Goal: Task Accomplishment & Management: Use online tool/utility

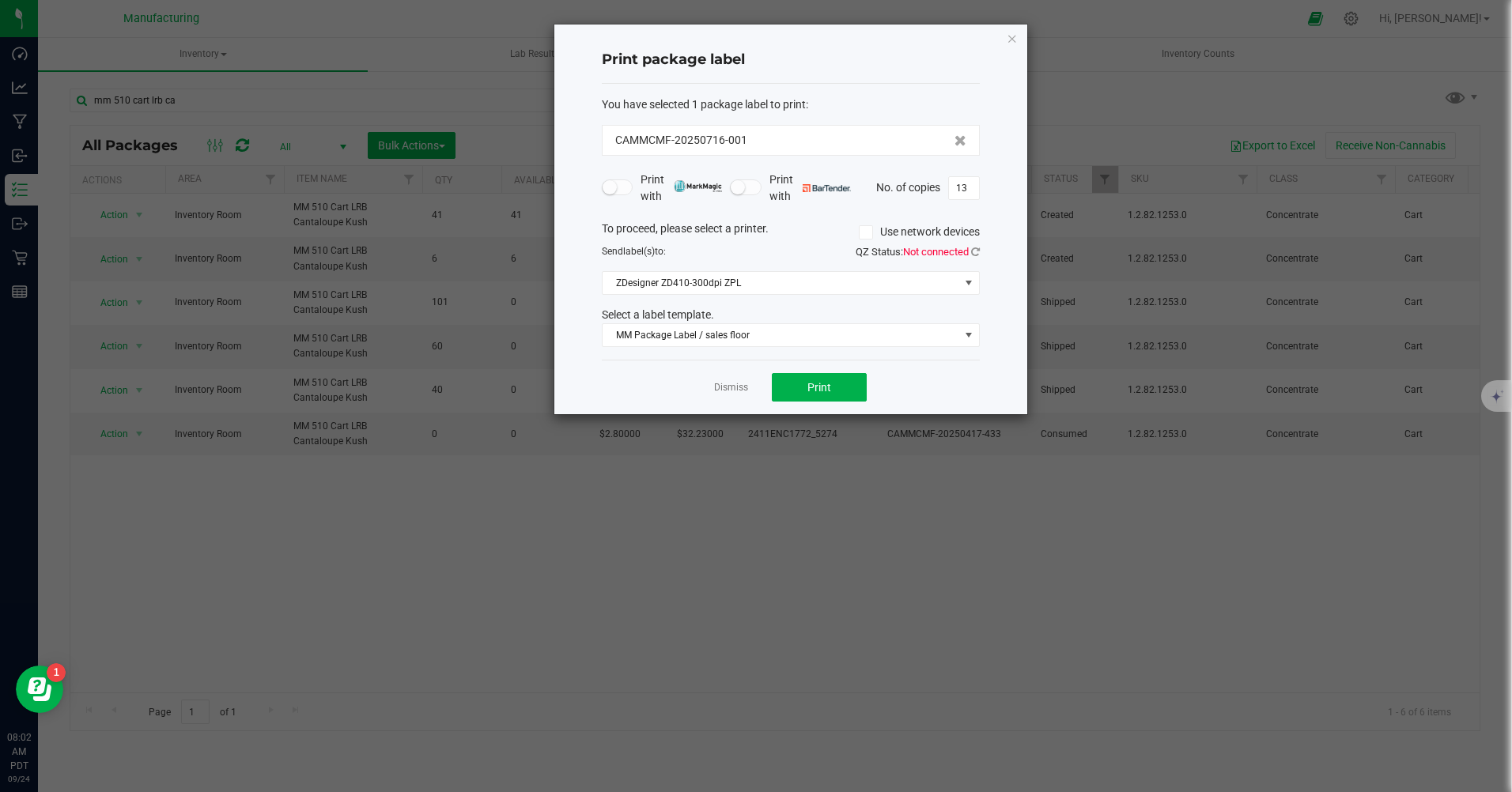
click at [1015, 39] on icon "button" at bounding box center [1012, 37] width 11 height 19
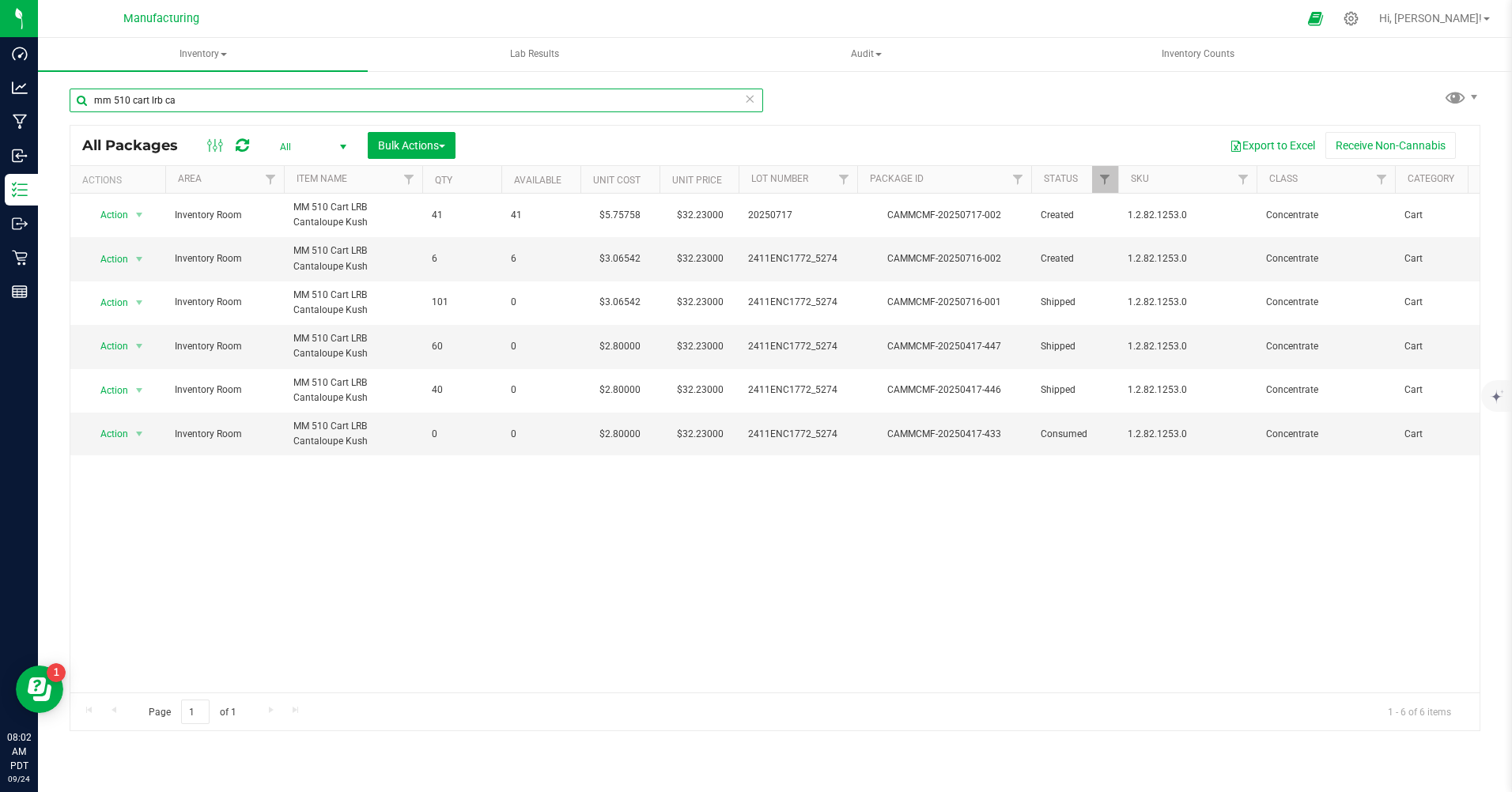
click at [186, 101] on input "mm 510 cart lrb ca" at bounding box center [416, 100] width 693 height 24
type input "m"
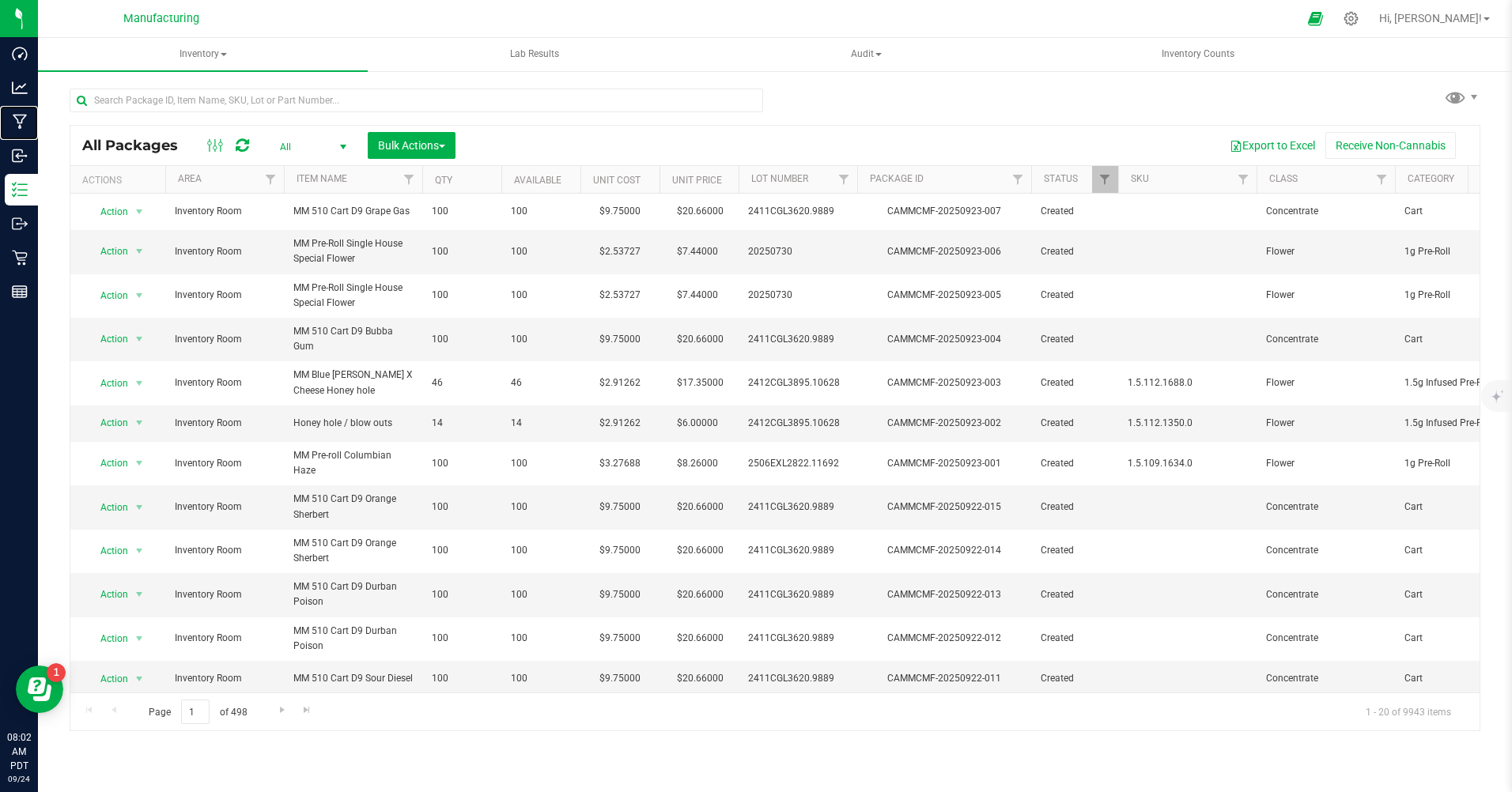
click at [0, 0] on p "Manufacturing" at bounding box center [0, 0] width 0 height 0
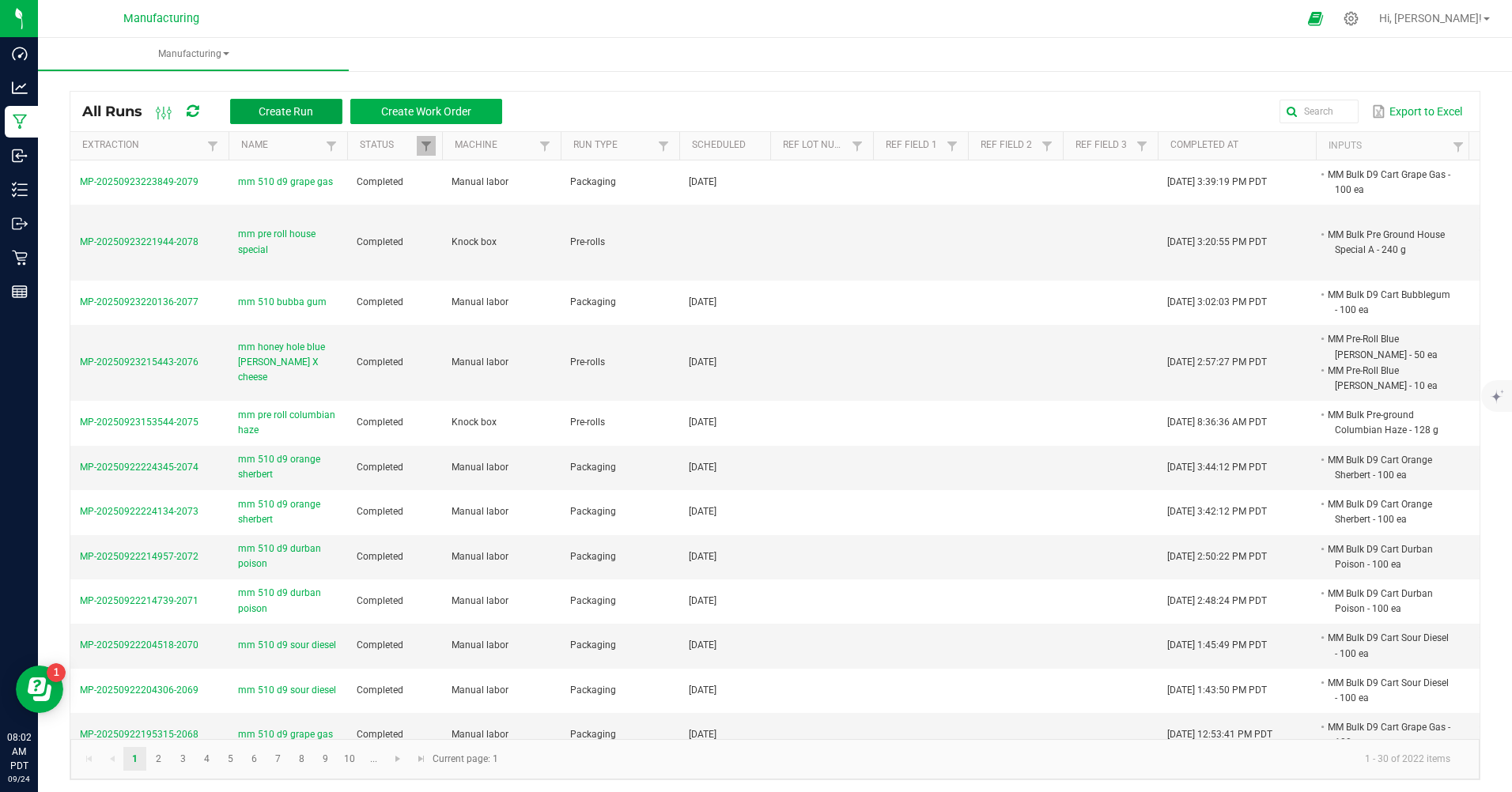
click at [286, 115] on span "Create Run" at bounding box center [286, 112] width 55 height 13
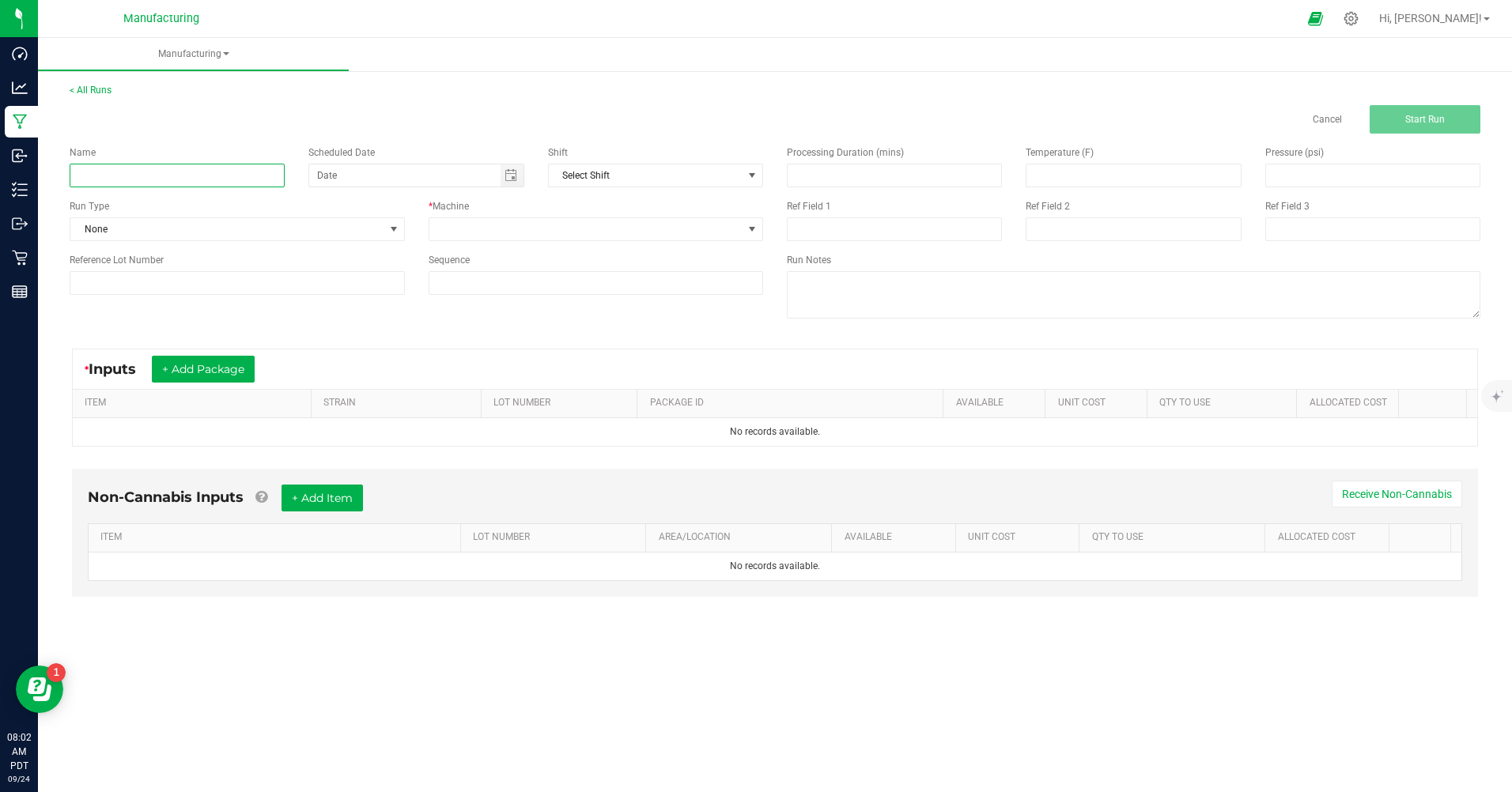
click at [219, 185] on input at bounding box center [177, 175] width 215 height 24
type input "M"
click at [186, 200] on div "Run Type" at bounding box center [237, 206] width 335 height 14
click at [183, 176] on input at bounding box center [177, 175] width 215 height 24
type input "MM 510 d9 white widow"
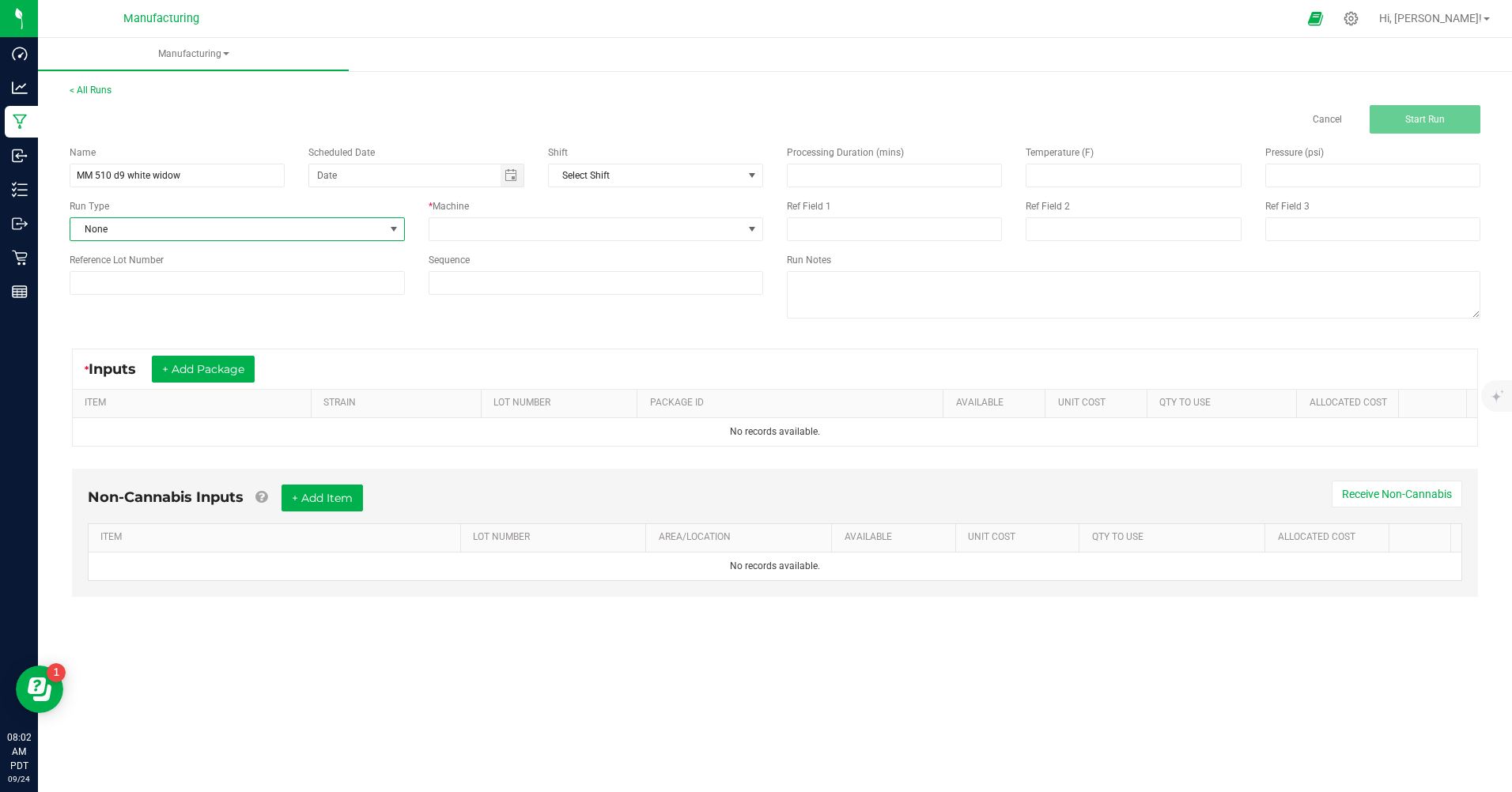
click at [157, 225] on span "None" at bounding box center [227, 229] width 314 height 22
click at [140, 365] on li "Packaging" at bounding box center [237, 366] width 334 height 24
click at [514, 173] on span "Toggle calendar" at bounding box center [511, 176] width 13 height 13
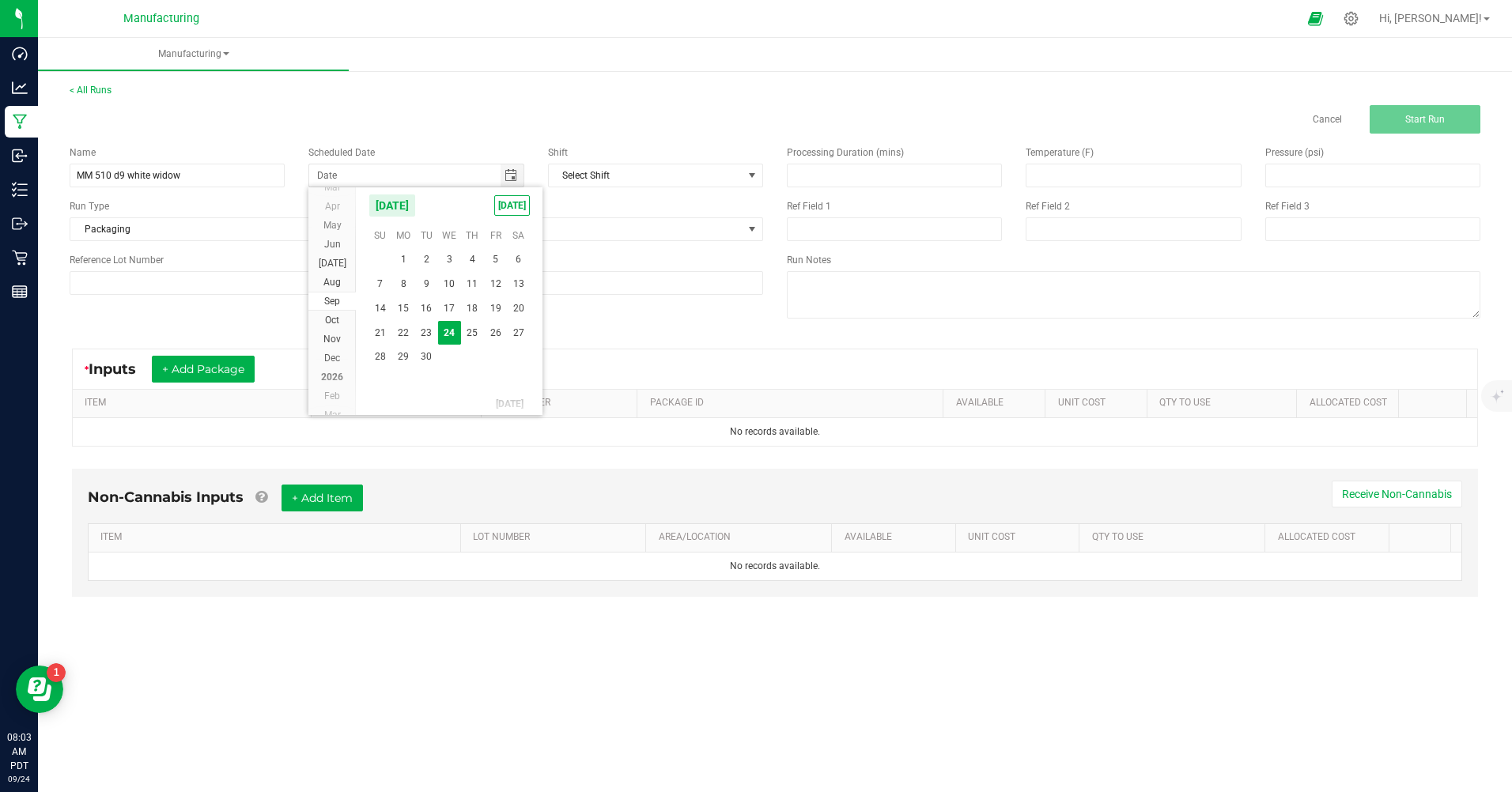
click at [505, 202] on span "[DATE]" at bounding box center [512, 205] width 36 height 20
type input "[DATE]"
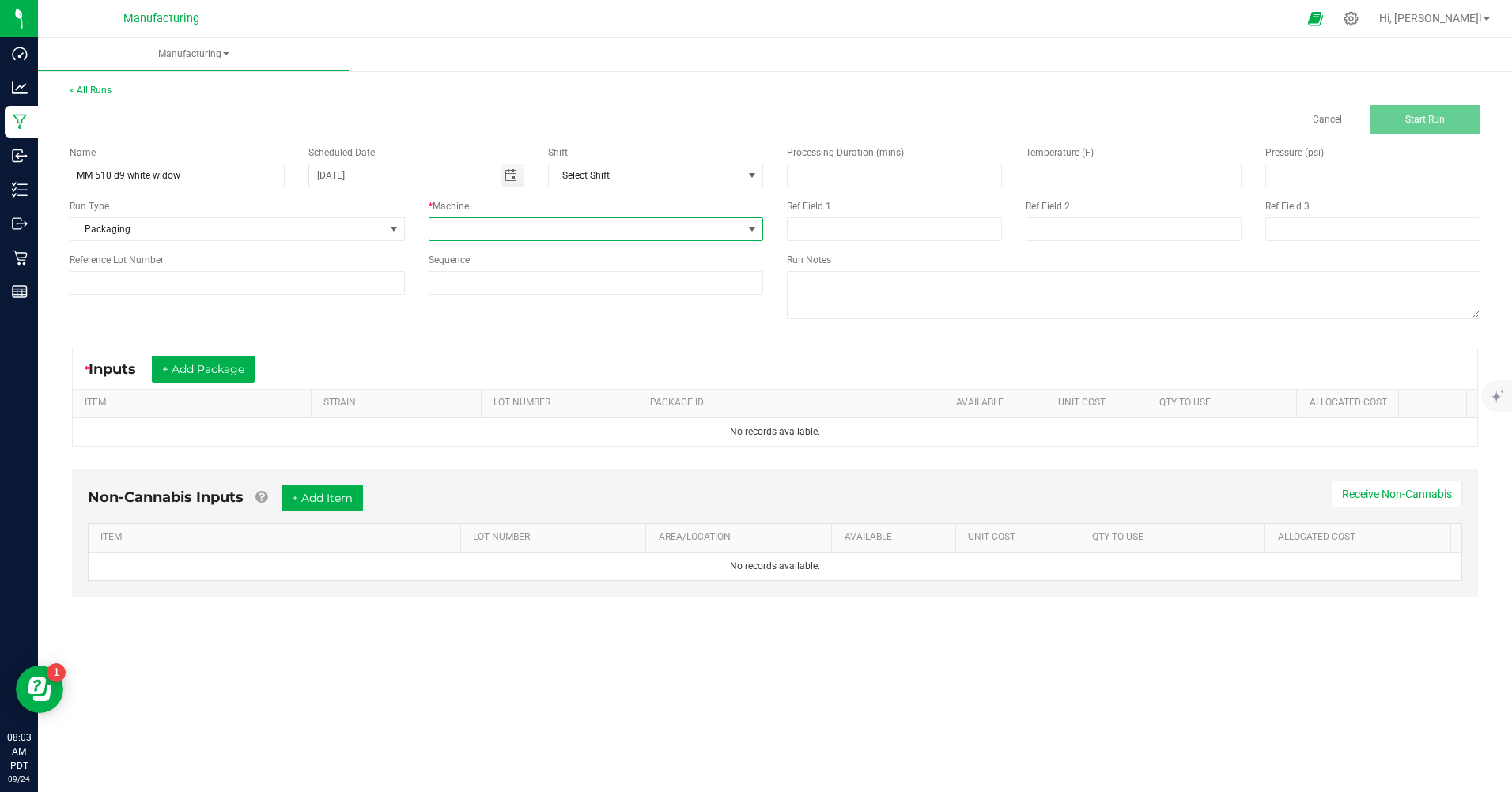
click at [502, 229] on span at bounding box center [587, 229] width 314 height 22
click at [492, 375] on li "Manual labor" at bounding box center [596, 378] width 334 height 27
click at [243, 372] on button "+ Add Package" at bounding box center [203, 369] width 103 height 27
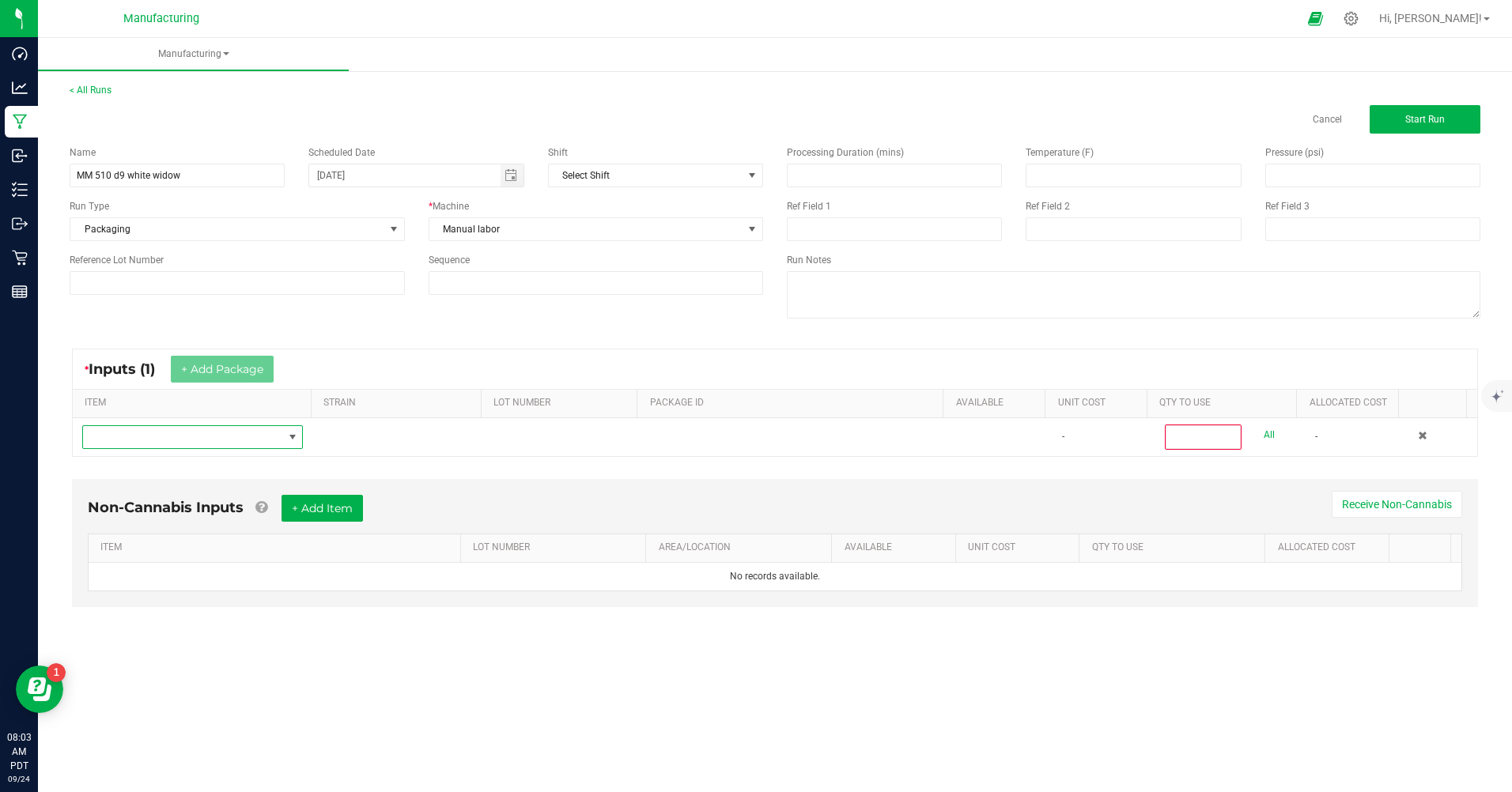
click at [188, 441] on span "NO DATA FOUND" at bounding box center [182, 437] width 199 height 22
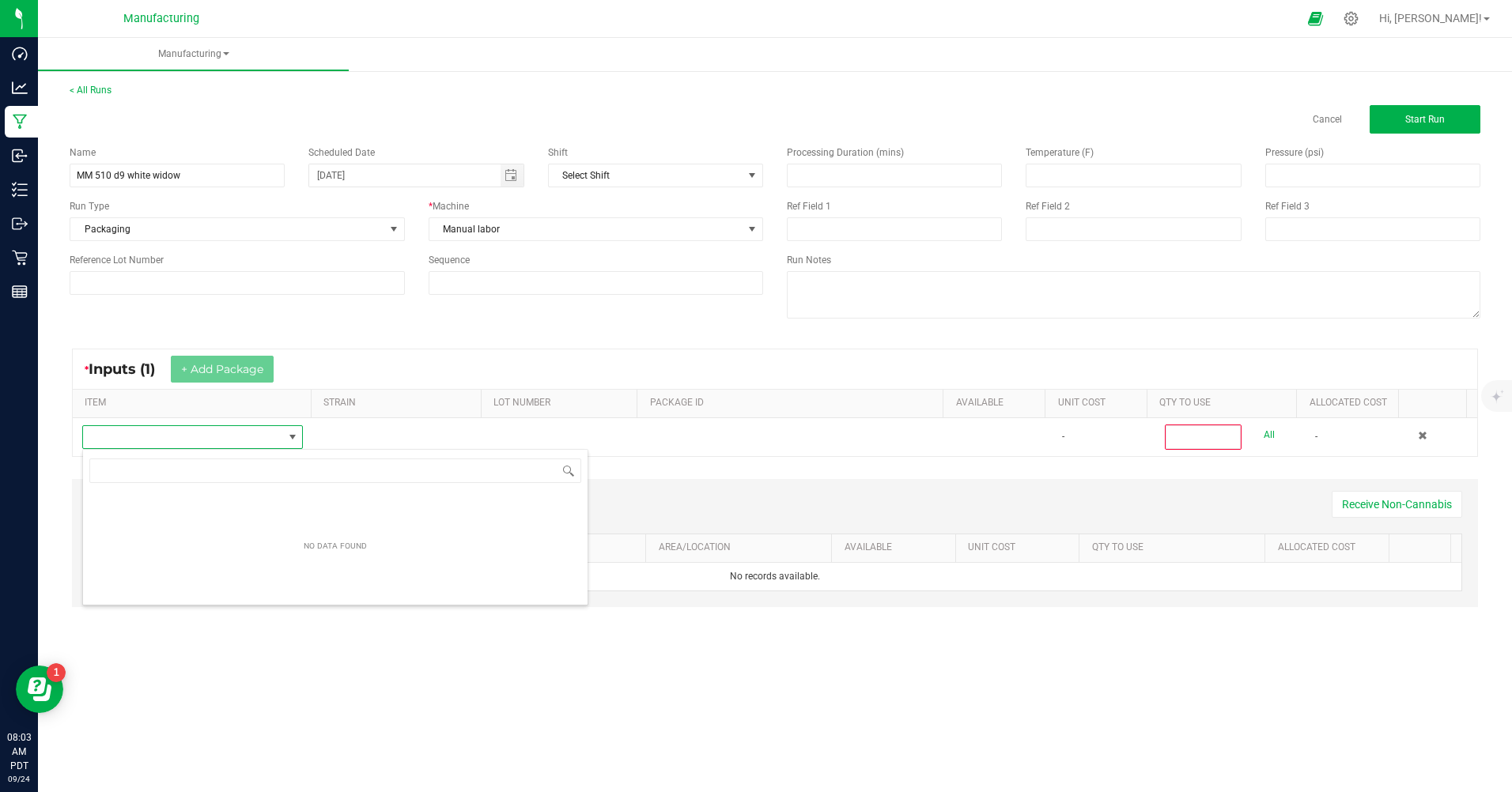
scroll to position [24, 219]
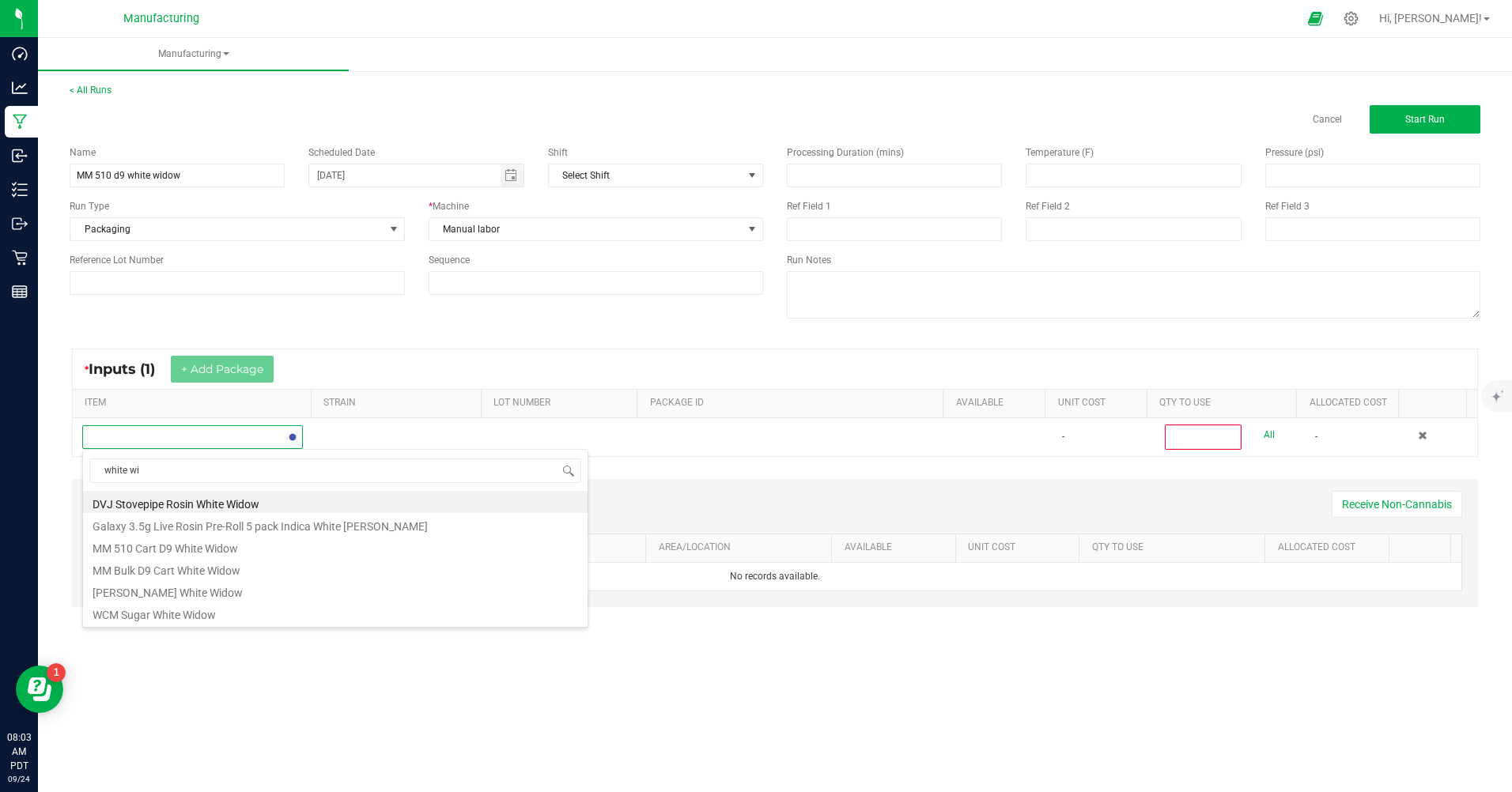
type input "white wid"
click at [186, 548] on li "MM Bulk D9 Cart White Widow" at bounding box center [335, 546] width 505 height 22
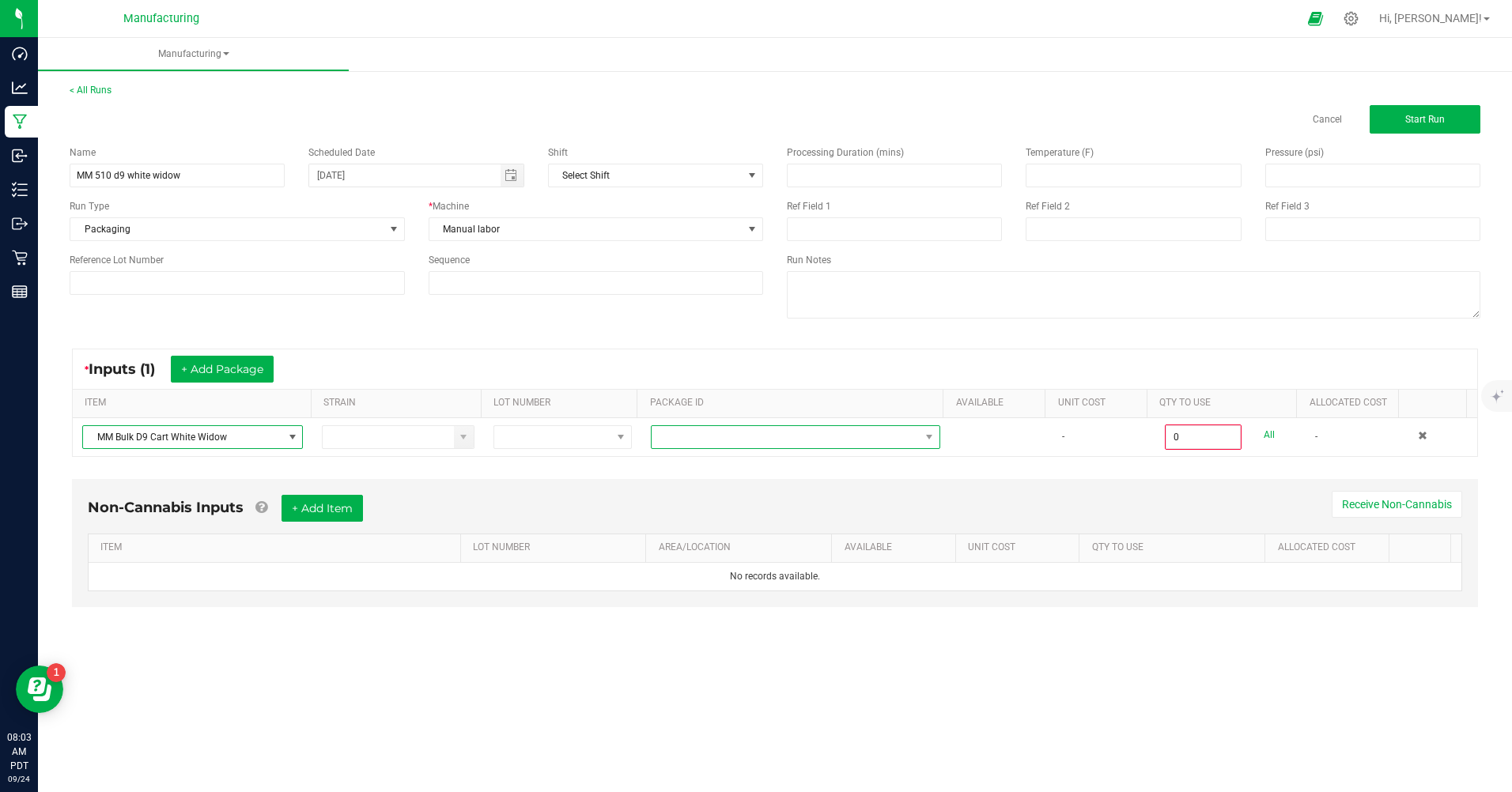
click at [688, 437] on span at bounding box center [785, 437] width 268 height 22
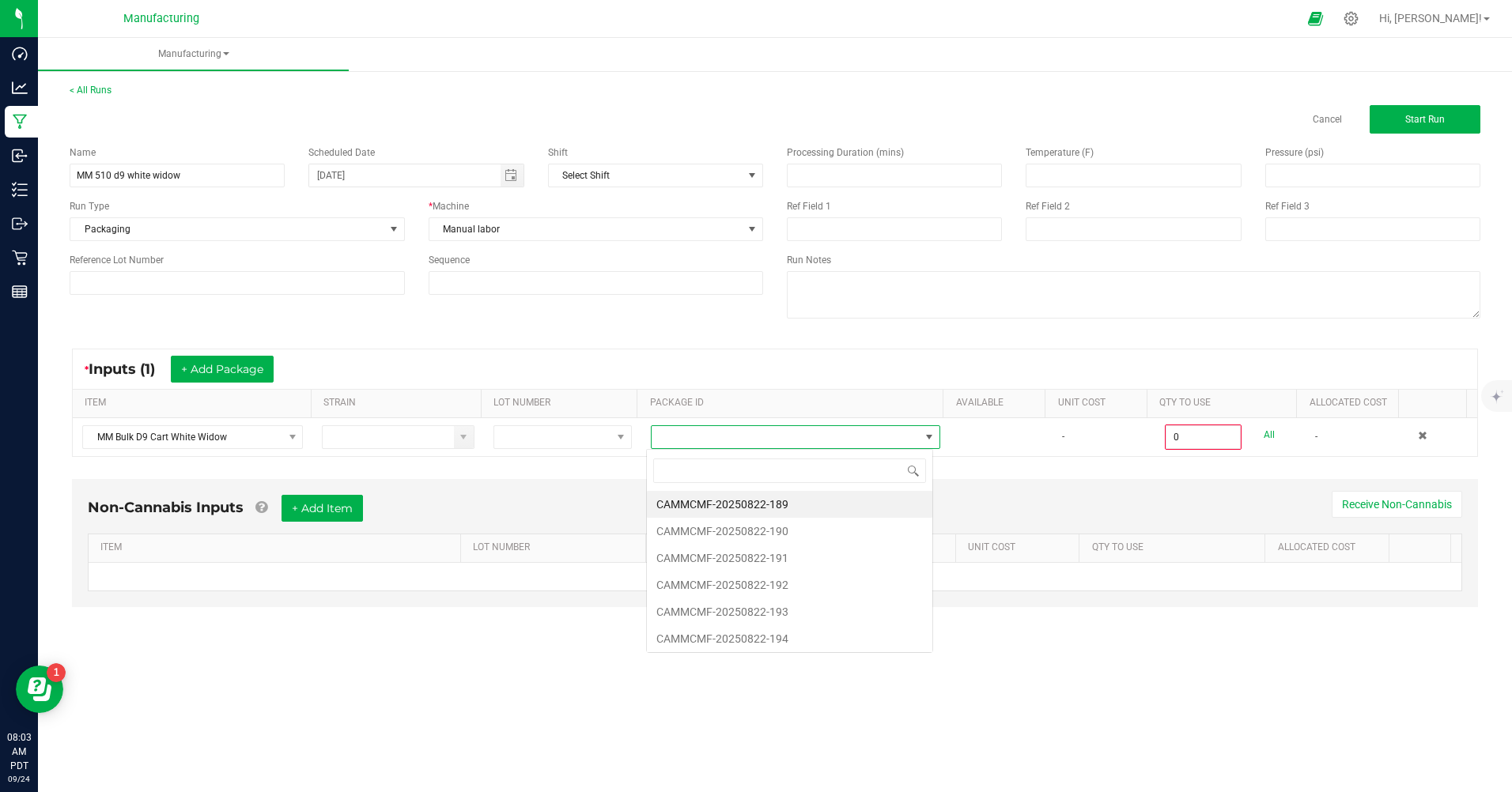
scroll to position [24, 286]
click at [726, 607] on li "CAMMCMF-20250822-193" at bounding box center [789, 611] width 286 height 27
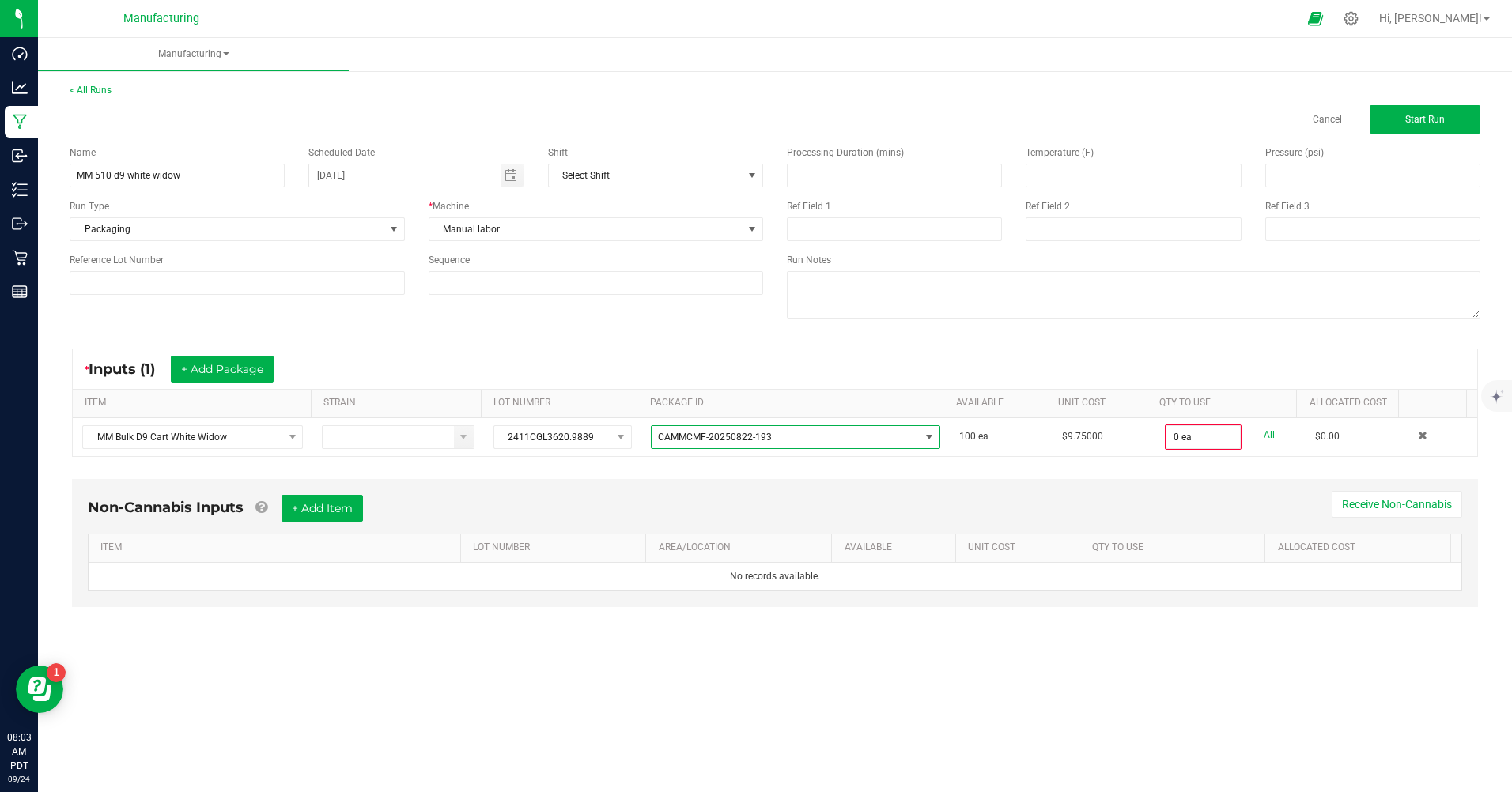
click at [1264, 434] on link "All" at bounding box center [1269, 435] width 11 height 21
type input "100 ea"
click at [1454, 120] on button "Start Run" at bounding box center [1425, 119] width 111 height 28
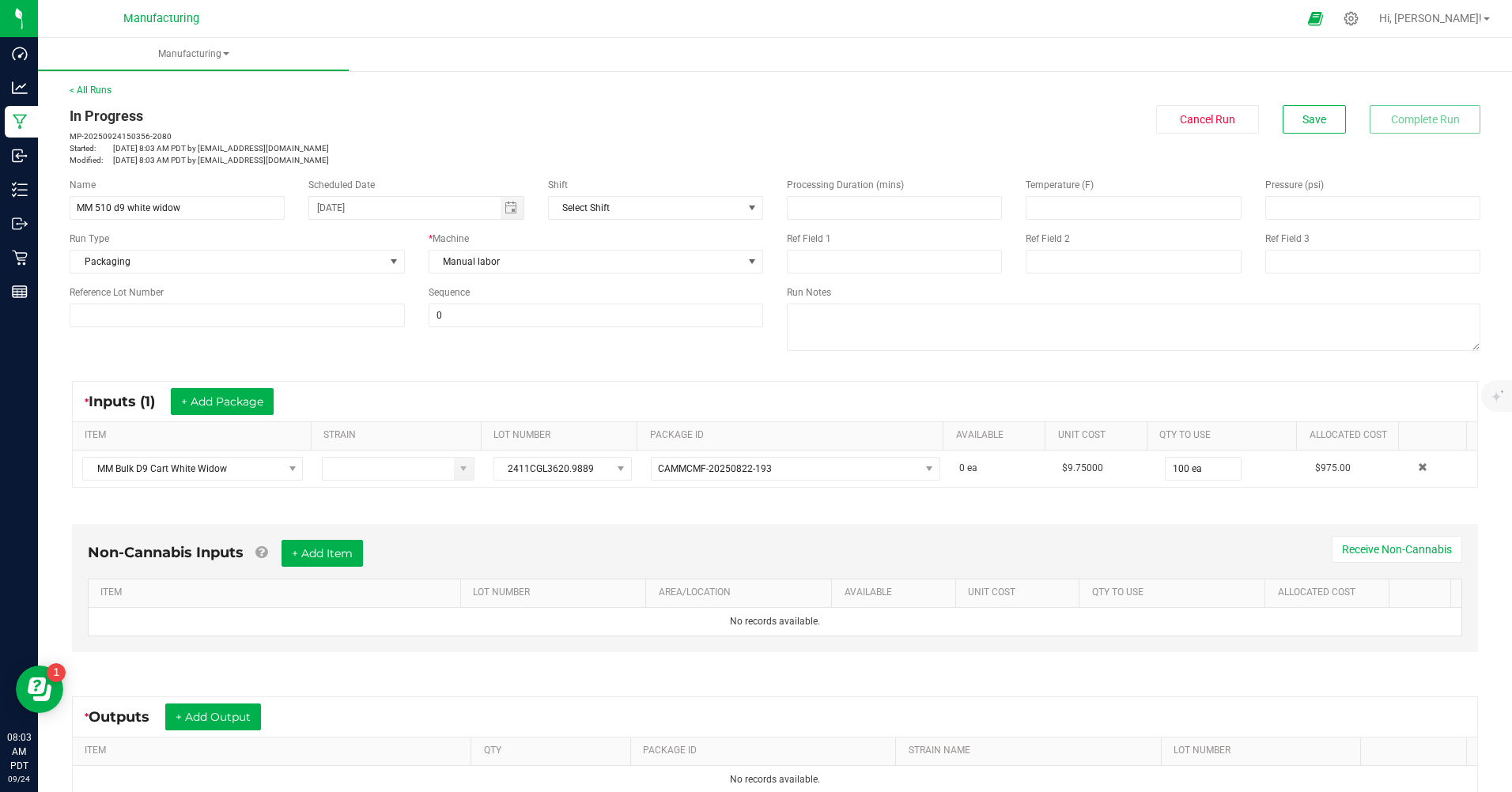
scroll to position [79, 0]
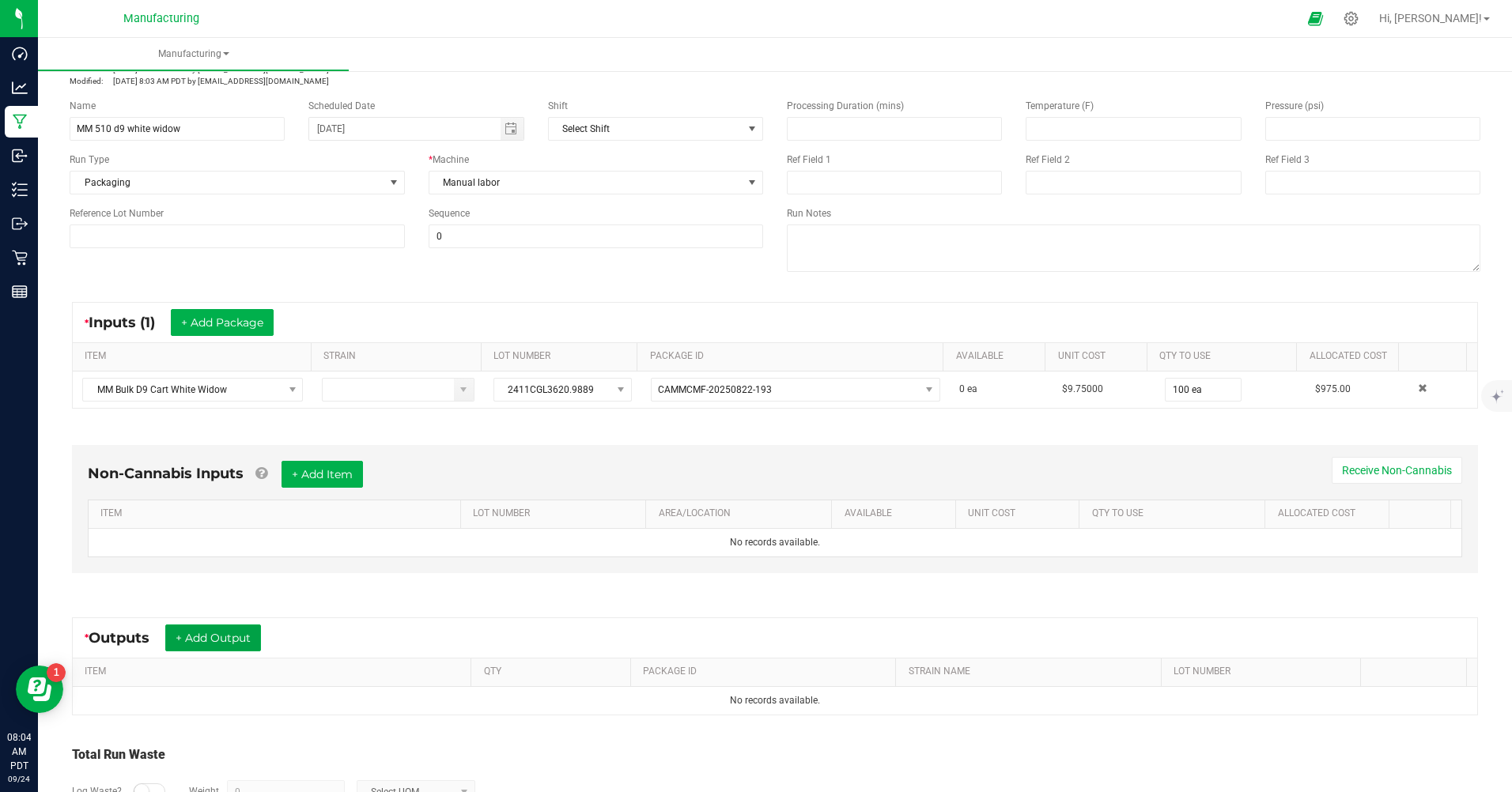
click at [216, 636] on button "+ Add Output" at bounding box center [213, 638] width 96 height 27
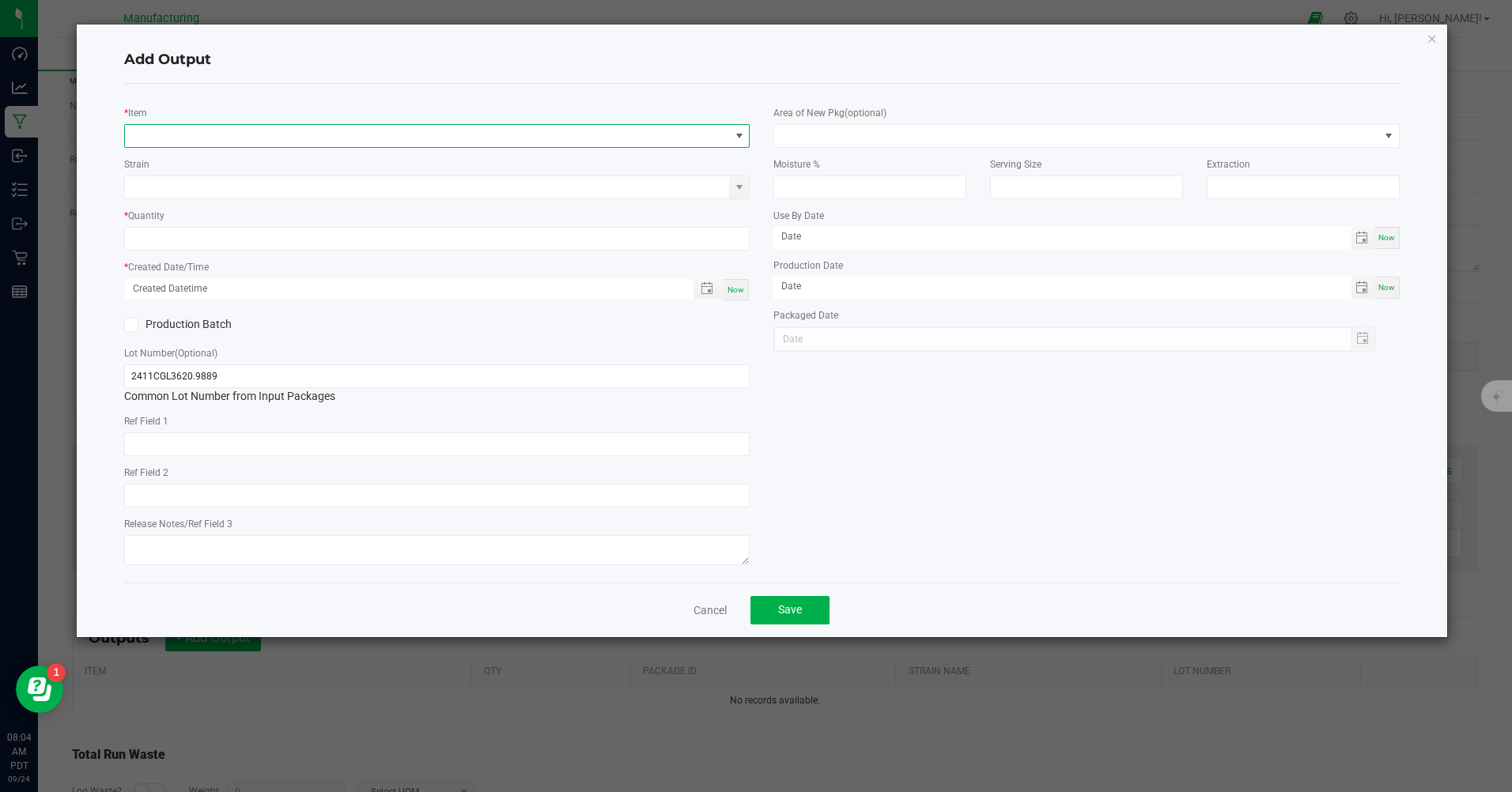
click at [197, 129] on span "NO DATA FOUND" at bounding box center [427, 136] width 604 height 22
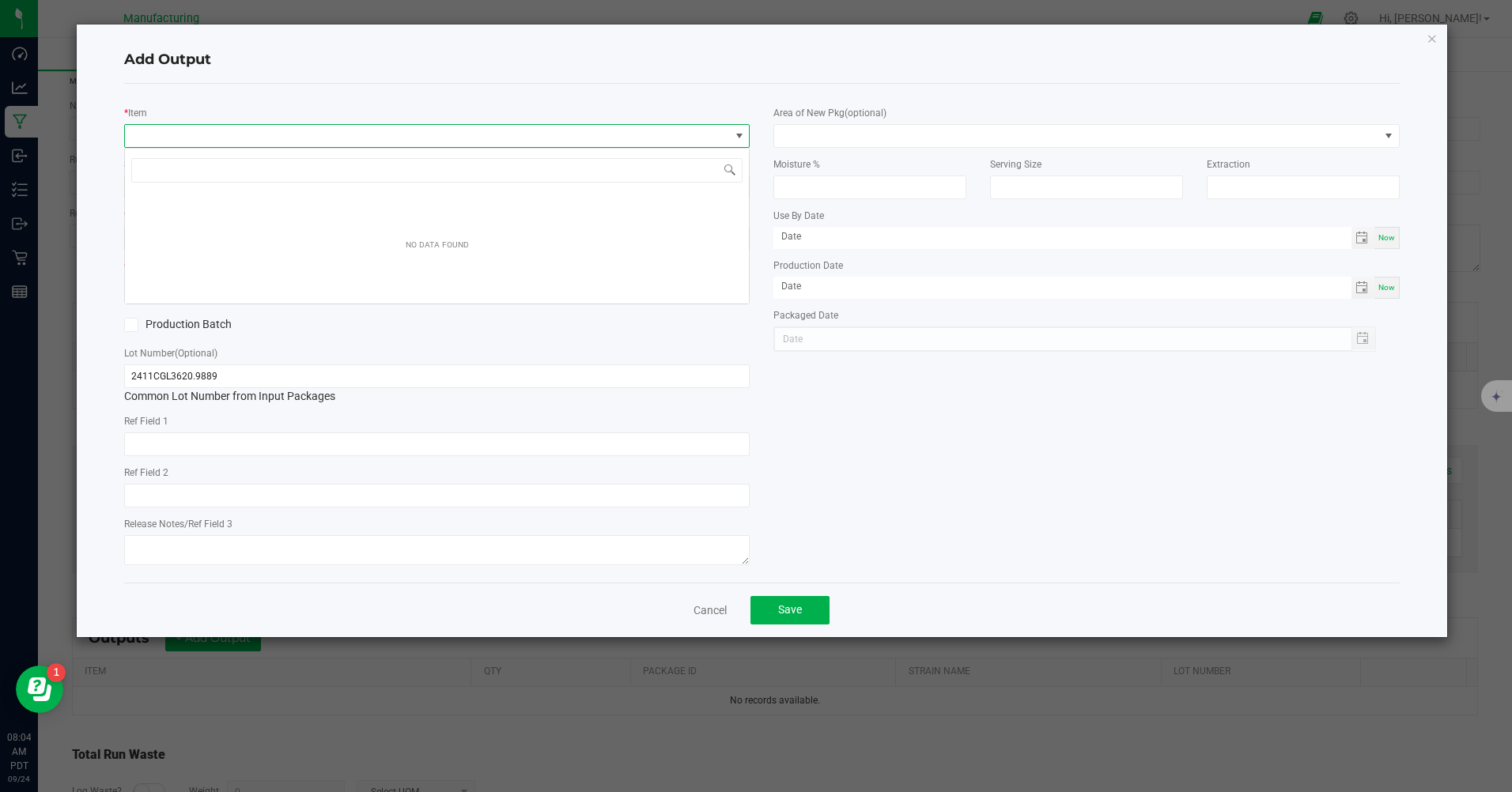
scroll to position [24, 625]
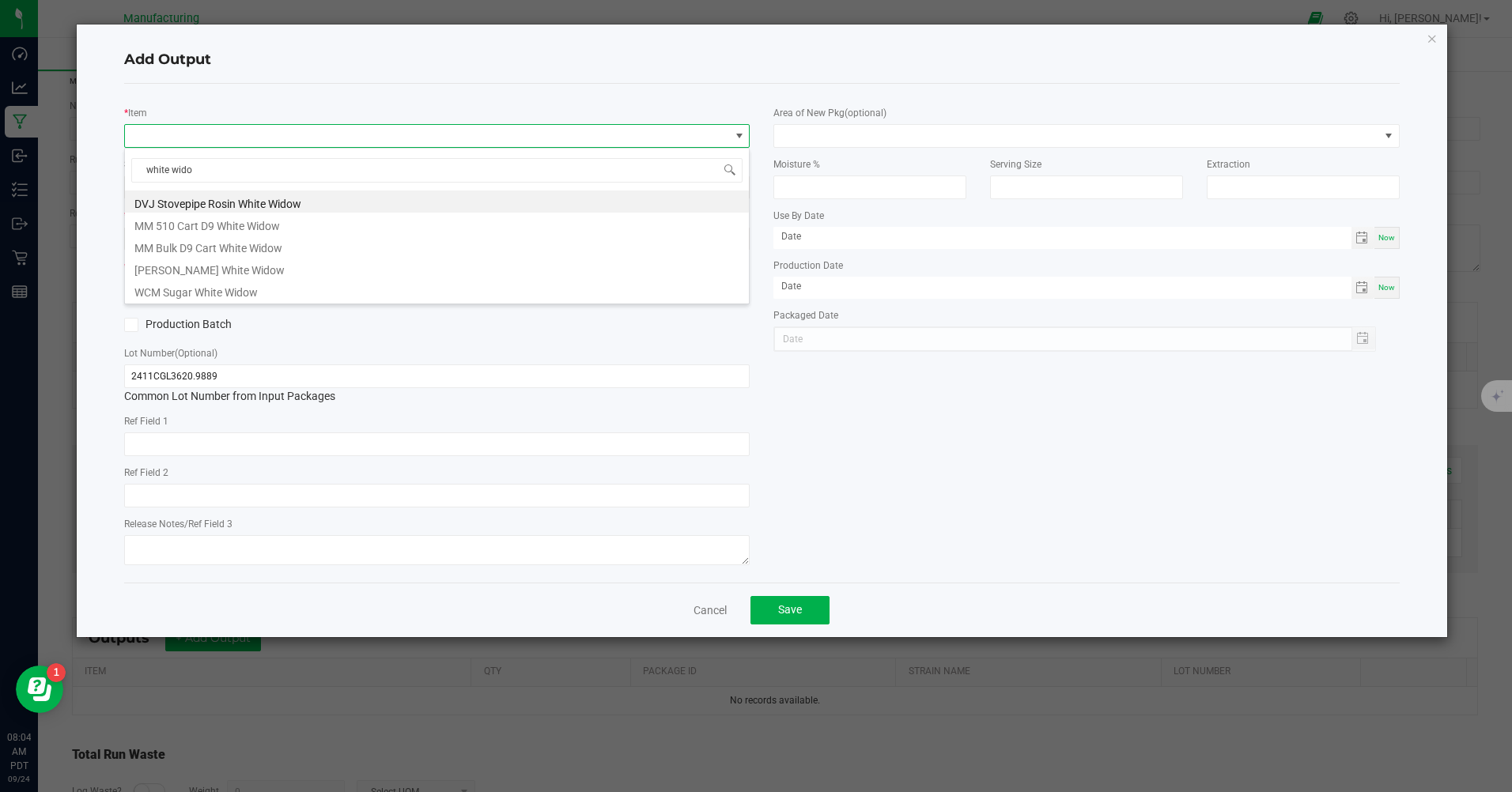
type input "white widow"
click at [229, 229] on li "MM 510 Cart D9 White Widow" at bounding box center [437, 223] width 624 height 22
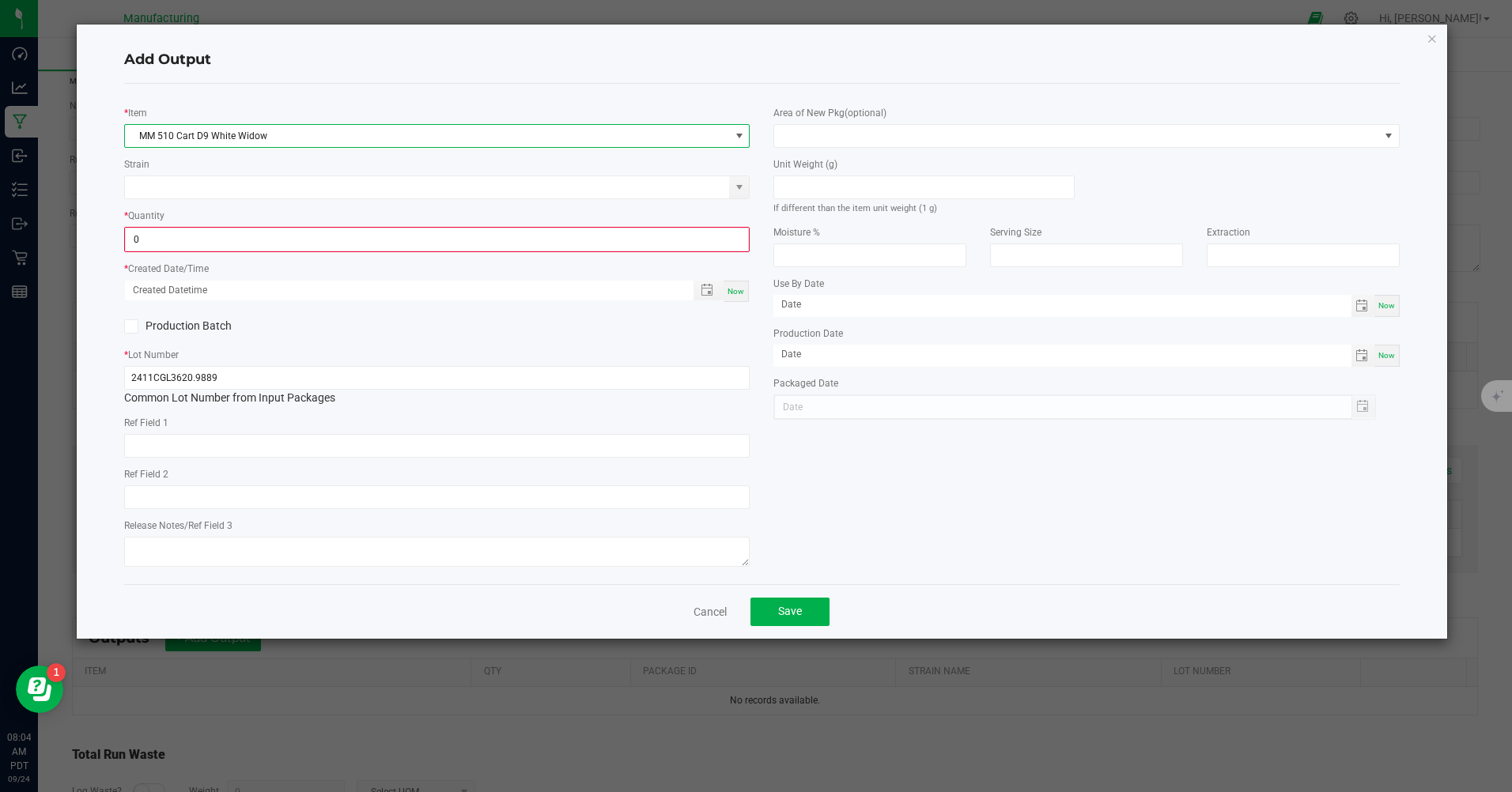
click at [155, 245] on input "0" at bounding box center [436, 239] width 623 height 22
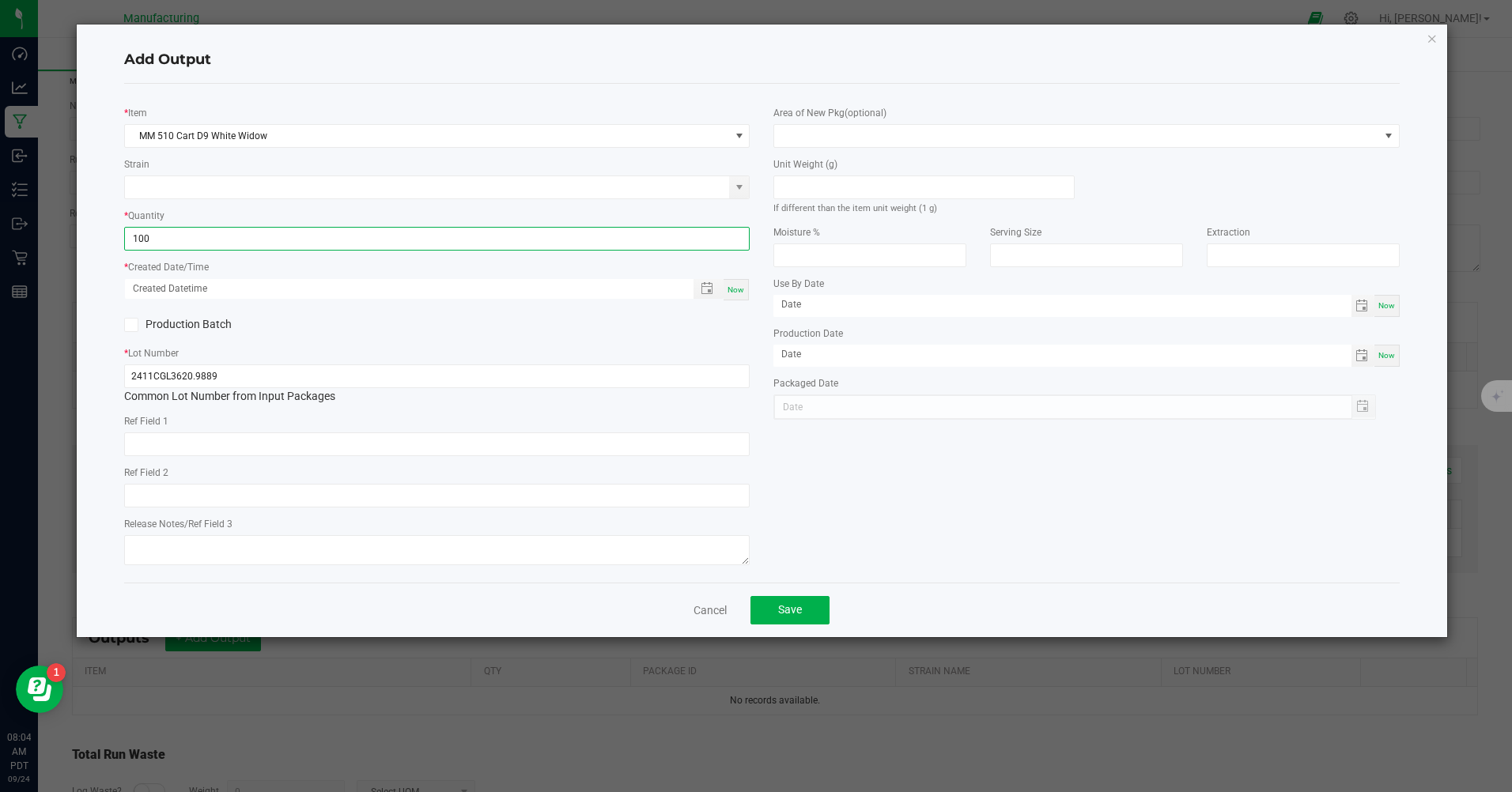
type input "100 ea"
click at [730, 294] on span "Now" at bounding box center [736, 290] width 16 height 9
type input "[DATE] 8:04 AM"
type input "[DATE]"
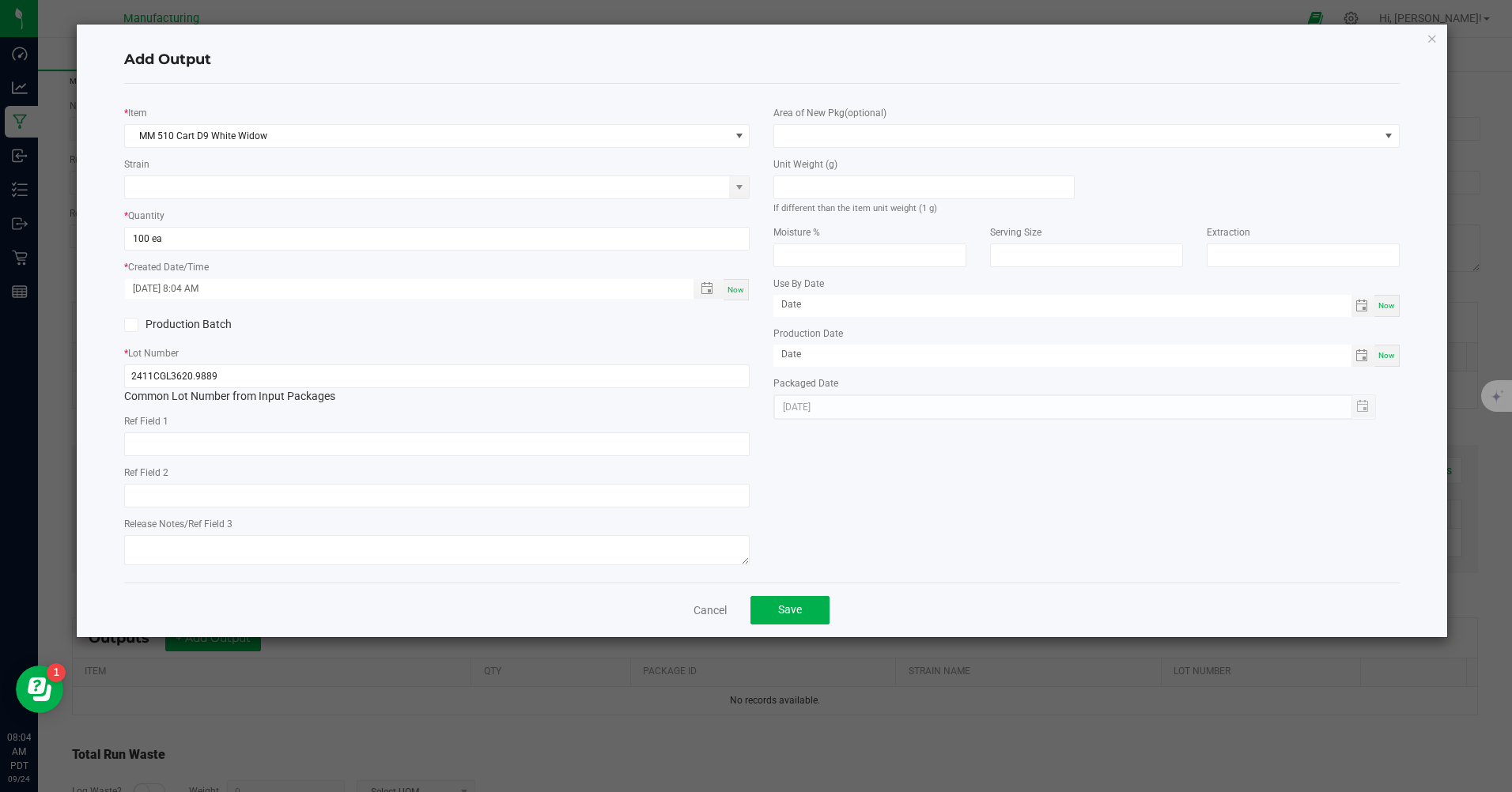
click at [813, 158] on label "Unit Weight (g)" at bounding box center [805, 164] width 64 height 14
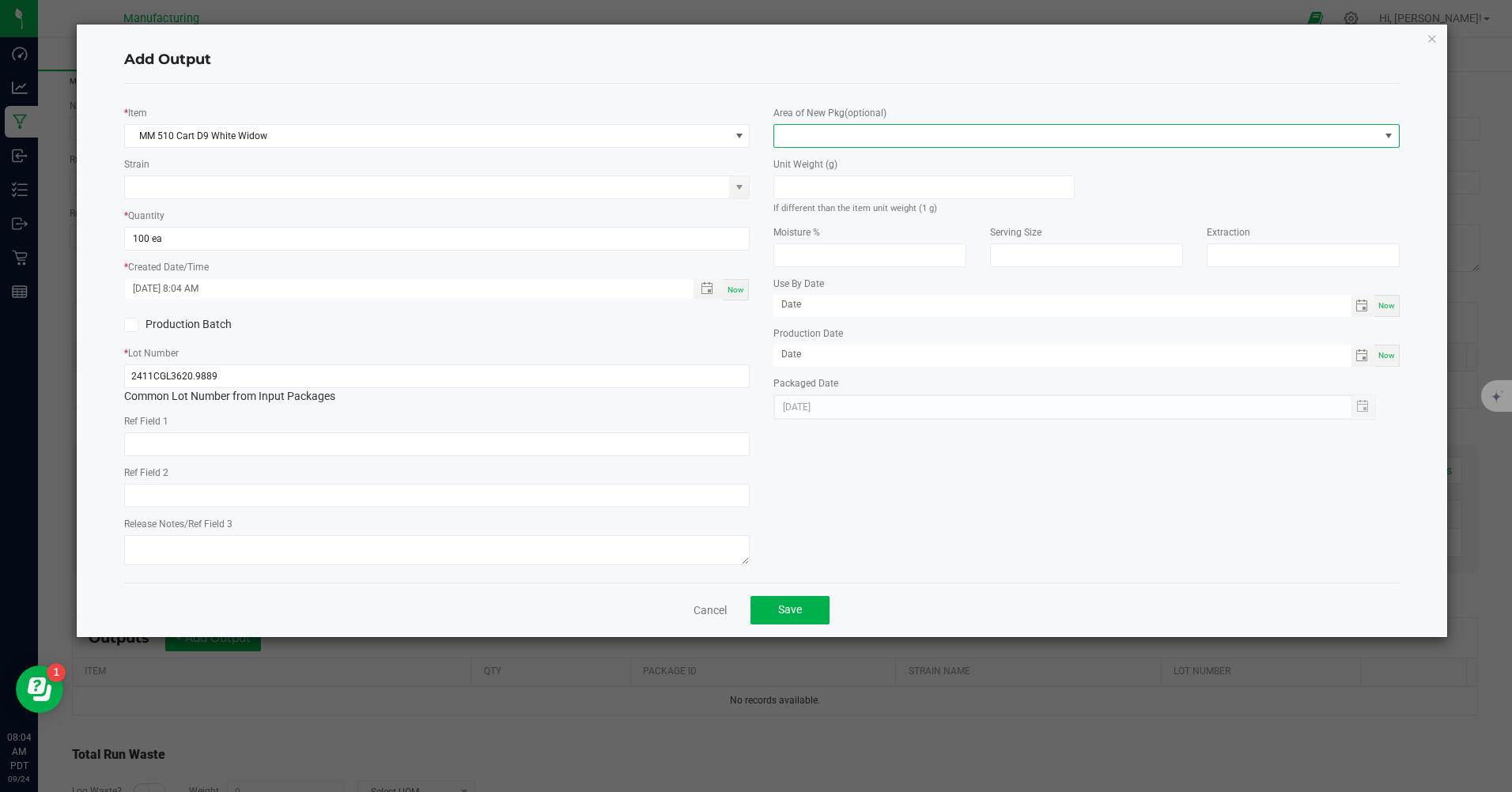
click at [824, 143] on span at bounding box center [1076, 136] width 604 height 22
click at [827, 334] on li "Inventory Room" at bounding box center [1086, 338] width 624 height 27
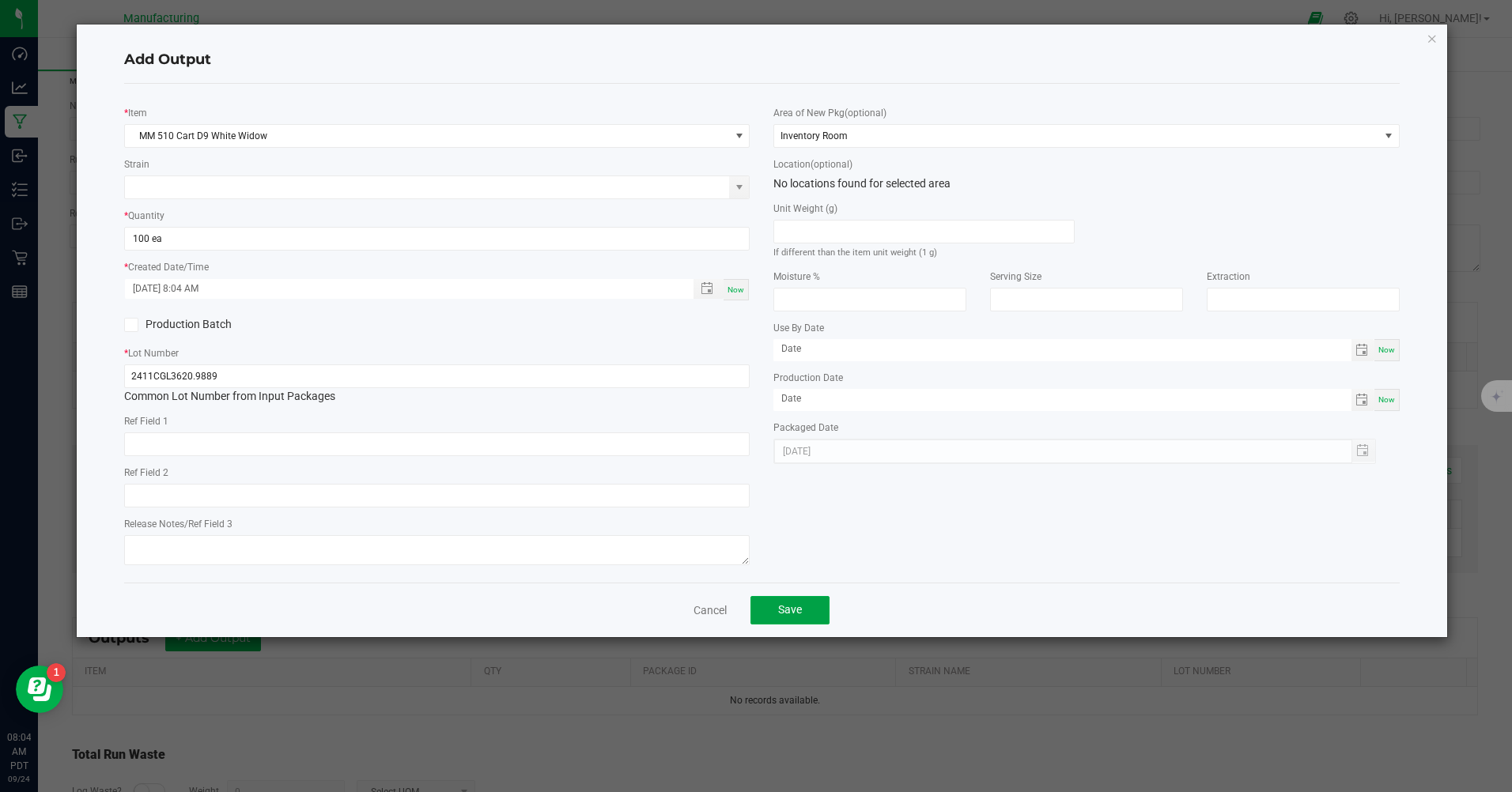
drag, startPoint x: 794, startPoint y: 604, endPoint x: 814, endPoint y: 615, distance: 22.8
click at [802, 610] on button "Save" at bounding box center [789, 610] width 79 height 28
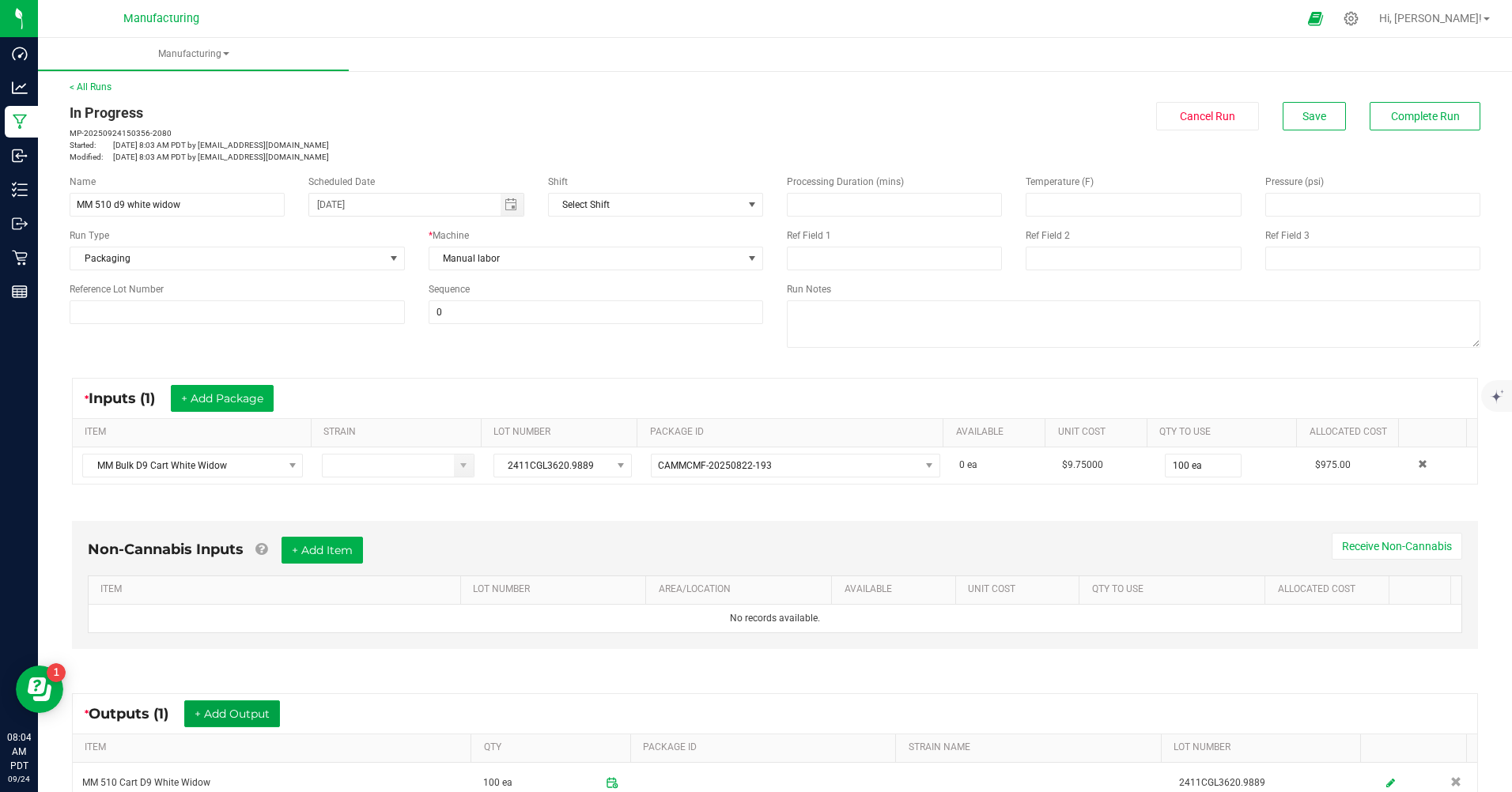
scroll to position [0, 0]
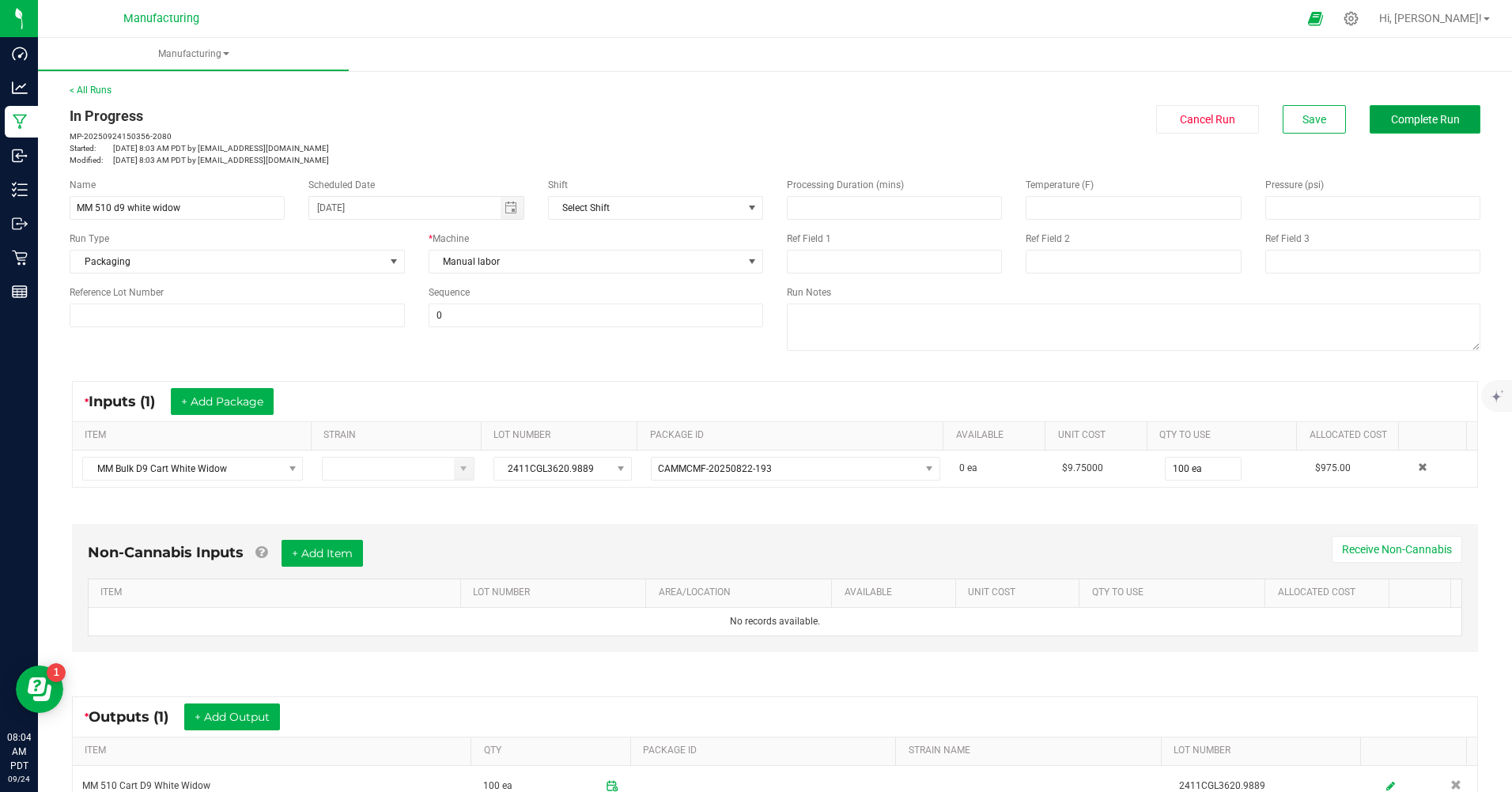
click at [1430, 126] on button "Complete Run" at bounding box center [1425, 119] width 111 height 28
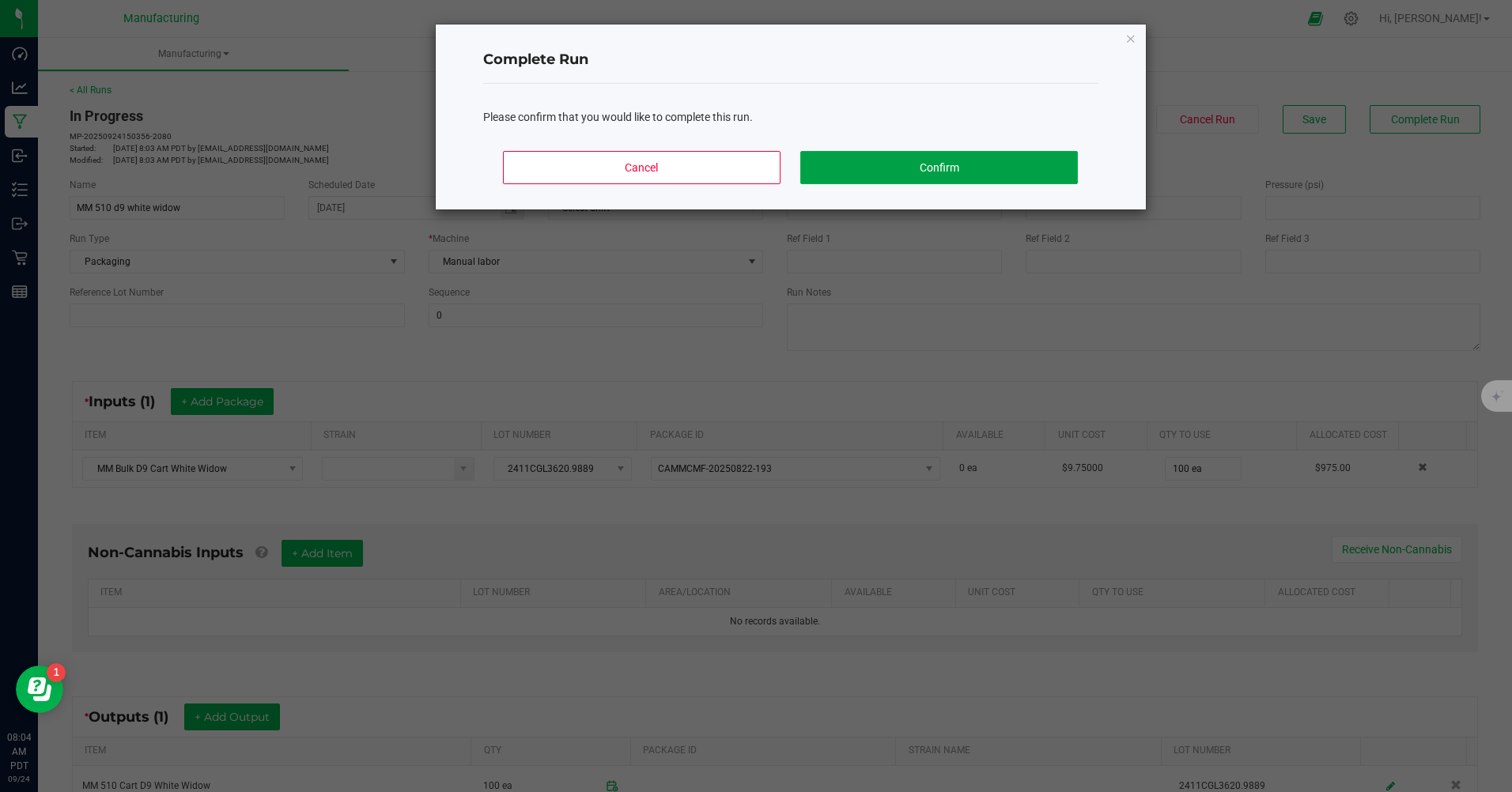
click at [952, 171] on button "Confirm" at bounding box center [938, 168] width 277 height 33
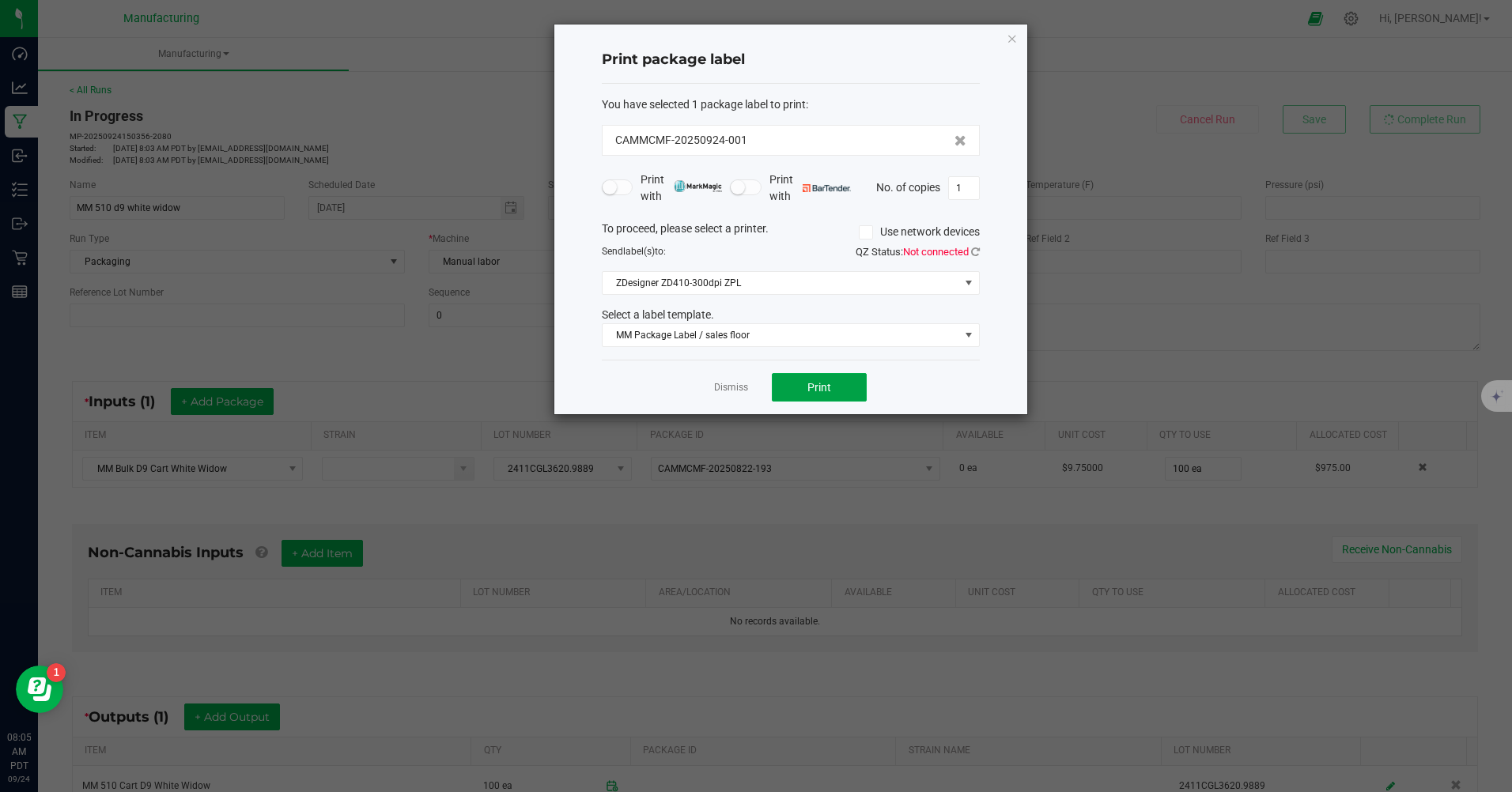
click at [852, 387] on button "Print" at bounding box center [819, 387] width 95 height 28
click at [765, 339] on span "MM Package Label / sales floor" at bounding box center [780, 335] width 356 height 22
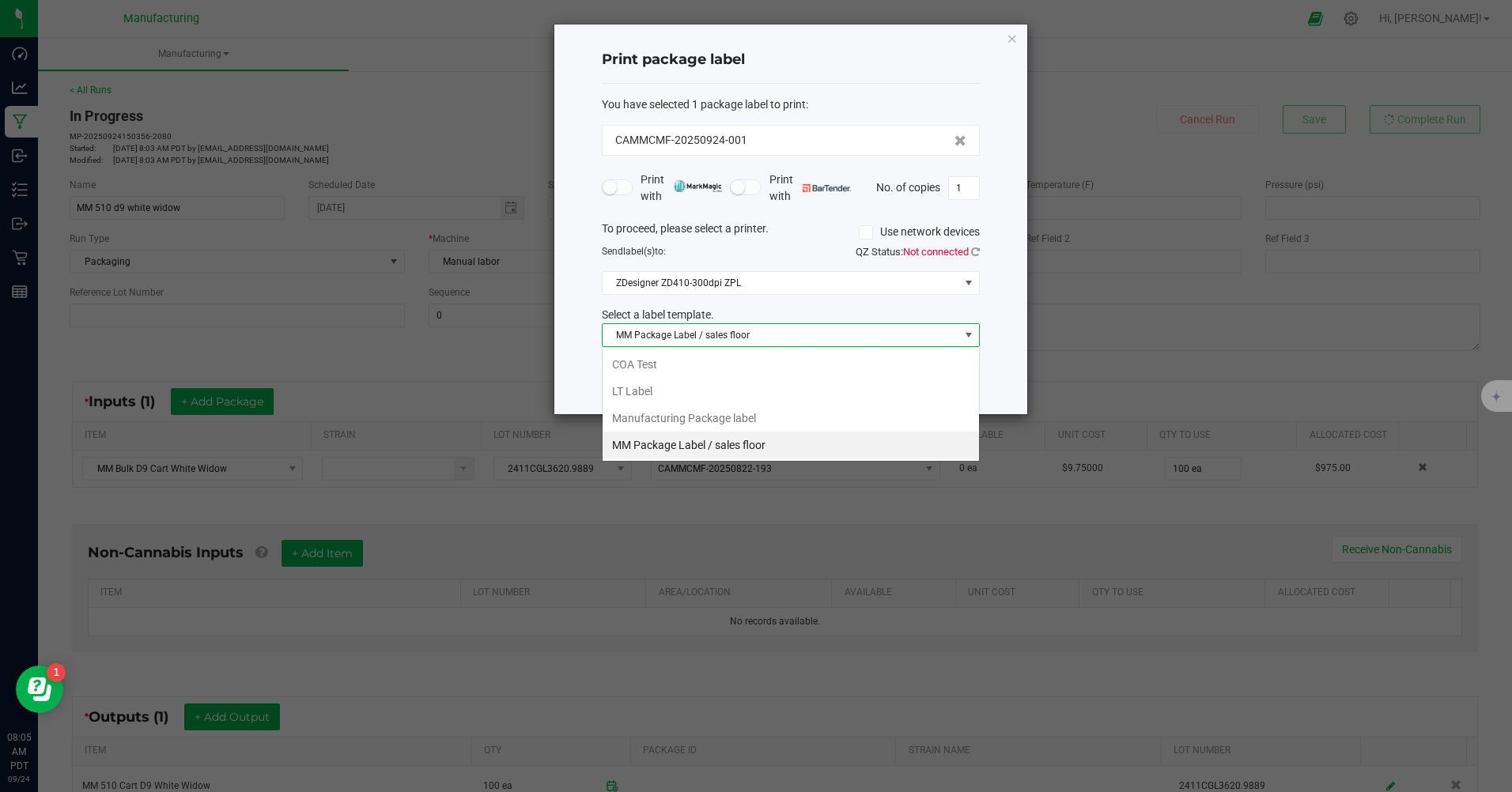
scroll to position [24, 378]
click at [741, 418] on li "Manufacturing Package label" at bounding box center [790, 418] width 376 height 27
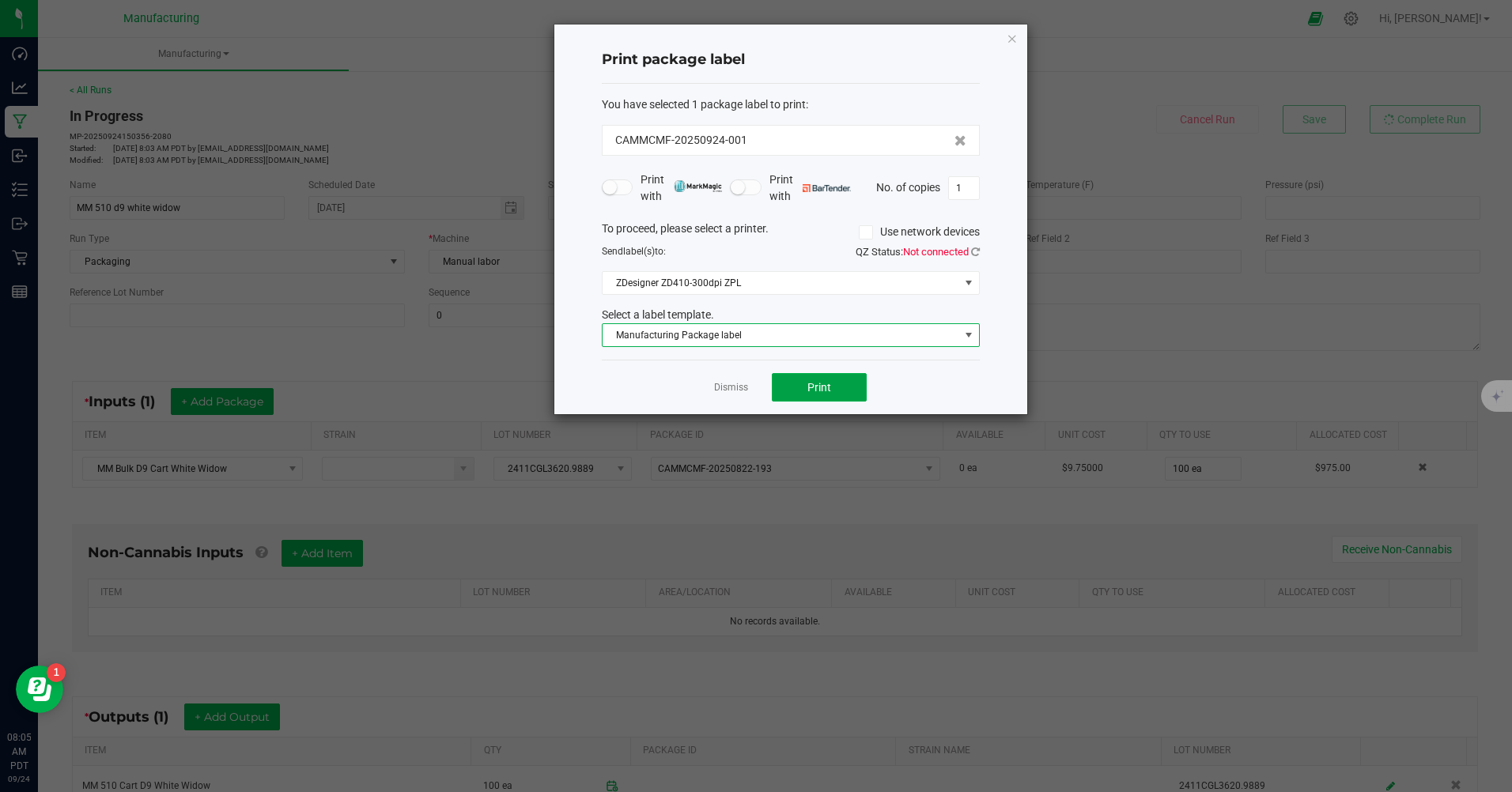
click at [819, 396] on button "Print" at bounding box center [819, 387] width 95 height 28
click at [1012, 38] on icon "button" at bounding box center [1012, 37] width 11 height 19
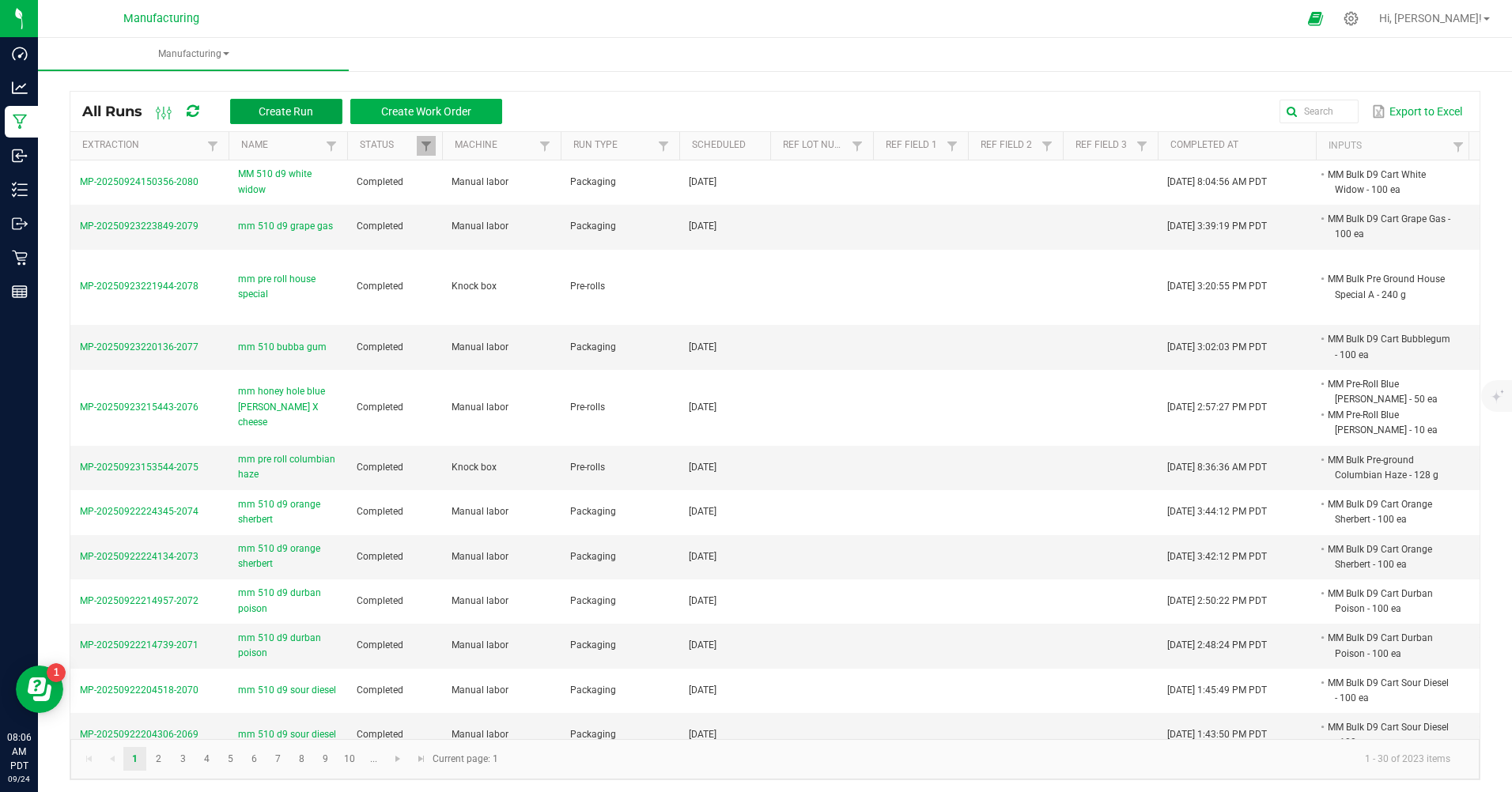
click at [276, 107] on span "Create Run" at bounding box center [286, 112] width 55 height 13
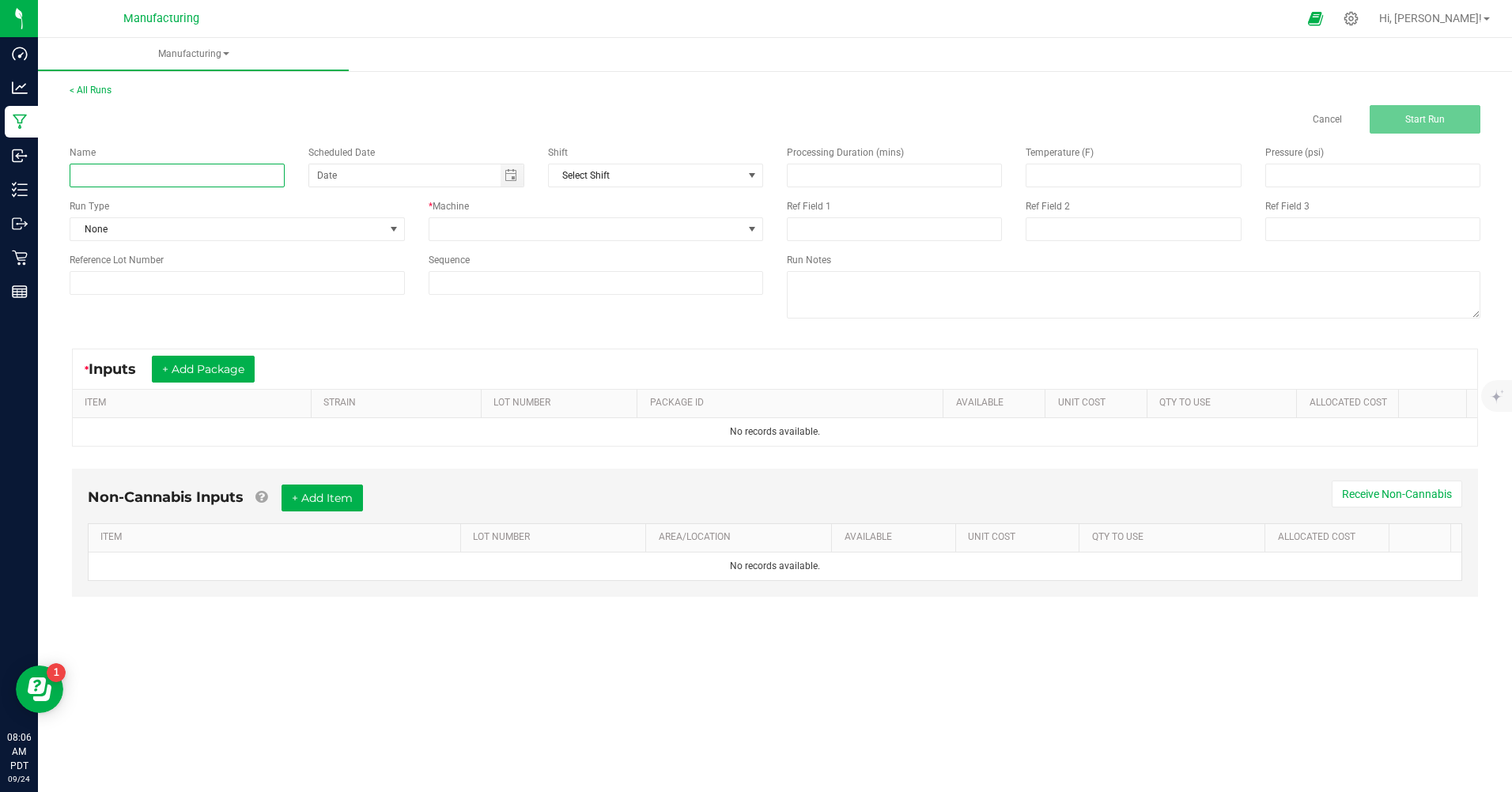
click at [173, 176] on input at bounding box center [177, 175] width 215 height 24
type input "MM 510 d9 white widow"
click at [168, 233] on span "None" at bounding box center [227, 229] width 314 height 22
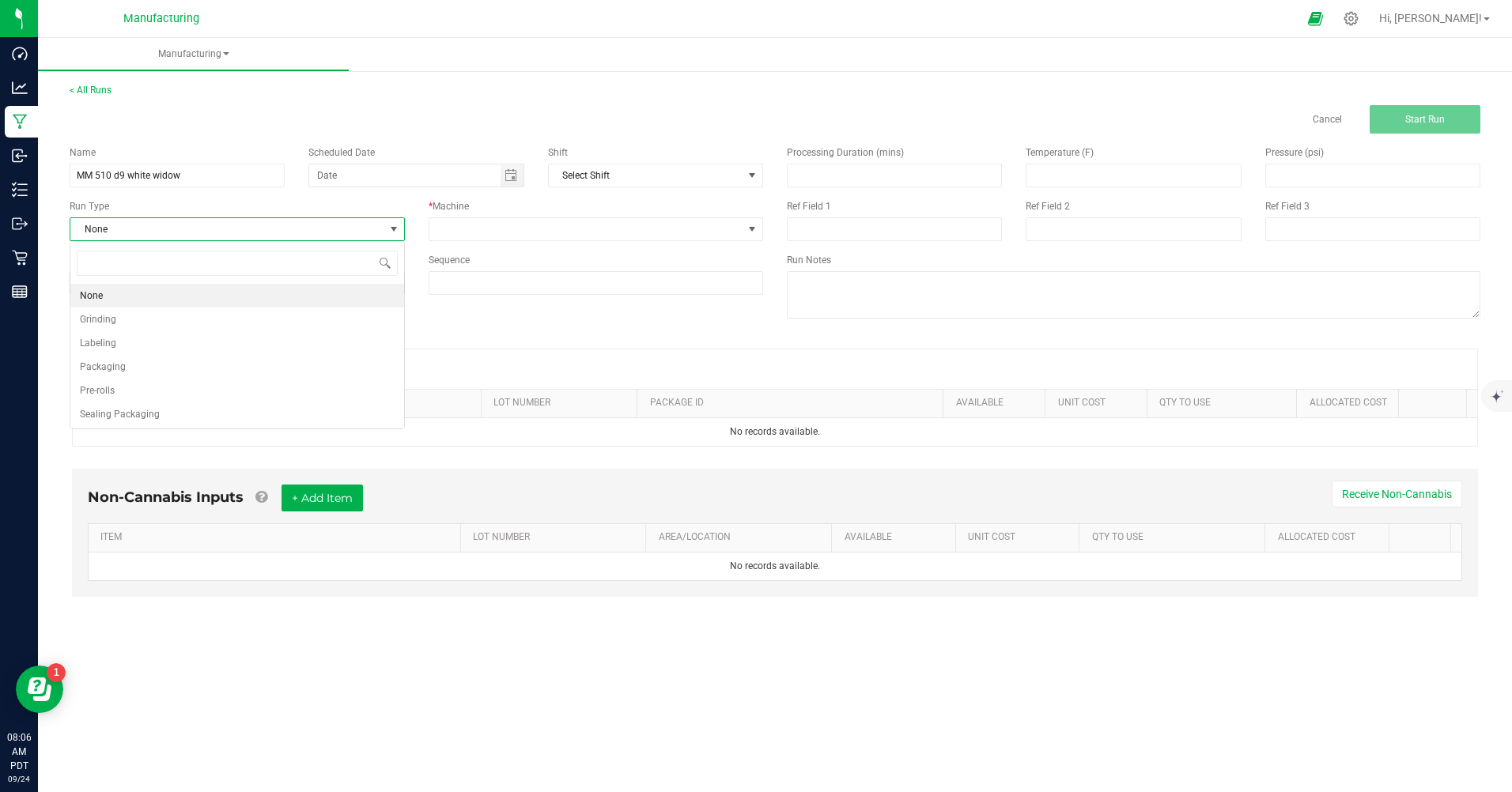
scroll to position [24, 334]
click at [149, 365] on li "Packaging" at bounding box center [237, 366] width 334 height 24
click at [515, 177] on span "Toggle calendar" at bounding box center [511, 176] width 13 height 13
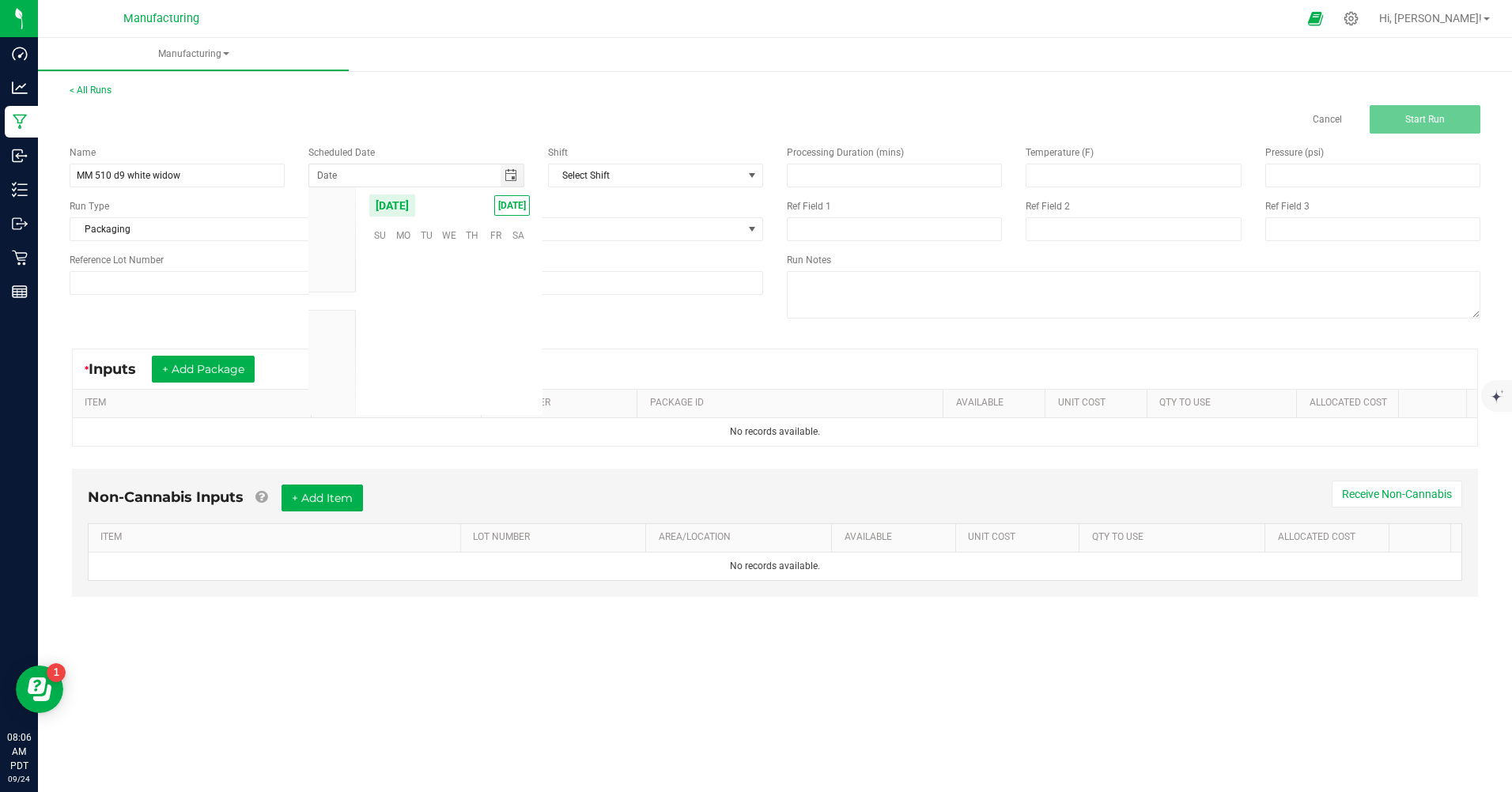
scroll to position [256530, 0]
click at [511, 207] on span "[DATE]" at bounding box center [512, 205] width 36 height 20
type input "[DATE]"
click at [512, 226] on span at bounding box center [587, 229] width 314 height 22
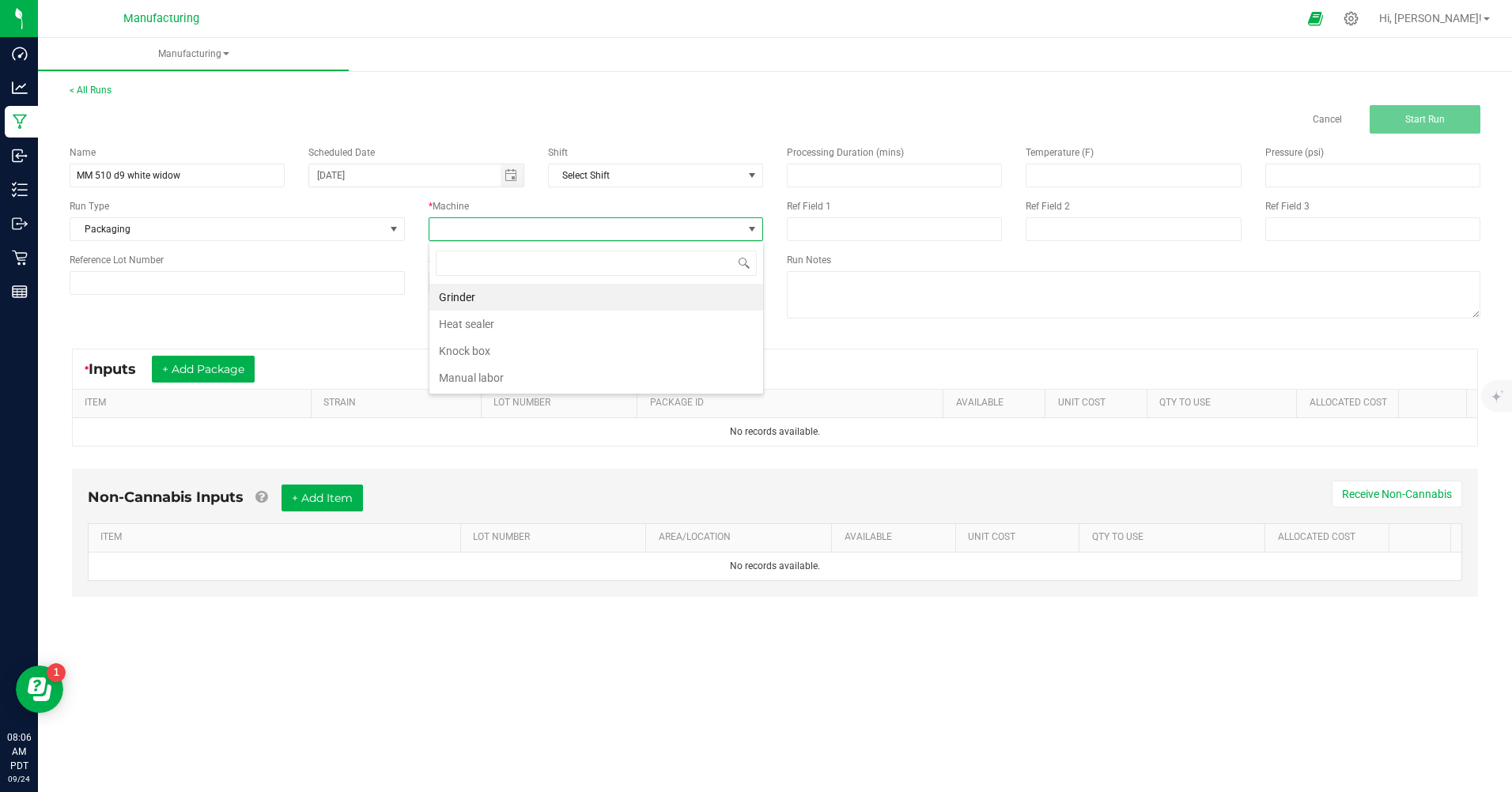
scroll to position [24, 334]
click at [509, 375] on li "Manual labor" at bounding box center [596, 378] width 334 height 27
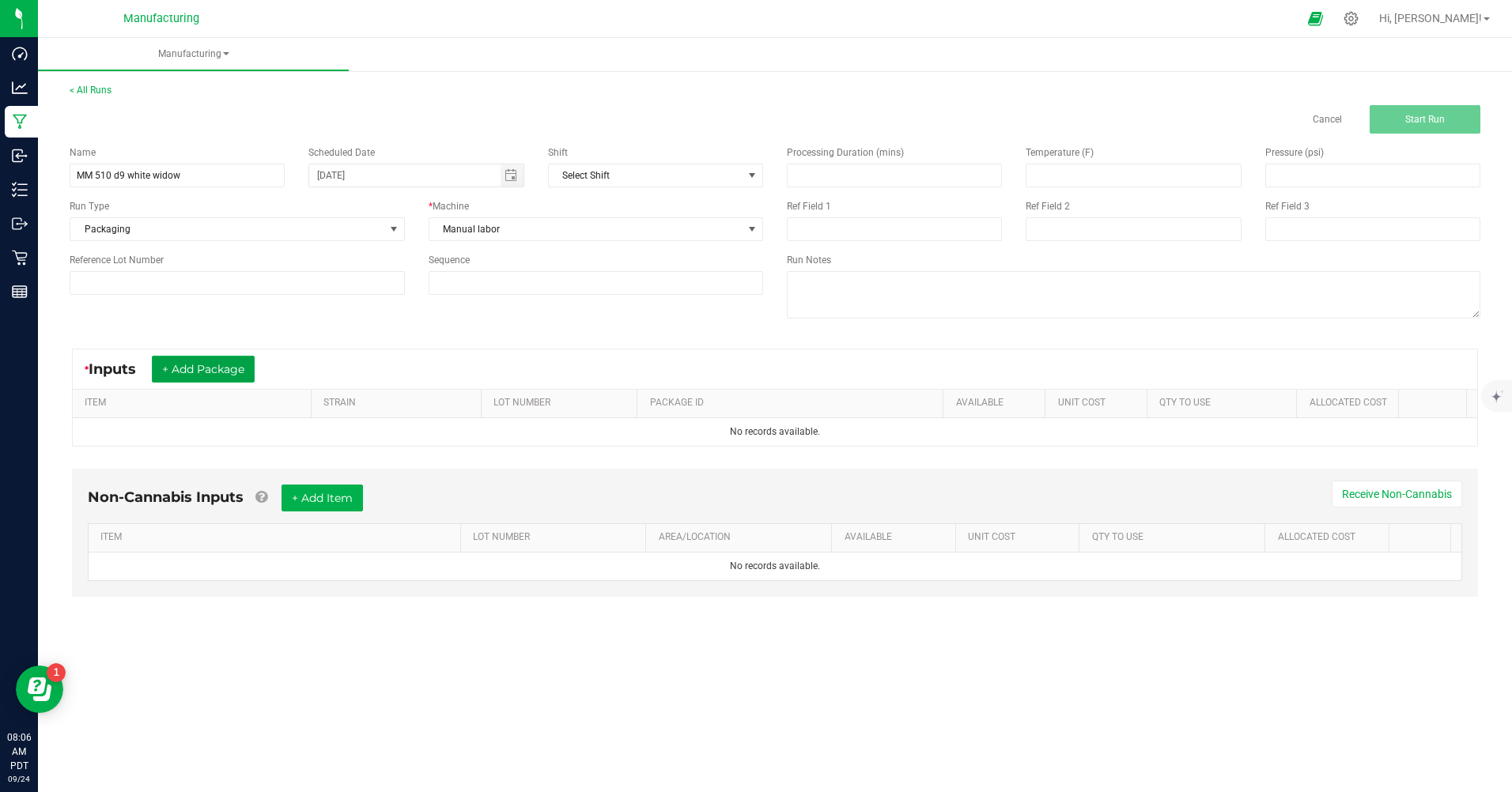
click at [242, 370] on button "+ Add Package" at bounding box center [203, 369] width 103 height 27
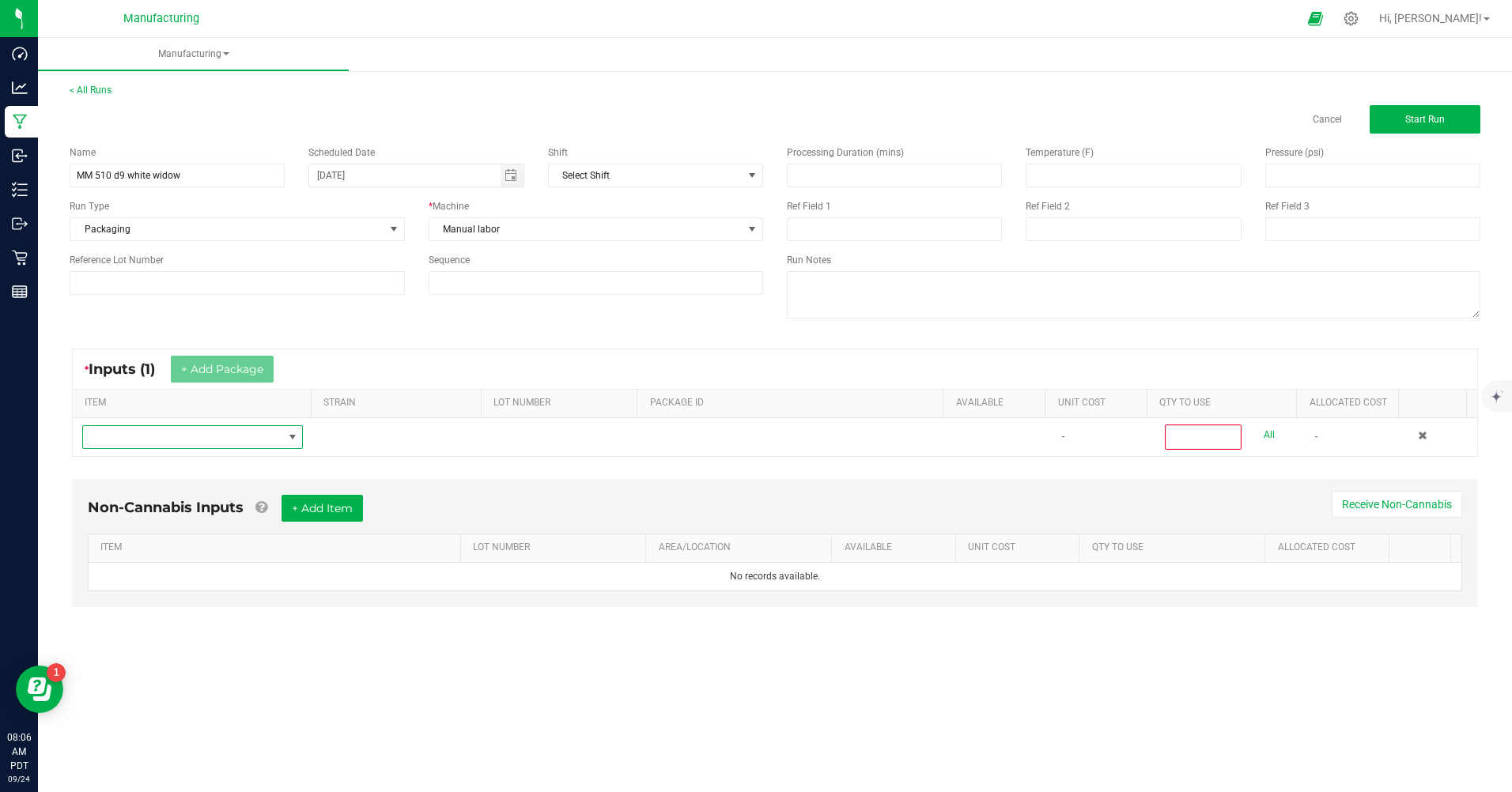
click at [203, 438] on span "NO DATA FOUND" at bounding box center [182, 437] width 199 height 22
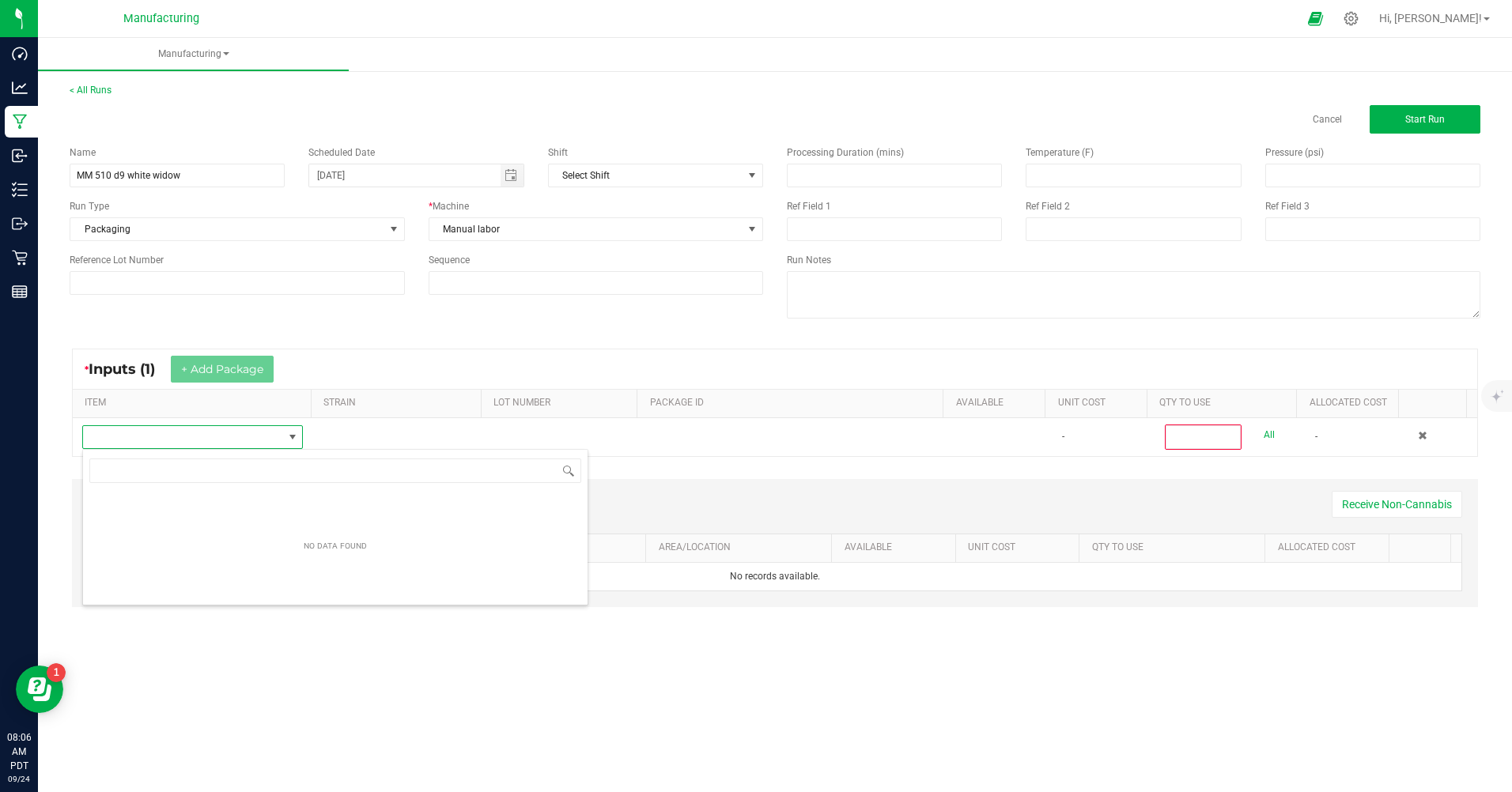
scroll to position [24, 219]
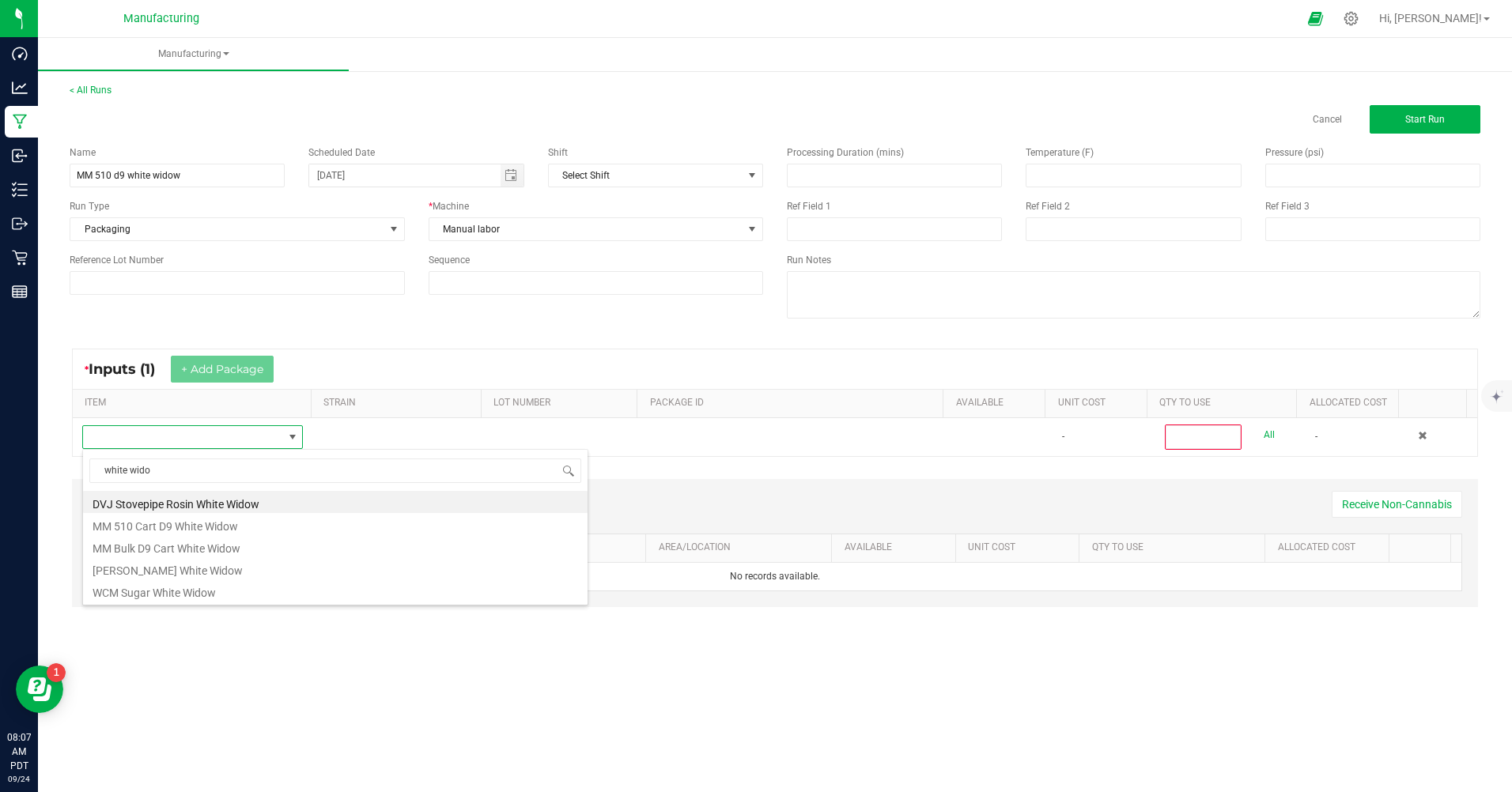
type input "white widow"
click at [154, 552] on li "MM Bulk D9 Cart White Widow" at bounding box center [335, 546] width 505 height 22
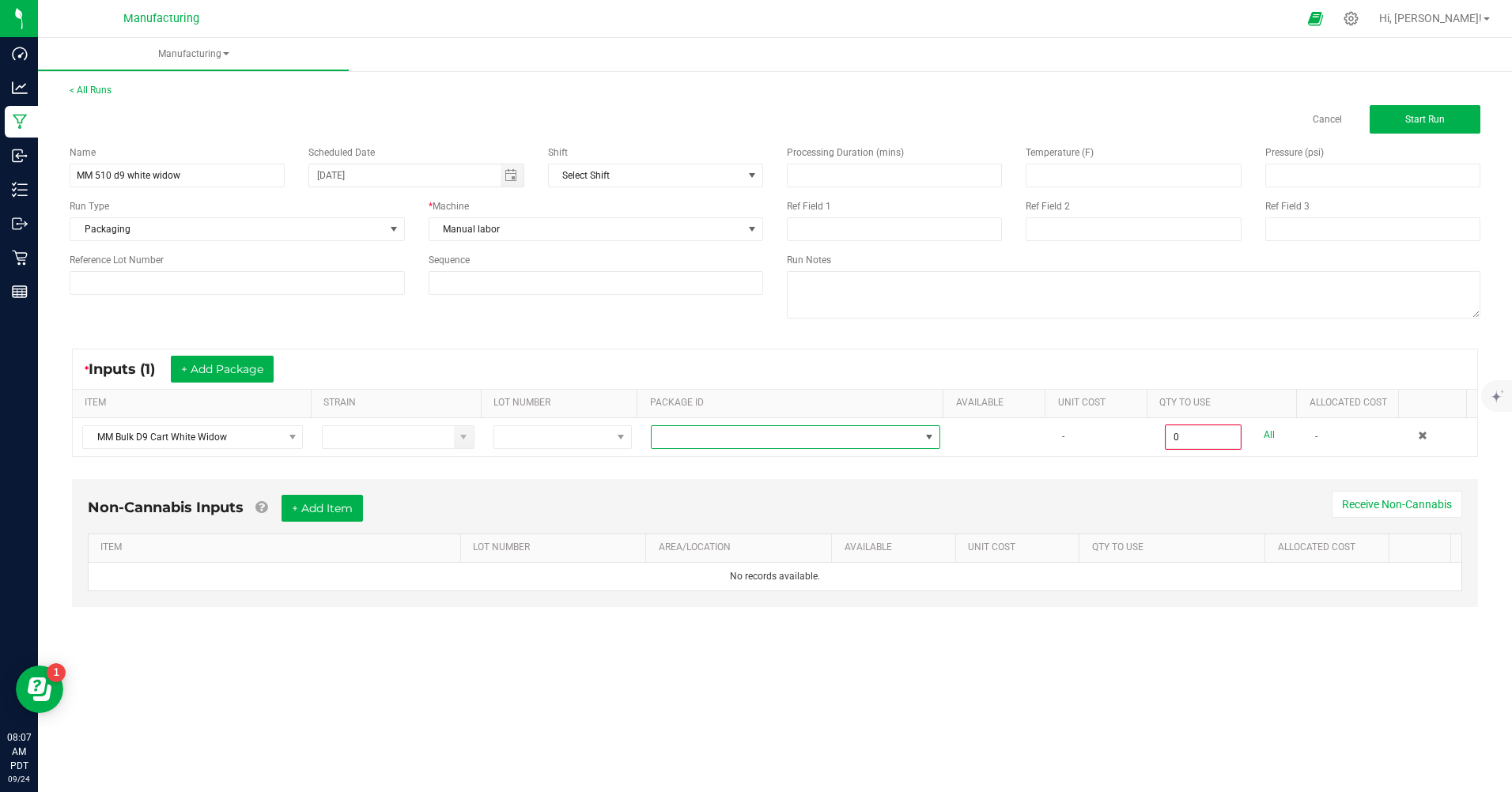
click at [732, 440] on span at bounding box center [785, 437] width 268 height 22
click at [753, 615] on li "CAMMCMF-20250822-194" at bounding box center [789, 611] width 286 height 27
click at [1264, 436] on link "All" at bounding box center [1269, 435] width 11 height 21
type input "100 ea"
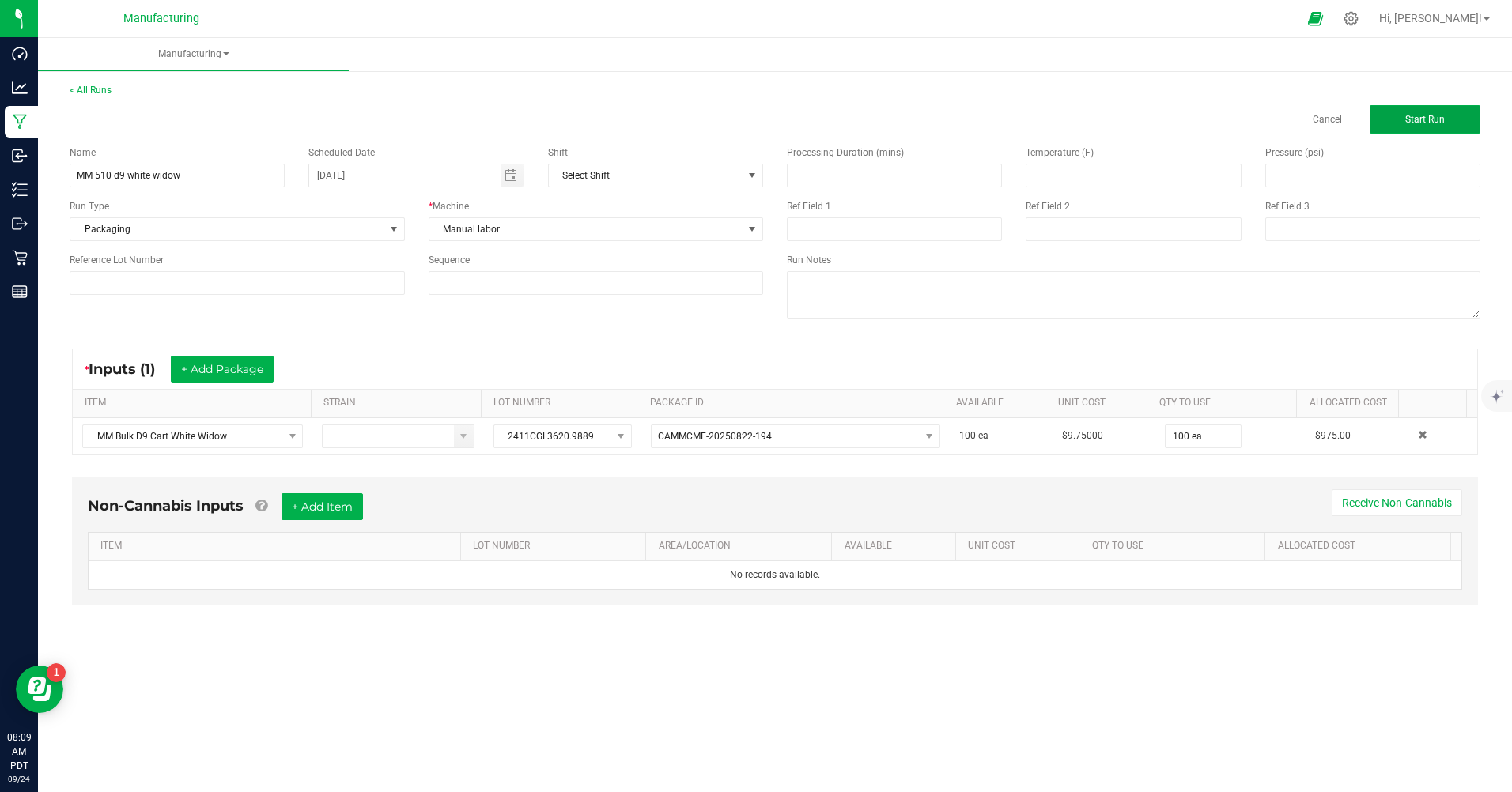
click at [1437, 124] on span "Start Run" at bounding box center [1424, 120] width 40 height 11
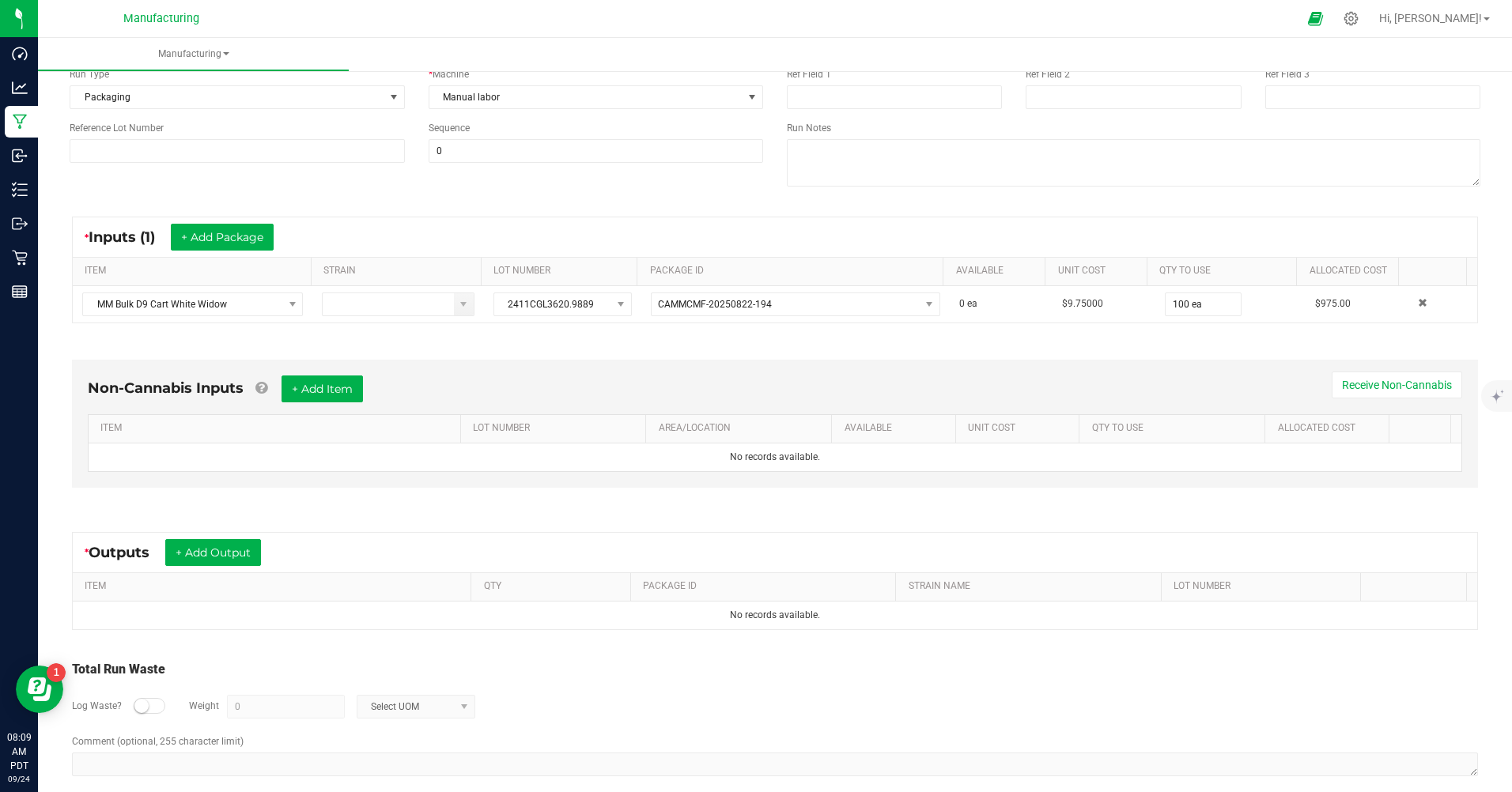
scroll to position [182, 0]
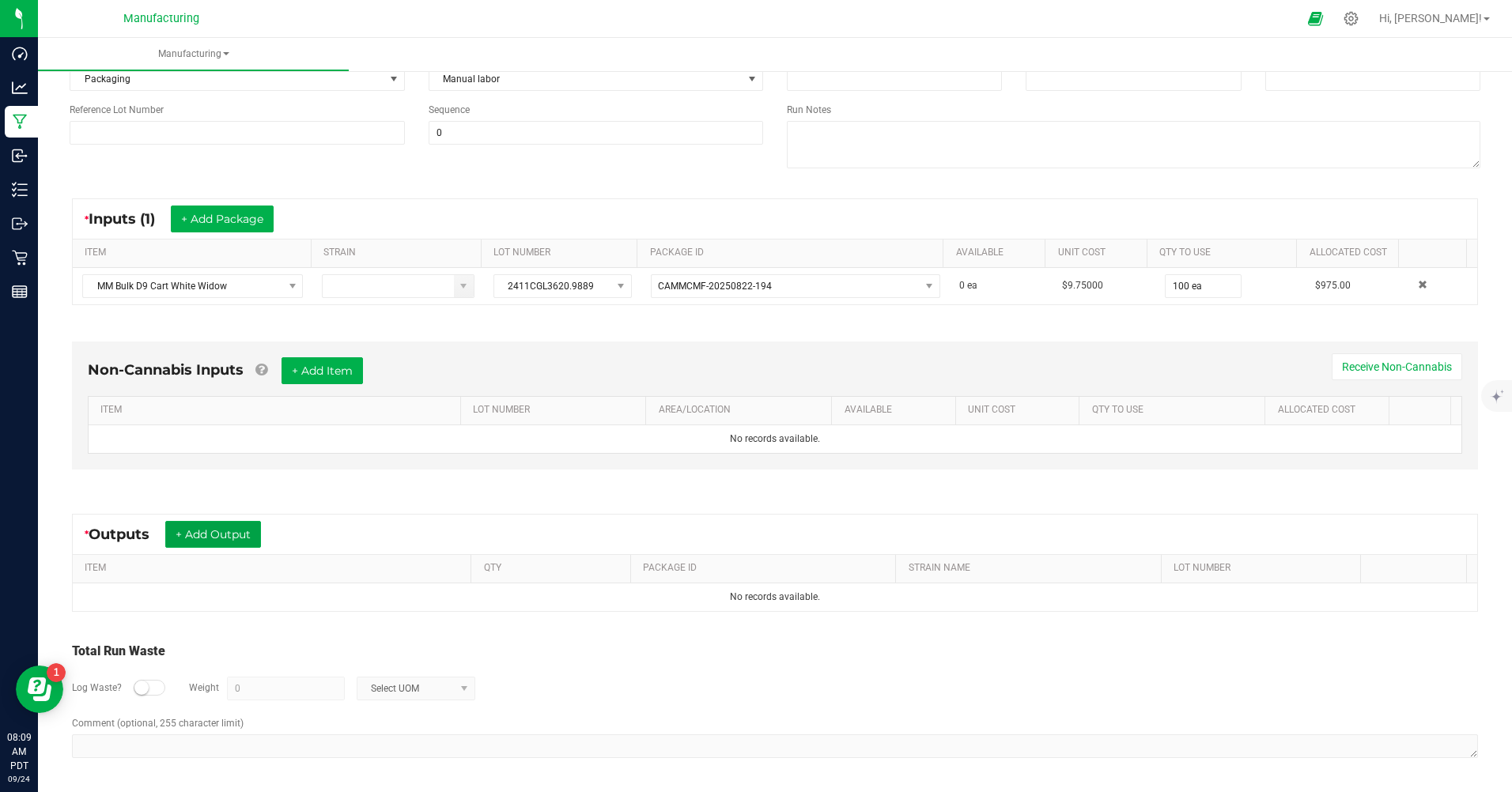
click at [208, 541] on button "+ Add Output" at bounding box center [213, 534] width 96 height 27
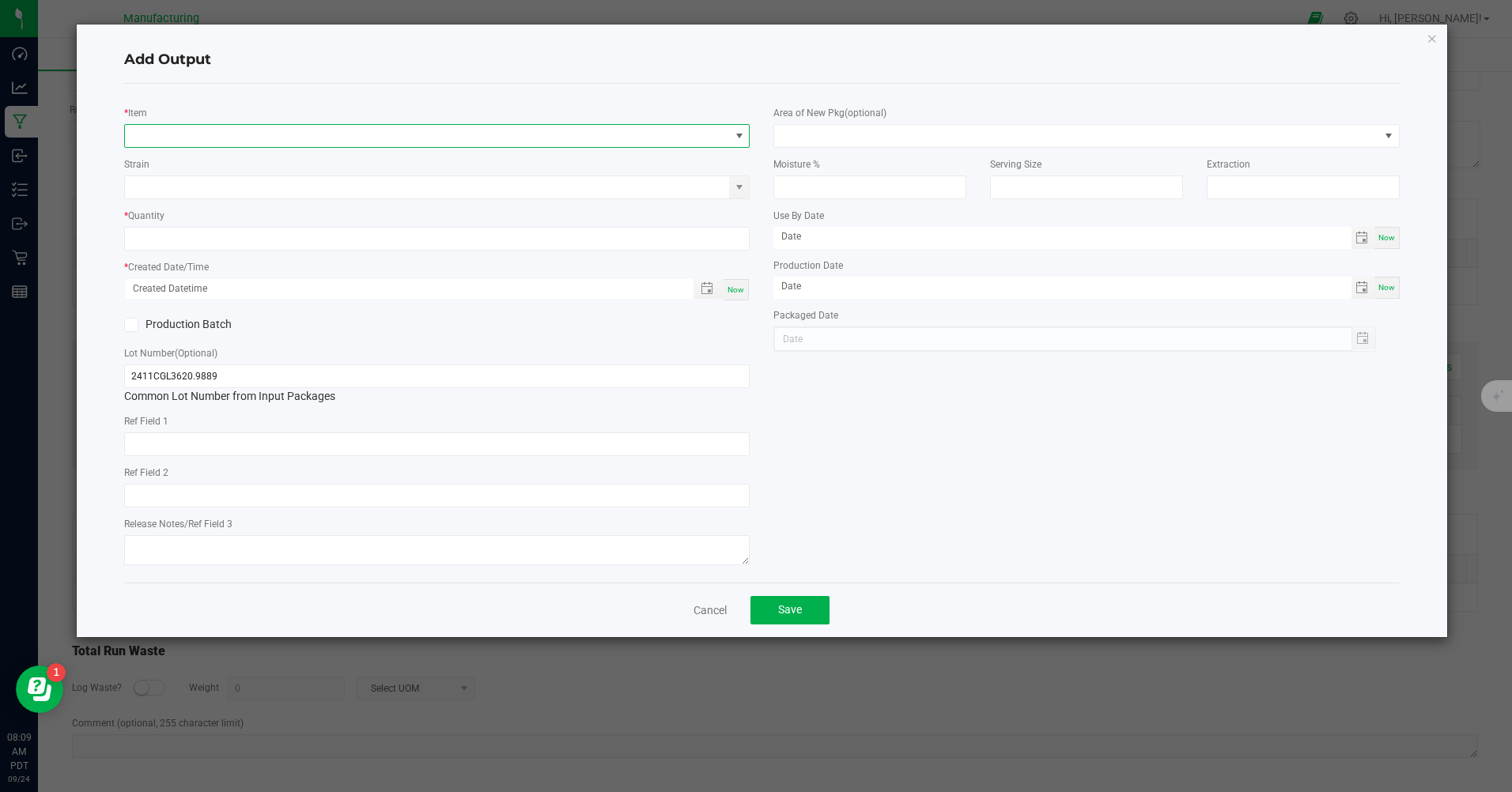
click at [160, 134] on span "NO DATA FOUND" at bounding box center [427, 136] width 604 height 22
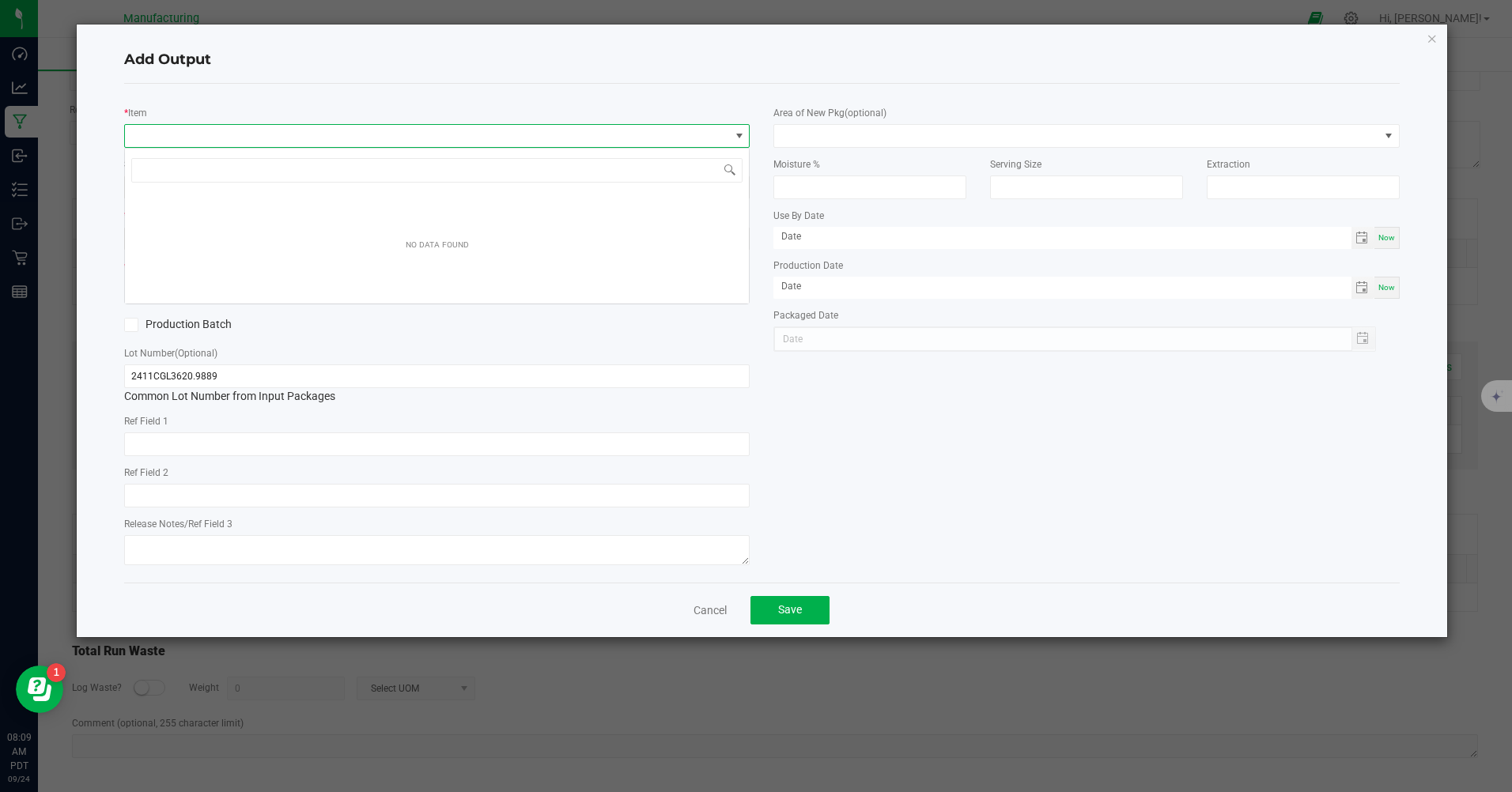
scroll to position [24, 625]
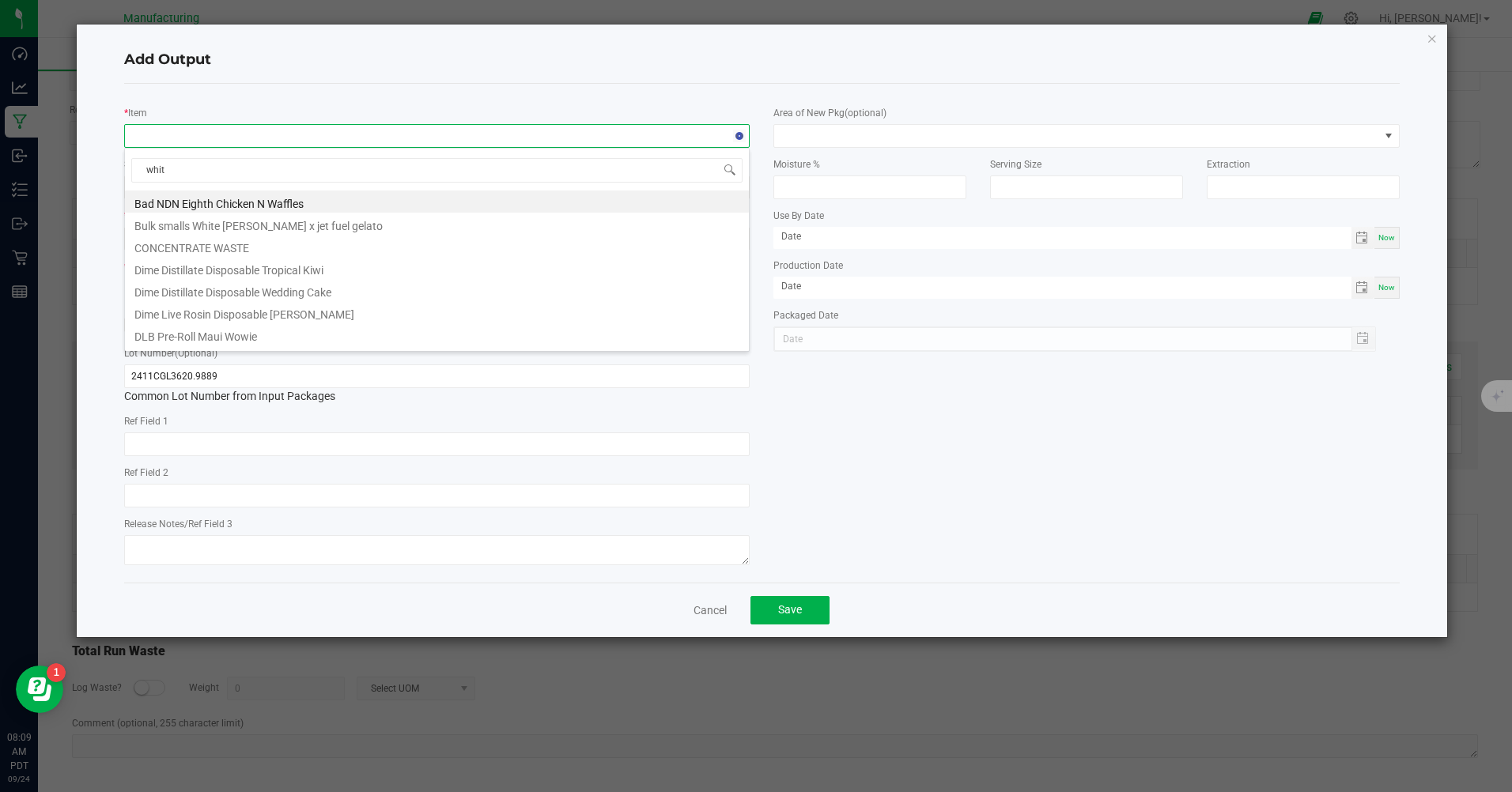
type input "white"
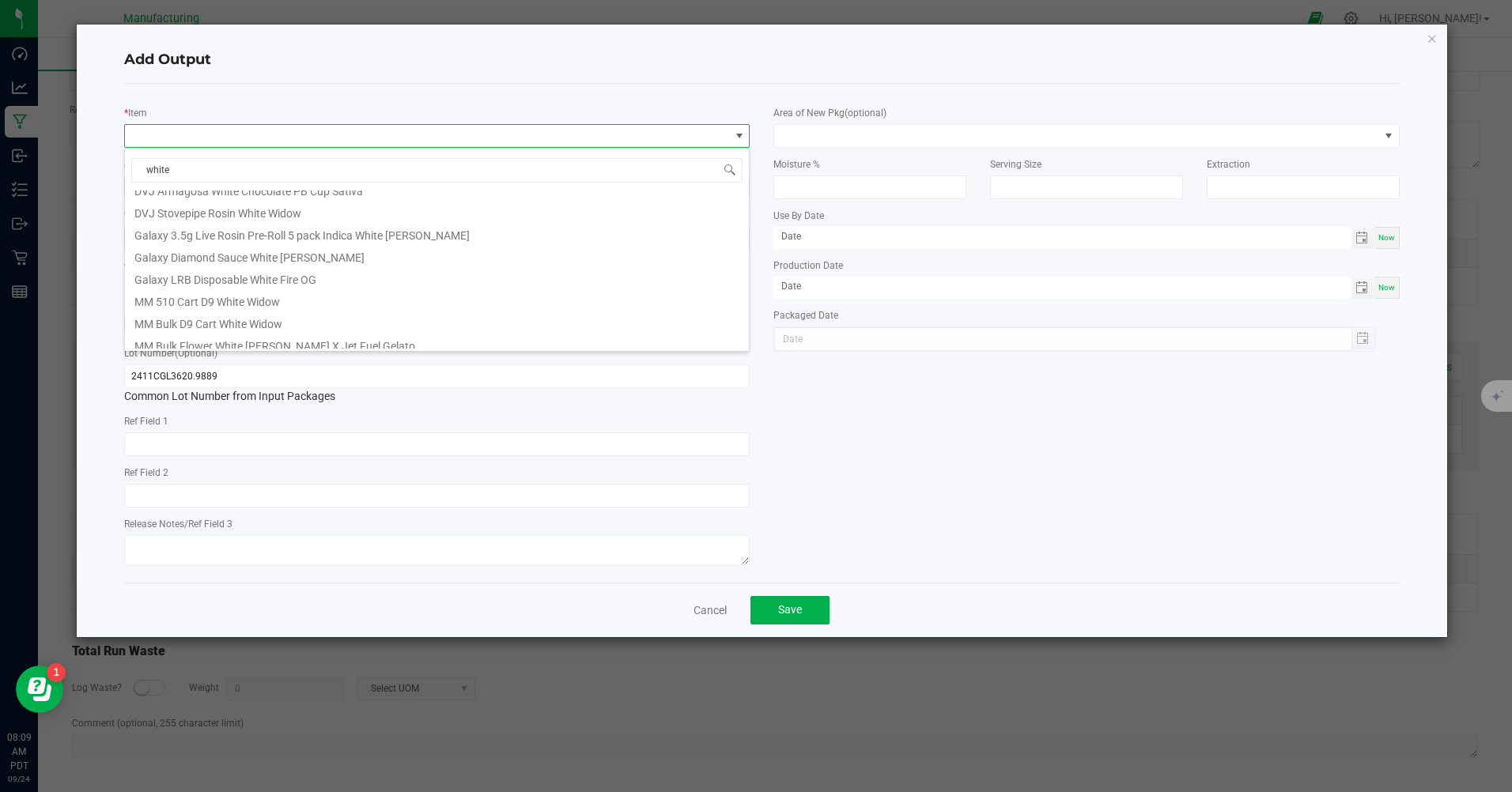
click at [210, 298] on li "MM 510 Cart D9 White Widow" at bounding box center [437, 300] width 624 height 22
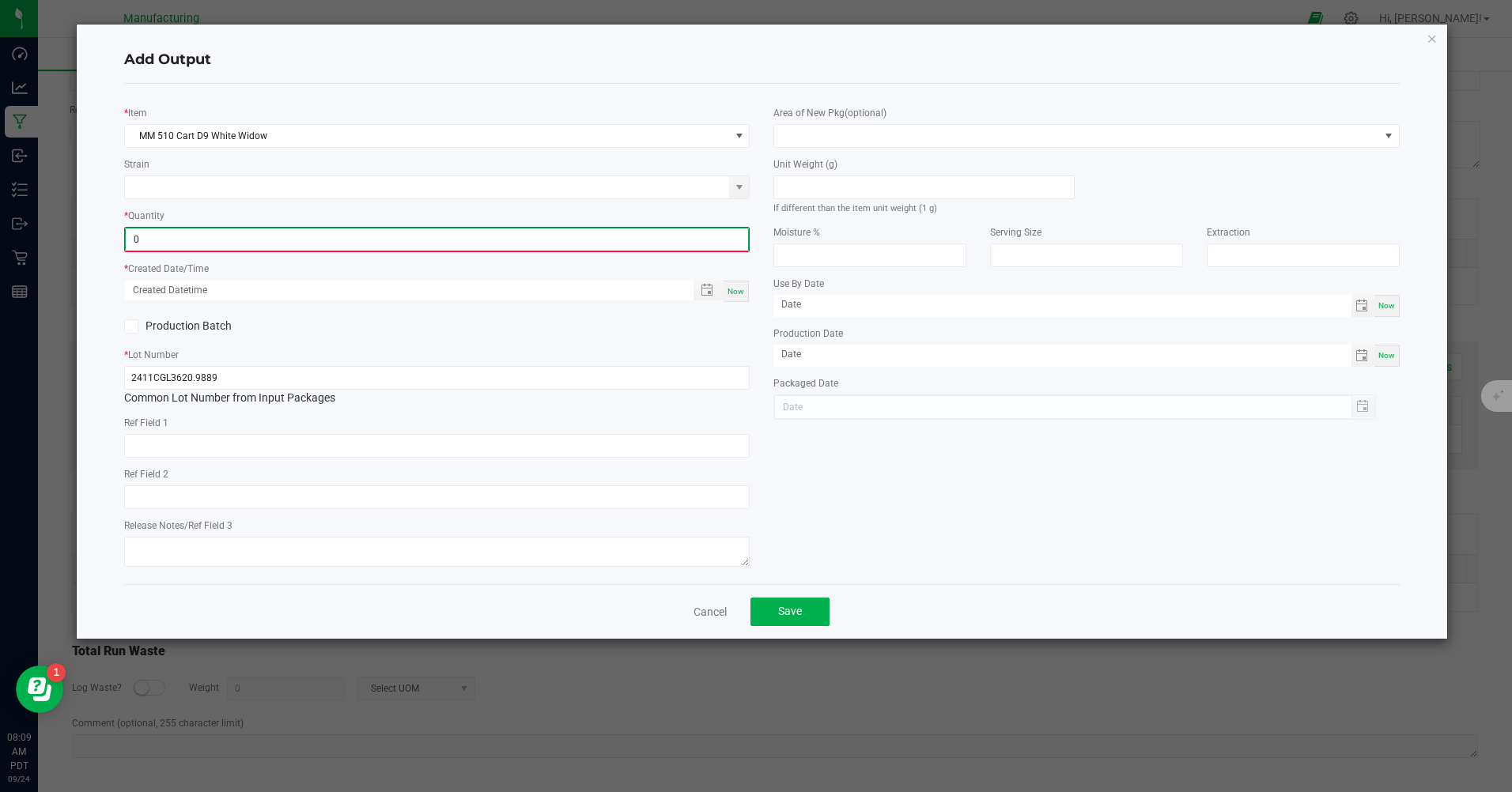
click at [189, 243] on input "0" at bounding box center [436, 239] width 623 height 22
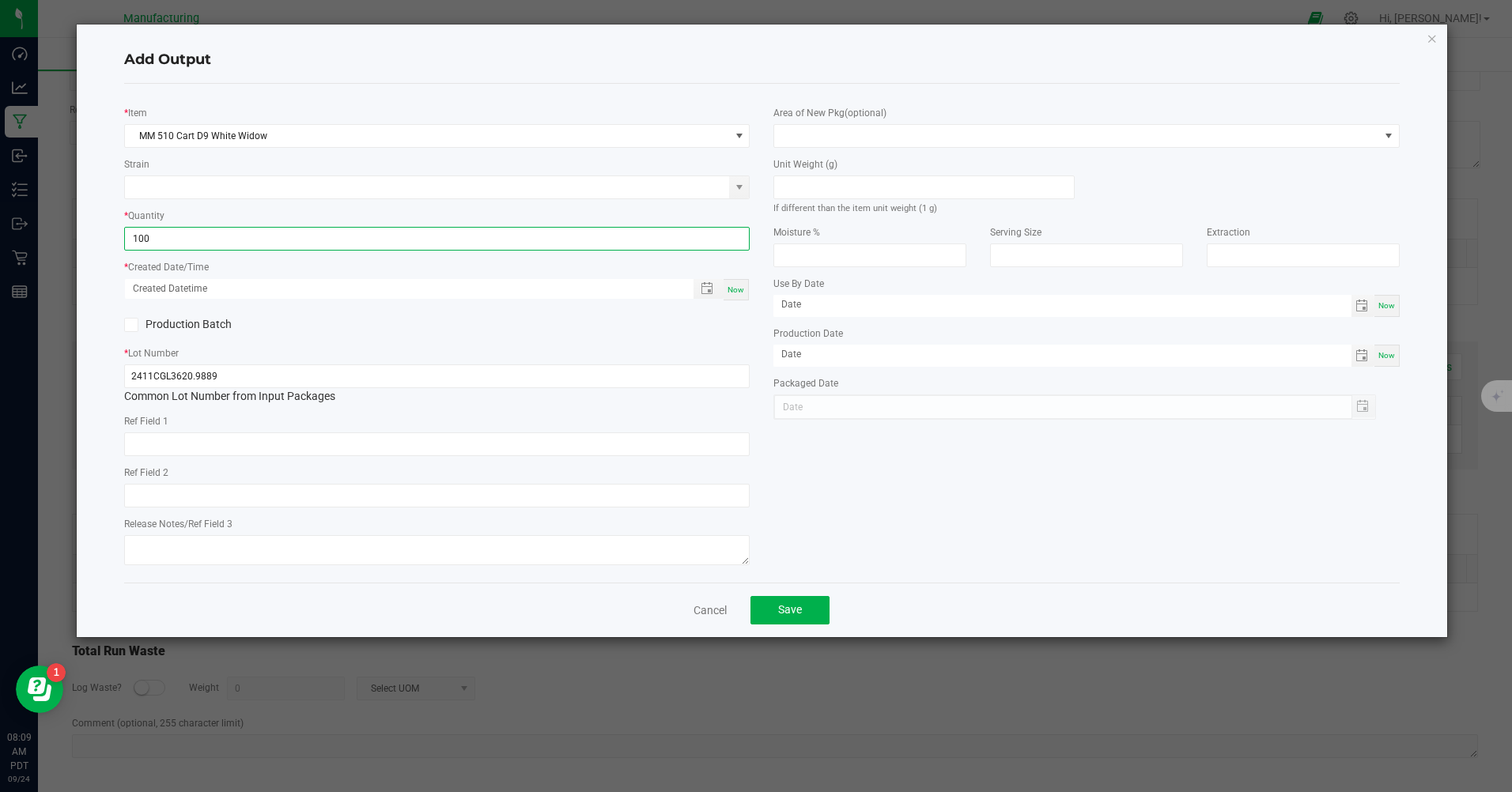
type input "100 ea"
click at [736, 289] on span "Now" at bounding box center [736, 290] width 16 height 9
type input "[DATE] 8:09 AM"
type input "[DATE]"
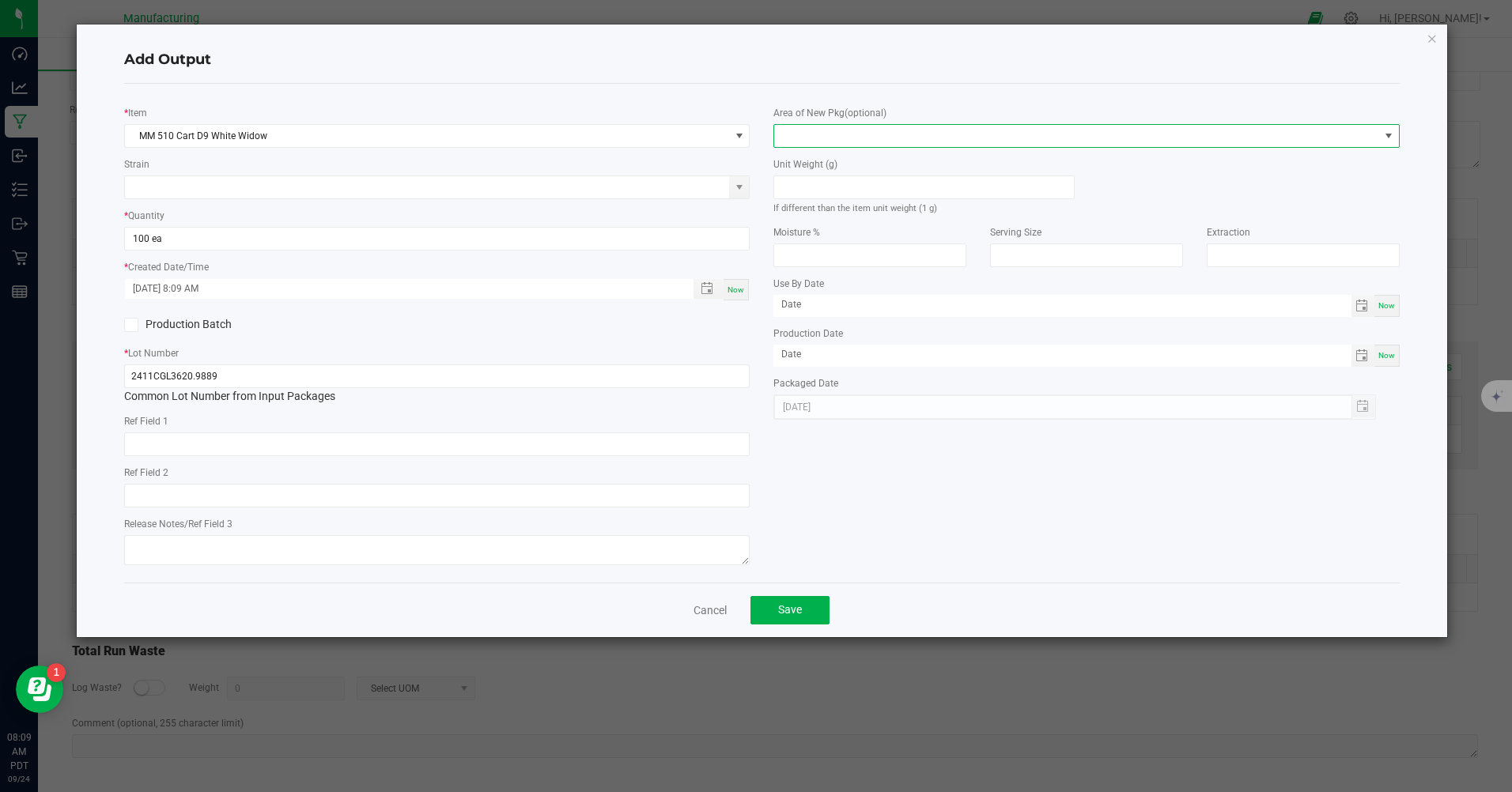
click at [810, 134] on span at bounding box center [1076, 136] width 604 height 22
click at [824, 330] on li "Inventory Room" at bounding box center [1086, 338] width 624 height 27
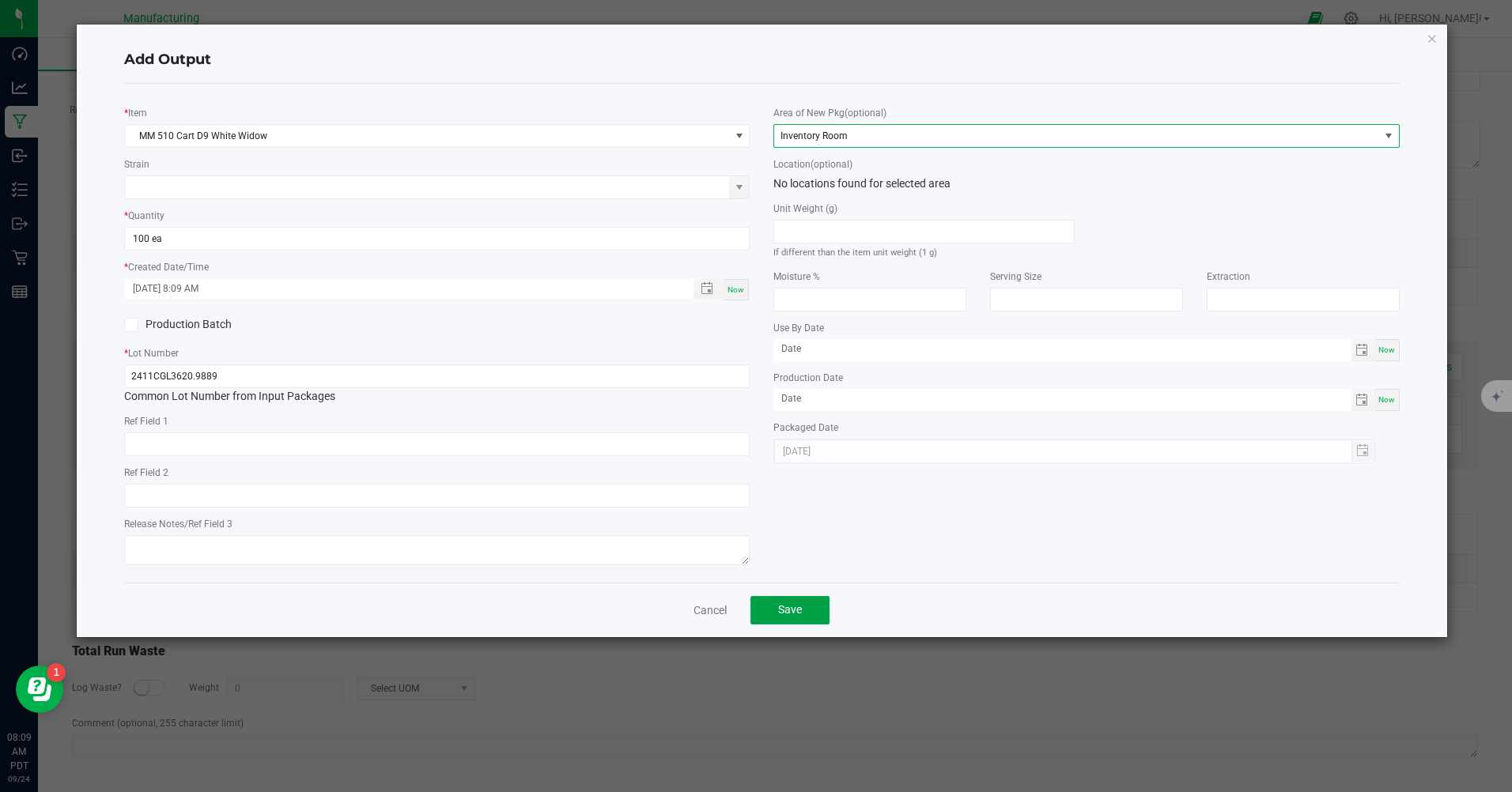
click at [798, 616] on span "Save" at bounding box center [789, 610] width 24 height 13
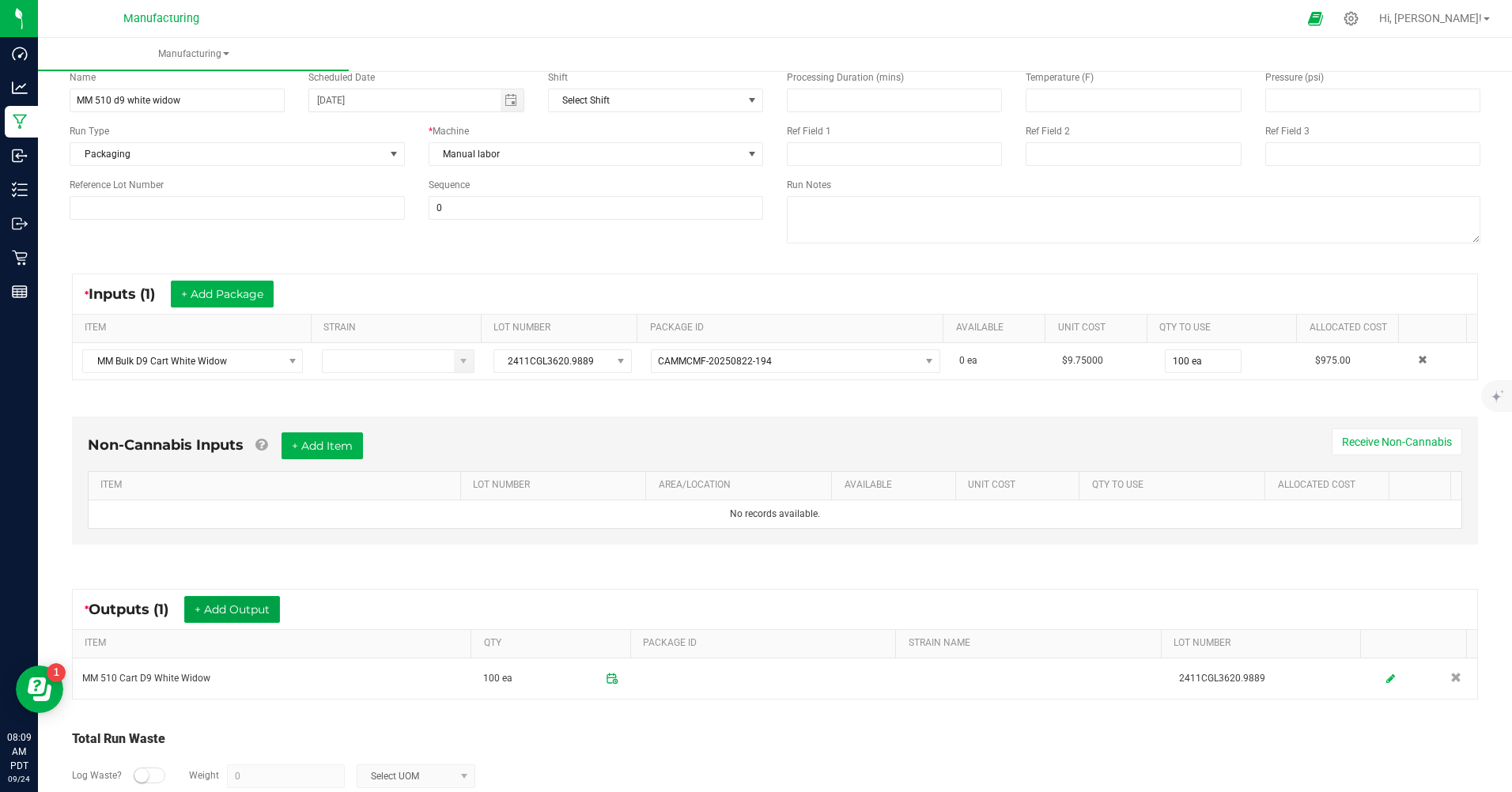
scroll to position [24, 0]
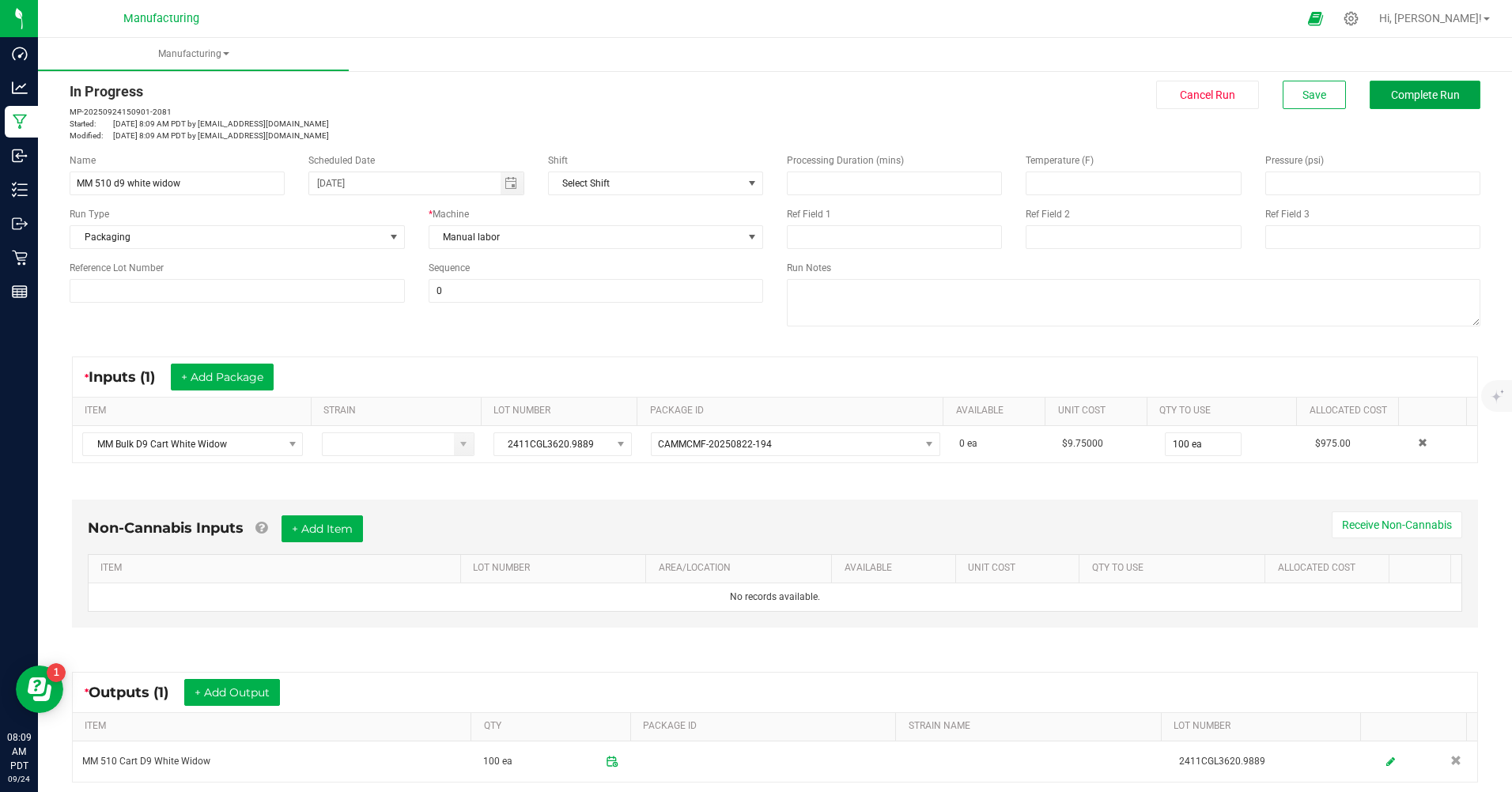
click at [1418, 93] on span "Complete Run" at bounding box center [1425, 95] width 69 height 13
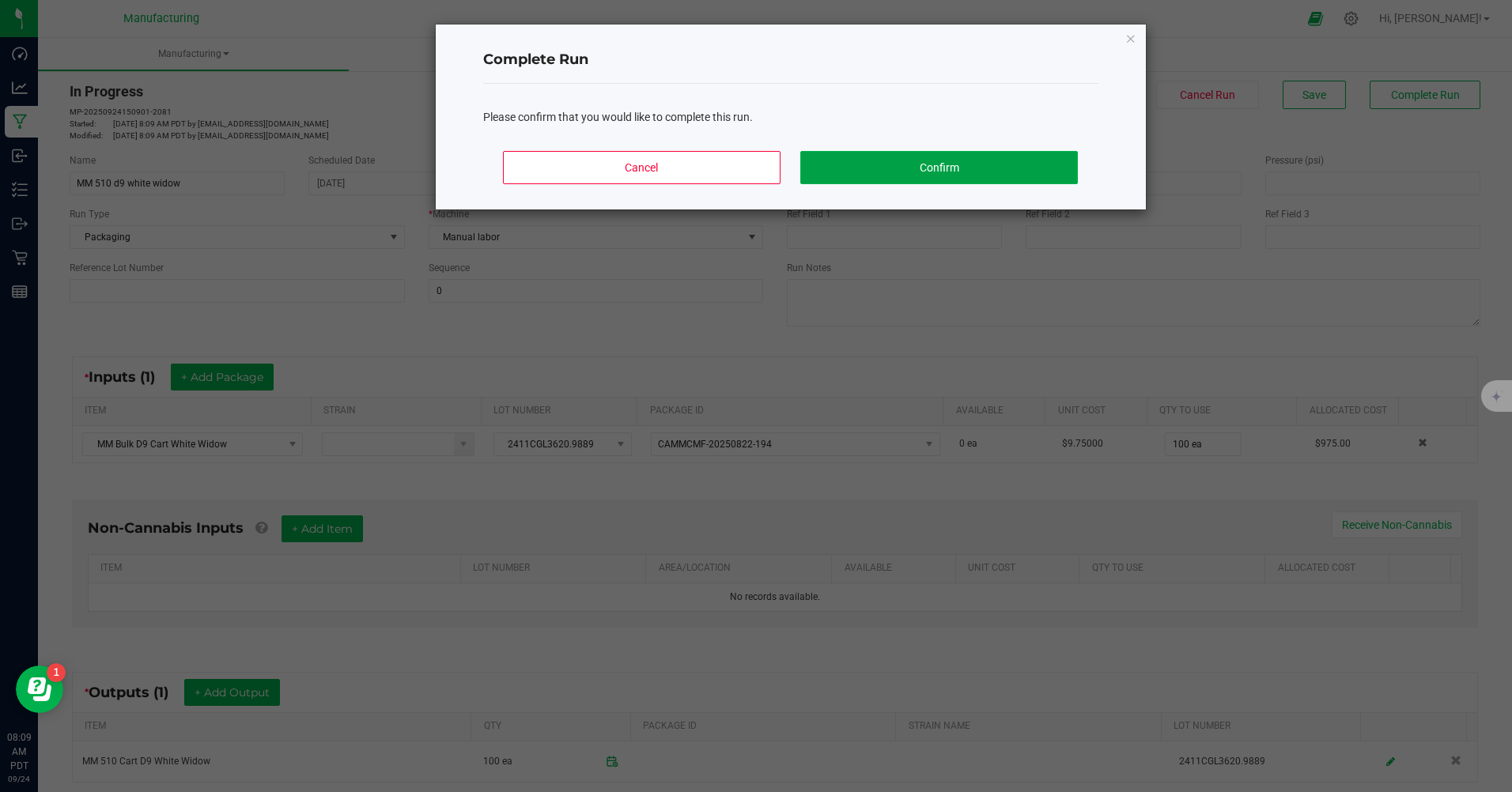
click at [981, 173] on button "Confirm" at bounding box center [938, 168] width 277 height 33
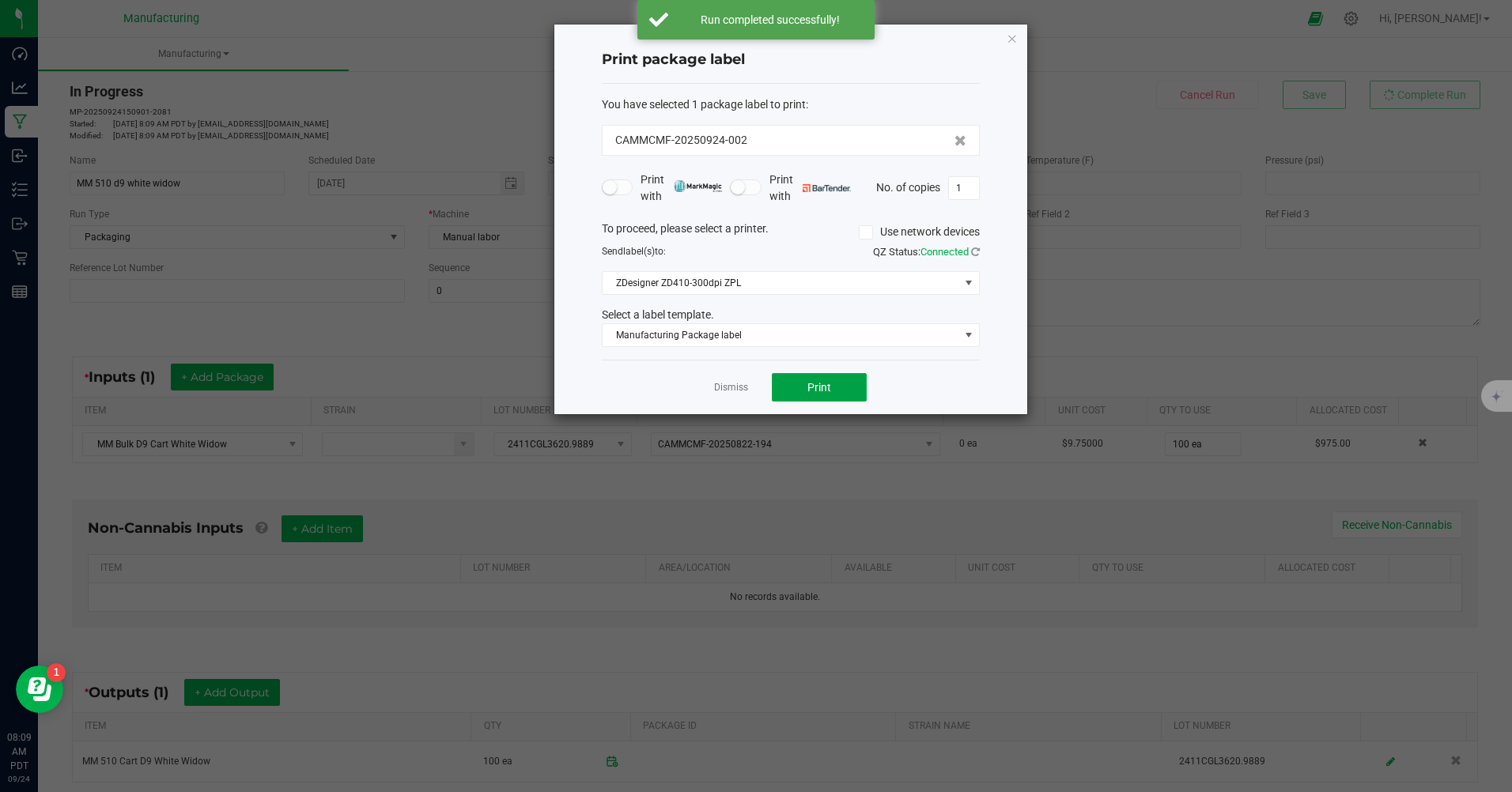
click at [826, 387] on span "Print" at bounding box center [819, 387] width 24 height 13
click at [815, 382] on span "Print" at bounding box center [819, 387] width 24 height 13
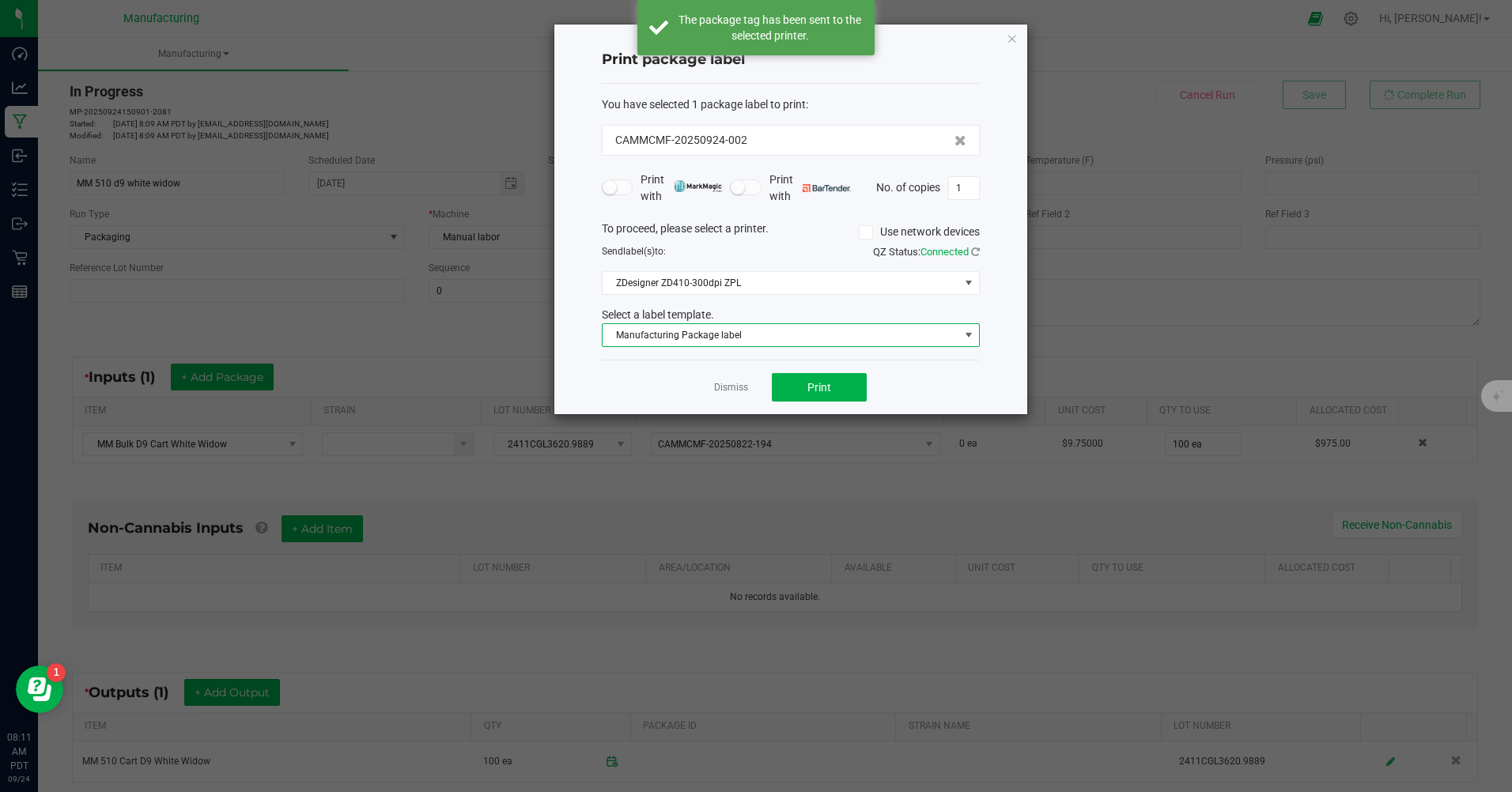
click at [753, 335] on span "Manufacturing Package label" at bounding box center [780, 335] width 356 height 22
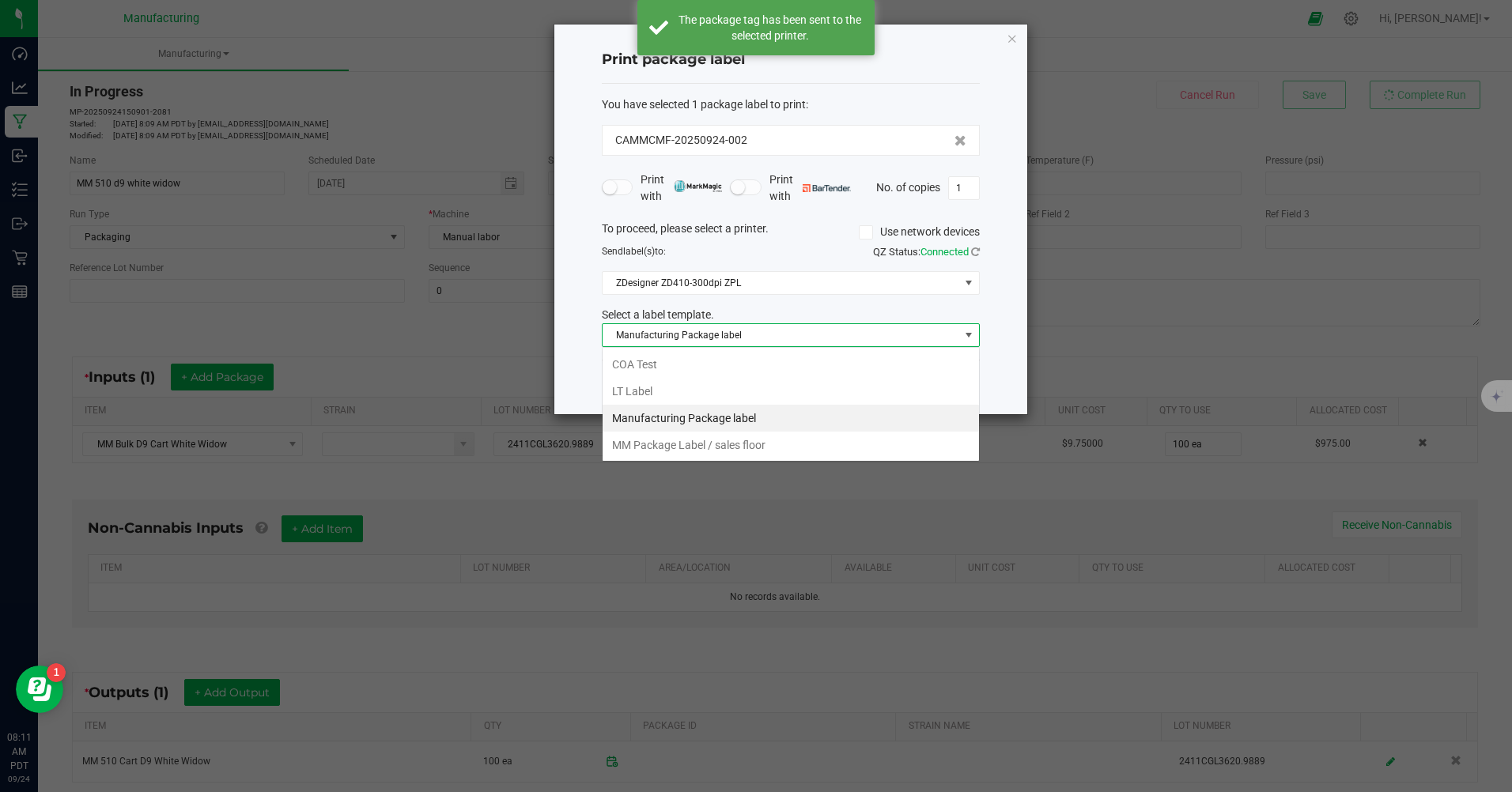
scroll to position [24, 378]
click at [754, 447] on li "MM Package Label / sales floor" at bounding box center [790, 444] width 376 height 27
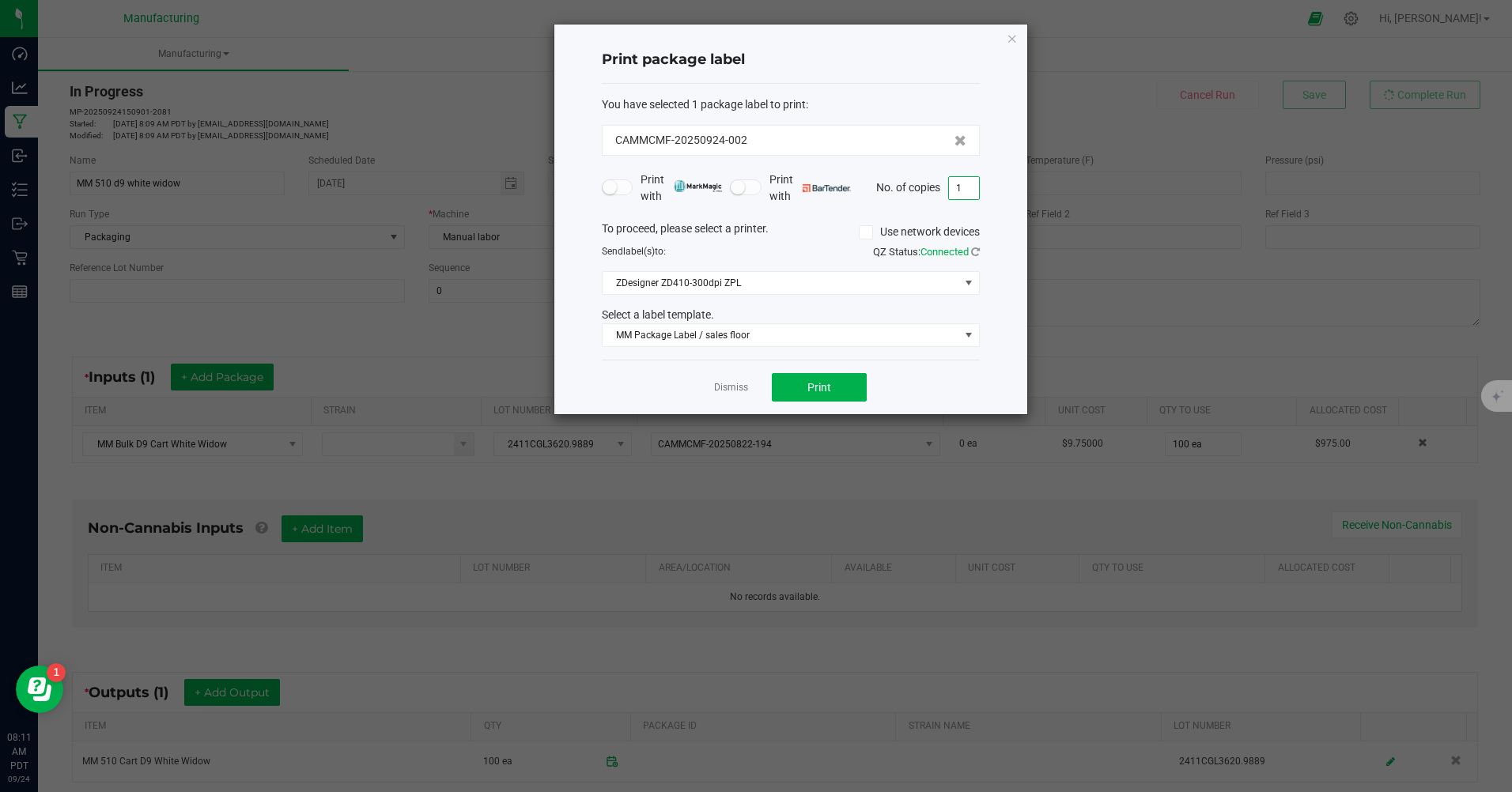
click at [965, 183] on input "1" at bounding box center [964, 188] width 30 height 22
type input "100"
click at [824, 396] on button "Print" at bounding box center [819, 387] width 95 height 28
click at [1016, 36] on icon "button" at bounding box center [1012, 37] width 11 height 19
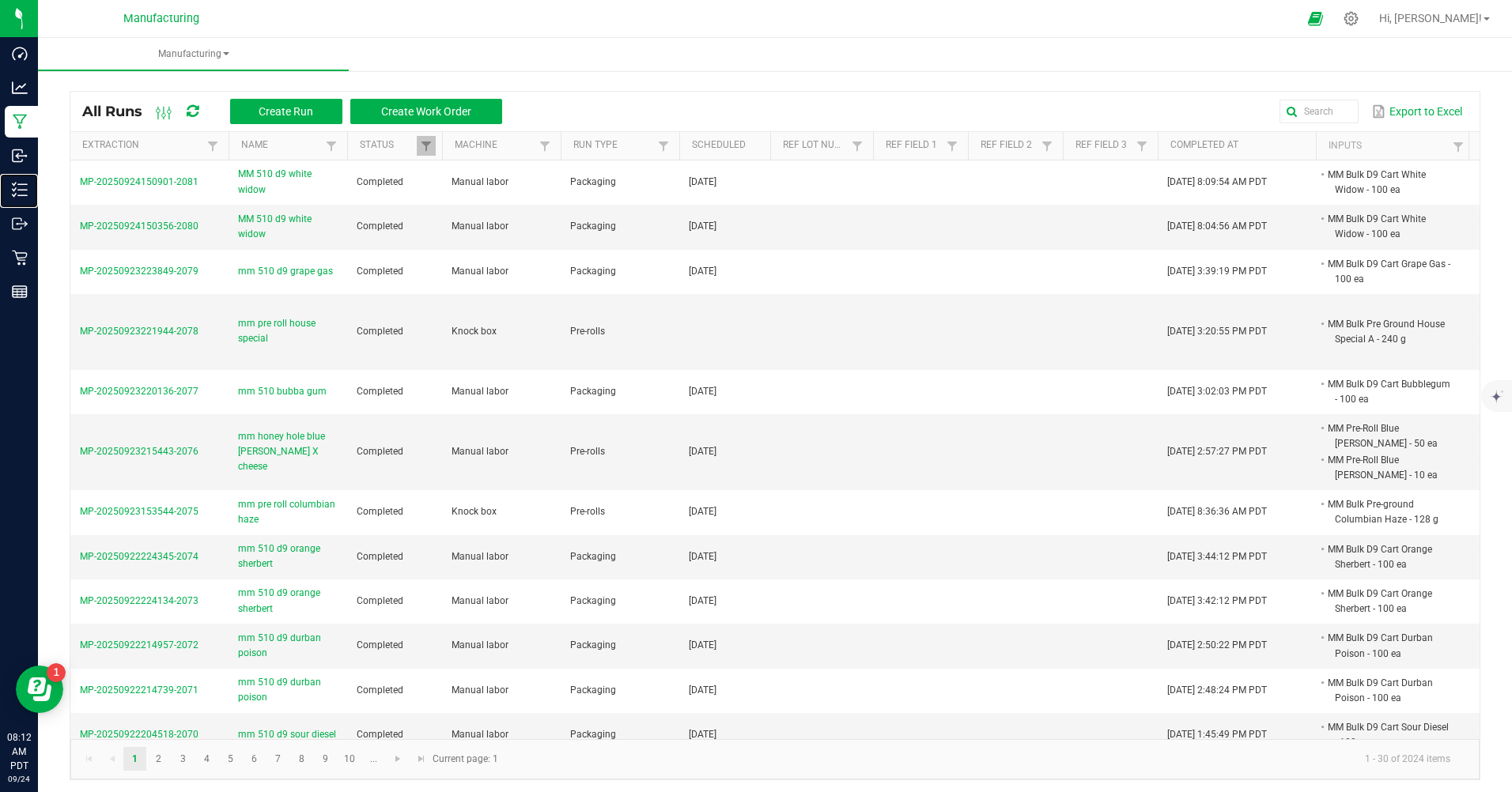
click at [0, 0] on p "Inventory" at bounding box center [0, 0] width 0 height 0
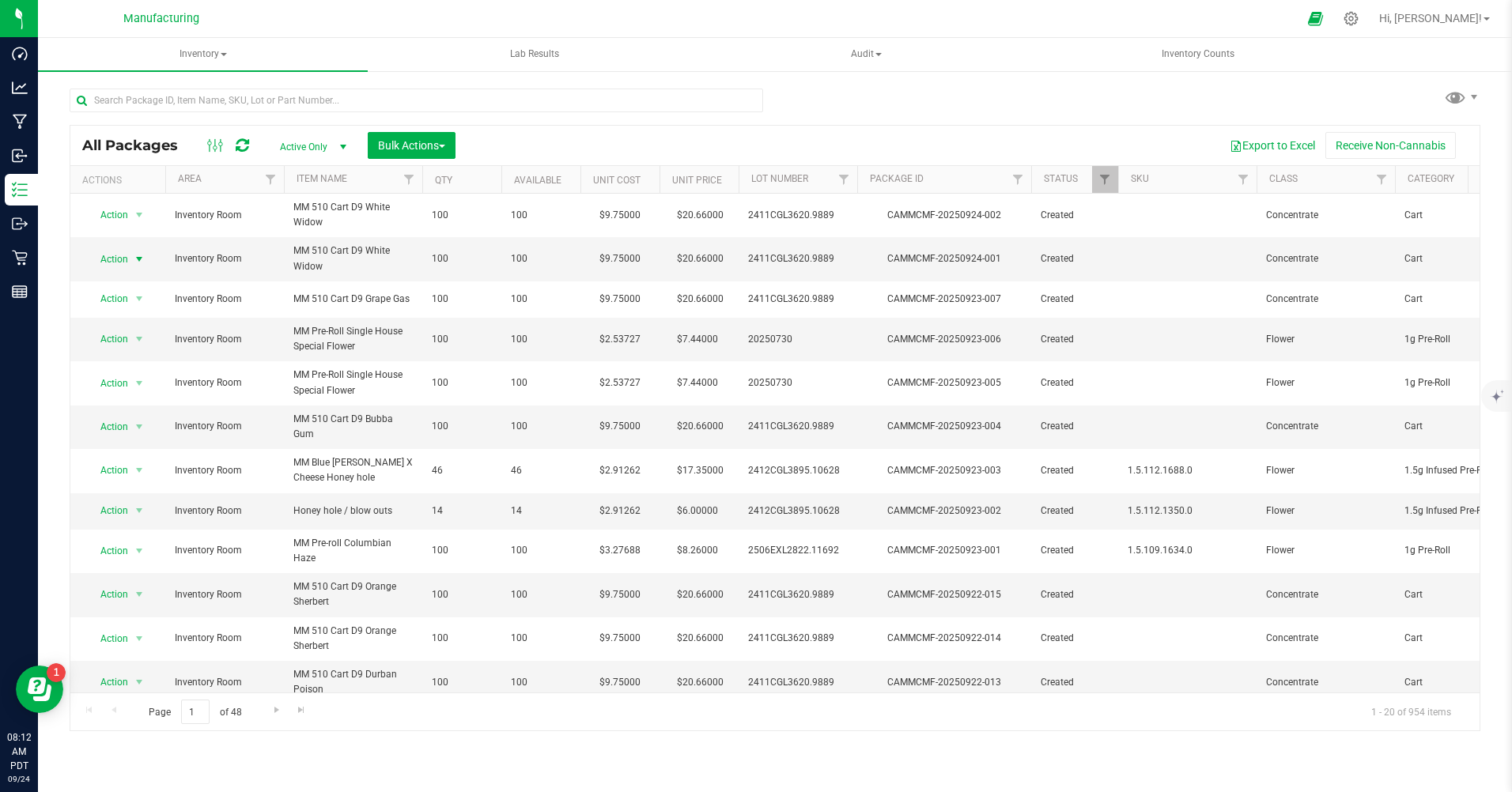
click at [115, 261] on span "Action" at bounding box center [107, 259] width 42 height 22
click at [139, 421] on li "Print package label" at bounding box center [138, 426] width 101 height 24
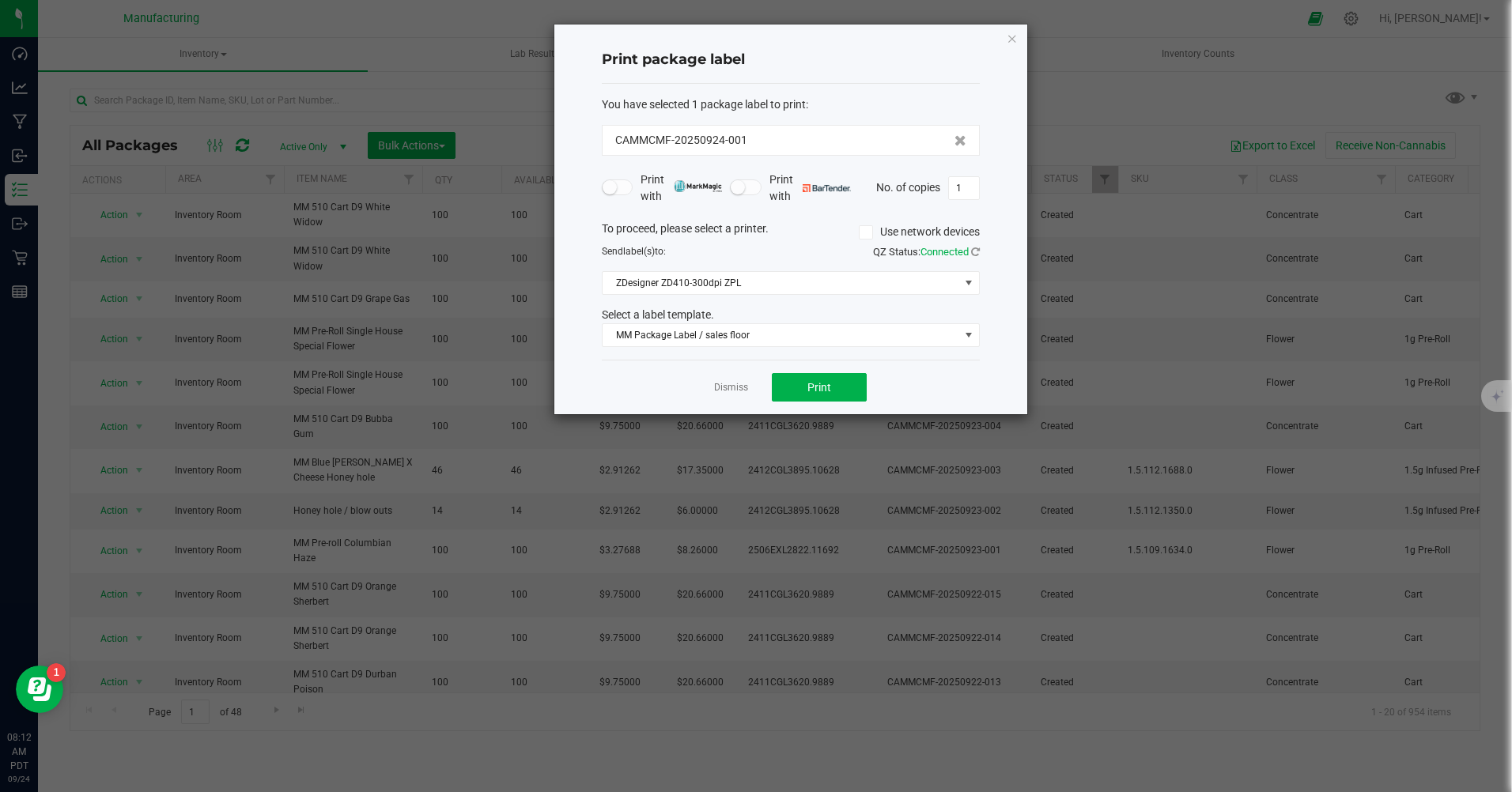
click at [964, 191] on input "1" at bounding box center [964, 188] width 30 height 22
type input "100"
click at [831, 383] on button "Print" at bounding box center [819, 387] width 95 height 28
click at [1014, 39] on icon "button" at bounding box center [1012, 37] width 11 height 19
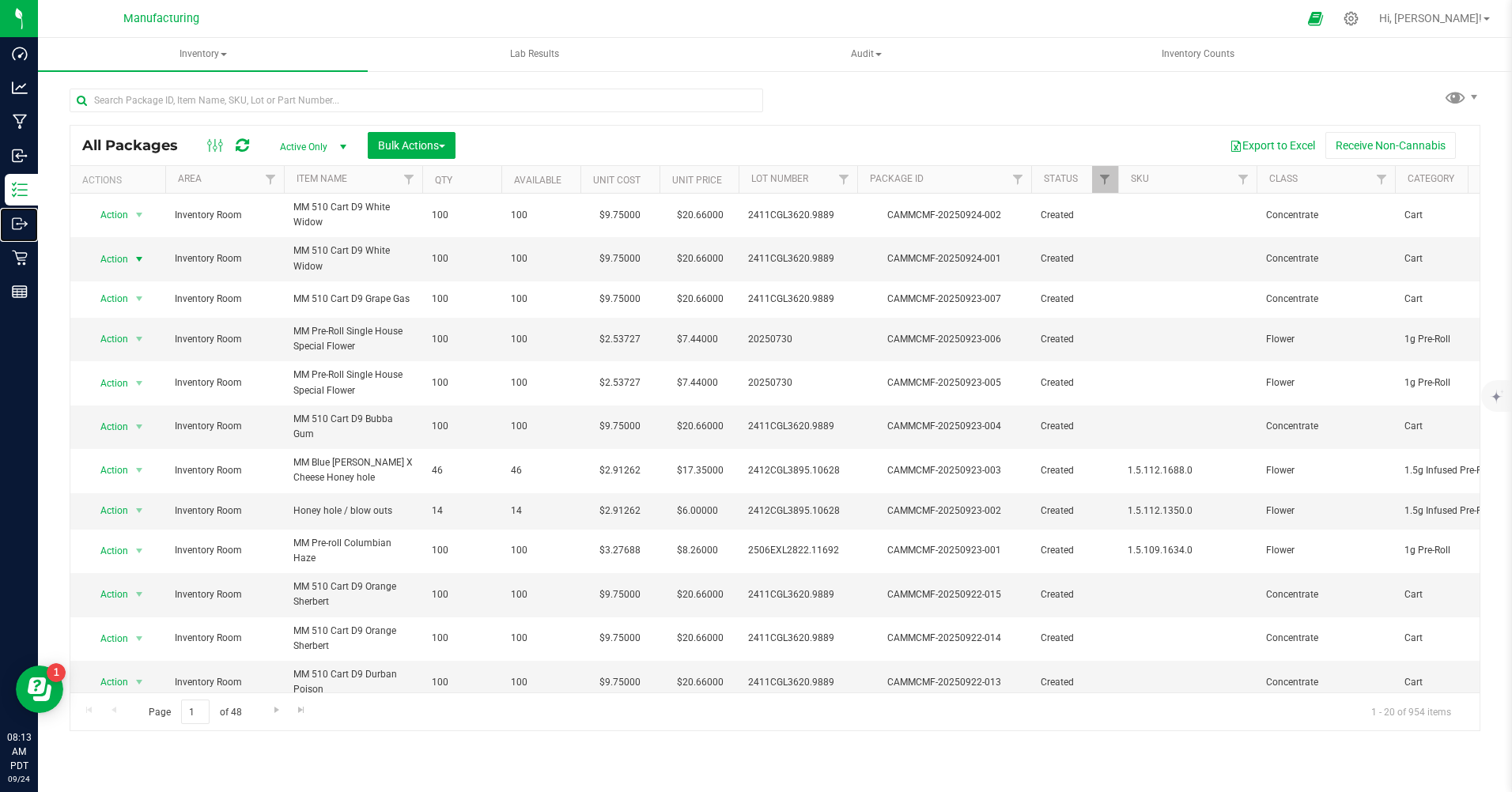
click at [0, 0] on p "Outbound" at bounding box center [0, 0] width 0 height 0
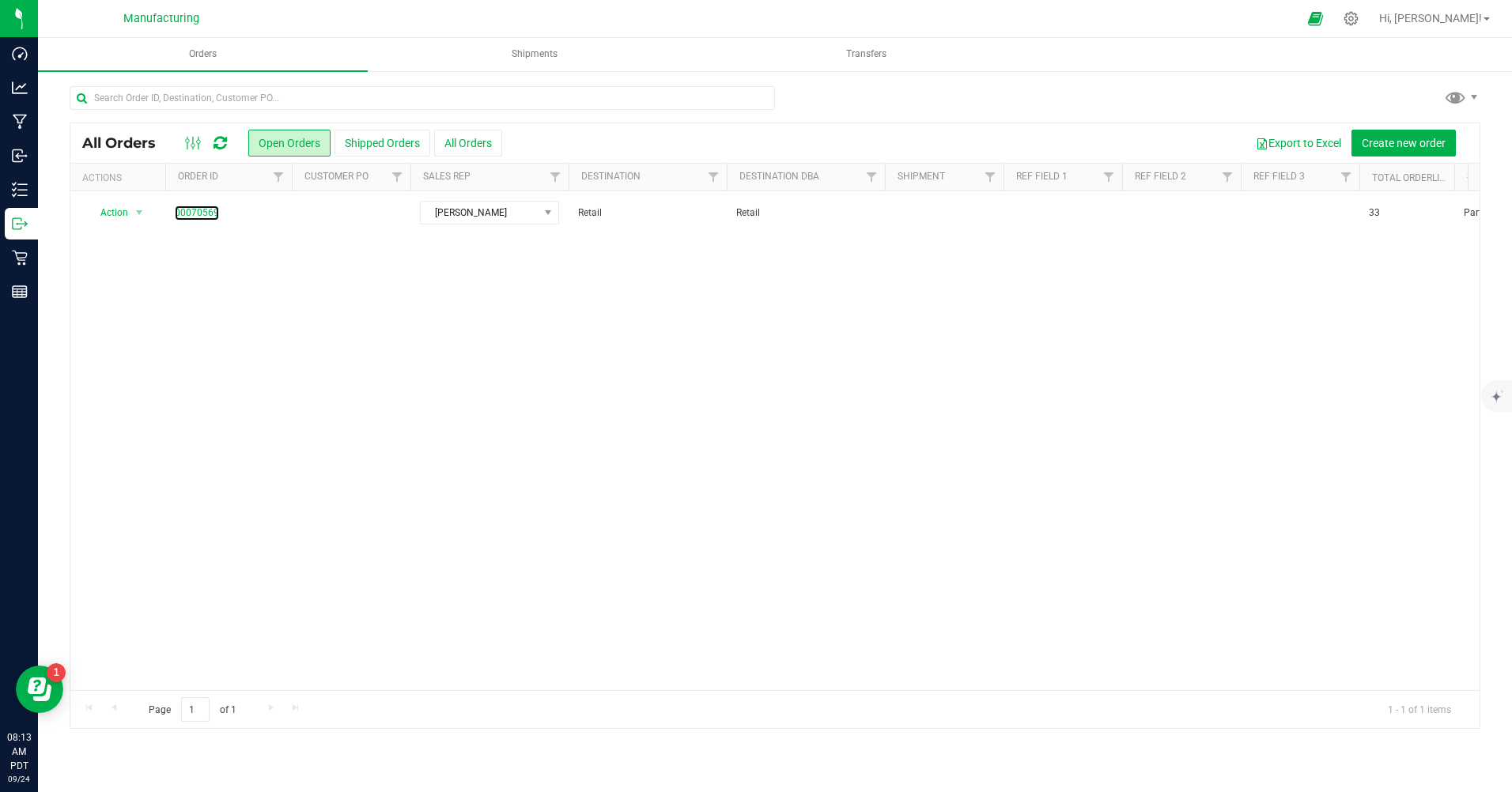
click at [206, 213] on link "00070569" at bounding box center [197, 213] width 44 height 15
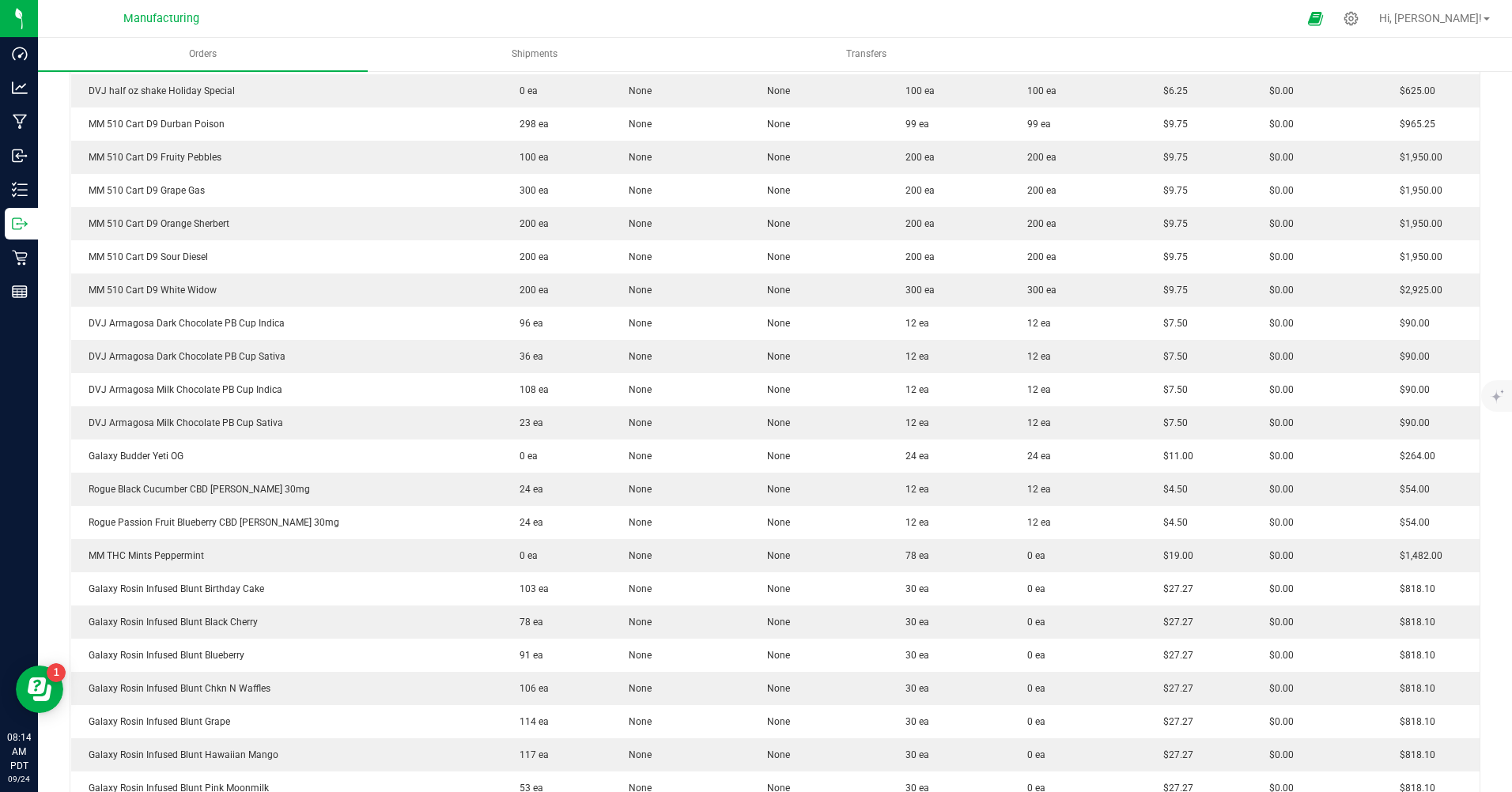
scroll to position [475, 0]
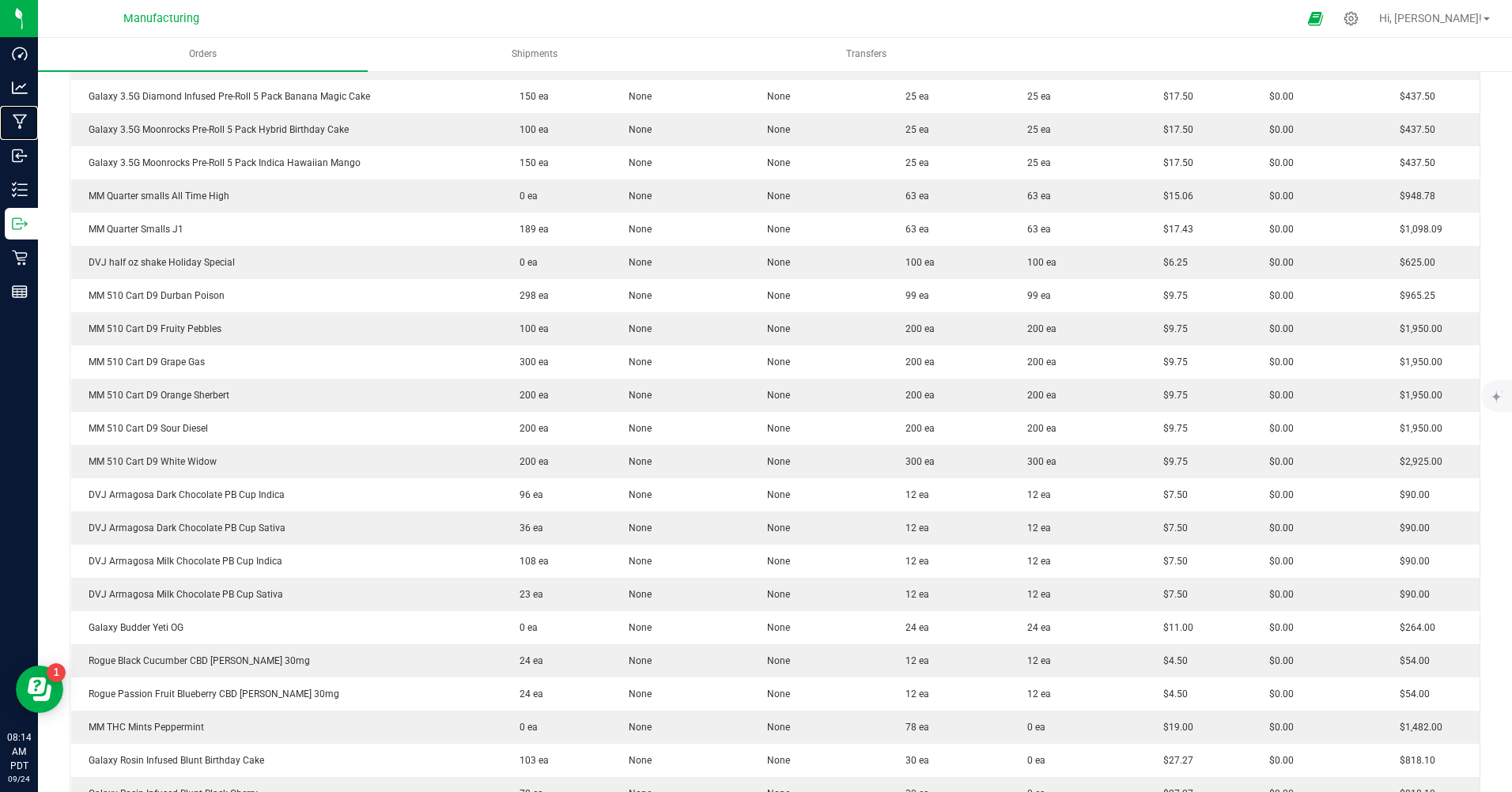
click at [0, 0] on p "Manufacturing" at bounding box center [0, 0] width 0 height 0
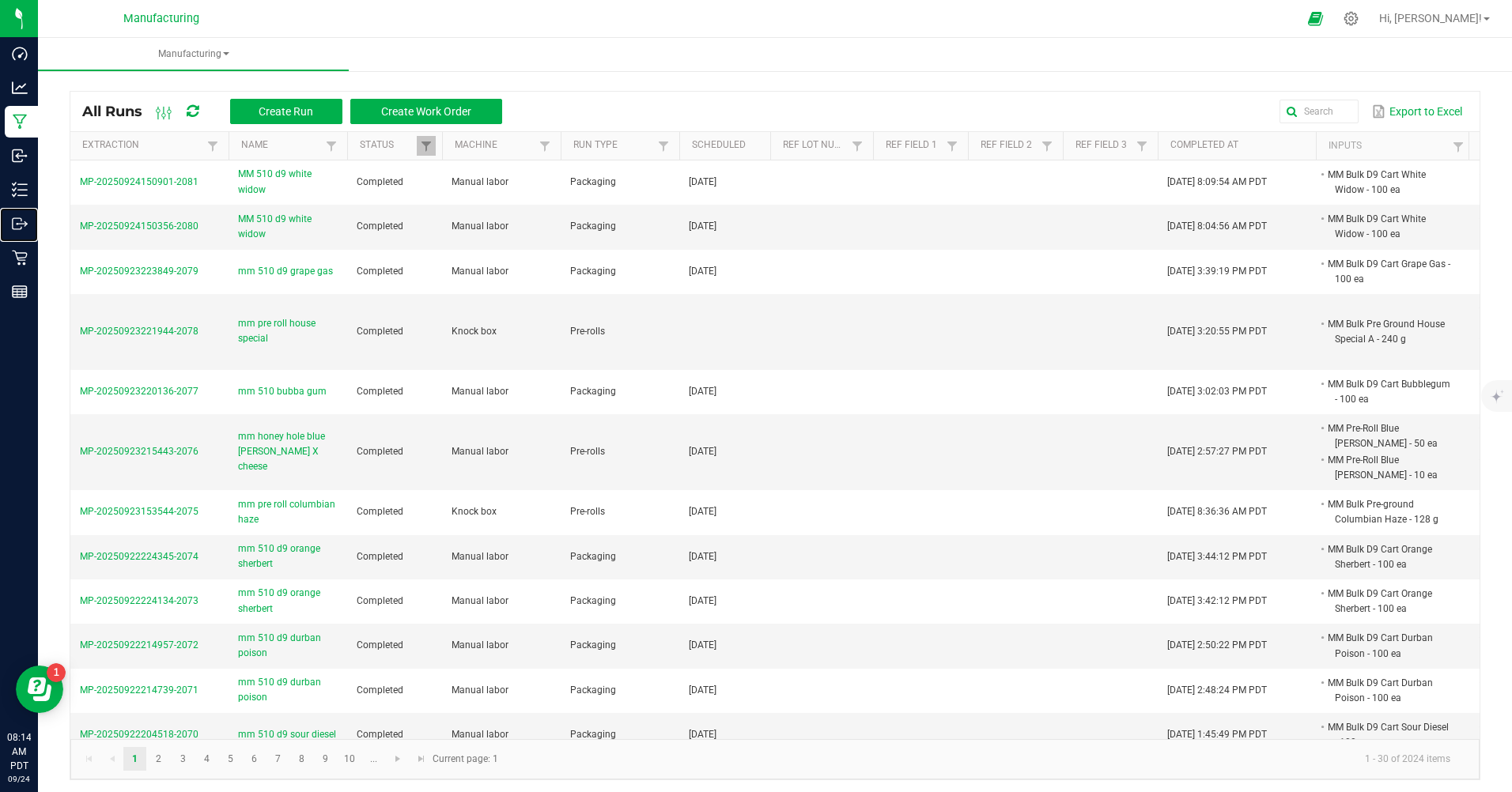
click at [0, 0] on p "Outbound" at bounding box center [0, 0] width 0 height 0
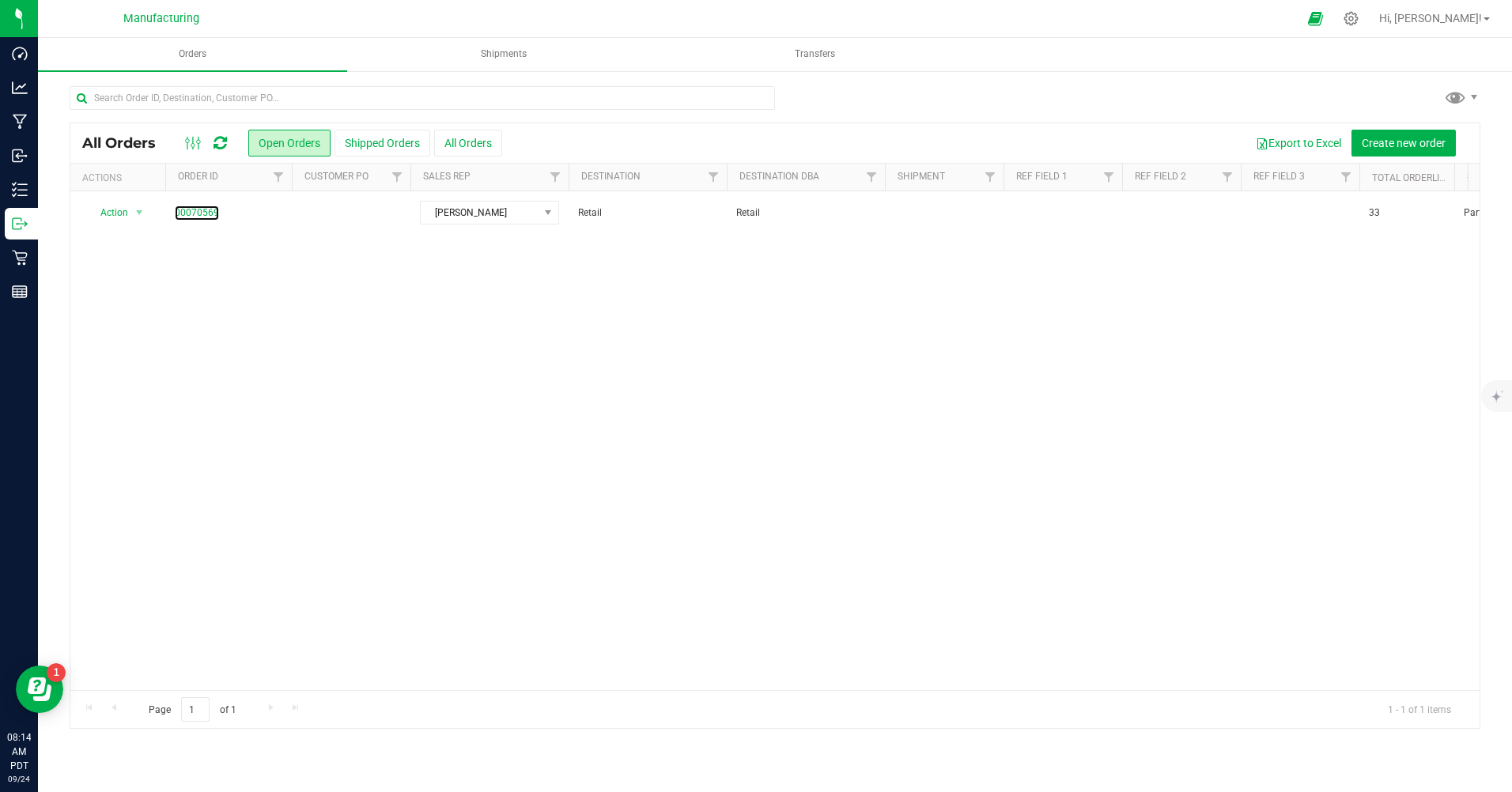
click at [205, 211] on link "00070569" at bounding box center [197, 213] width 44 height 15
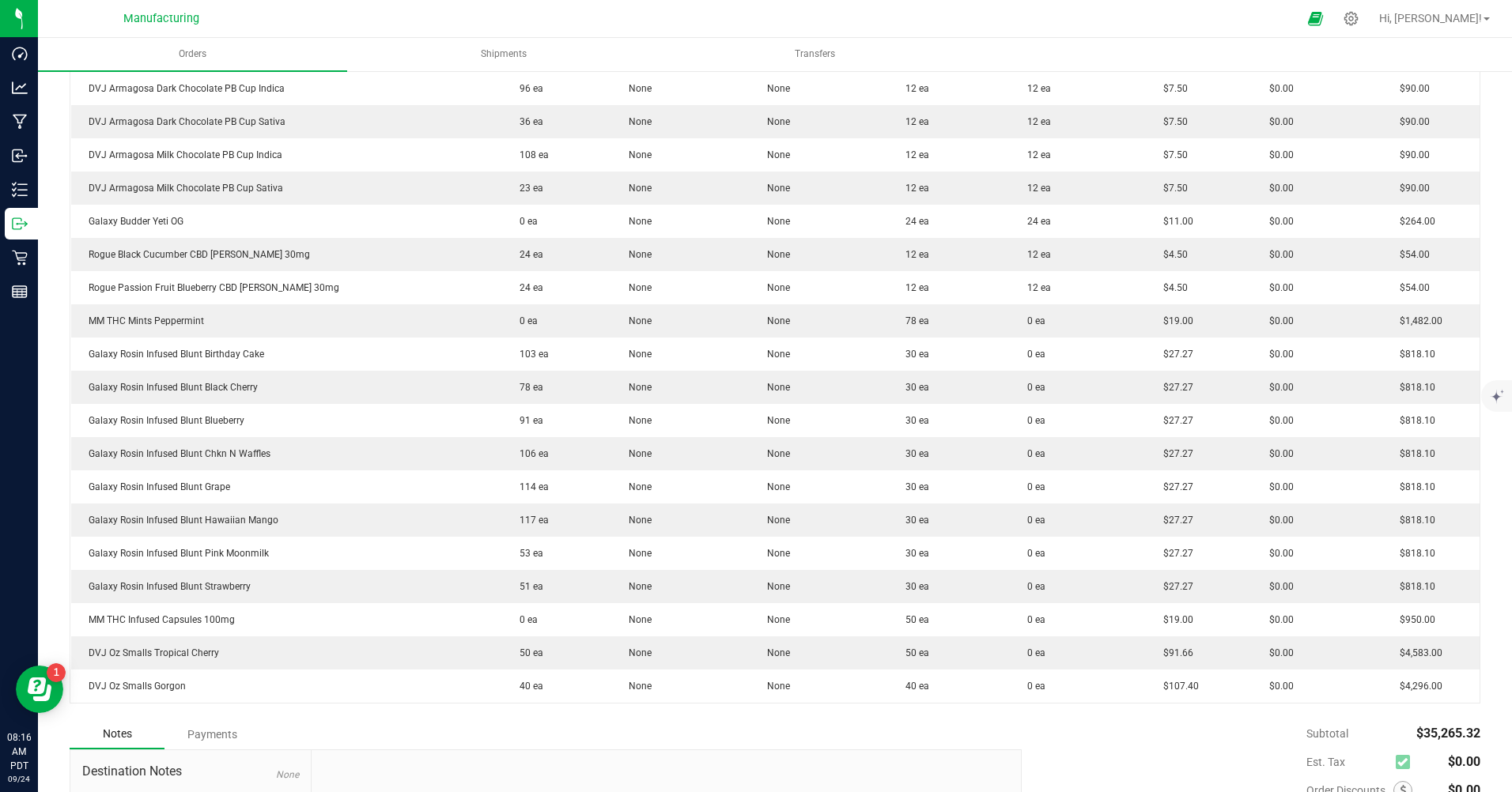
scroll to position [949, 0]
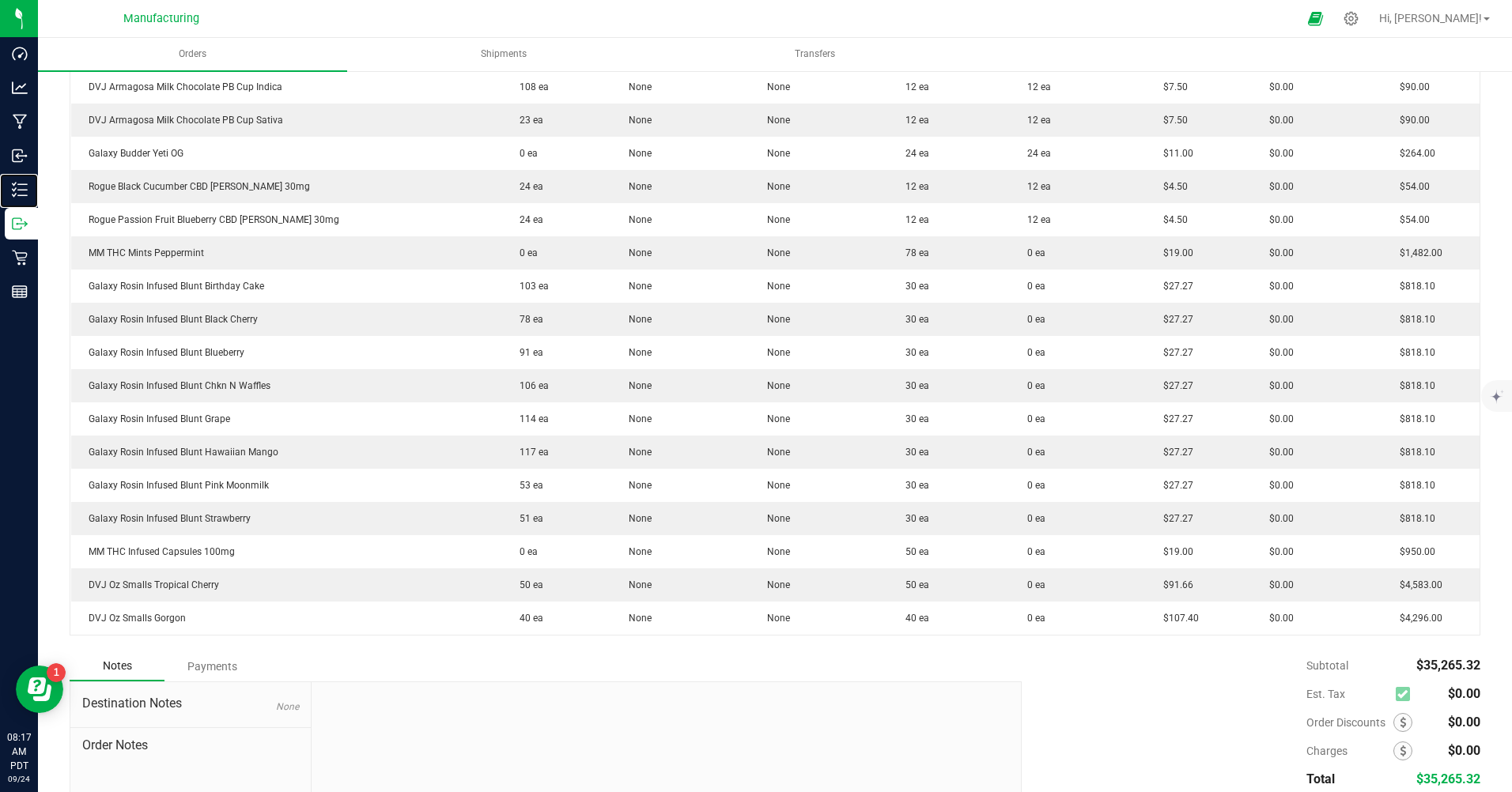
click at [0, 0] on p "Inventory" at bounding box center [0, 0] width 0 height 0
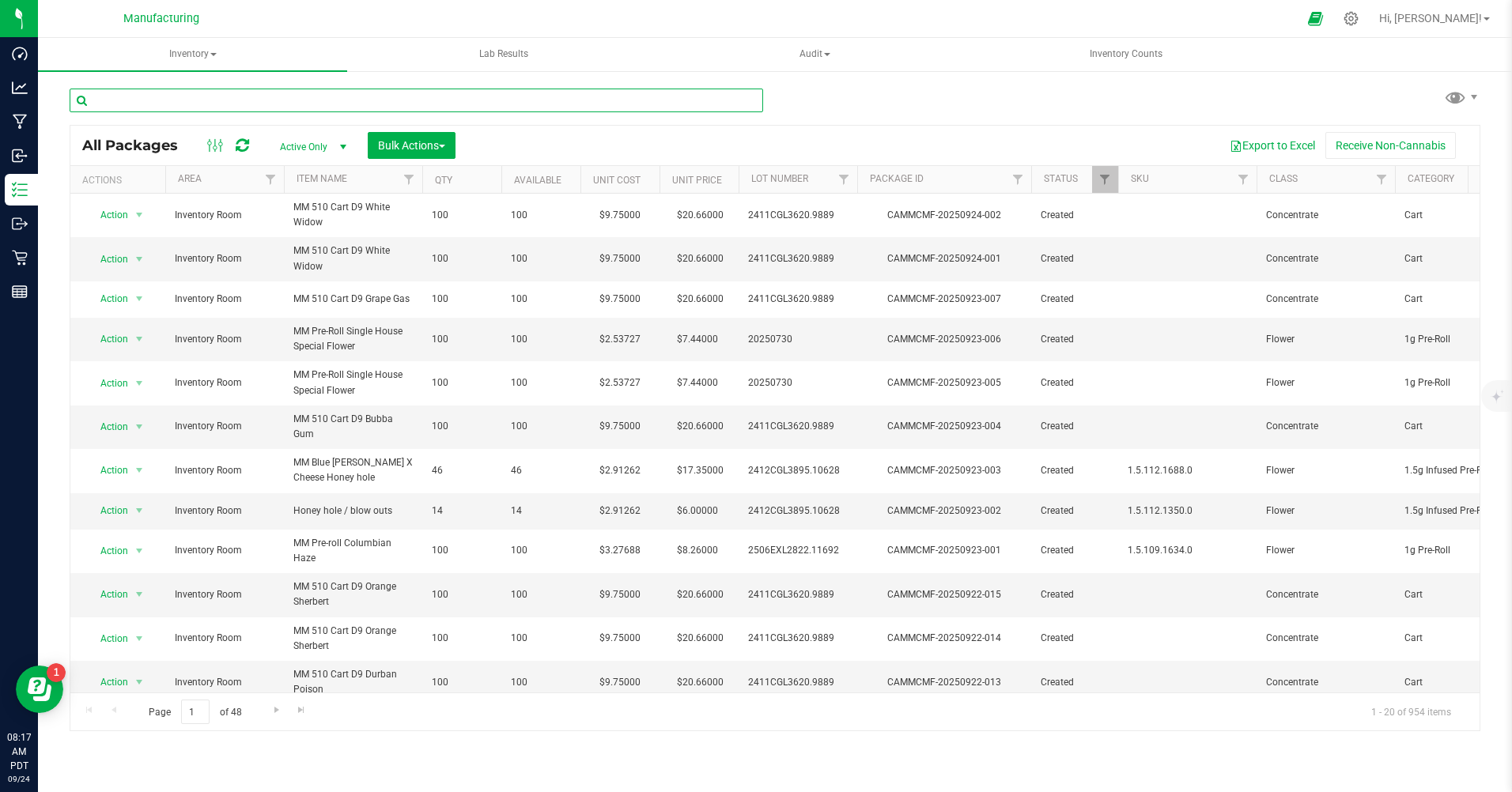
click at [260, 98] on input "text" at bounding box center [416, 100] width 693 height 24
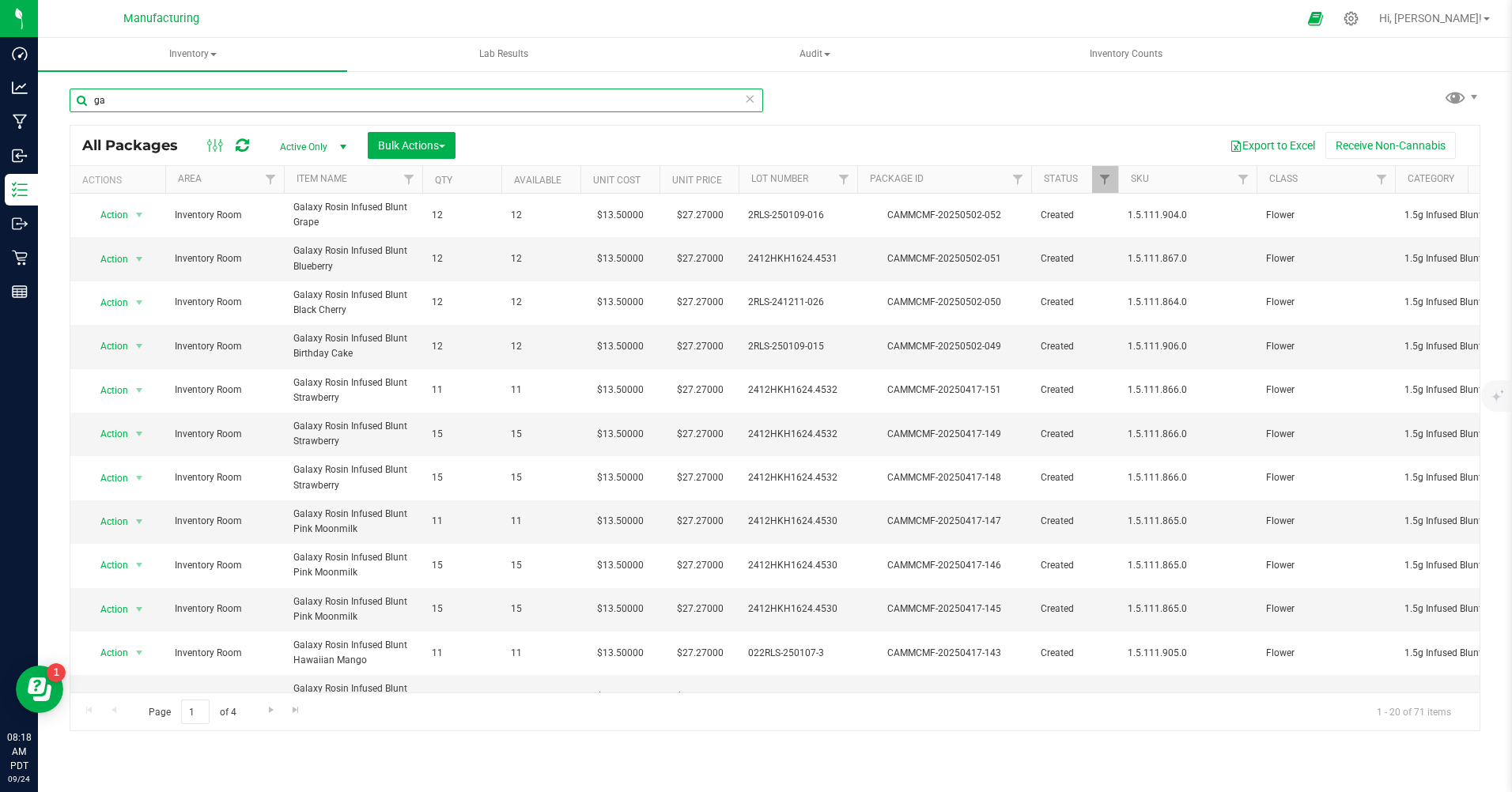
type input "g"
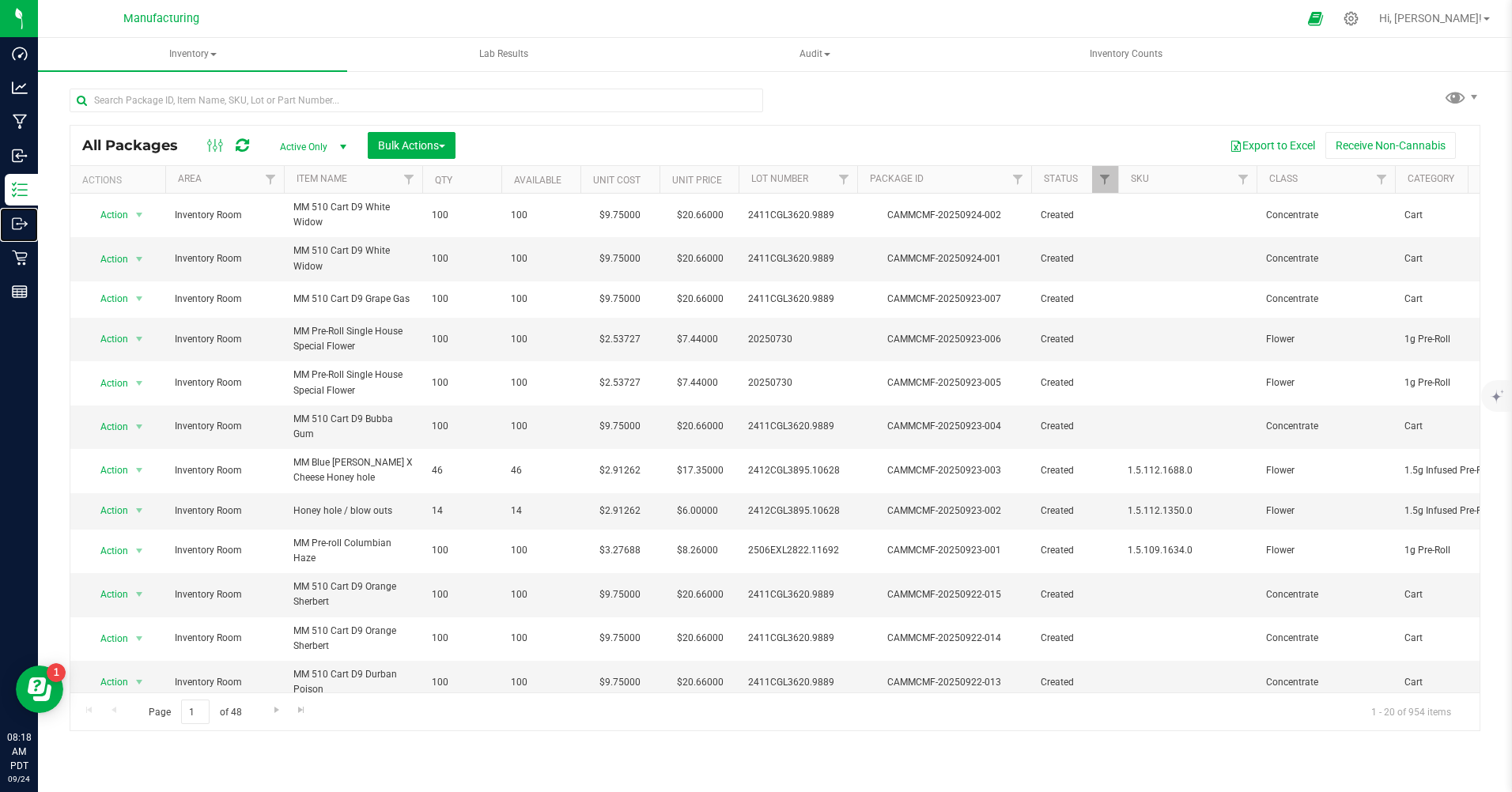
click at [0, 0] on p "Outbound" at bounding box center [0, 0] width 0 height 0
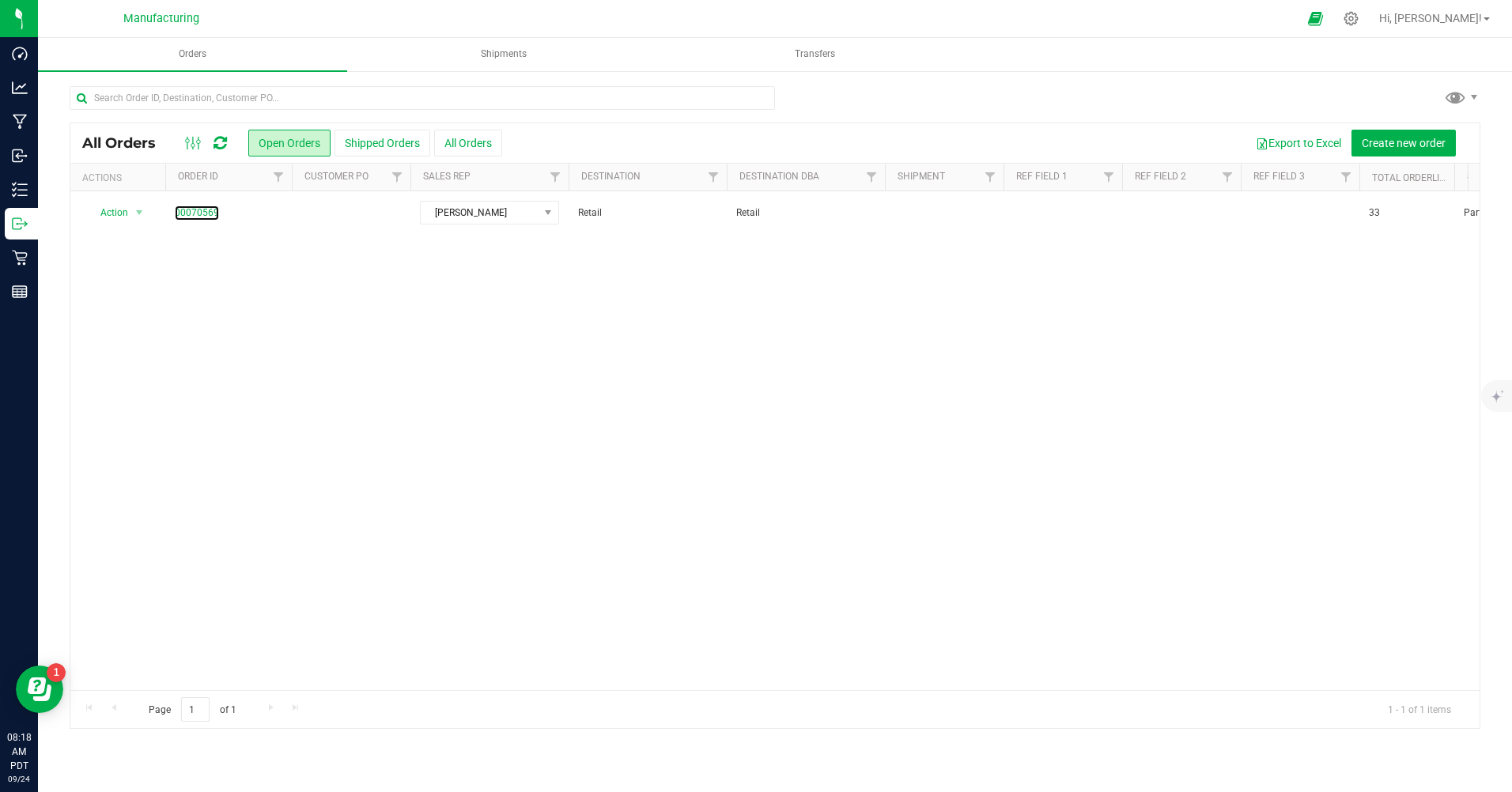
click at [208, 217] on link "00070569" at bounding box center [197, 213] width 44 height 15
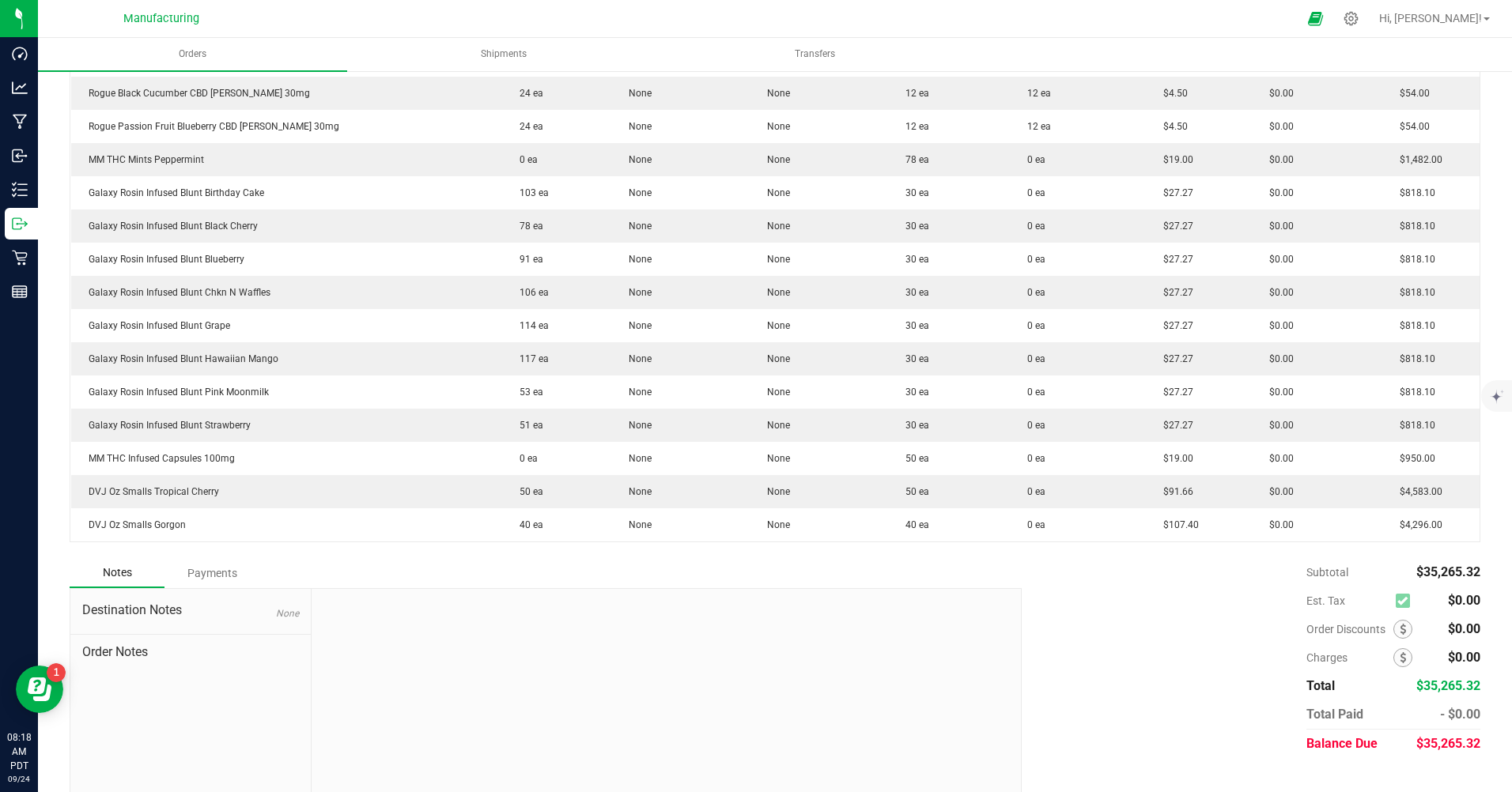
scroll to position [1068, 0]
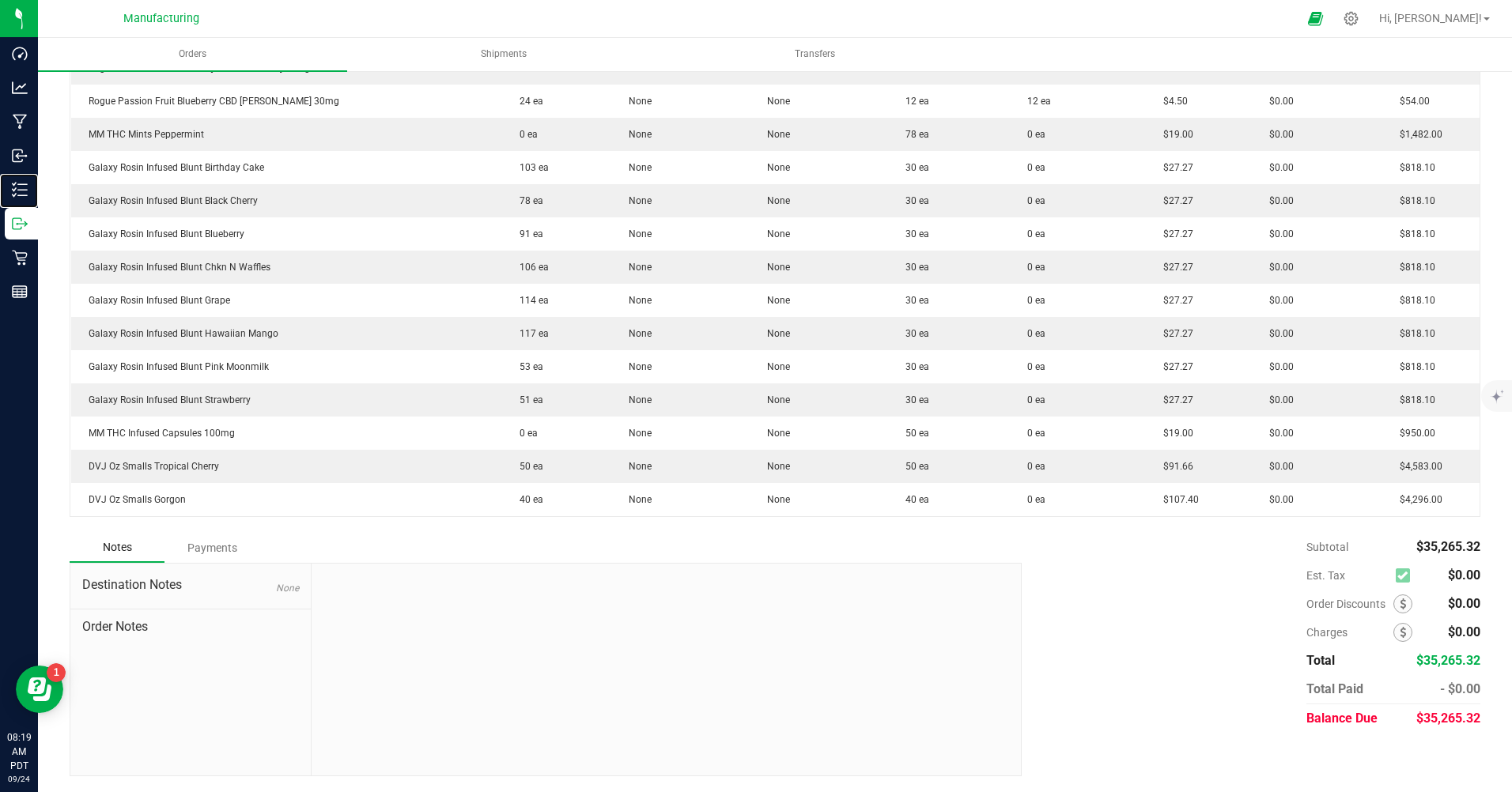
click at [19, 184] on line at bounding box center [22, 184] width 9 height 0
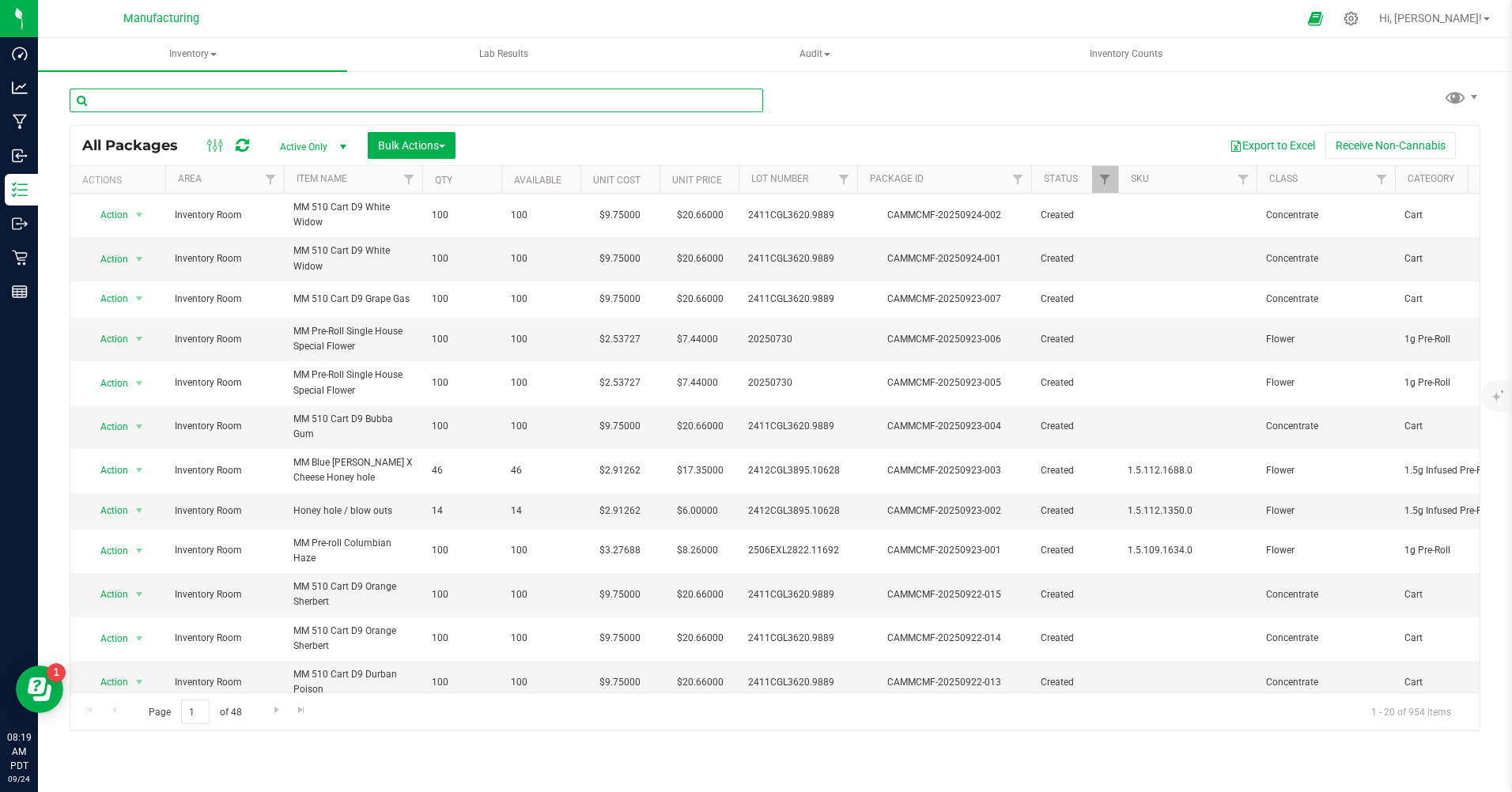
click at [164, 103] on input "text" at bounding box center [416, 100] width 693 height 24
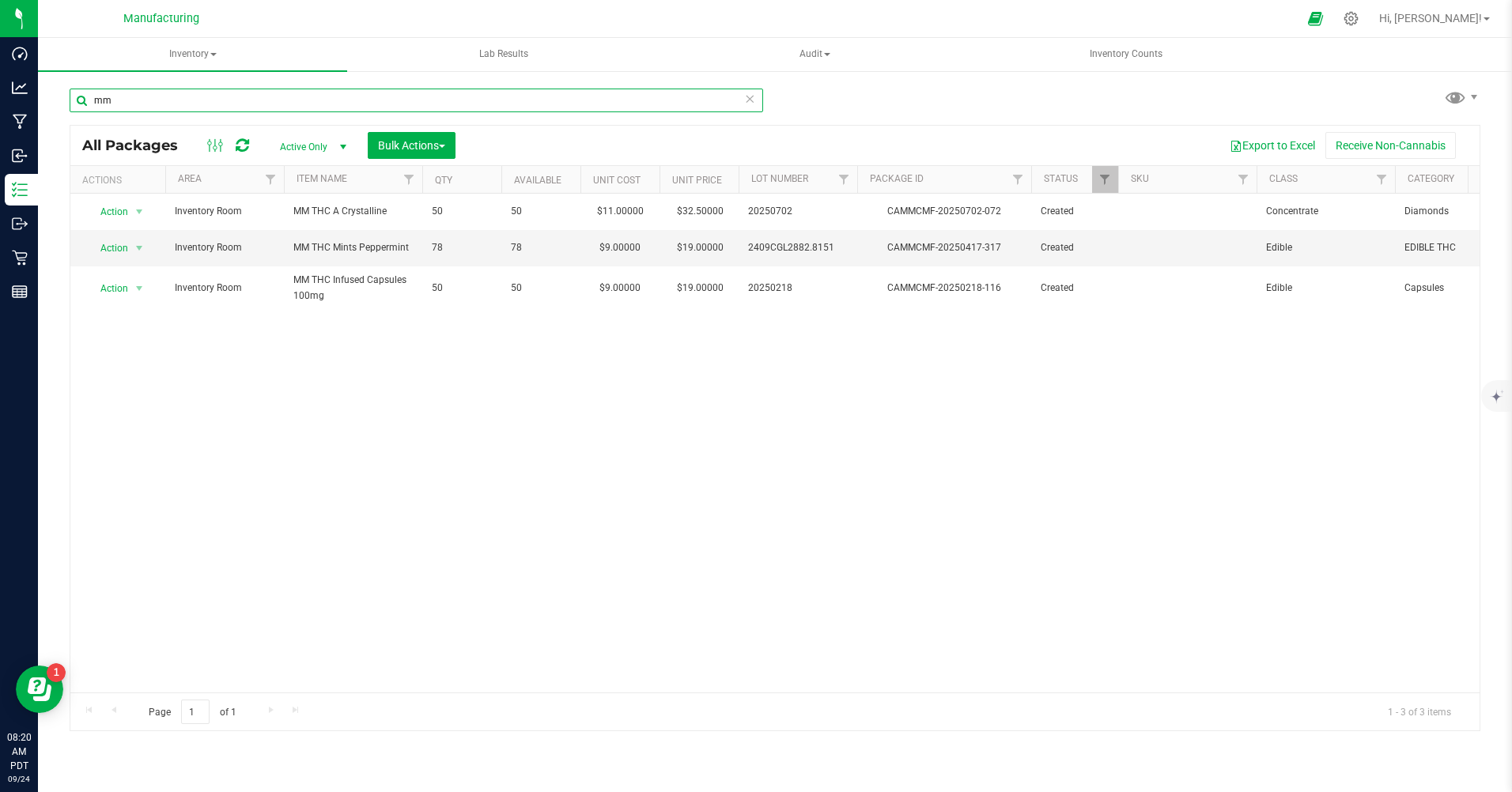
type input "m"
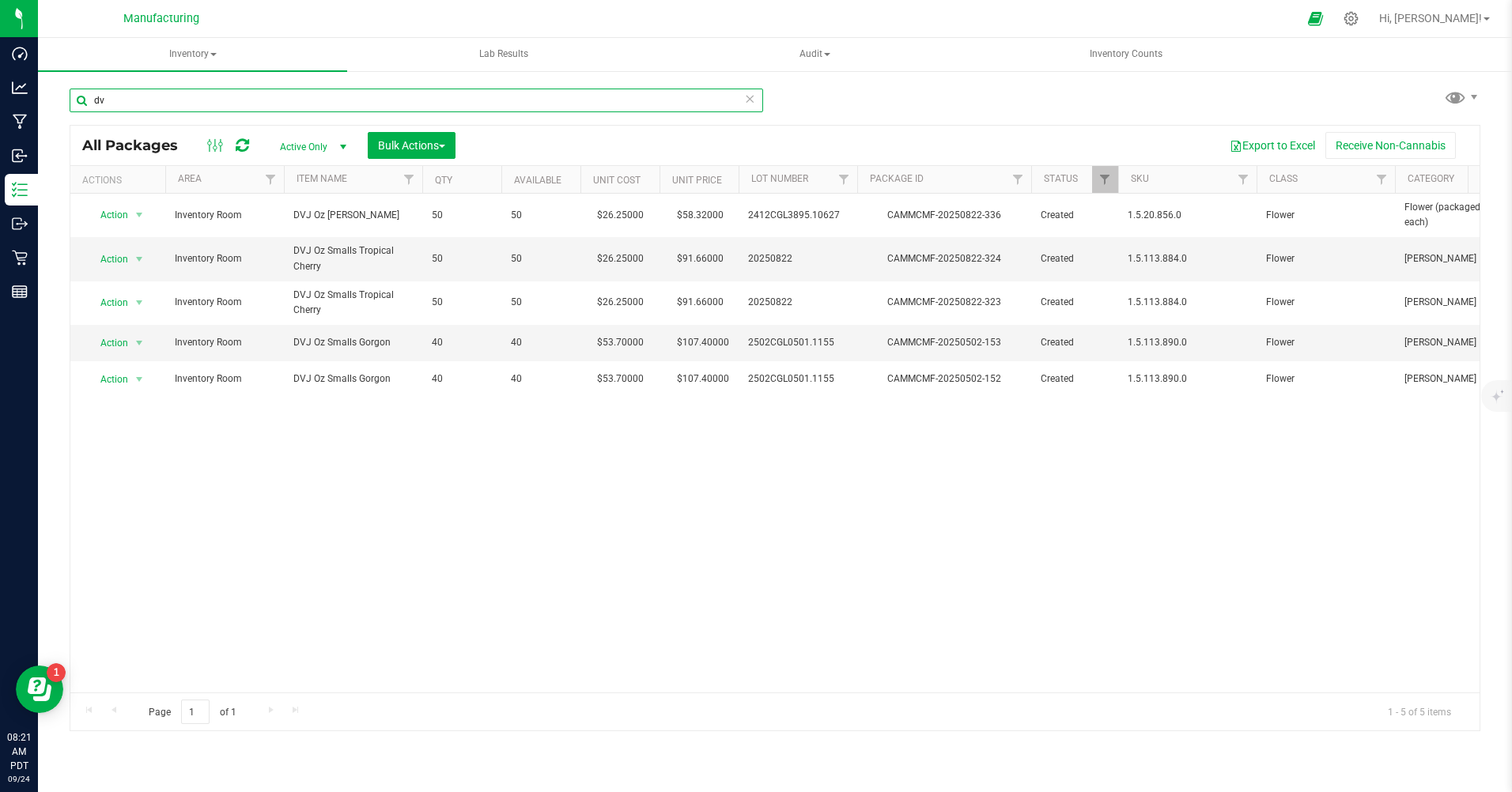
type input "d"
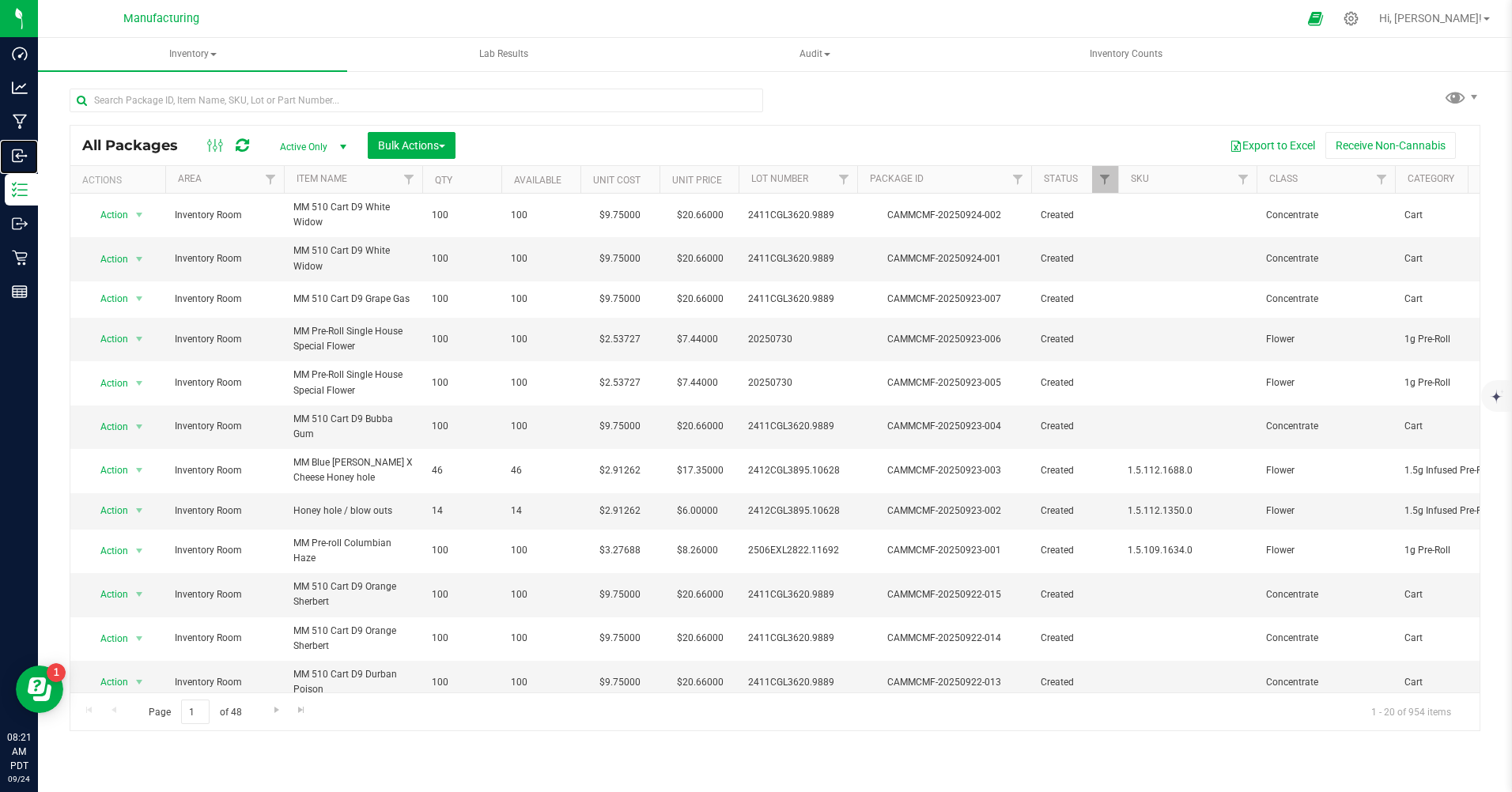
click at [25, 147] on div "Inbound" at bounding box center [21, 155] width 33 height 32
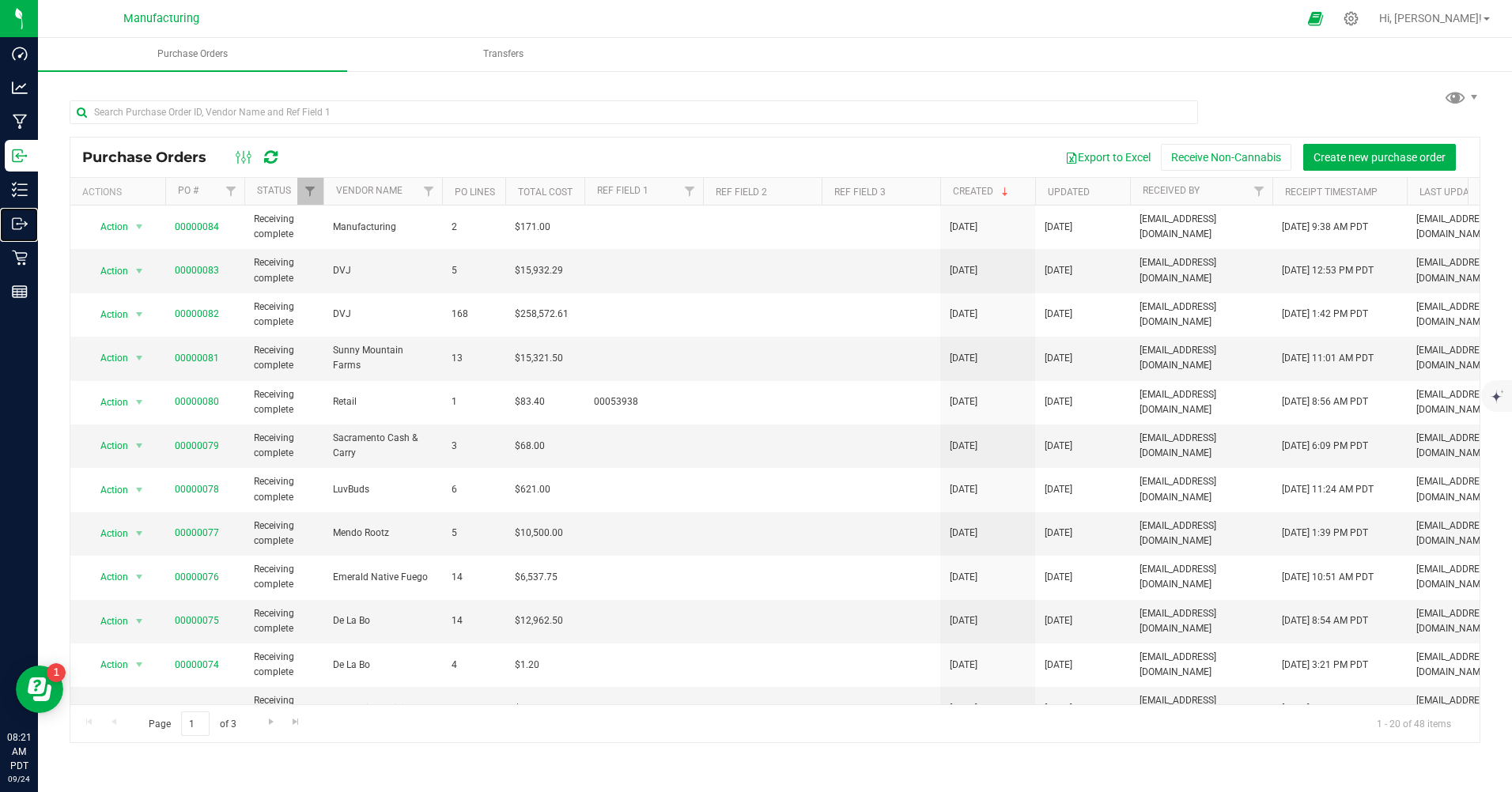
click at [19, 226] on icon at bounding box center [20, 223] width 15 height 15
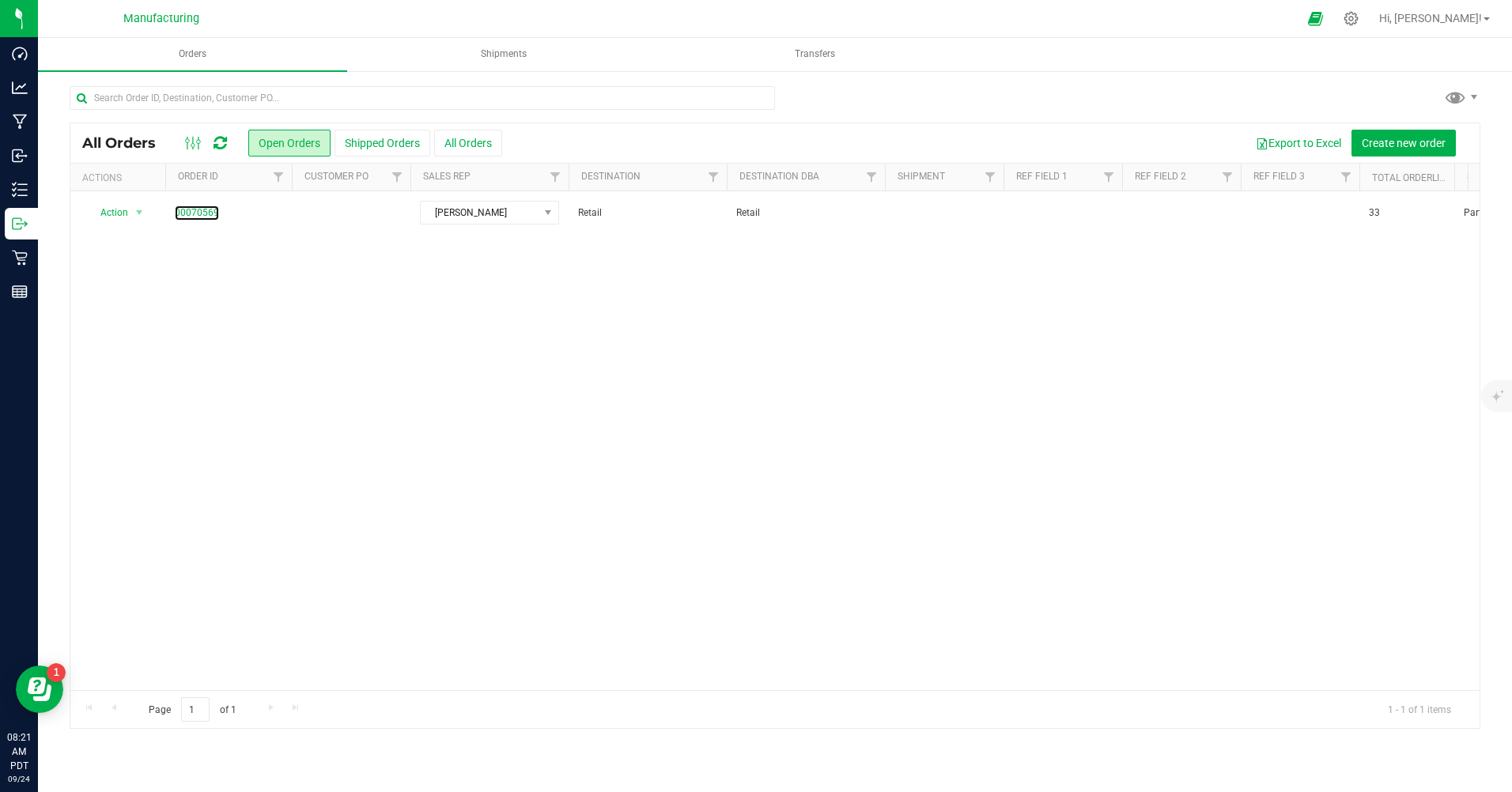
click at [194, 212] on link "00070569" at bounding box center [197, 213] width 44 height 15
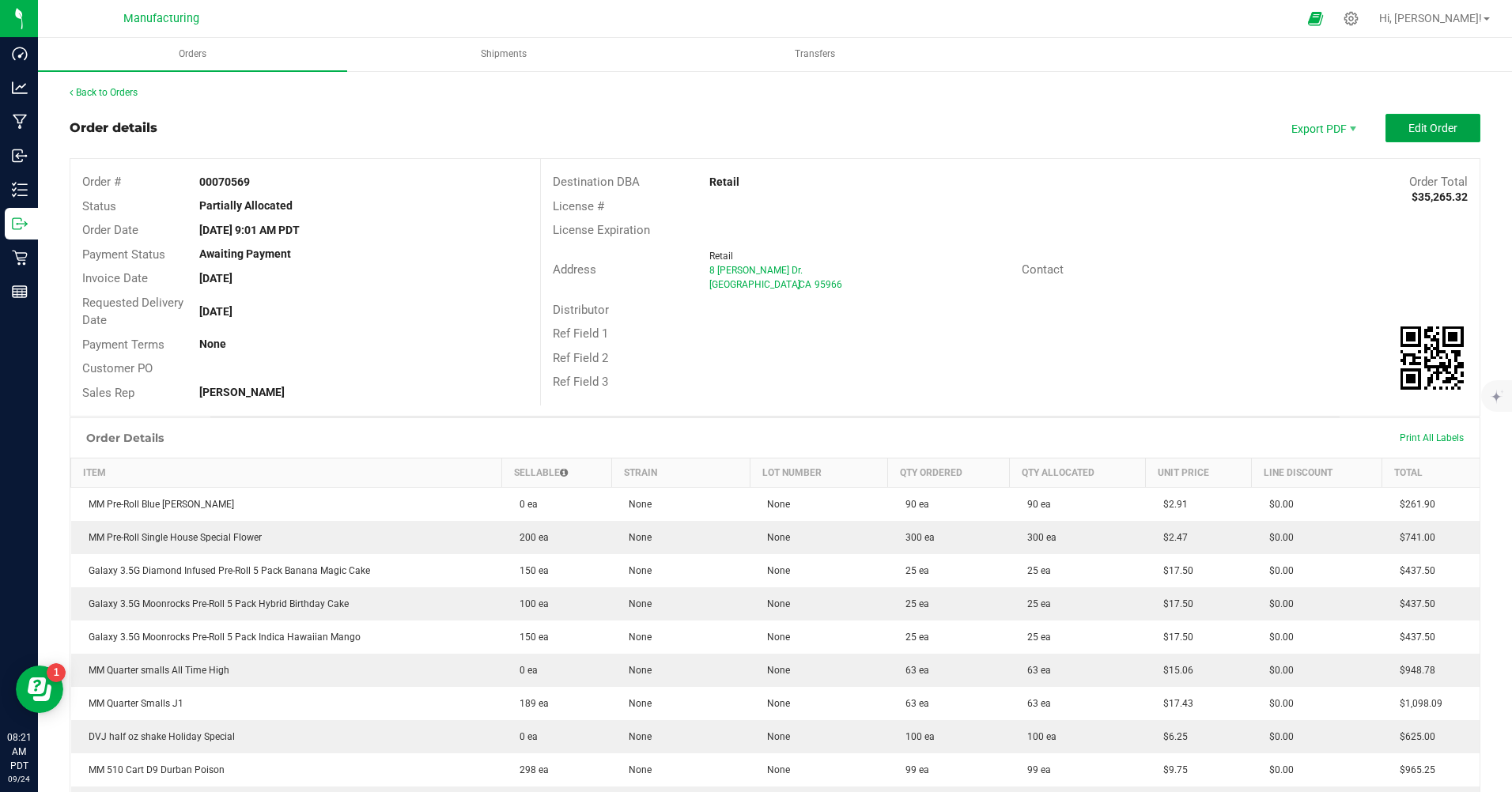
click at [1385, 116] on button "Edit Order" at bounding box center [1432, 128] width 95 height 28
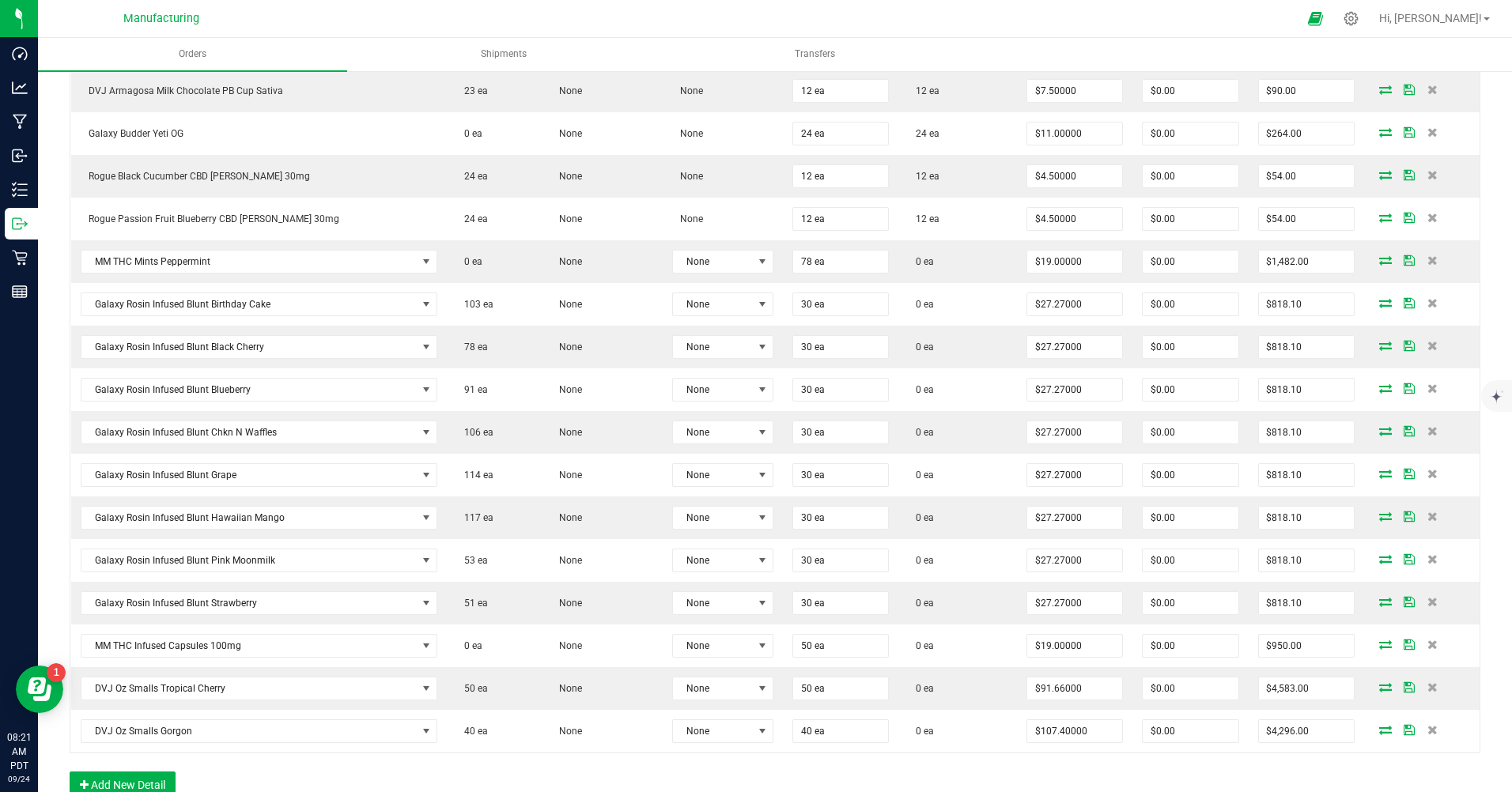
scroll to position [1186, 0]
click at [0, 0] on p "Inventory" at bounding box center [0, 0] width 0 height 0
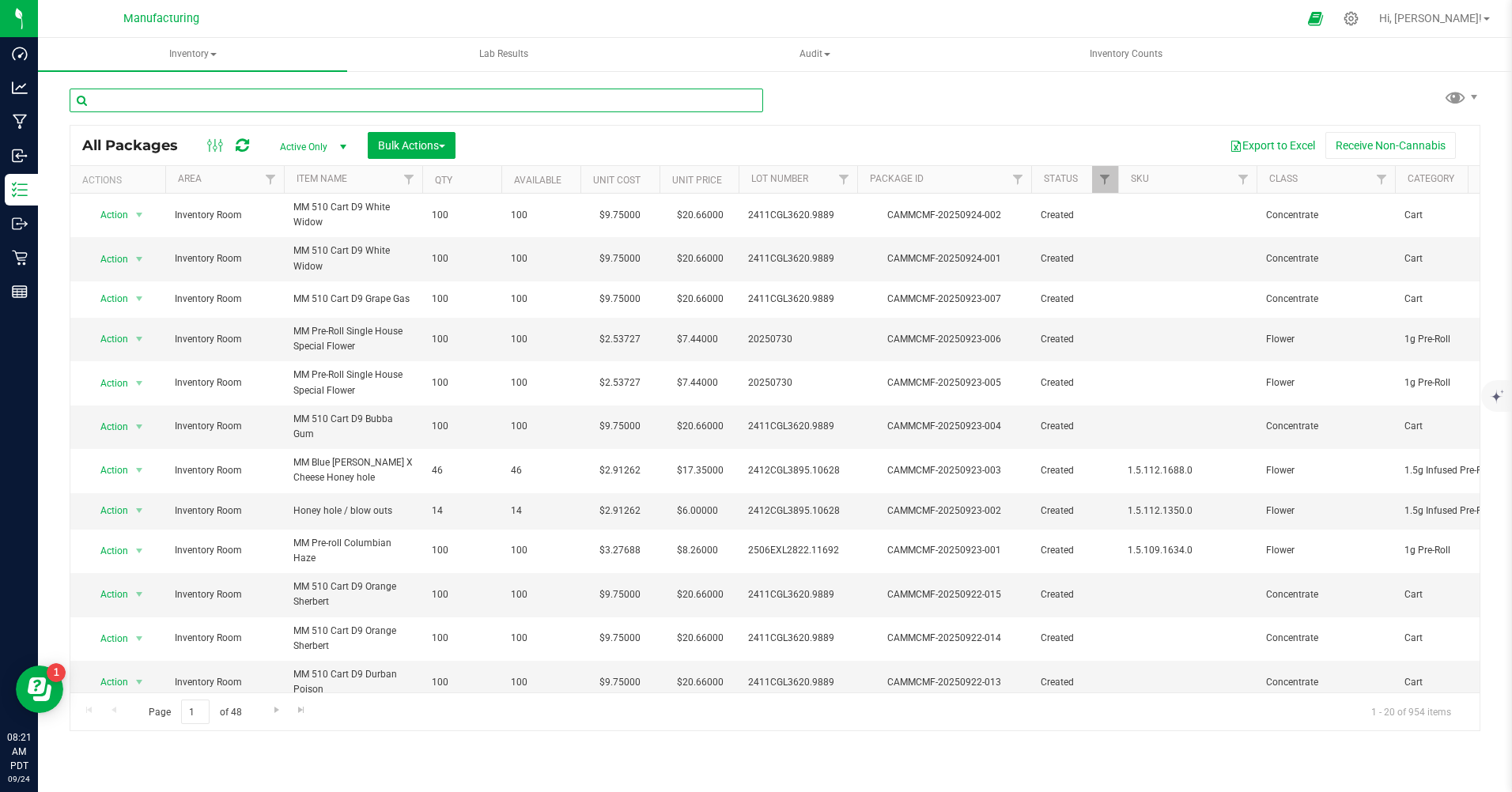
click at [177, 98] on input "text" at bounding box center [416, 100] width 693 height 24
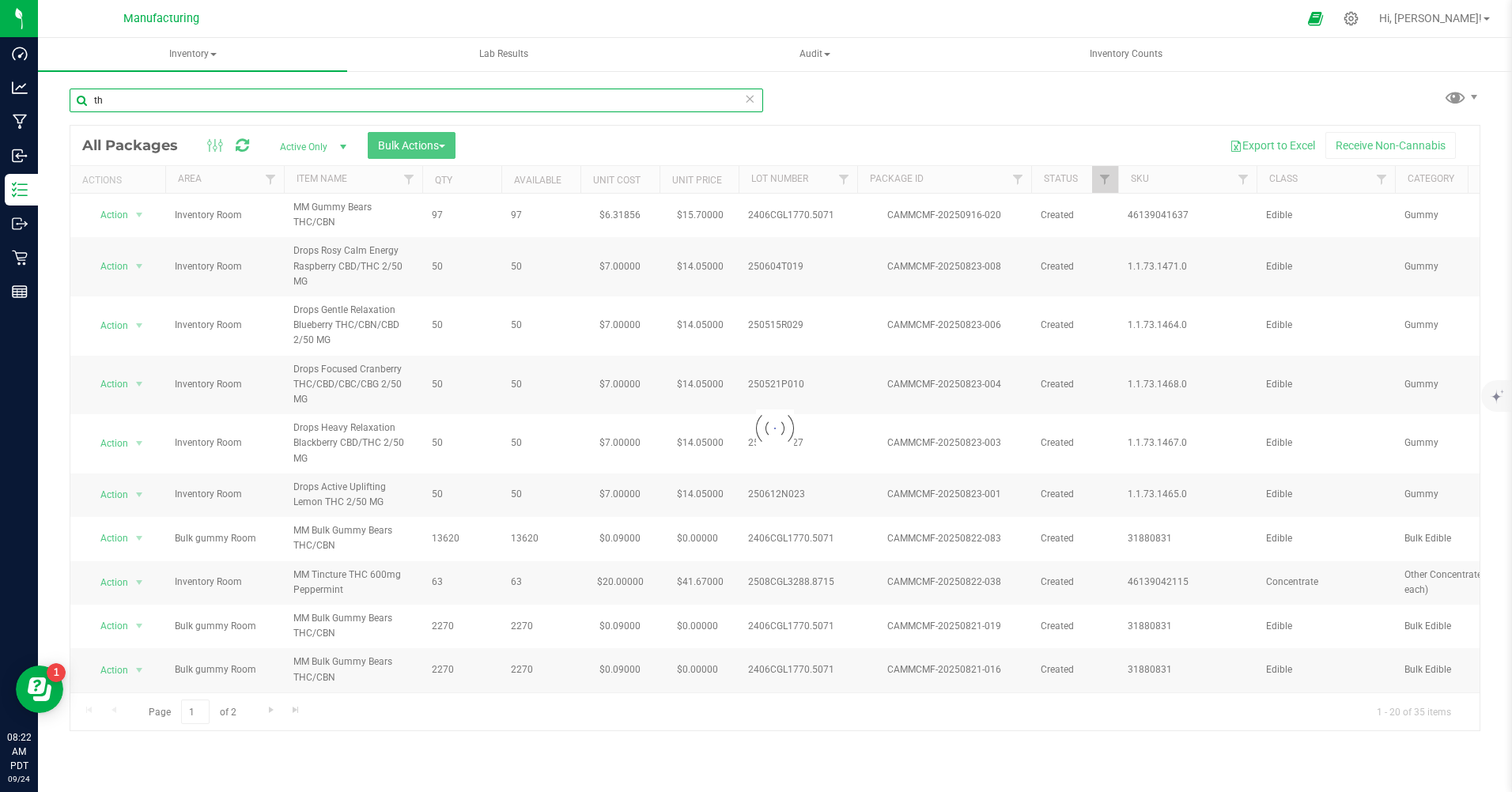
type input "t"
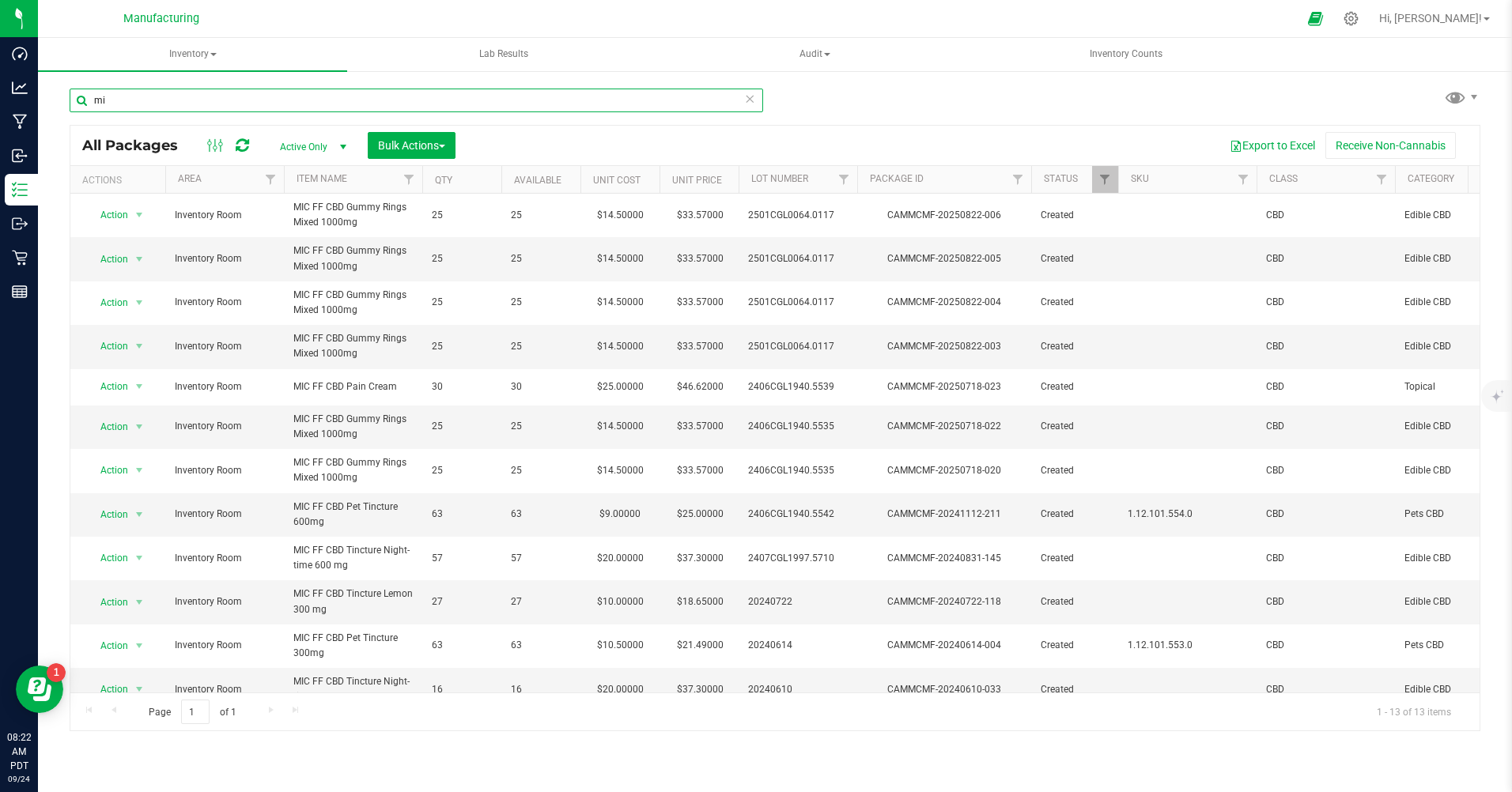
type input "m"
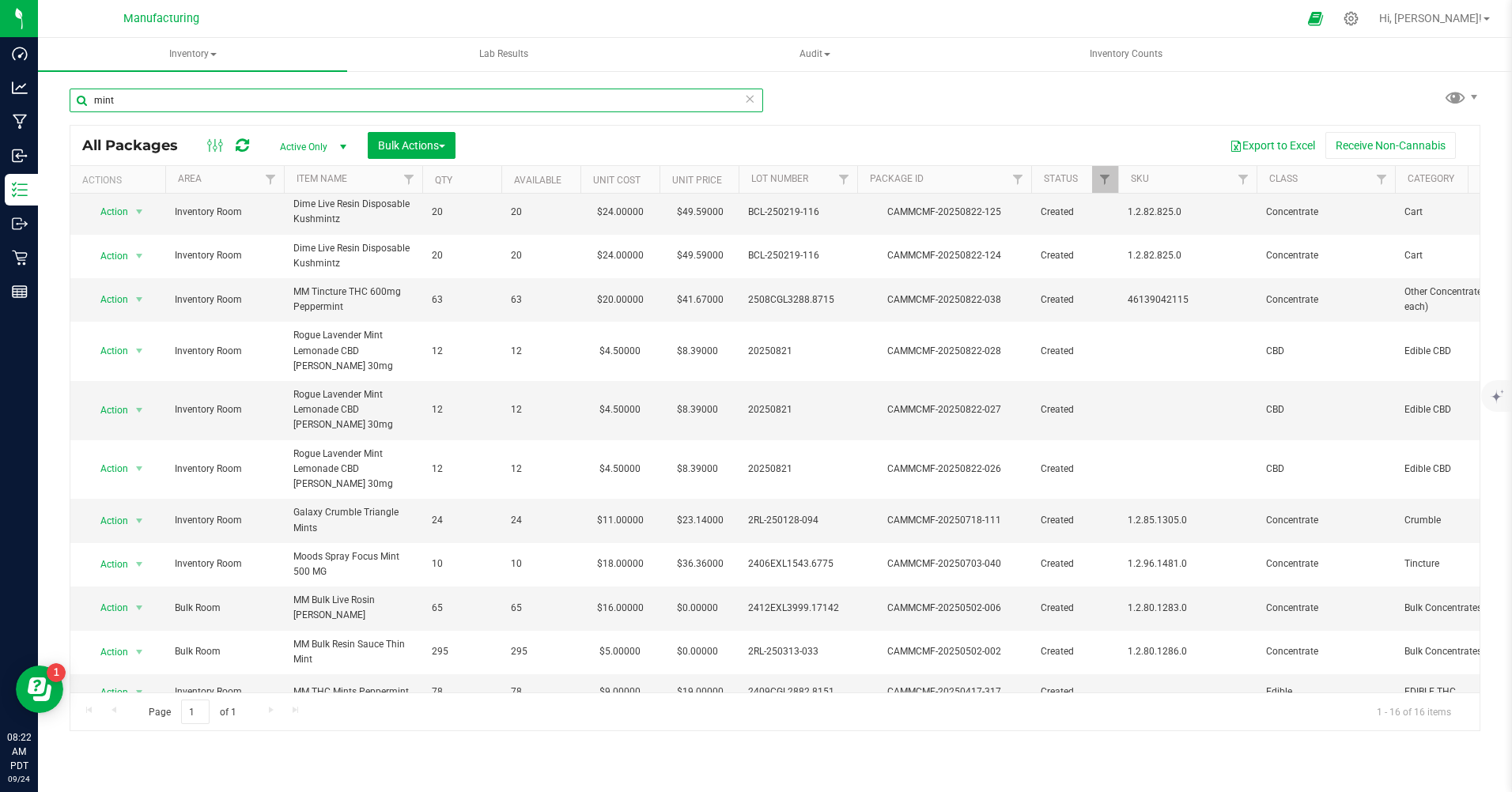
scroll to position [243, 0]
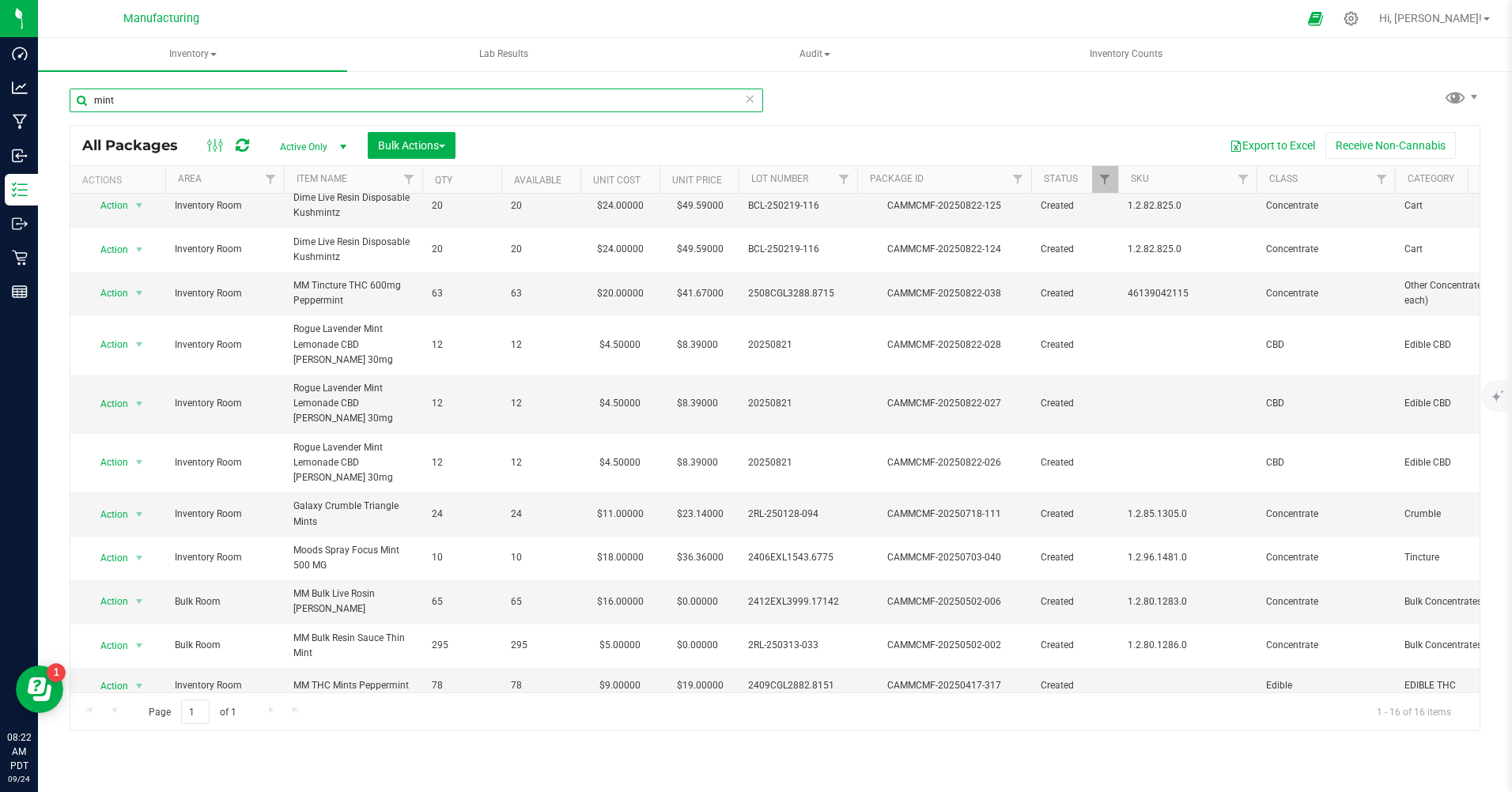
type input "mint"
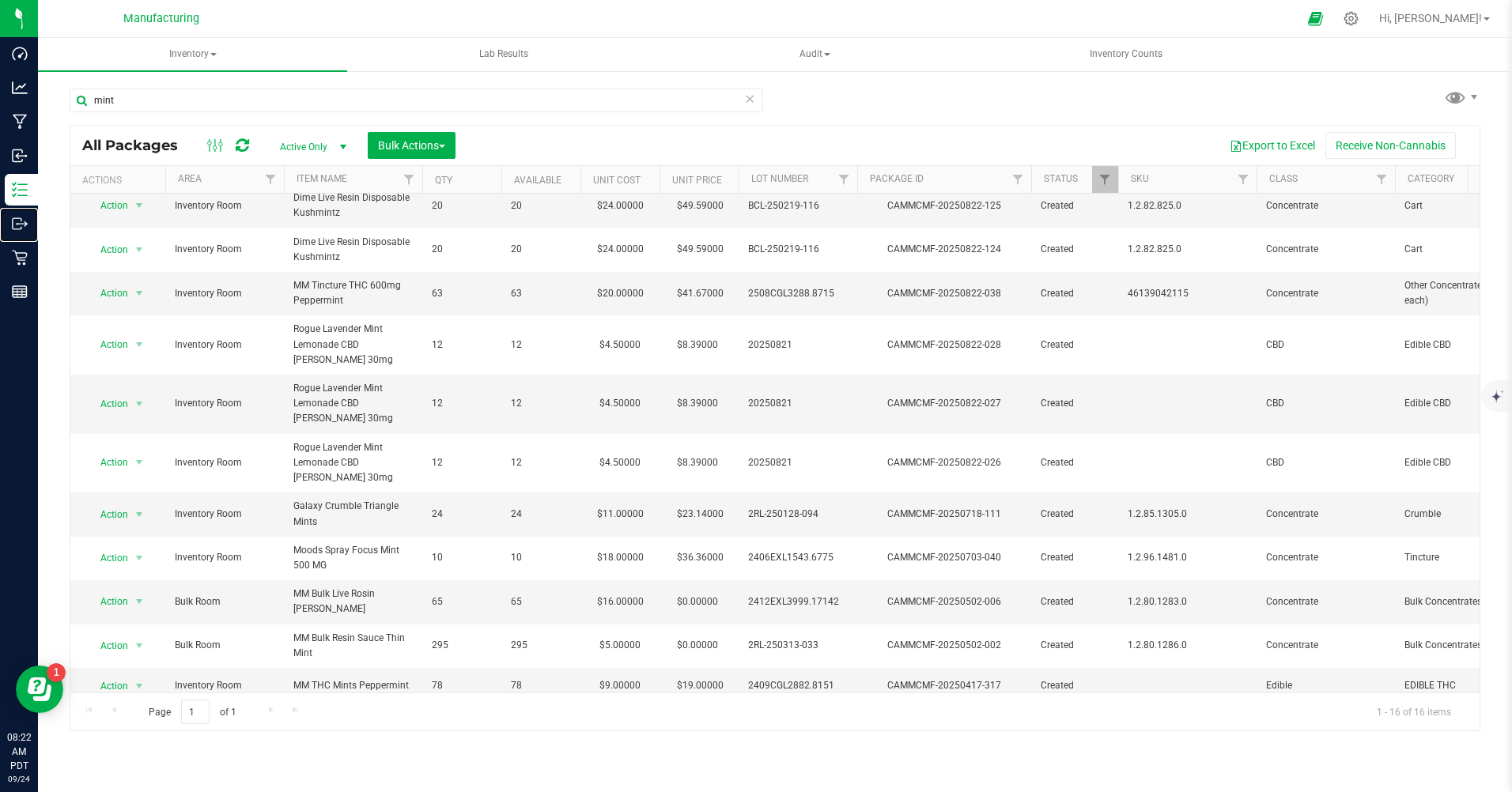
click at [0, 0] on p "Outbound" at bounding box center [0, 0] width 0 height 0
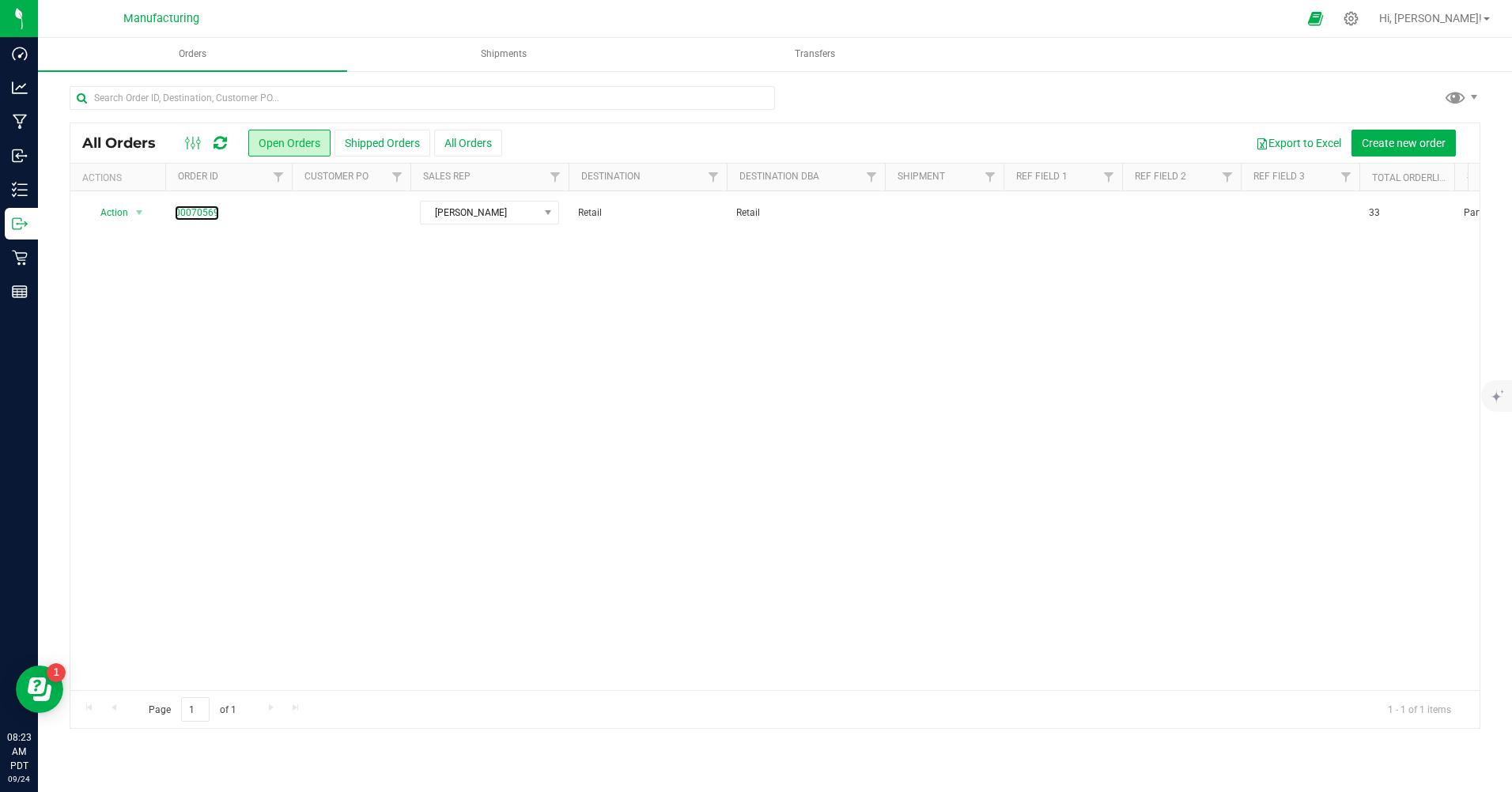
click at [189, 208] on link "00070569" at bounding box center [197, 213] width 44 height 15
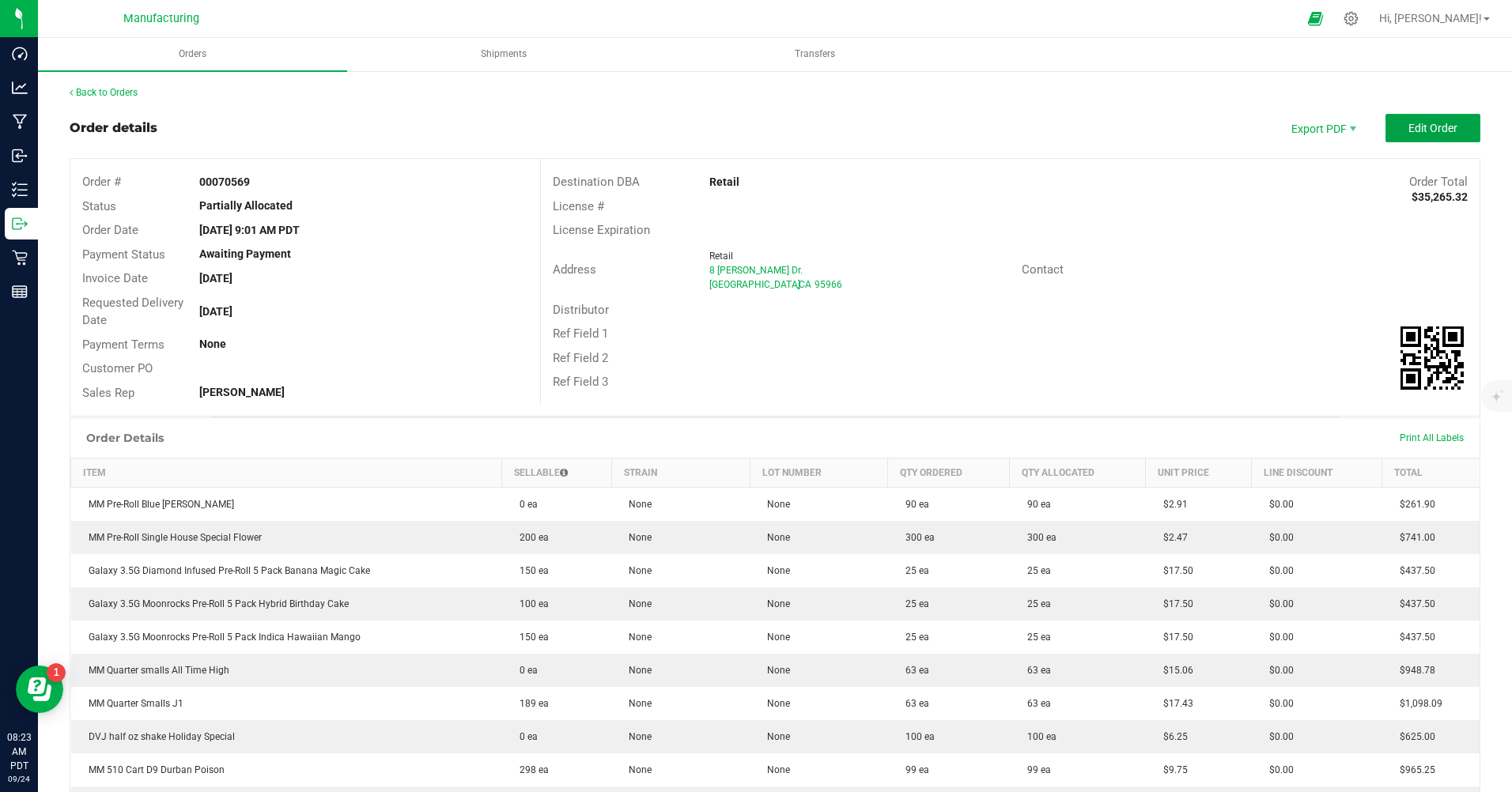
click at [1408, 133] on span "Edit Order" at bounding box center [1432, 129] width 49 height 13
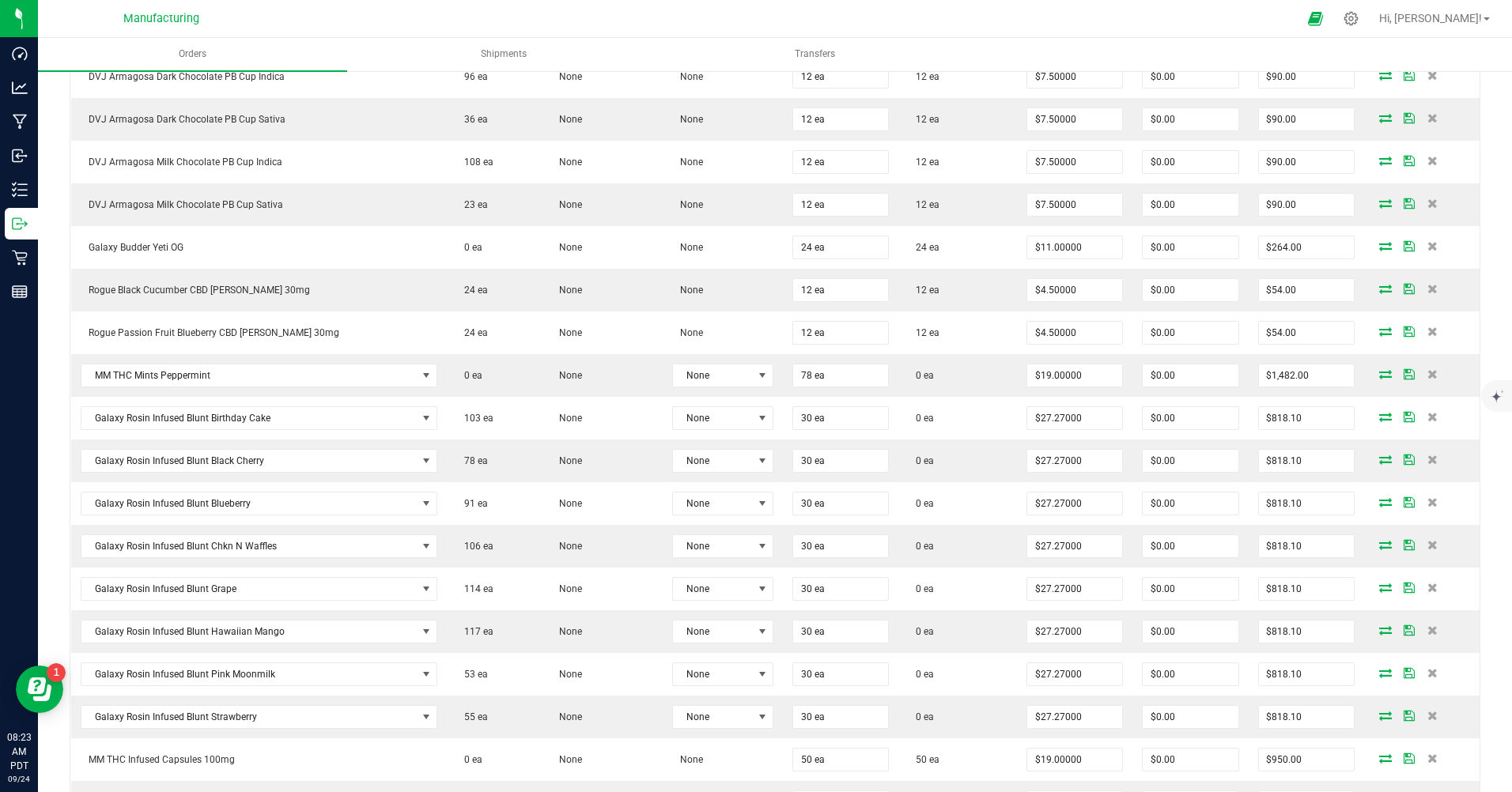
scroll to position [1107, 0]
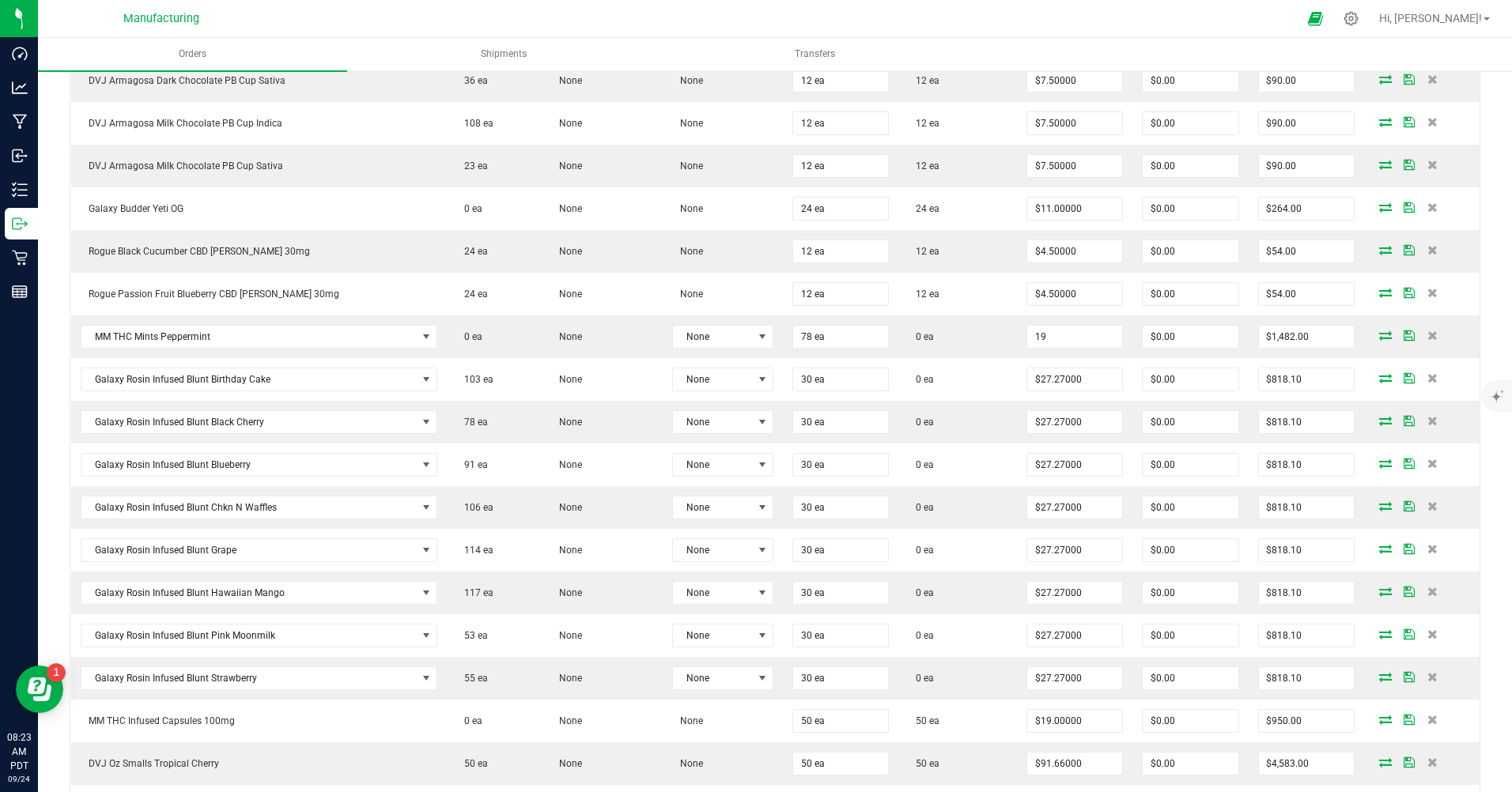
click at [1077, 334] on input "19" at bounding box center [1074, 336] width 95 height 22
type input "$9.00000"
type input "$702.00"
click at [982, 378] on td "0 ea" at bounding box center [958, 379] width 119 height 42
click at [1077, 383] on input "27.27" at bounding box center [1074, 379] width 95 height 22
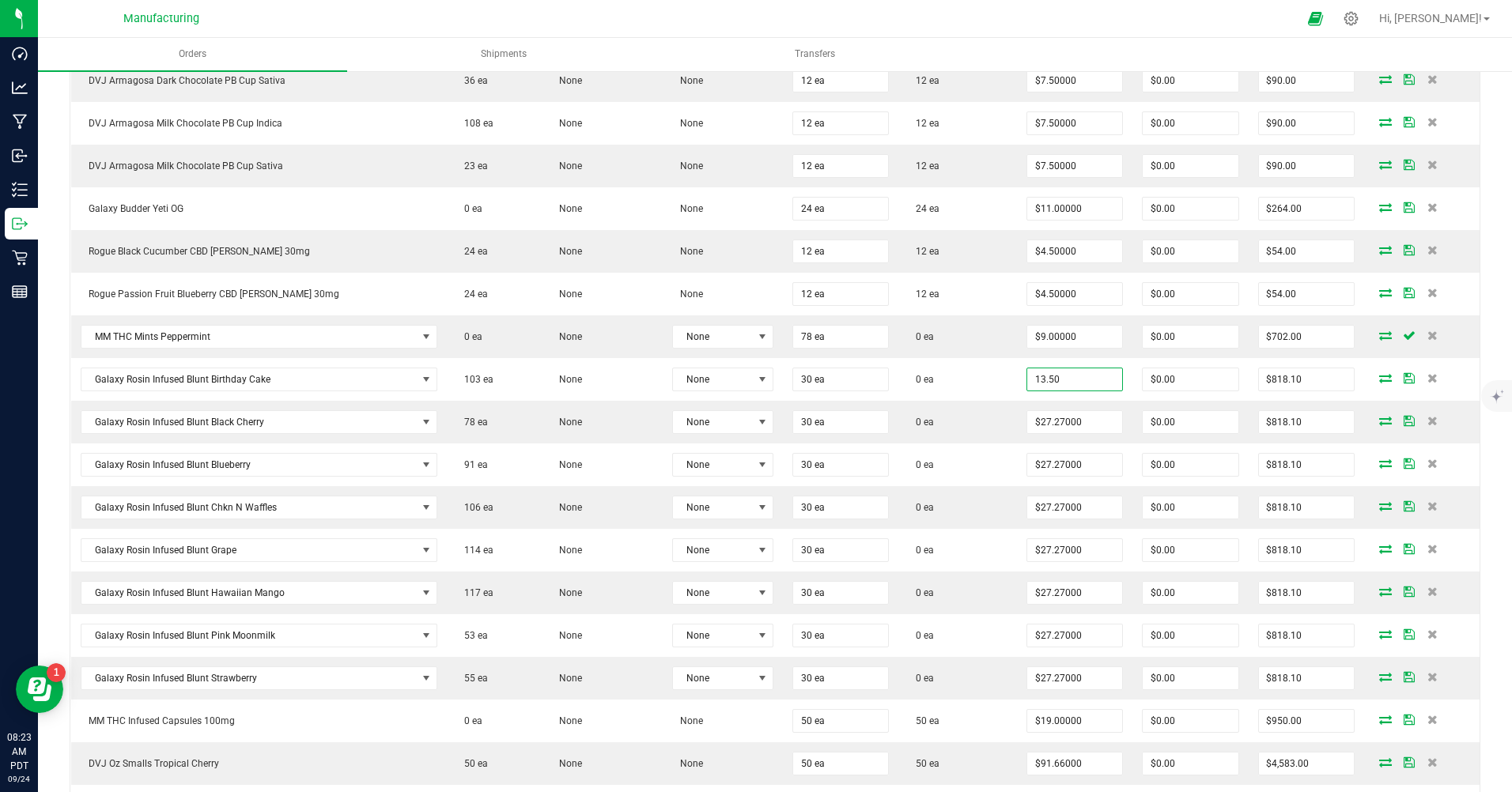
type input "$13.50000"
type input "$405.00"
click at [1060, 423] on input "27.27" at bounding box center [1074, 422] width 95 height 22
type input "$13.50000"
type input "$405.00"
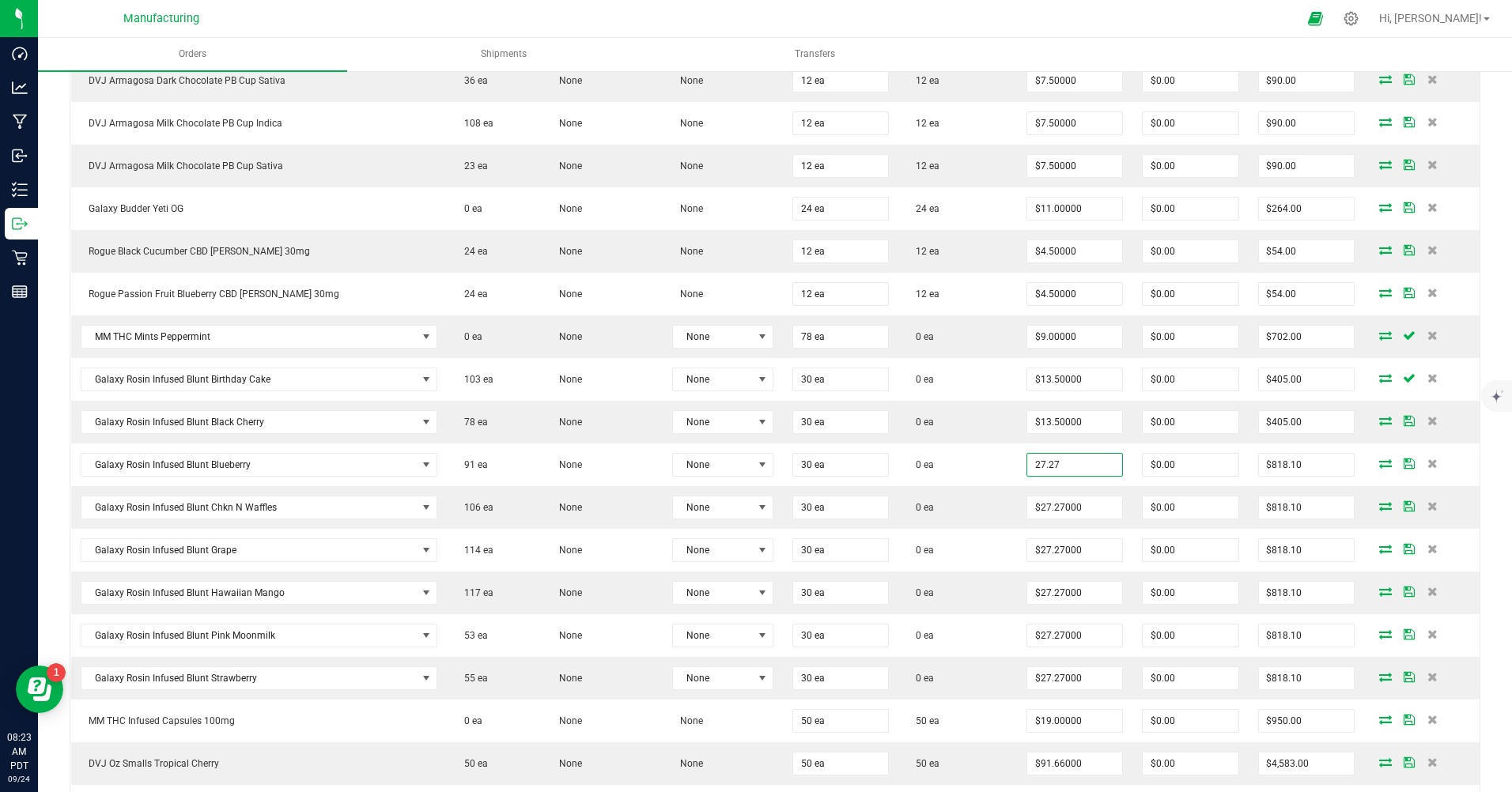
click at [1068, 463] on input "27.27" at bounding box center [1074, 465] width 95 height 22
type input "$13.50000"
type input "$405.00"
click at [1056, 512] on input "27.27" at bounding box center [1074, 507] width 95 height 22
type input "$13.50000"
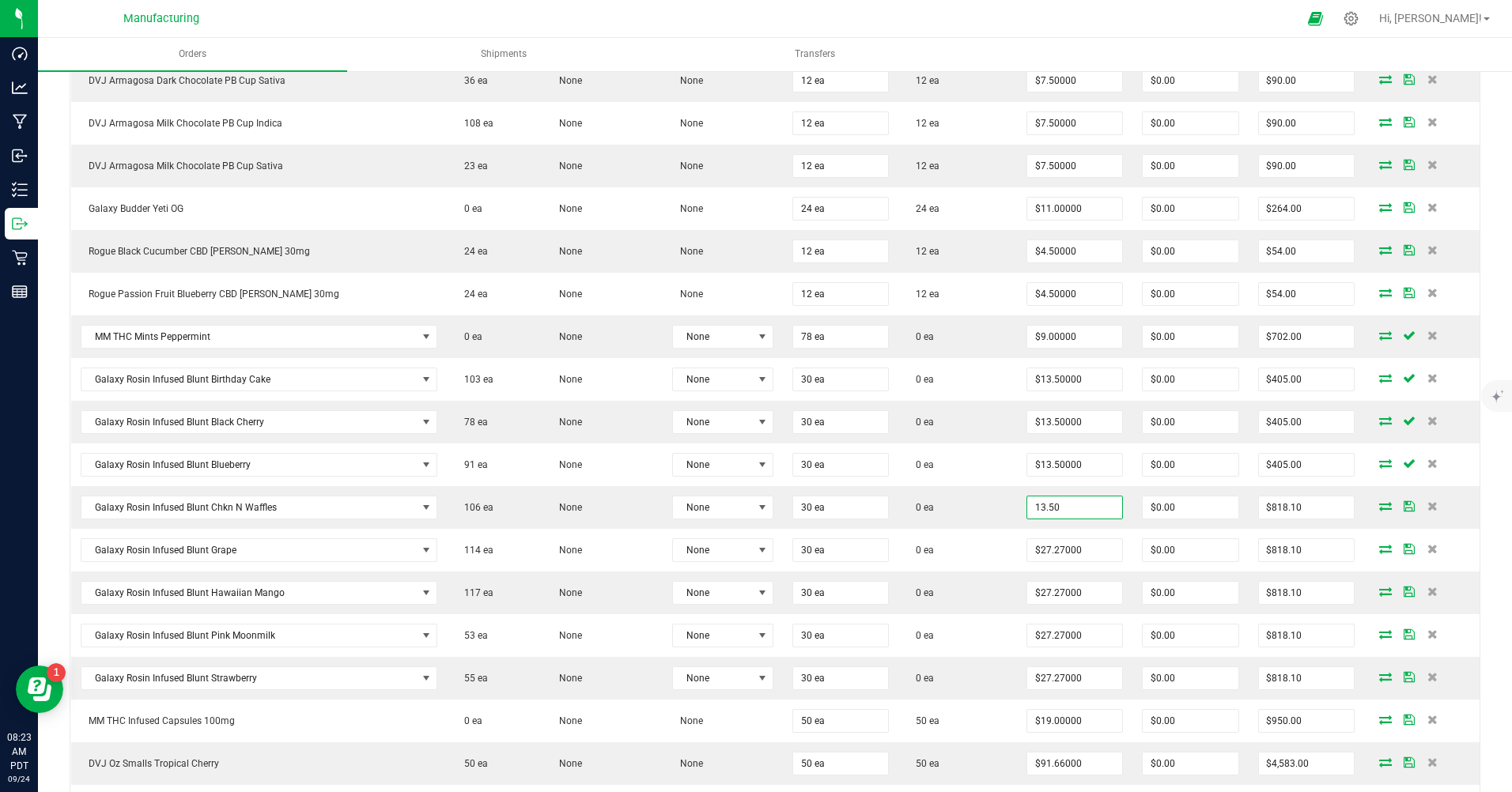
type input "$405.00"
click at [1058, 549] on input "27.27" at bounding box center [1074, 550] width 95 height 22
type input "$13.50000"
type input "$405.00"
click at [1044, 597] on input "27.27" at bounding box center [1074, 593] width 95 height 22
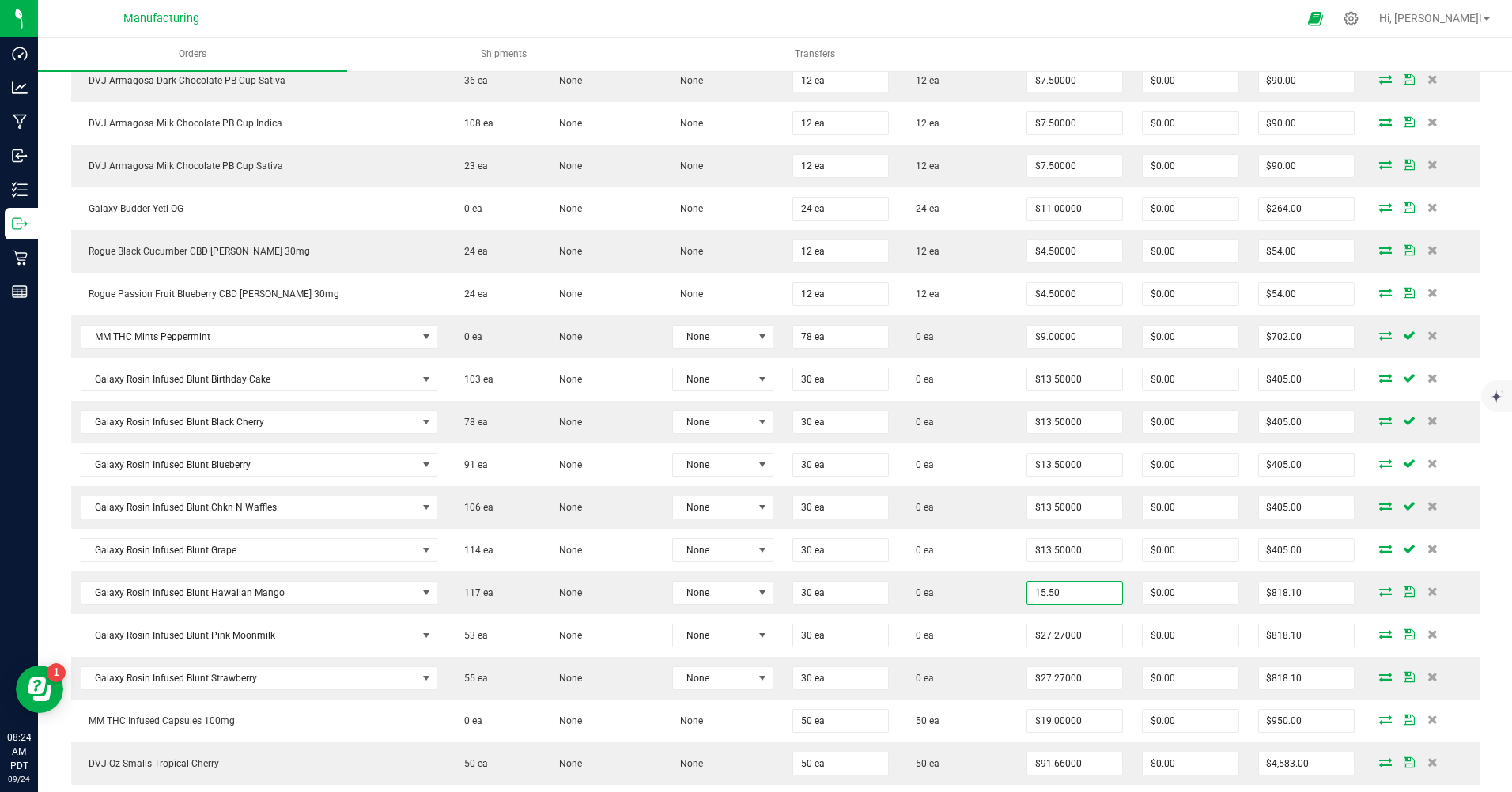
type input "$15.50000"
type input "$465.00"
click at [1073, 640] on input "27.27" at bounding box center [1074, 636] width 95 height 22
type input "$15.50000"
type input "$465.00"
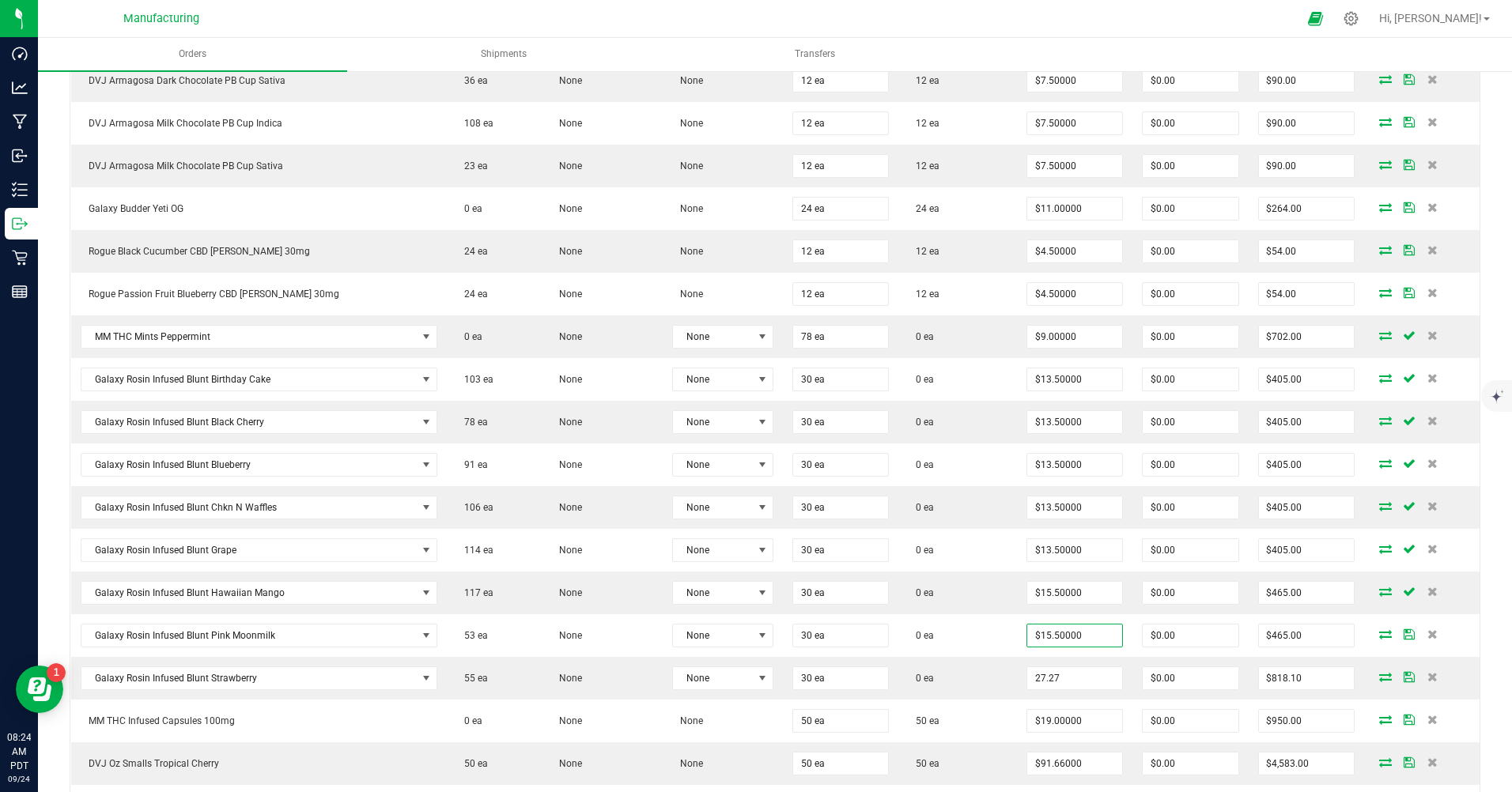
click at [1073, 676] on input "27.27" at bounding box center [1074, 678] width 95 height 22
type input "$15.50000"
type input "$465.00"
click at [1005, 723] on td "50 ea" at bounding box center [958, 721] width 119 height 42
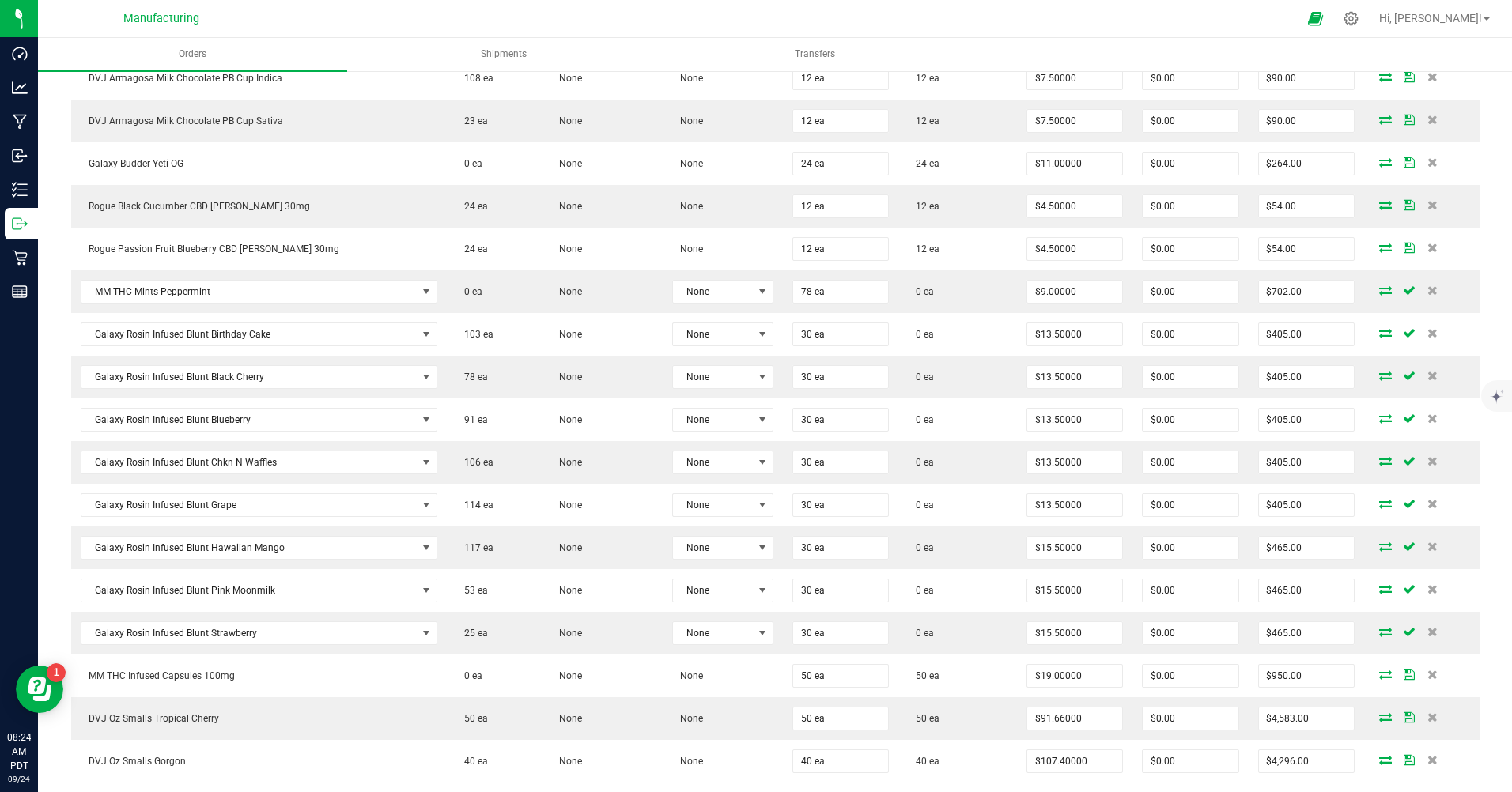
scroll to position [1345, 0]
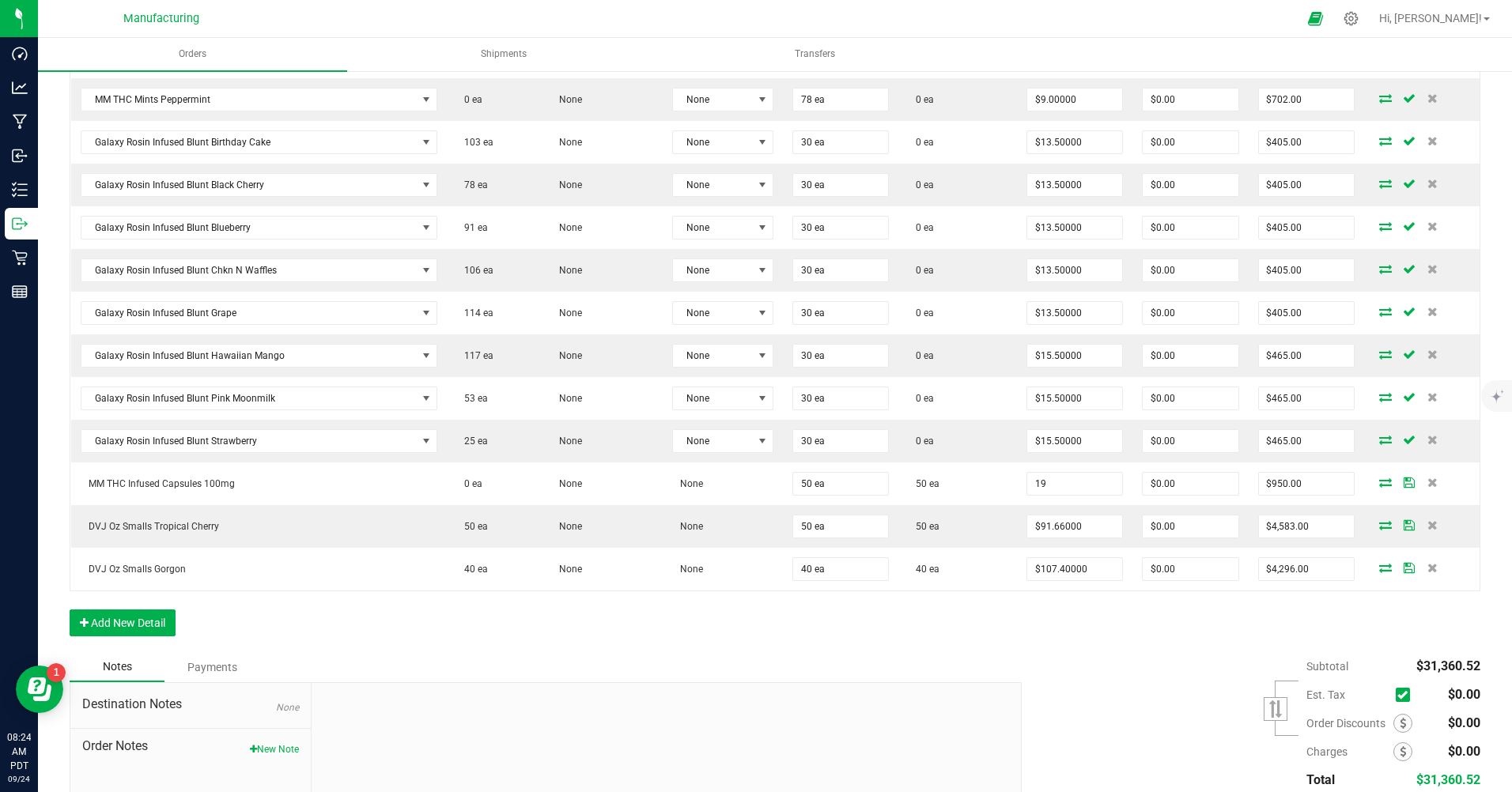
click at [1073, 487] on input "19" at bounding box center [1074, 484] width 95 height 22
type input "$9.00000"
type input "$450.00"
click at [1074, 529] on input "91.66" at bounding box center [1074, 526] width 95 height 22
type input "$26.25000"
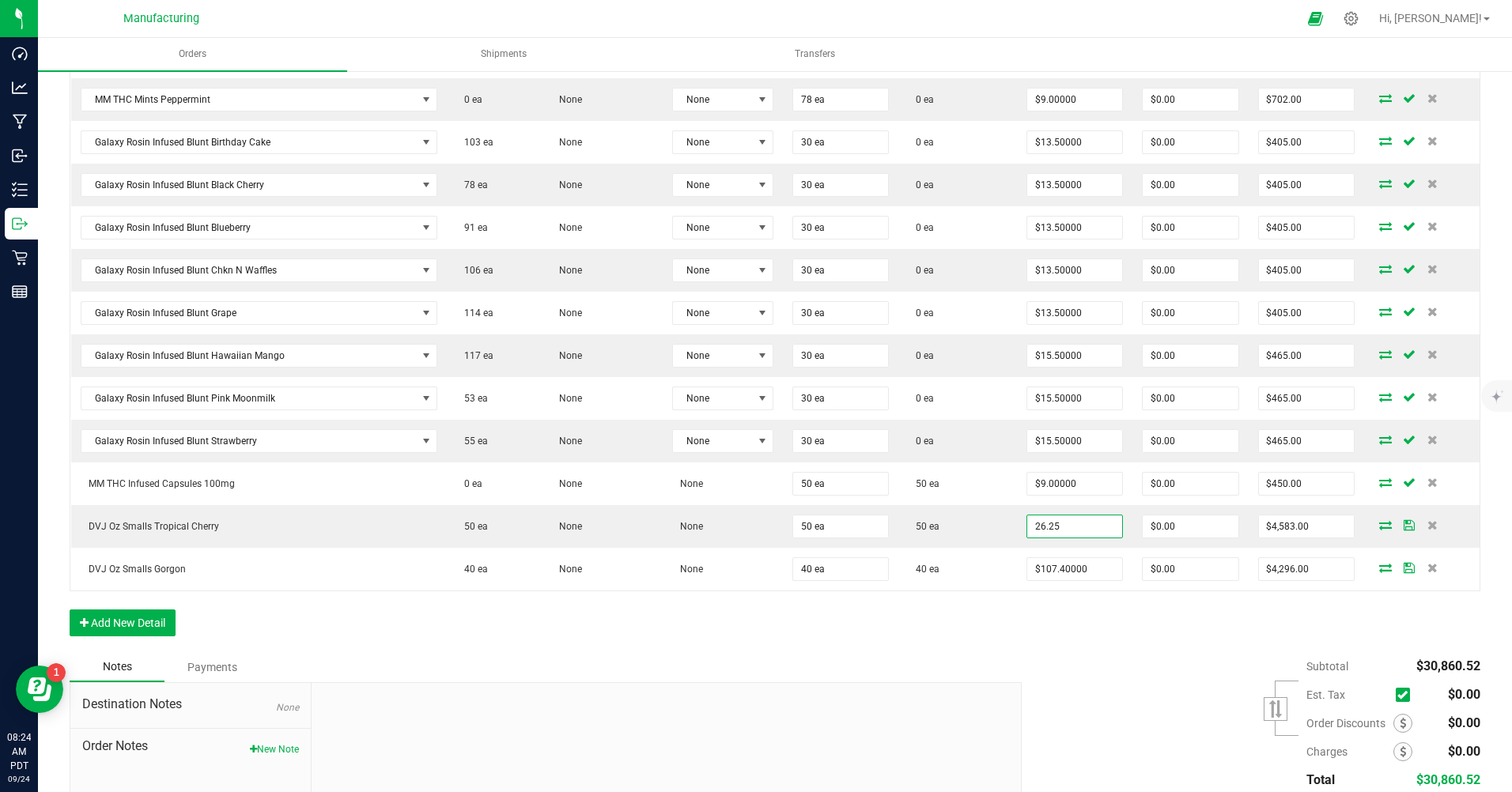
type input "$1,312.50"
click at [1066, 569] on input "107.4" at bounding box center [1074, 569] width 95 height 22
type input "$53.70000"
type input "$2,148.00"
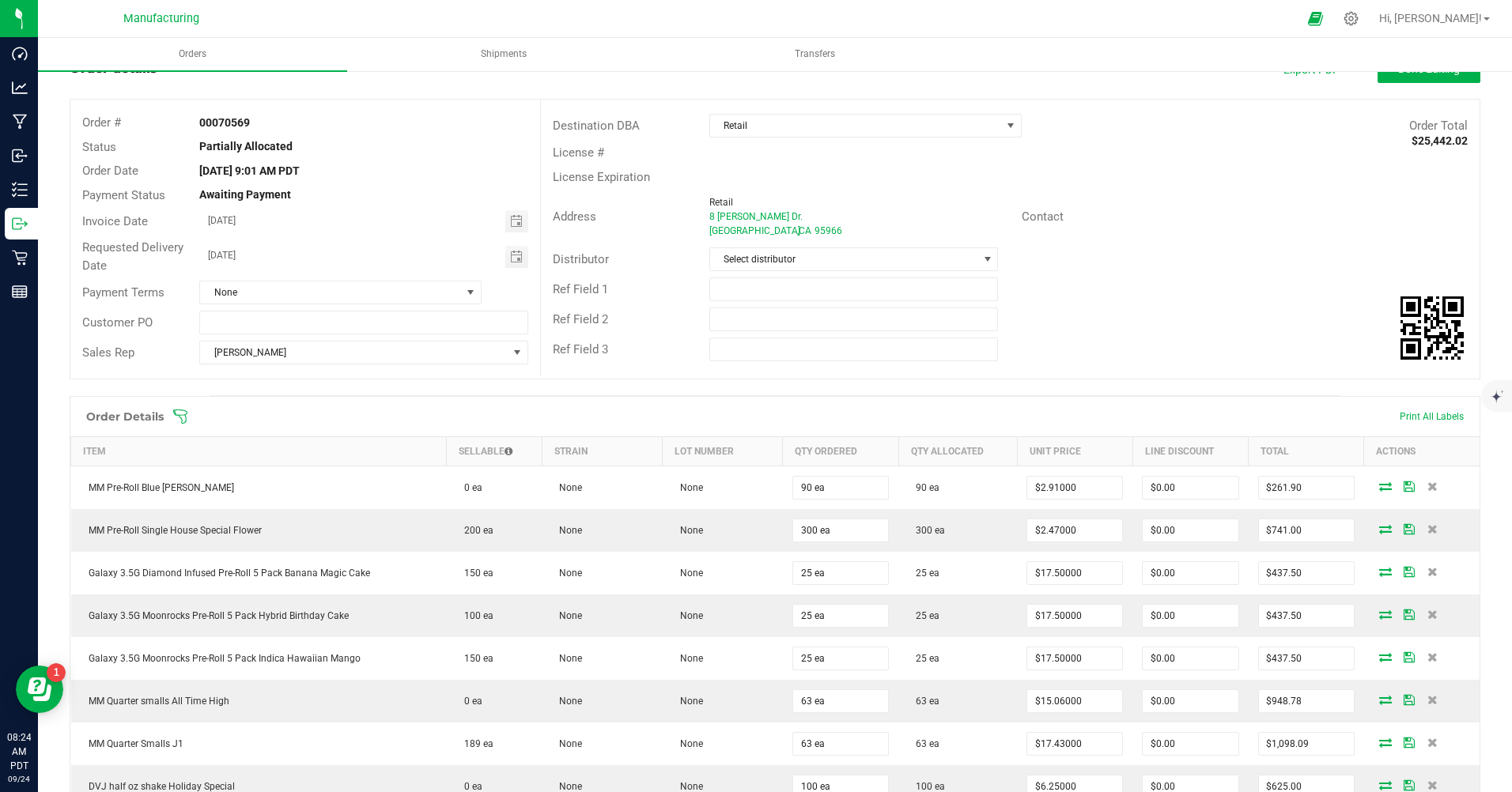
scroll to position [0, 0]
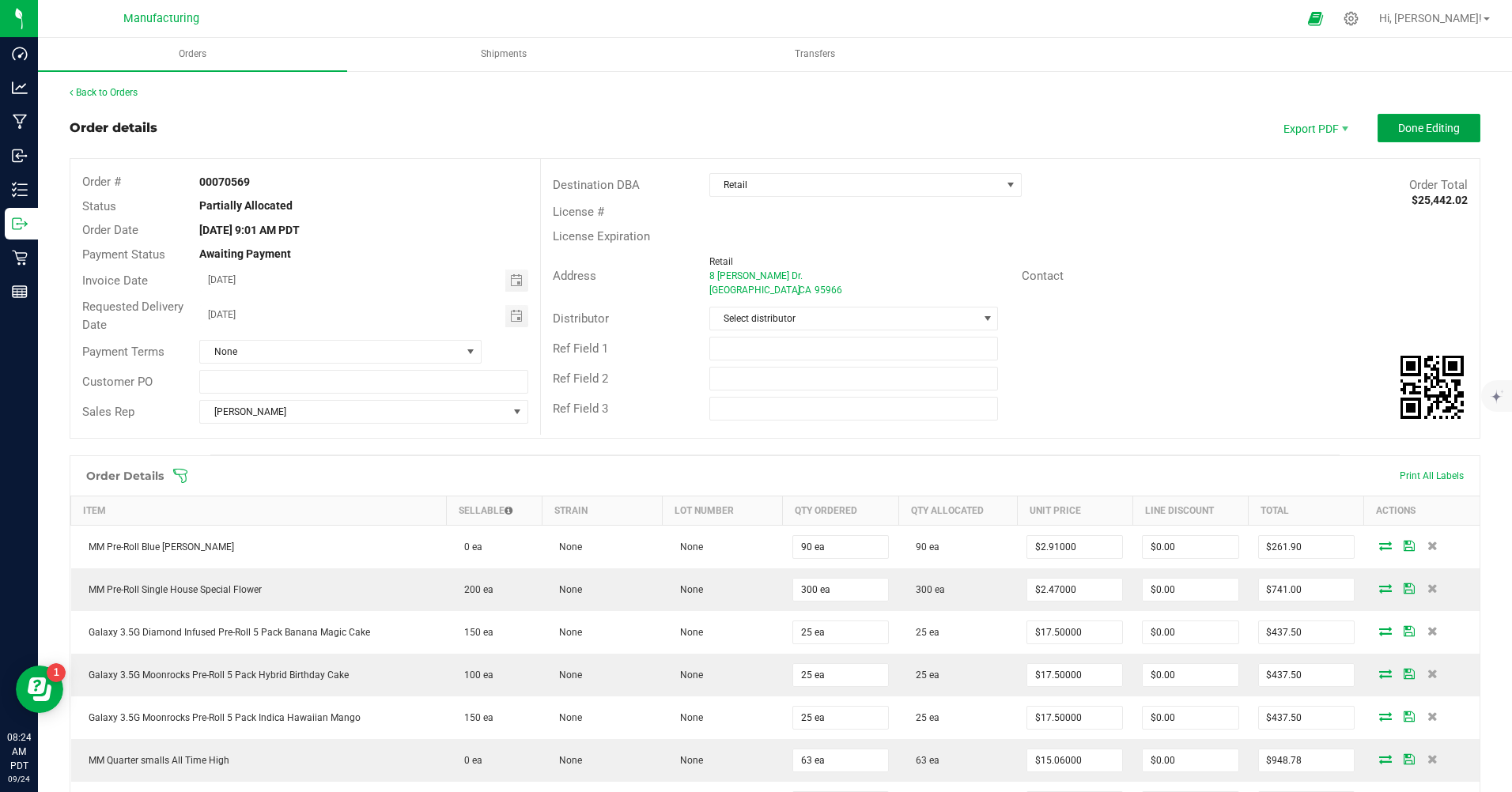
click at [1415, 124] on span "Done Editing" at bounding box center [1429, 129] width 62 height 13
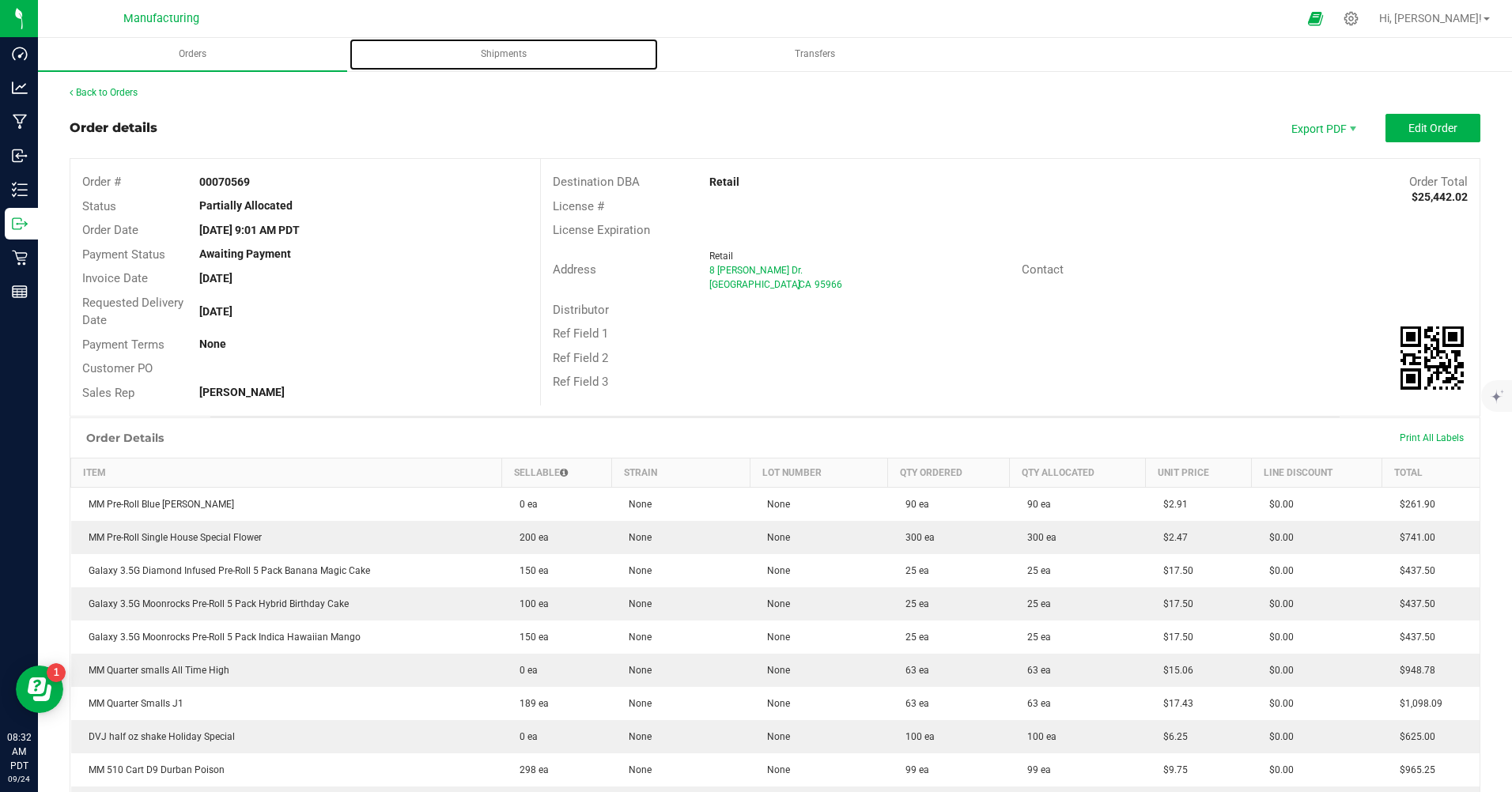
click at [522, 55] on span "Shipments" at bounding box center [503, 54] width 89 height 14
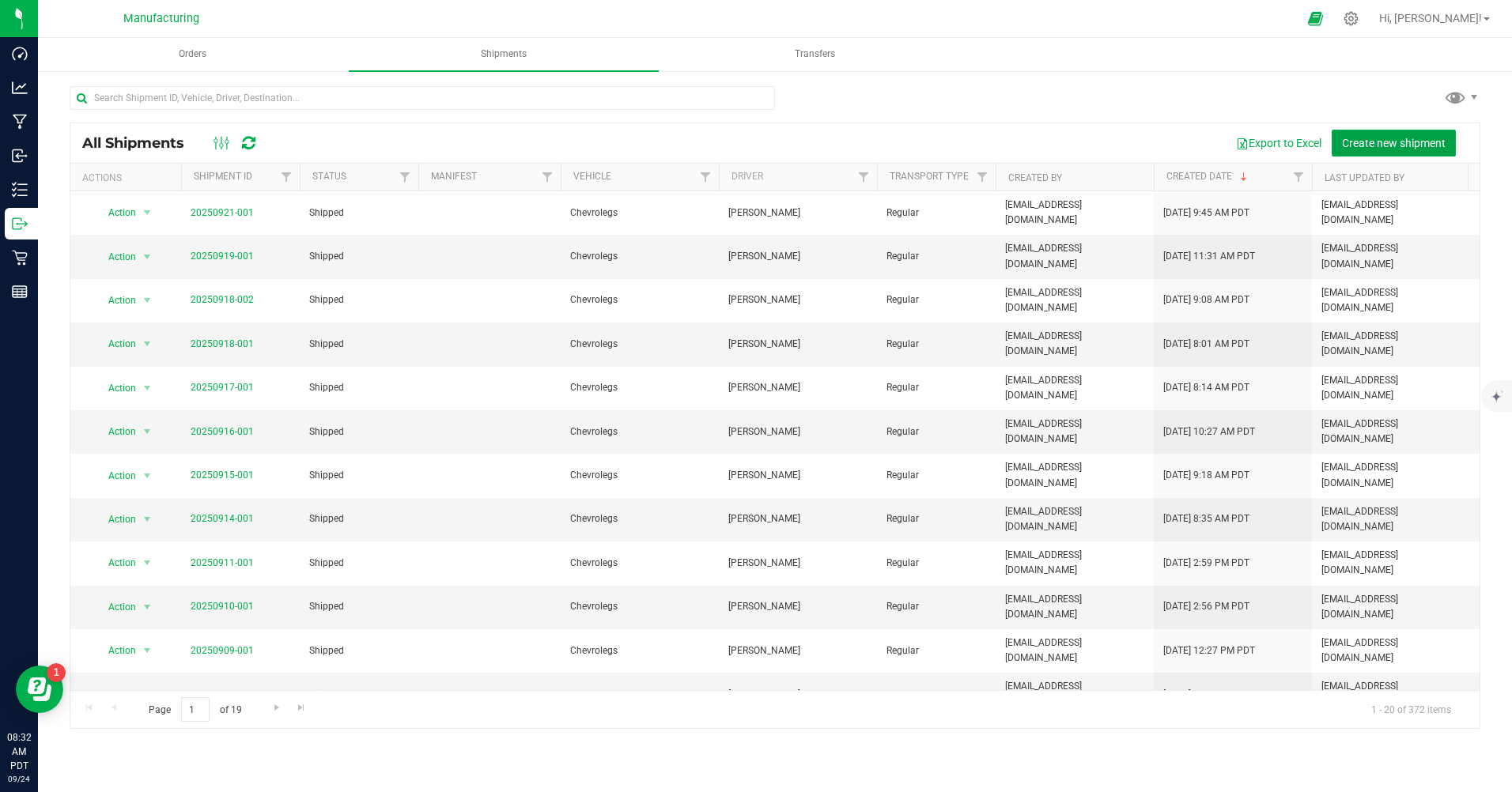
click at [1377, 138] on span "Create new shipment" at bounding box center [1393, 143] width 103 height 13
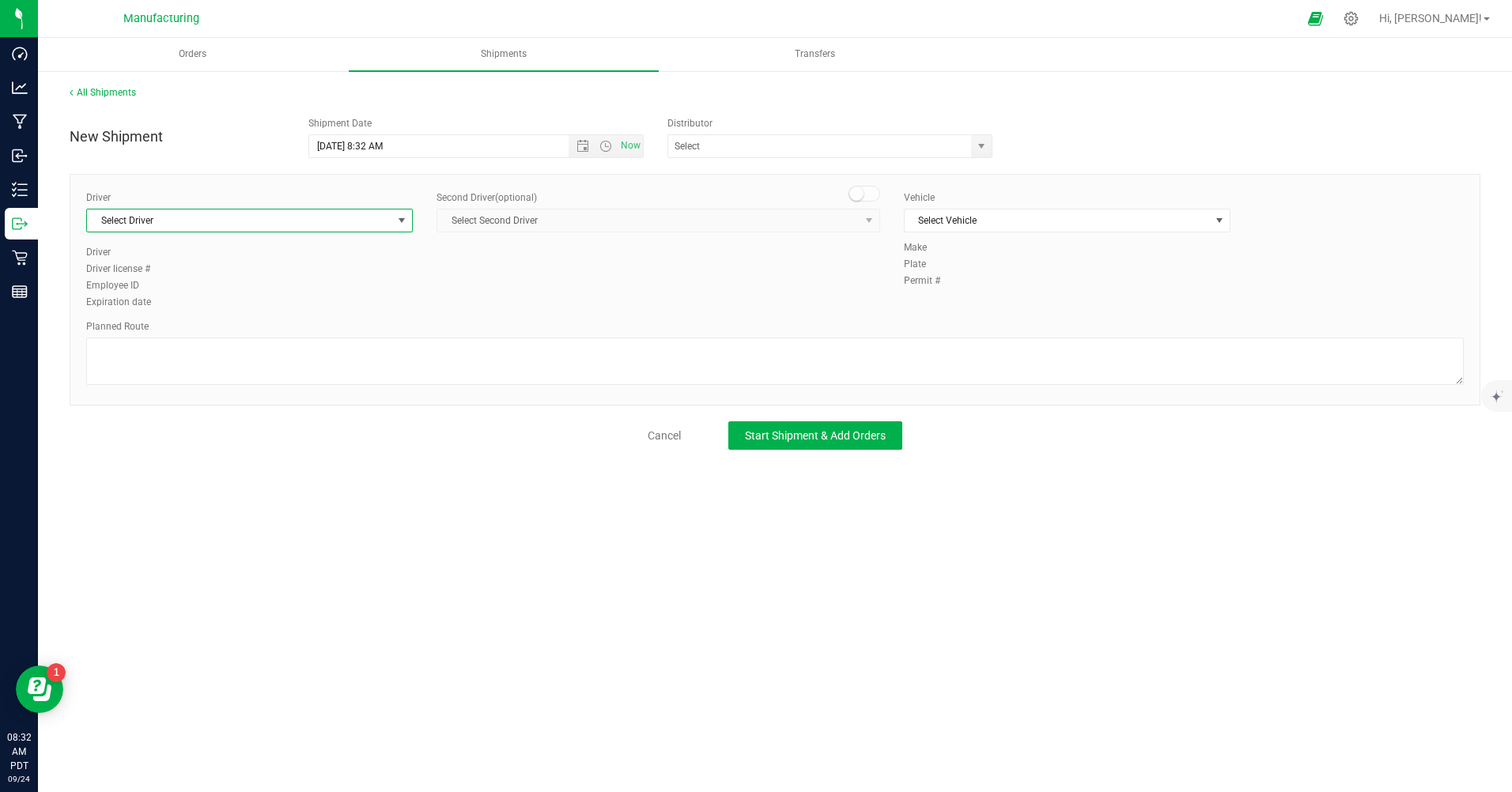
click at [249, 223] on span "Select Driver" at bounding box center [239, 220] width 305 height 22
click at [188, 291] on li "[PERSON_NAME]" at bounding box center [249, 287] width 325 height 24
click at [994, 221] on span "Select Vehicle" at bounding box center [1056, 220] width 305 height 22
click at [958, 249] on li "Chevrolegs" at bounding box center [1066, 247] width 325 height 24
click at [834, 431] on span "Start Shipment & Add Orders" at bounding box center [815, 436] width 141 height 13
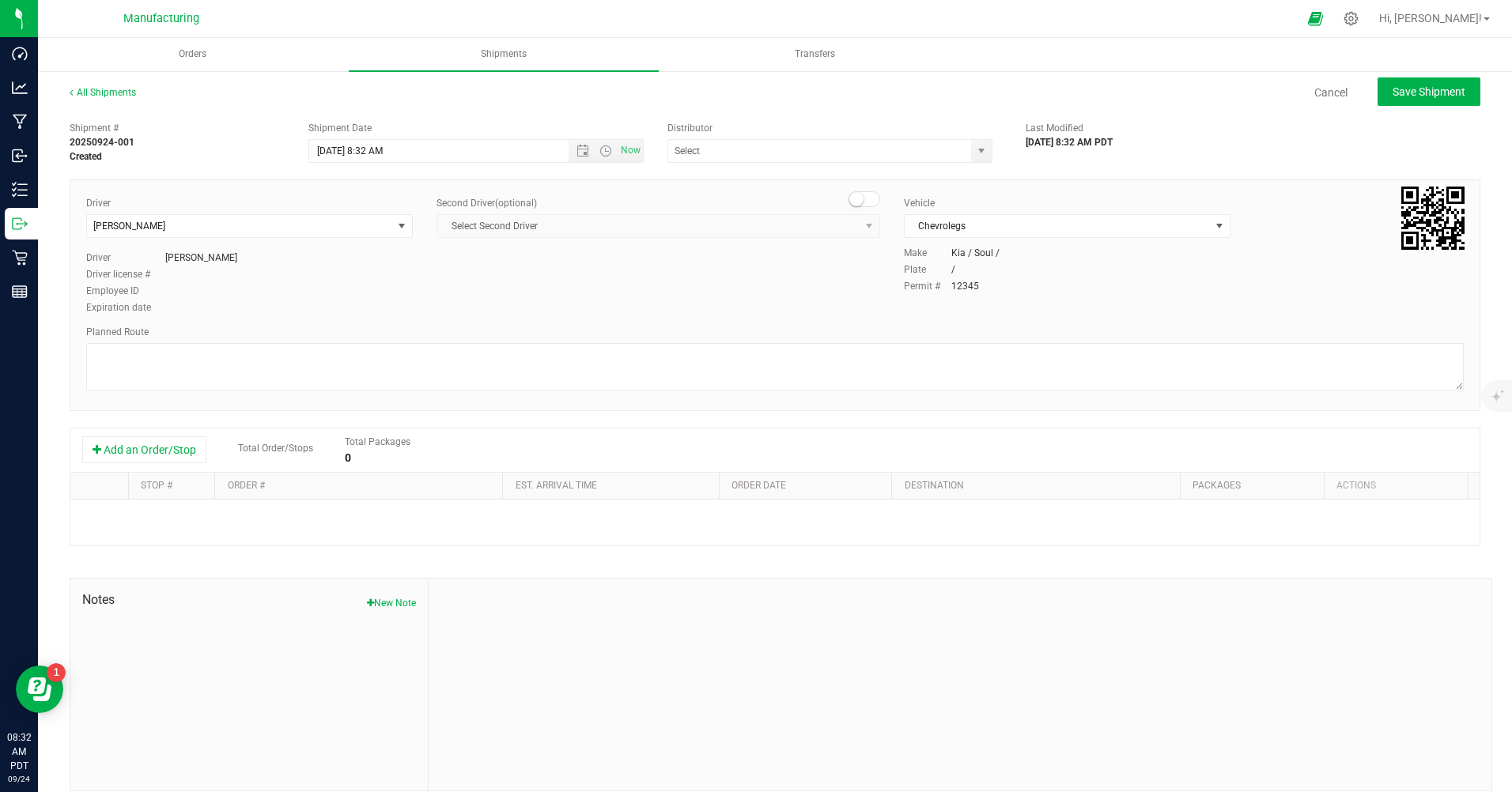
click at [150, 448] on button "Add an Order/Stop" at bounding box center [144, 449] width 125 height 27
click at [384, 523] on span "Select order" at bounding box center [351, 519] width 250 height 22
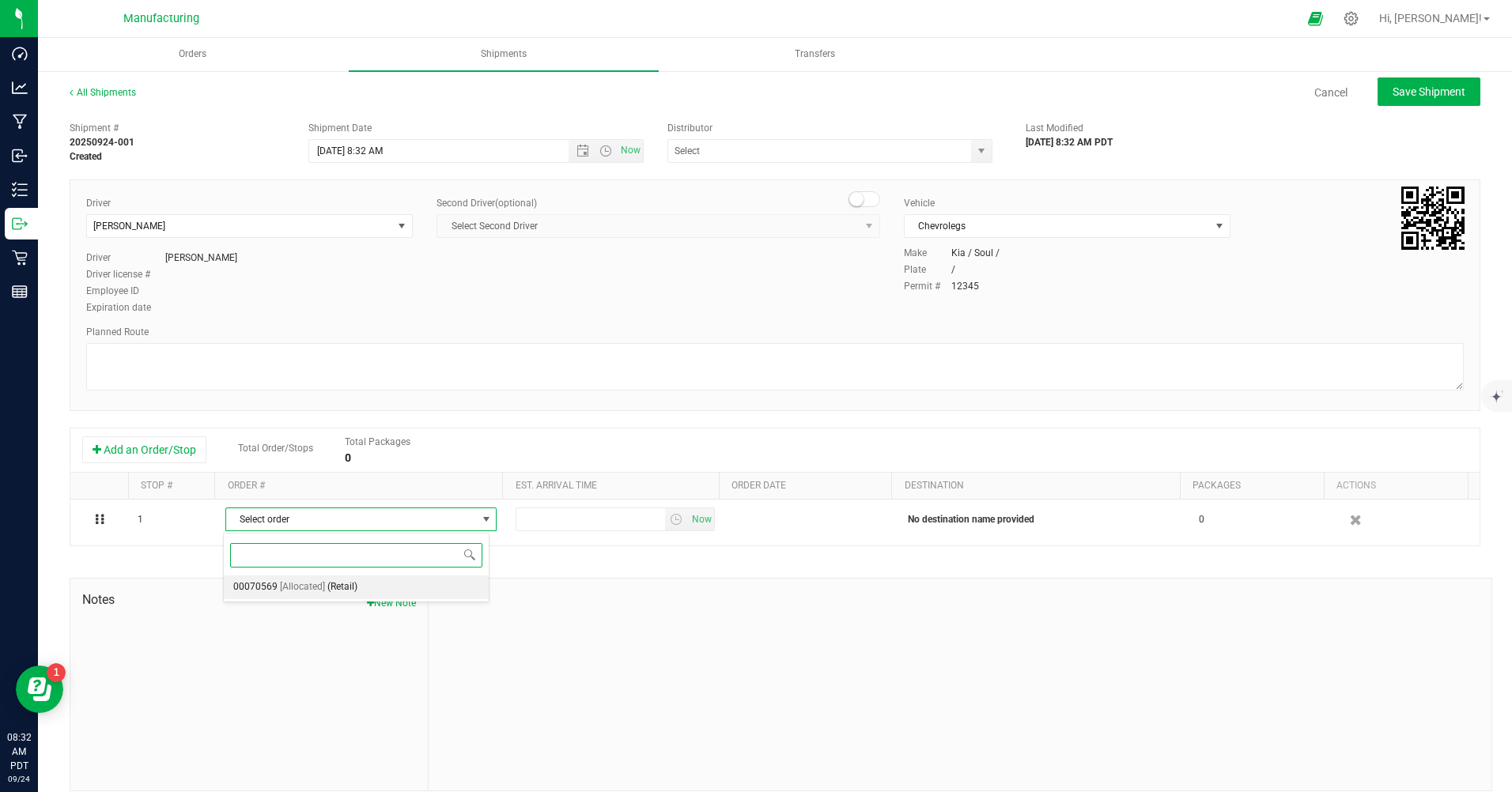
click at [289, 590] on span "[Allocated]" at bounding box center [302, 587] width 45 height 20
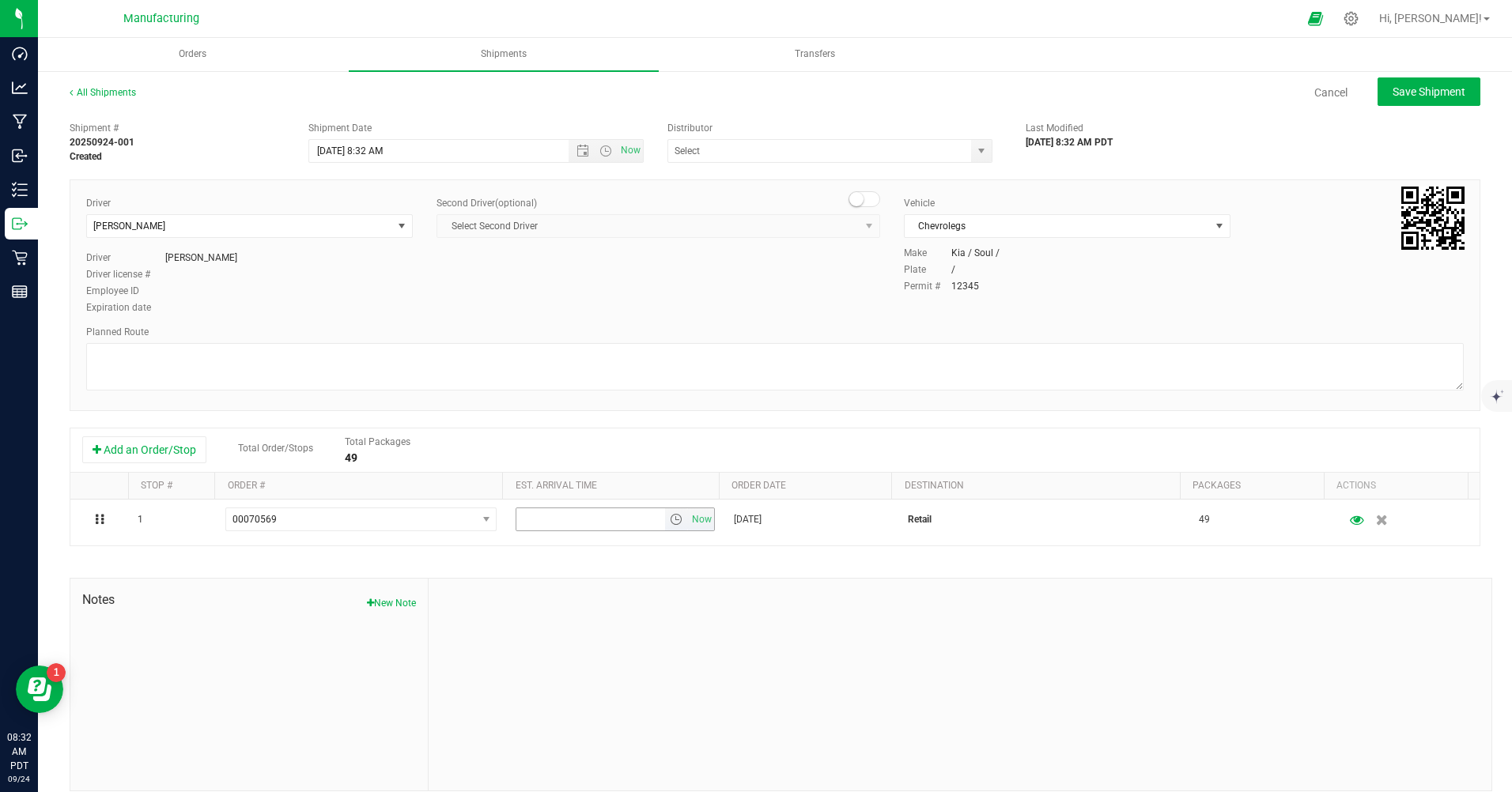
click at [691, 522] on span "Now" at bounding box center [701, 520] width 27 height 23
click at [1399, 90] on span "Save Shipment" at bounding box center [1428, 92] width 72 height 13
type input "[DATE] 3:32 PM"
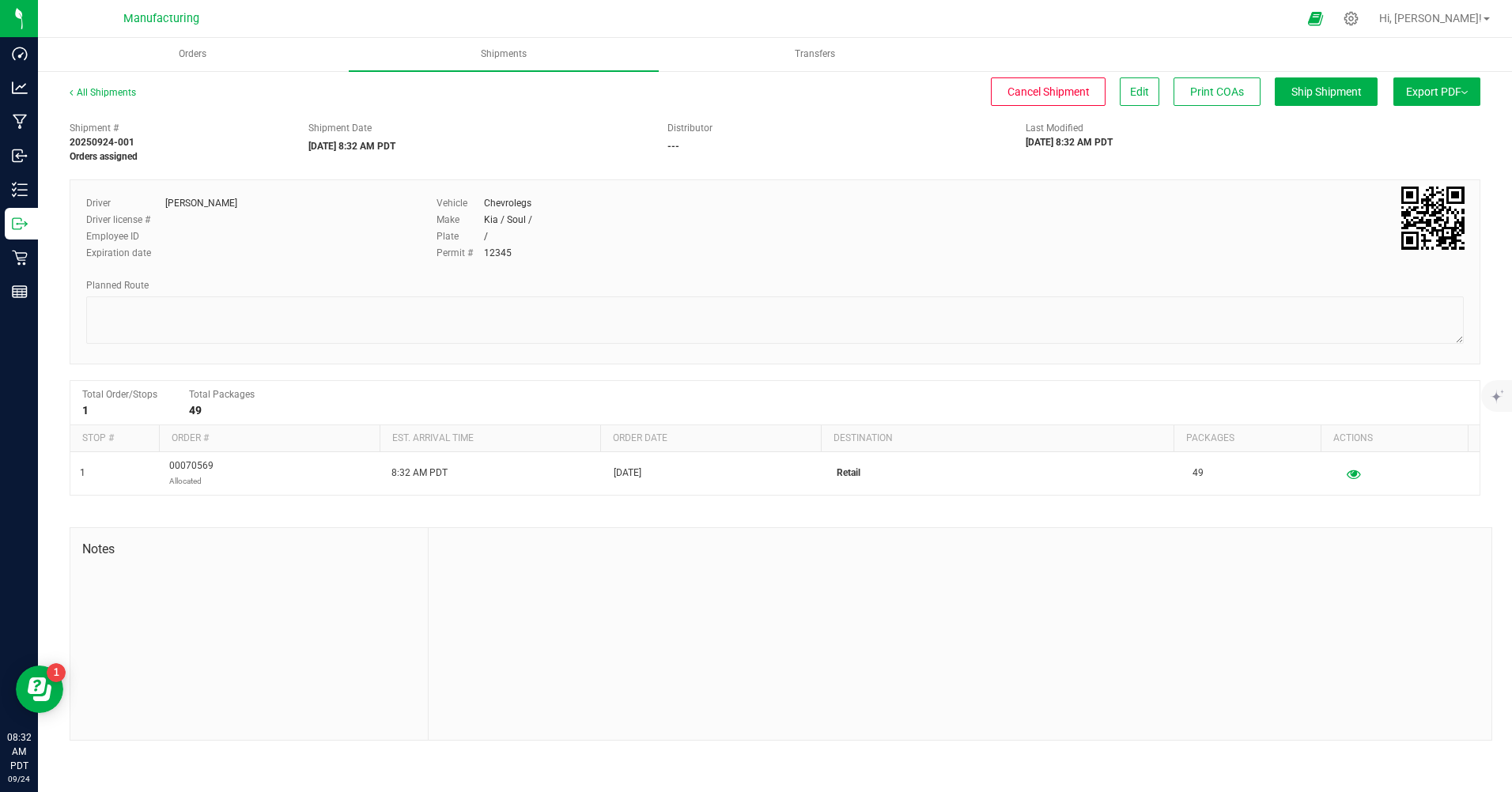
click at [1431, 93] on span "Export PDF" at bounding box center [1436, 92] width 62 height 13
click at [1431, 129] on span "Manifest by Package ID" at bounding box center [1413, 127] width 100 height 11
drag, startPoint x: 1431, startPoint y: 129, endPoint x: 1322, endPoint y: 171, distance: 116.8
click at [1339, 96] on span "Ship Shipment" at bounding box center [1326, 92] width 70 height 13
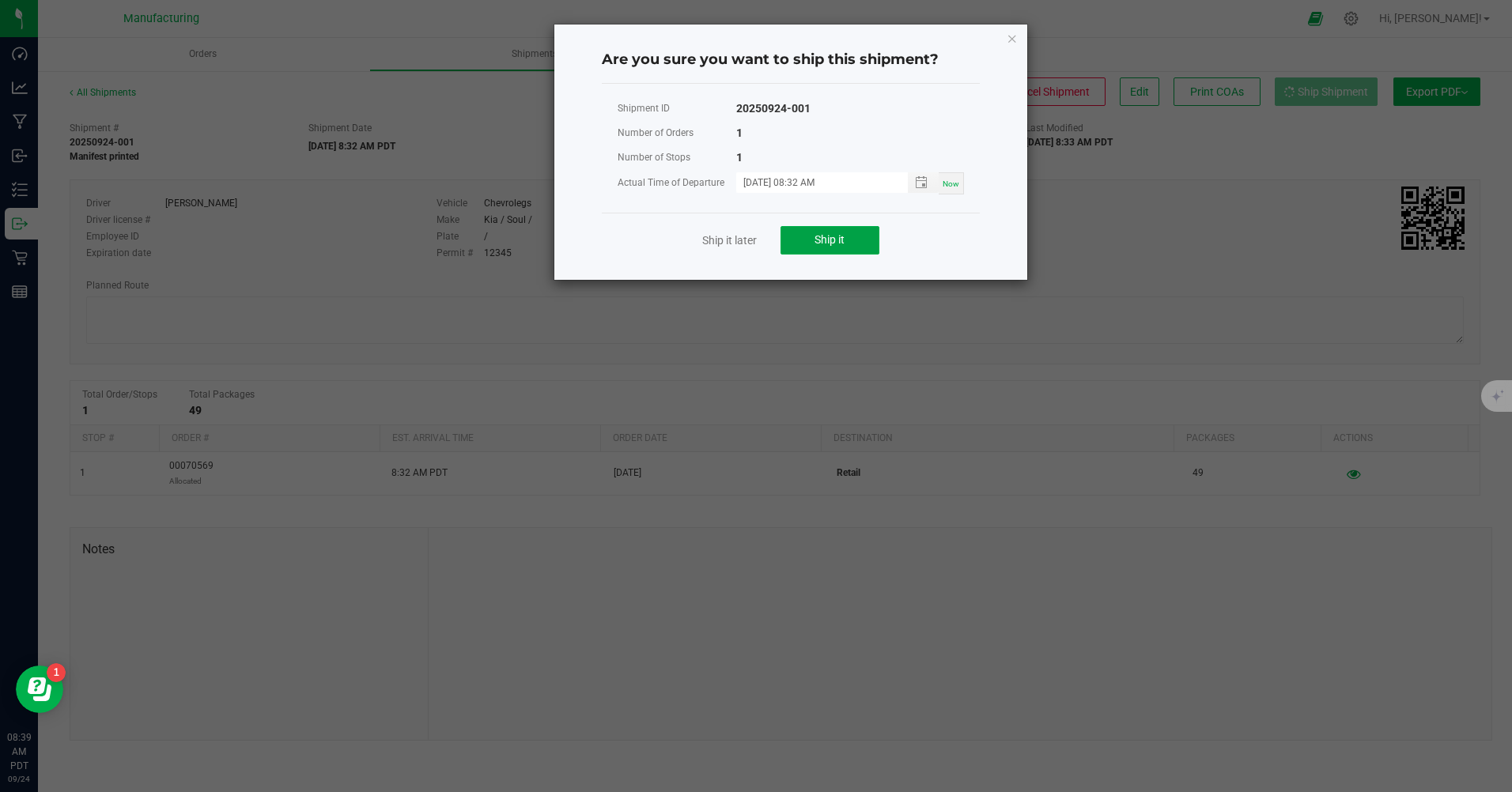
click at [846, 237] on button "Ship it" at bounding box center [829, 240] width 98 height 28
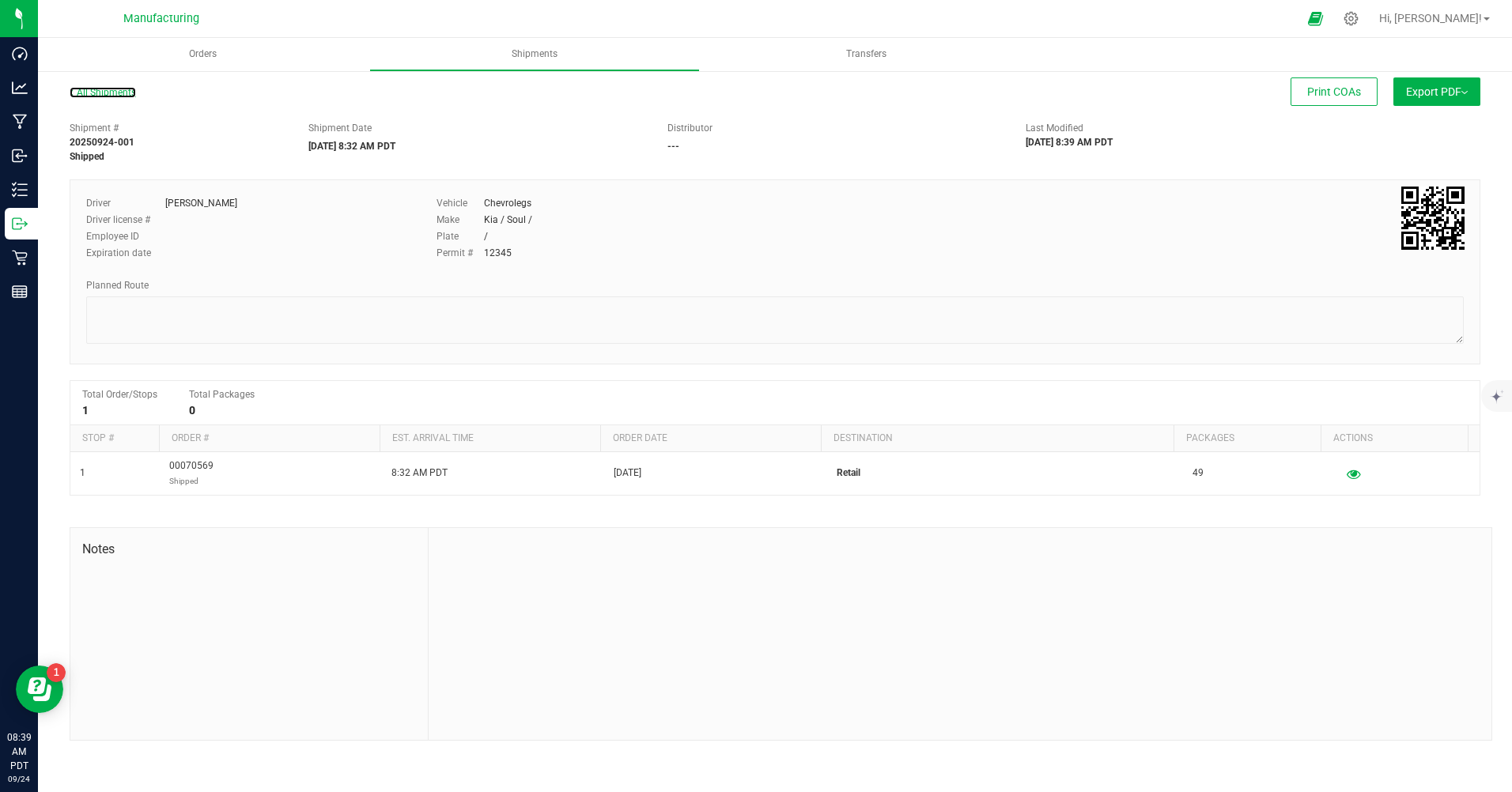
click at [131, 94] on link "All Shipments" at bounding box center [103, 93] width 67 height 11
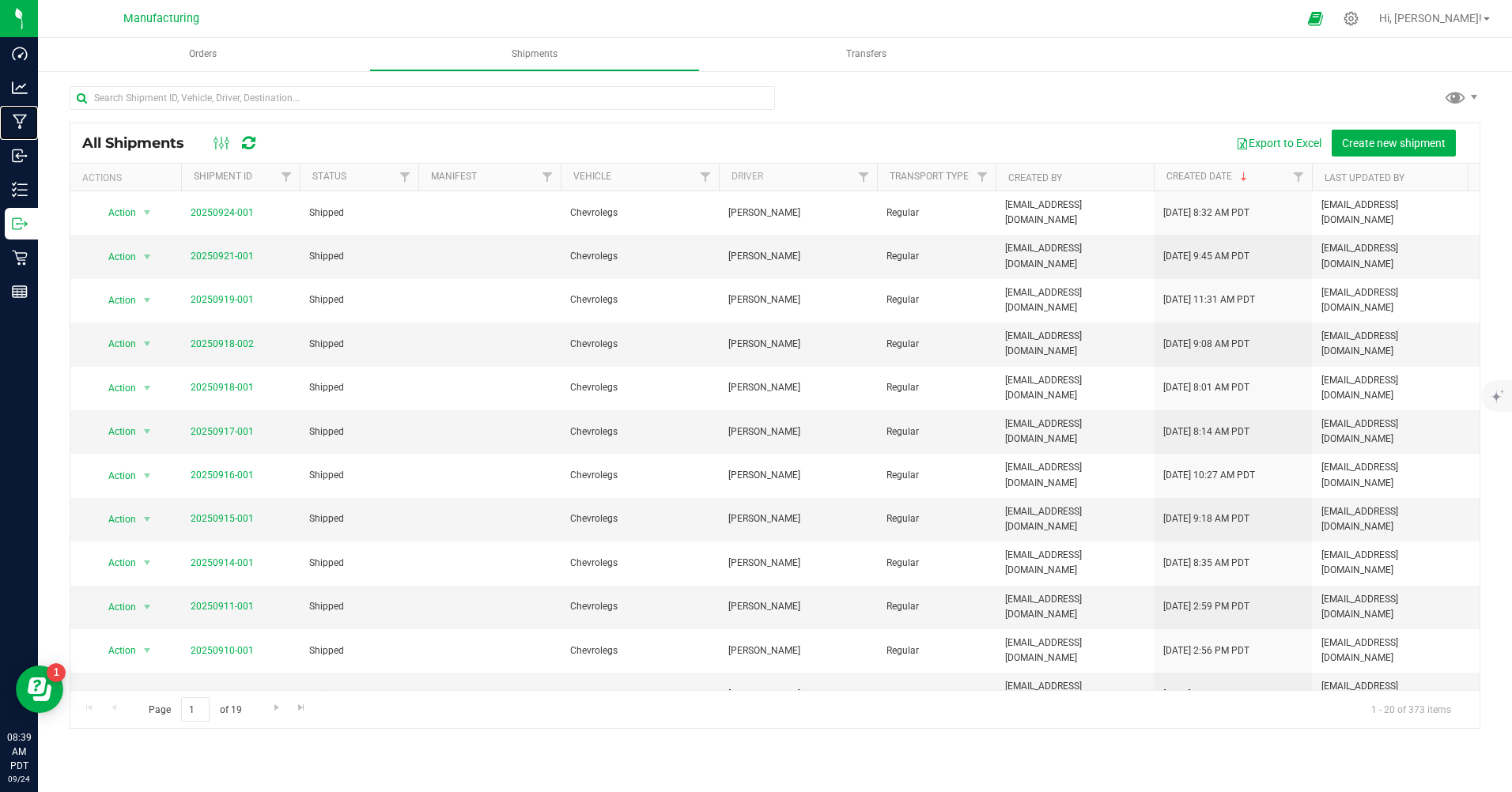
click at [0, 0] on p "Manufacturing" at bounding box center [0, 0] width 0 height 0
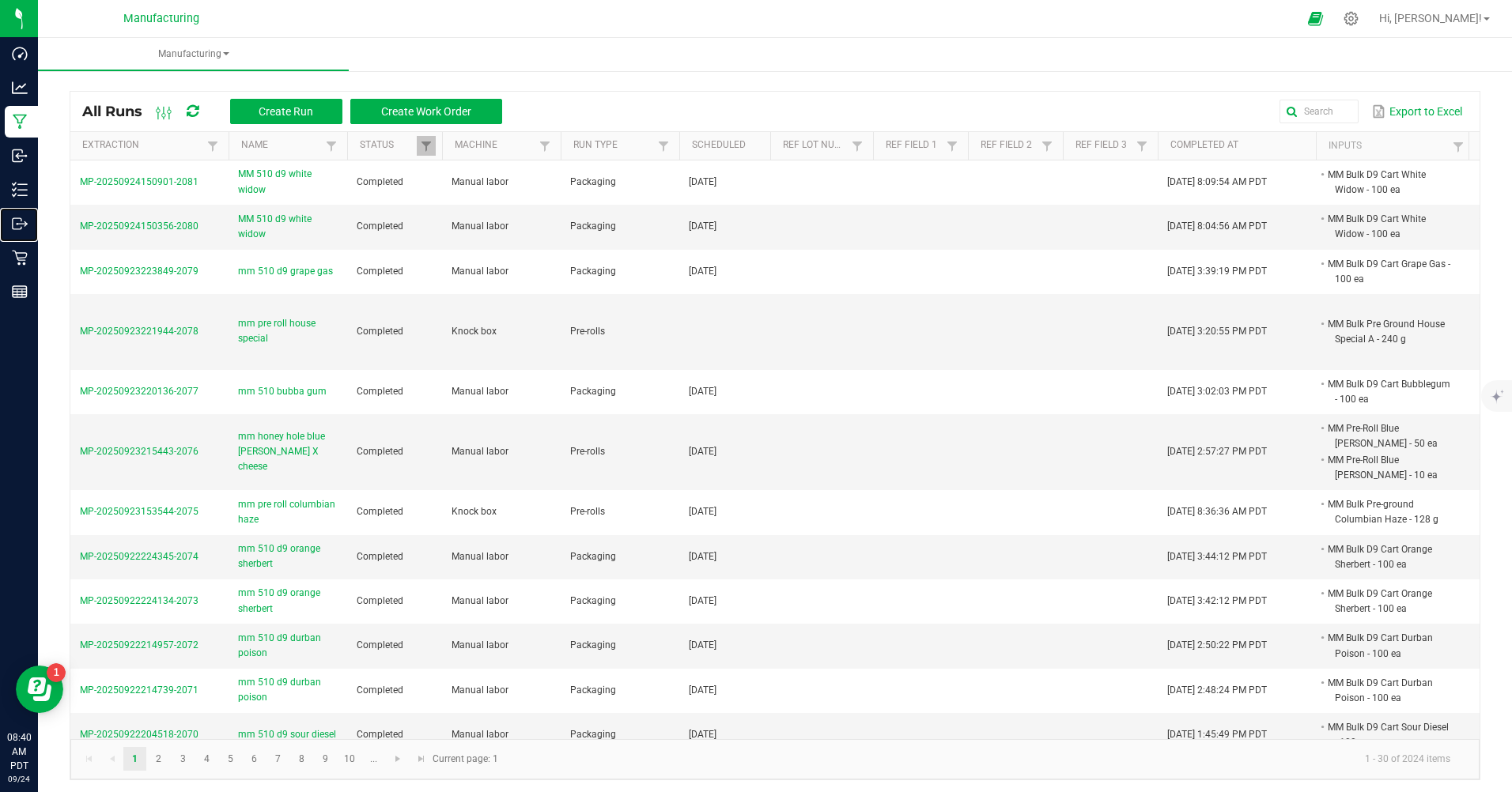
click at [0, 0] on p "Outbound" at bounding box center [0, 0] width 0 height 0
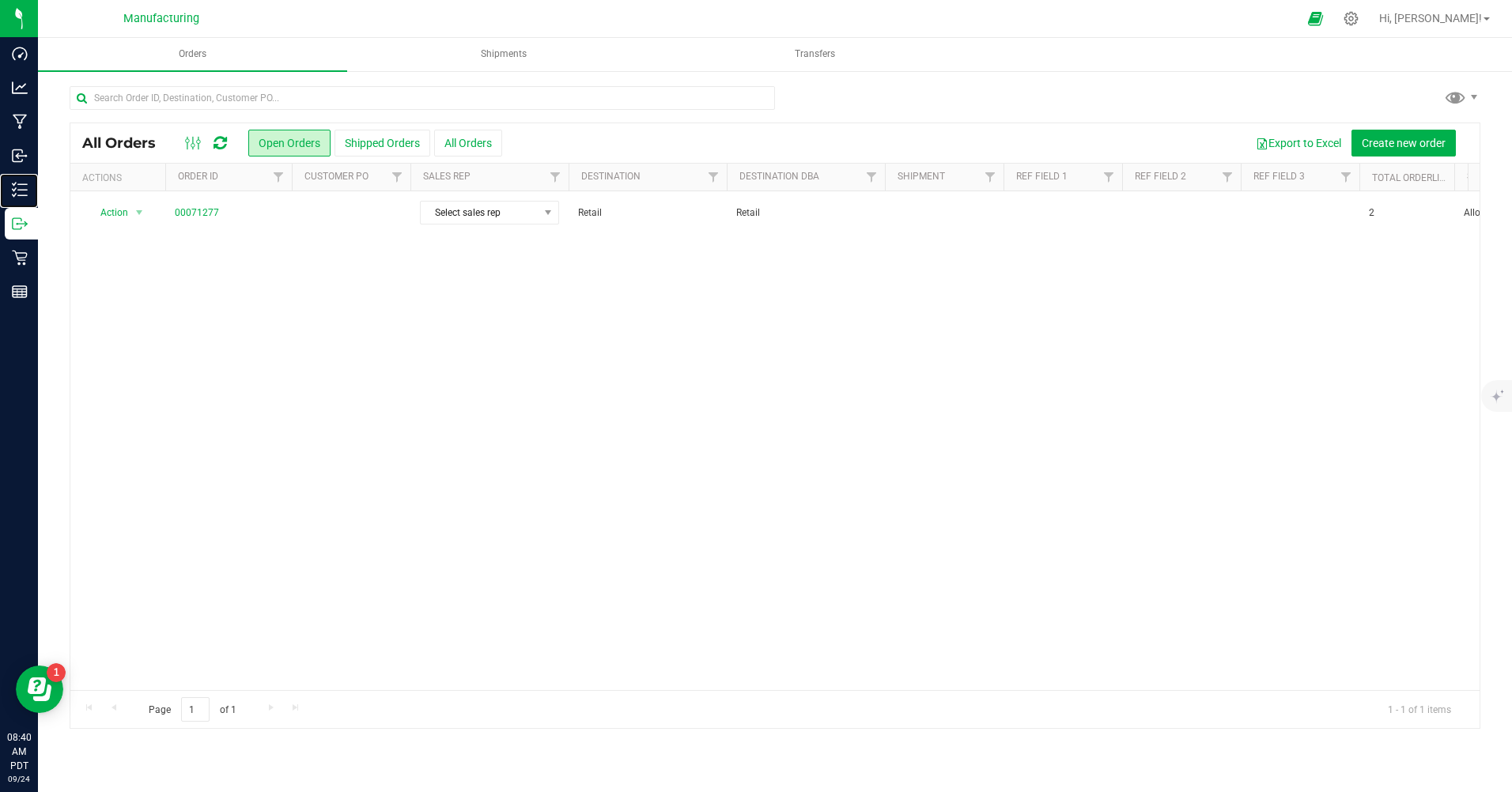
click at [0, 0] on p "Inventory" at bounding box center [0, 0] width 0 height 0
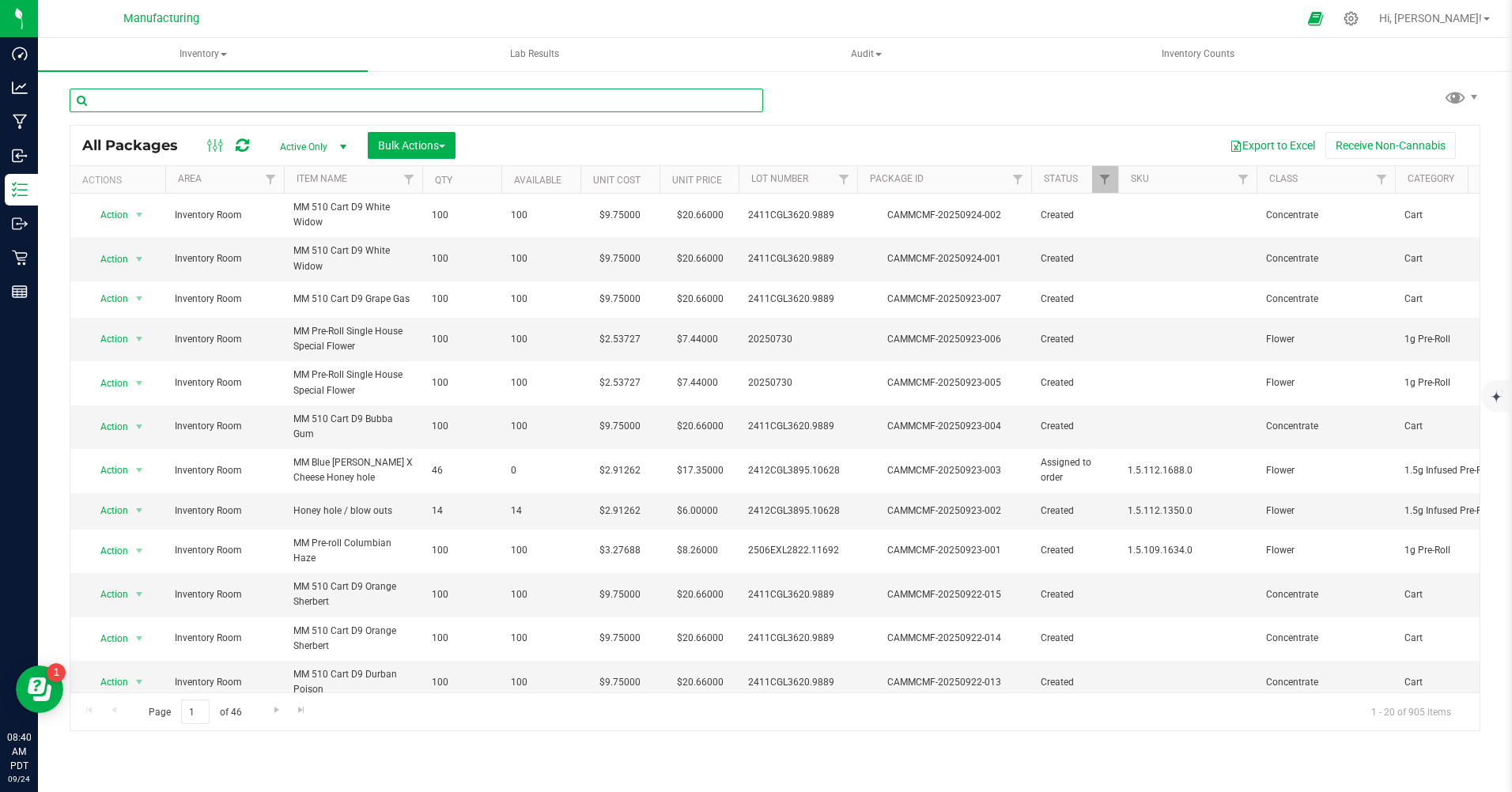
click at [142, 92] on input "text" at bounding box center [416, 100] width 693 height 24
click at [304, 151] on span "Active Only" at bounding box center [309, 147] width 87 height 22
click at [292, 243] on li "All" at bounding box center [308, 243] width 85 height 24
click at [111, 107] on input "text" at bounding box center [416, 100] width 693 height 24
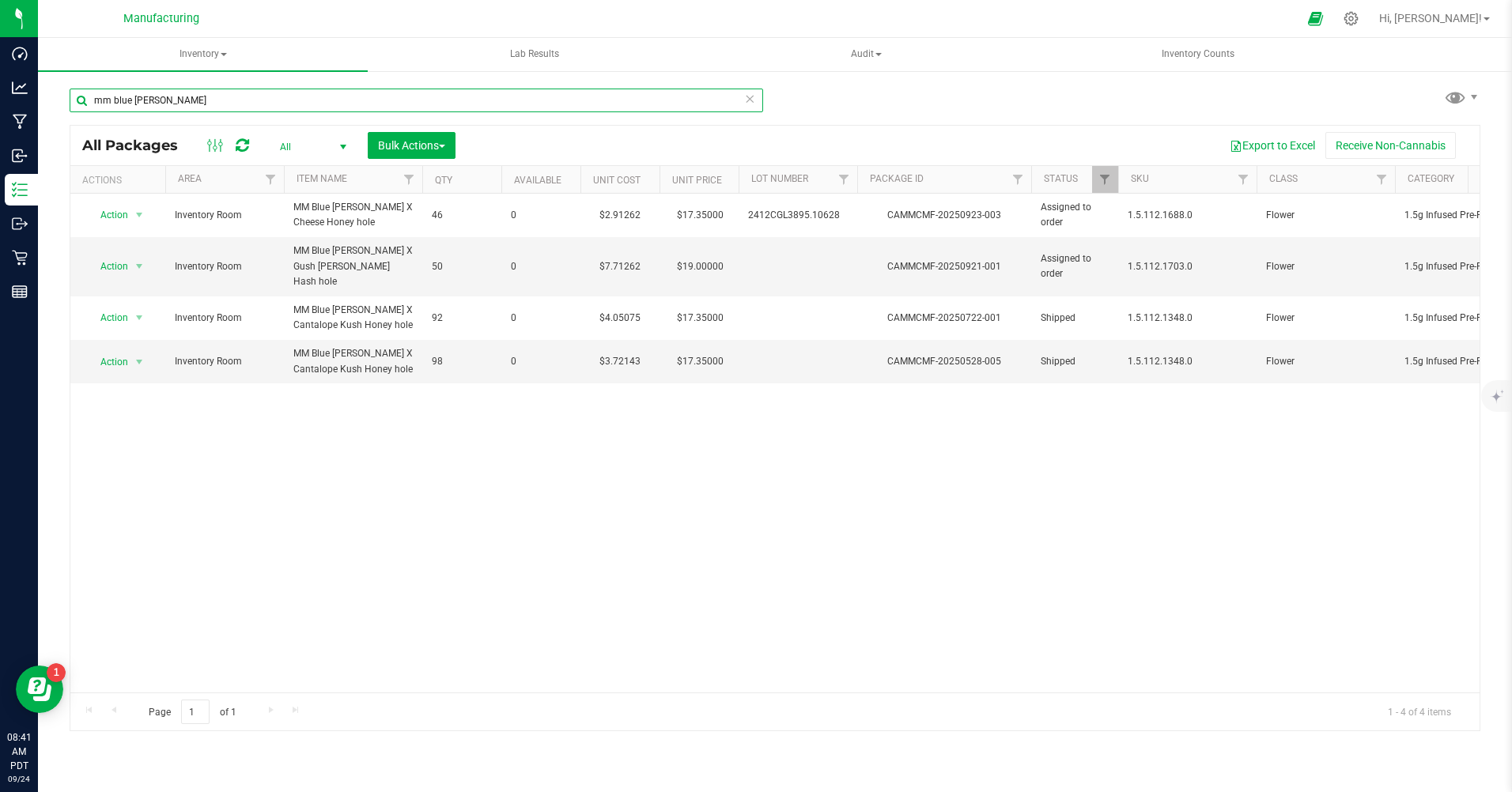
type input "mm blue [PERSON_NAME]"
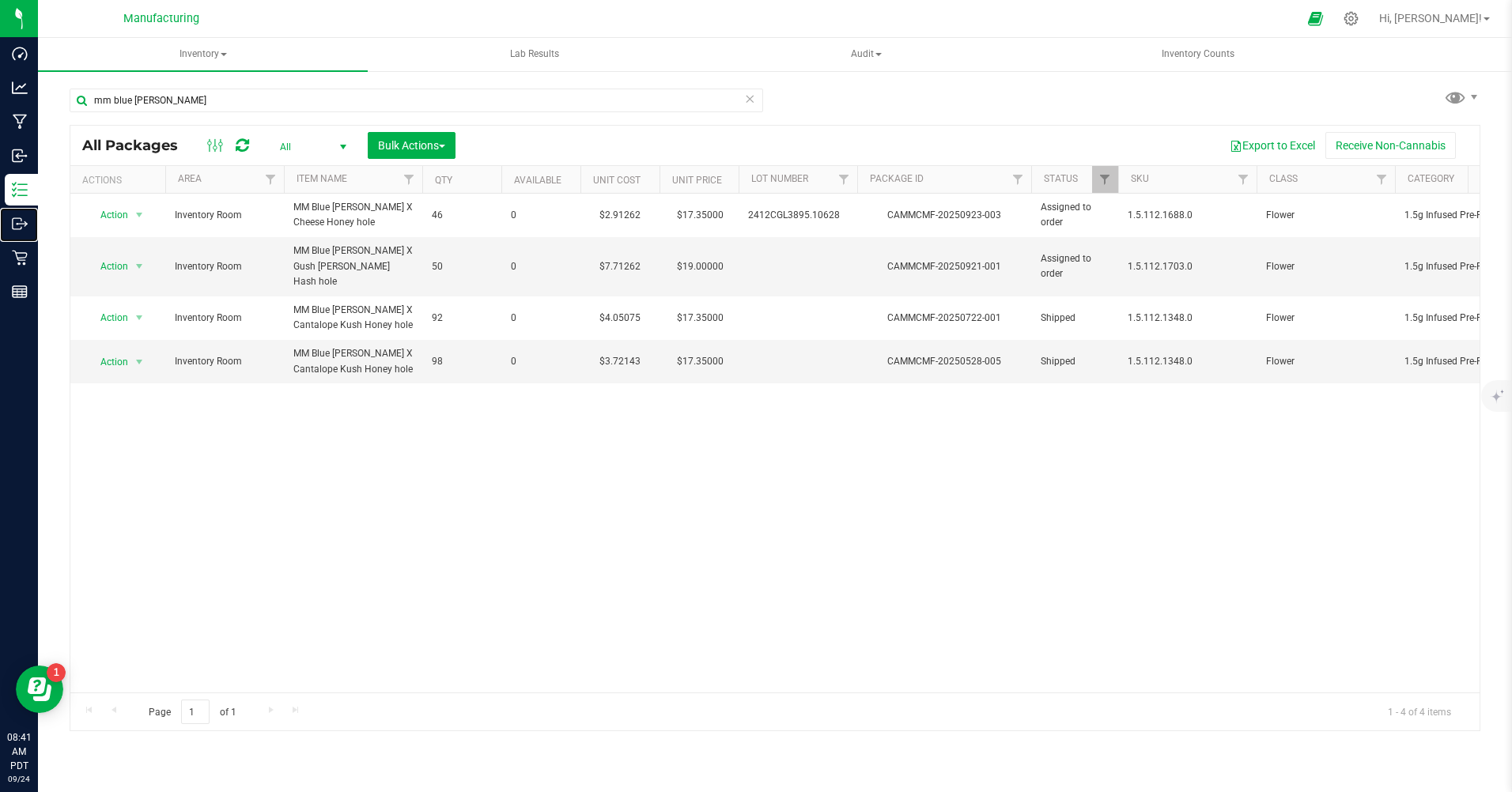
click at [0, 0] on p "Outbound" at bounding box center [0, 0] width 0 height 0
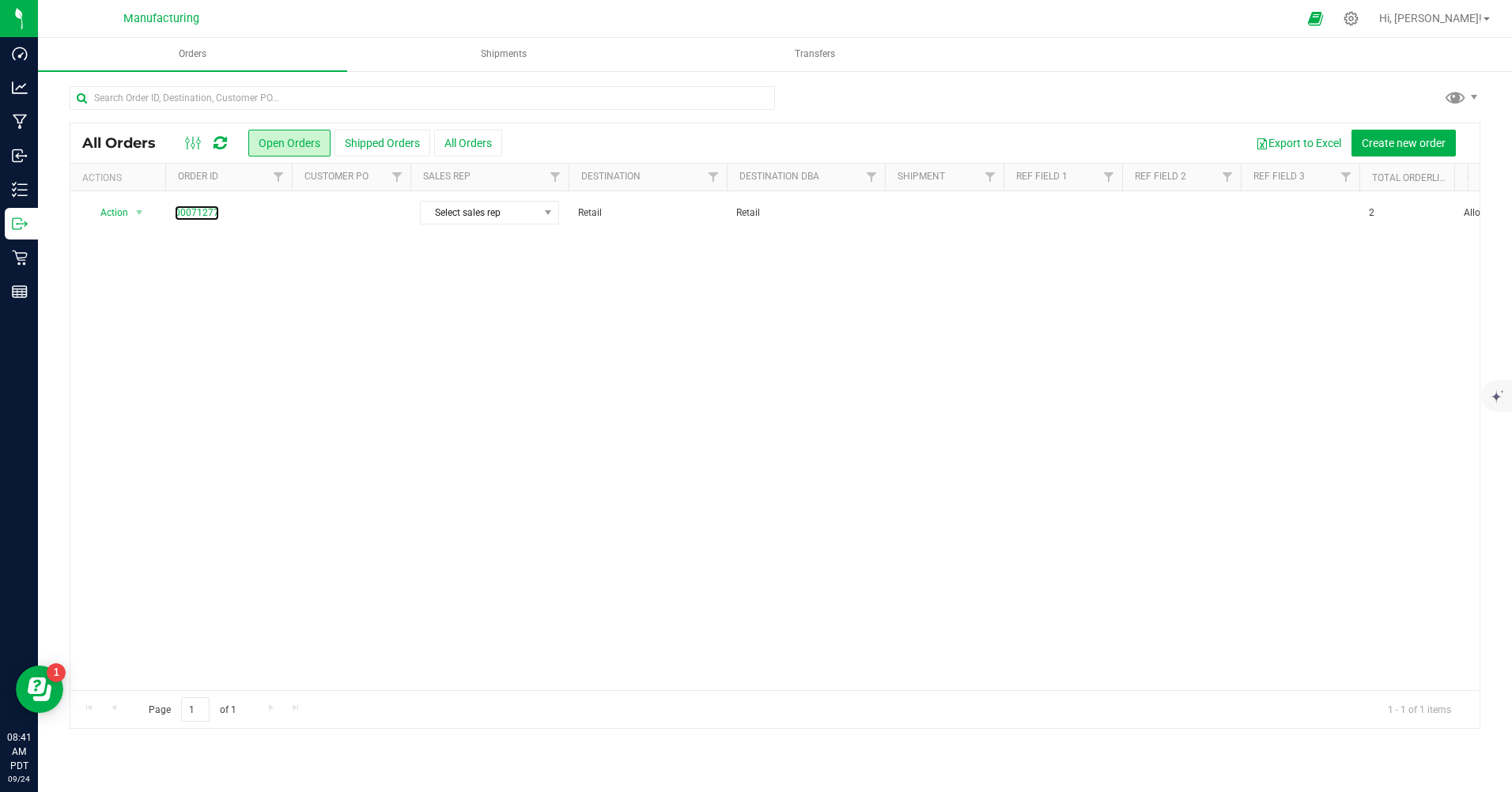
click at [213, 216] on link "00071277" at bounding box center [197, 213] width 44 height 15
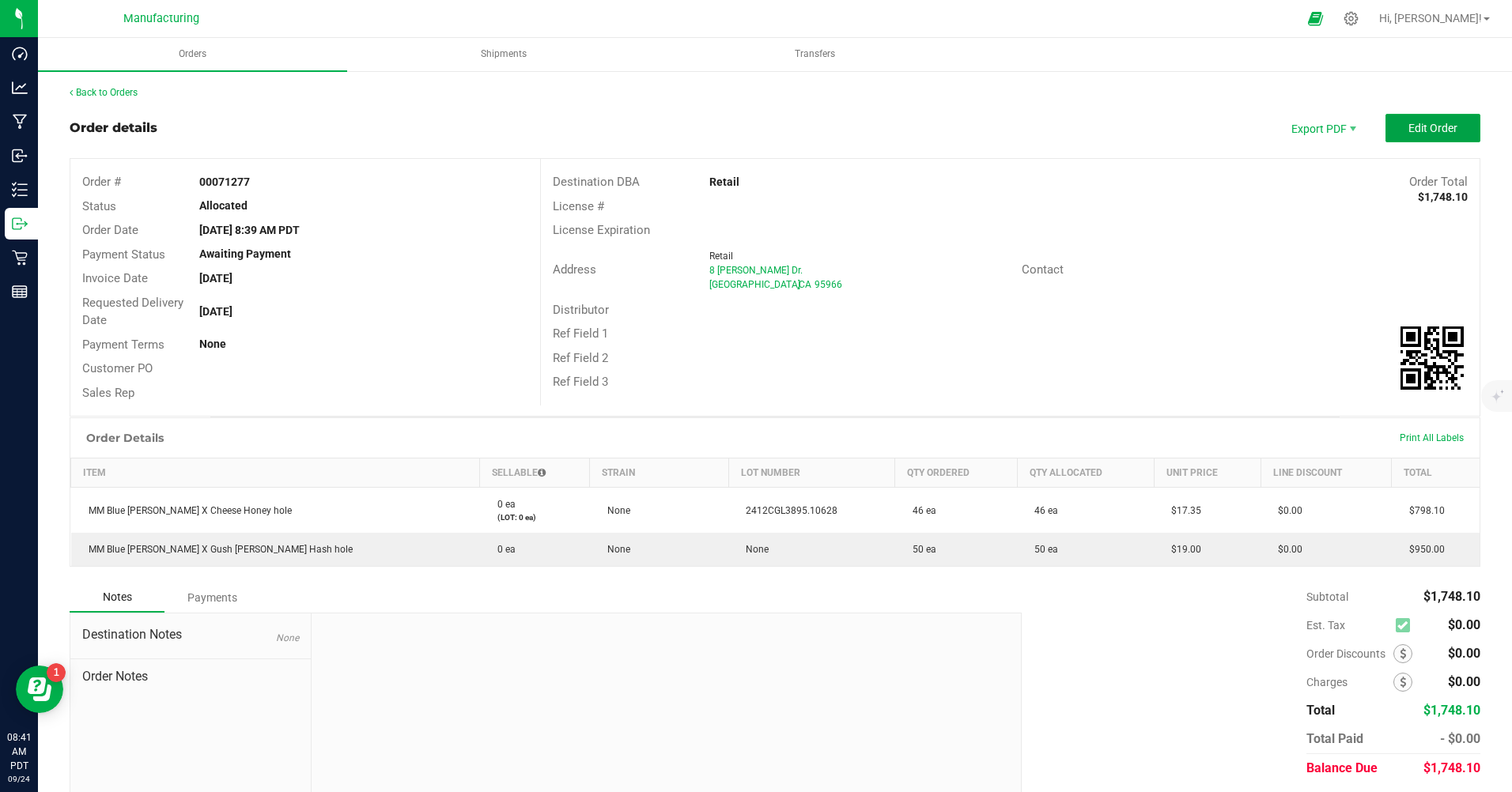
click at [1408, 133] on span "Edit Order" at bounding box center [1432, 129] width 49 height 13
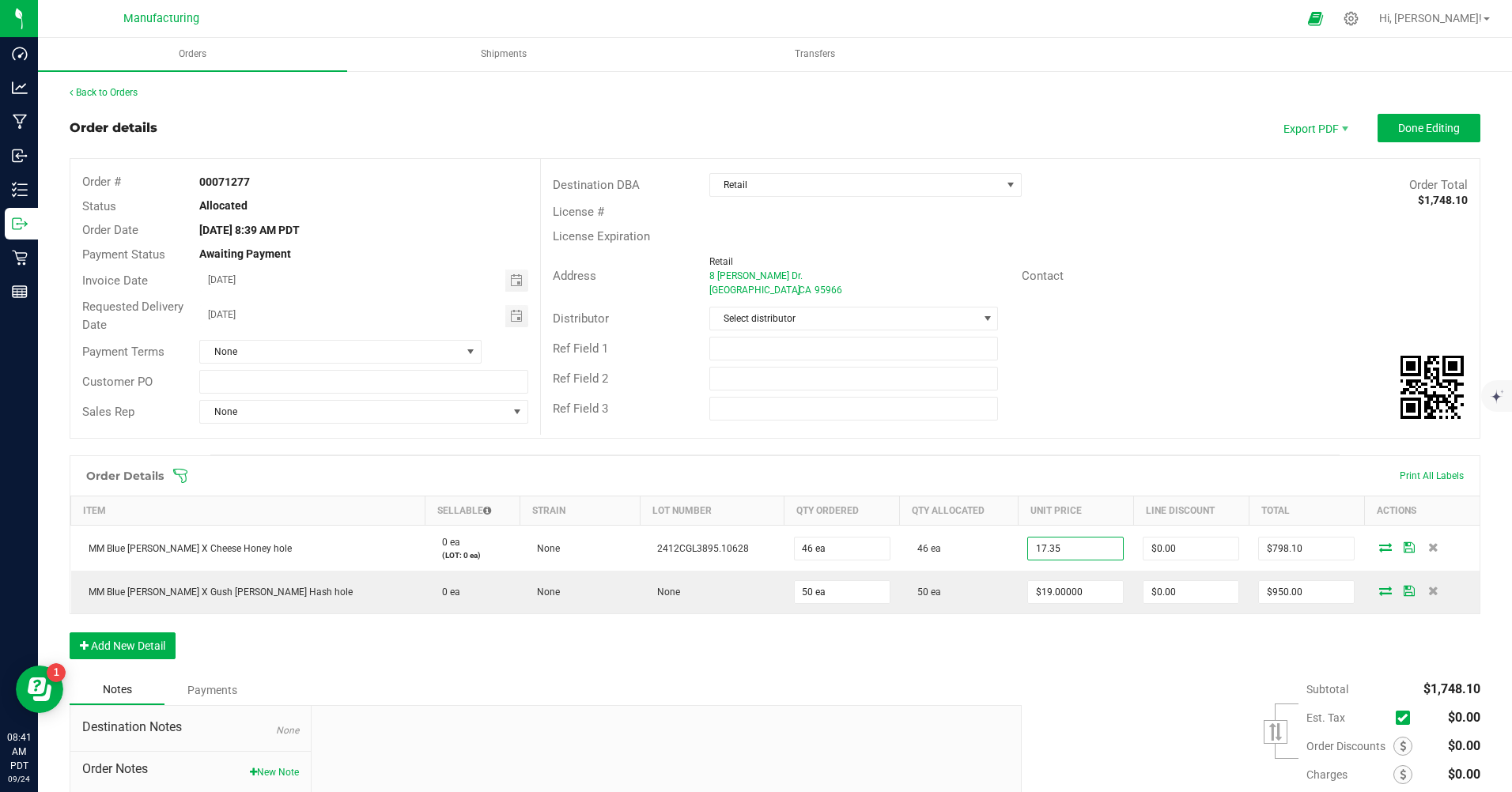
click at [1028, 545] on input "17.35" at bounding box center [1075, 549] width 95 height 22
type input "$2.91000"
type input "$133.86"
click at [1028, 597] on input "19" at bounding box center [1075, 592] width 95 height 22
type input "$7.71000"
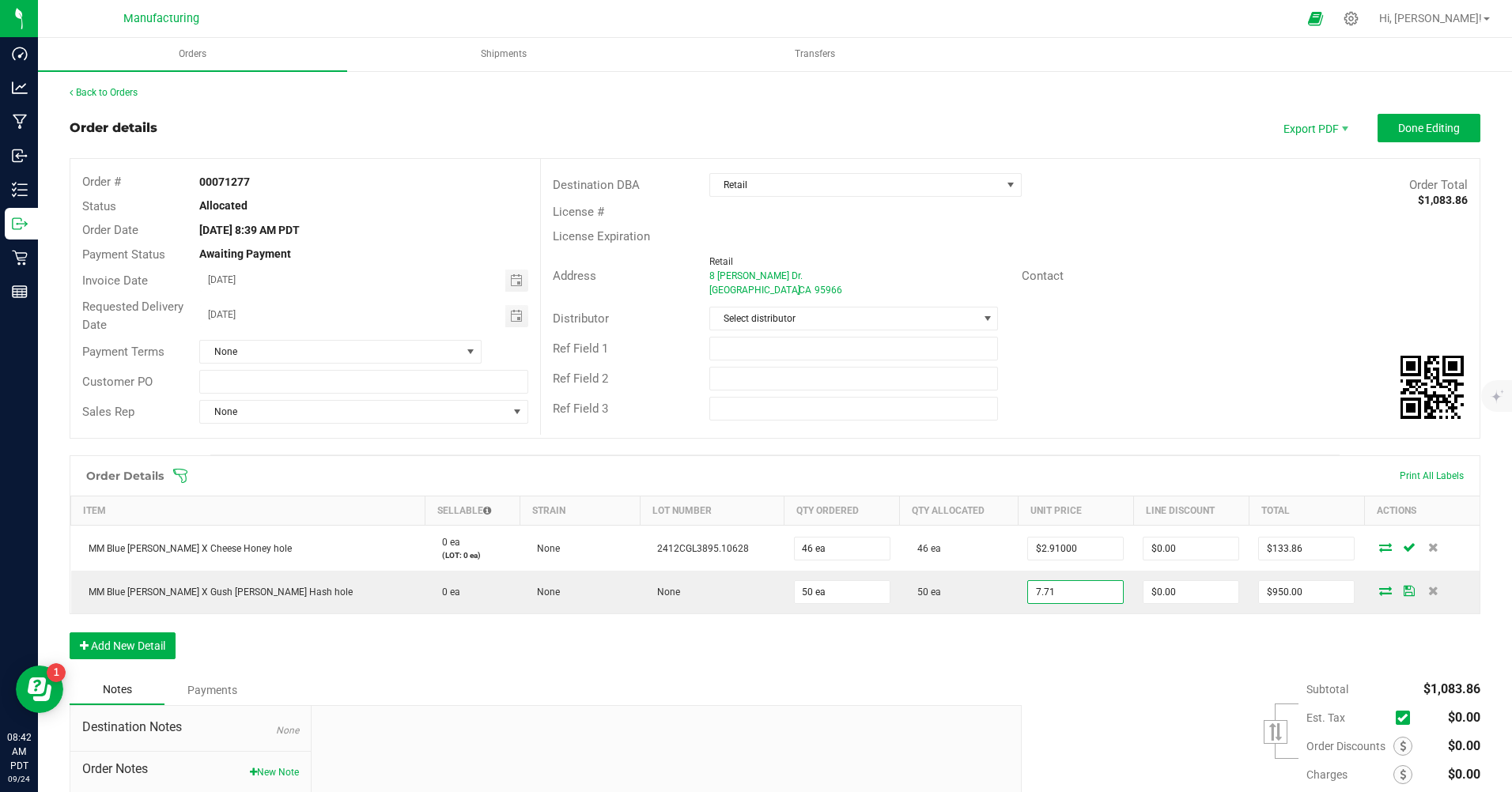
type input "$385.50"
click at [1007, 641] on div "Order Details Print All Labels Item Sellable Strain Lot Number Qty Ordered Qty …" at bounding box center [774, 566] width 1410 height 220
click at [1414, 125] on span "Done Editing" at bounding box center [1429, 129] width 62 height 13
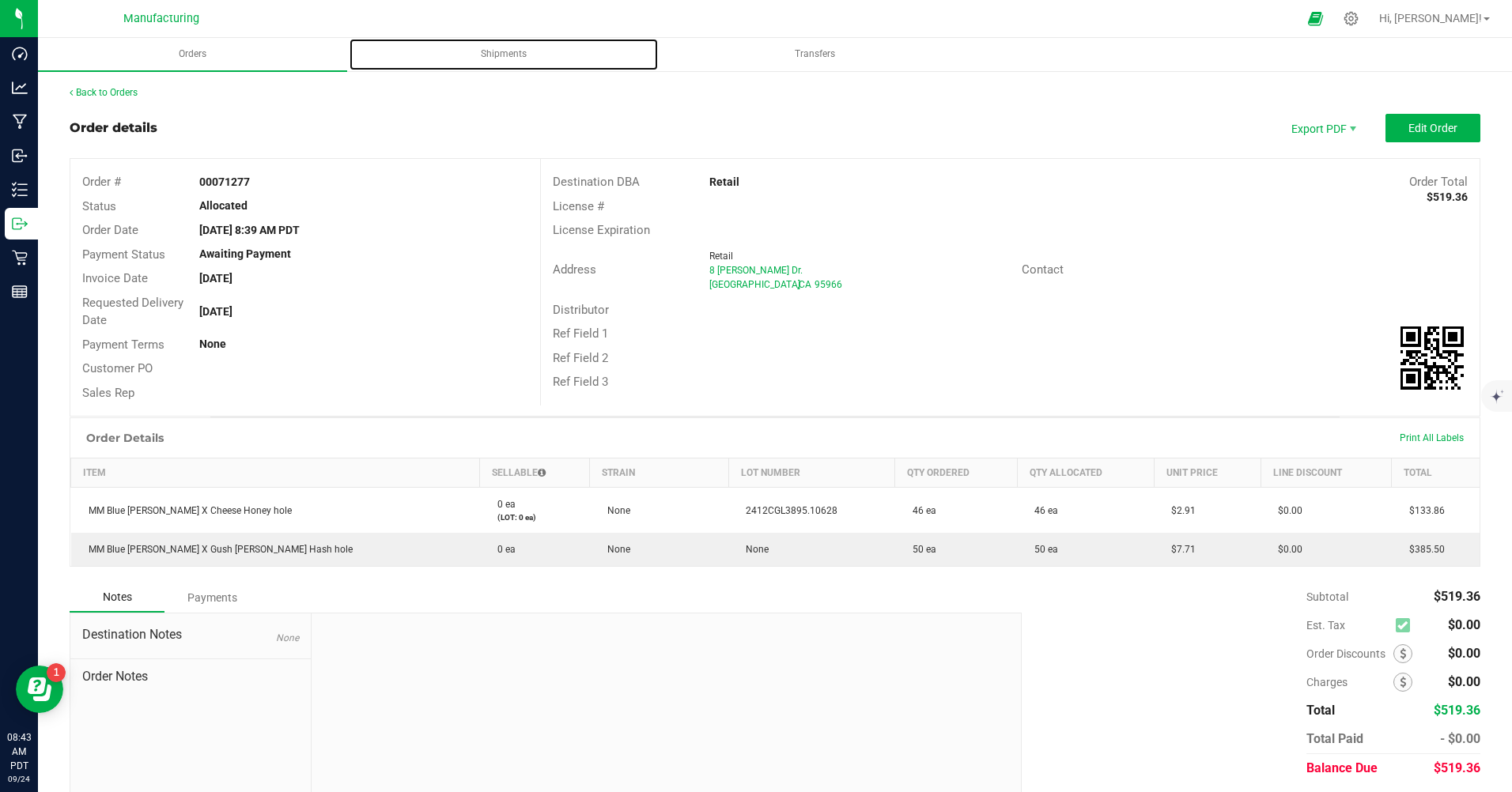
click at [515, 59] on span "Shipments" at bounding box center [503, 54] width 89 height 14
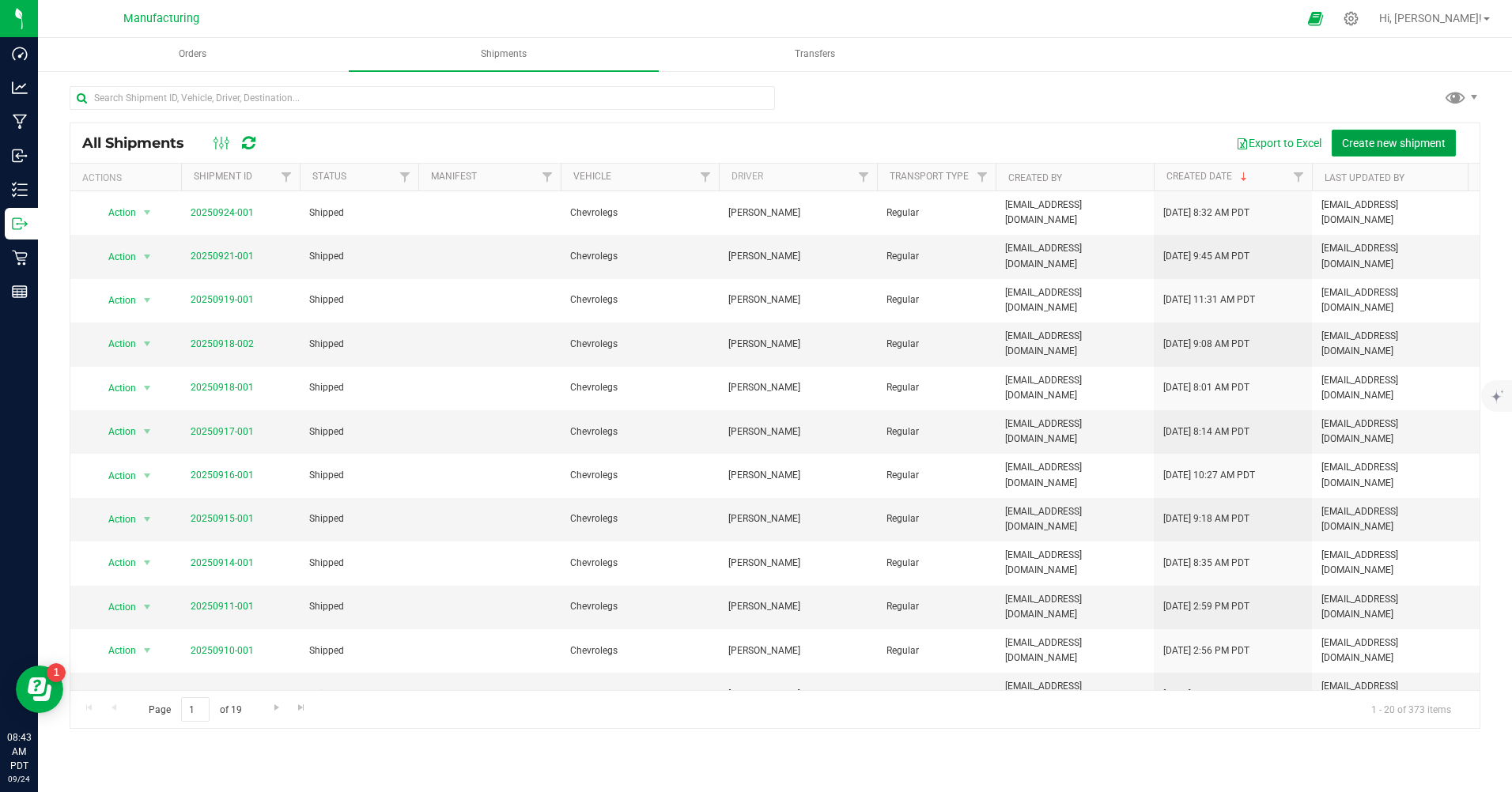
click at [1400, 144] on span "Create new shipment" at bounding box center [1393, 143] width 103 height 13
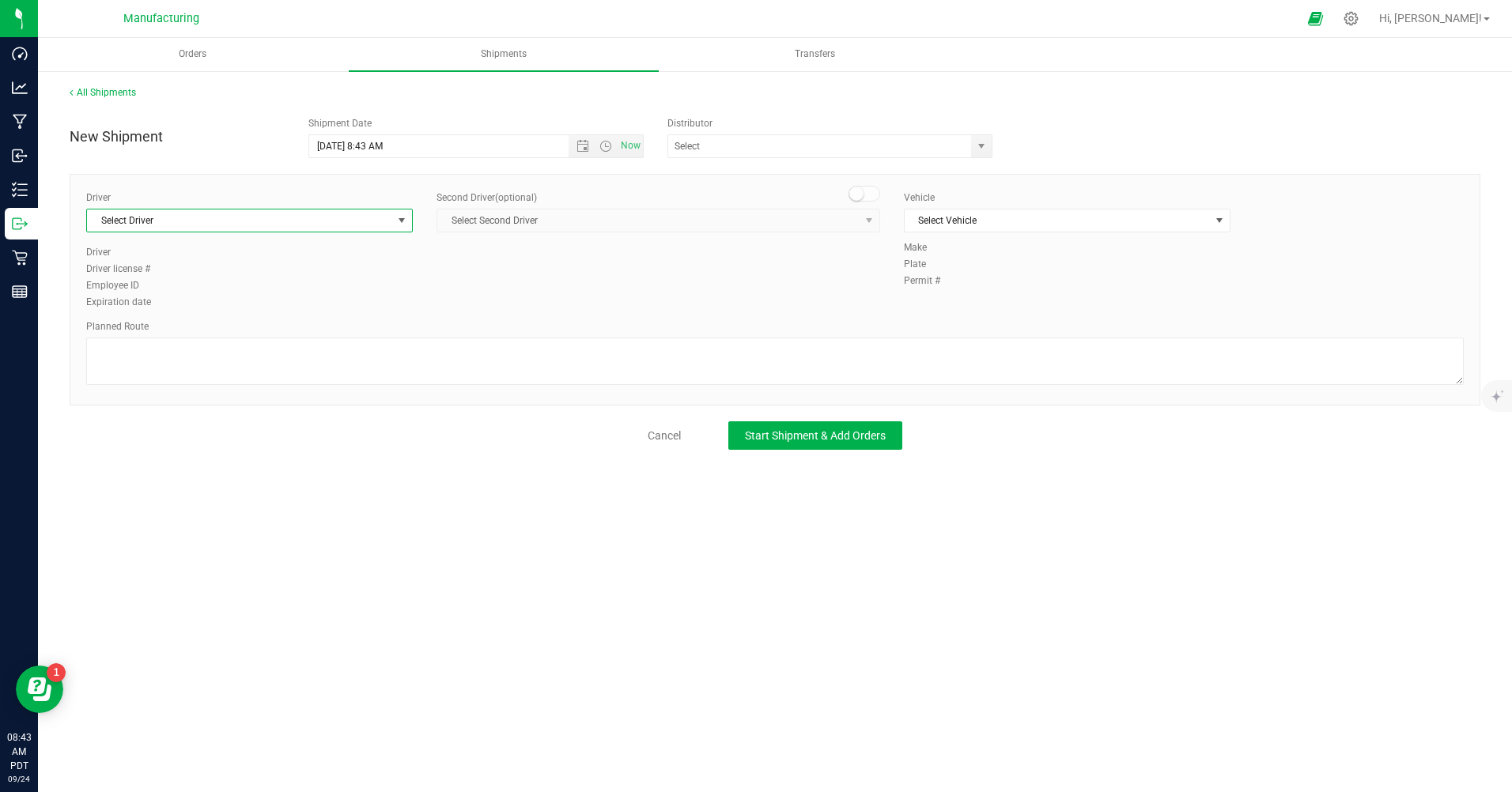
click at [284, 221] on span "Select Driver" at bounding box center [239, 220] width 305 height 22
click at [129, 283] on span "[PERSON_NAME]" at bounding box center [133, 287] width 72 height 20
click at [1025, 221] on span "Select Vehicle" at bounding box center [1056, 220] width 305 height 22
click at [964, 250] on li "Chevrolegs" at bounding box center [1066, 247] width 325 height 24
click at [848, 441] on span "Start Shipment & Add Orders" at bounding box center [815, 436] width 141 height 13
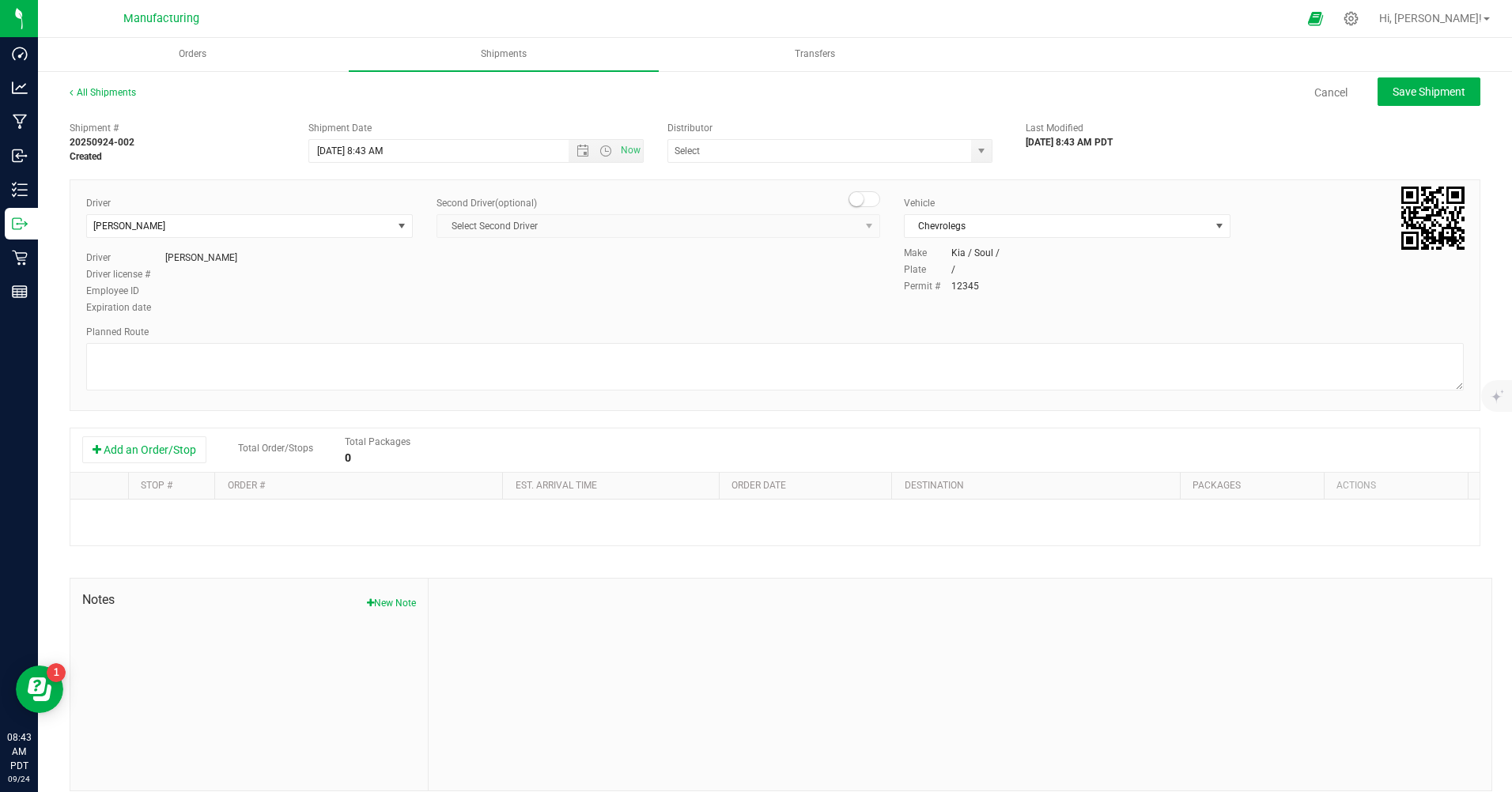
click at [138, 453] on button "Add an Order/Stop" at bounding box center [144, 449] width 125 height 27
click at [307, 527] on span "Select order" at bounding box center [351, 519] width 250 height 22
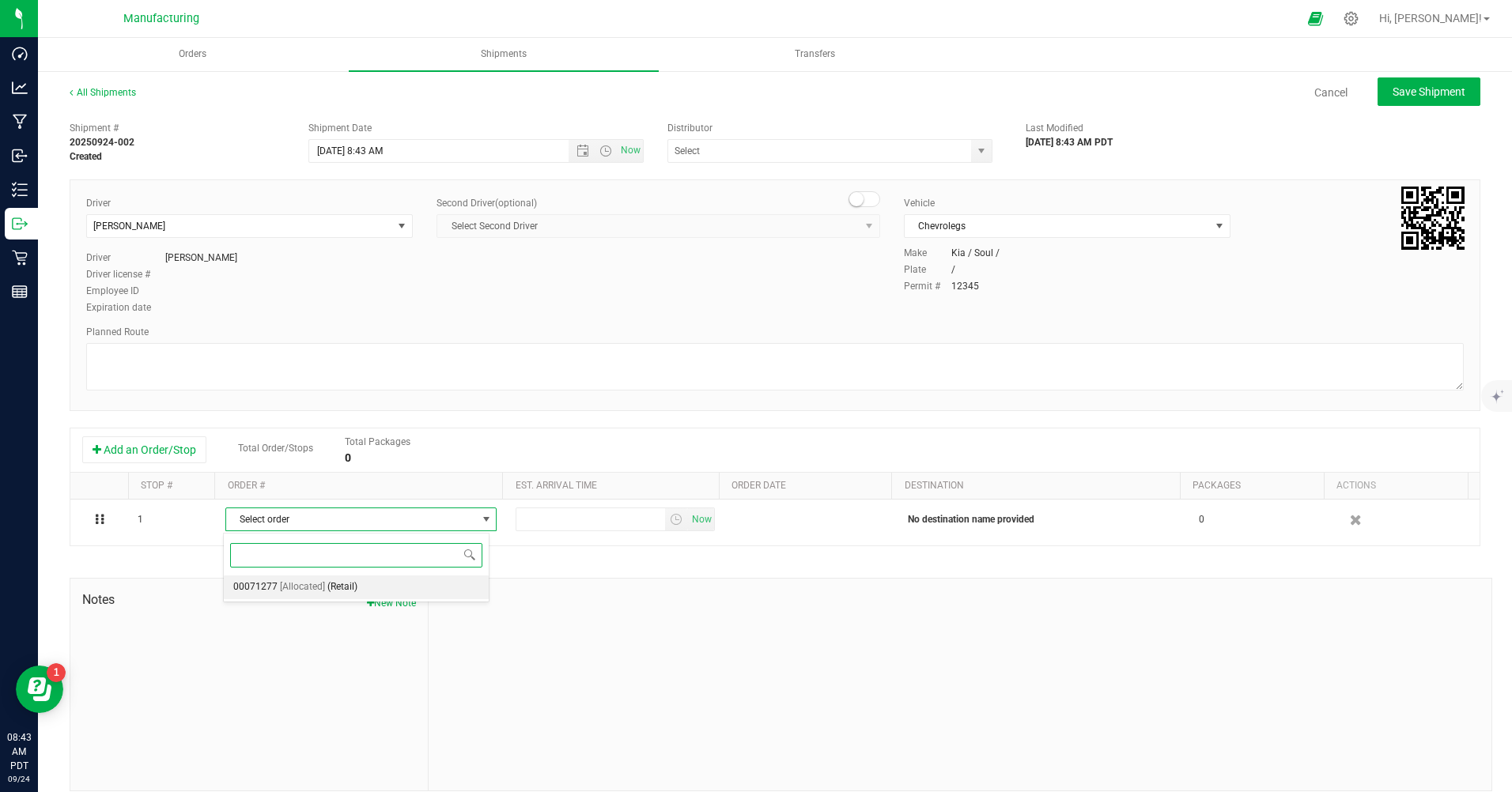
click at [289, 585] on span "[Allocated]" at bounding box center [302, 587] width 45 height 20
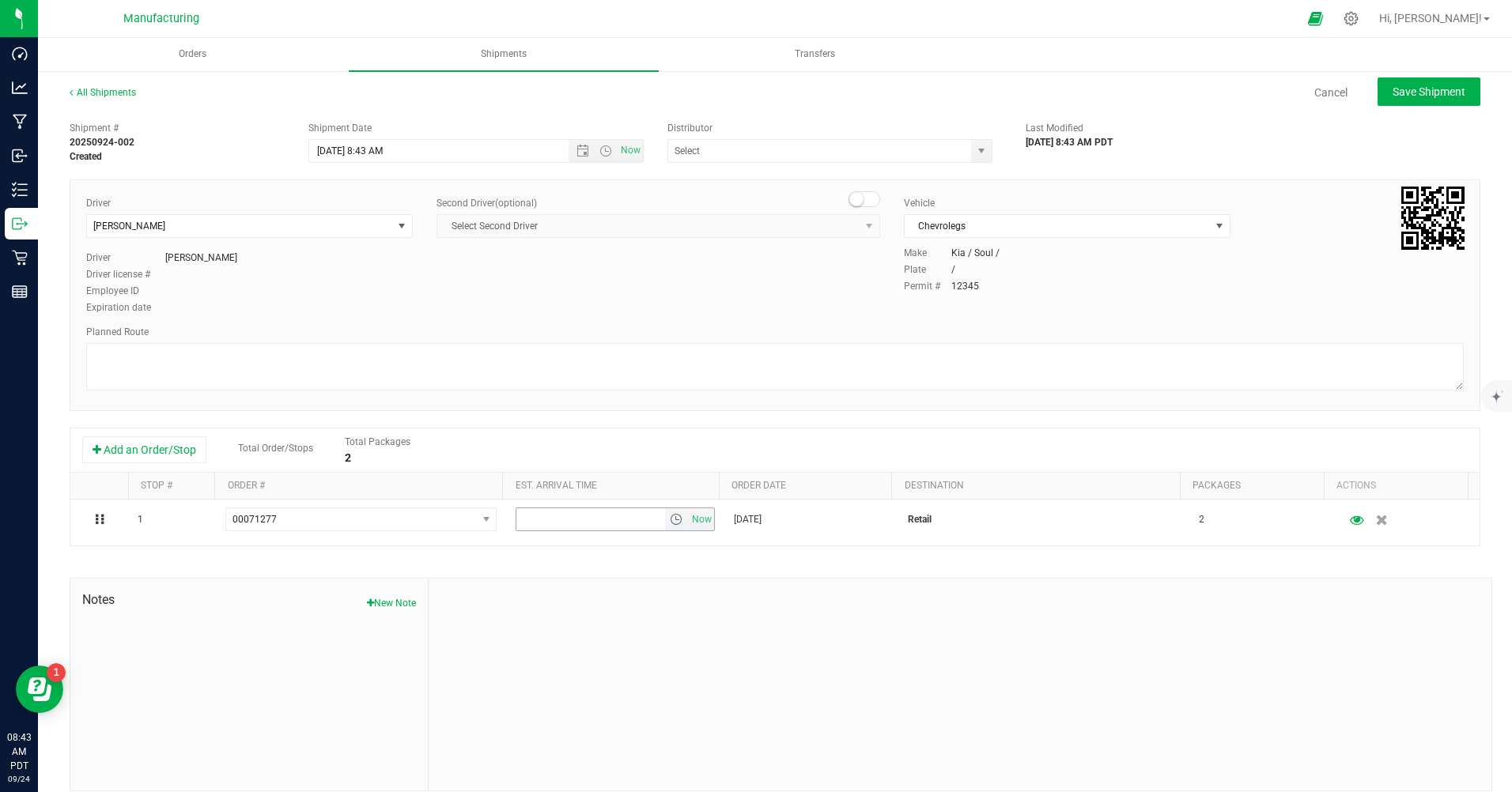
click at [697, 518] on span "Now" at bounding box center [701, 520] width 27 height 23
click at [1401, 85] on span "Save Shipment" at bounding box center [1428, 92] width 72 height 13
type input "[DATE] 3:43 PM"
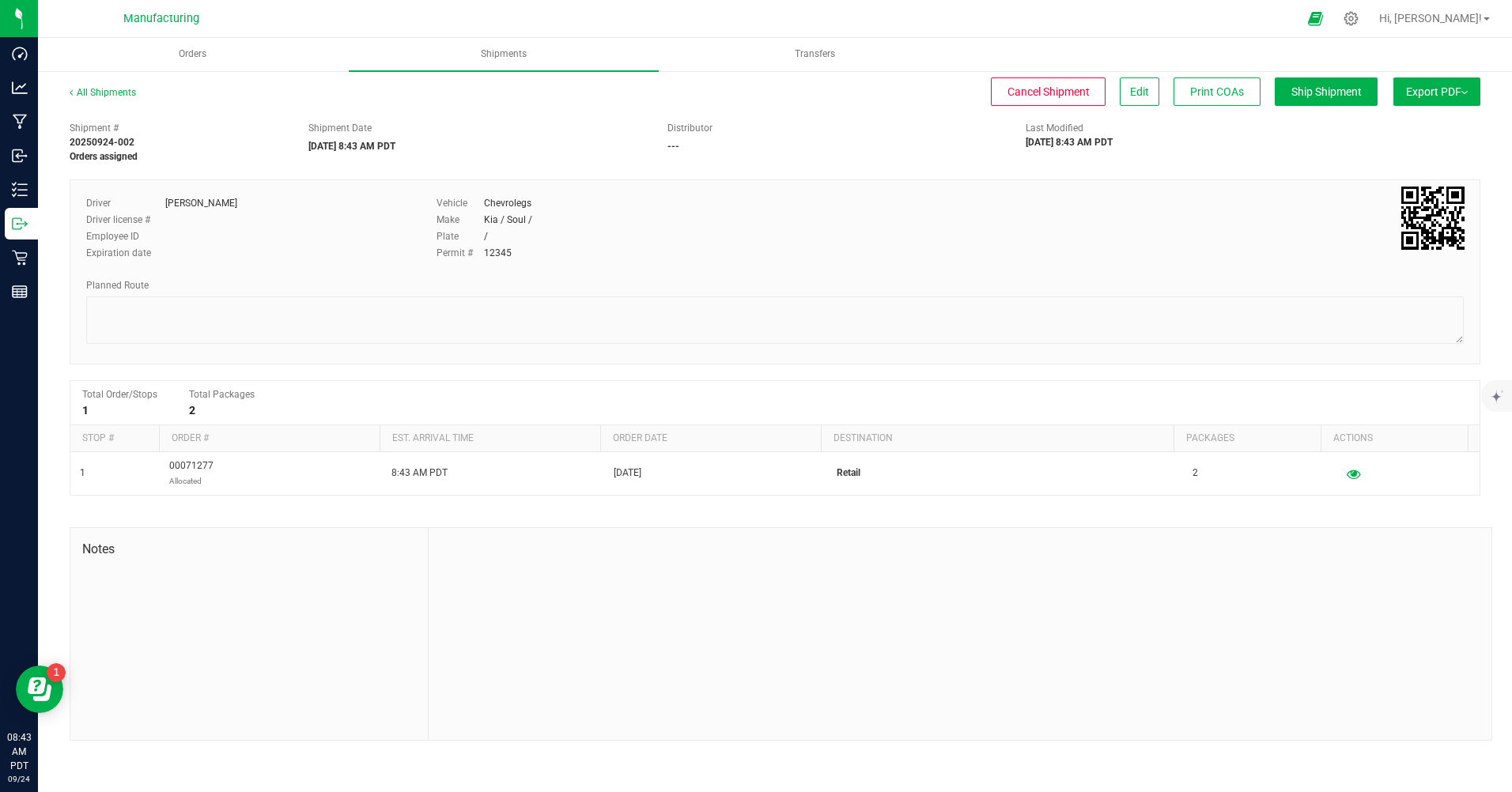
click at [1424, 88] on span "Export PDF" at bounding box center [1436, 92] width 62 height 13
click at [1422, 128] on span "Manifest by Package ID" at bounding box center [1413, 127] width 100 height 11
click at [1323, 97] on span "Ship Shipment" at bounding box center [1326, 92] width 70 height 13
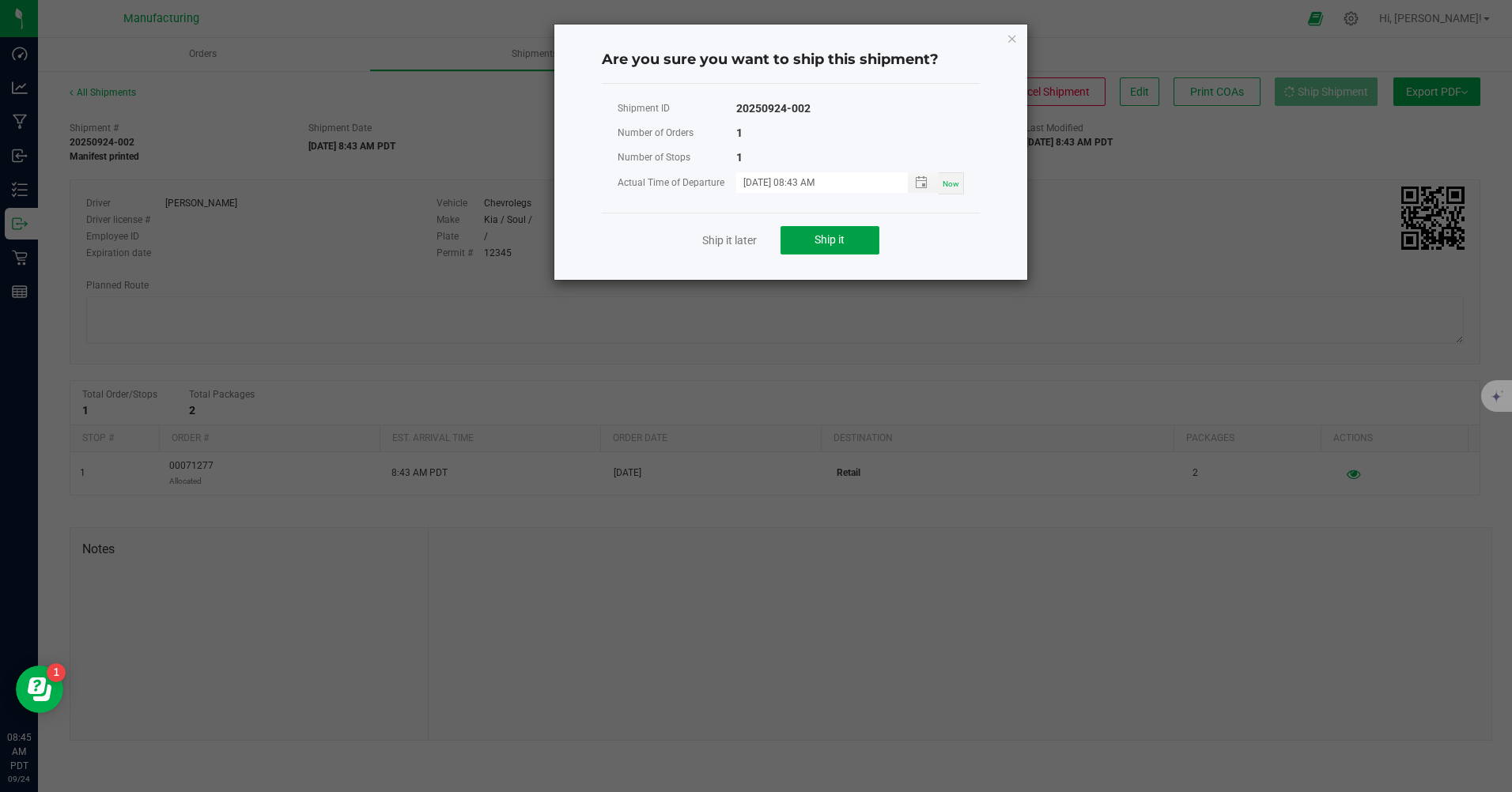
click at [861, 239] on button "Ship it" at bounding box center [829, 240] width 98 height 28
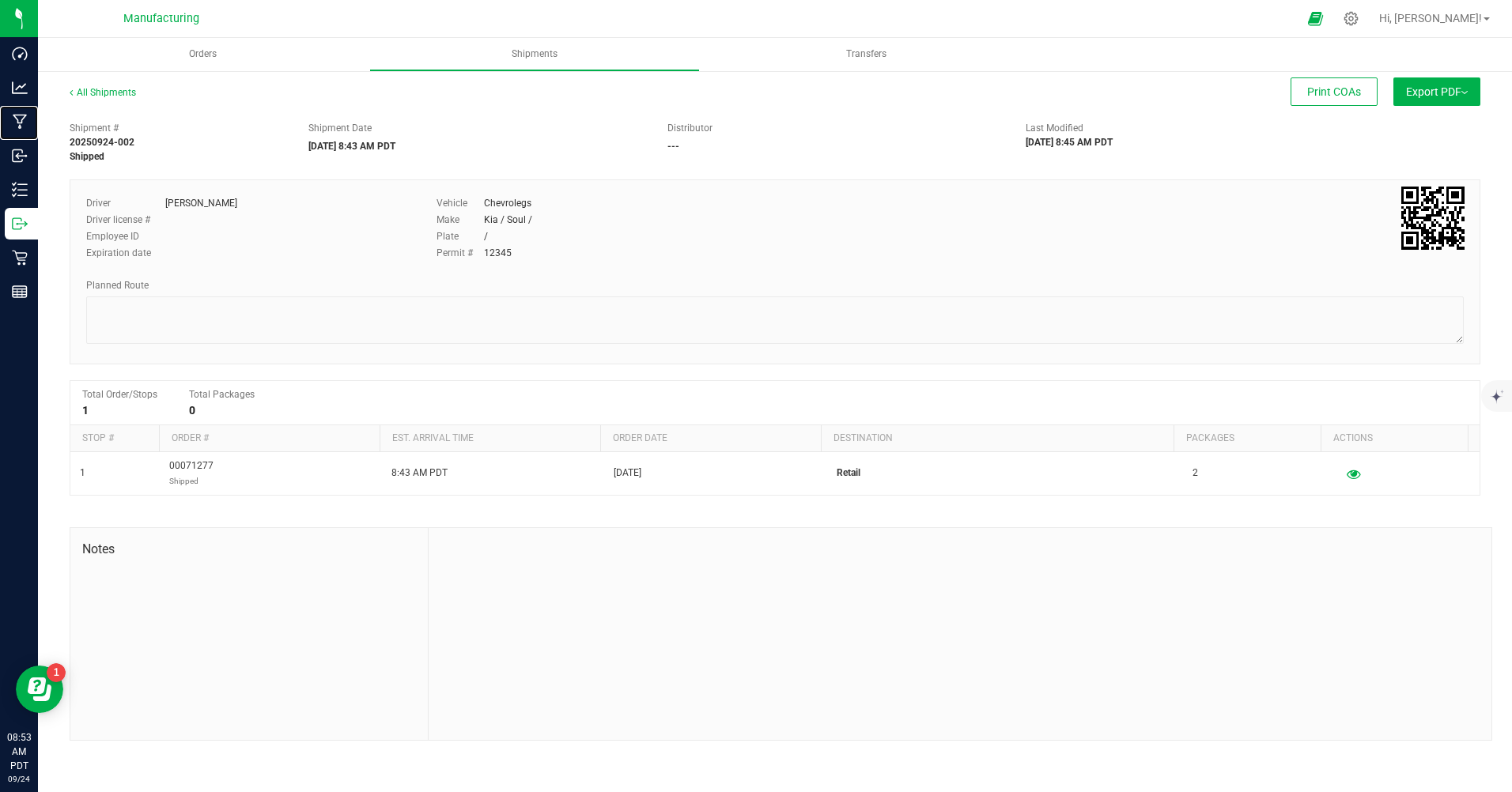
click at [0, 0] on p "Manufacturing" at bounding box center [0, 0] width 0 height 0
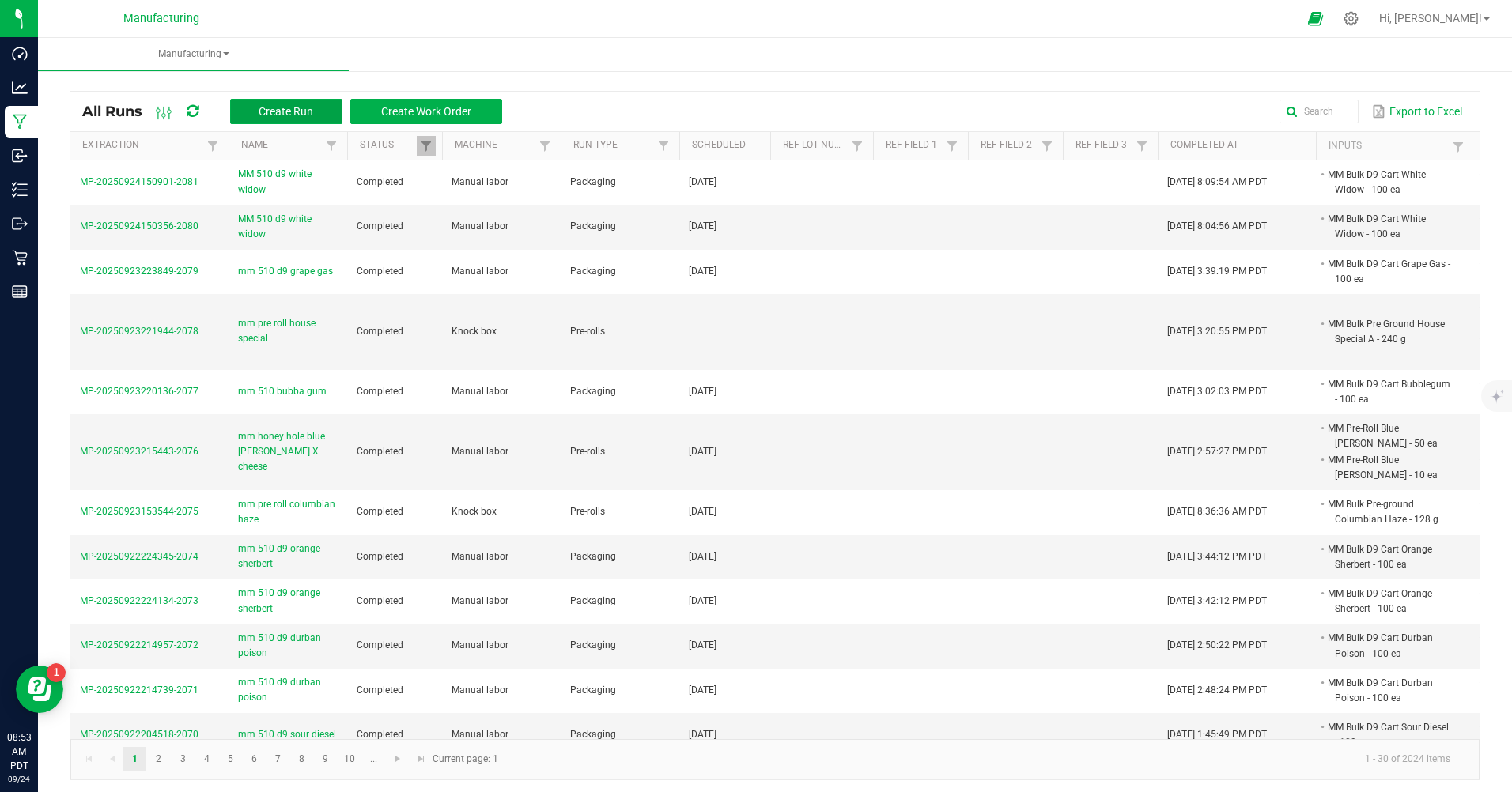
click at [334, 115] on button "Create Run" at bounding box center [286, 111] width 112 height 25
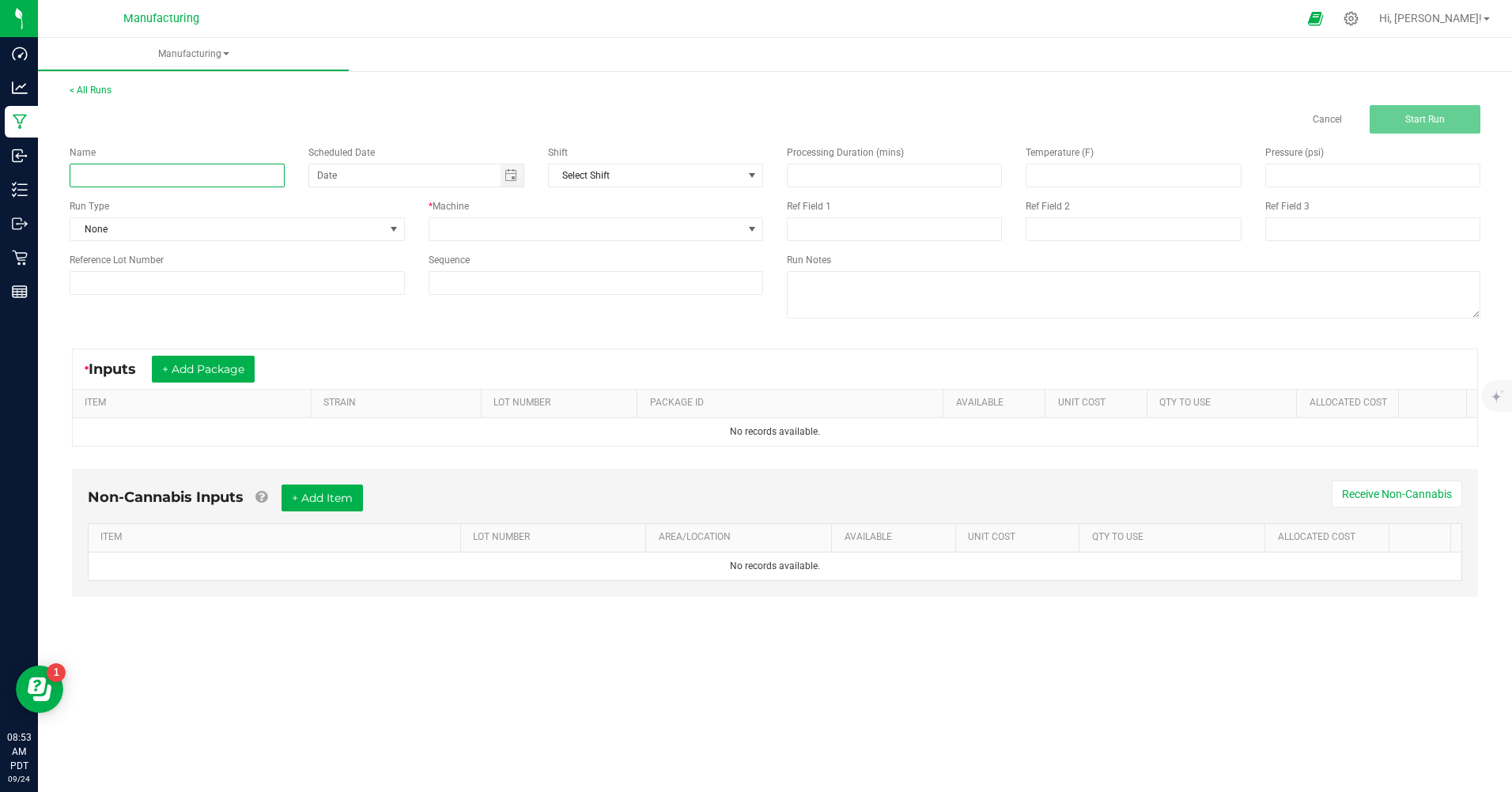
click at [240, 174] on input at bounding box center [177, 175] width 215 height 24
type input ","
click at [509, 180] on span "Toggle calendar" at bounding box center [511, 176] width 13 height 13
type input "mm 510 d9 fruity pebbles"
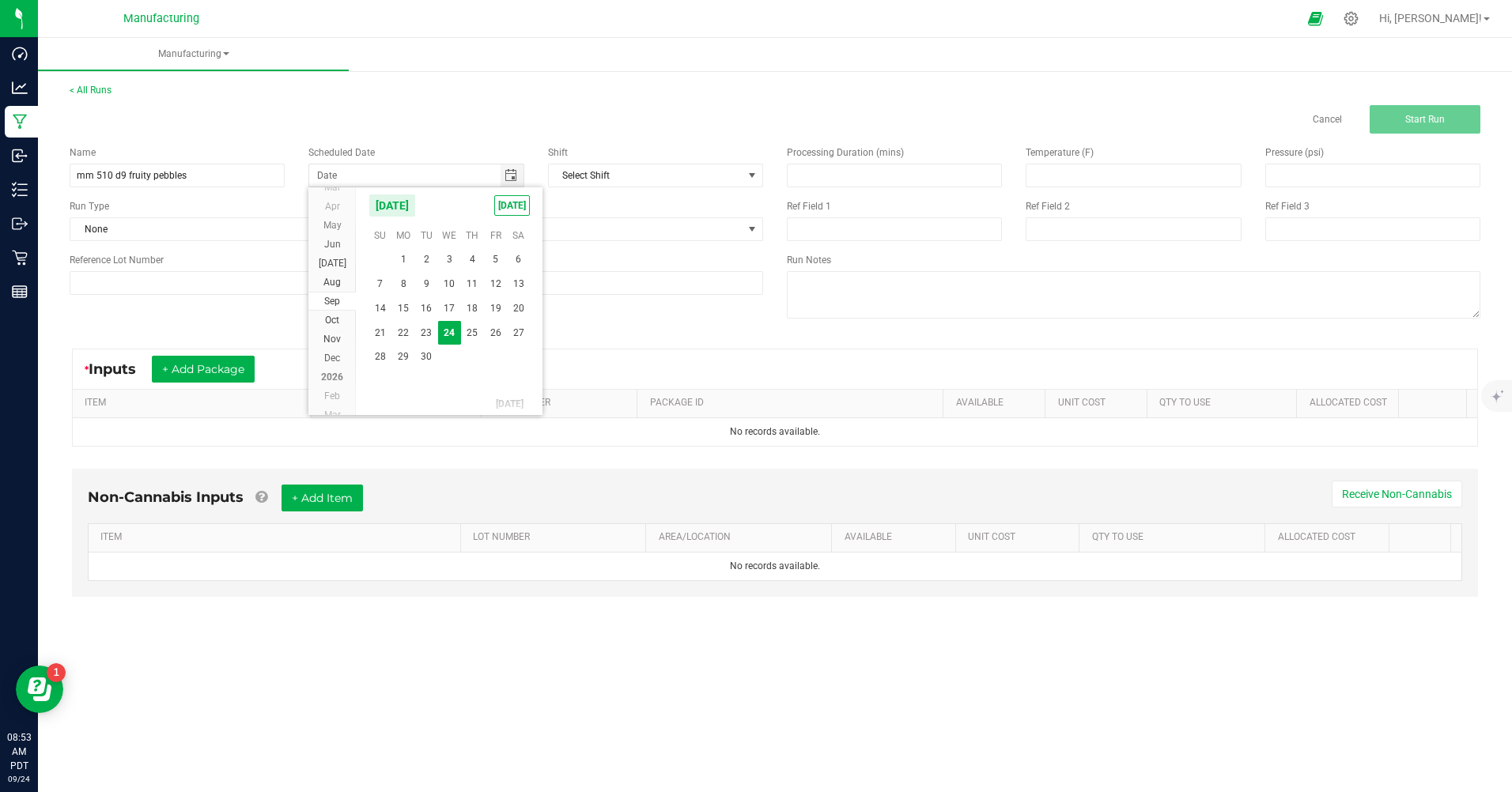
click at [503, 204] on span "[DATE]" at bounding box center [512, 205] width 36 height 20
type input "[DATE]"
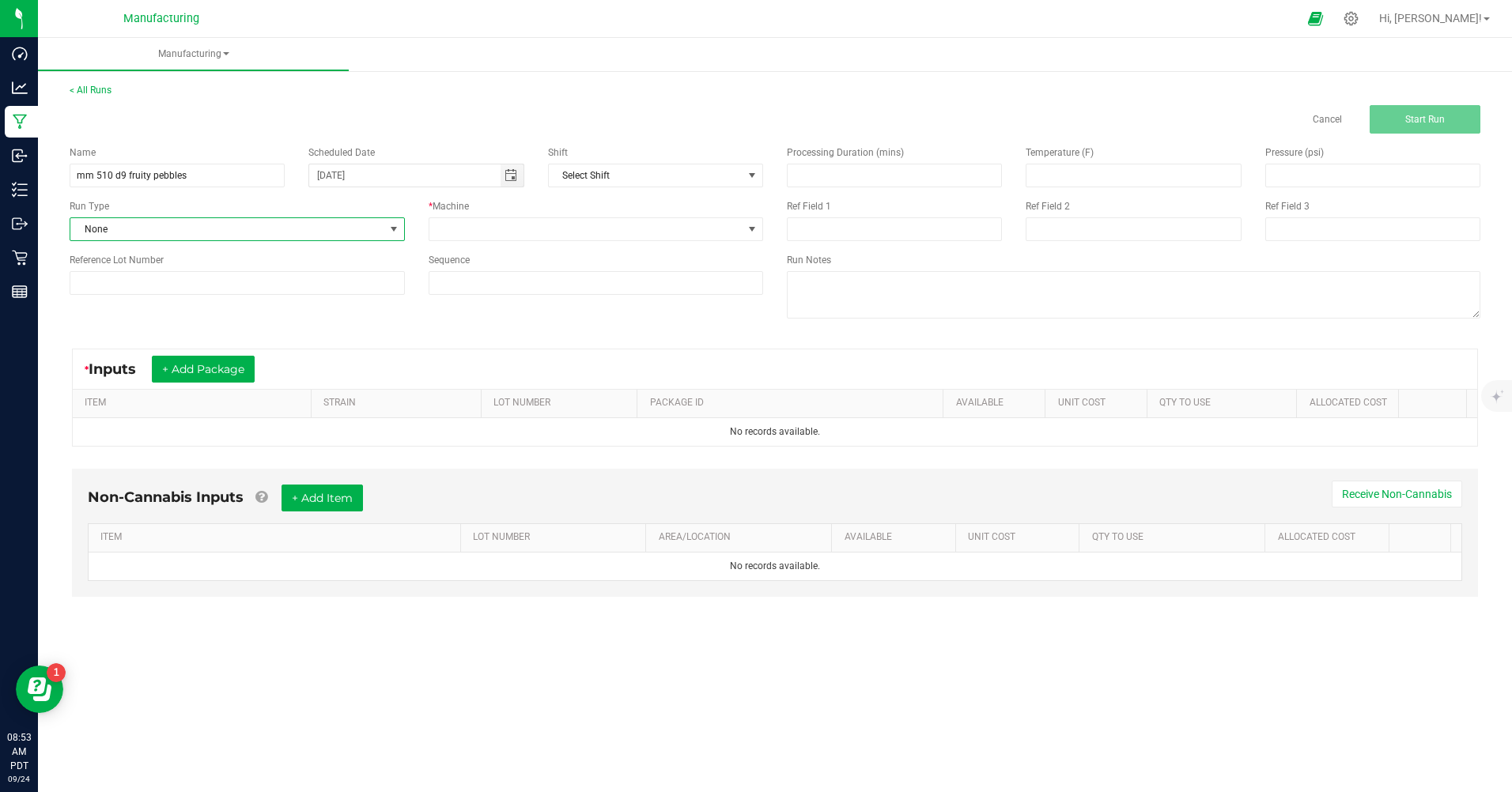
click at [382, 224] on span "None" at bounding box center [227, 229] width 314 height 22
click at [107, 365] on span "Packaging" at bounding box center [103, 366] width 46 height 15
click at [735, 227] on span at bounding box center [587, 229] width 314 height 22
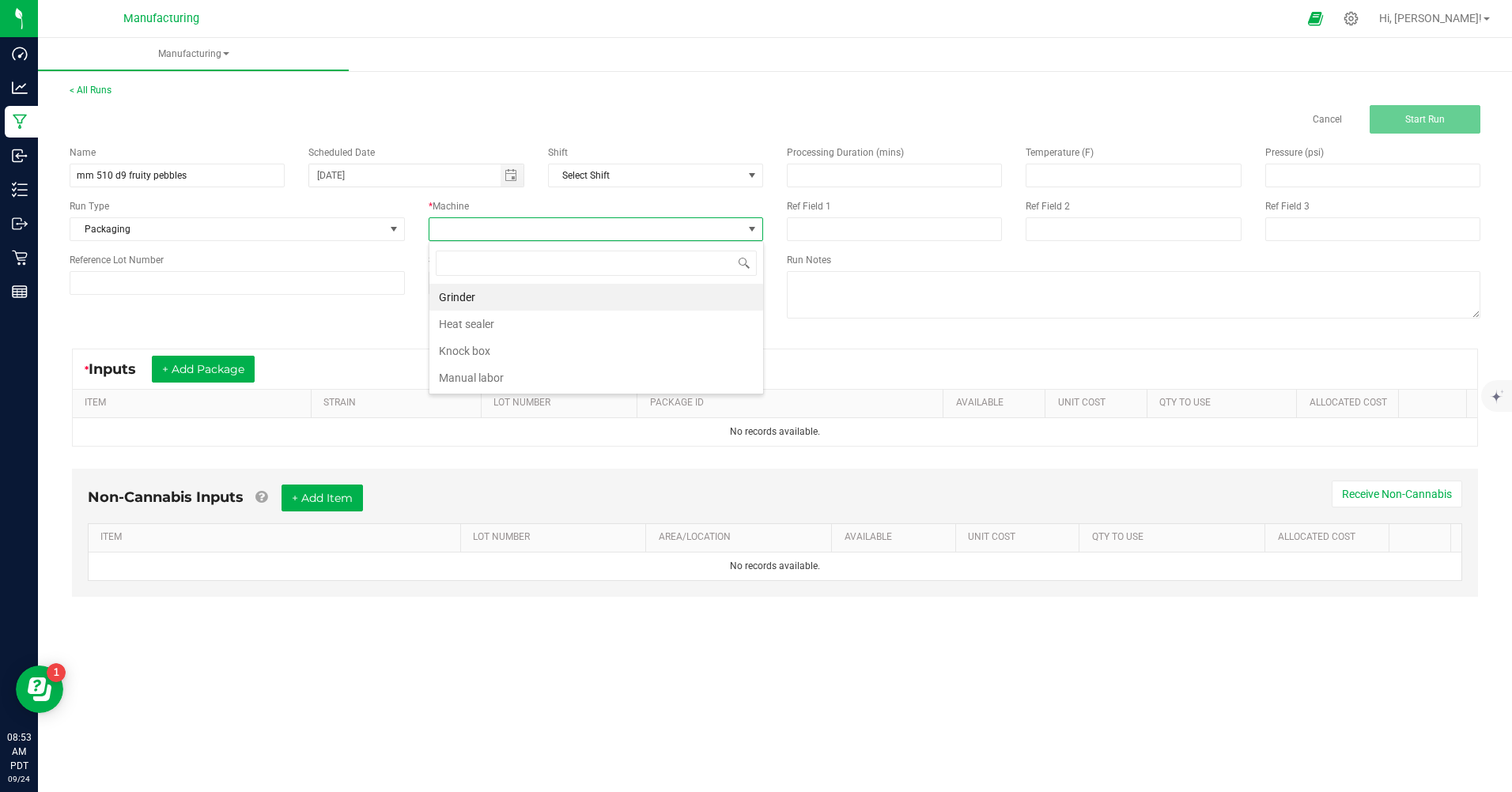
click at [487, 383] on li "Manual labor" at bounding box center [596, 378] width 334 height 27
click at [218, 370] on button "+ Add Package" at bounding box center [203, 369] width 103 height 27
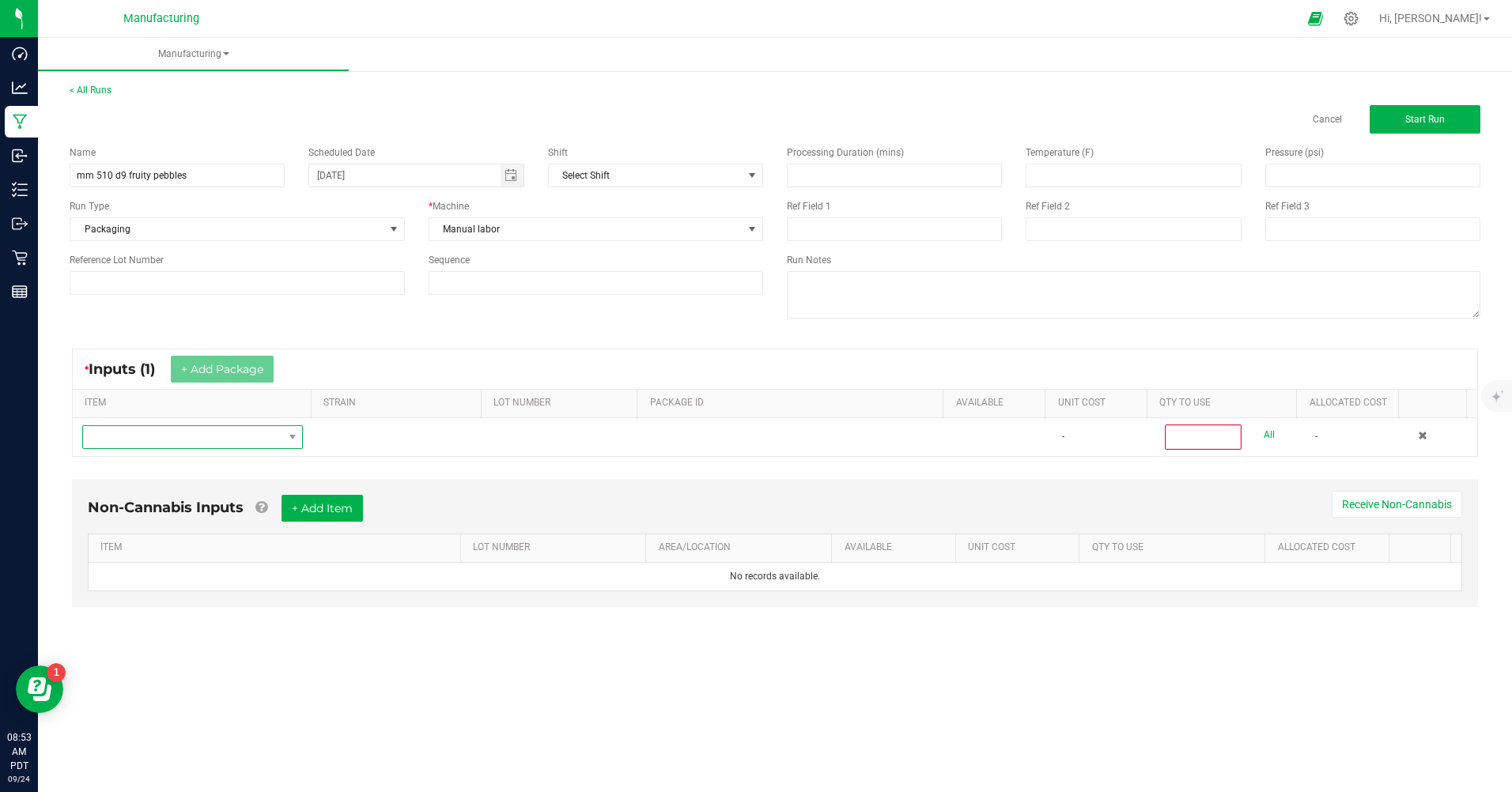
click at [226, 435] on span "NO DATA FOUND" at bounding box center [182, 437] width 199 height 22
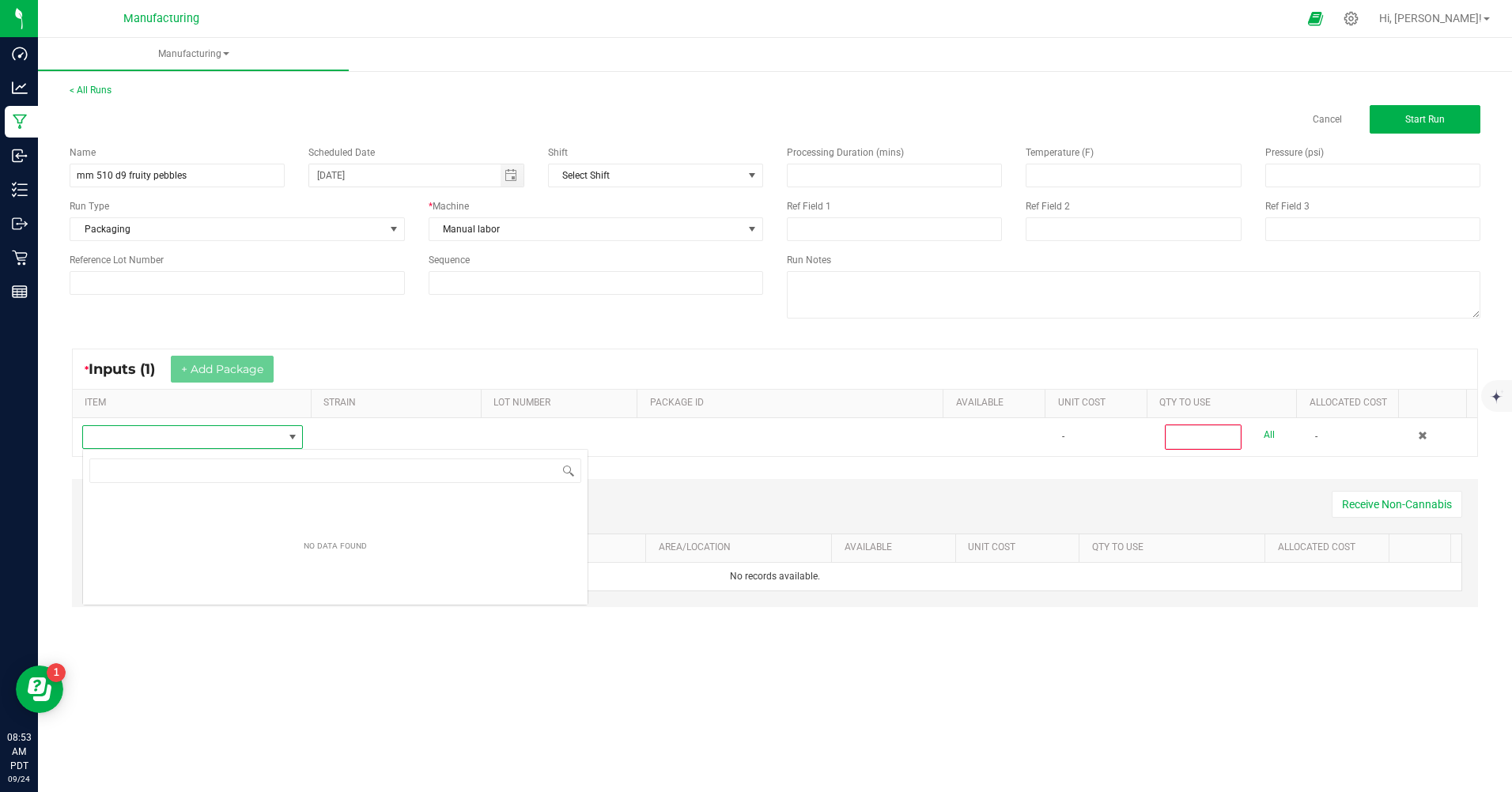
scroll to position [24, 219]
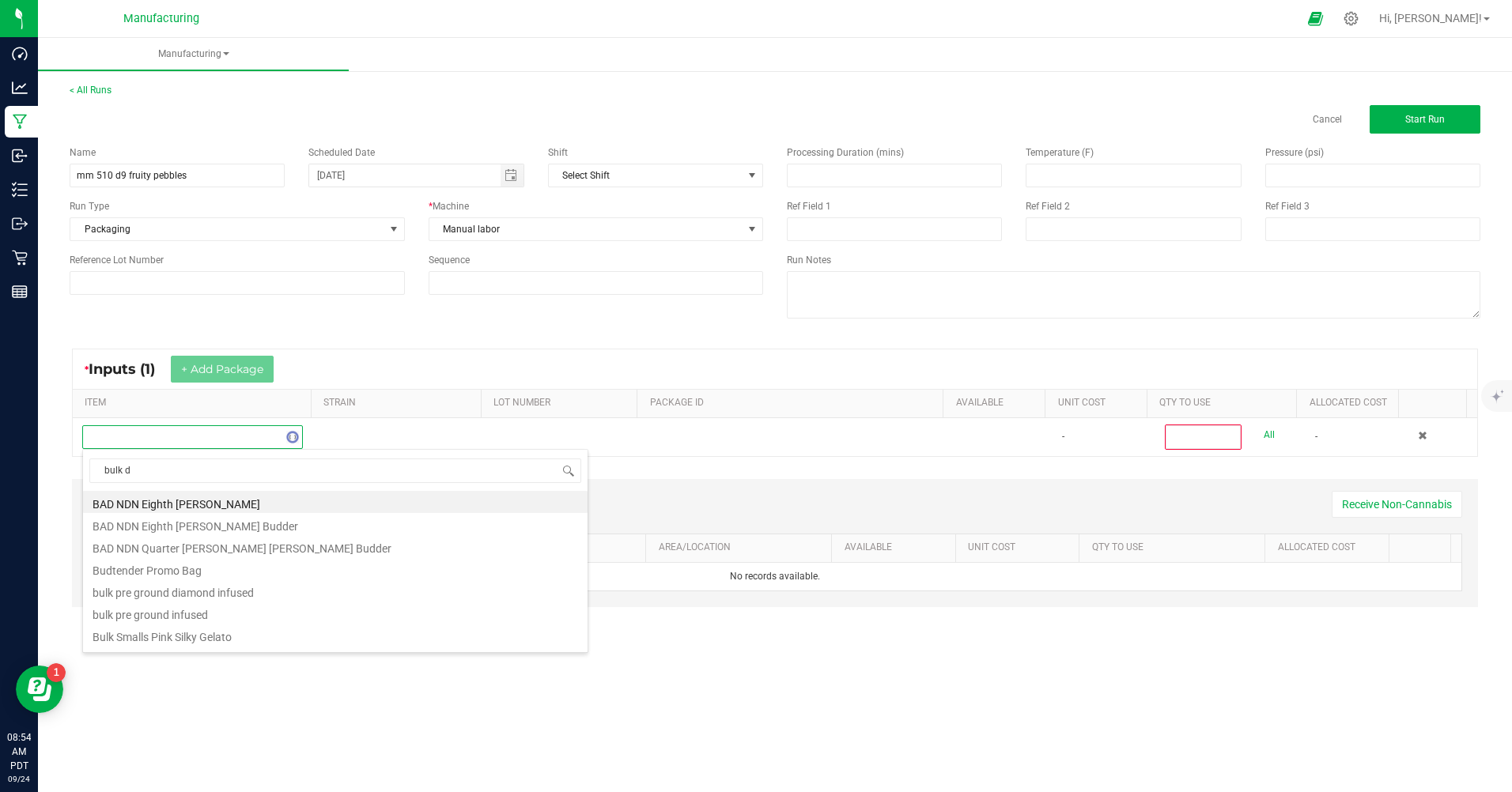
type input "bulk d9"
click at [246, 567] on li "MM Bulk D9 Cart Fruity Pebbles" at bounding box center [335, 568] width 505 height 22
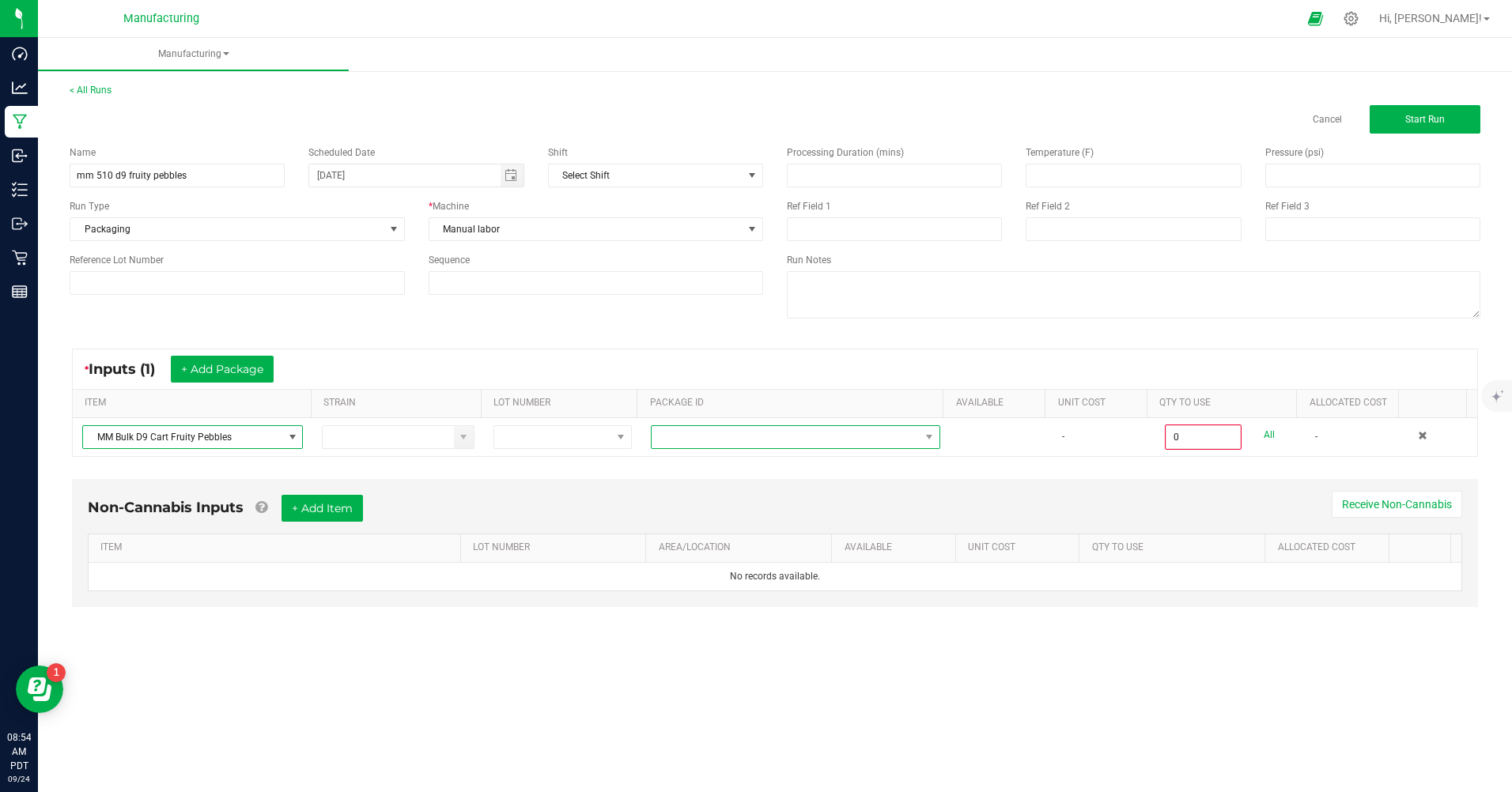
click at [819, 444] on span at bounding box center [785, 437] width 268 height 22
click at [771, 519] on div "CAMMCMF-20250822-156" at bounding box center [789, 485] width 287 height 72
click at [846, 506] on li "CAMMCMF-20250822-156" at bounding box center [789, 504] width 286 height 27
click at [1264, 441] on link "All" at bounding box center [1269, 435] width 11 height 21
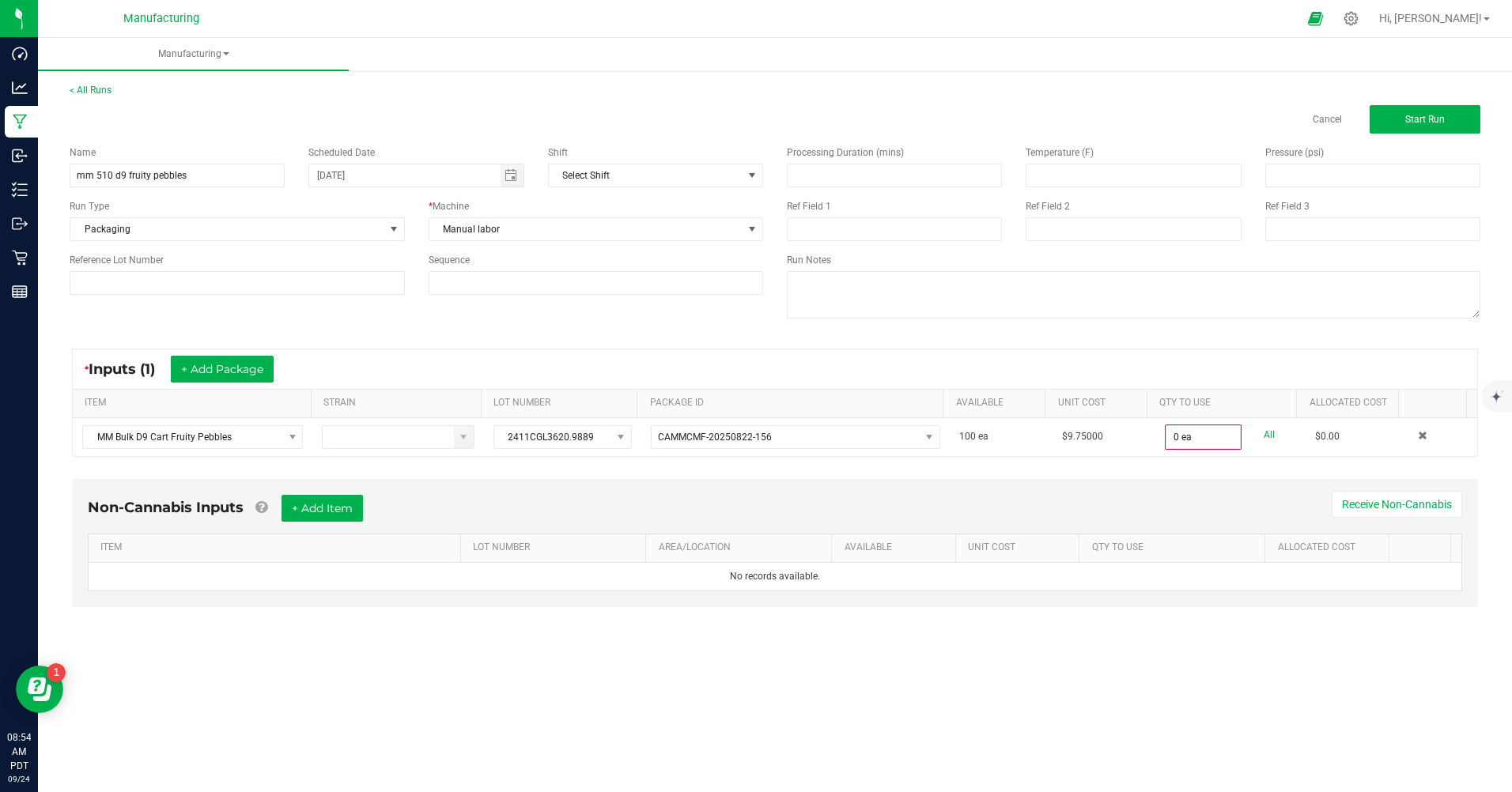
type input "100 ea"
click at [1422, 116] on span "Start Run" at bounding box center [1424, 120] width 40 height 11
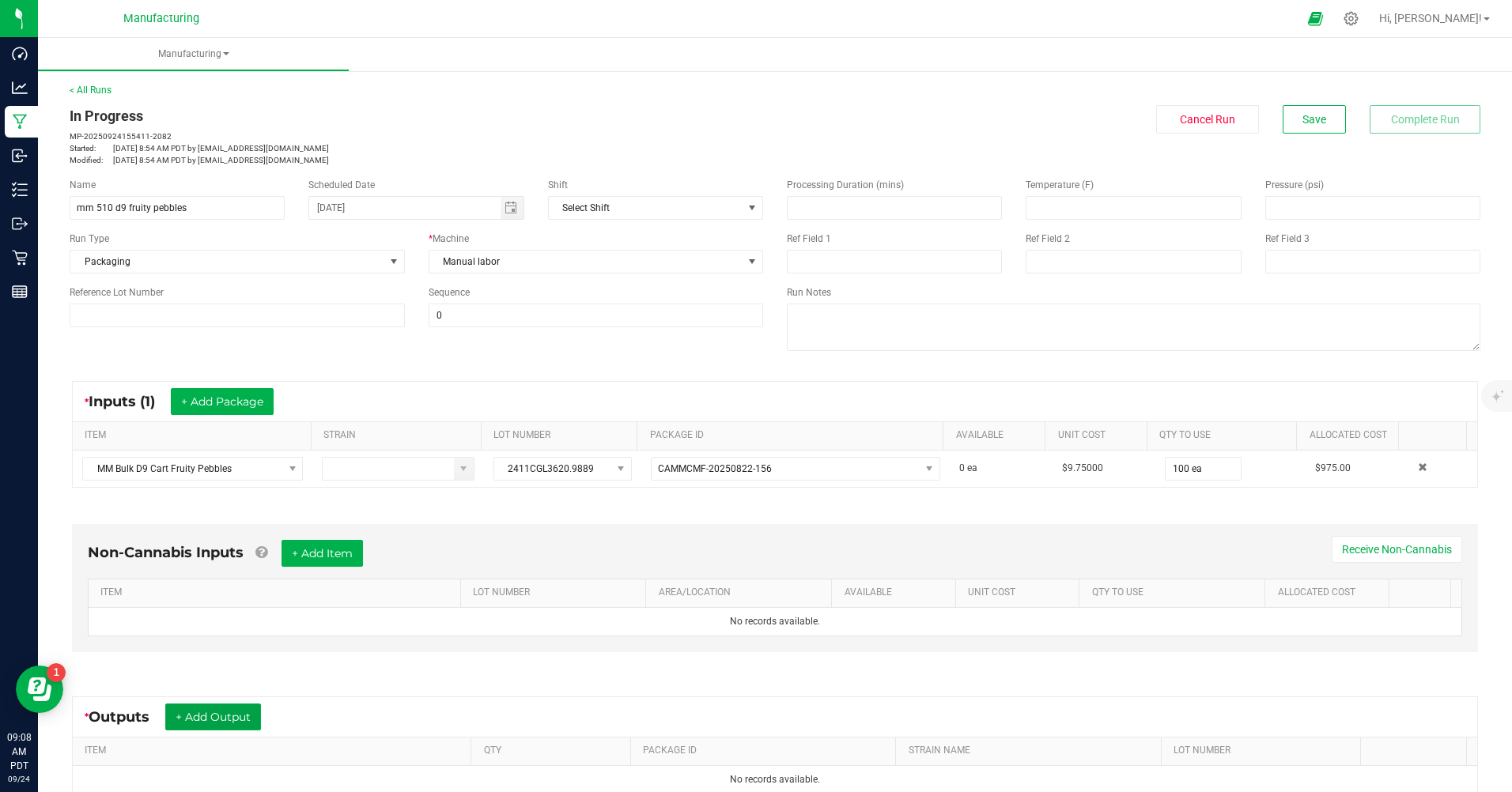
click at [207, 706] on button "+ Add Output" at bounding box center [213, 717] width 96 height 27
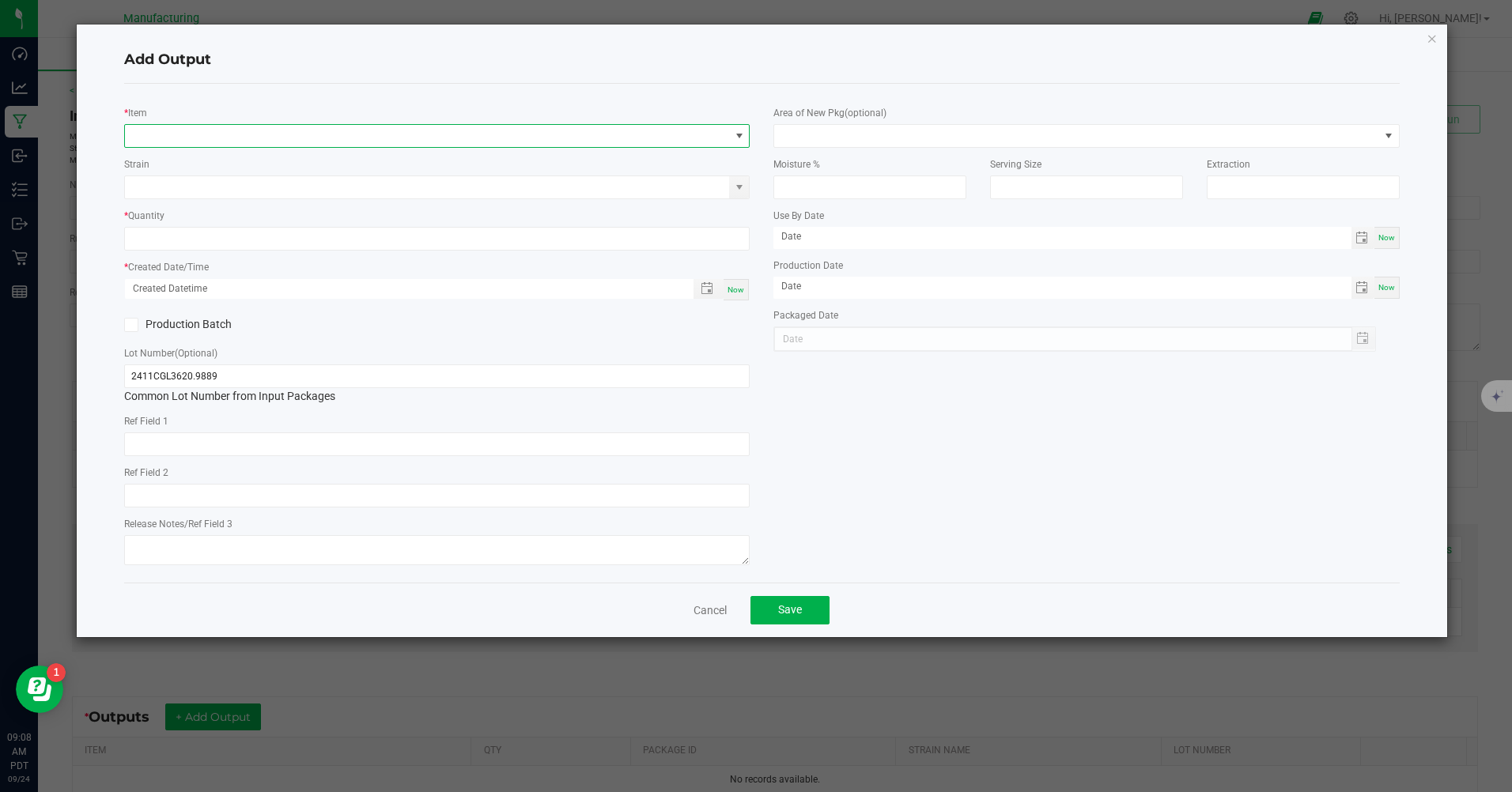
click at [745, 142] on span "NO DATA FOUND" at bounding box center [739, 136] width 20 height 22
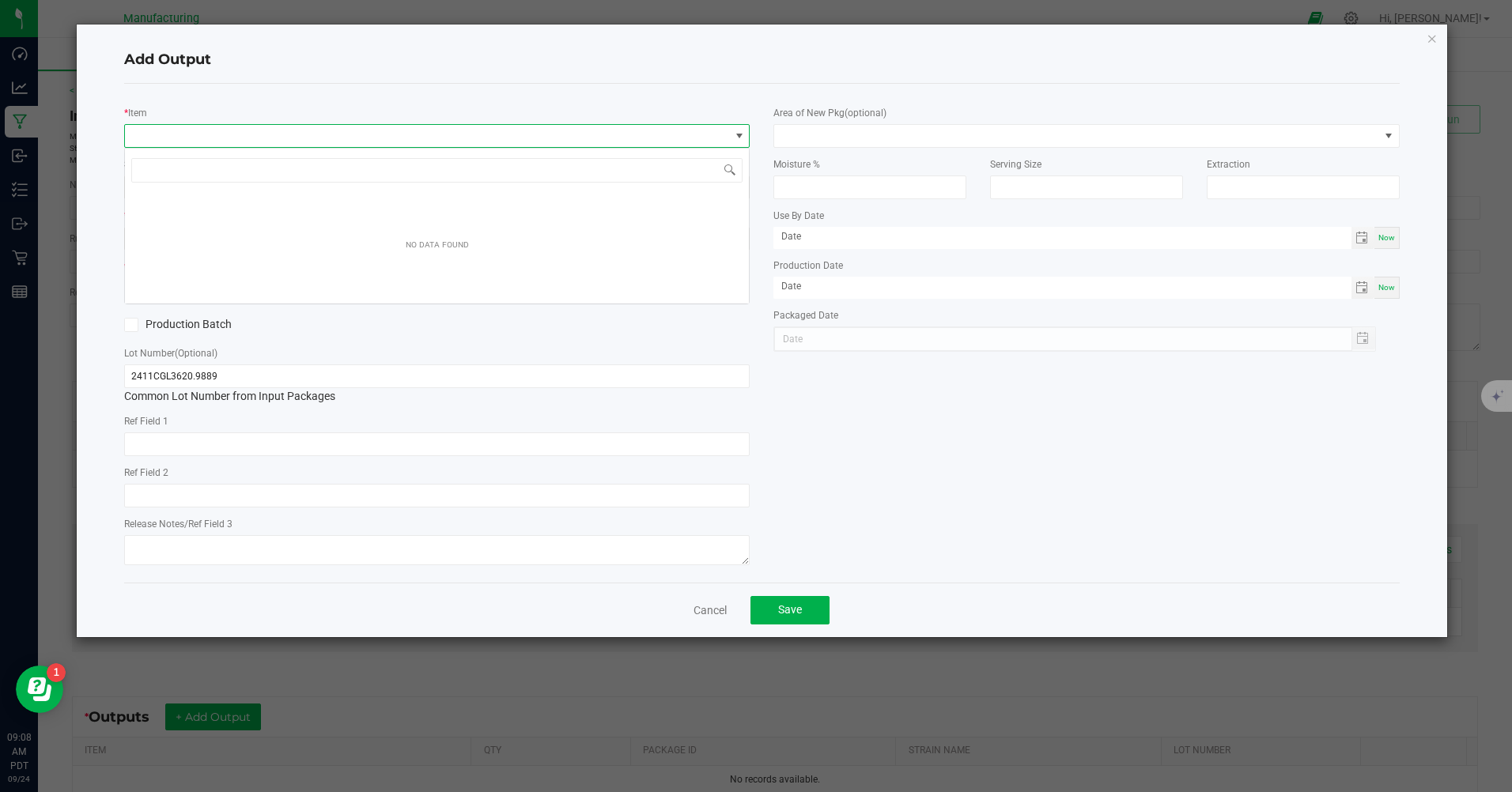
scroll to position [24, 625]
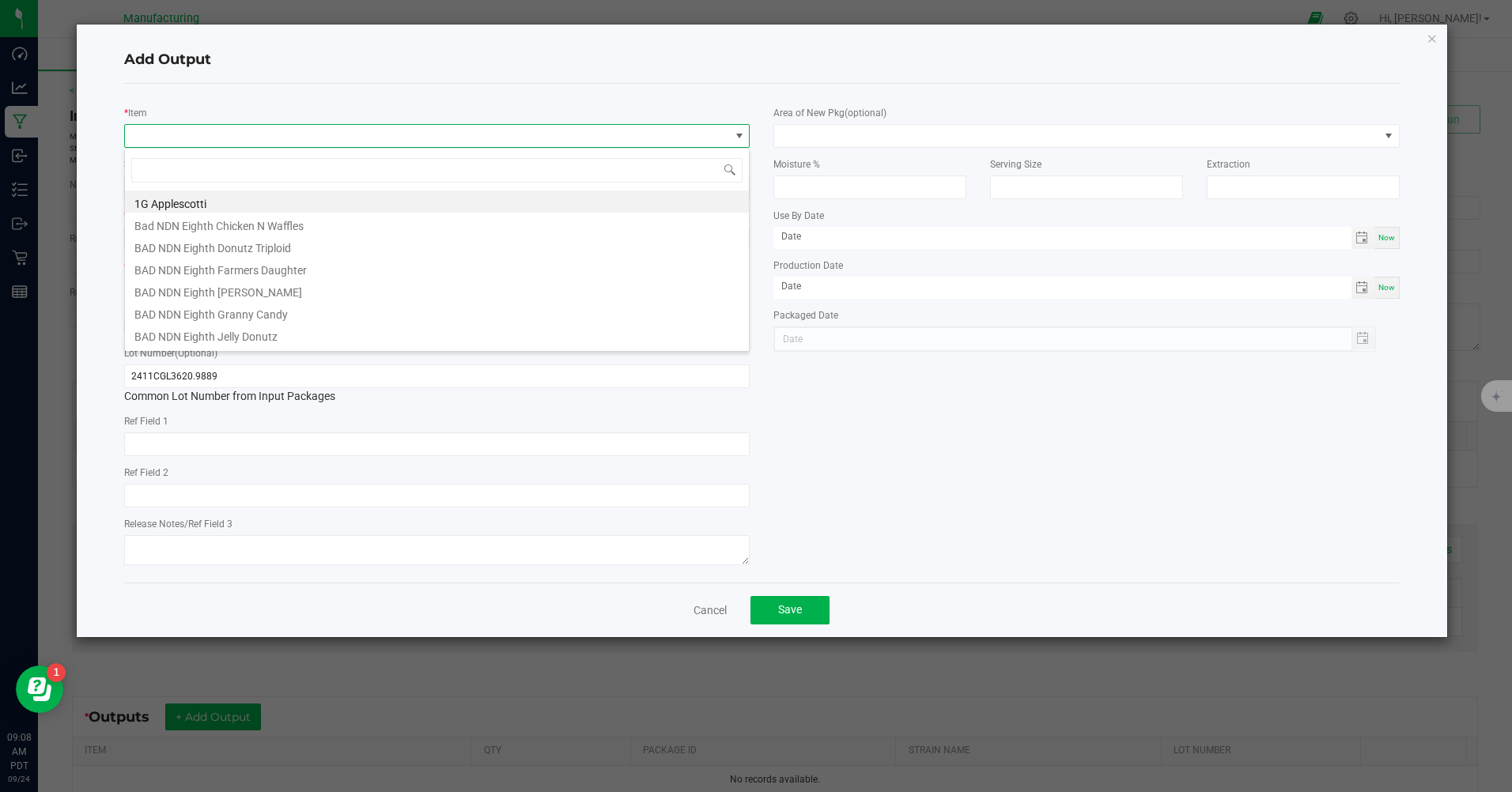
type input "m"
type input "5"
type input "mm 510"
click at [280, 270] on li "MM 510 Cart D9 Fruity Pebbles" at bounding box center [437, 268] width 624 height 22
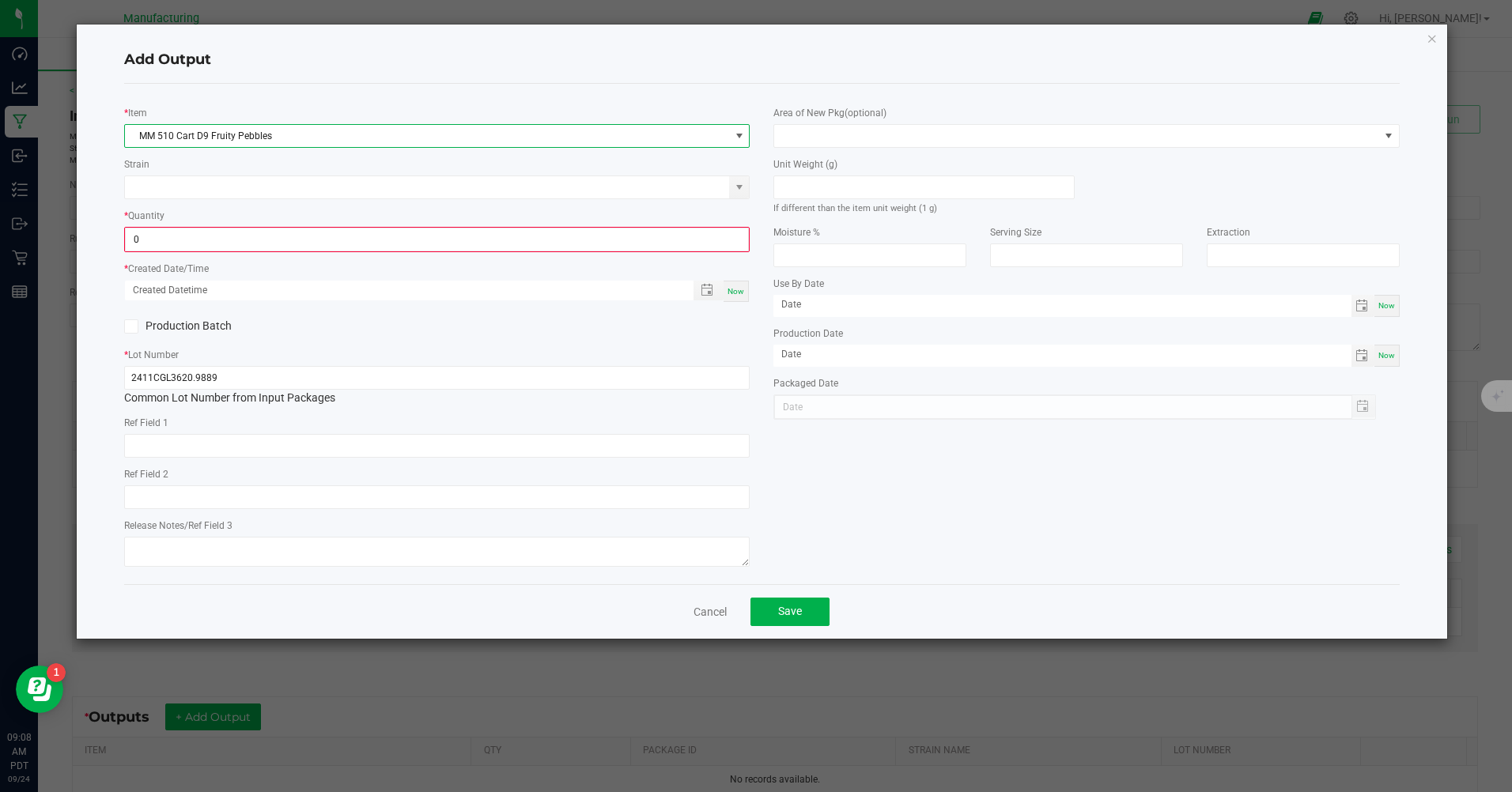
click at [229, 238] on input "0" at bounding box center [436, 239] width 623 height 22
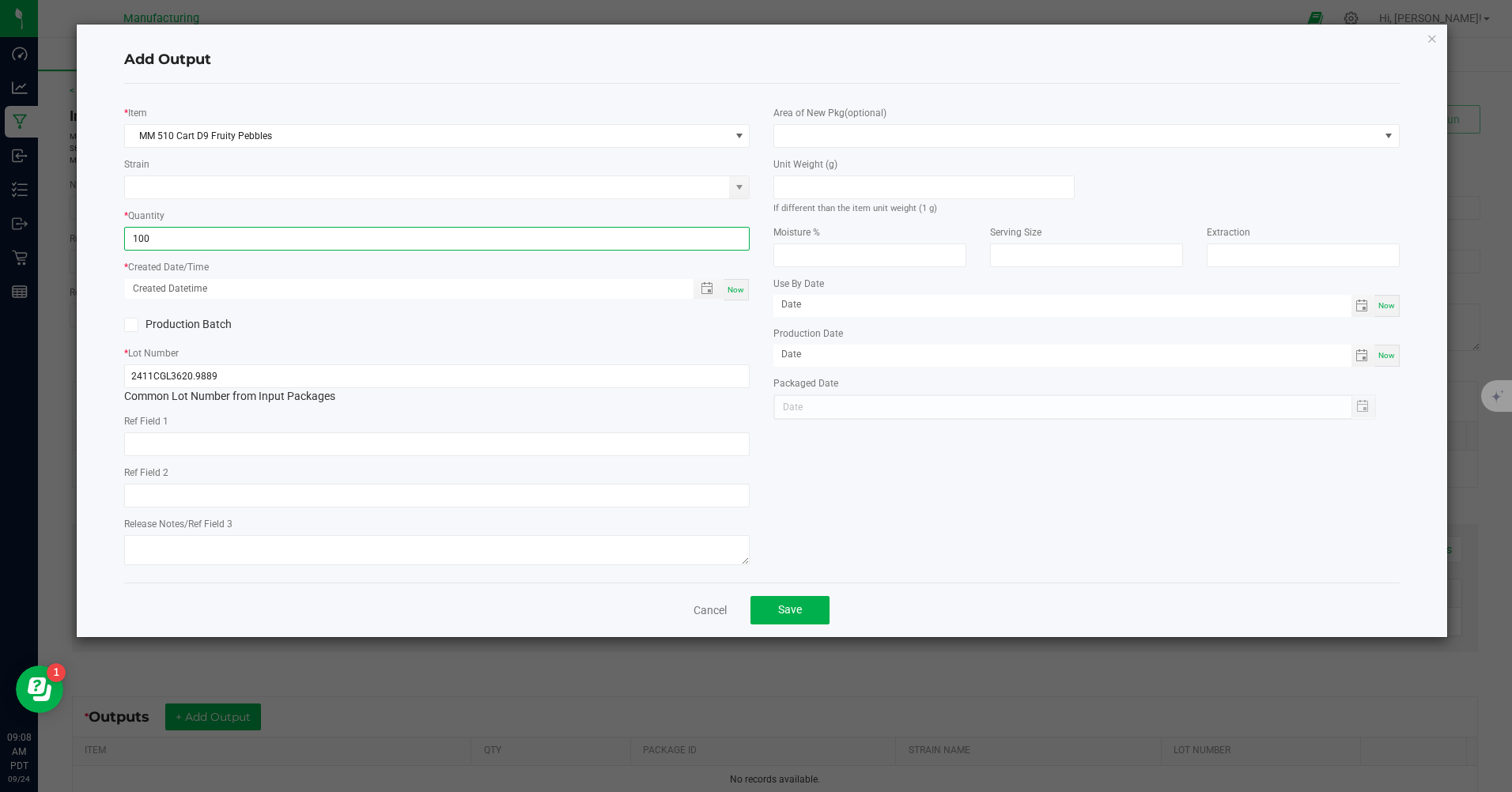
type input "100 ea"
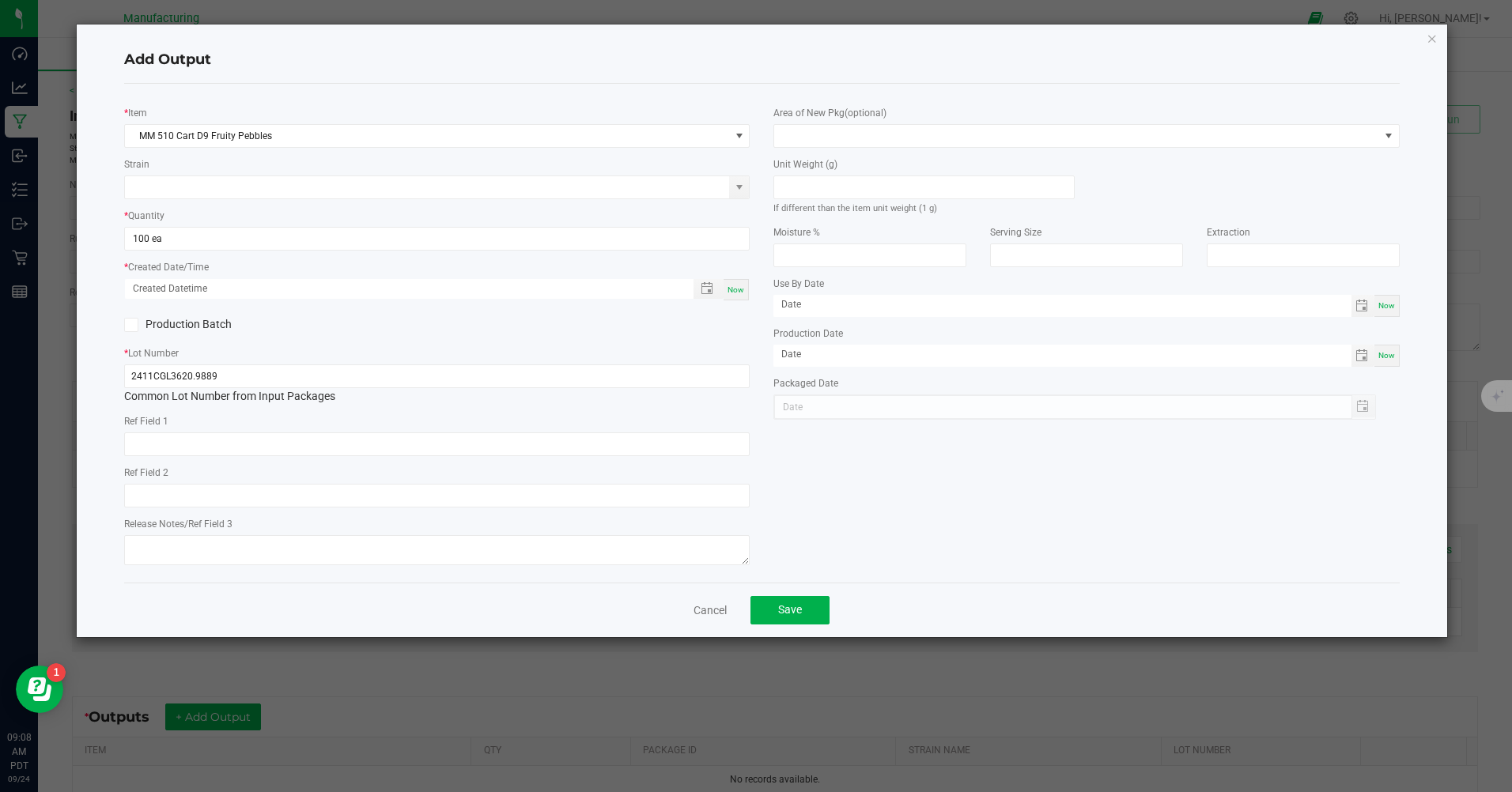
click at [533, 305] on div "* Item MM 510 Cart D9 Fruity Pebbles Strain * Quantity 100 ea * Created Date/Ti…" at bounding box center [437, 334] width 649 height 474
click at [731, 285] on div "Now" at bounding box center [736, 290] width 25 height 21
type input "[DATE] 9:09 AM"
type input "[DATE]"
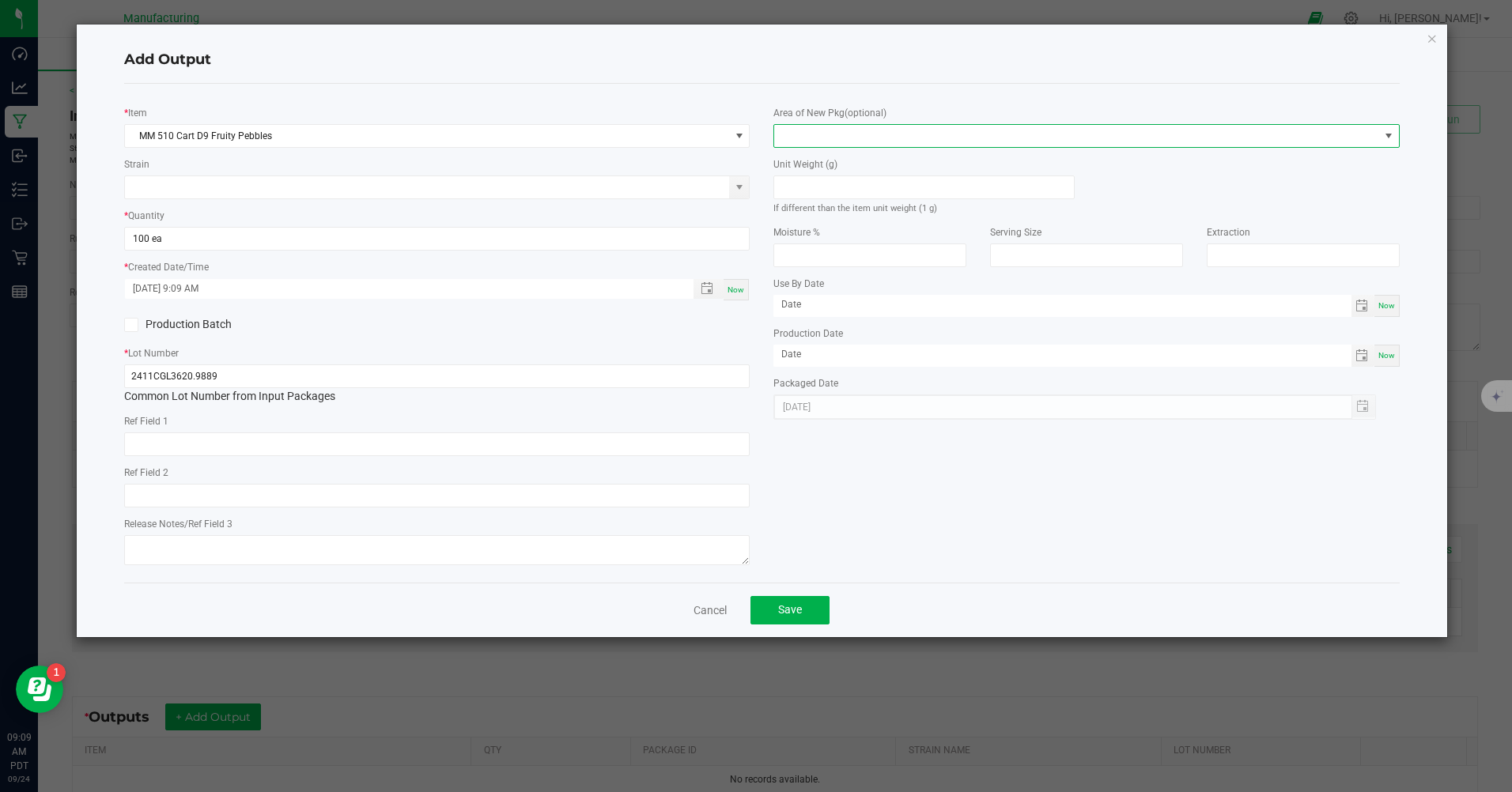
click at [871, 131] on span at bounding box center [1076, 136] width 604 height 22
click at [819, 343] on li "Inventory Room" at bounding box center [1086, 338] width 624 height 27
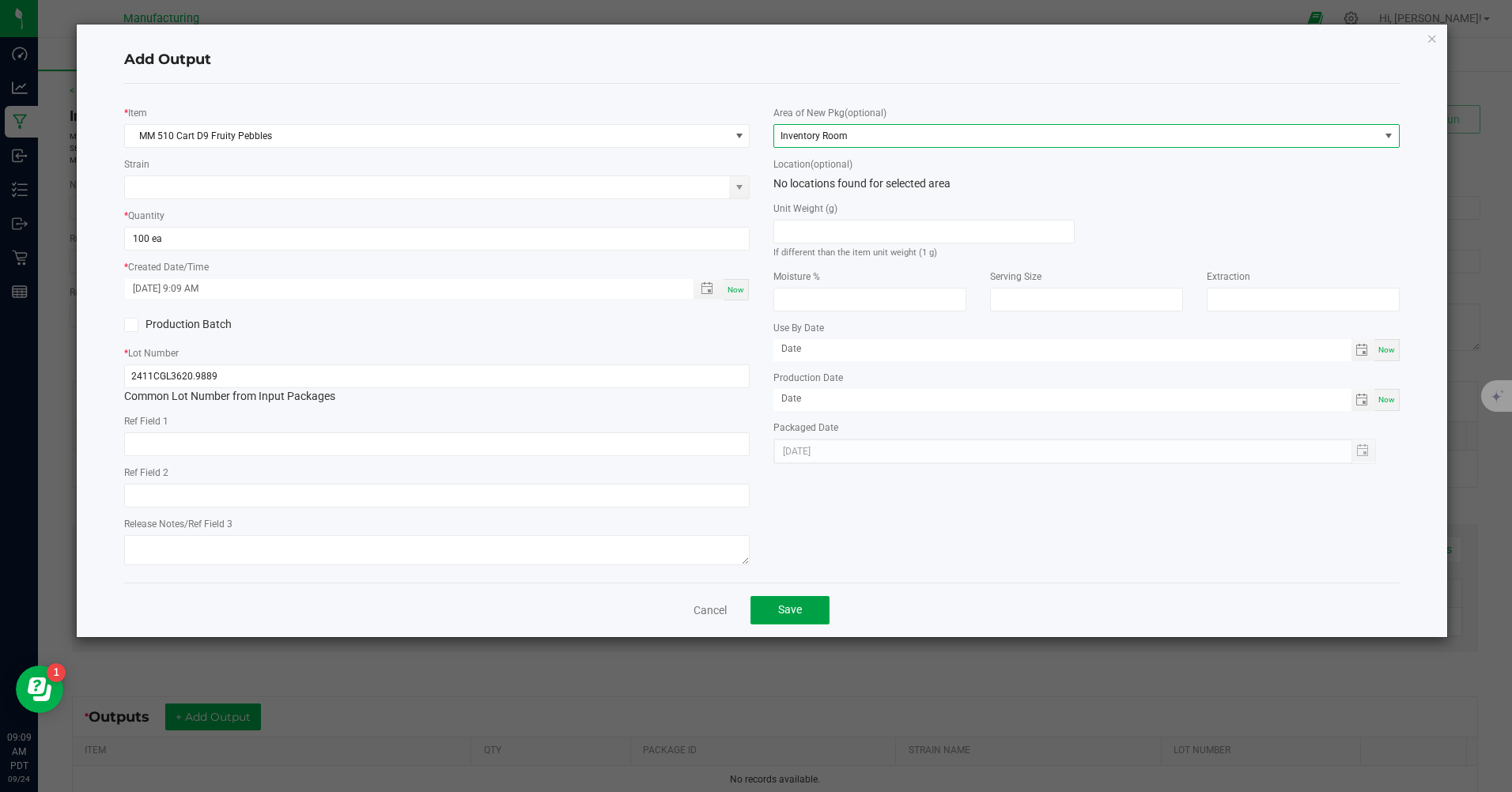
click at [798, 623] on button "Save" at bounding box center [789, 610] width 79 height 28
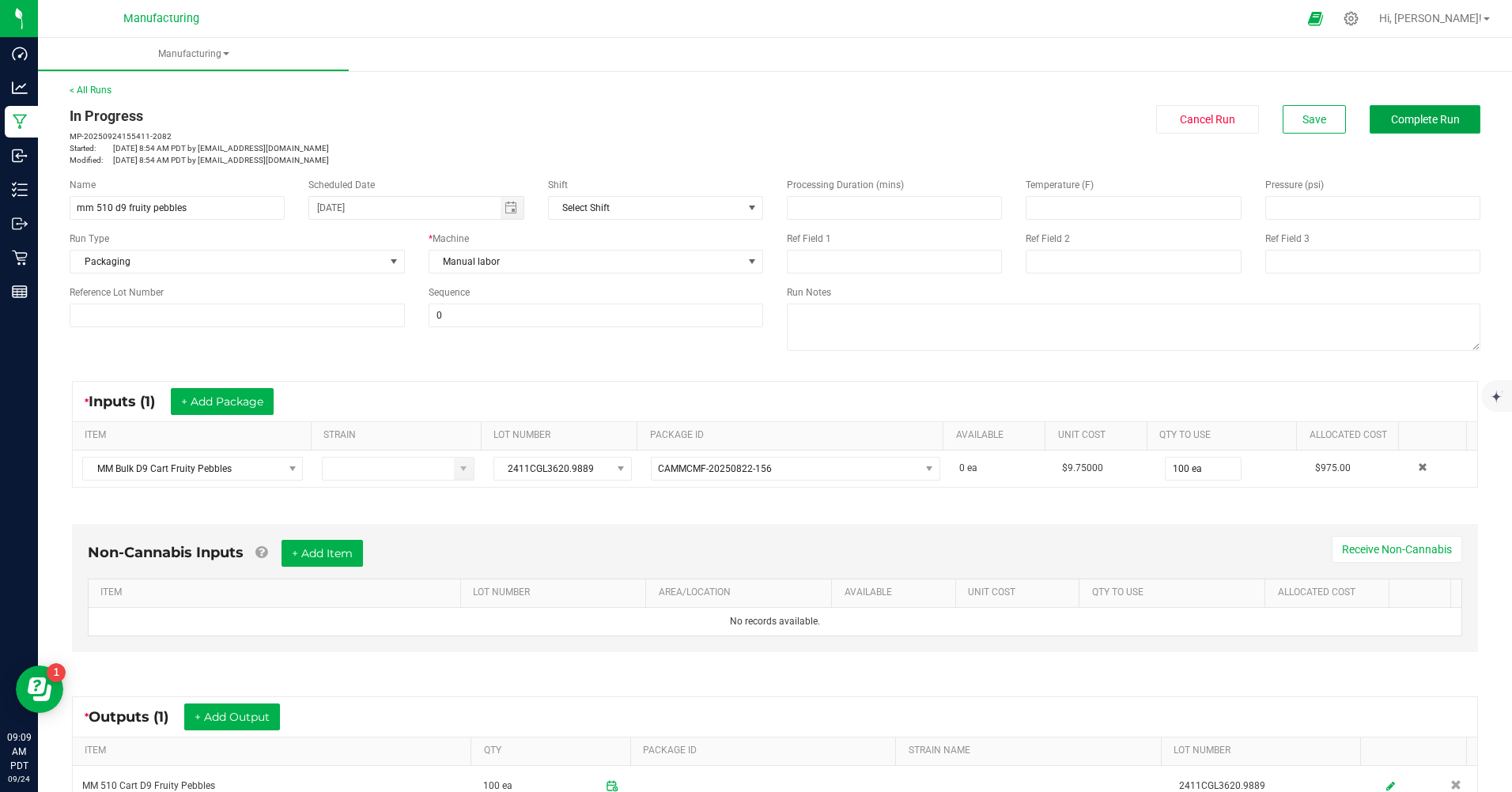
click at [1422, 122] on span "Complete Run" at bounding box center [1425, 120] width 69 height 13
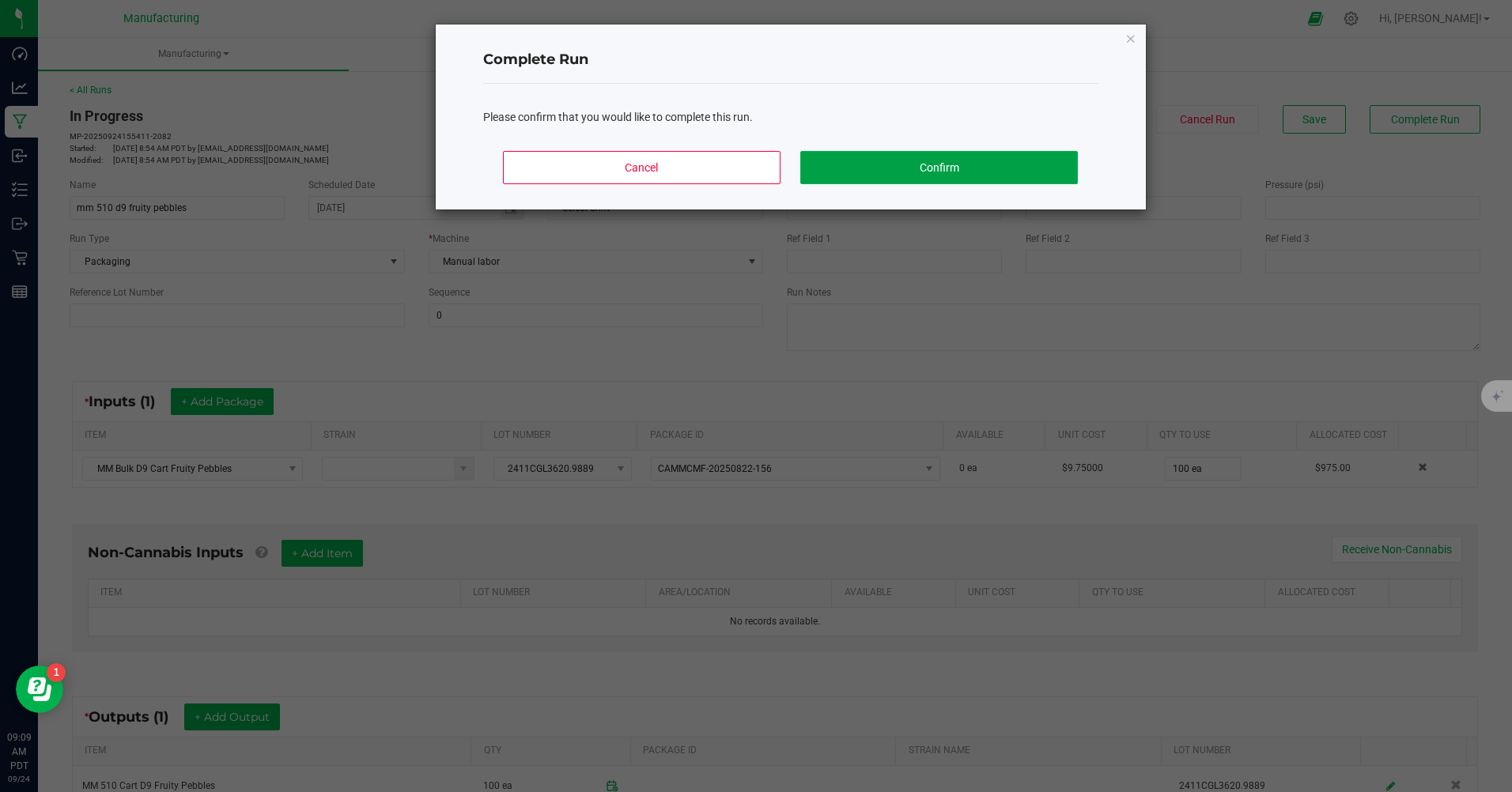
click at [929, 170] on button "Confirm" at bounding box center [938, 168] width 277 height 33
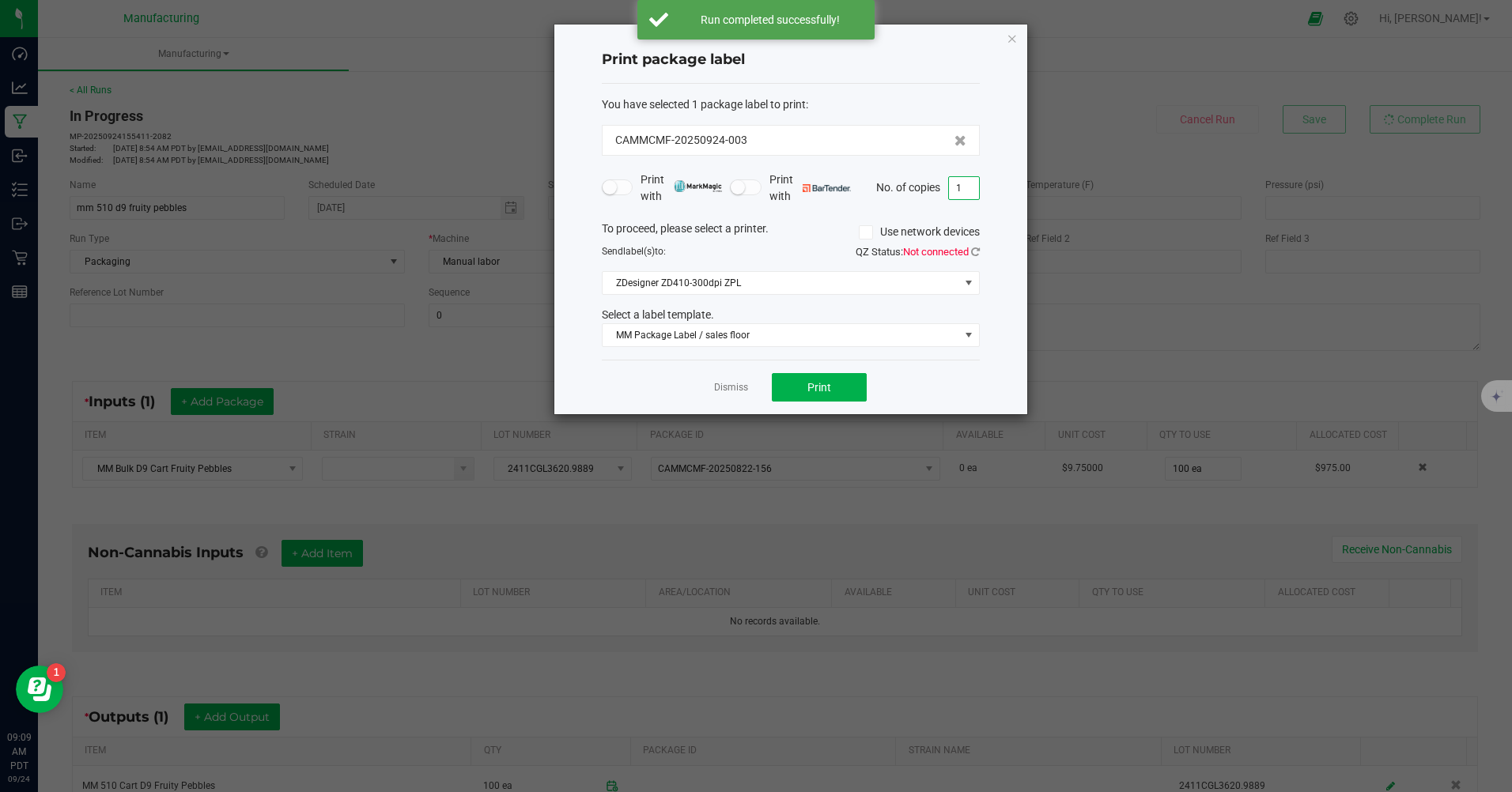
click at [961, 191] on input "1" at bounding box center [964, 188] width 30 height 22
click at [926, 364] on div "Dismiss Print" at bounding box center [790, 387] width 378 height 55
click at [802, 389] on button "Print" at bounding box center [819, 387] width 95 height 28
click at [959, 182] on input "100" at bounding box center [964, 188] width 30 height 22
type input "1"
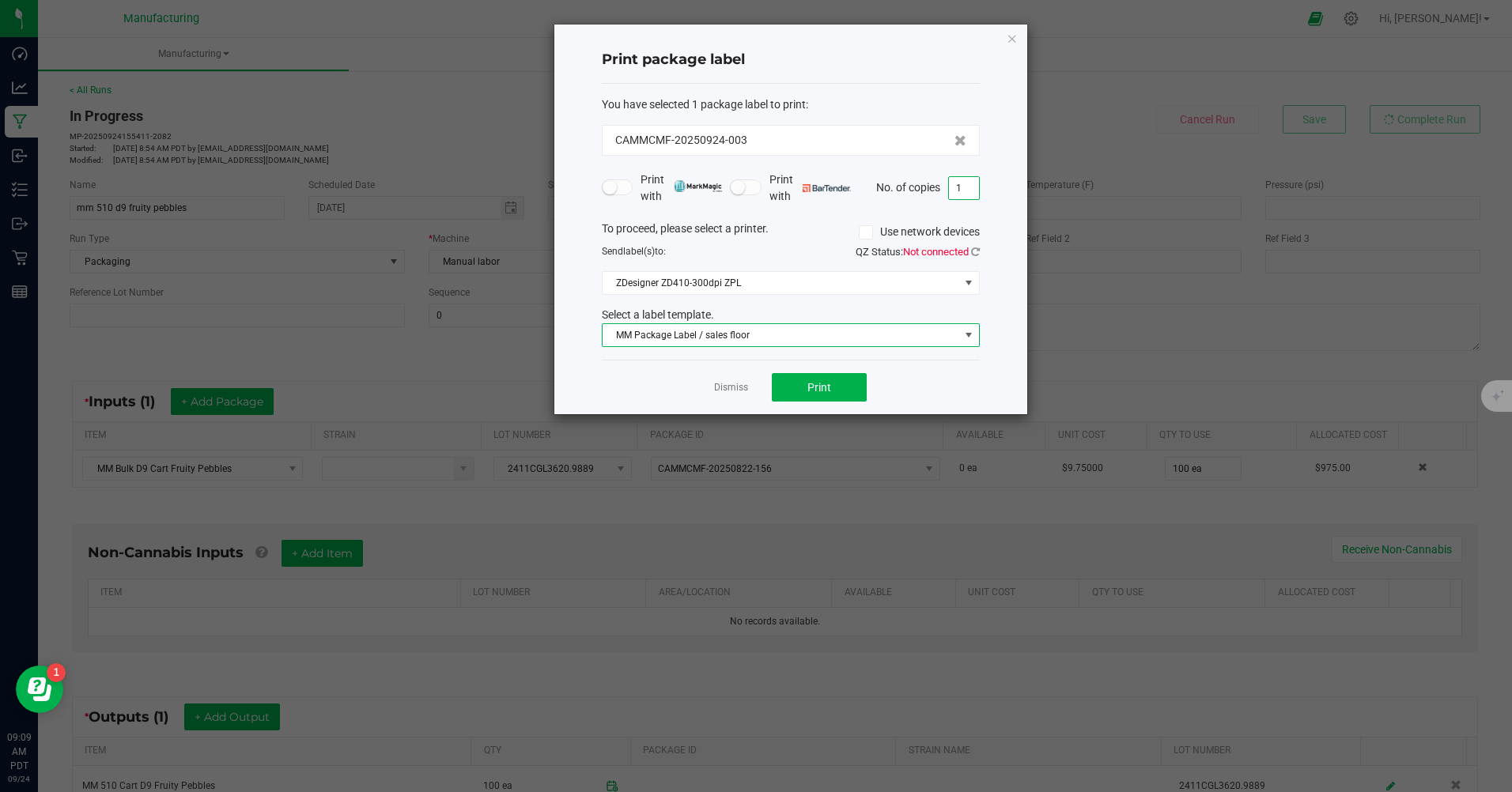
click at [960, 343] on span at bounding box center [968, 335] width 20 height 22
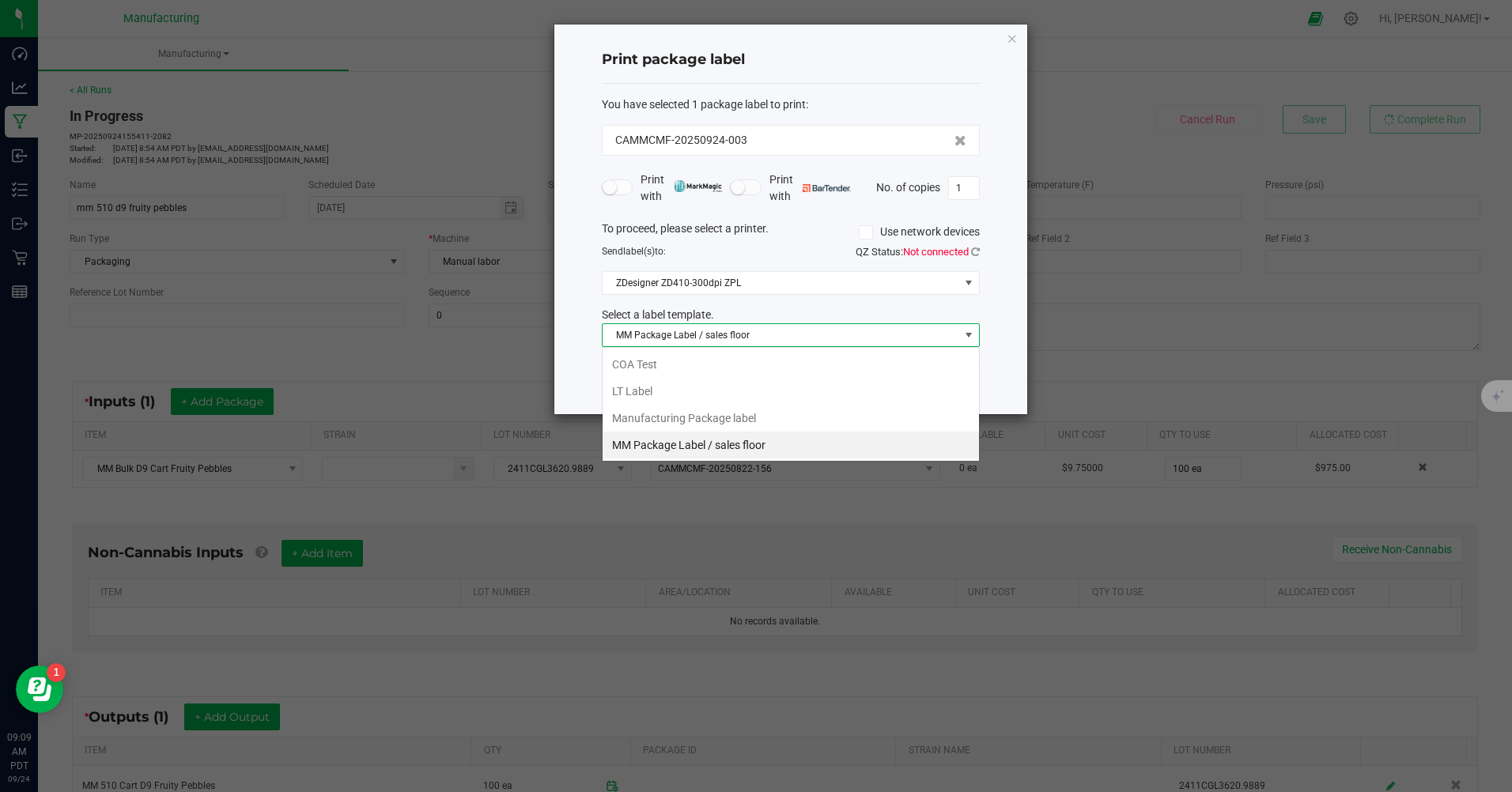
scroll to position [24, 378]
click at [655, 416] on li "Manufacturing Package label" at bounding box center [790, 418] width 376 height 27
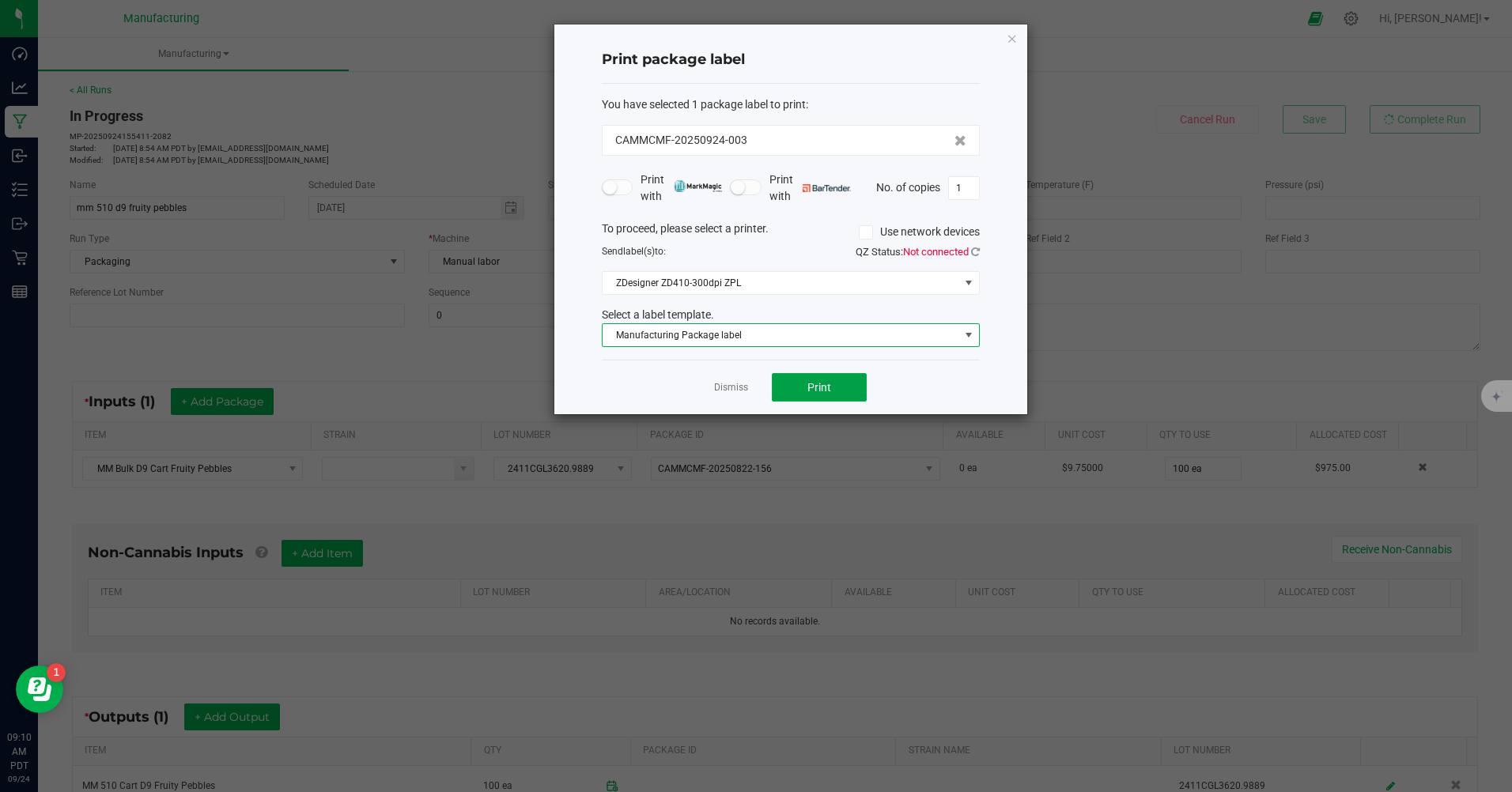
click at [829, 396] on button "Print" at bounding box center [819, 387] width 95 height 28
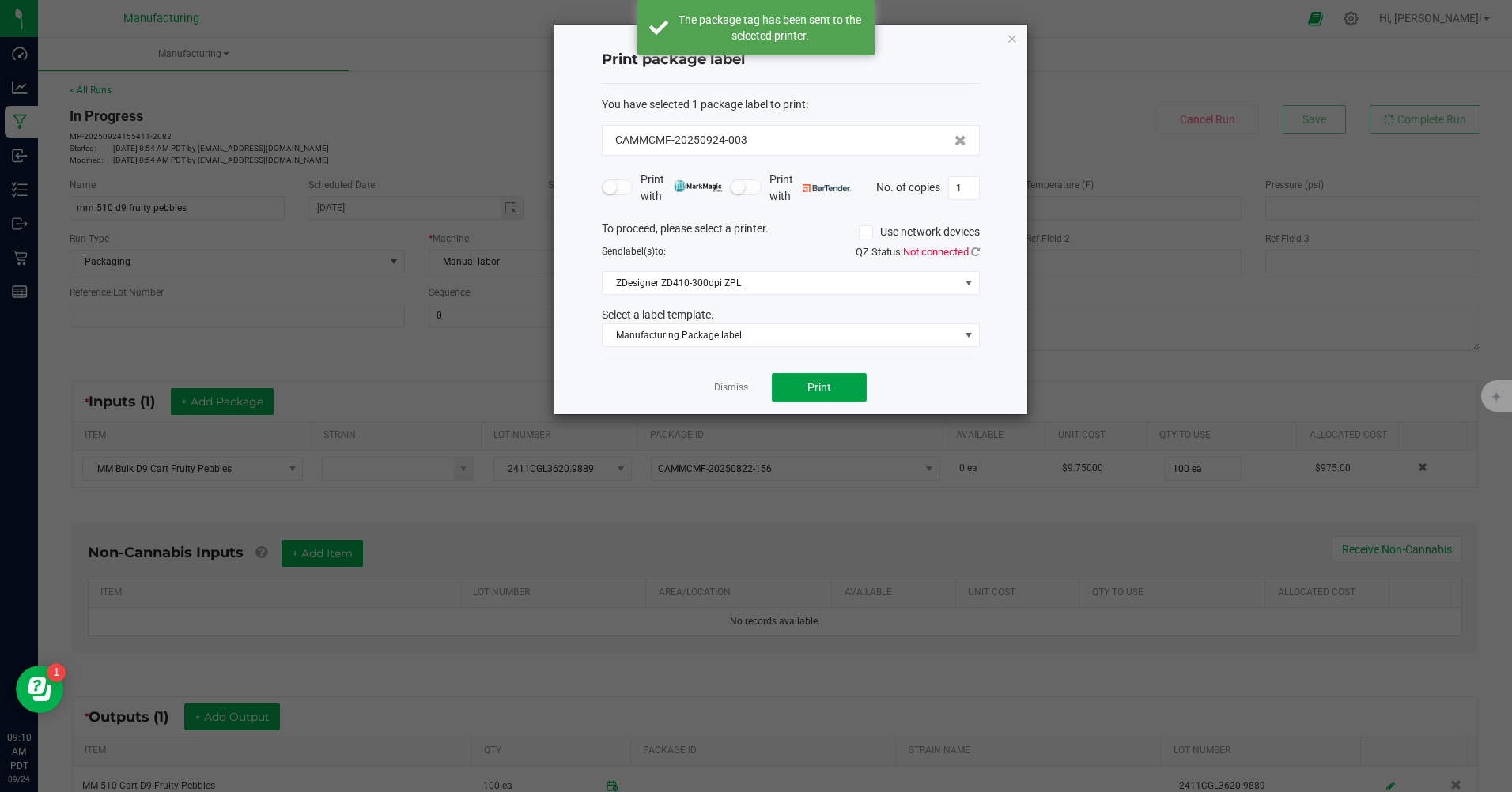
click at [829, 396] on button "Print" at bounding box center [819, 387] width 95 height 28
click at [1008, 38] on icon "button" at bounding box center [1012, 37] width 11 height 19
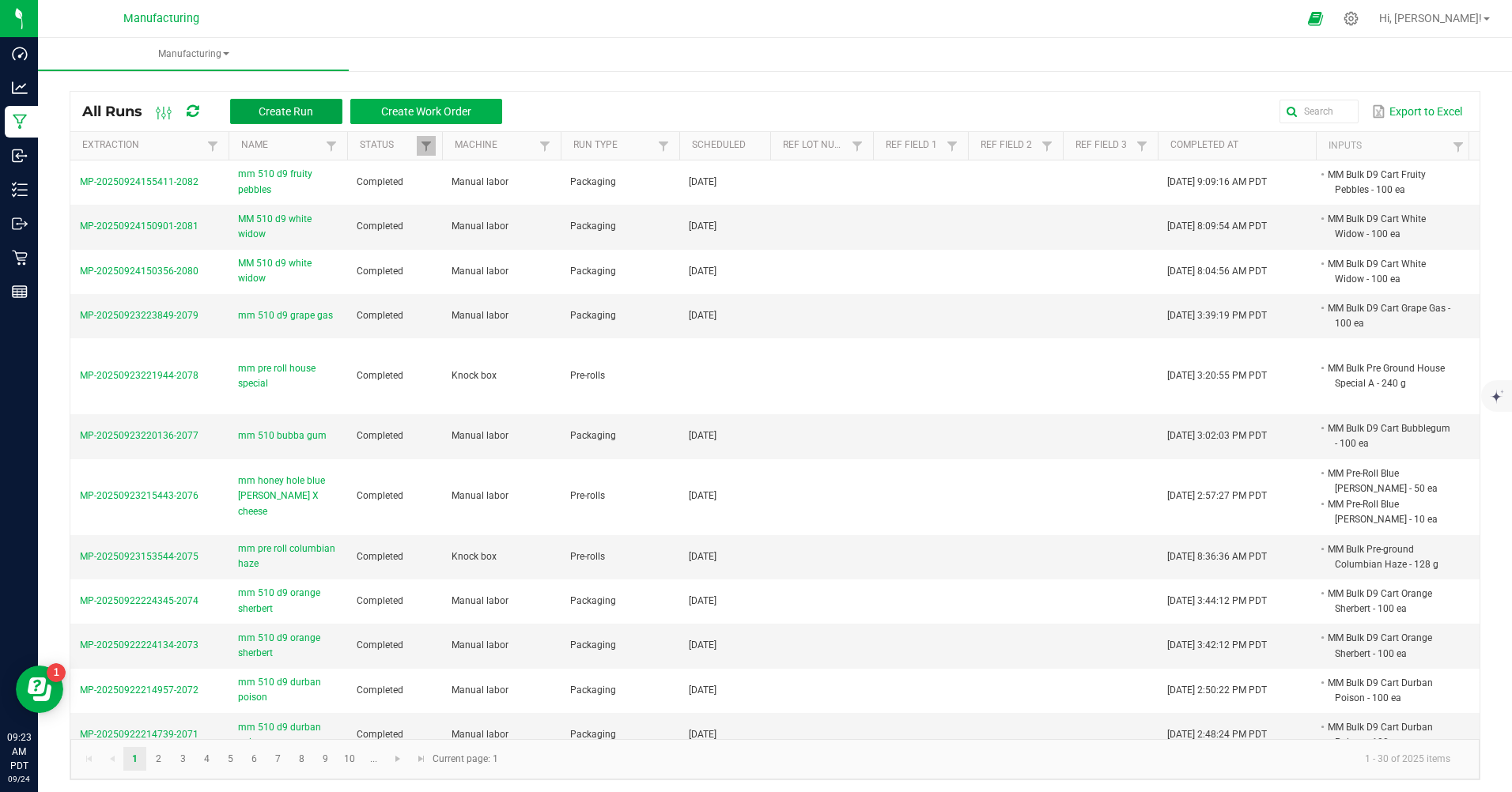
click at [299, 109] on span "Create Run" at bounding box center [286, 112] width 55 height 13
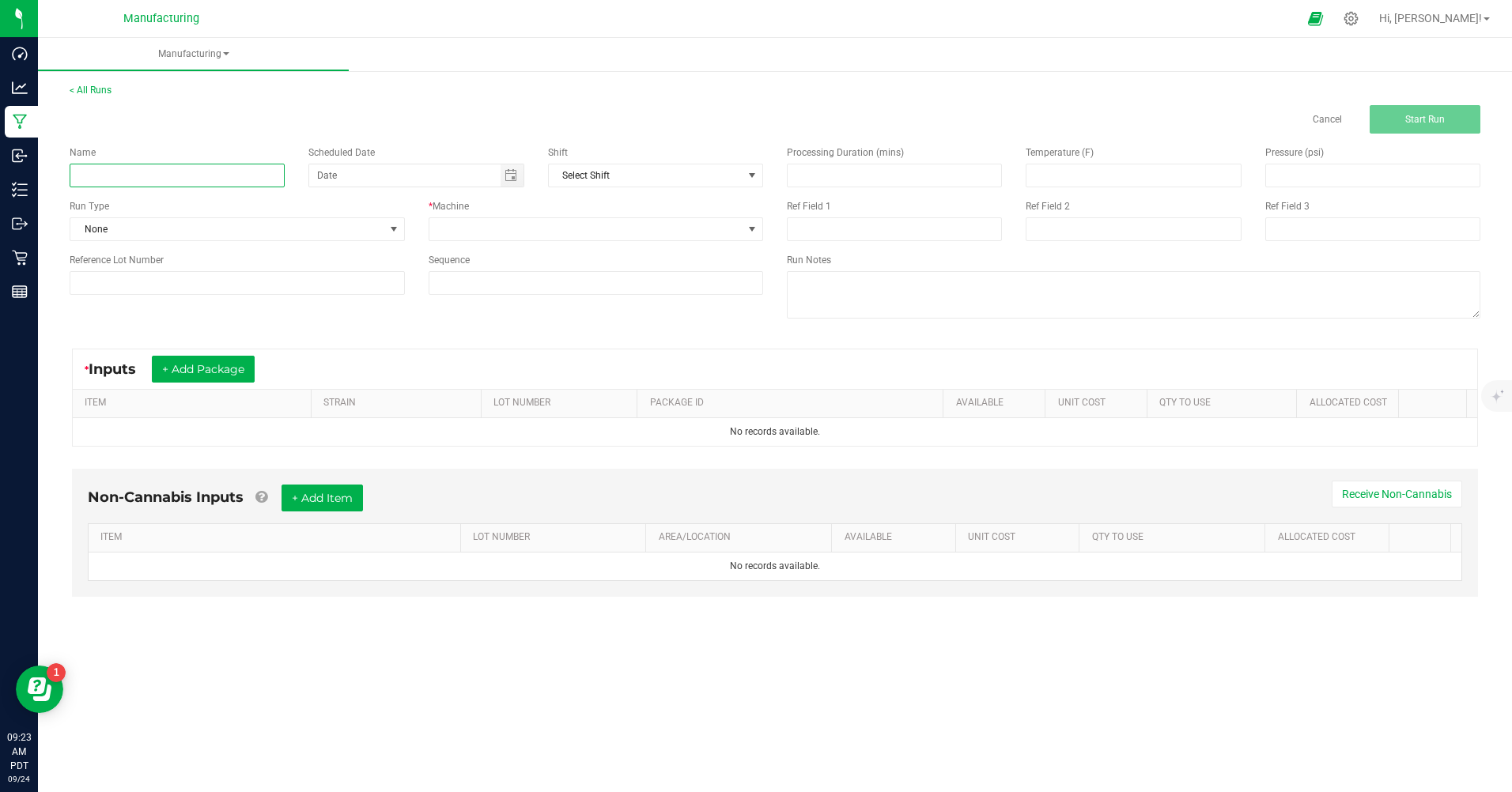
click at [199, 168] on input at bounding box center [177, 175] width 215 height 24
type input "MM 510 d9 white widow"
click at [170, 231] on span "None" at bounding box center [227, 229] width 314 height 22
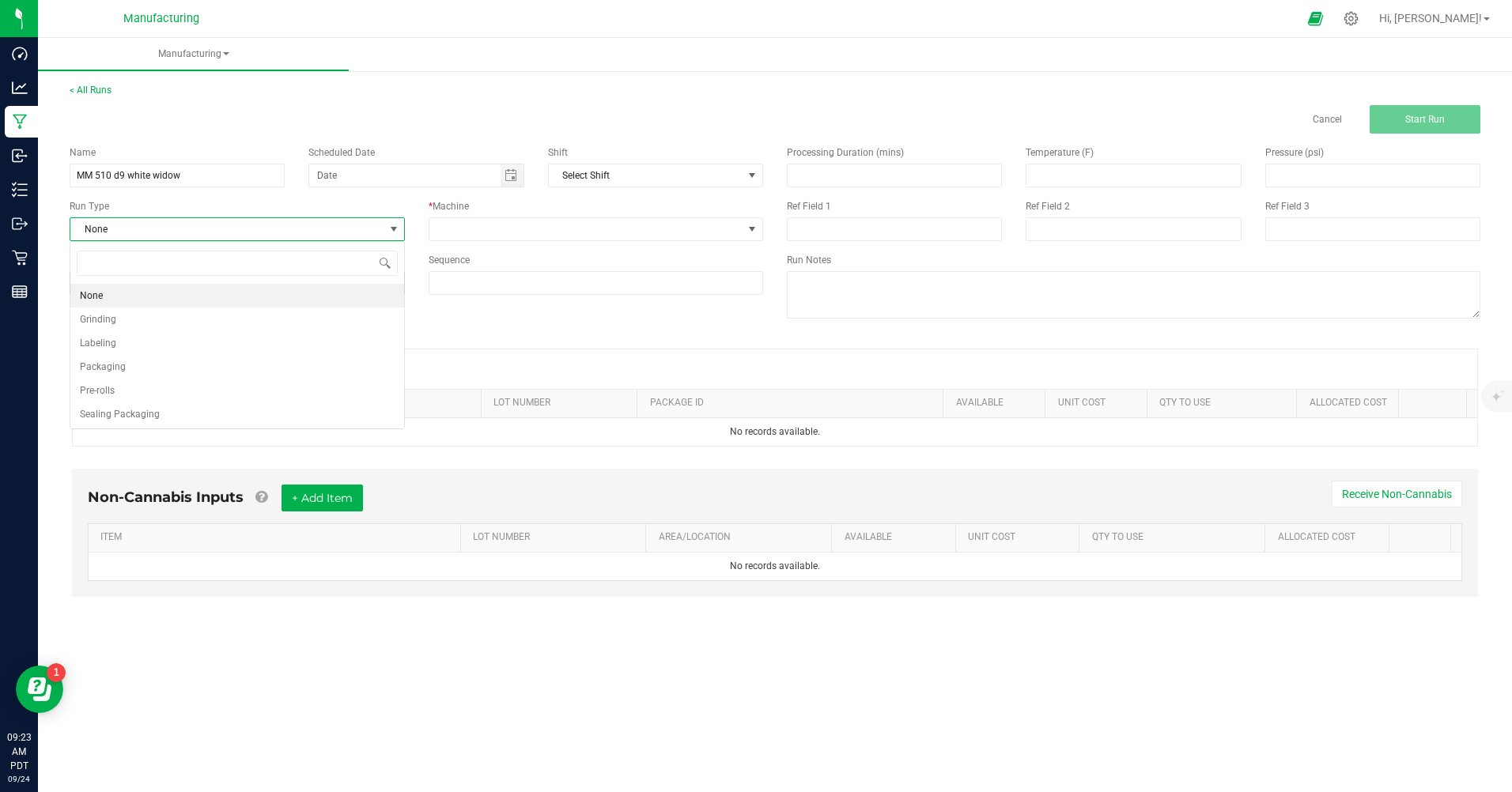
scroll to position [24, 334]
click at [142, 364] on li "Packaging" at bounding box center [237, 366] width 334 height 24
click at [508, 180] on span "Toggle calendar" at bounding box center [511, 176] width 13 height 13
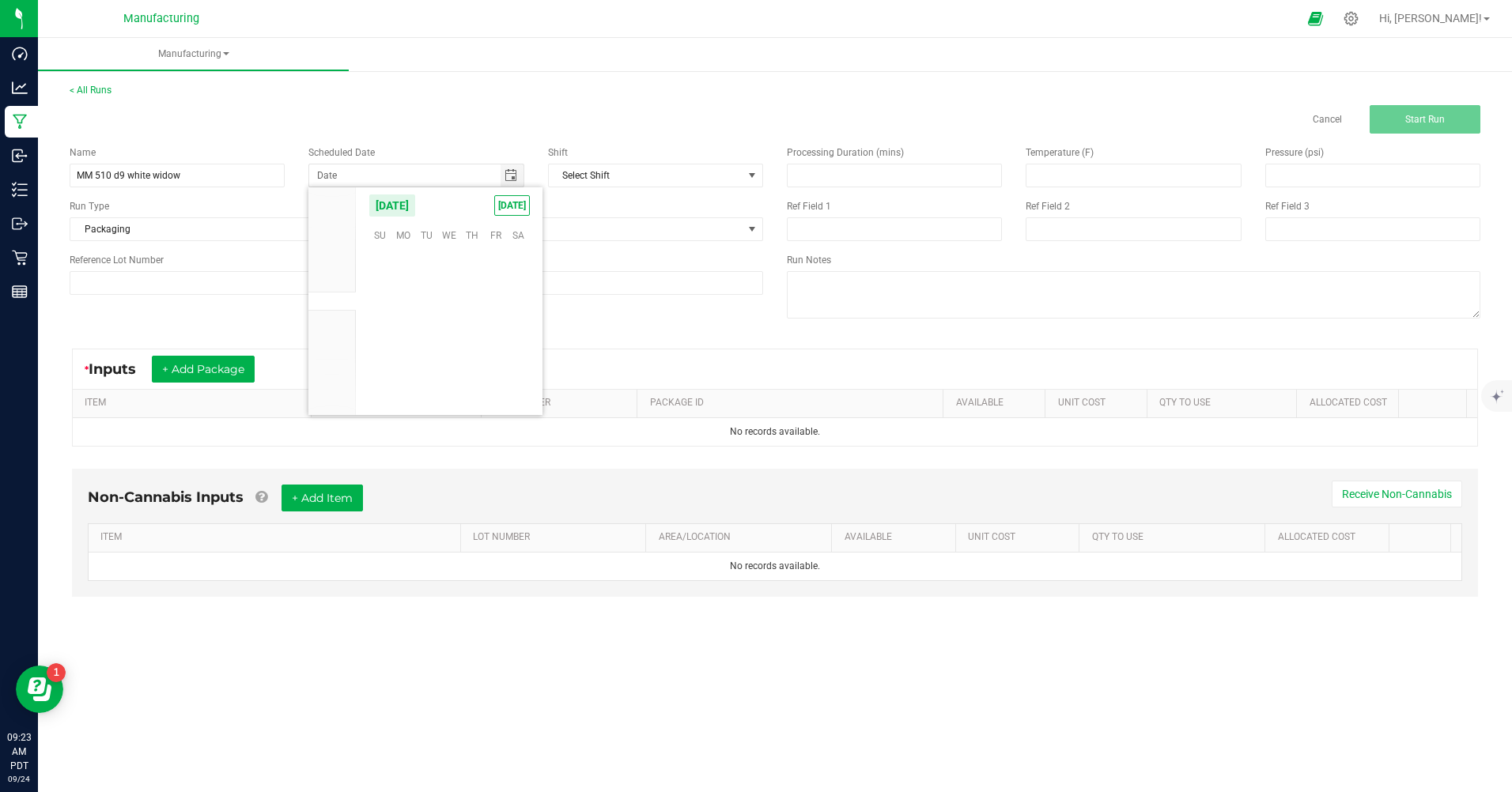
scroll to position [256530, 0]
click at [505, 205] on span "[DATE]" at bounding box center [512, 205] width 36 height 20
type input "[DATE]"
click at [501, 227] on span at bounding box center [587, 229] width 314 height 22
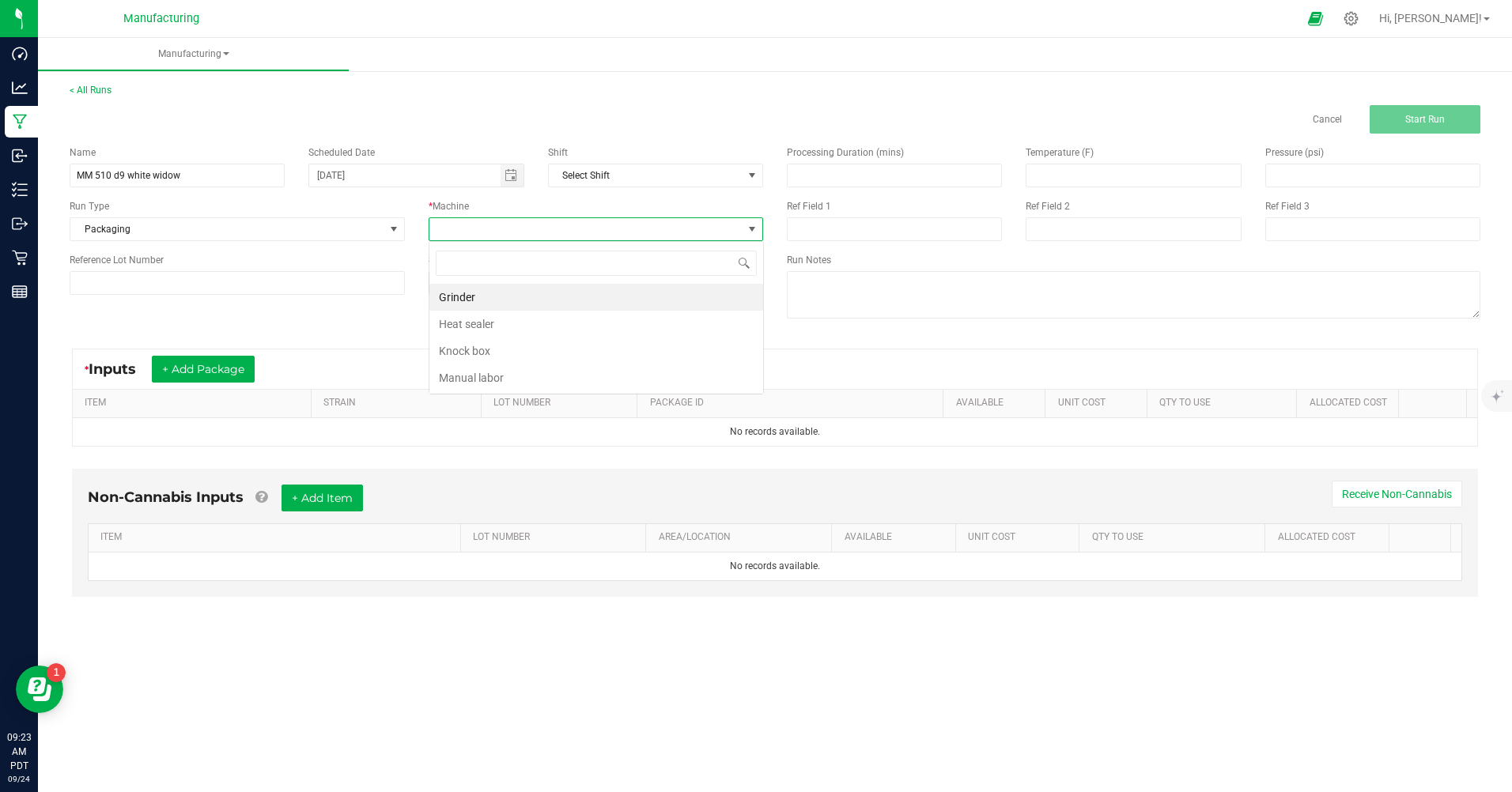
scroll to position [24, 334]
click at [502, 372] on li "Manual labor" at bounding box center [596, 378] width 334 height 27
click at [242, 365] on button "+ Add Package" at bounding box center [203, 369] width 103 height 27
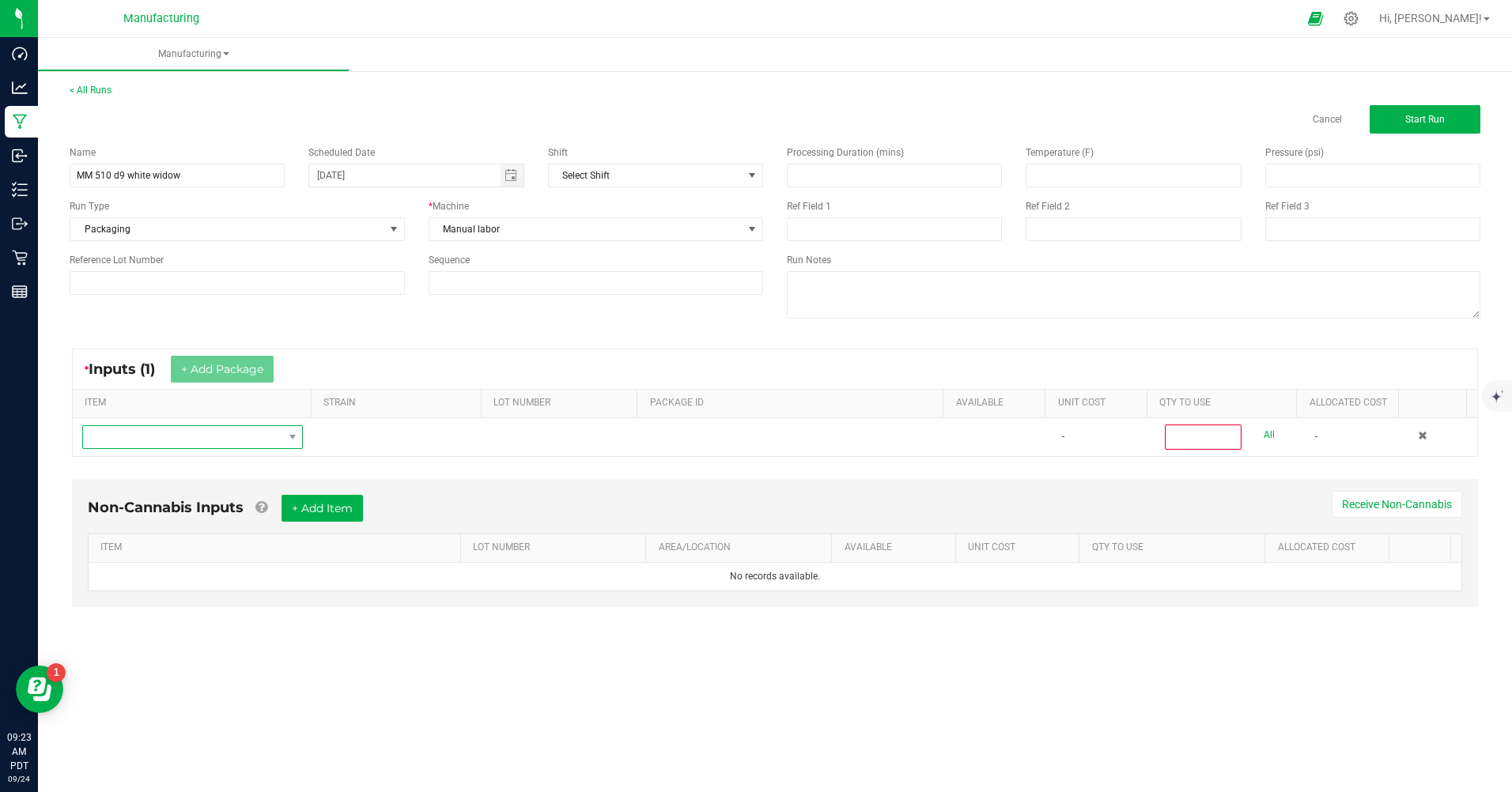
click at [183, 437] on span "NO DATA FOUND" at bounding box center [182, 437] width 199 height 22
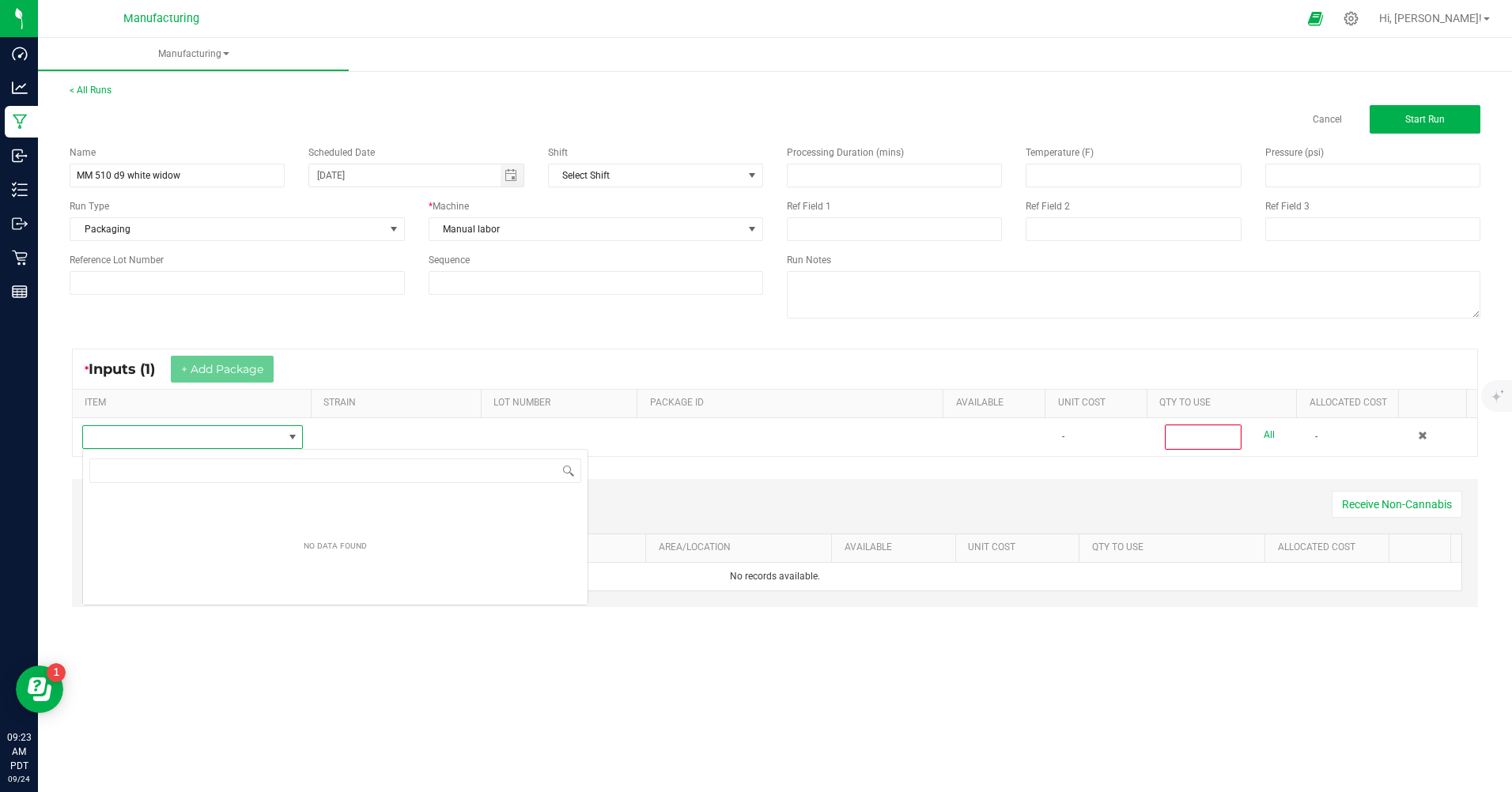
scroll to position [24, 219]
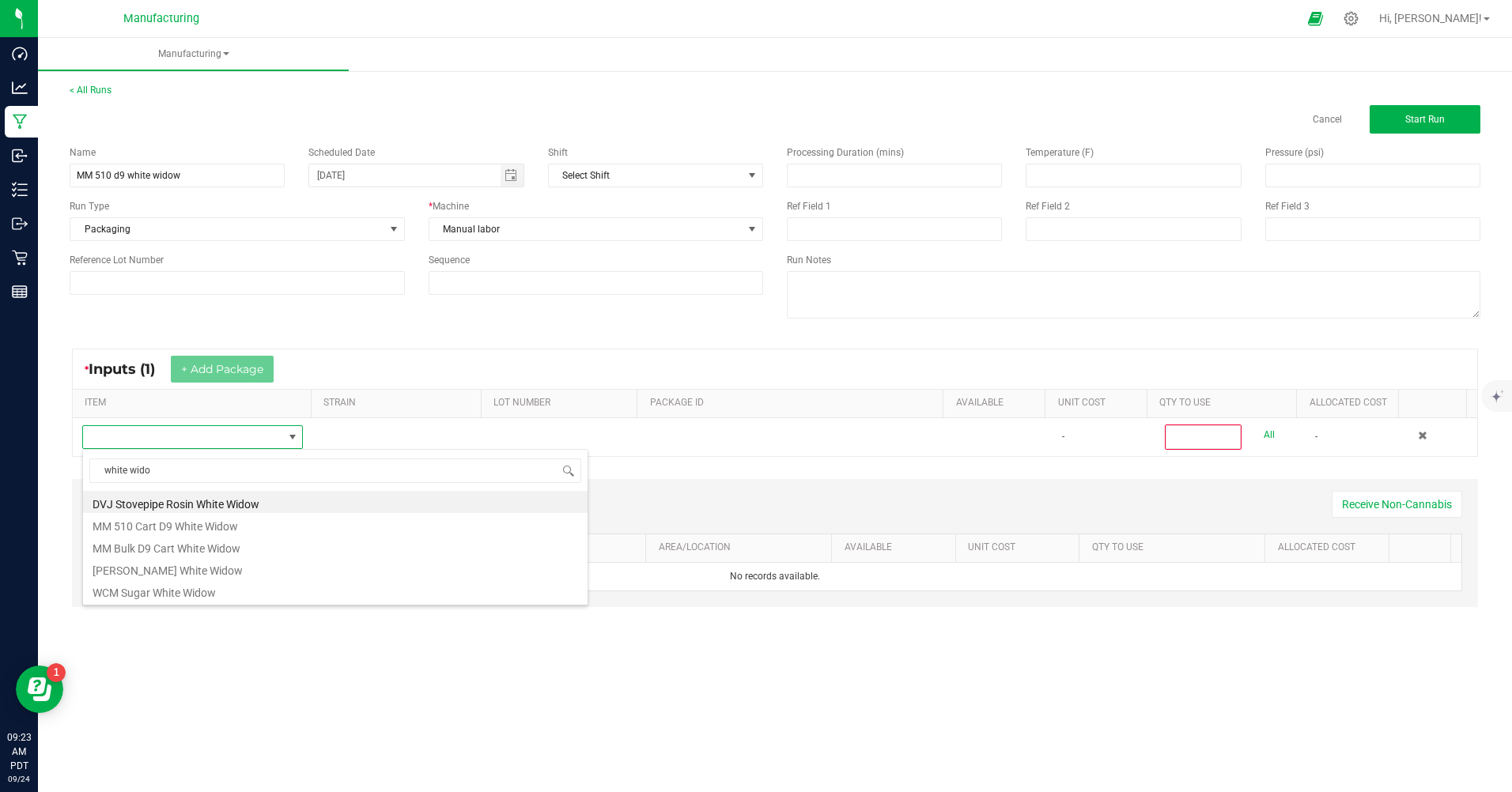
type input "white widow"
click at [189, 551] on li "MM Bulk D9 Cart White Widow" at bounding box center [335, 546] width 505 height 22
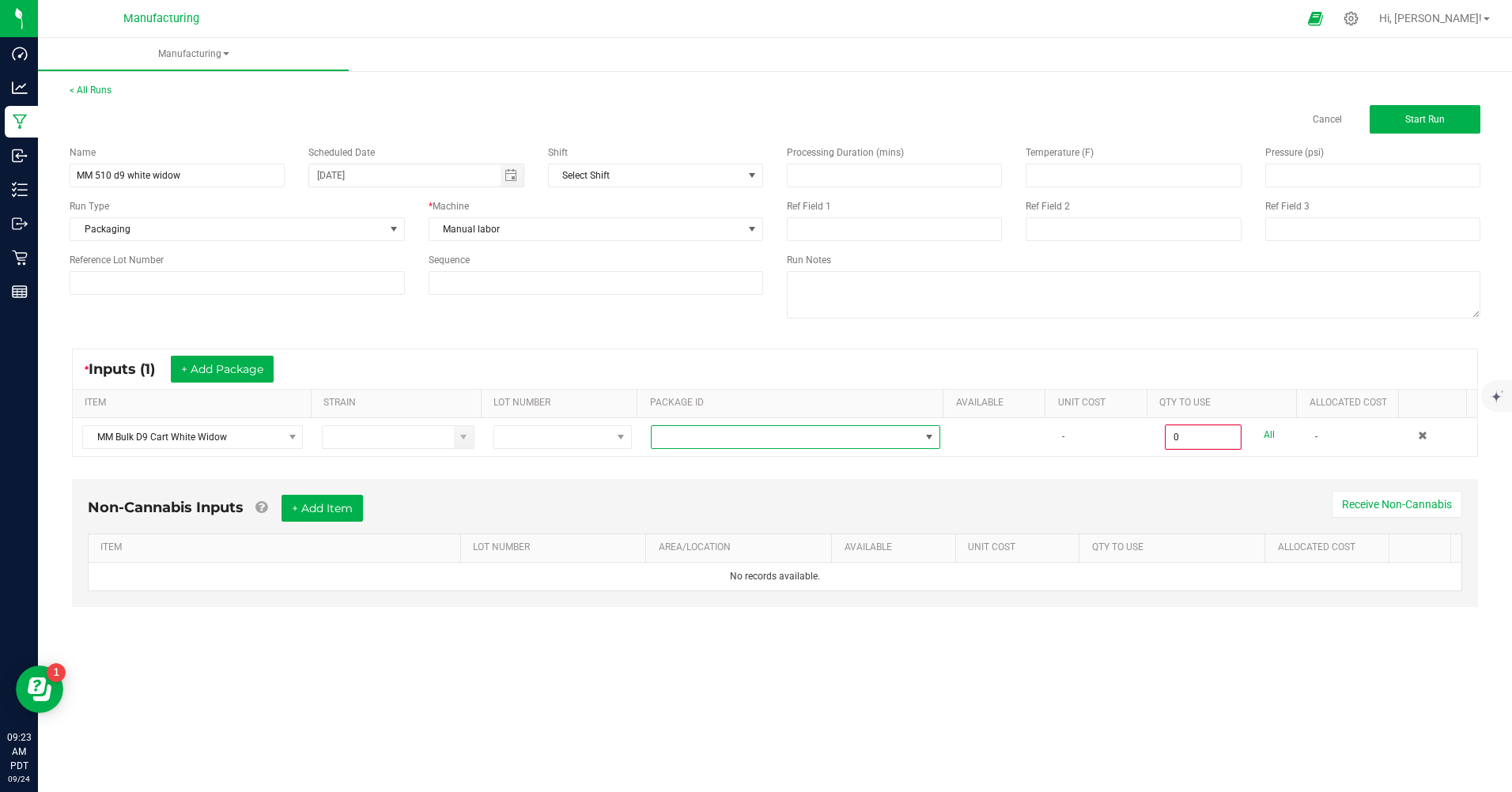
click at [743, 446] on span at bounding box center [785, 437] width 268 height 22
click at [743, 503] on li "CAMMCMF-20250822-189" at bounding box center [789, 504] width 286 height 27
click at [1264, 435] on link "All" at bounding box center [1269, 435] width 11 height 21
type input "100 ea"
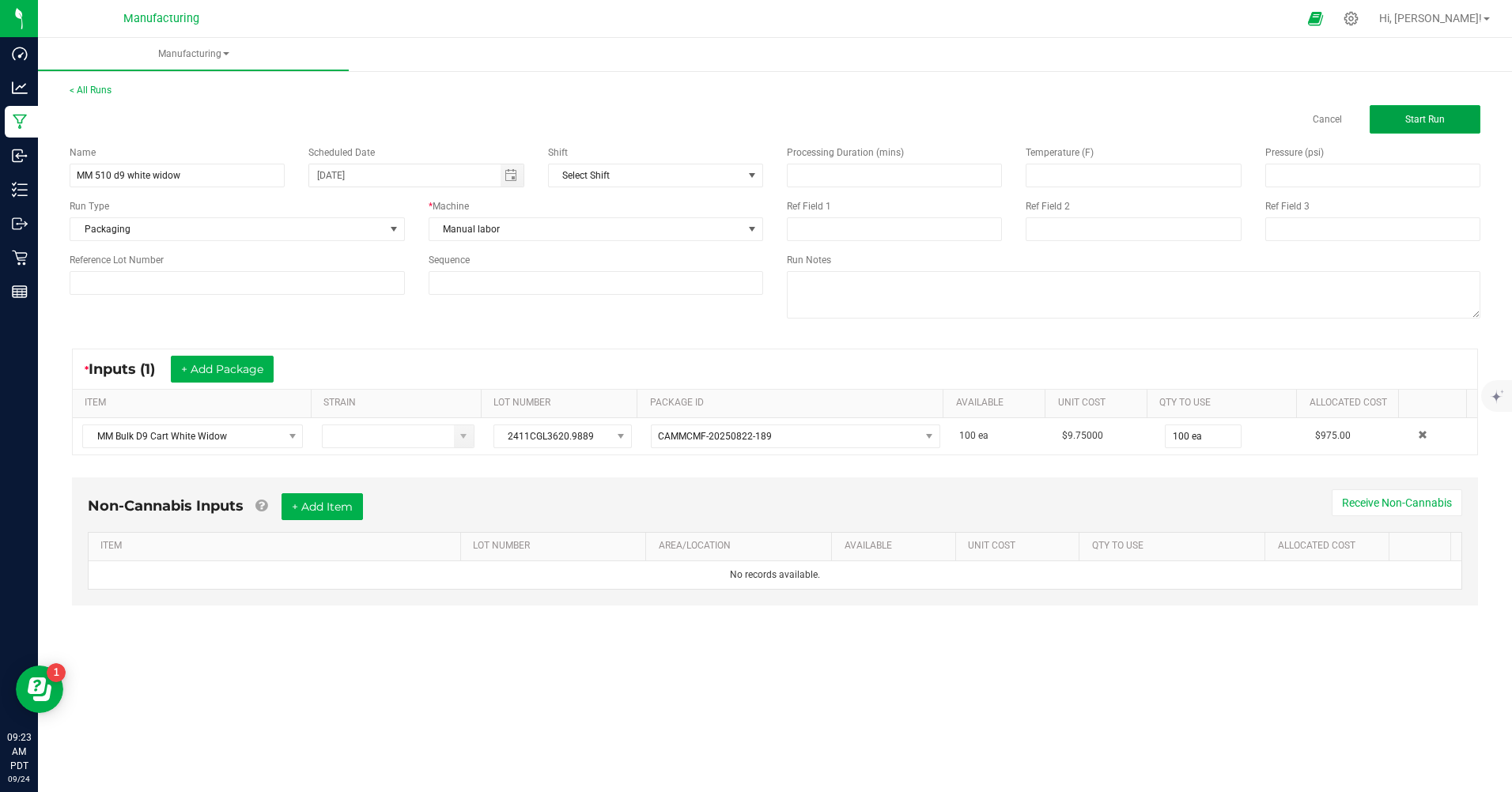
click at [1408, 125] on button "Start Run" at bounding box center [1425, 119] width 111 height 28
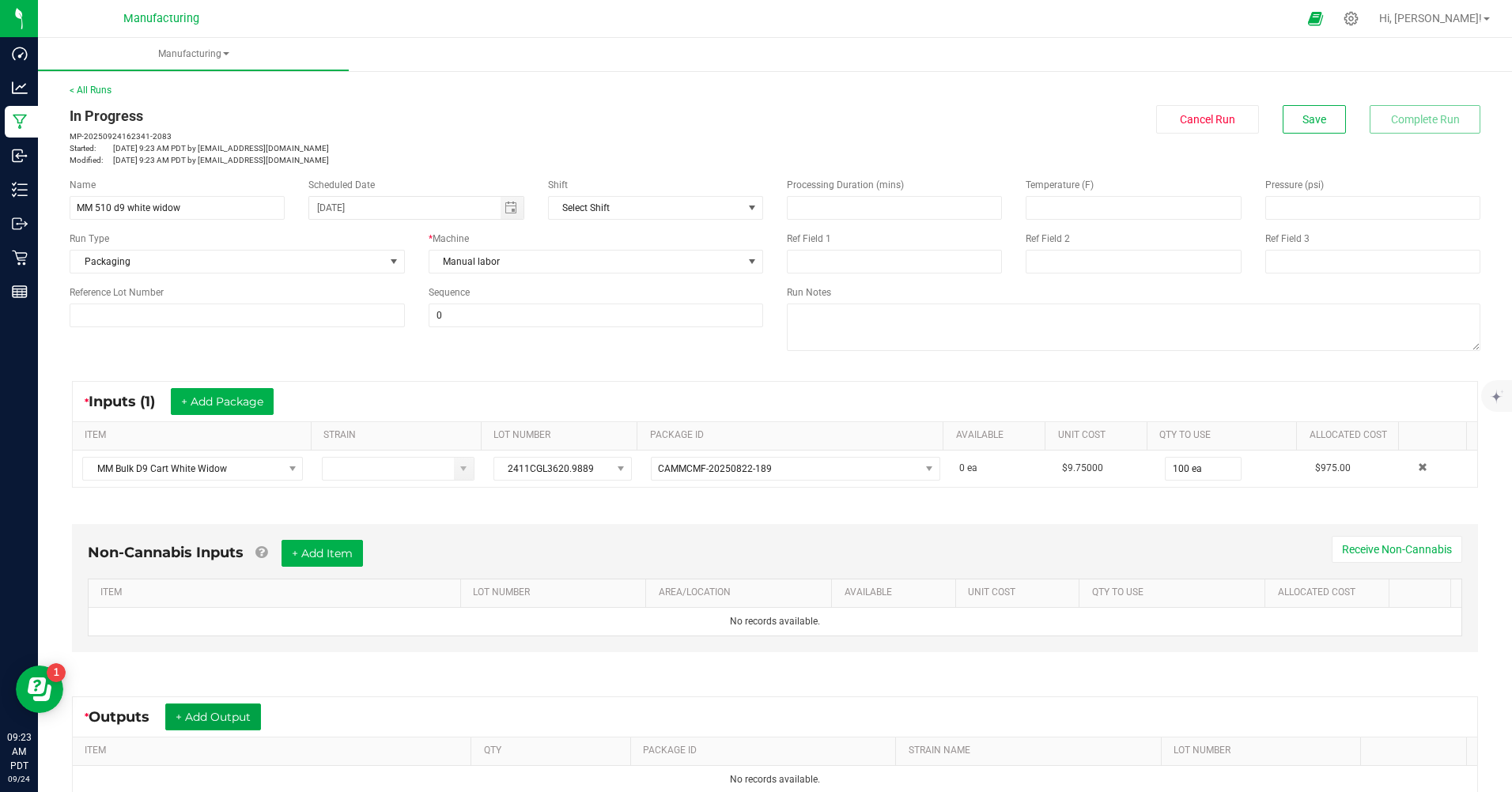
click at [224, 719] on button "+ Add Output" at bounding box center [213, 717] width 96 height 27
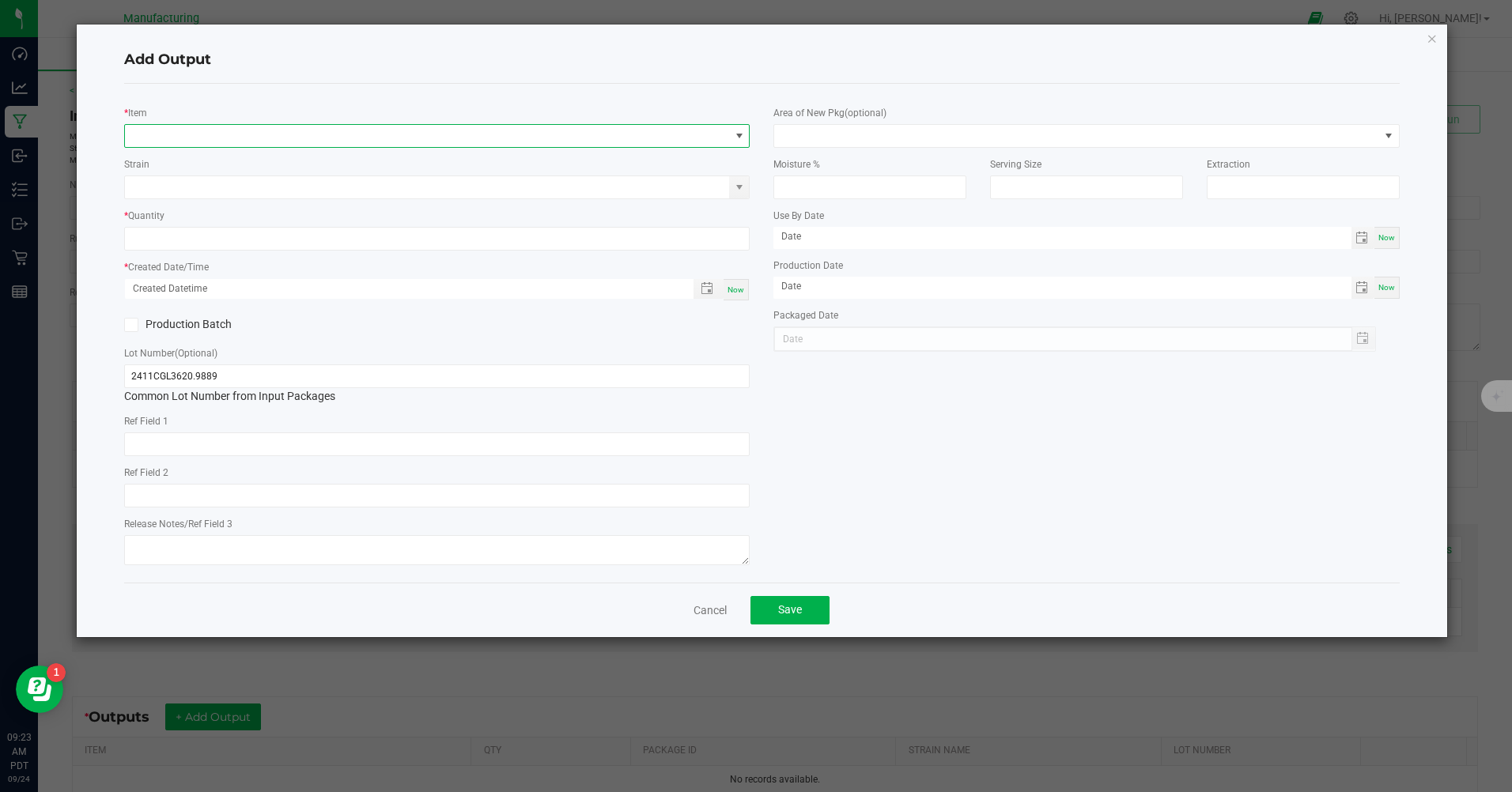
click at [188, 135] on span "NO DATA FOUND" at bounding box center [427, 136] width 604 height 22
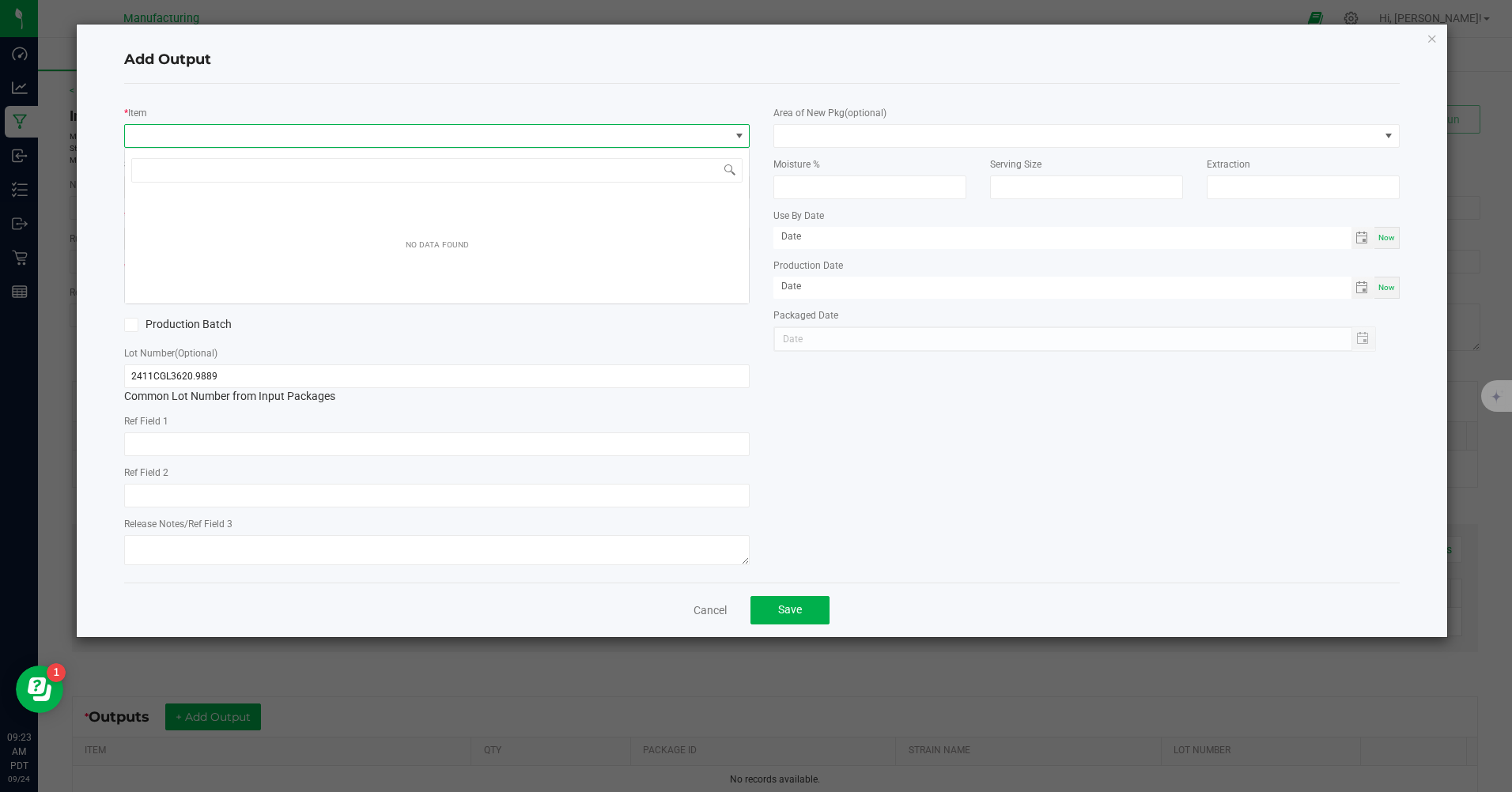
scroll to position [24, 625]
type input "white widow"
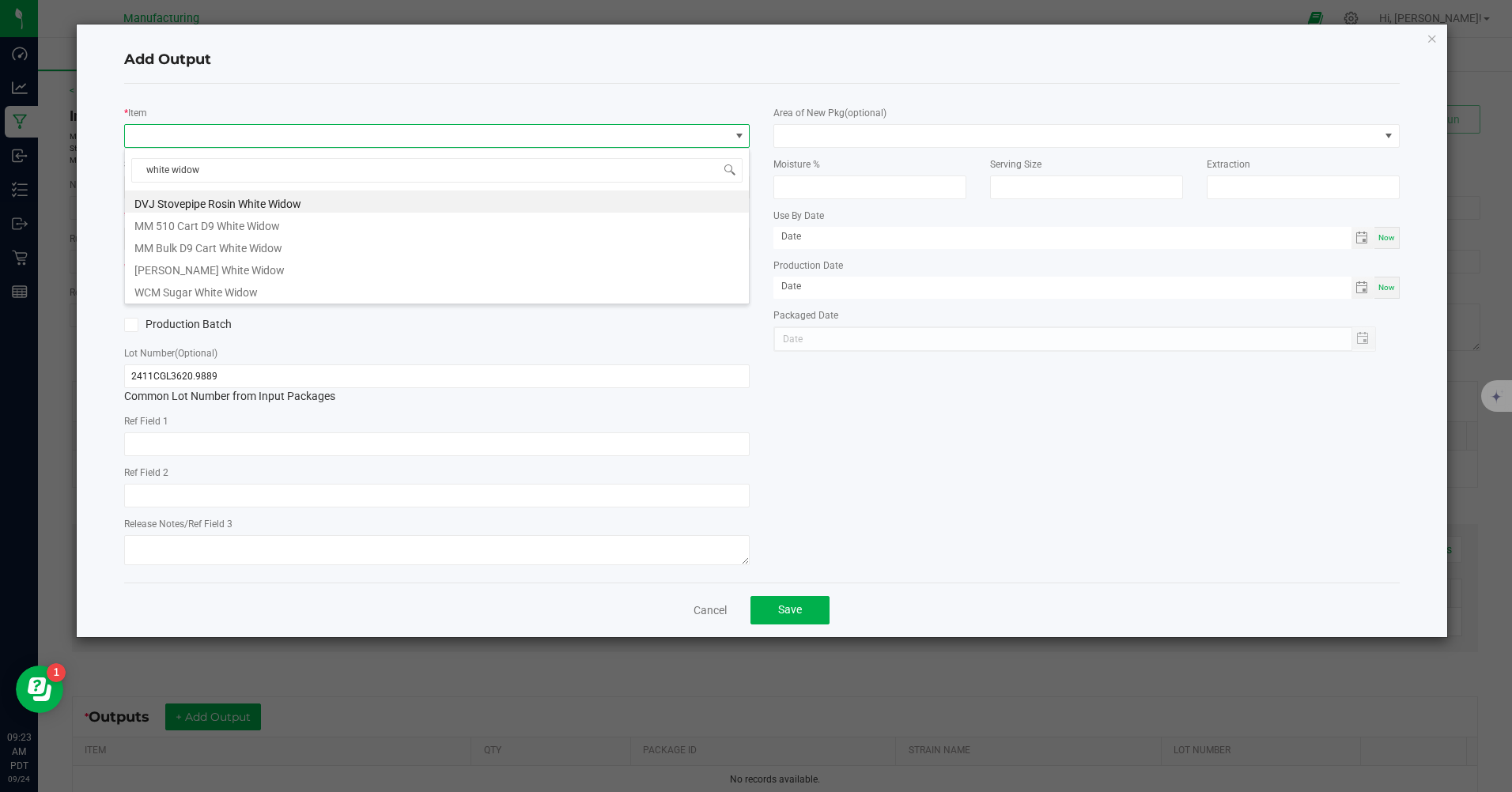
click at [195, 223] on li "MM 510 Cart D9 White Widow" at bounding box center [437, 223] width 624 height 22
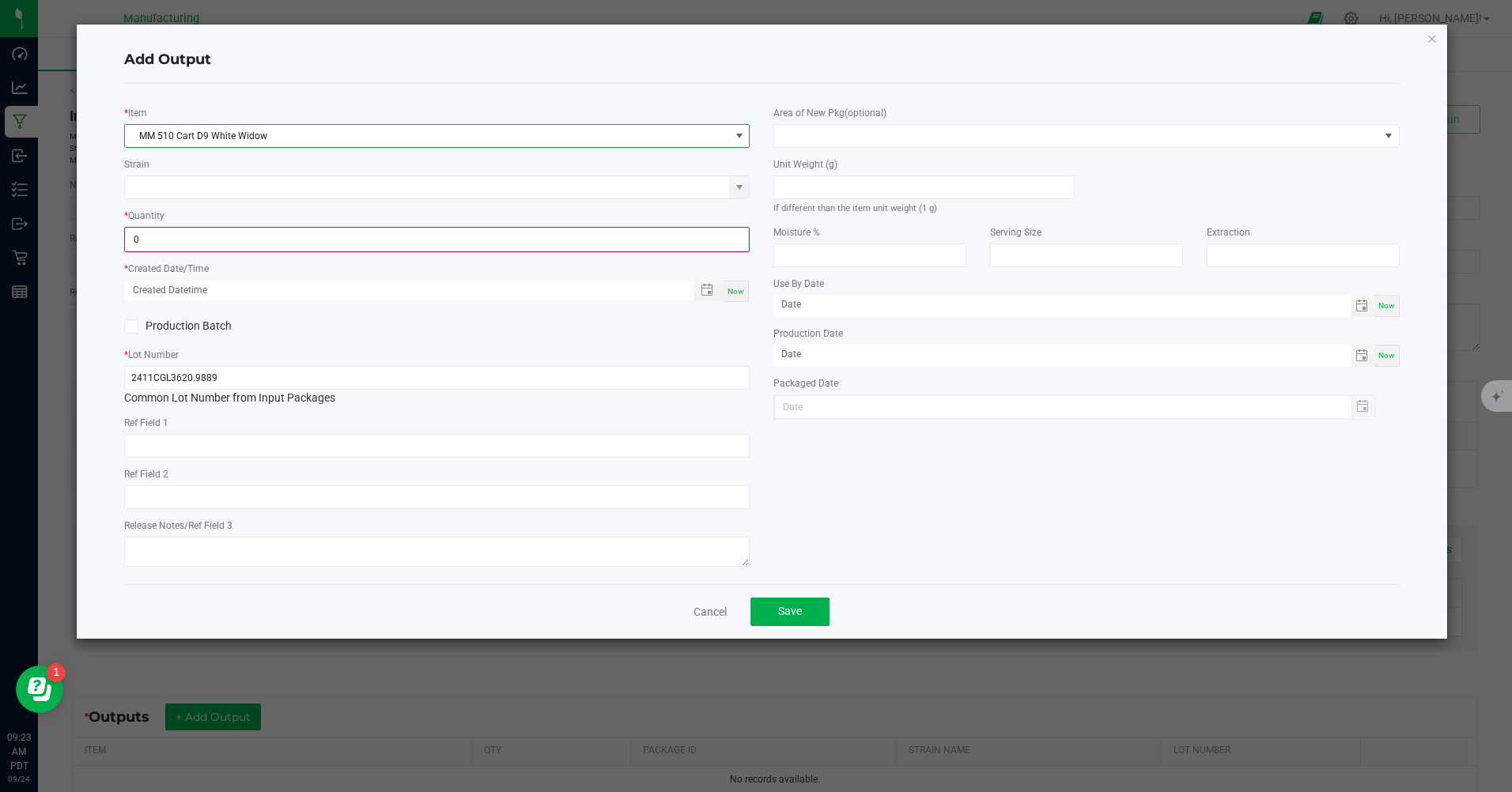
click at [175, 236] on input "0" at bounding box center [436, 239] width 623 height 22
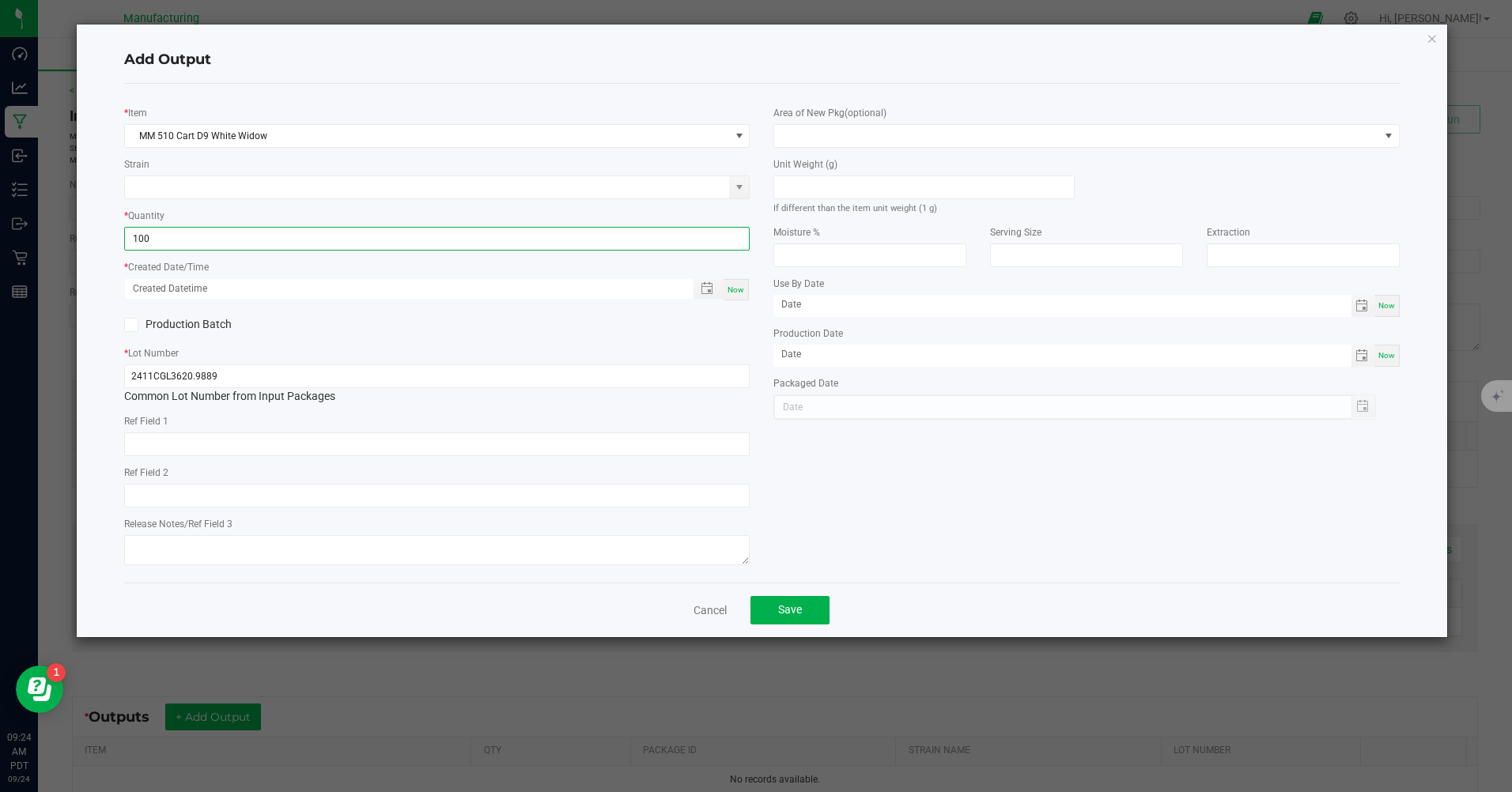
type input "100 ea"
click at [736, 294] on span "Now" at bounding box center [736, 290] width 16 height 9
type input "[DATE] 9:24 AM"
type input "[DATE]"
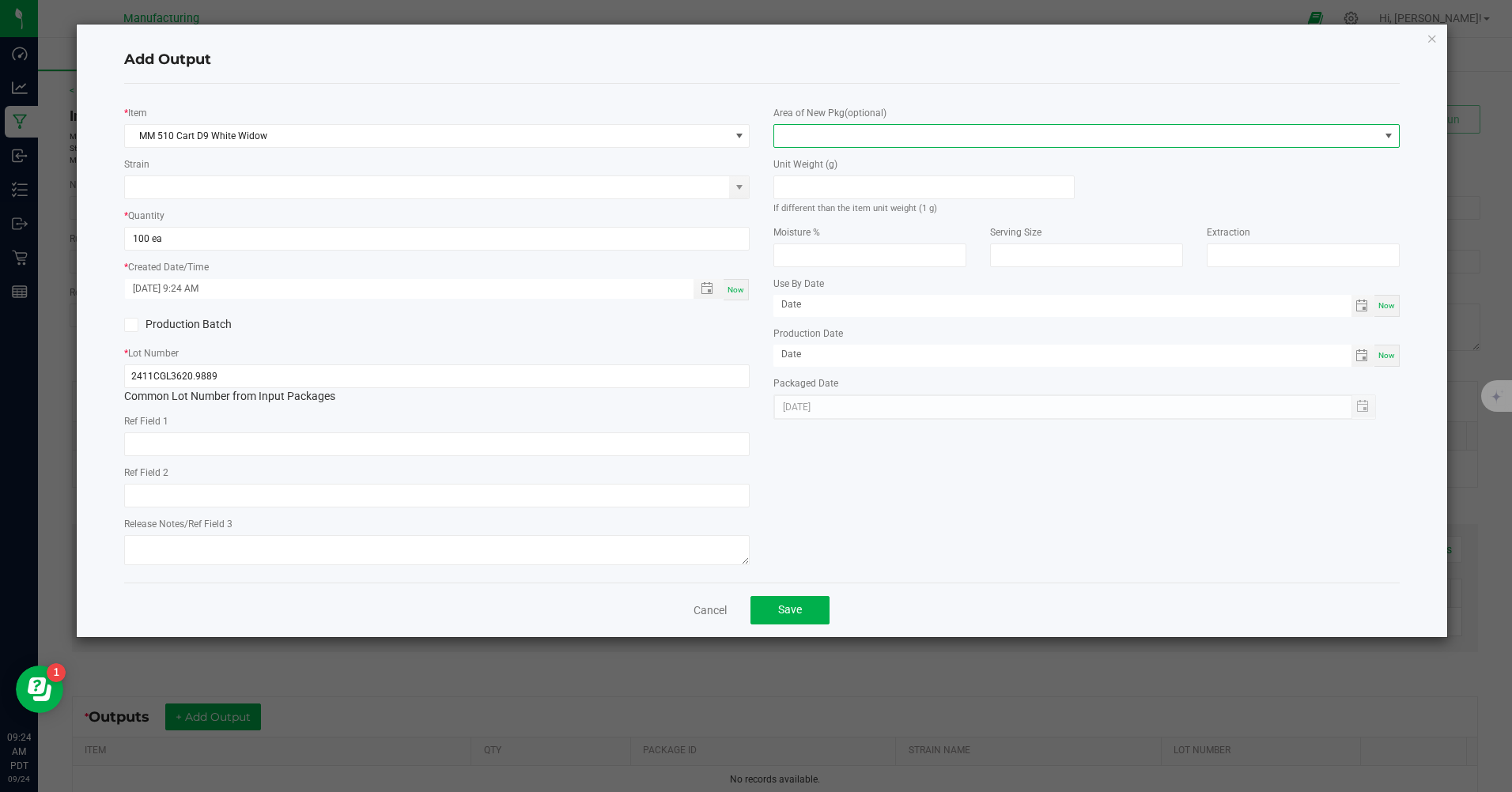
click at [813, 141] on span at bounding box center [1076, 136] width 604 height 22
click at [817, 344] on li "Inventory Room" at bounding box center [1086, 338] width 624 height 27
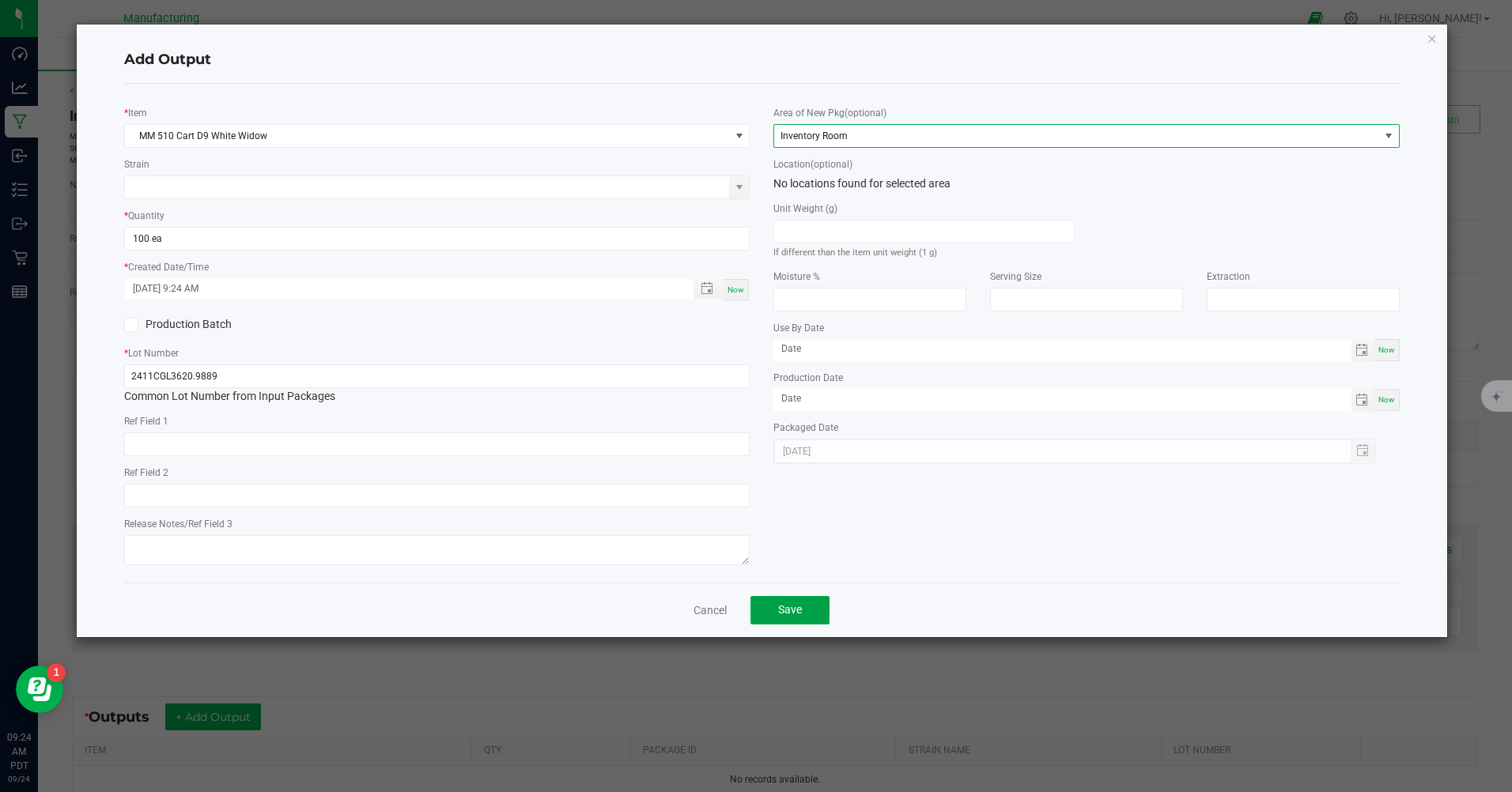
click at [794, 611] on span "Save" at bounding box center [789, 610] width 24 height 13
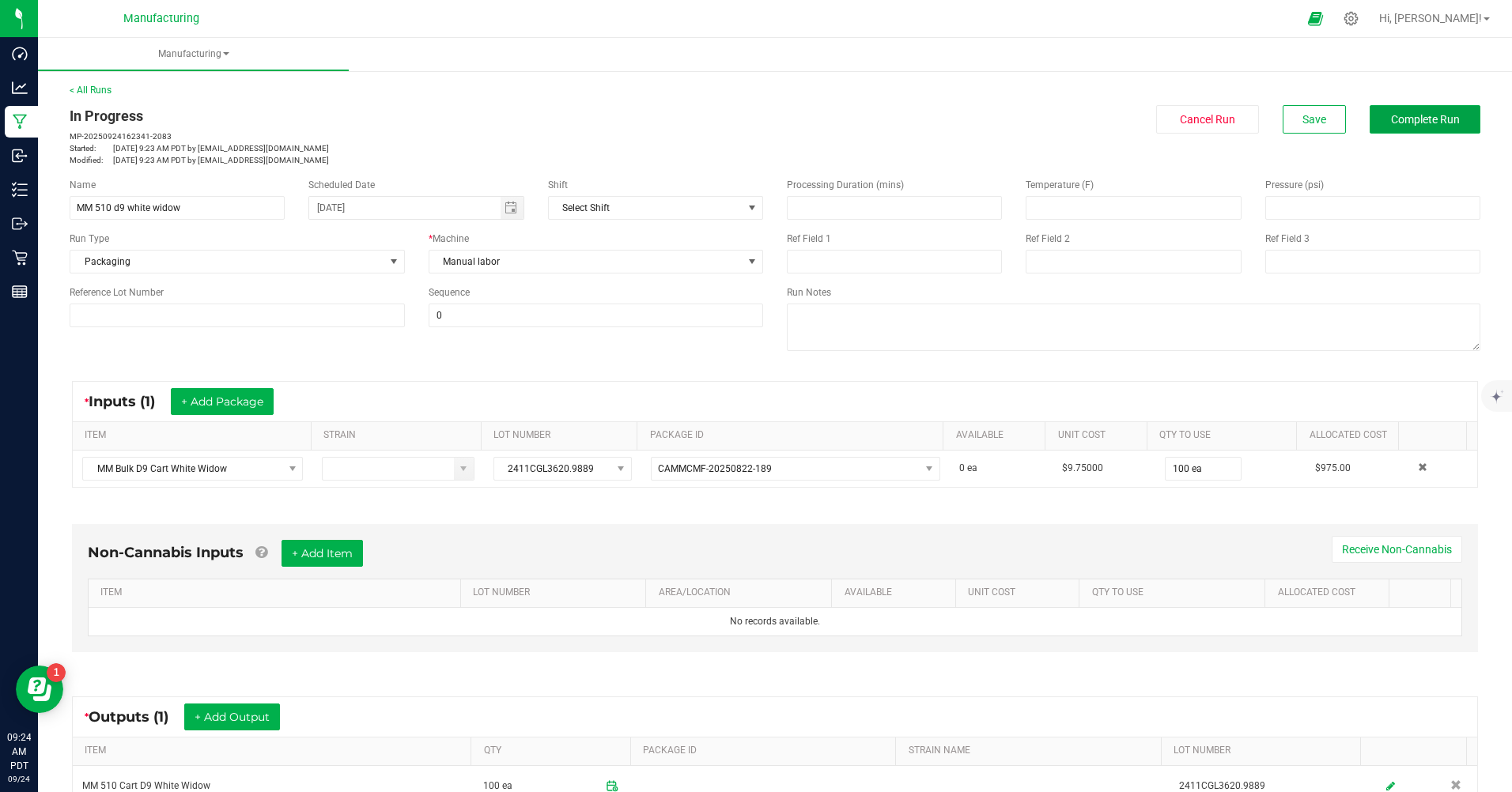
click at [1409, 119] on span "Complete Run" at bounding box center [1425, 120] width 69 height 13
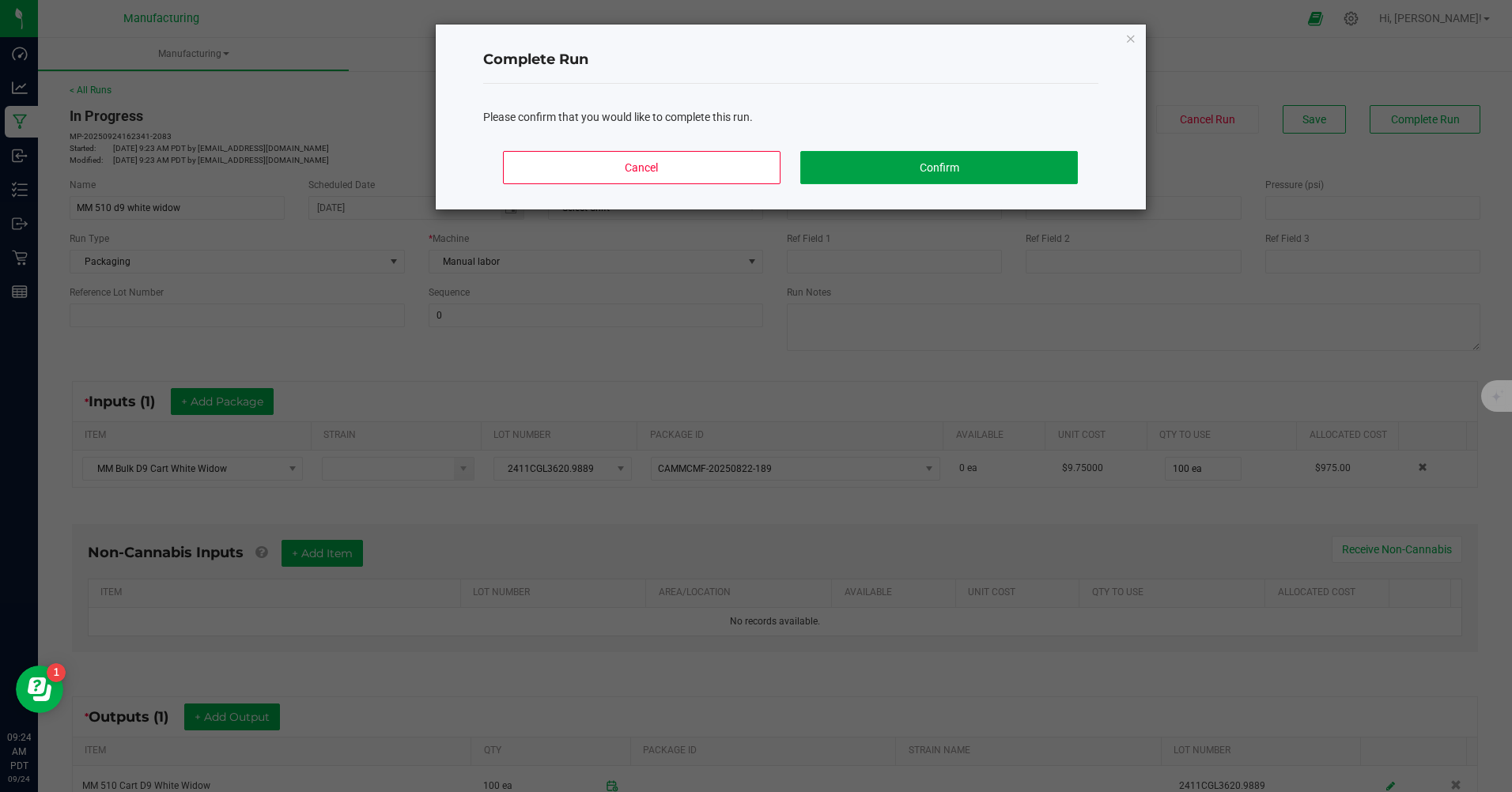
click at [1019, 173] on button "Confirm" at bounding box center [938, 168] width 277 height 33
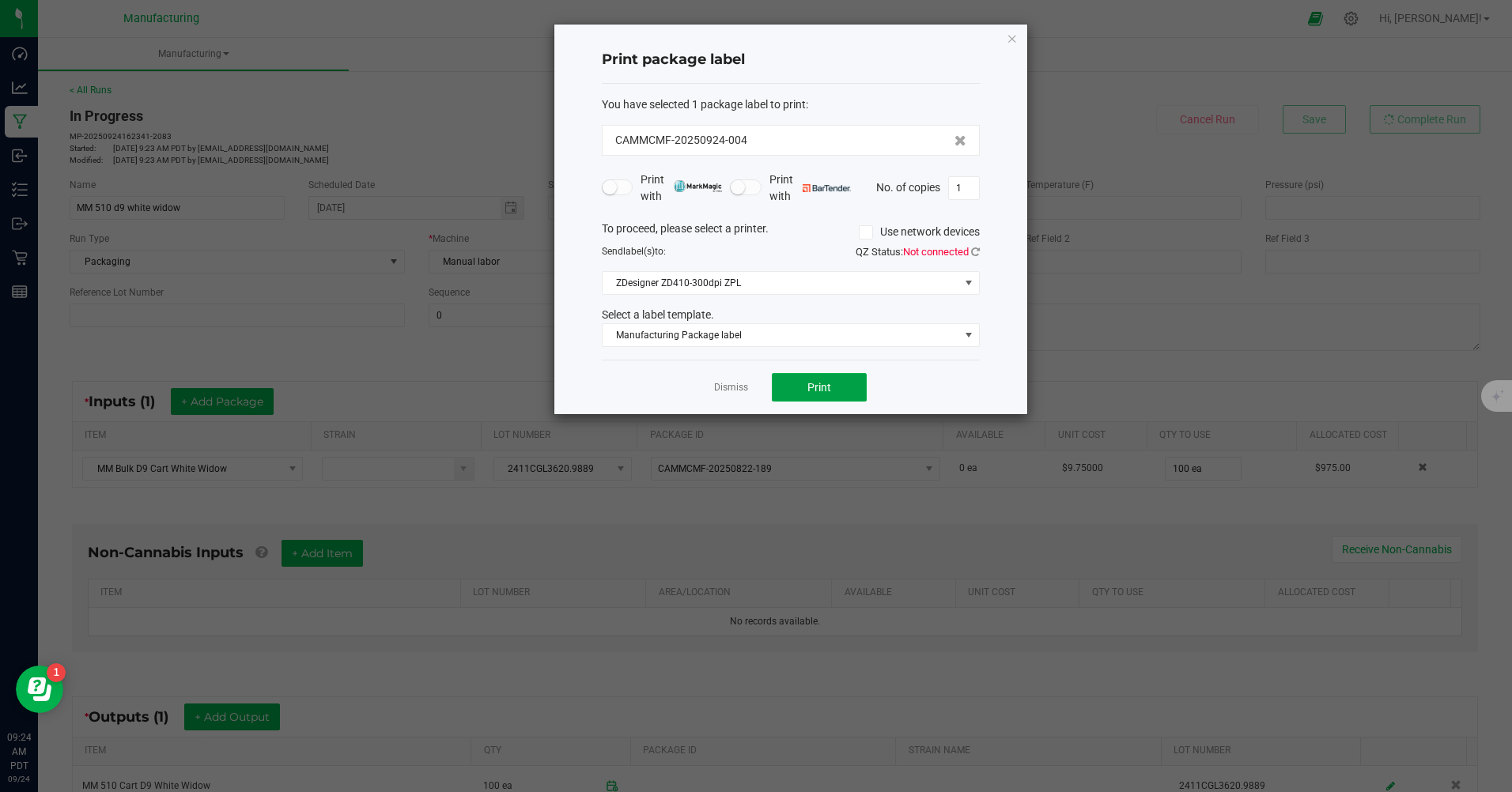
click at [826, 387] on span "Print" at bounding box center [819, 387] width 24 height 13
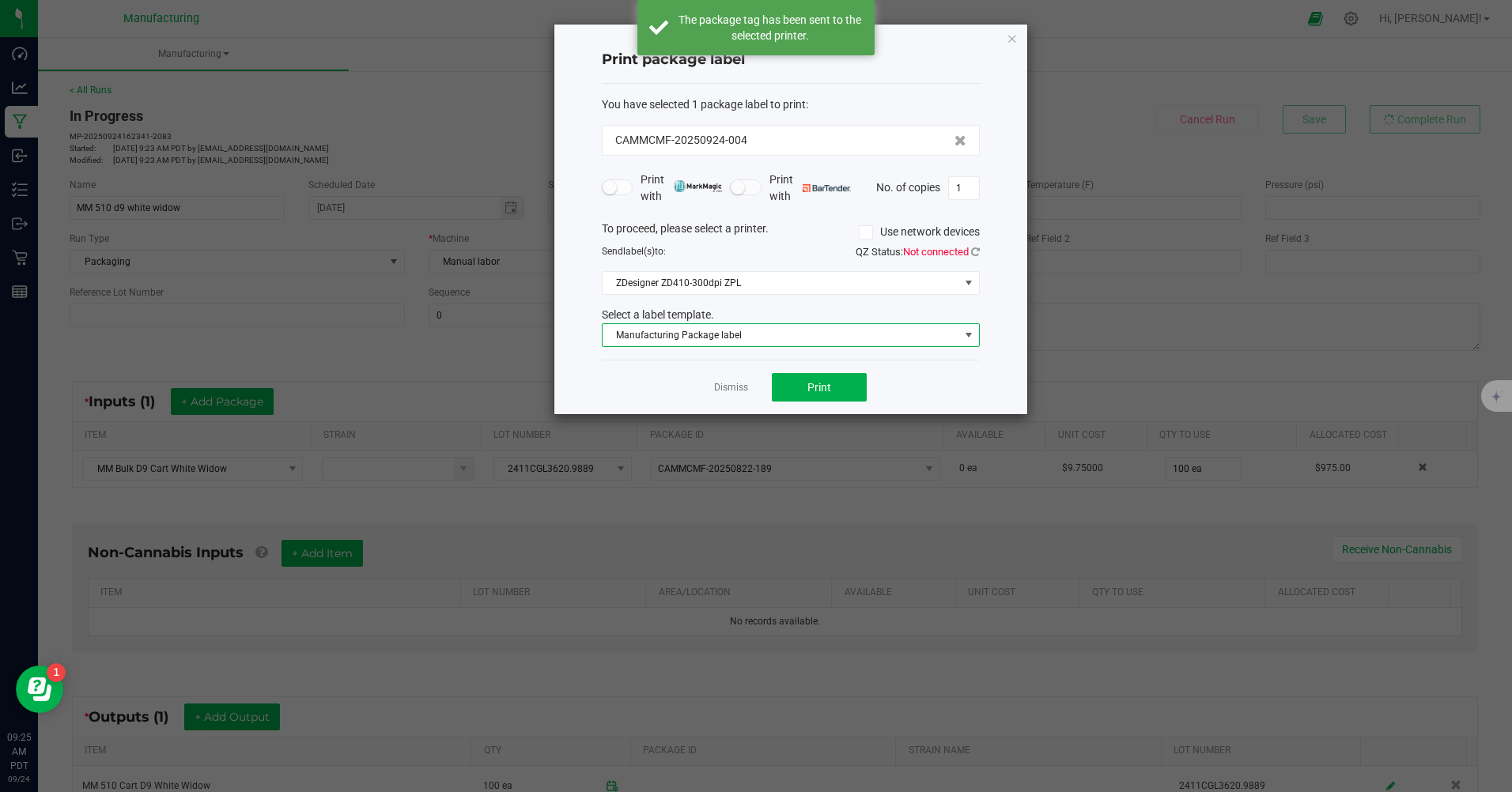
click at [758, 339] on span "Manufacturing Package label" at bounding box center [780, 335] width 356 height 22
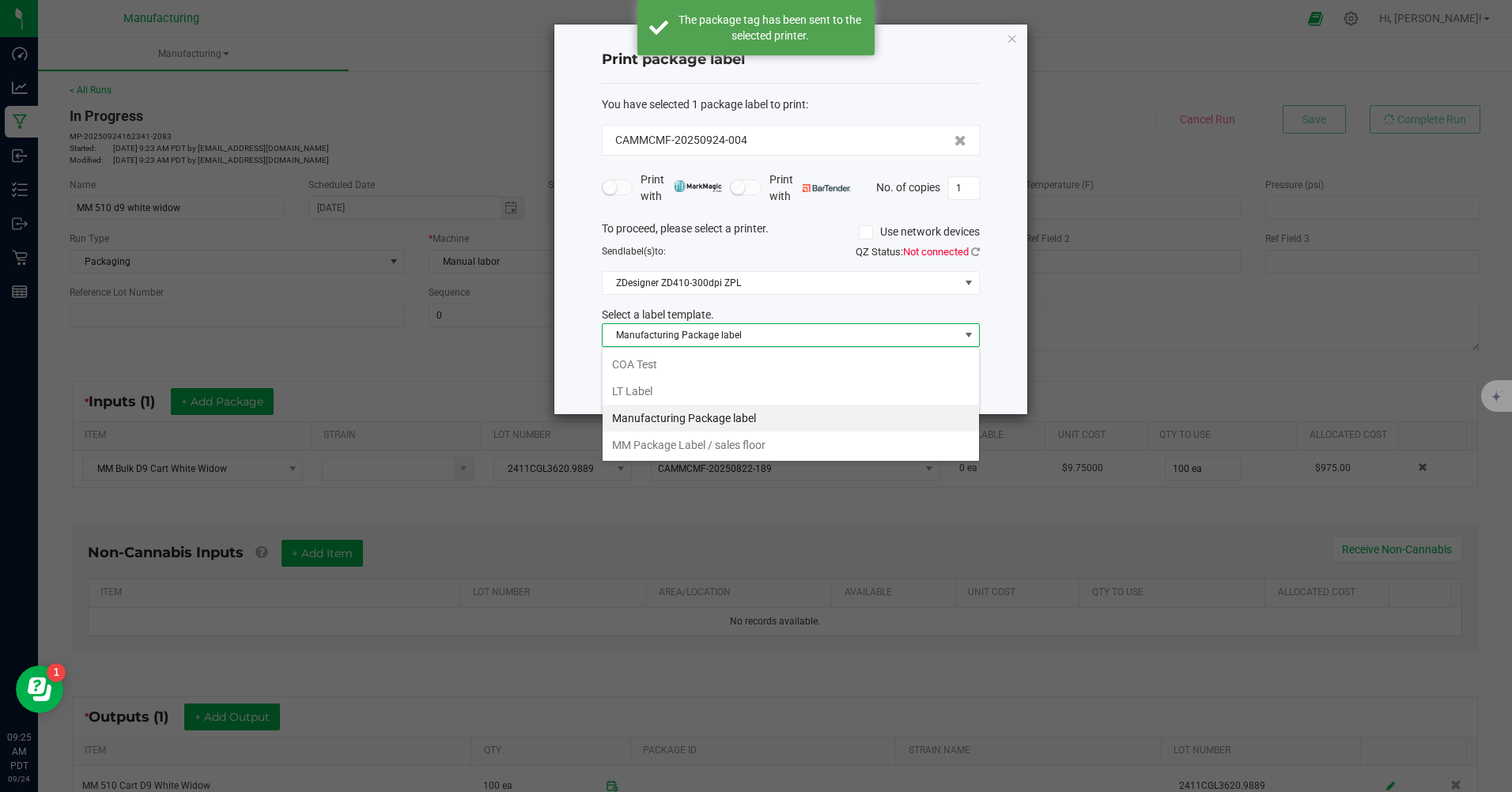
scroll to position [24, 378]
click at [753, 451] on li "MM Package Label / sales floor" at bounding box center [790, 444] width 376 height 27
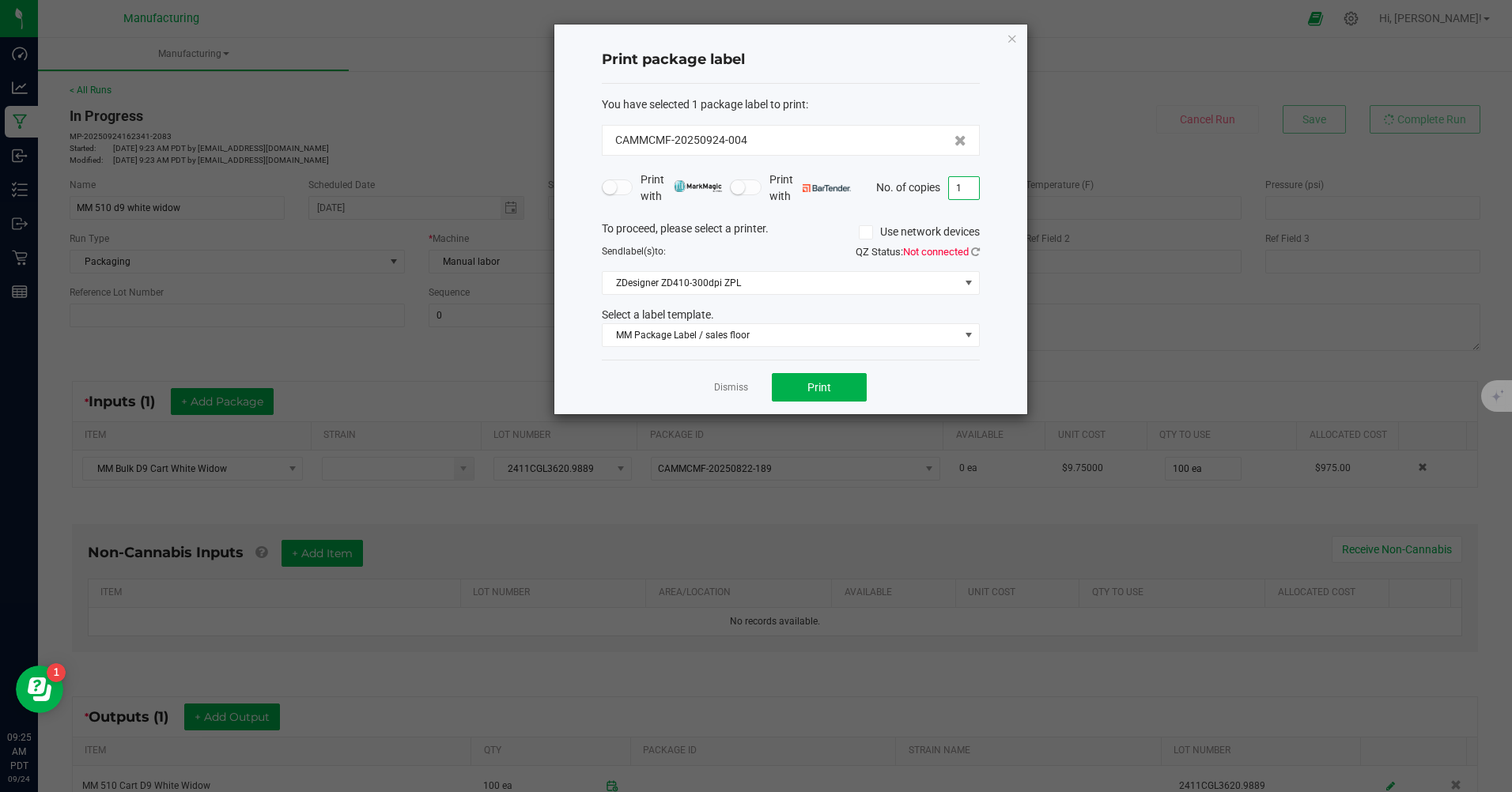
click at [966, 193] on input "1" at bounding box center [964, 188] width 30 height 22
type input "100"
click at [825, 387] on span "Print" at bounding box center [819, 387] width 24 height 13
click at [711, 383] on div "Dismiss Print" at bounding box center [790, 387] width 378 height 55
click at [728, 388] on link "Dismiss" at bounding box center [731, 387] width 34 height 14
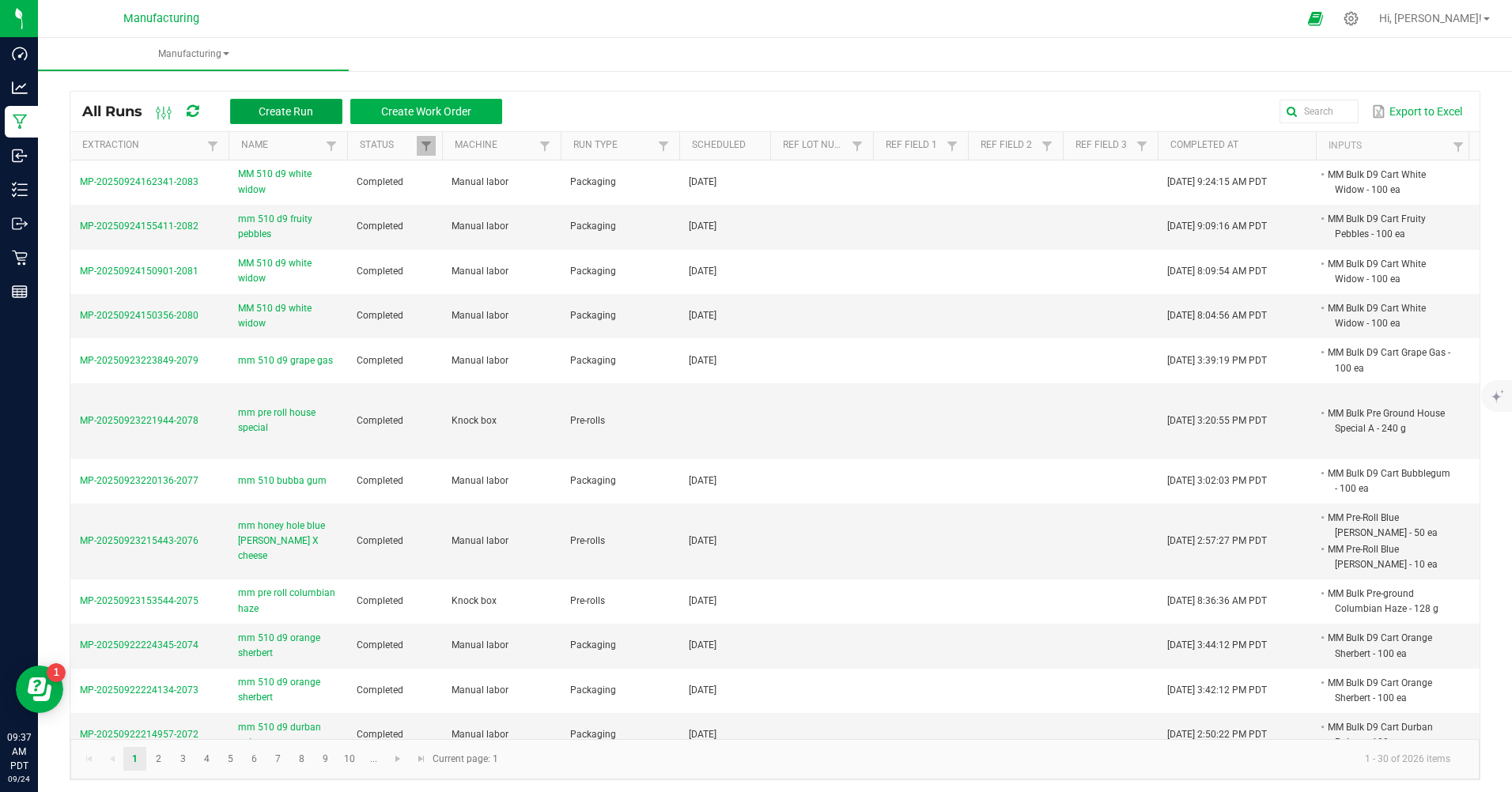
click at [277, 107] on span "Create Run" at bounding box center [286, 112] width 55 height 13
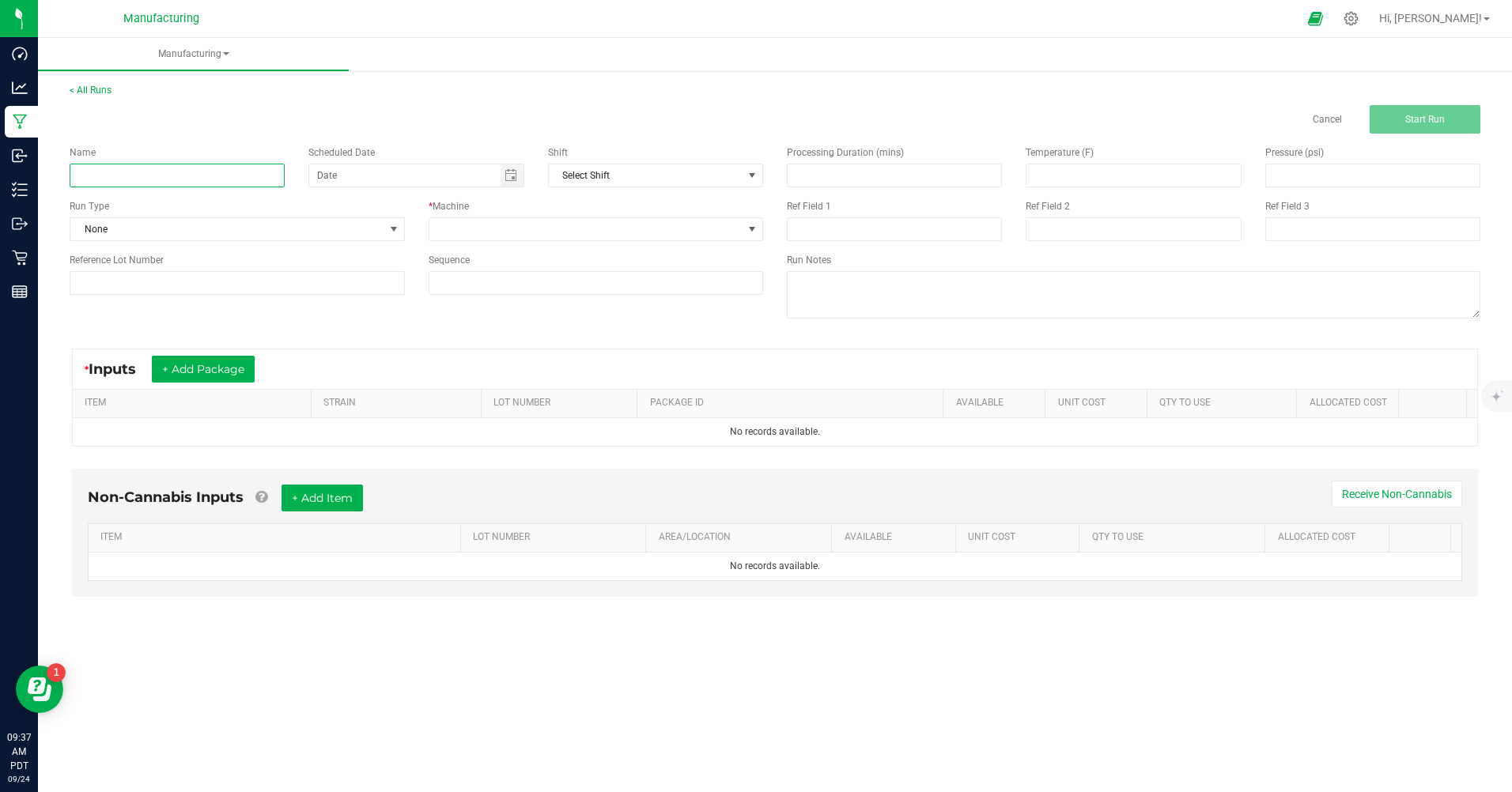
click at [282, 172] on input at bounding box center [177, 175] width 215 height 24
click at [517, 173] on span "Toggle calendar" at bounding box center [512, 175] width 23 height 22
type input "mm 510 d9 green crack"
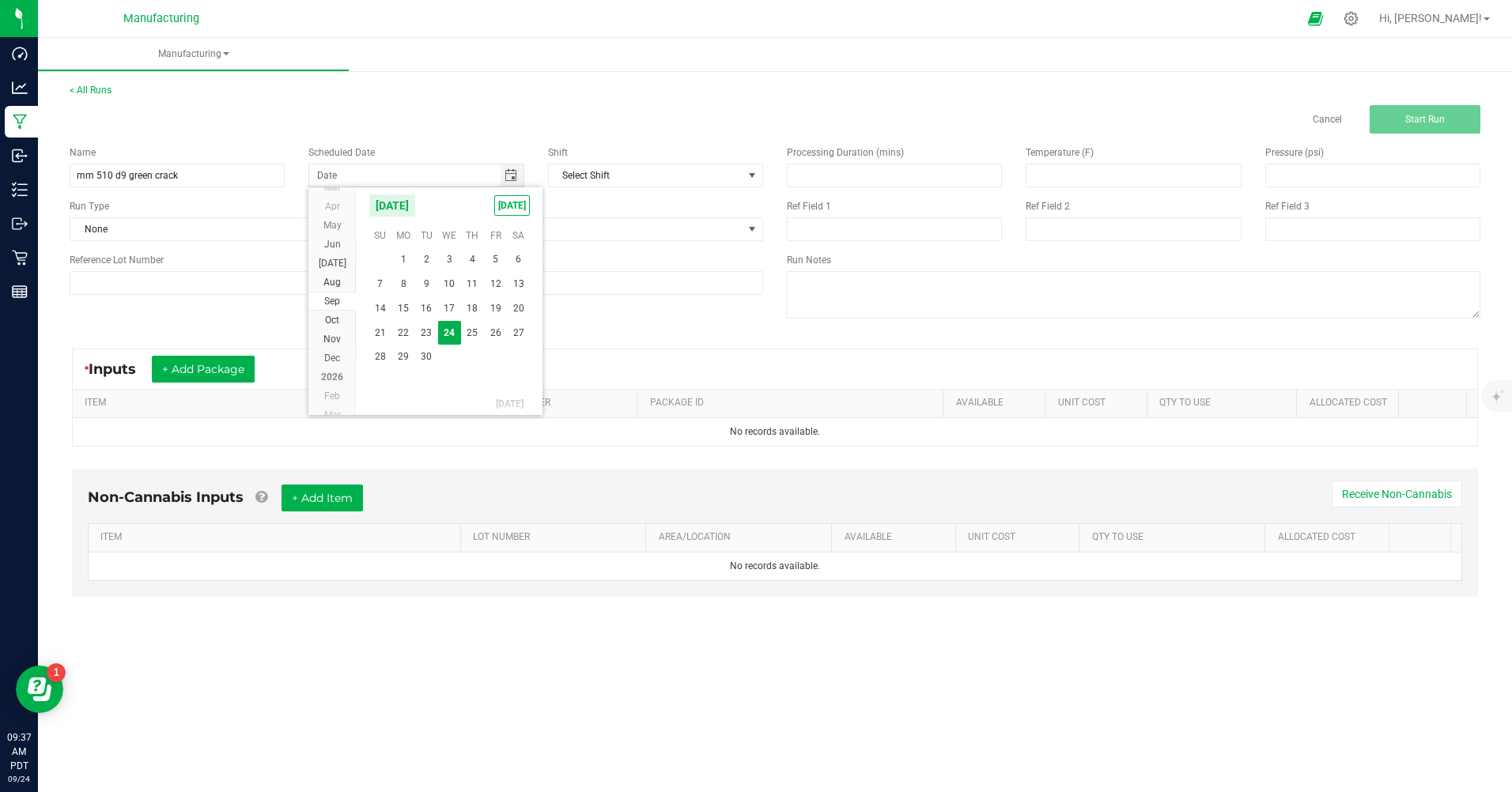
click at [505, 208] on span "[DATE]" at bounding box center [512, 205] width 36 height 20
type input "[DATE]"
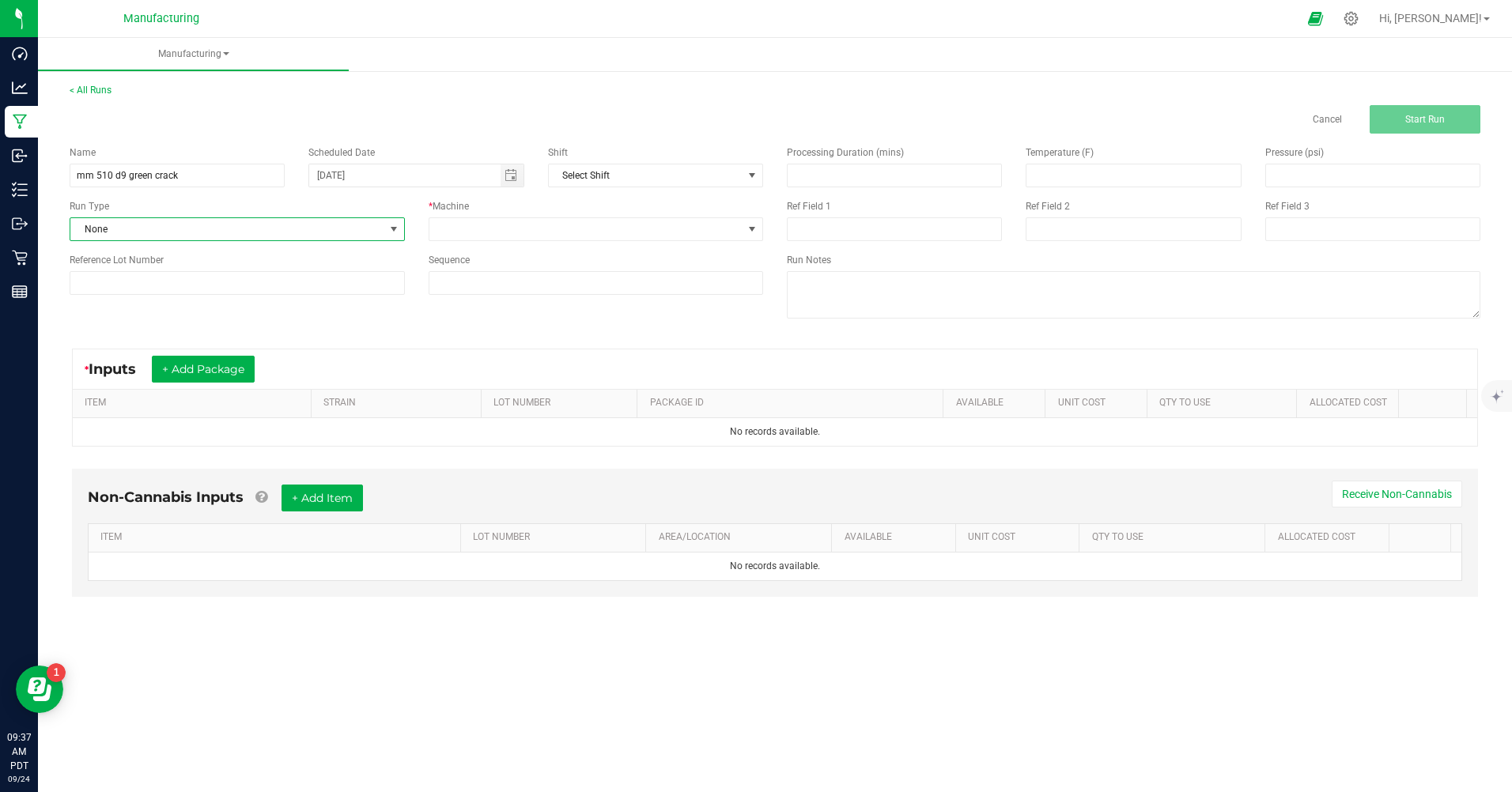
click at [212, 220] on span "None" at bounding box center [227, 229] width 314 height 22
click at [199, 367] on li "Packaging" at bounding box center [237, 366] width 334 height 24
click at [763, 232] on span at bounding box center [596, 229] width 335 height 24
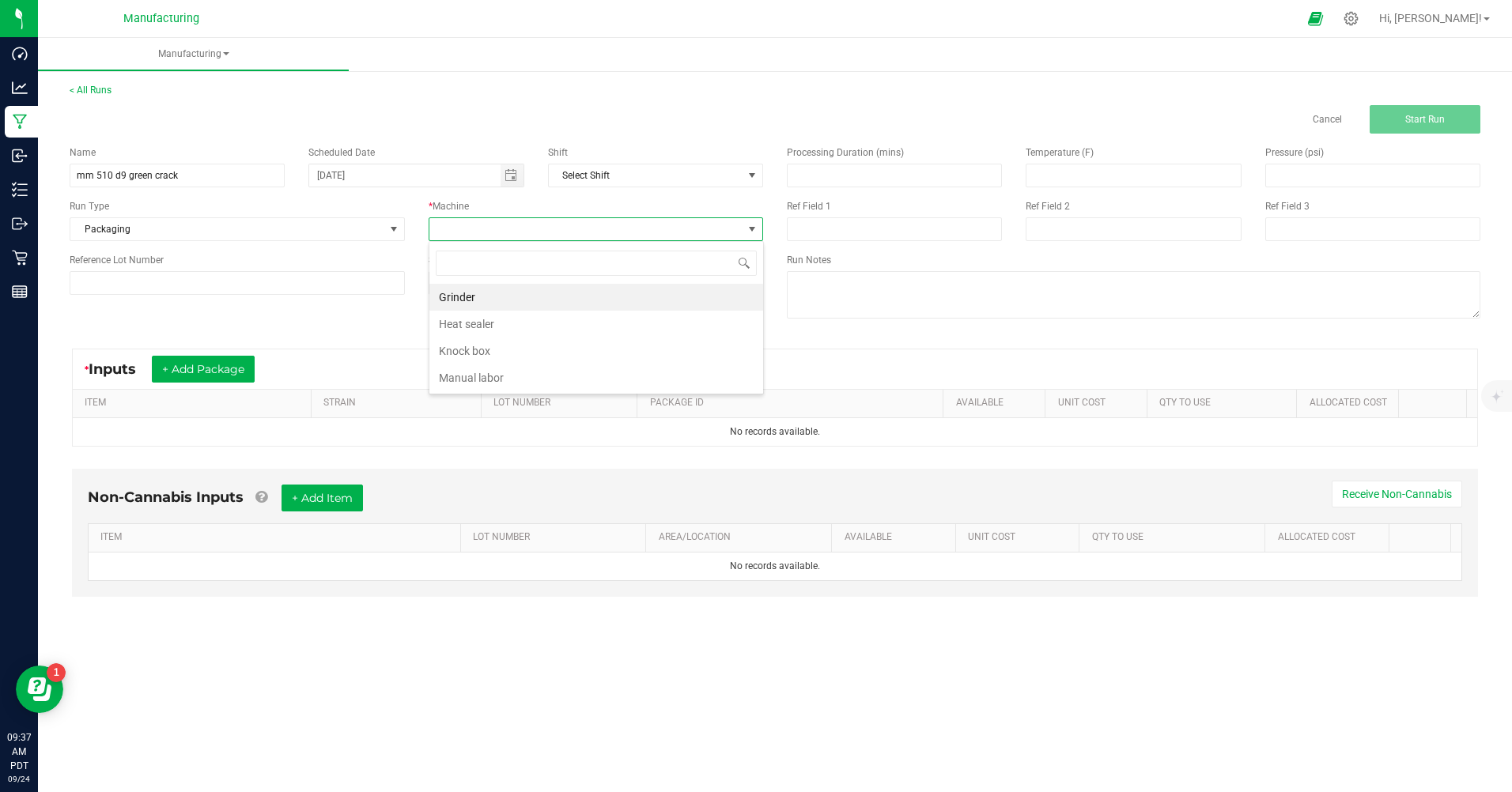
click at [430, 378] on li "Manual labor" at bounding box center [596, 378] width 334 height 27
click at [233, 374] on button "+ Add Package" at bounding box center [203, 369] width 103 height 27
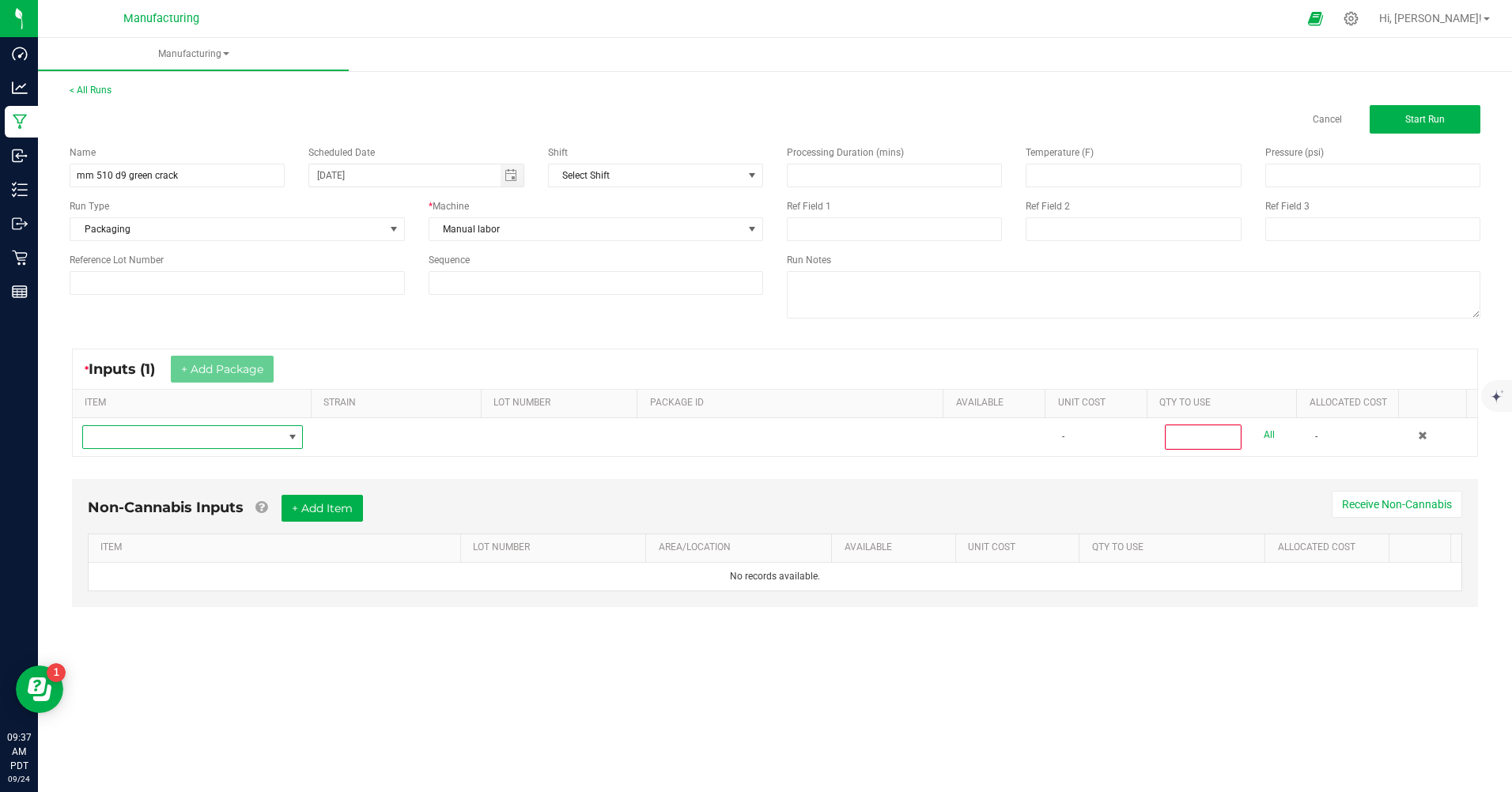
click at [254, 444] on span "NO DATA FOUND" at bounding box center [182, 437] width 199 height 22
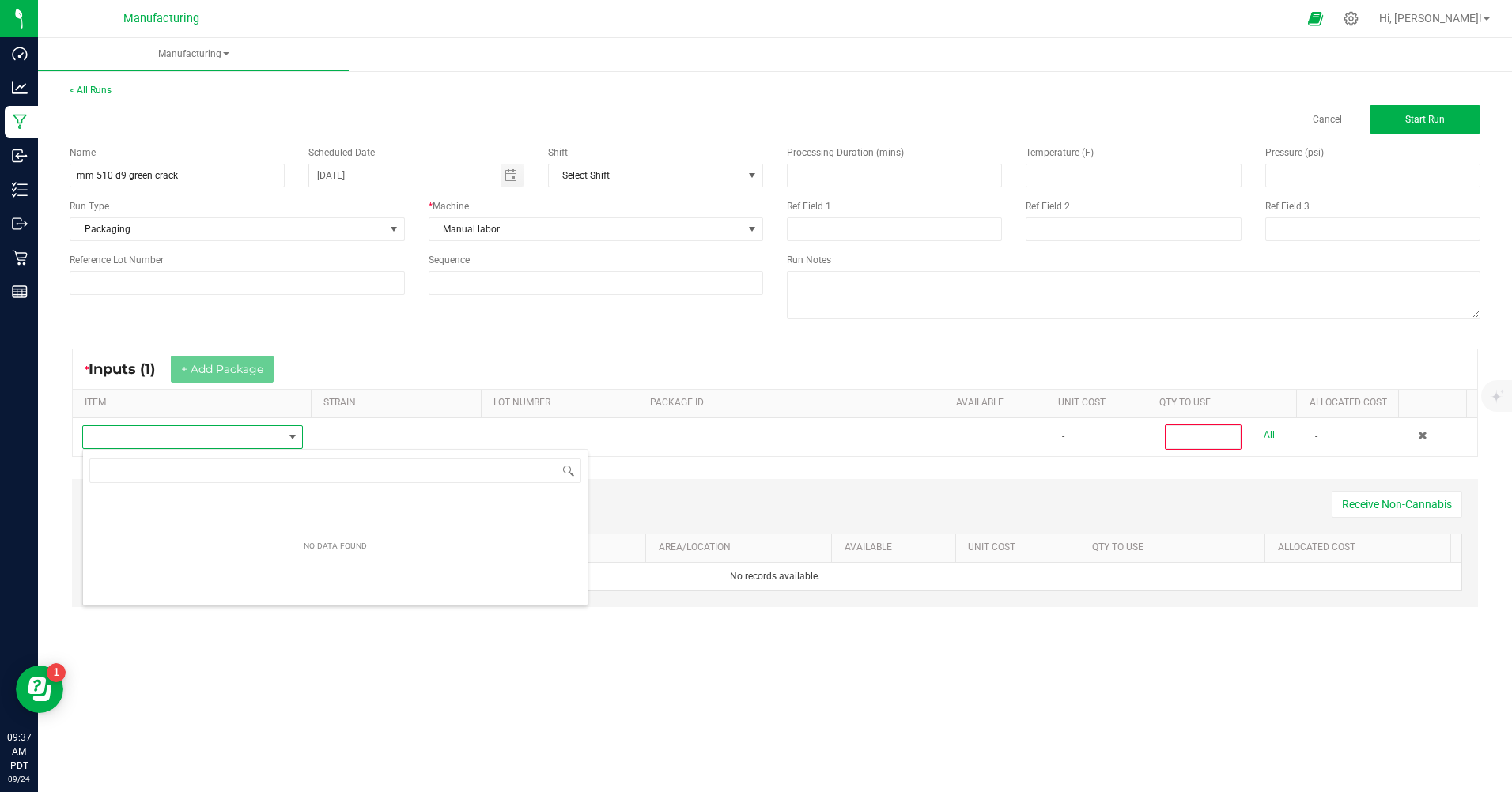
scroll to position [24, 219]
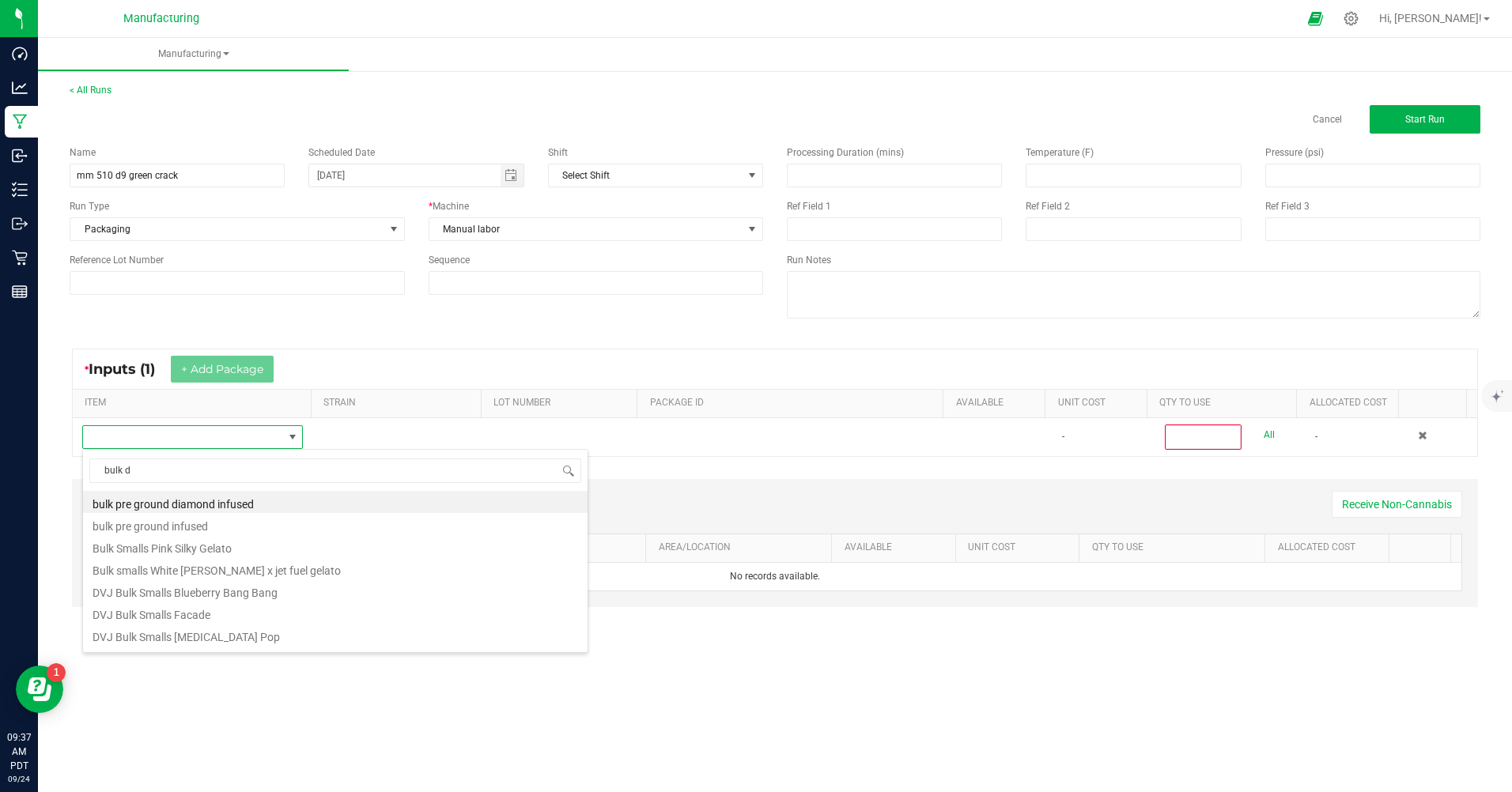
type input "bulk d9"
click at [232, 606] on li "MM Bulk D9 Cart Green Crack" at bounding box center [335, 612] width 505 height 22
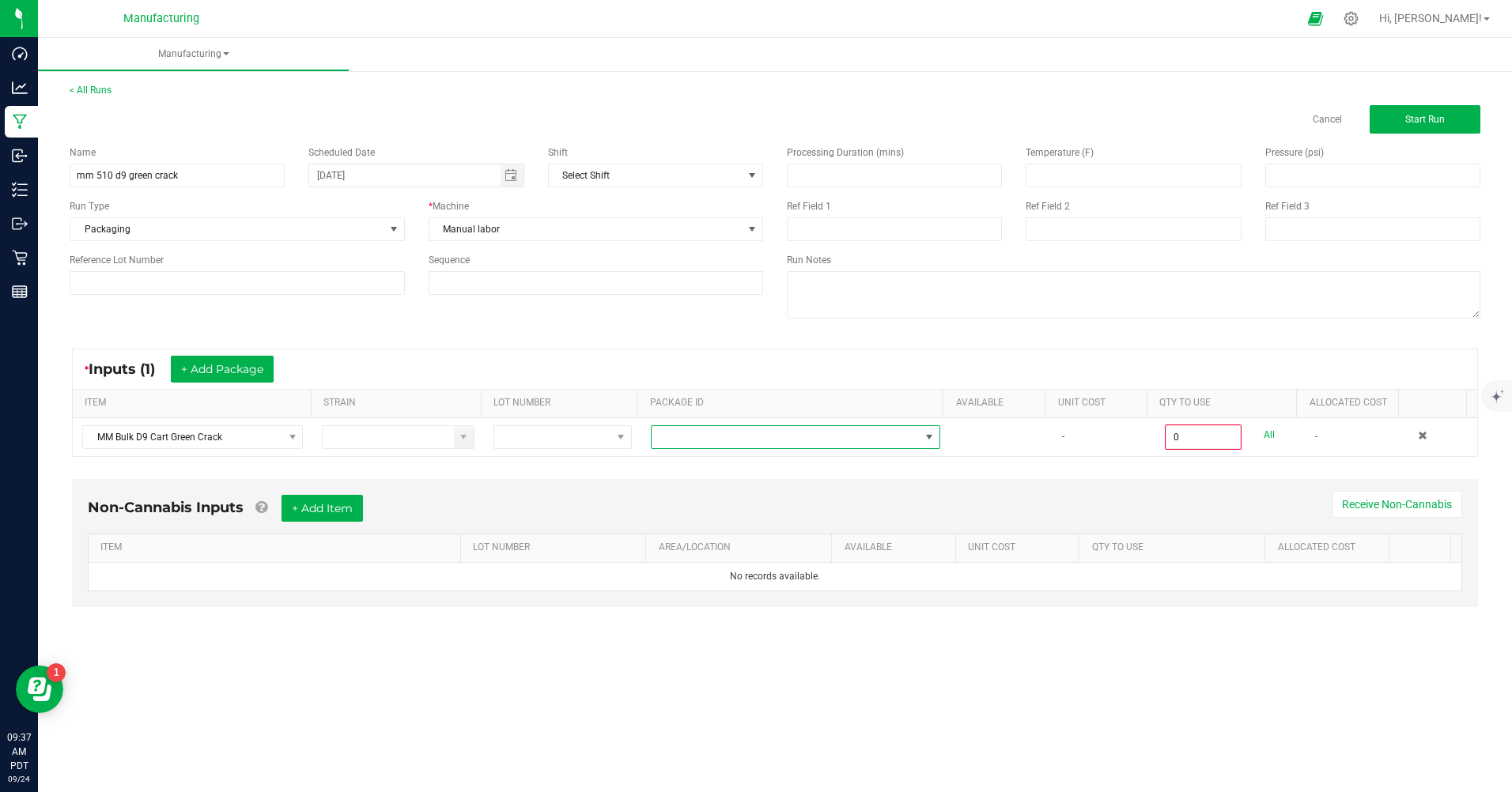
click at [730, 445] on span at bounding box center [785, 437] width 268 height 22
click at [751, 505] on li "CAMMCMF-20250718-164" at bounding box center [789, 504] width 286 height 27
click at [1264, 433] on link "All" at bounding box center [1269, 435] width 11 height 21
type input "100 ea"
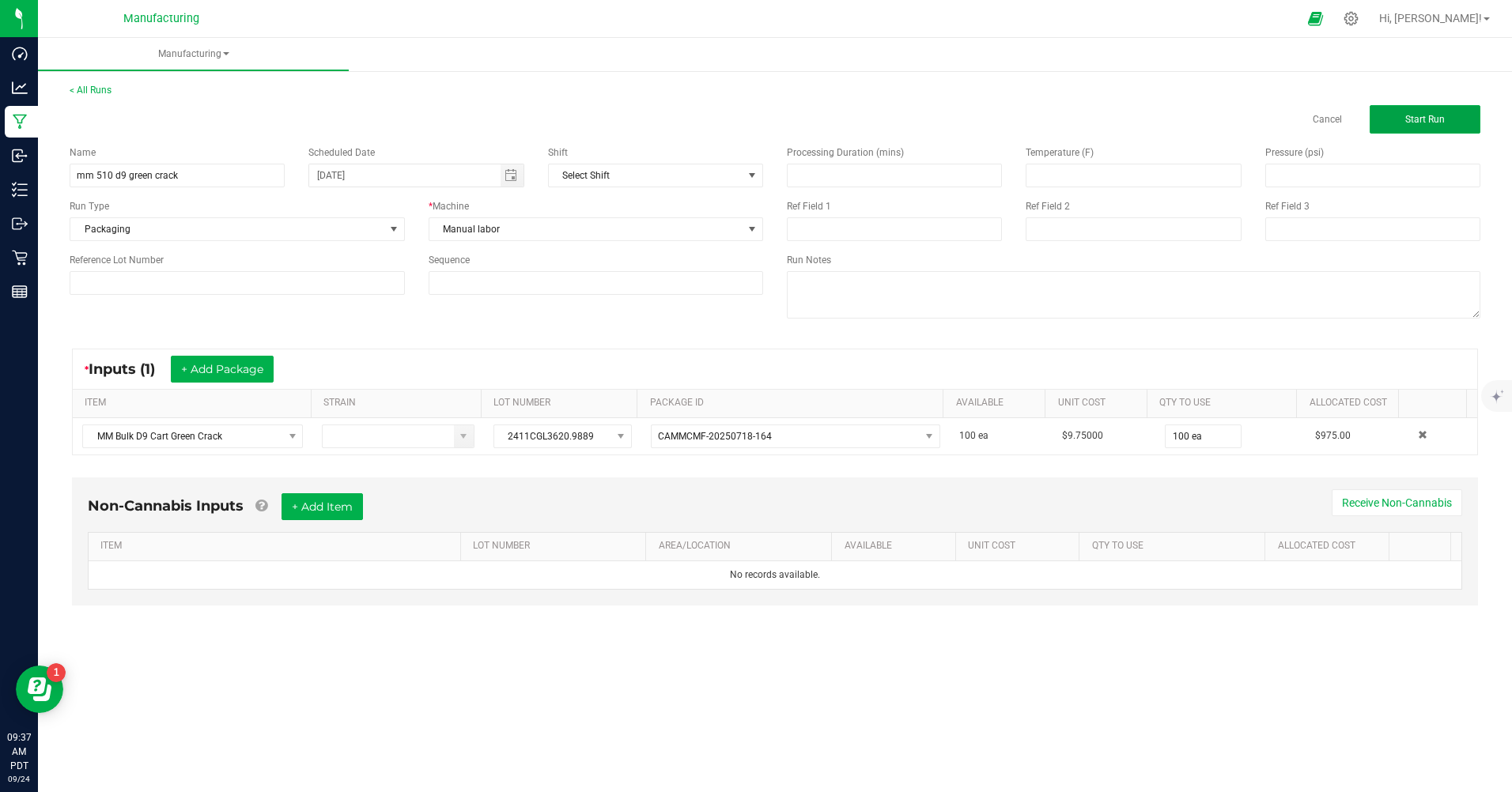
click at [1427, 120] on span "Start Run" at bounding box center [1424, 120] width 40 height 11
click at [1427, 120] on div "Manufacturing < All Runs Cancel Start Run Name mm 510 d9 green crack Scheduled …" at bounding box center [775, 415] width 1474 height 755
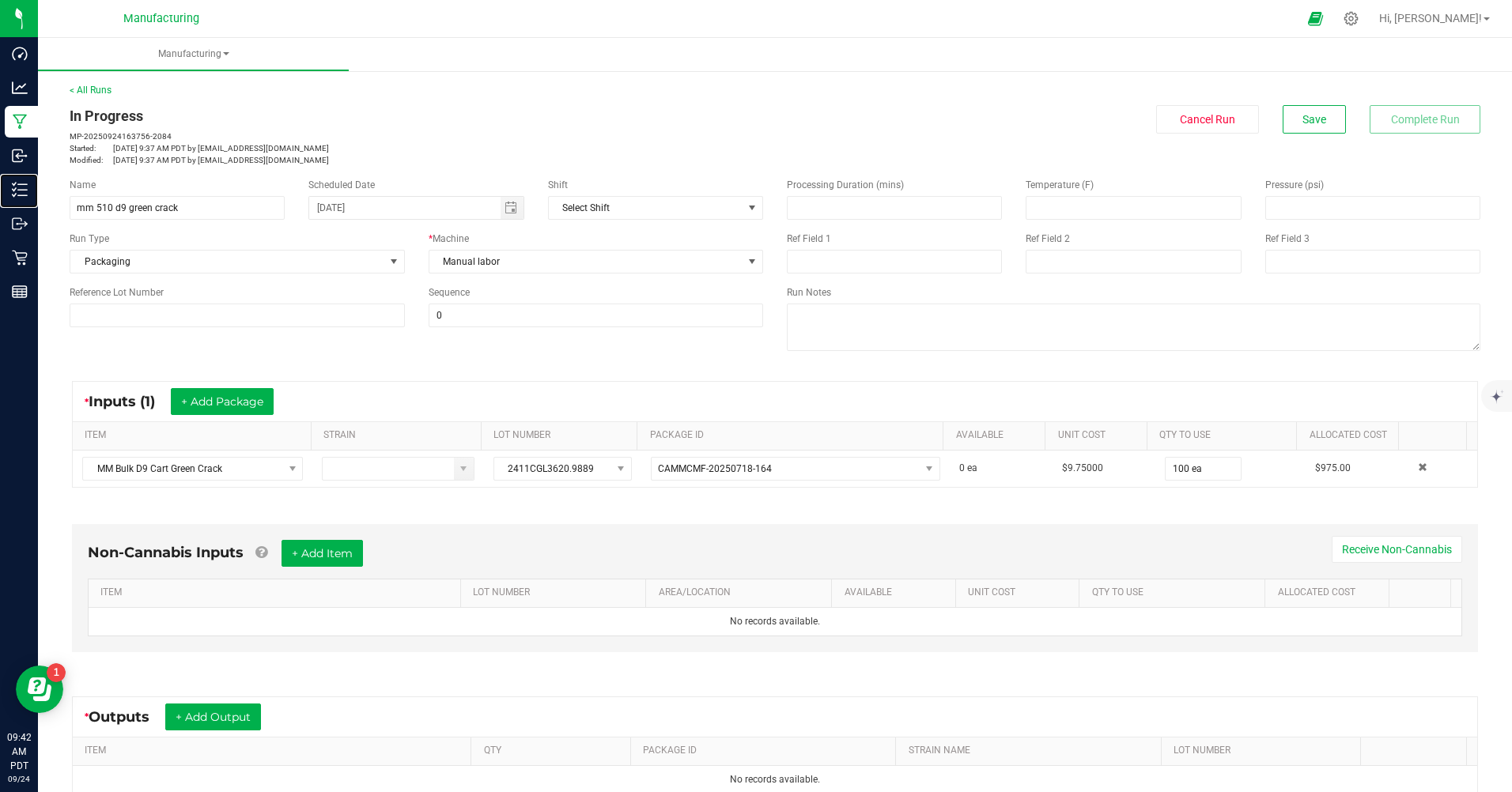
click at [0, 0] on p "Inventory" at bounding box center [0, 0] width 0 height 0
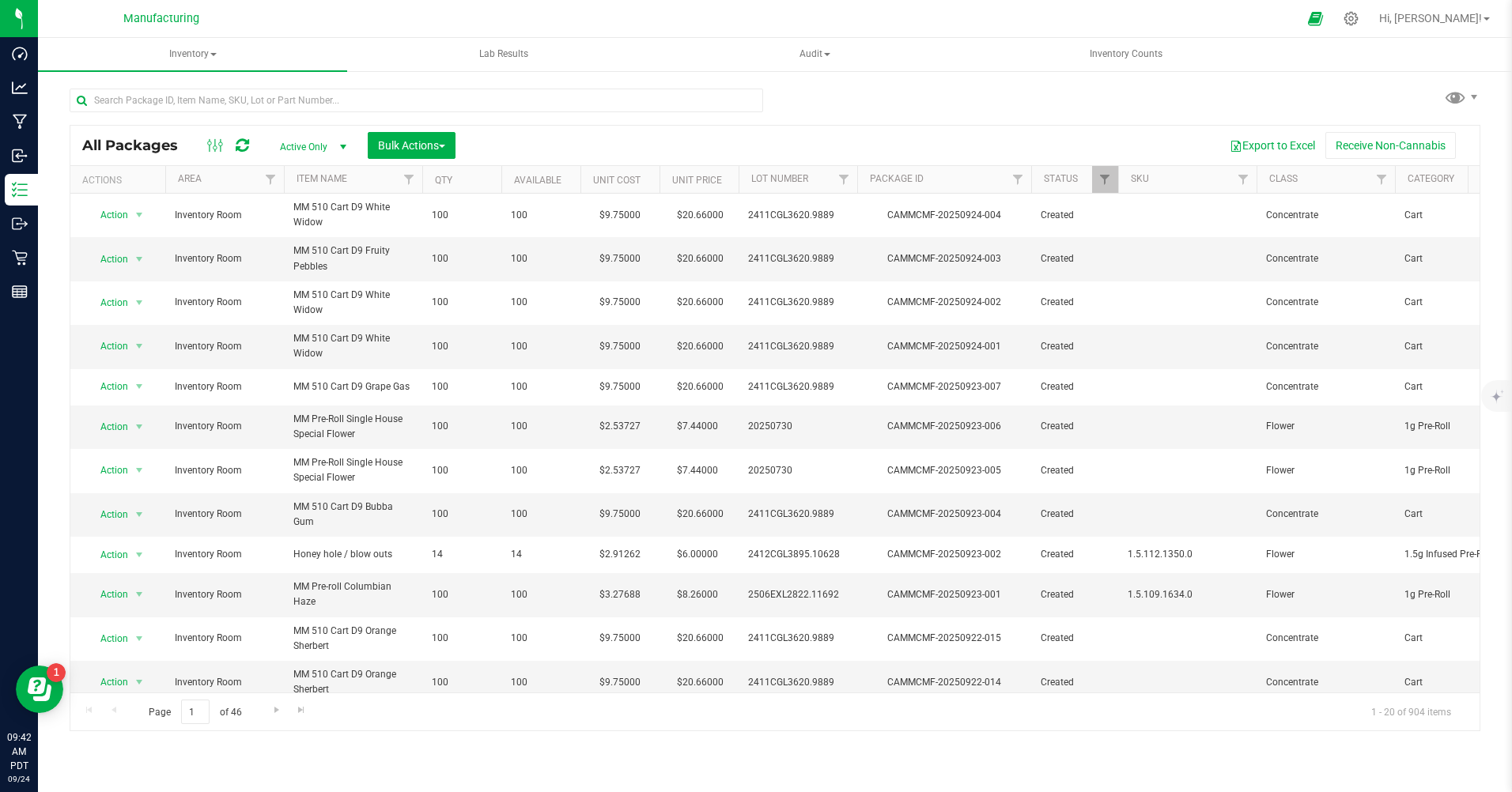
click at [299, 148] on span "Active Only" at bounding box center [309, 147] width 87 height 22
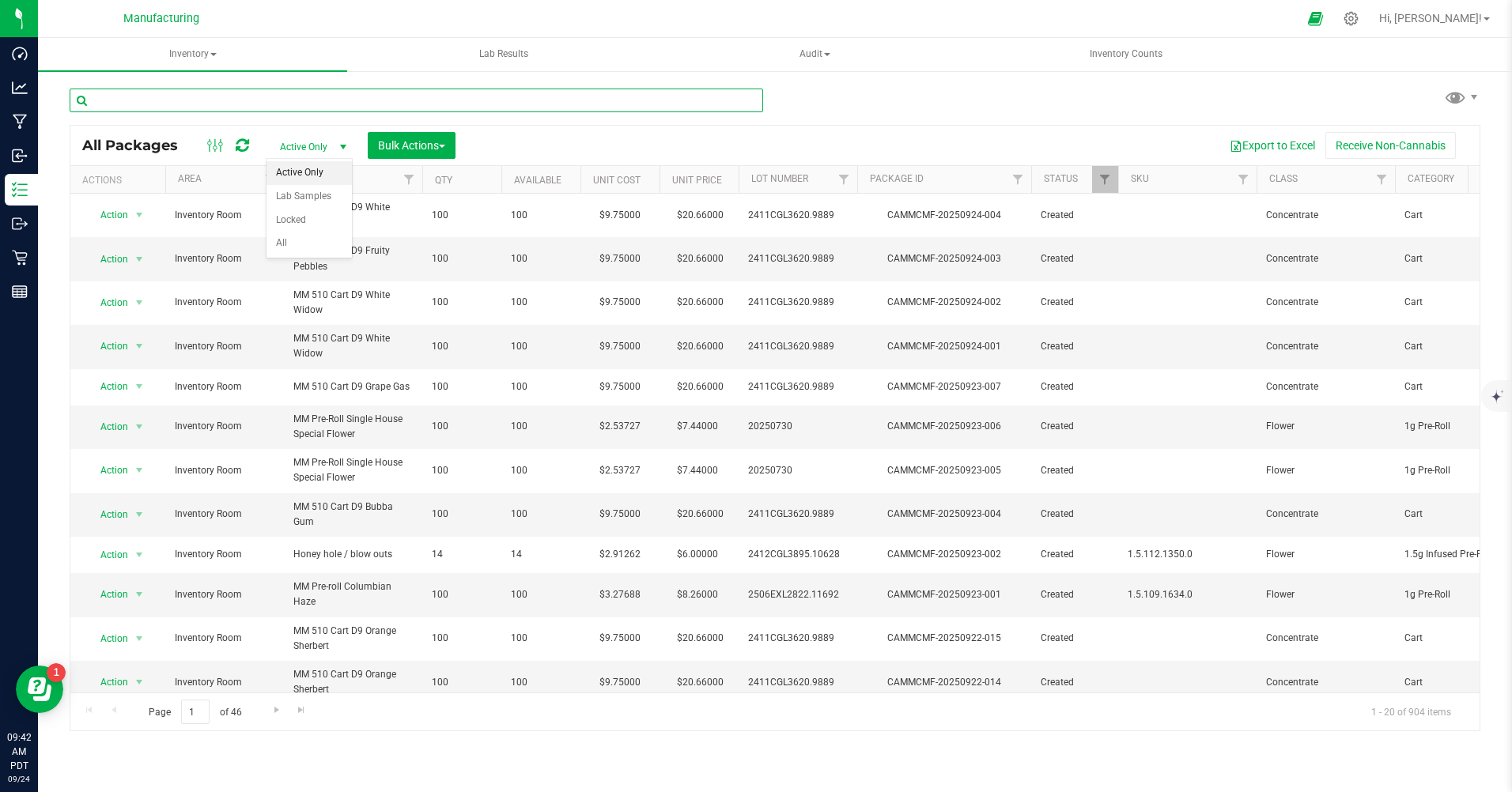
click at [151, 95] on input "text" at bounding box center [416, 100] width 693 height 24
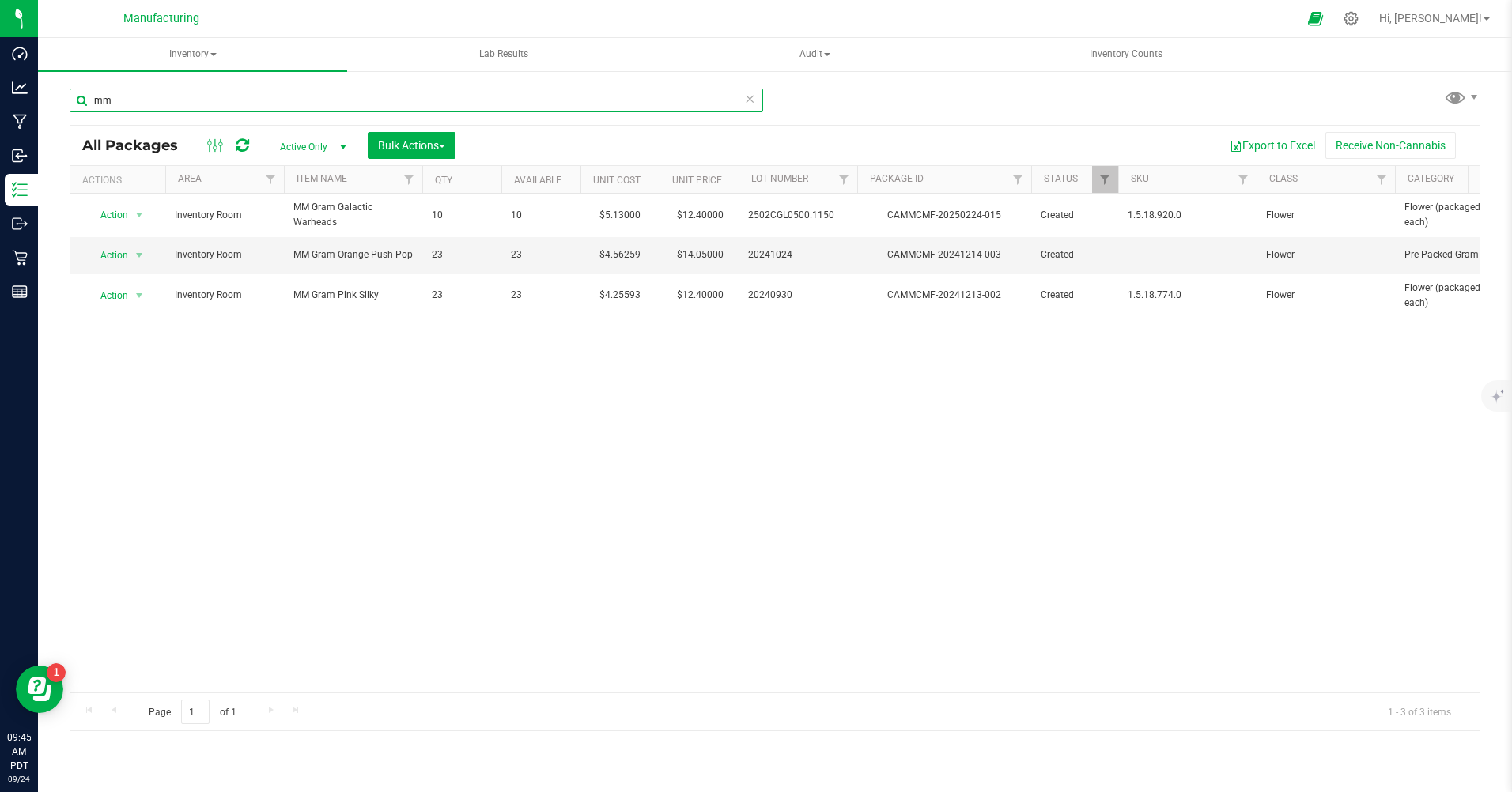
type input "m"
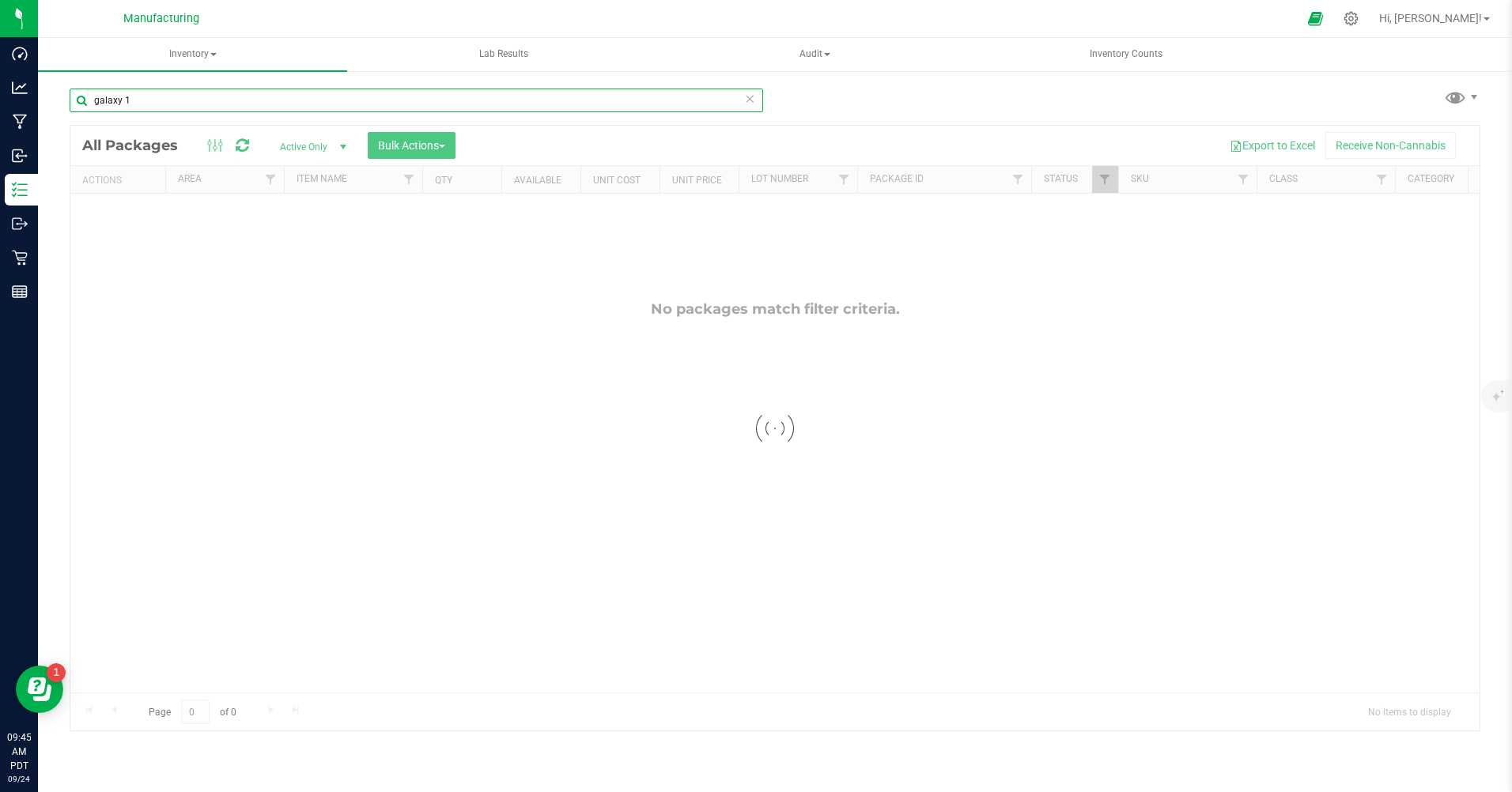
type input "galaxy"
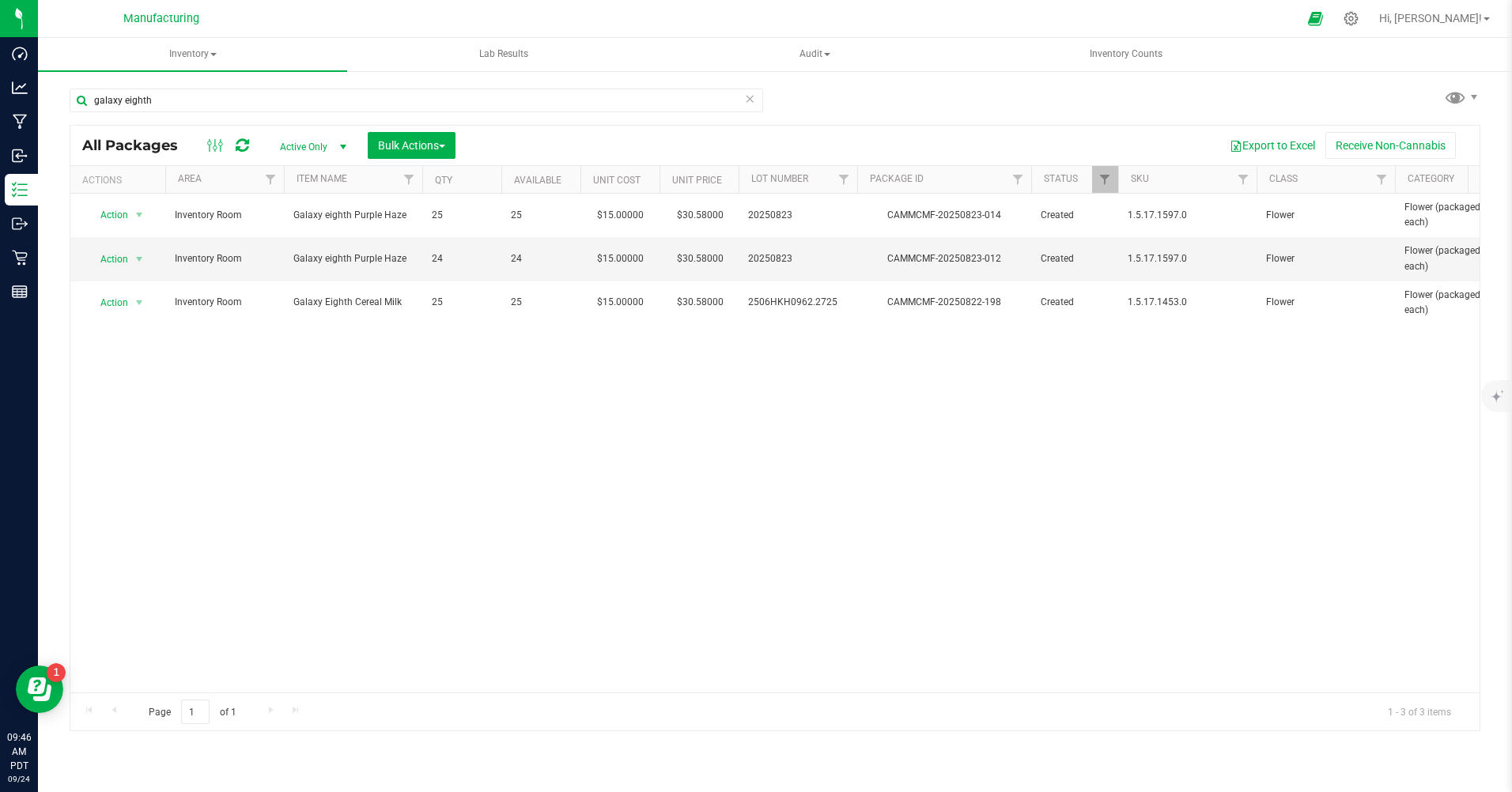
type input "galaxy eighth"
click at [306, 151] on span "Active Only" at bounding box center [309, 147] width 87 height 22
click at [277, 247] on li "All" at bounding box center [308, 243] width 85 height 24
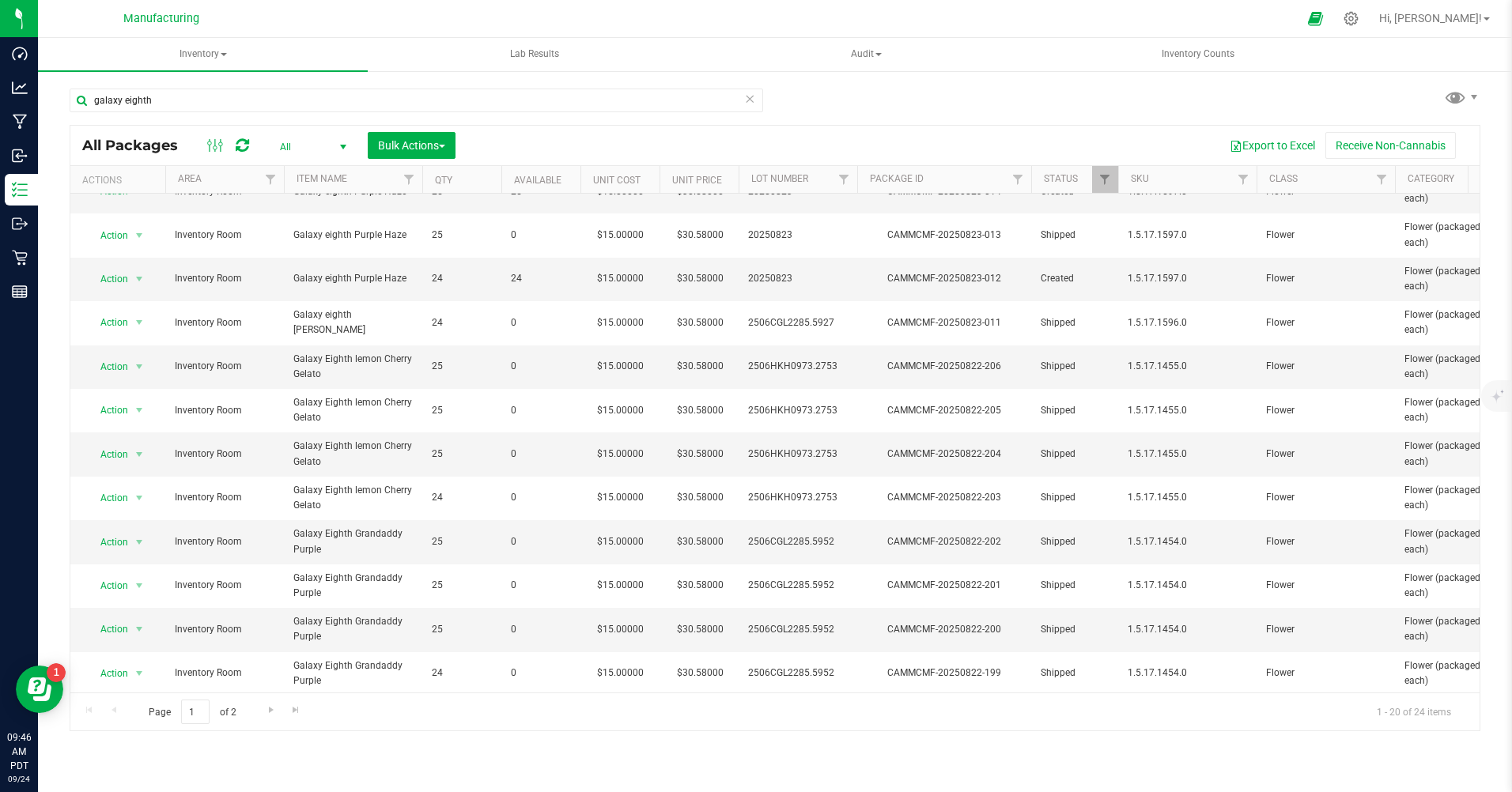
scroll to position [387, 0]
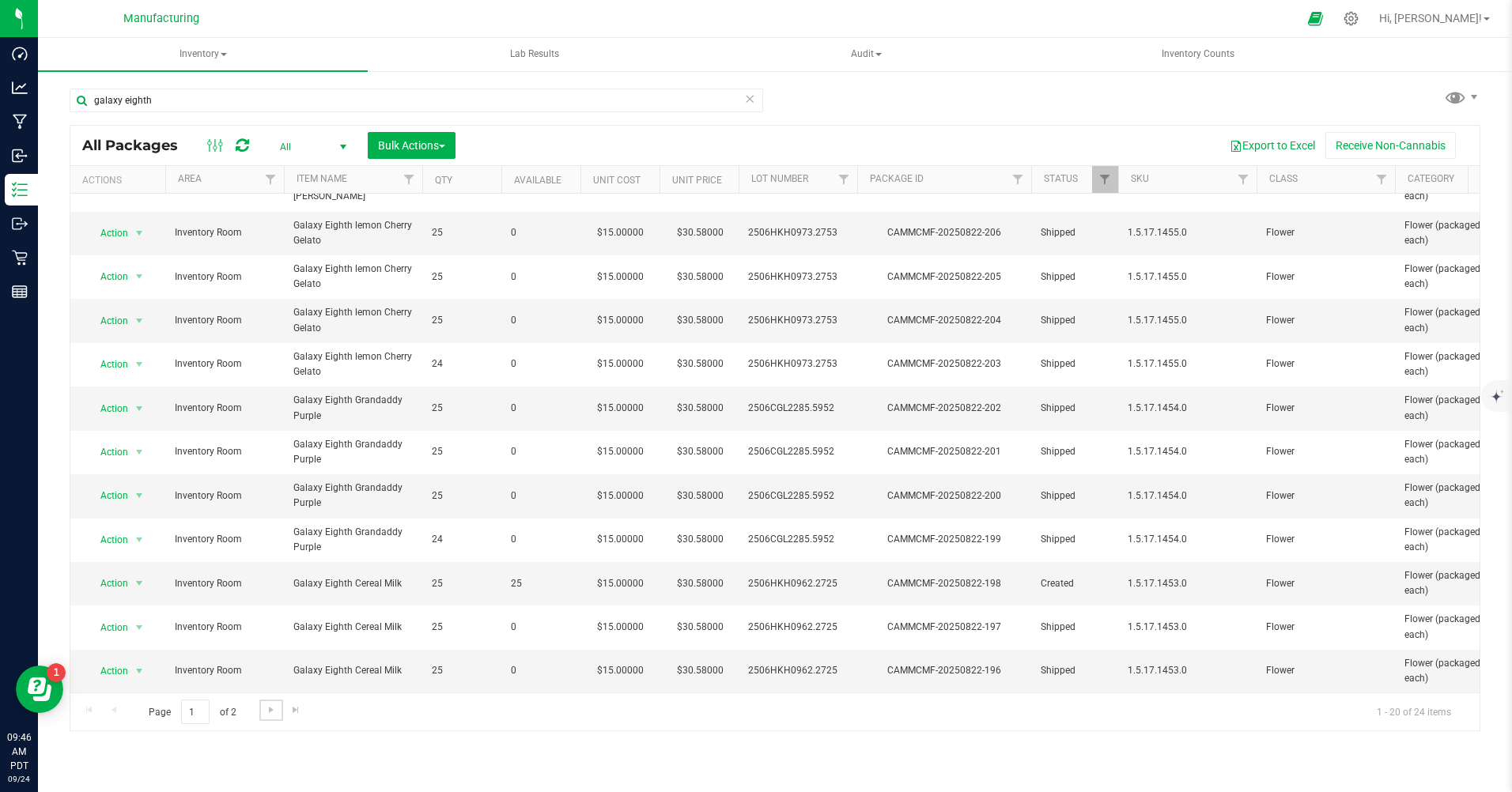
click at [269, 707] on span "Go to the next page" at bounding box center [271, 711] width 13 height 13
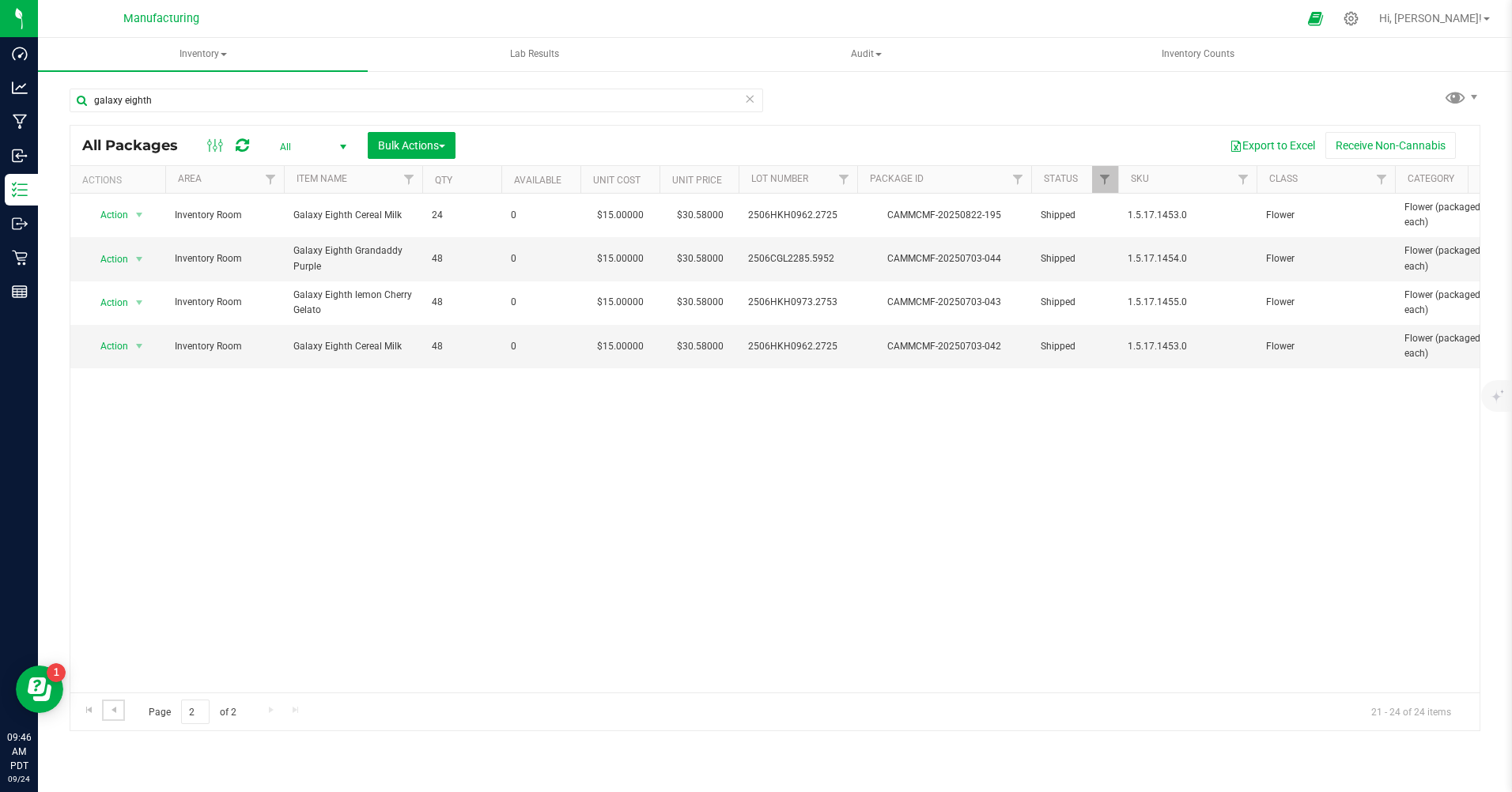
click at [119, 715] on span "Go to the previous page" at bounding box center [114, 711] width 13 height 13
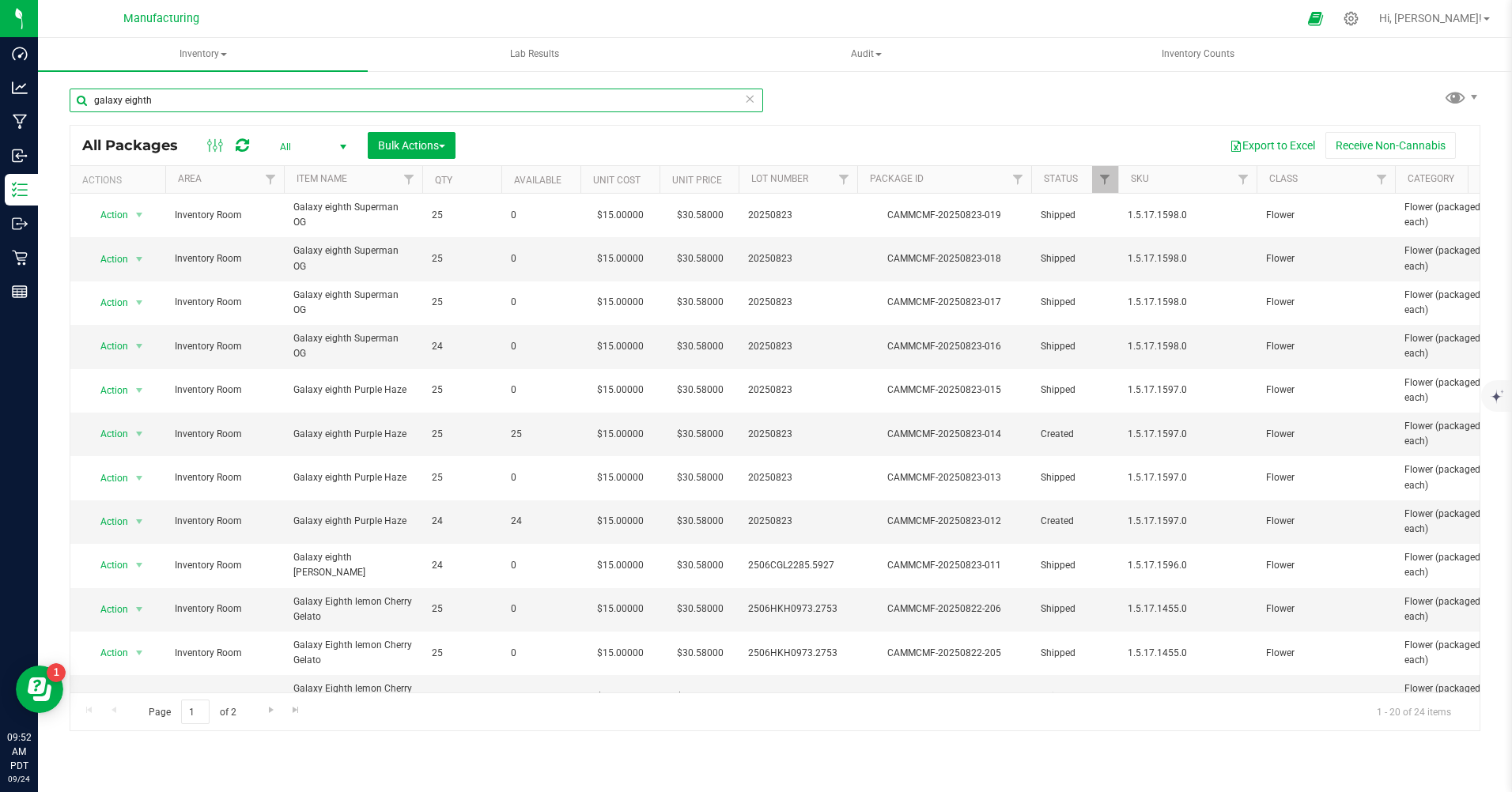
click at [168, 102] on input "galaxy eighth" at bounding box center [416, 100] width 693 height 24
type input "g"
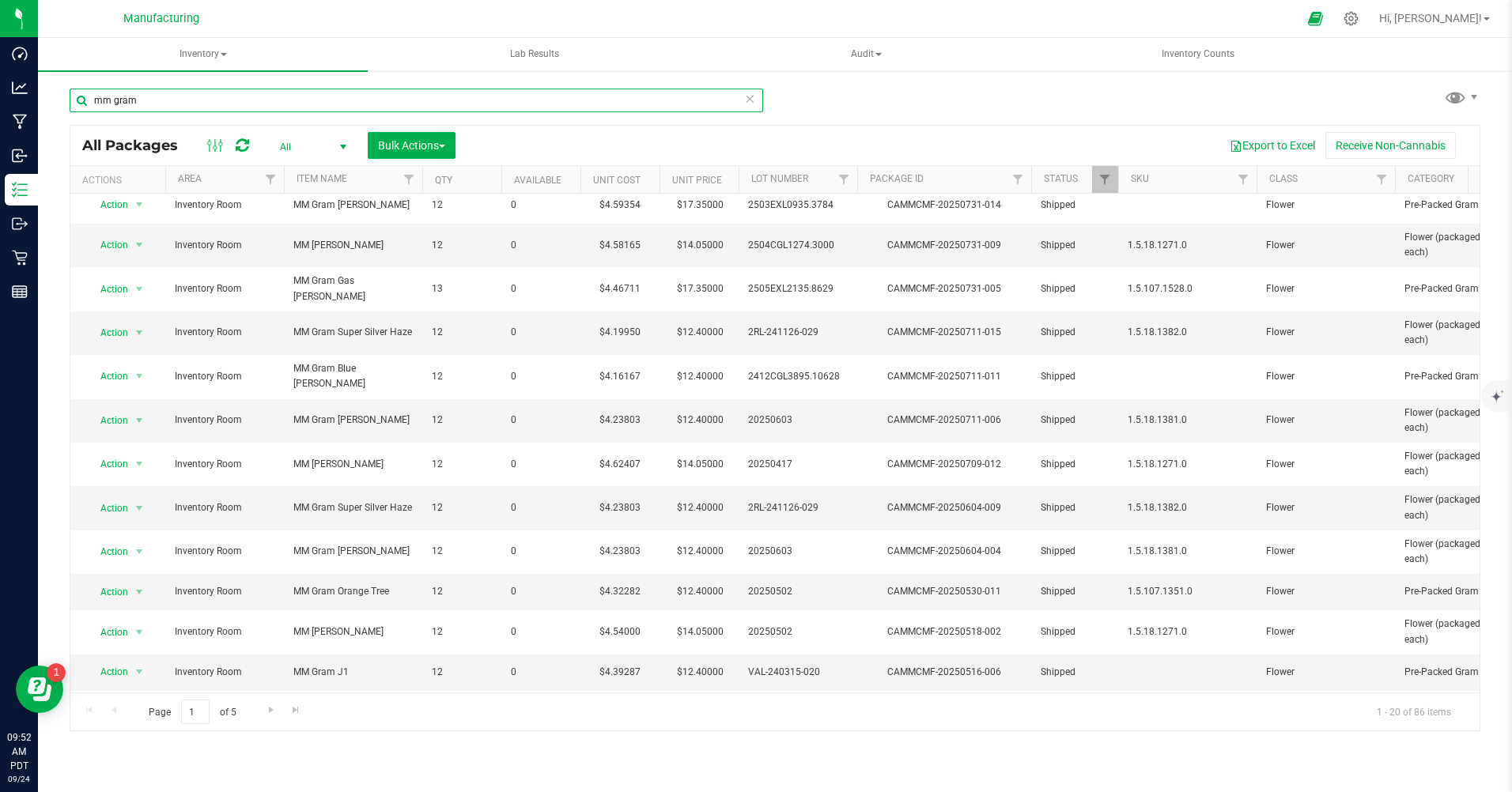
scroll to position [158, 0]
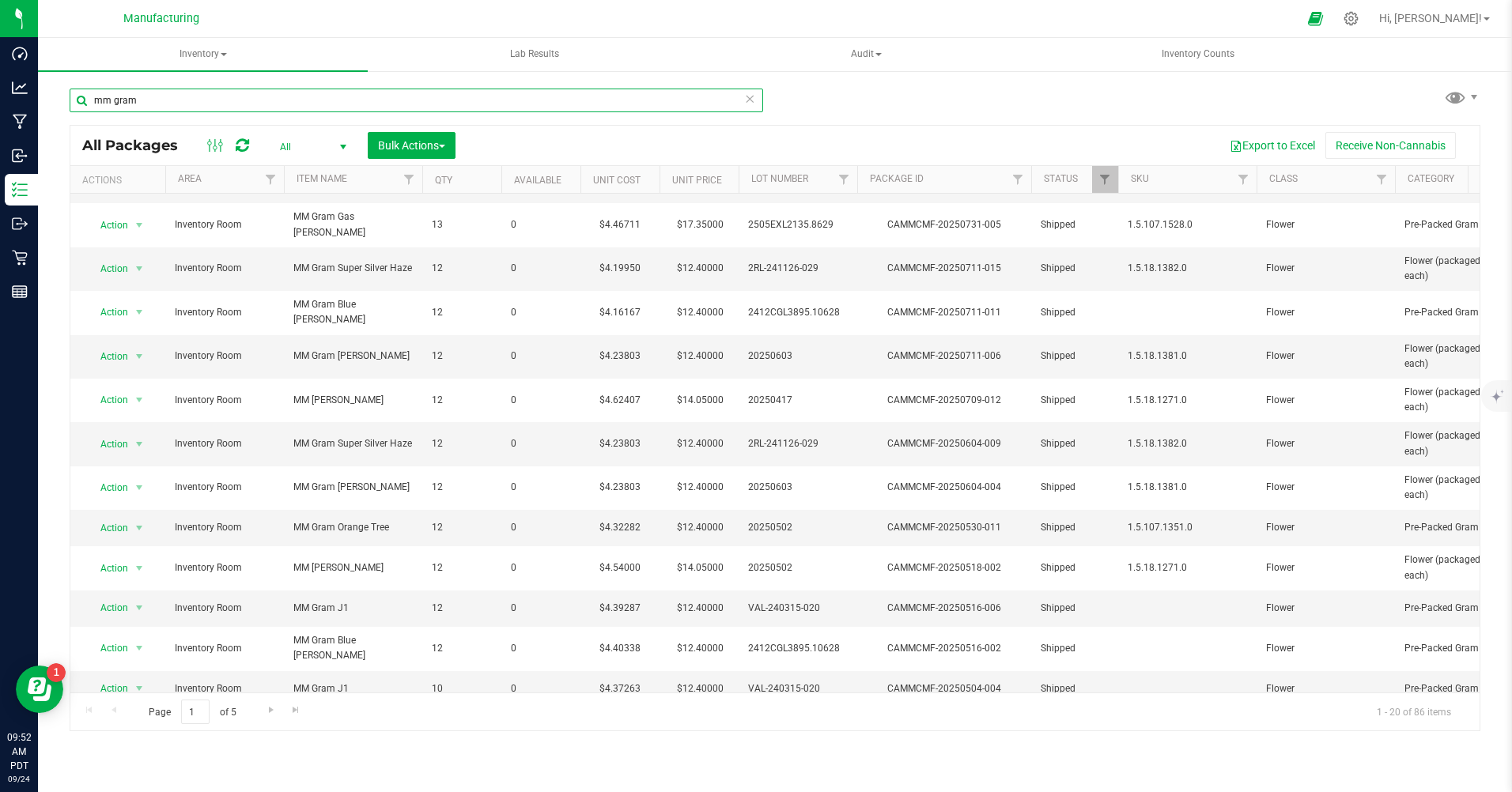
type input "mm gram"
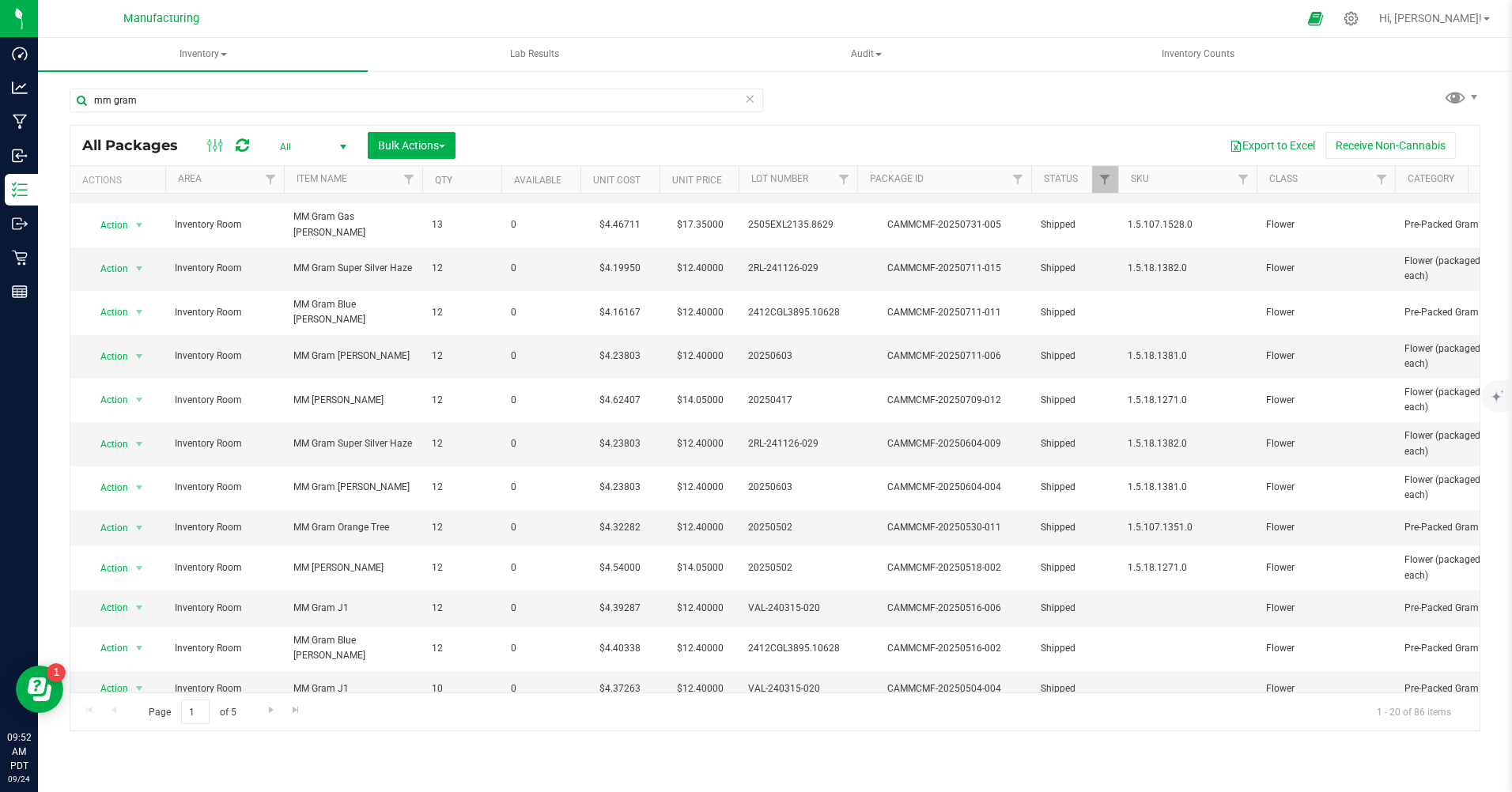
click at [283, 146] on span "All" at bounding box center [309, 147] width 87 height 22
click at [308, 173] on li "Active Only" at bounding box center [308, 173] width 85 height 24
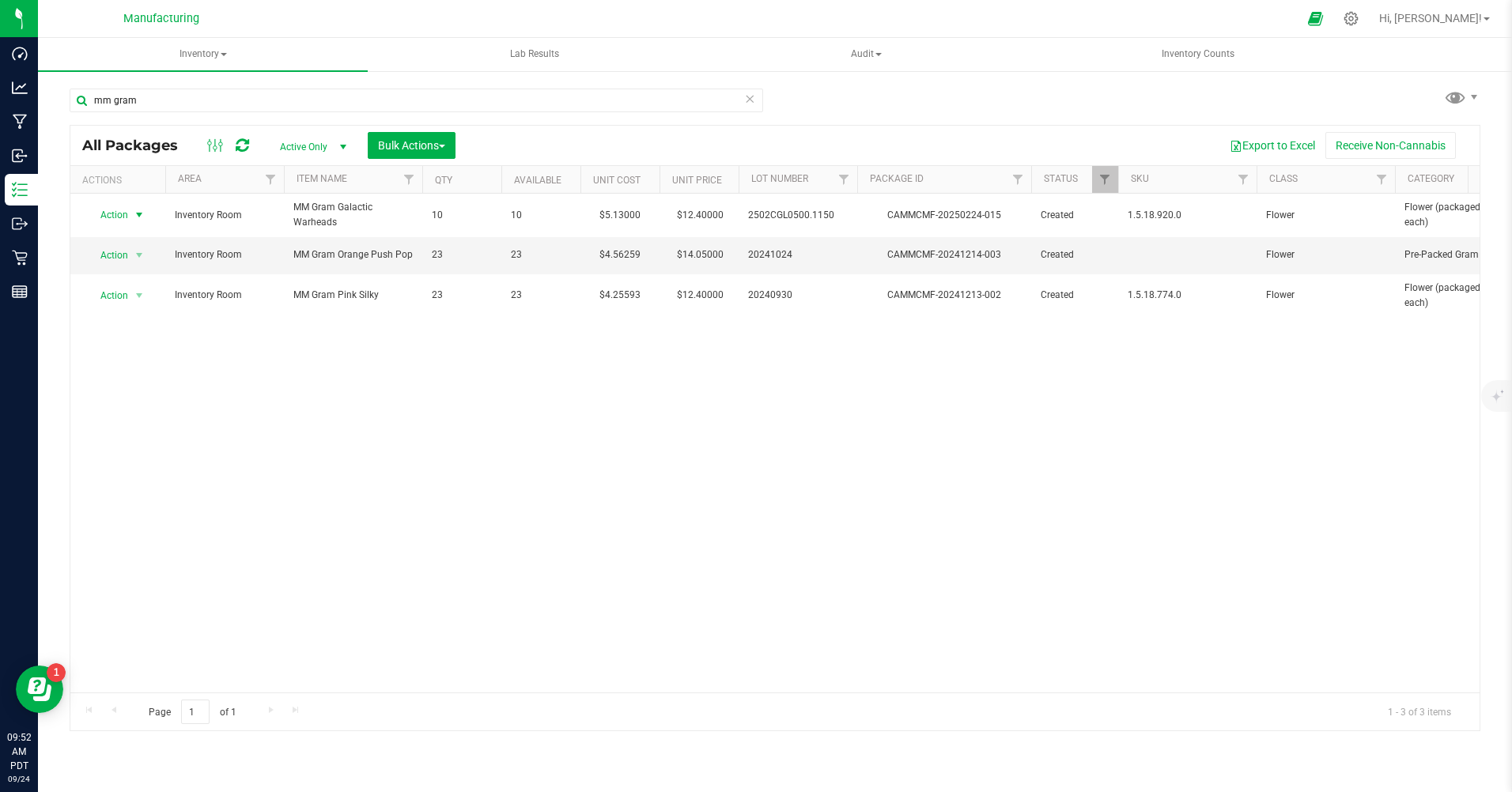
click at [127, 213] on span "Action" at bounding box center [107, 215] width 42 height 22
click at [125, 383] on li "Print package label" at bounding box center [138, 383] width 101 height 24
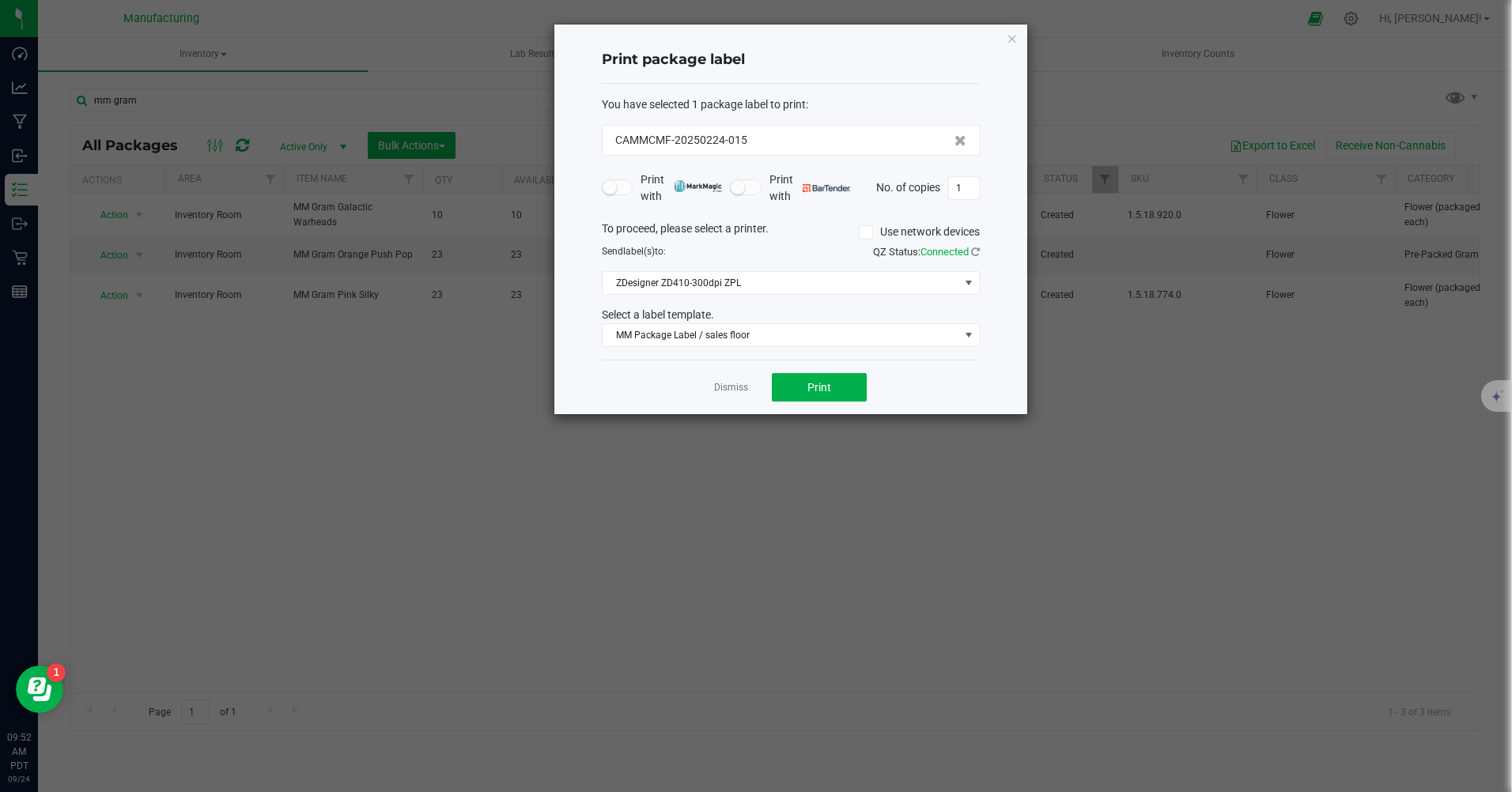
click at [970, 187] on input "1" at bounding box center [964, 188] width 30 height 22
type input "10"
click at [833, 381] on button "Print" at bounding box center [819, 387] width 95 height 28
click at [732, 394] on link "Dismiss" at bounding box center [731, 387] width 34 height 14
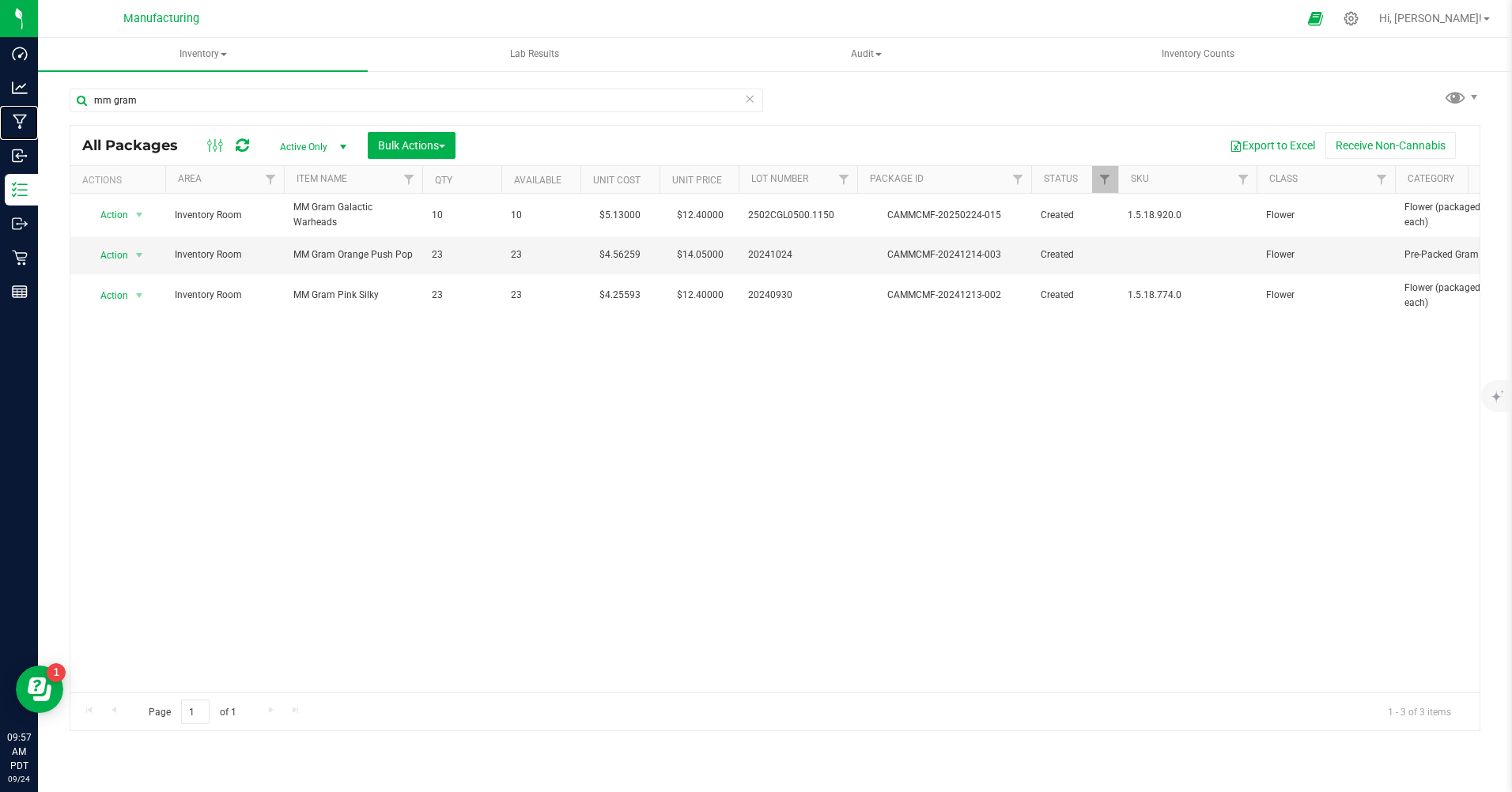
click at [0, 0] on p "Manufacturing" at bounding box center [0, 0] width 0 height 0
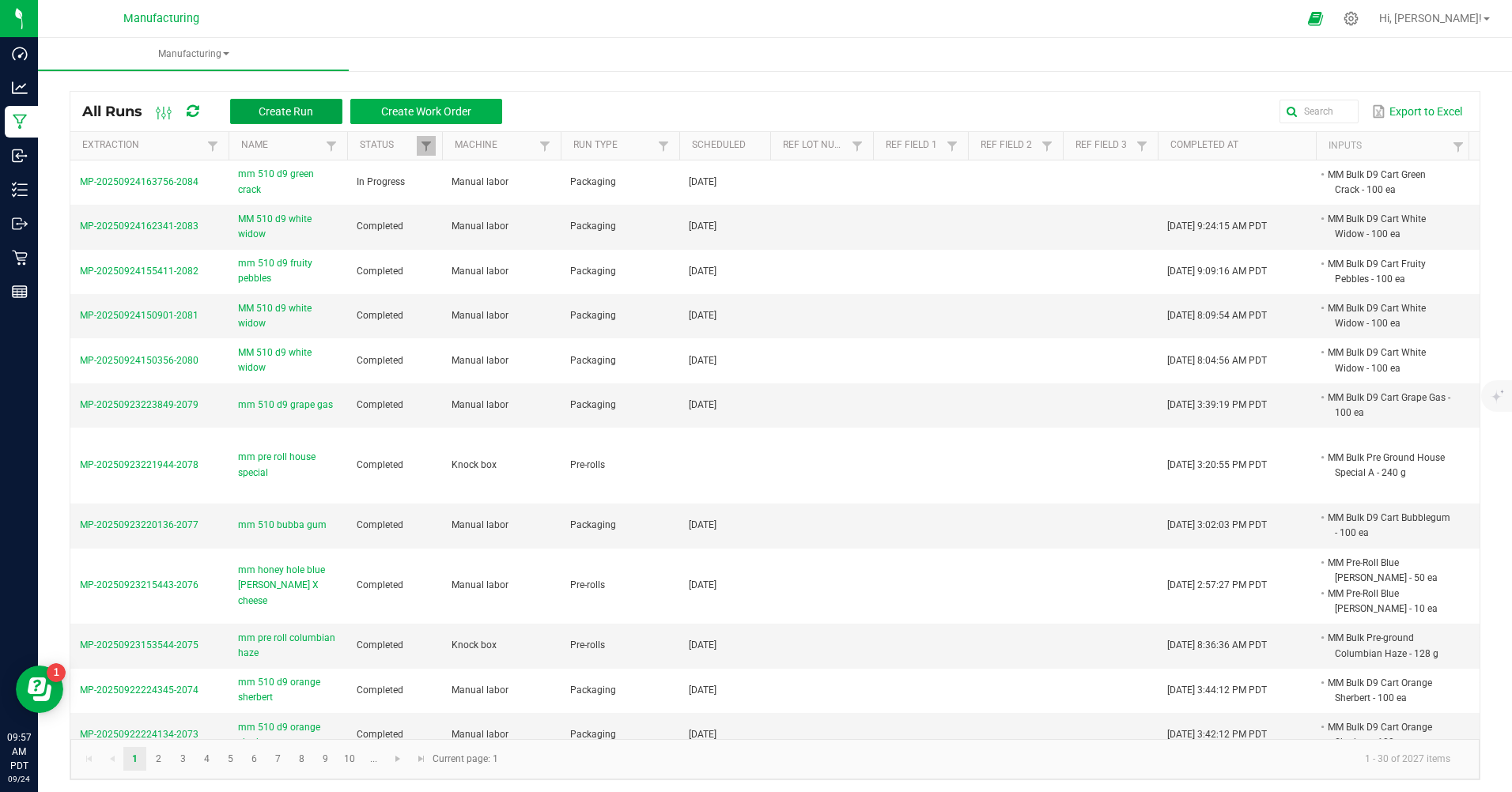
click at [266, 107] on span "Create Run" at bounding box center [286, 112] width 55 height 13
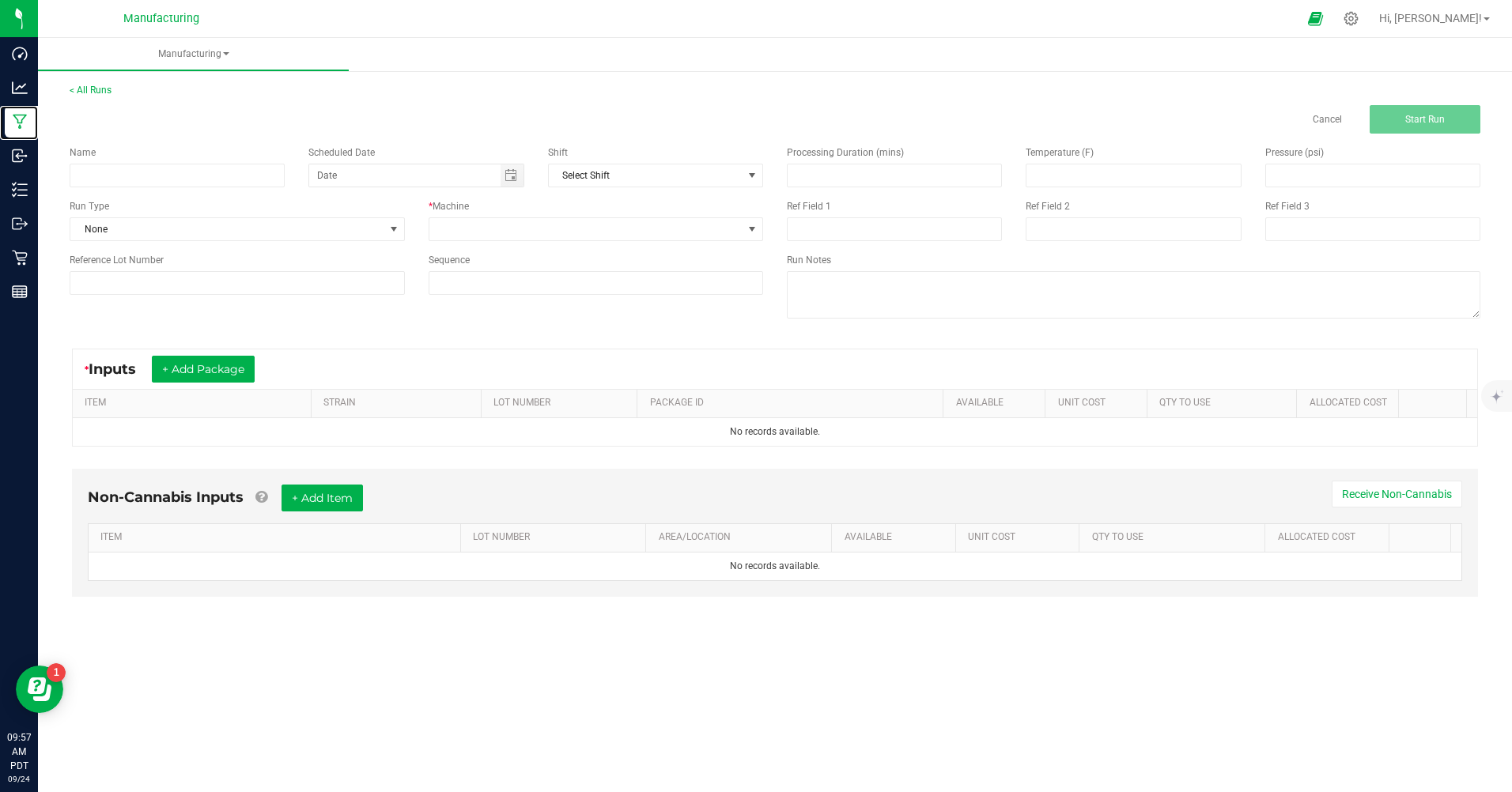
click at [17, 119] on icon at bounding box center [20, 121] width 15 height 15
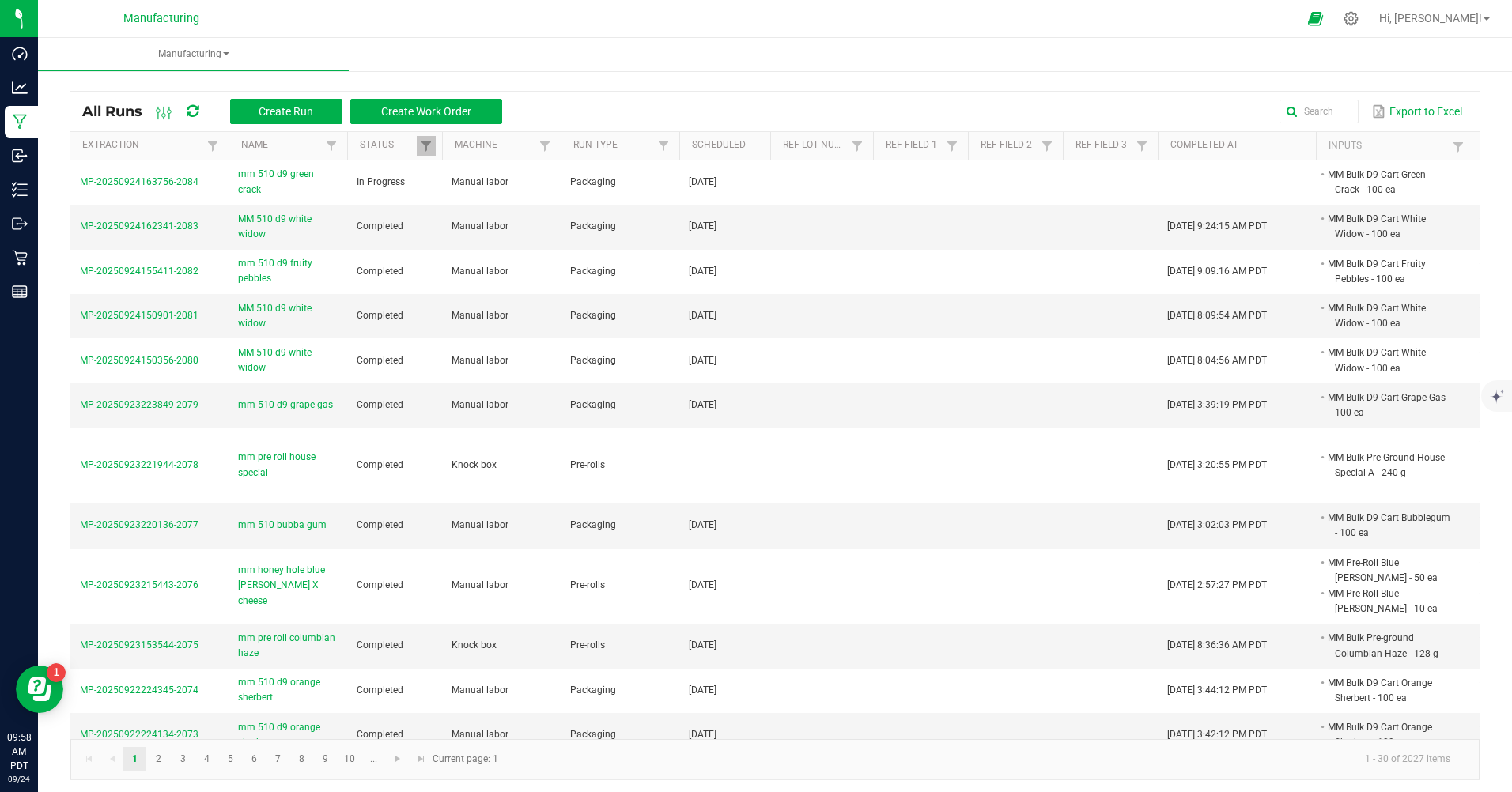
click at [279, 188] on span "mm 510 d9 green crack" at bounding box center [287, 182] width 99 height 30
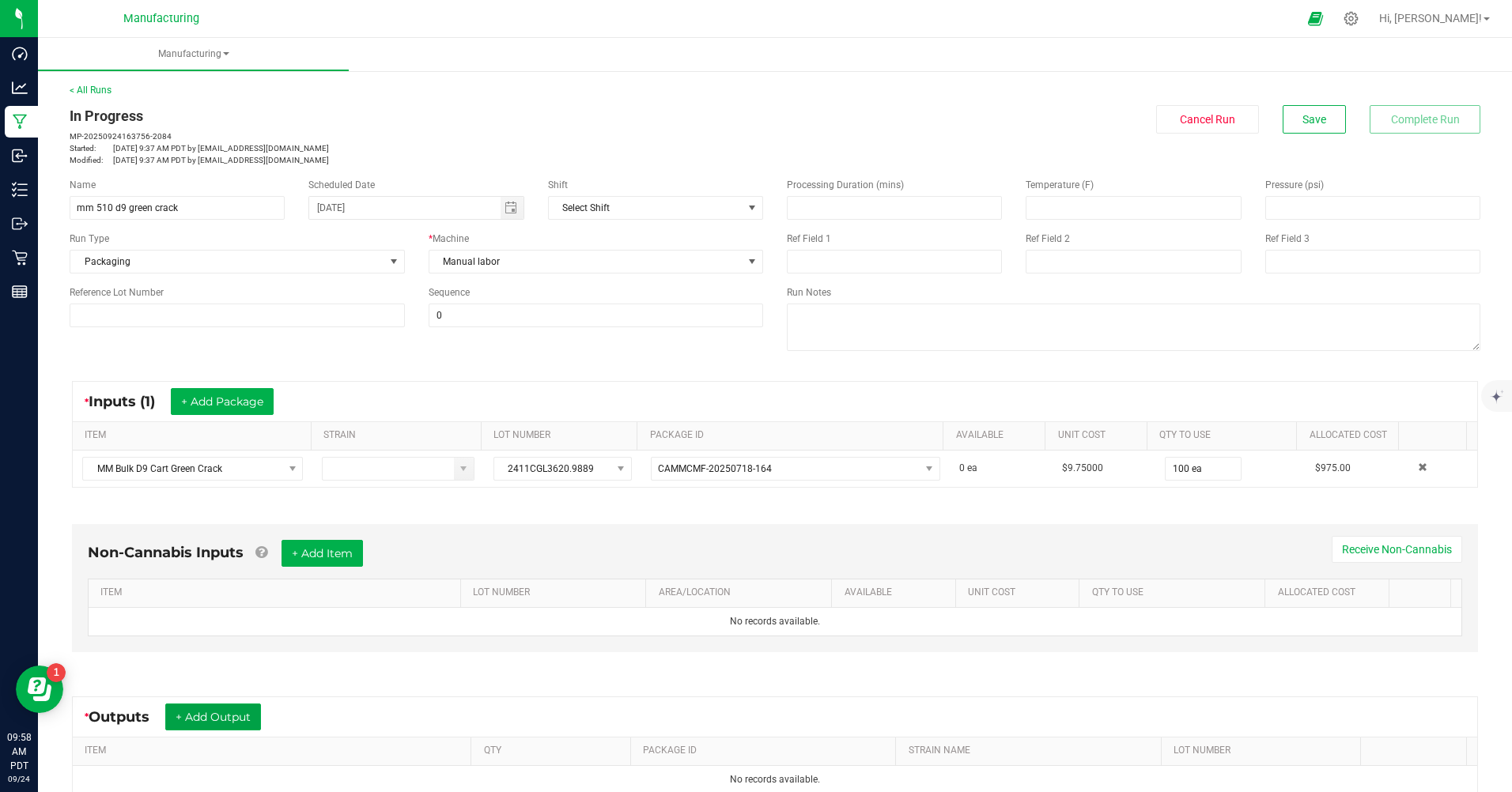
click at [209, 722] on button "+ Add Output" at bounding box center [213, 717] width 96 height 27
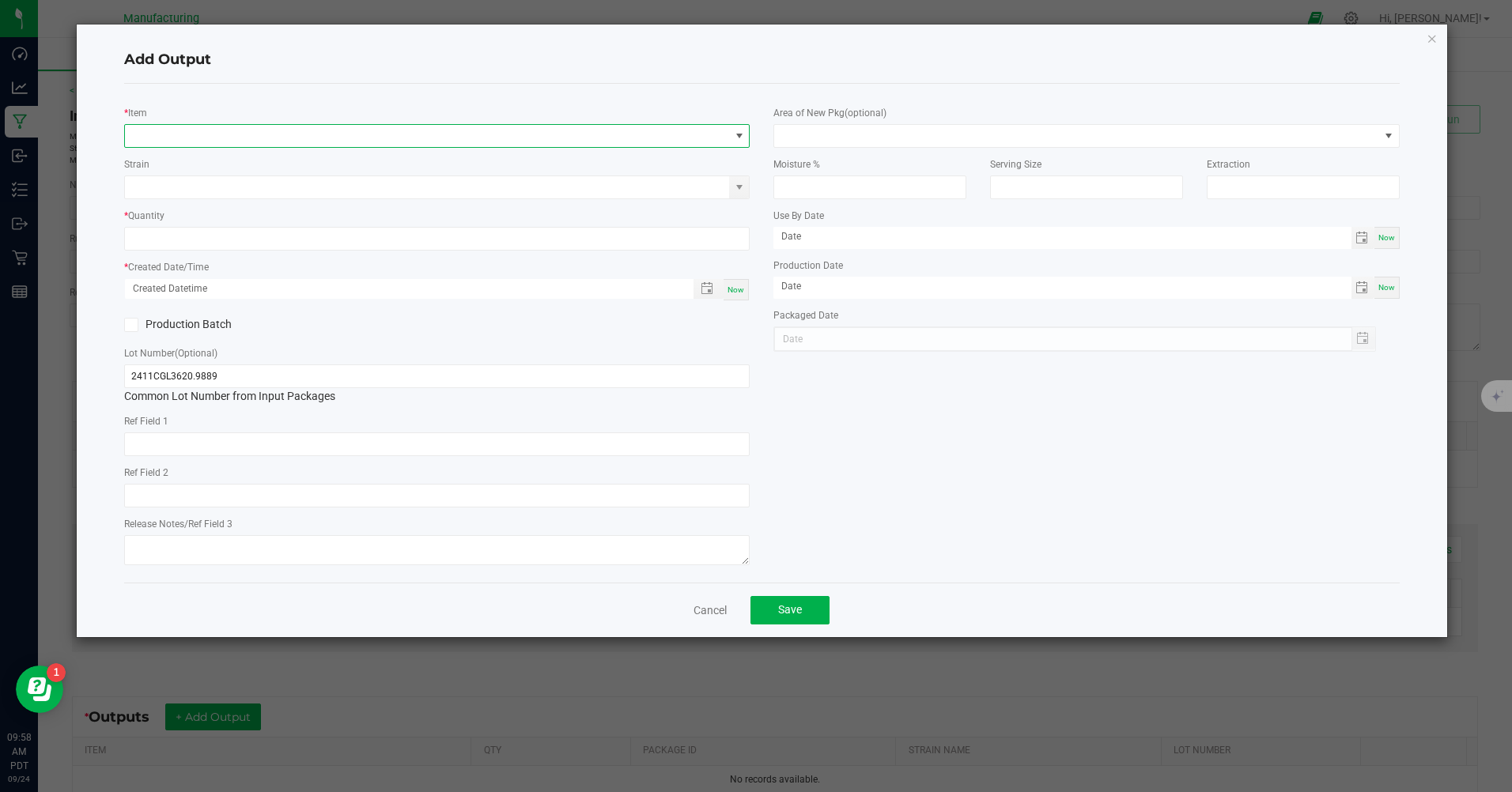
click at [258, 131] on span "NO DATA FOUND" at bounding box center [427, 136] width 604 height 22
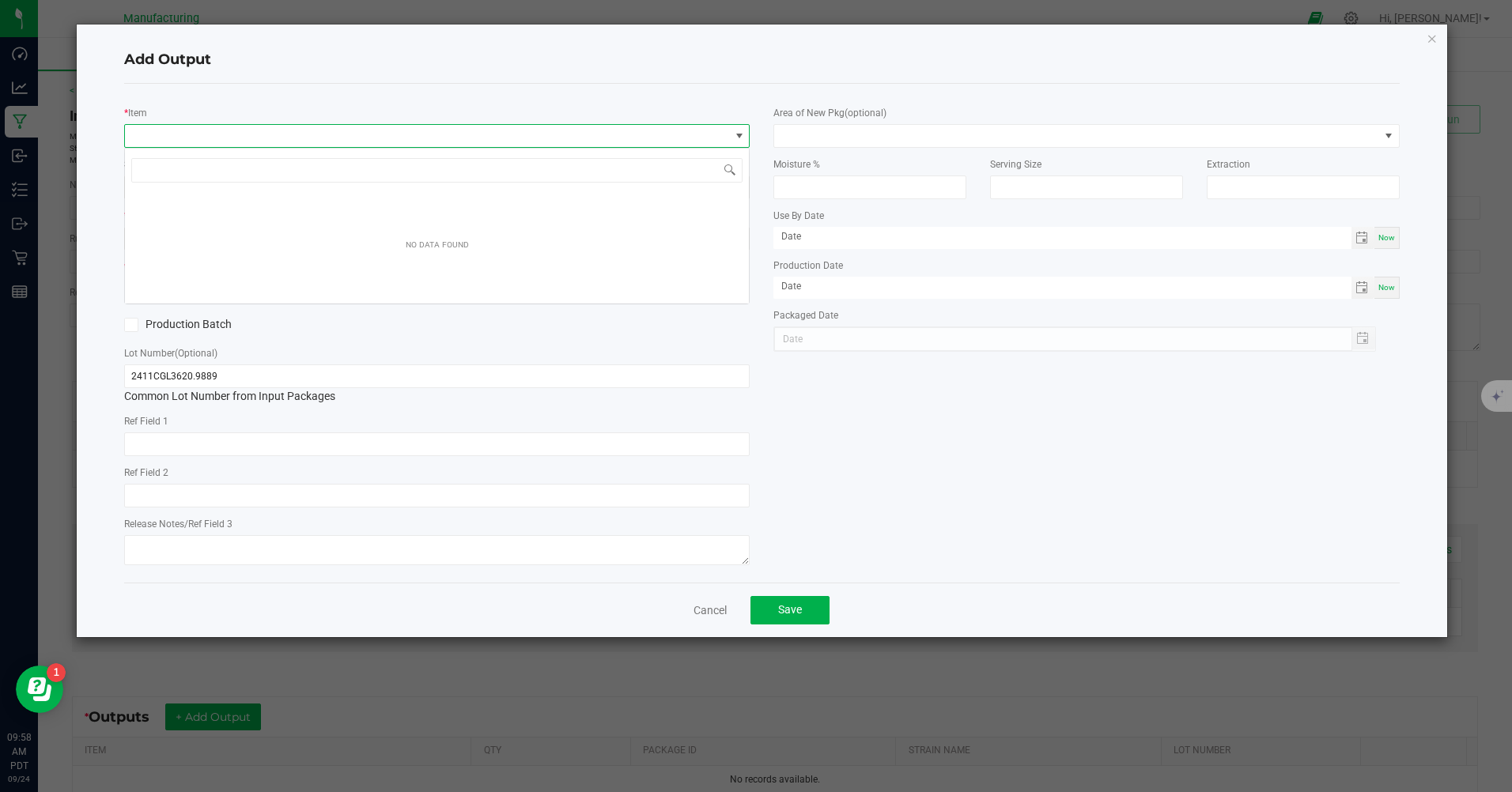
scroll to position [24, 625]
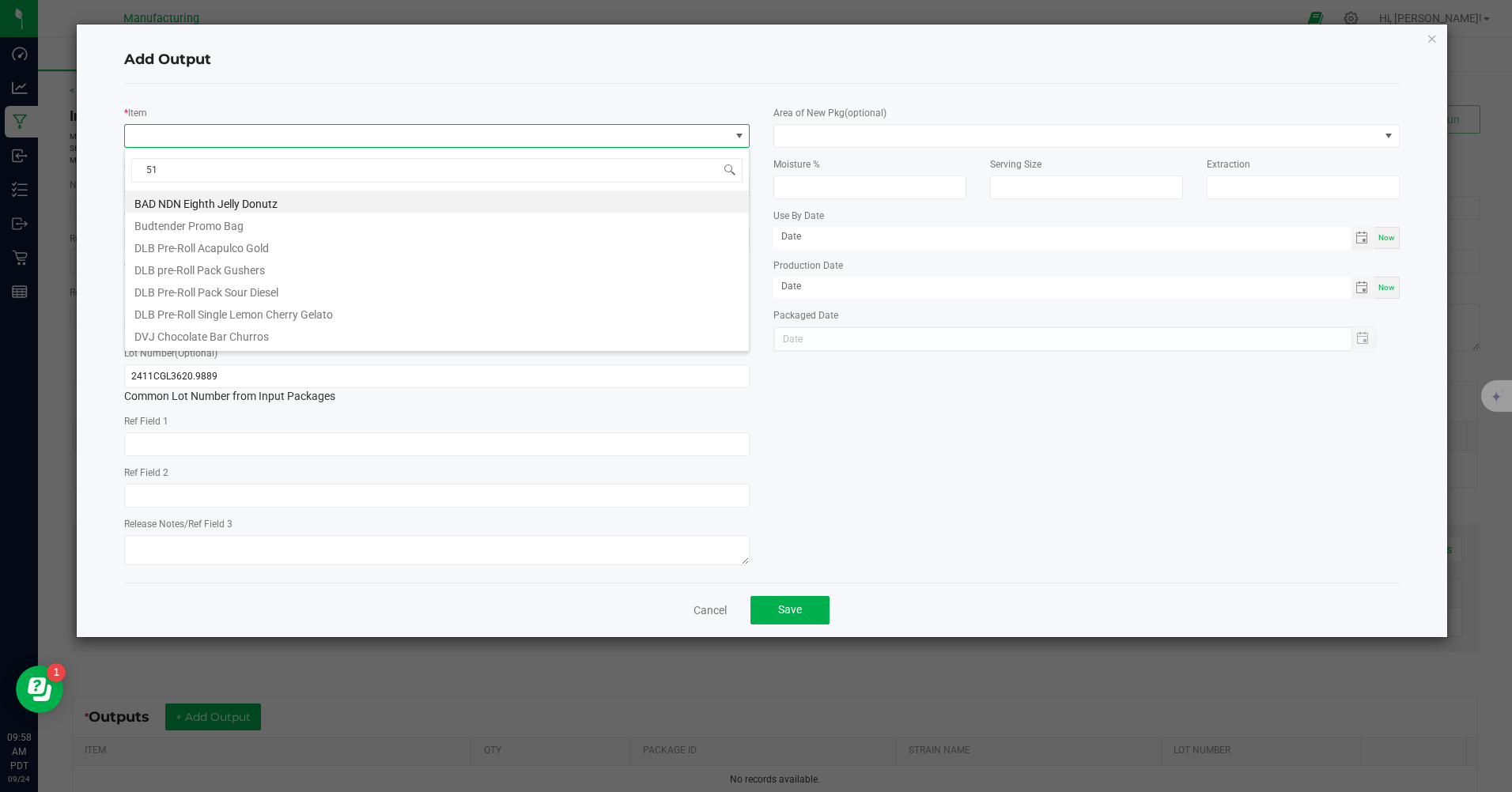
type input "5"
type input "mm 510"
click at [248, 316] on li "MM 510 Cart D9 Green Crack" at bounding box center [437, 312] width 624 height 22
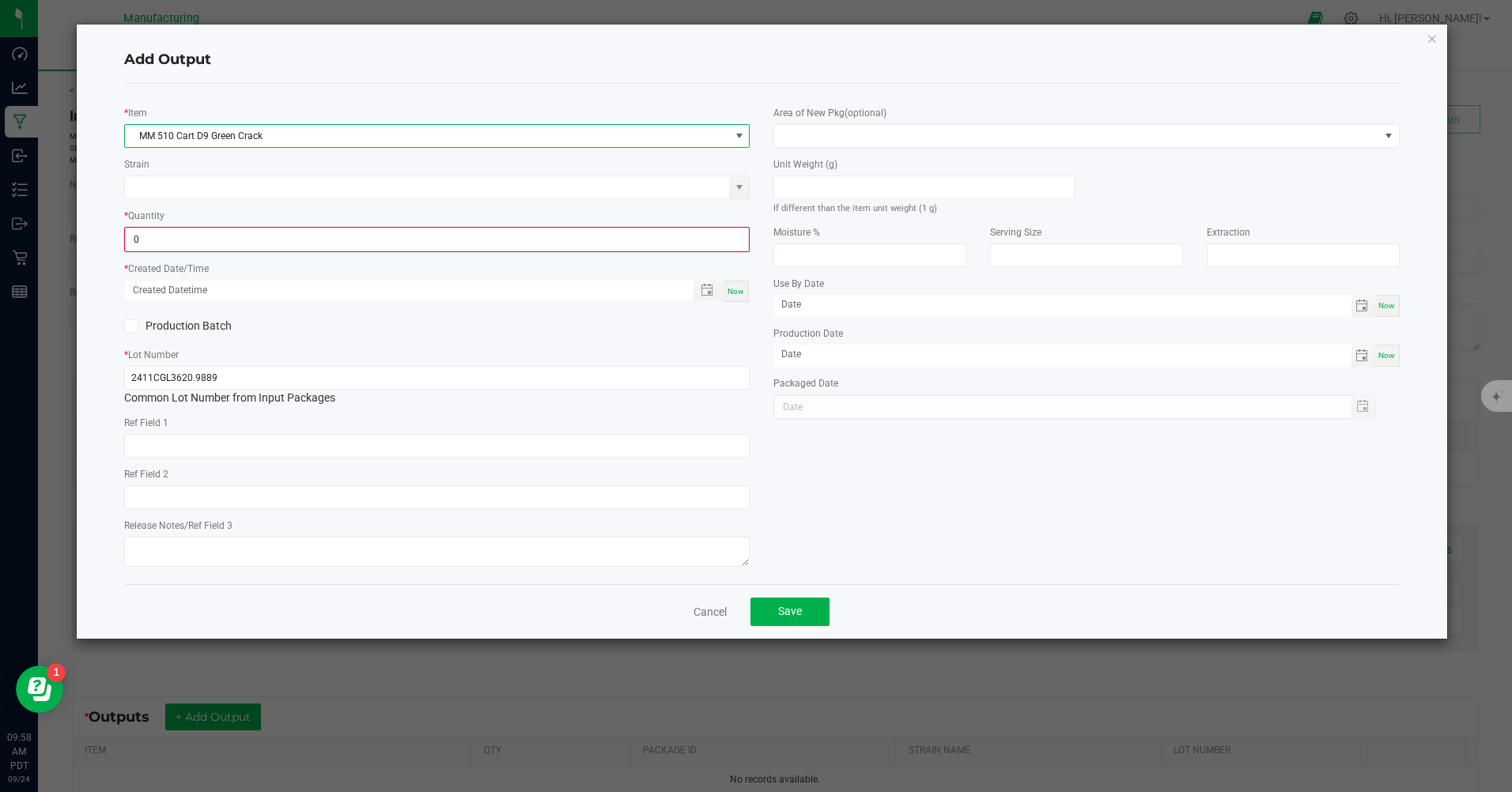
click at [252, 243] on input "0" at bounding box center [436, 239] width 623 height 22
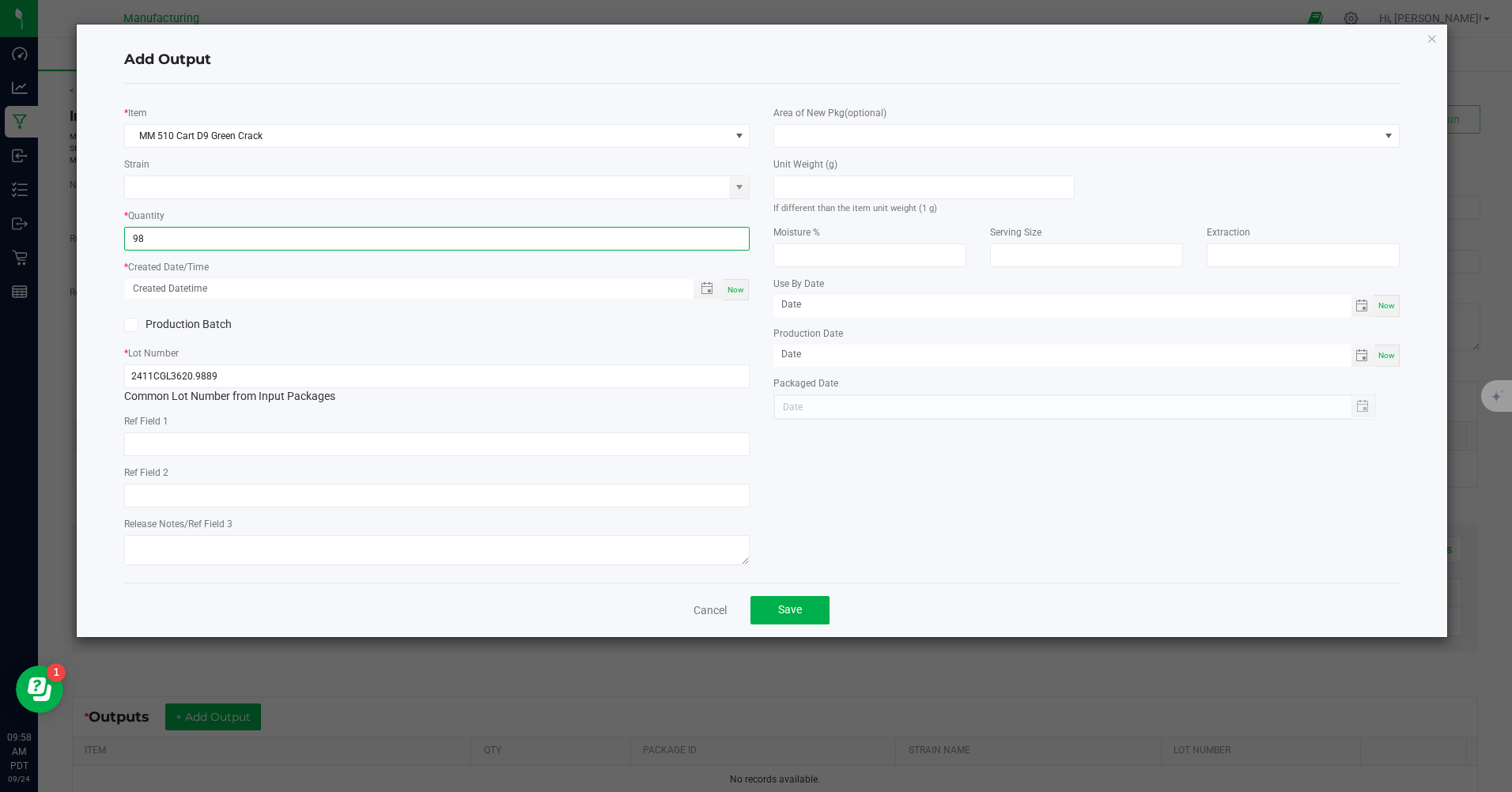
type input "98 ea"
click at [742, 320] on div "Production Batch" at bounding box center [437, 325] width 649 height 24
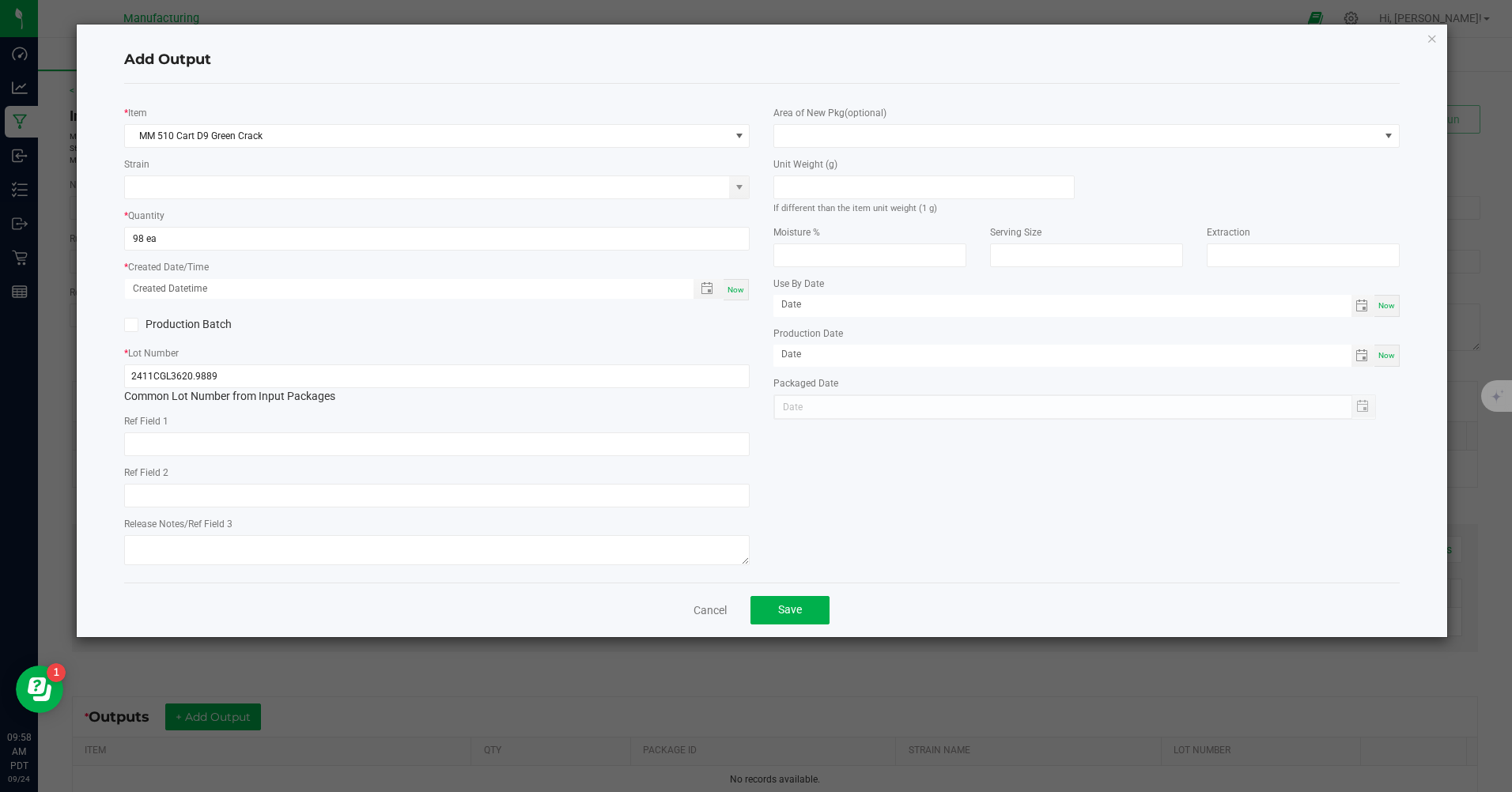
click at [733, 291] on span "Now" at bounding box center [736, 290] width 16 height 9
type input "09/24/2025 9:58 AM"
type input "[DATE]"
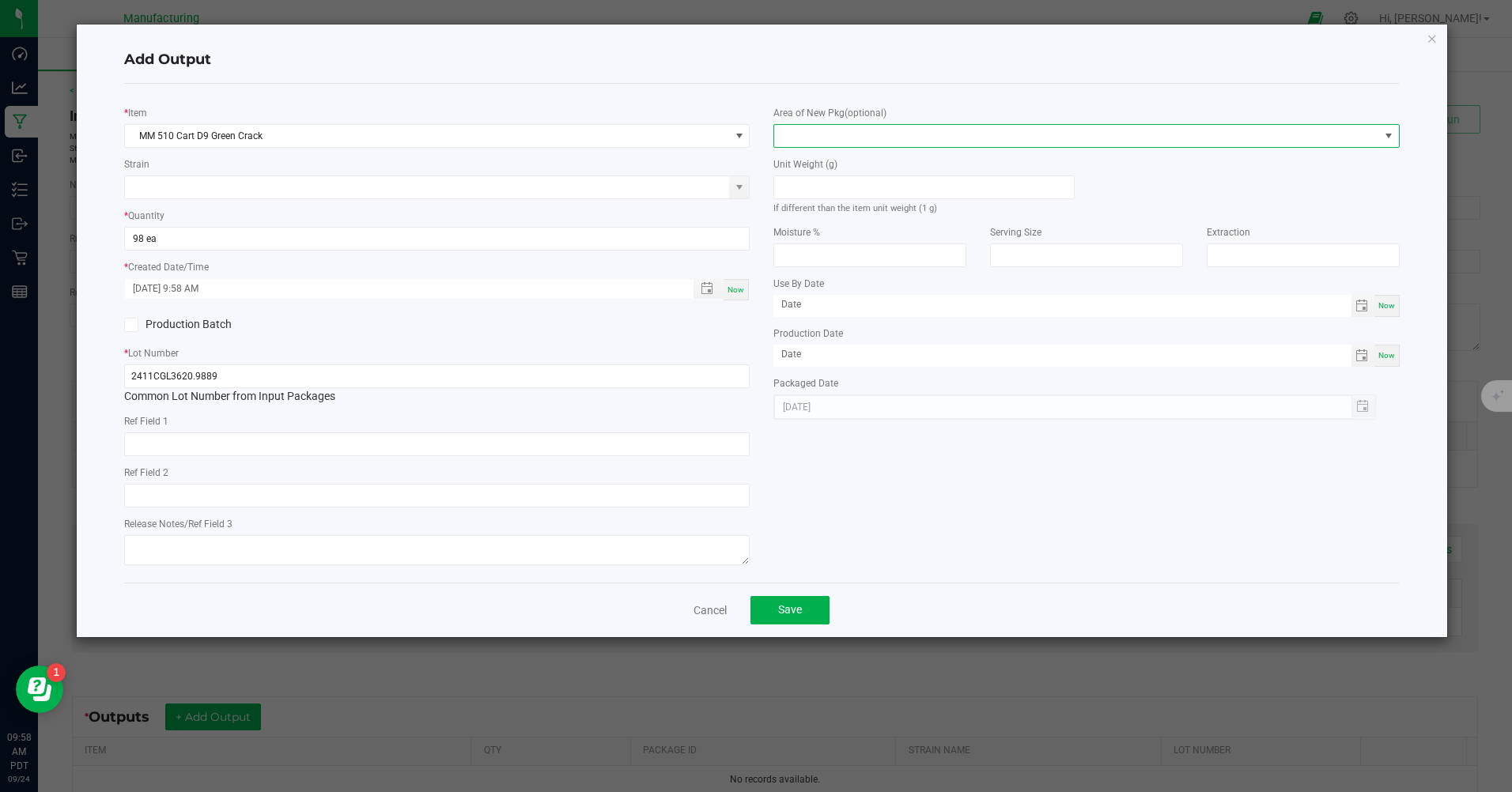
click at [927, 134] on span at bounding box center [1076, 136] width 604 height 22
click at [847, 331] on li "Inventory Room" at bounding box center [1086, 338] width 624 height 27
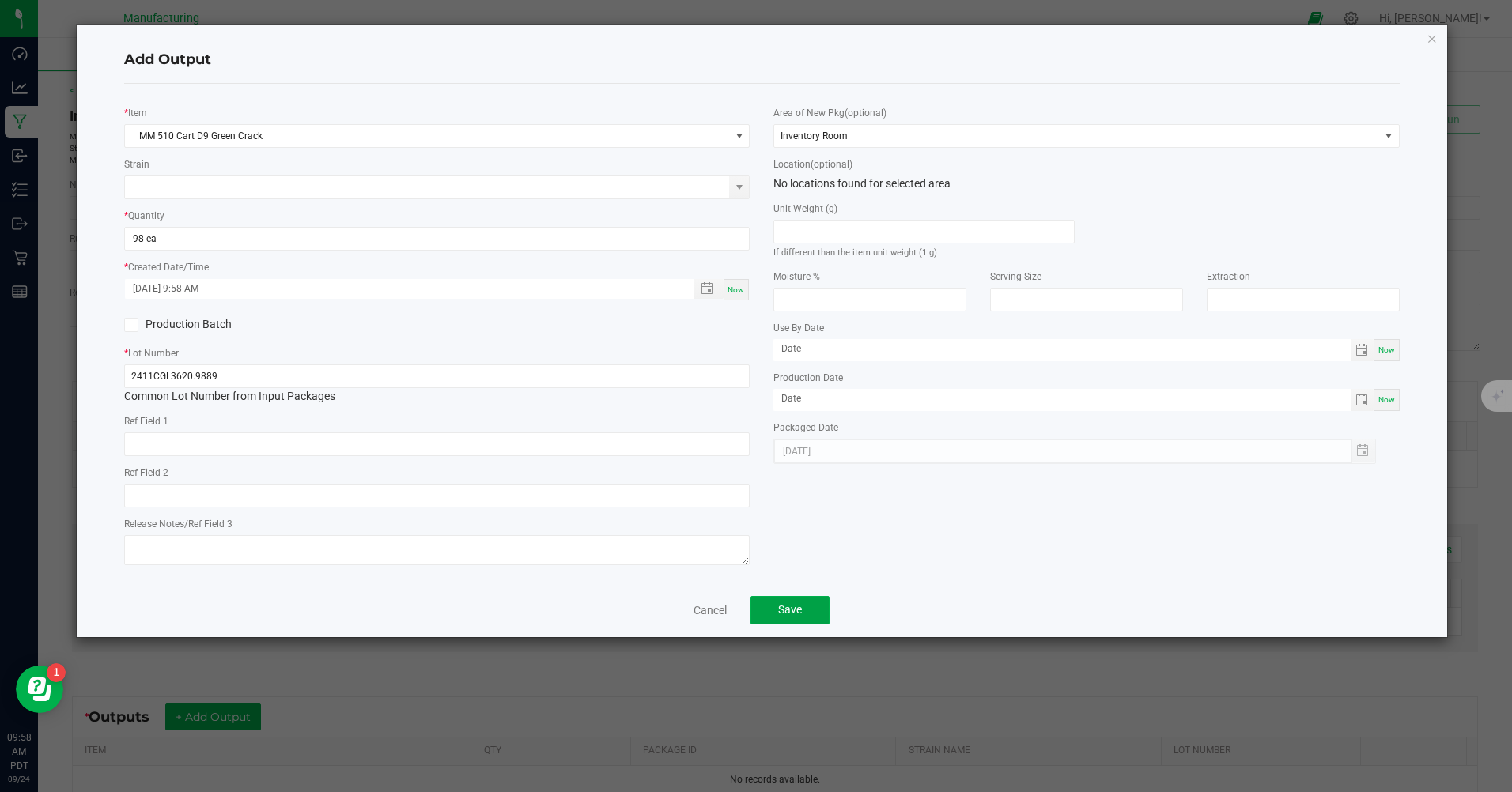
click at [794, 625] on button "Save" at bounding box center [789, 610] width 79 height 28
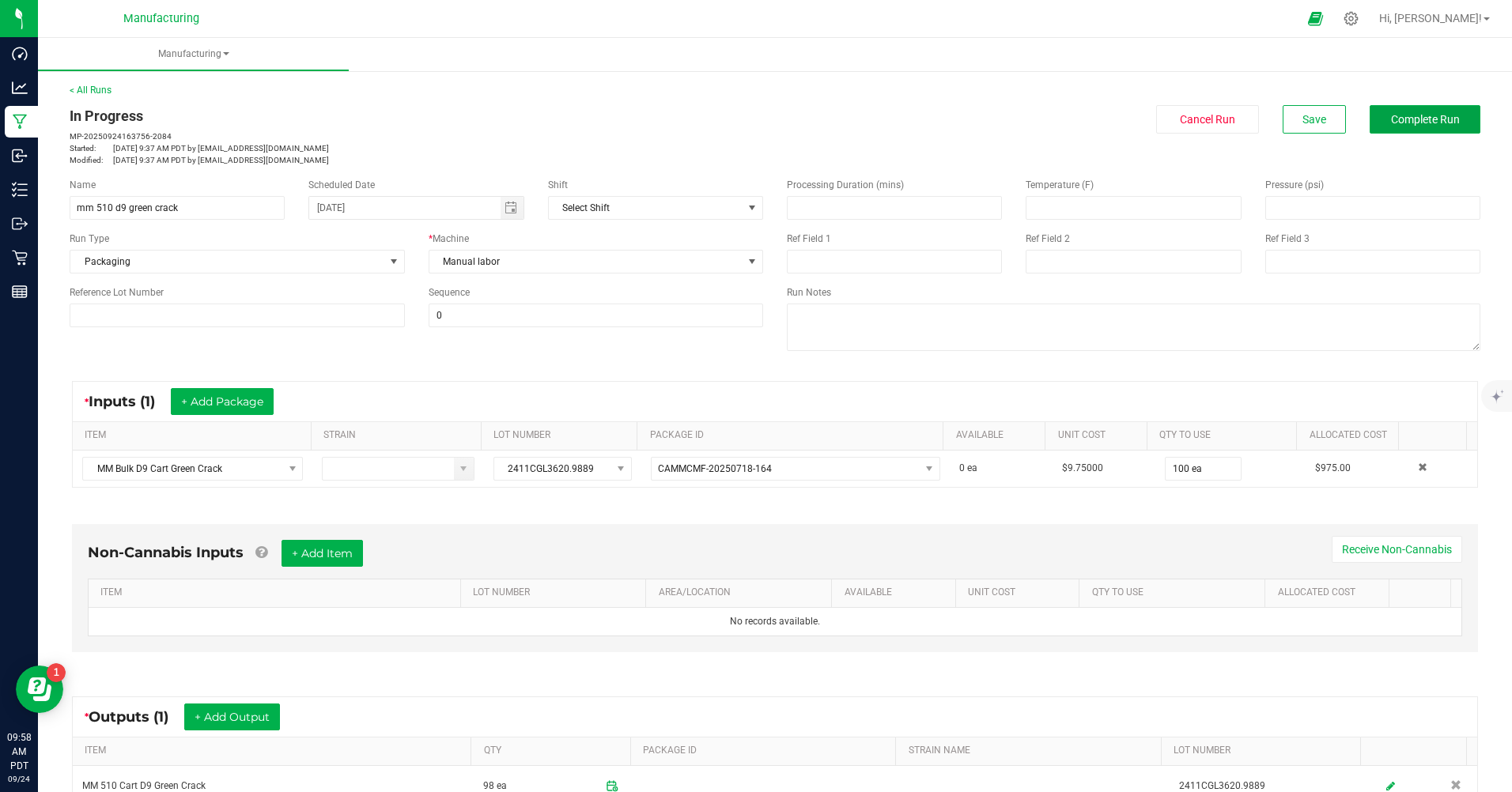
click at [1412, 119] on span "Complete Run" at bounding box center [1425, 120] width 69 height 13
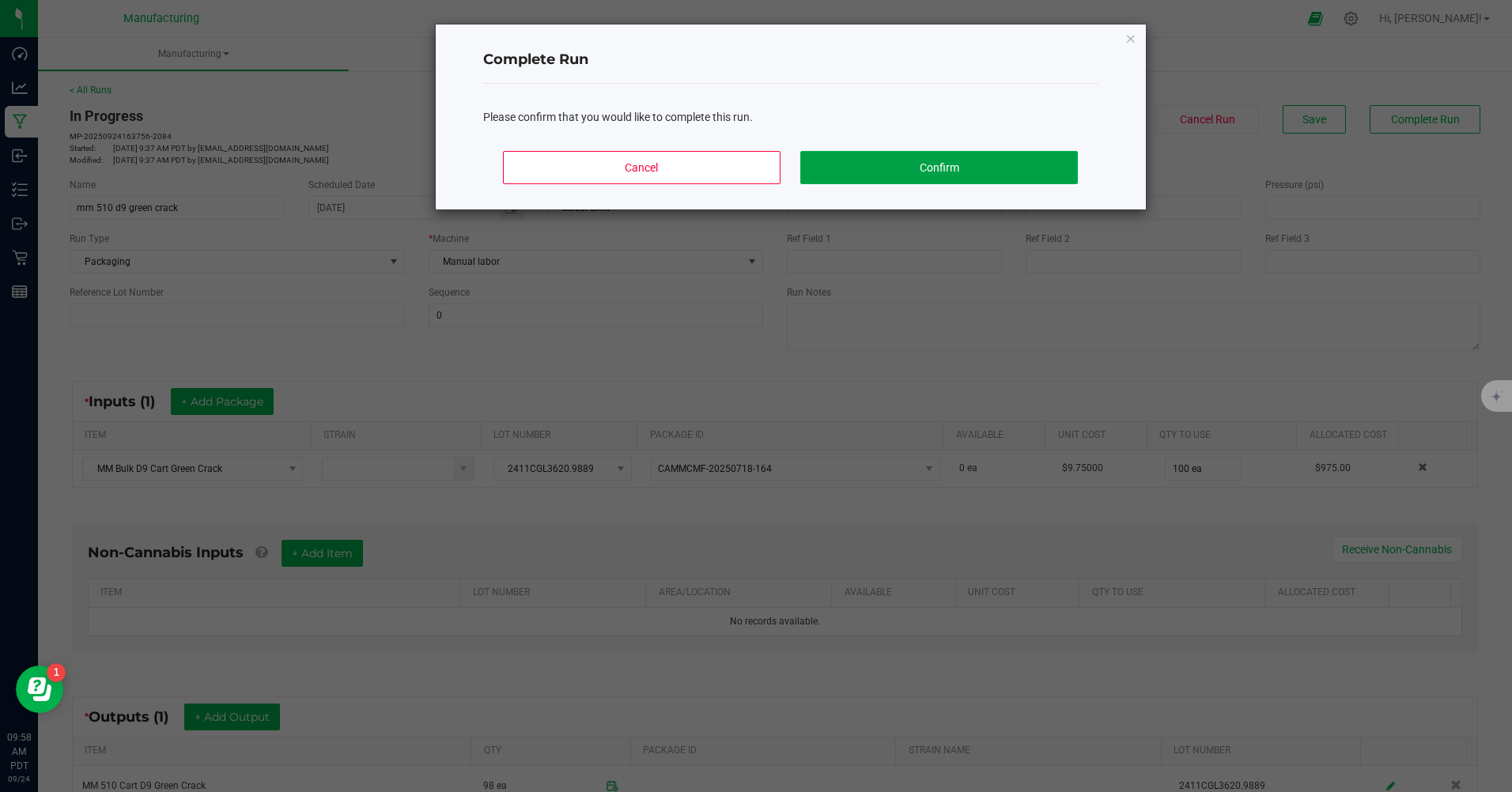
click at [1029, 152] on button "Confirm" at bounding box center [938, 168] width 277 height 33
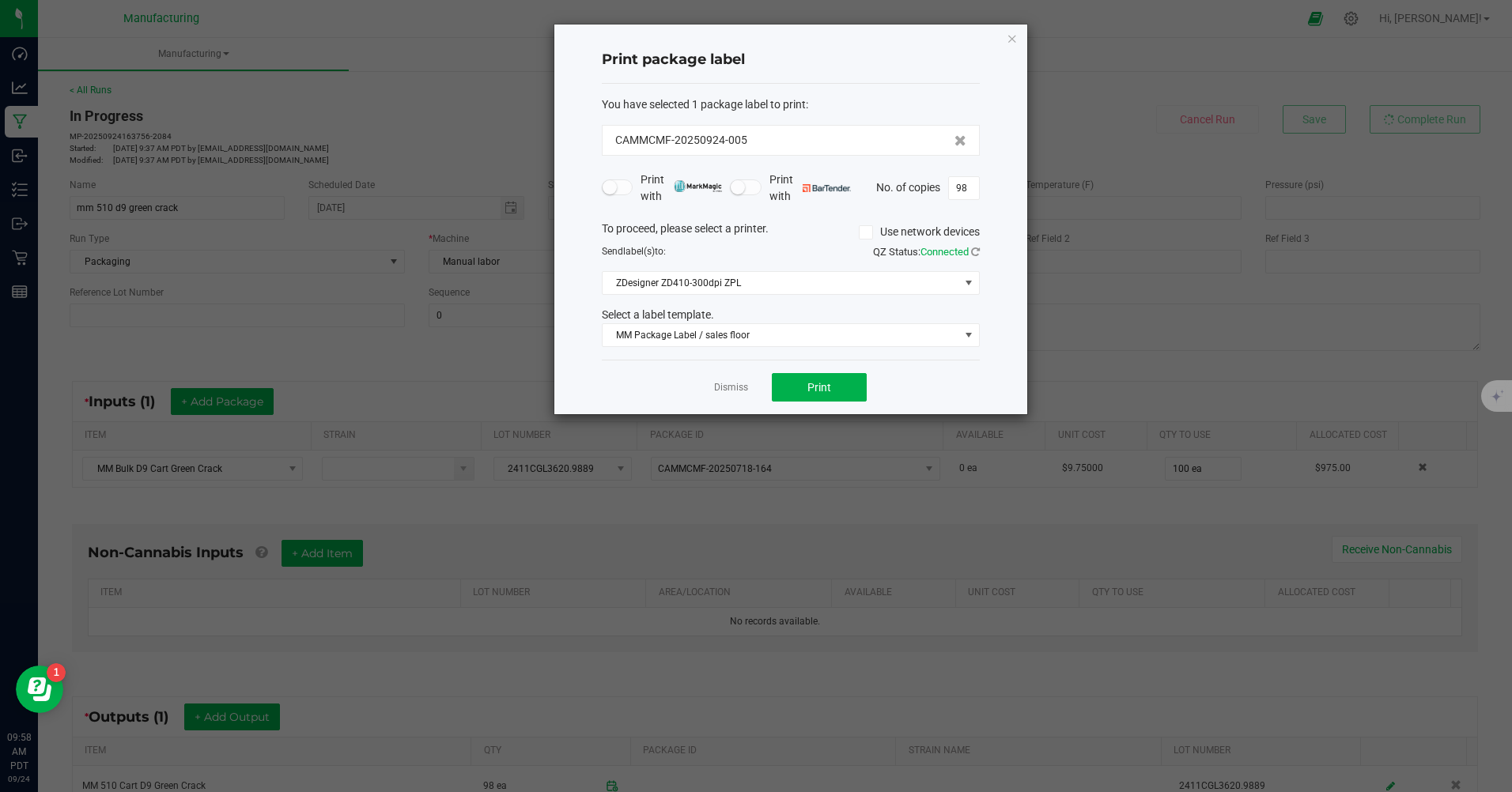
click at [832, 369] on div "Dismiss Print" at bounding box center [790, 387] width 378 height 55
click at [839, 383] on button "Print" at bounding box center [819, 387] width 95 height 28
click at [961, 186] on input "98" at bounding box center [964, 188] width 30 height 22
type input "1"
click at [957, 367] on div "Dismiss Print" at bounding box center [790, 387] width 378 height 55
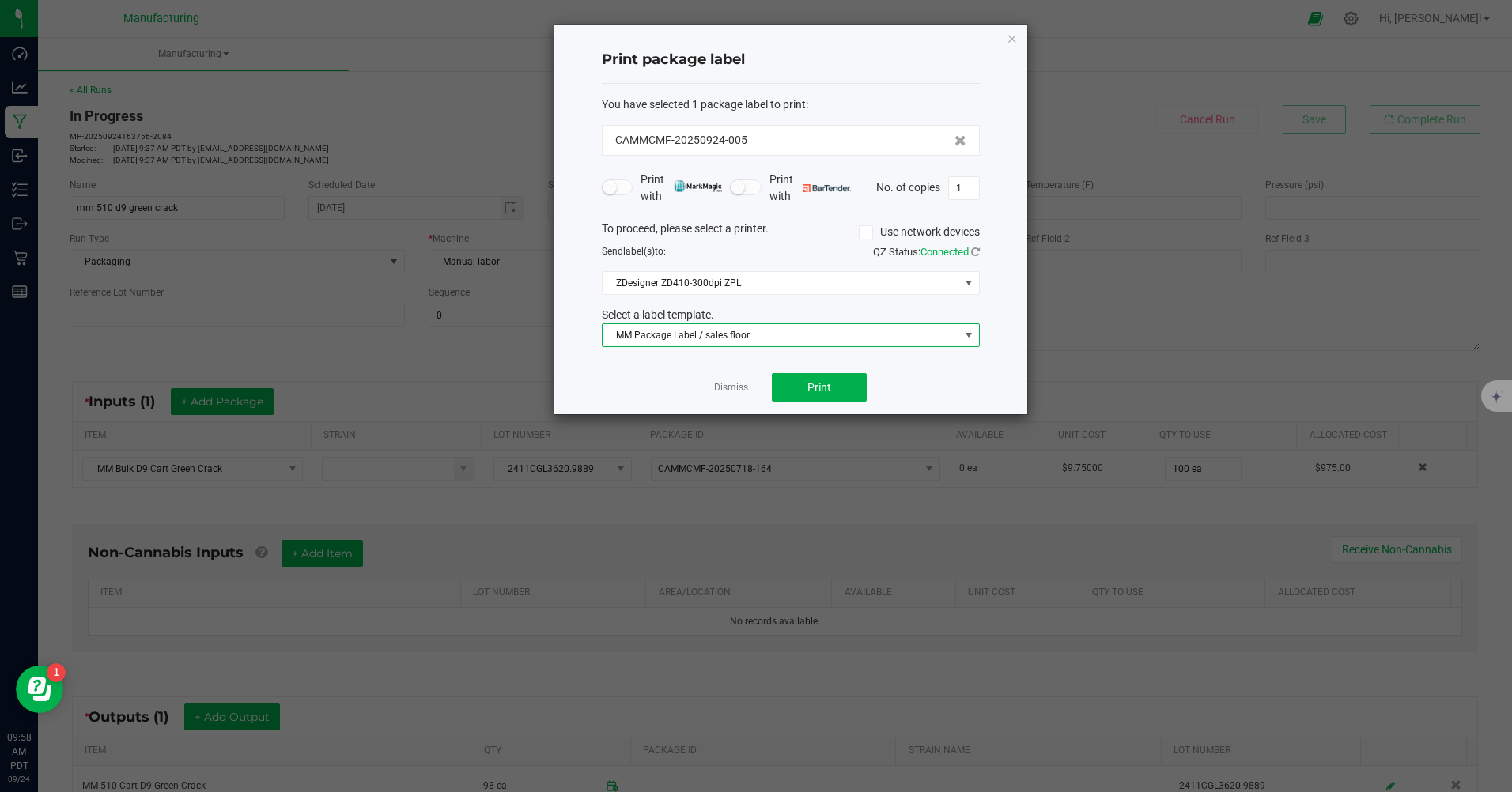
click at [962, 339] on span at bounding box center [968, 335] width 13 height 13
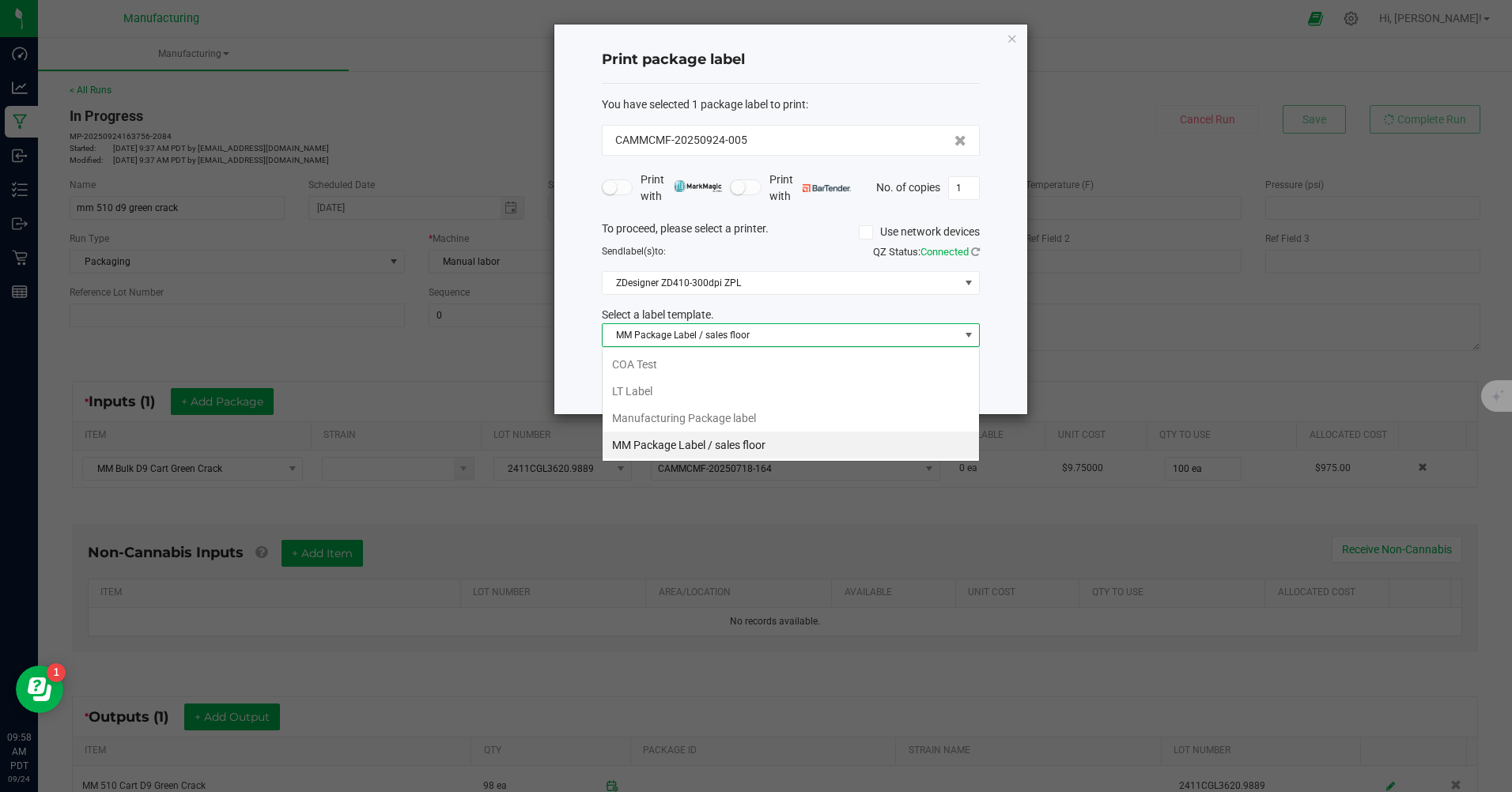
scroll to position [24, 378]
click at [758, 420] on li "Manufacturing Package label" at bounding box center [790, 418] width 376 height 27
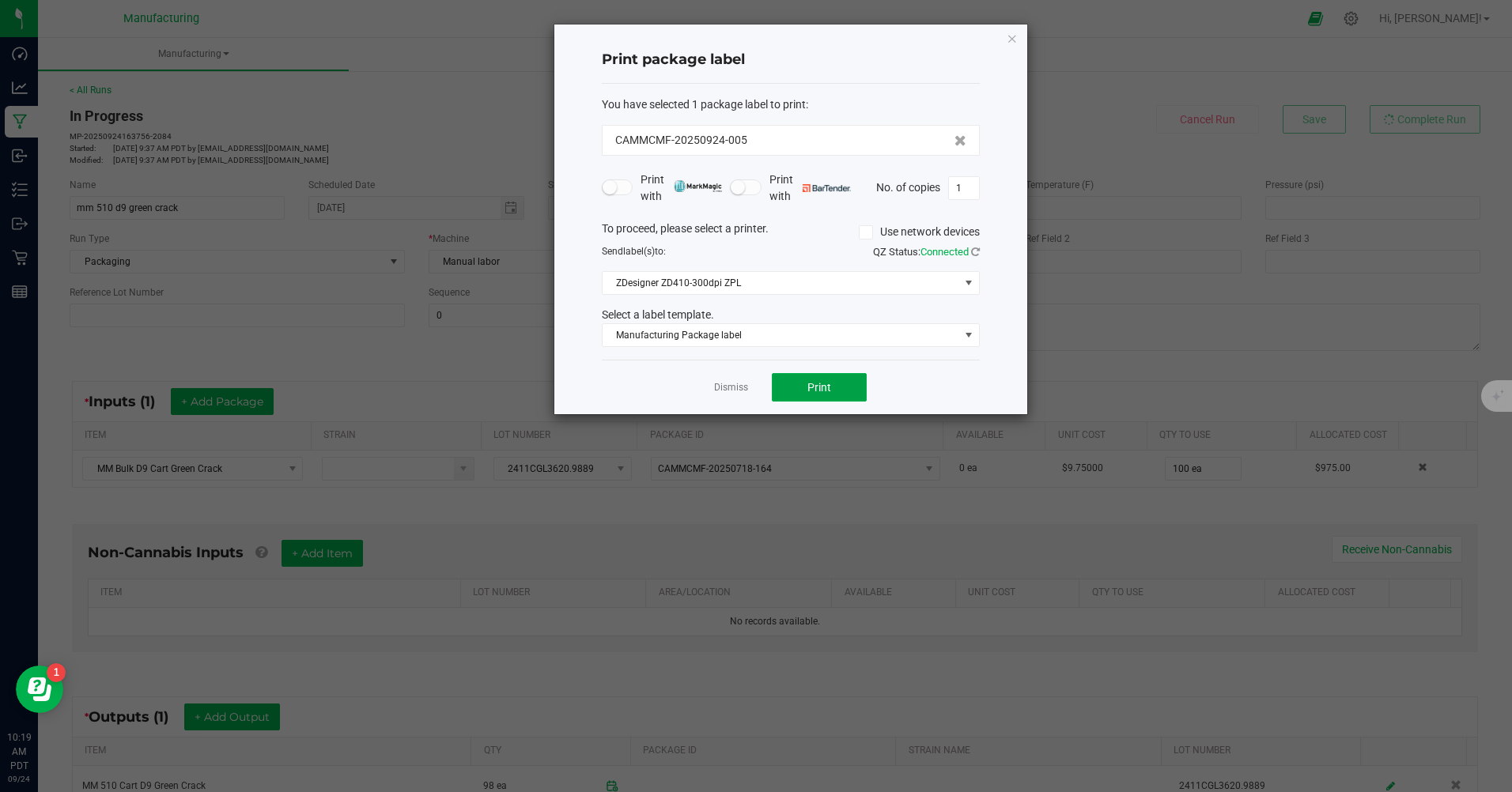
click at [821, 396] on button "Print" at bounding box center [819, 387] width 95 height 28
click at [868, 236] on span at bounding box center [865, 232] width 14 height 14
click at [0, 0] on input "Use network devices" at bounding box center [0, 0] width 0 height 0
click at [976, 288] on span at bounding box center [968, 282] width 20 height 22
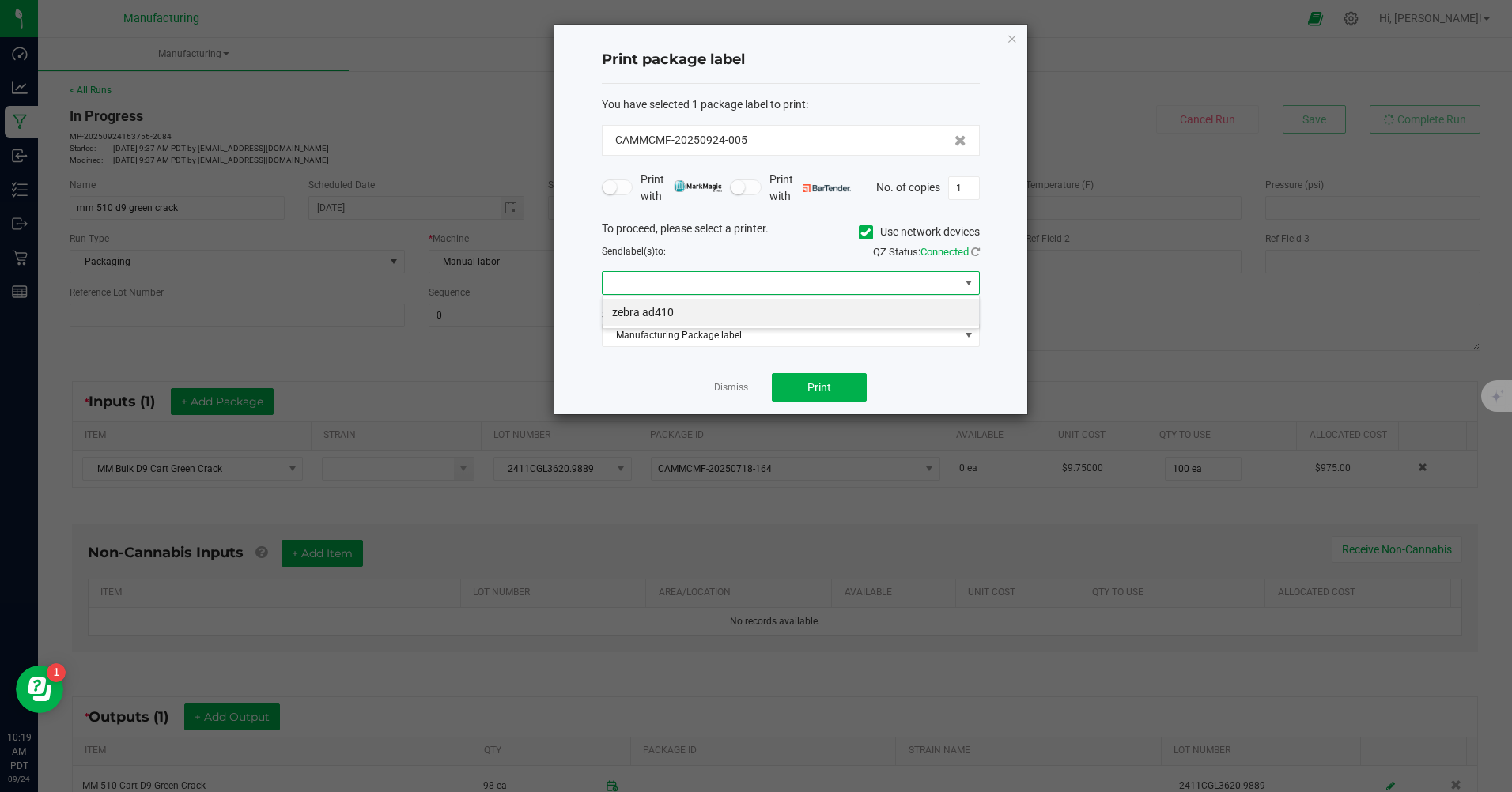
click at [633, 306] on li "zebra ad410" at bounding box center [790, 312] width 376 height 27
click at [789, 396] on button "Print" at bounding box center [819, 387] width 95 height 28
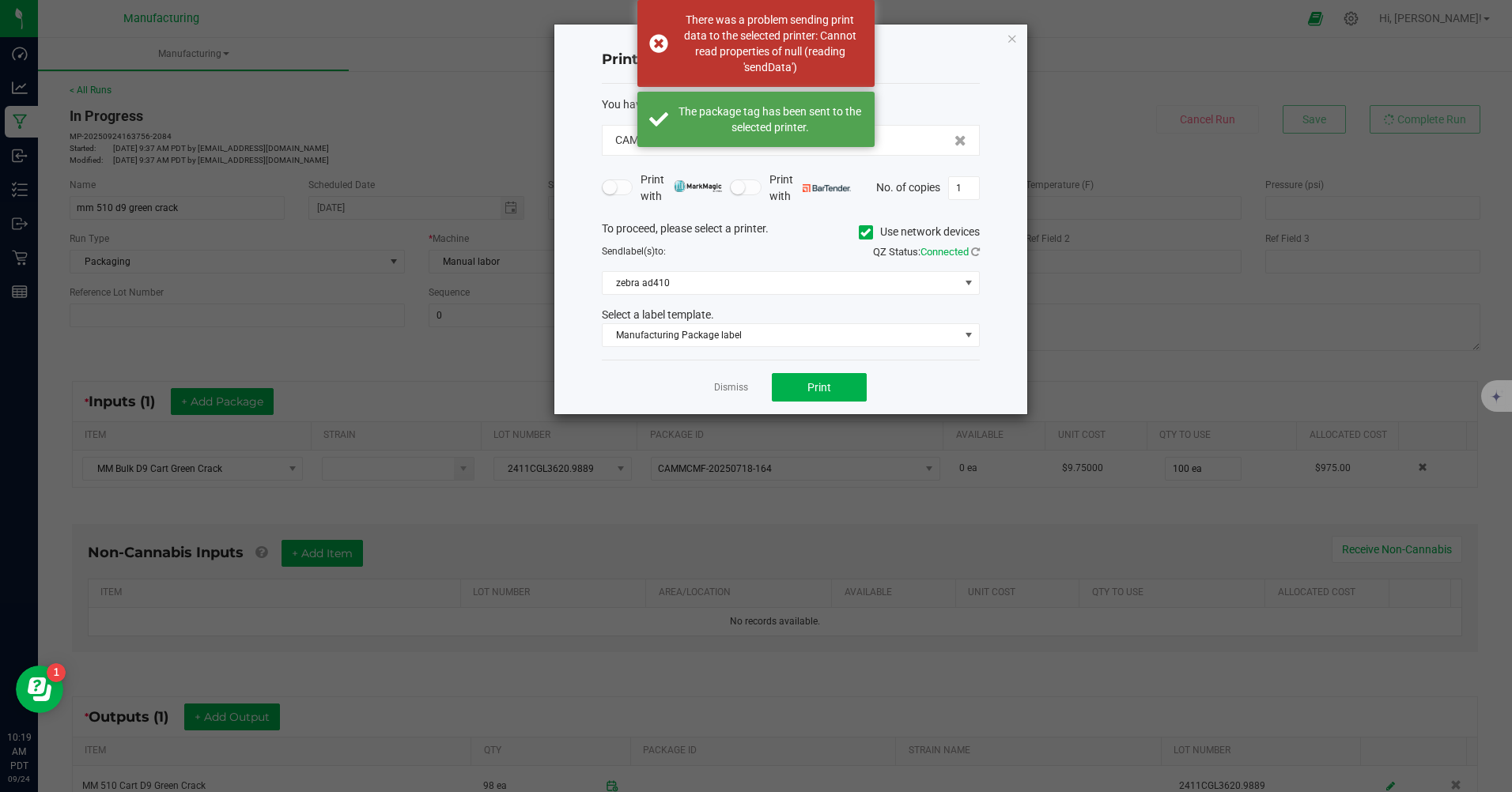
click at [872, 234] on label "Use network devices" at bounding box center [919, 232] width 121 height 16
click at [0, 0] on input "Use network devices" at bounding box center [0, 0] width 0 height 0
click at [972, 252] on icon at bounding box center [975, 252] width 9 height 11
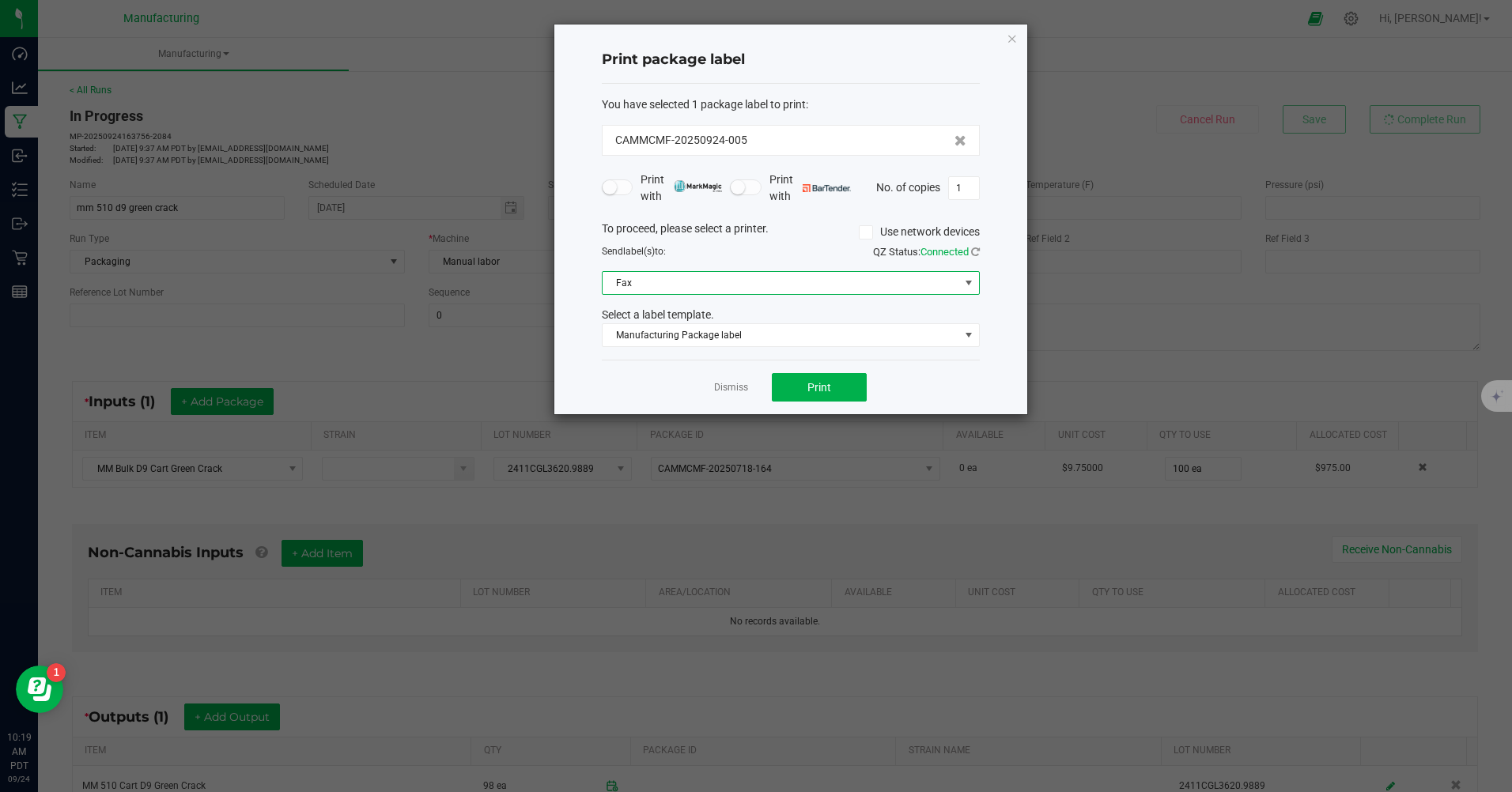
click at [964, 280] on span at bounding box center [968, 283] width 13 height 13
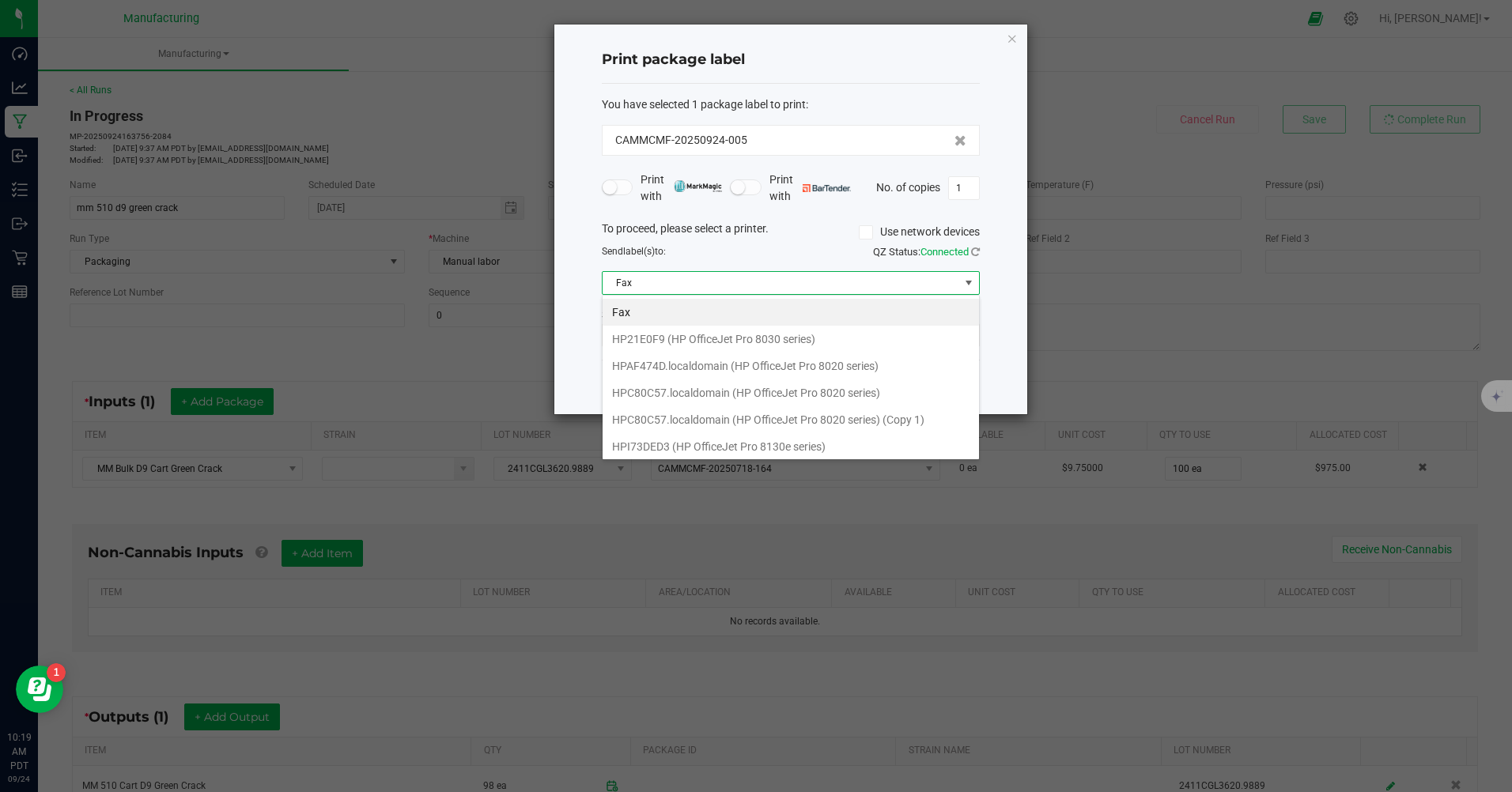
scroll to position [138, 0]
click at [693, 446] on ZPL "ZDesigner ZD410-300dpi ZPL" at bounding box center [790, 444] width 376 height 27
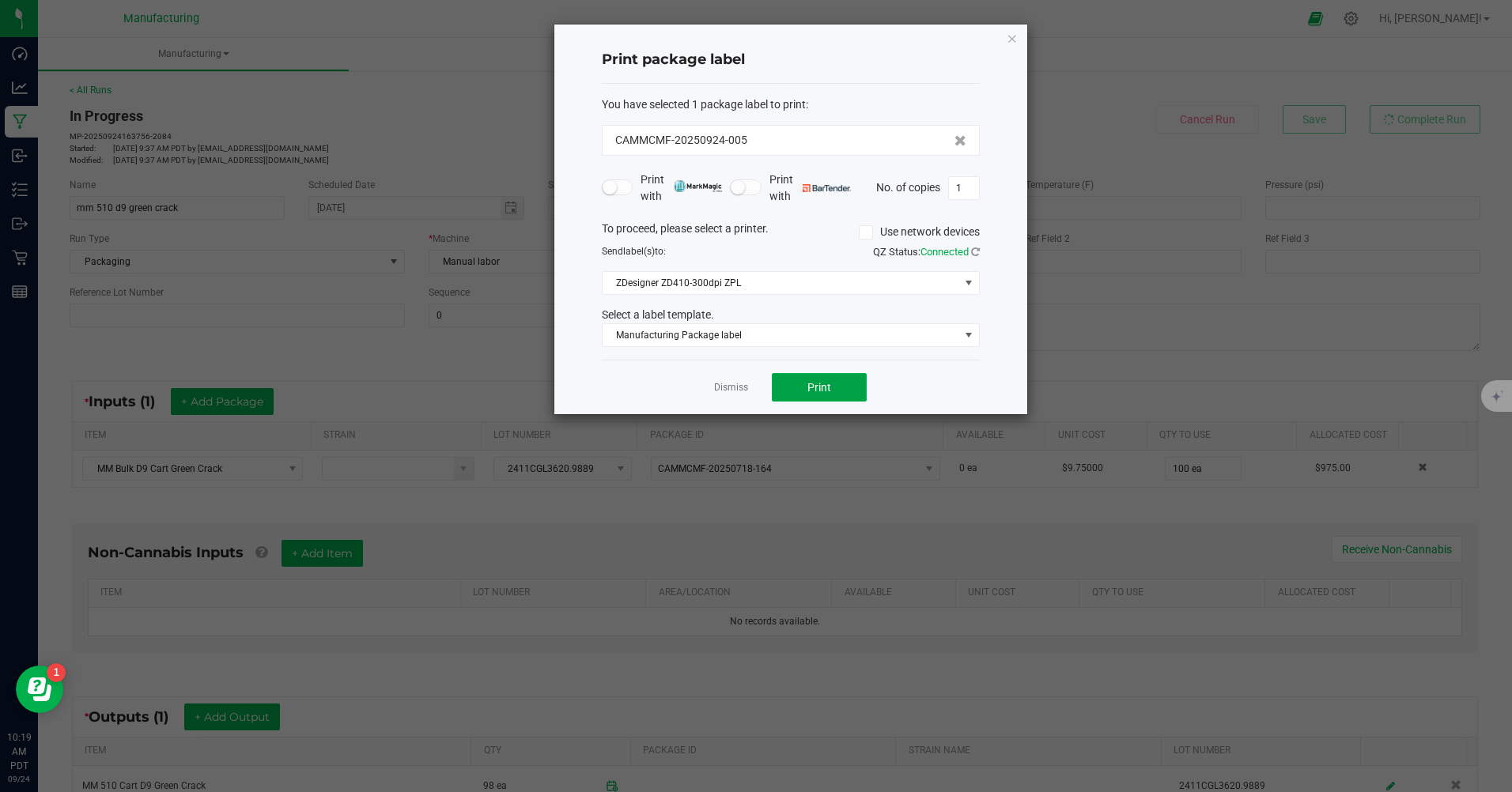
click at [824, 391] on span "Print" at bounding box center [819, 387] width 24 height 13
click at [735, 386] on link "Dismiss" at bounding box center [731, 387] width 34 height 14
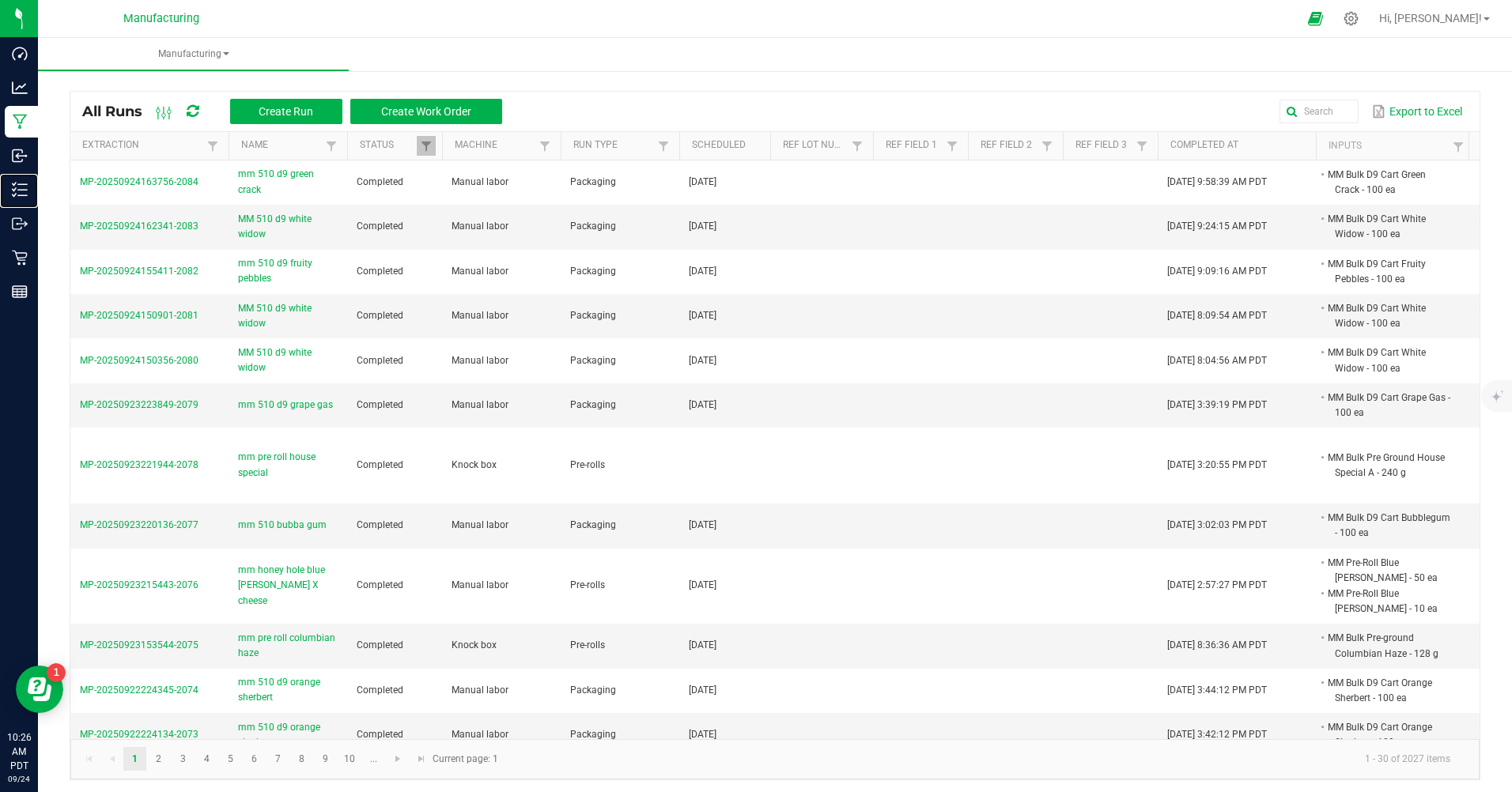
click at [38, 200] on div "Inventory" at bounding box center [21, 190] width 33 height 32
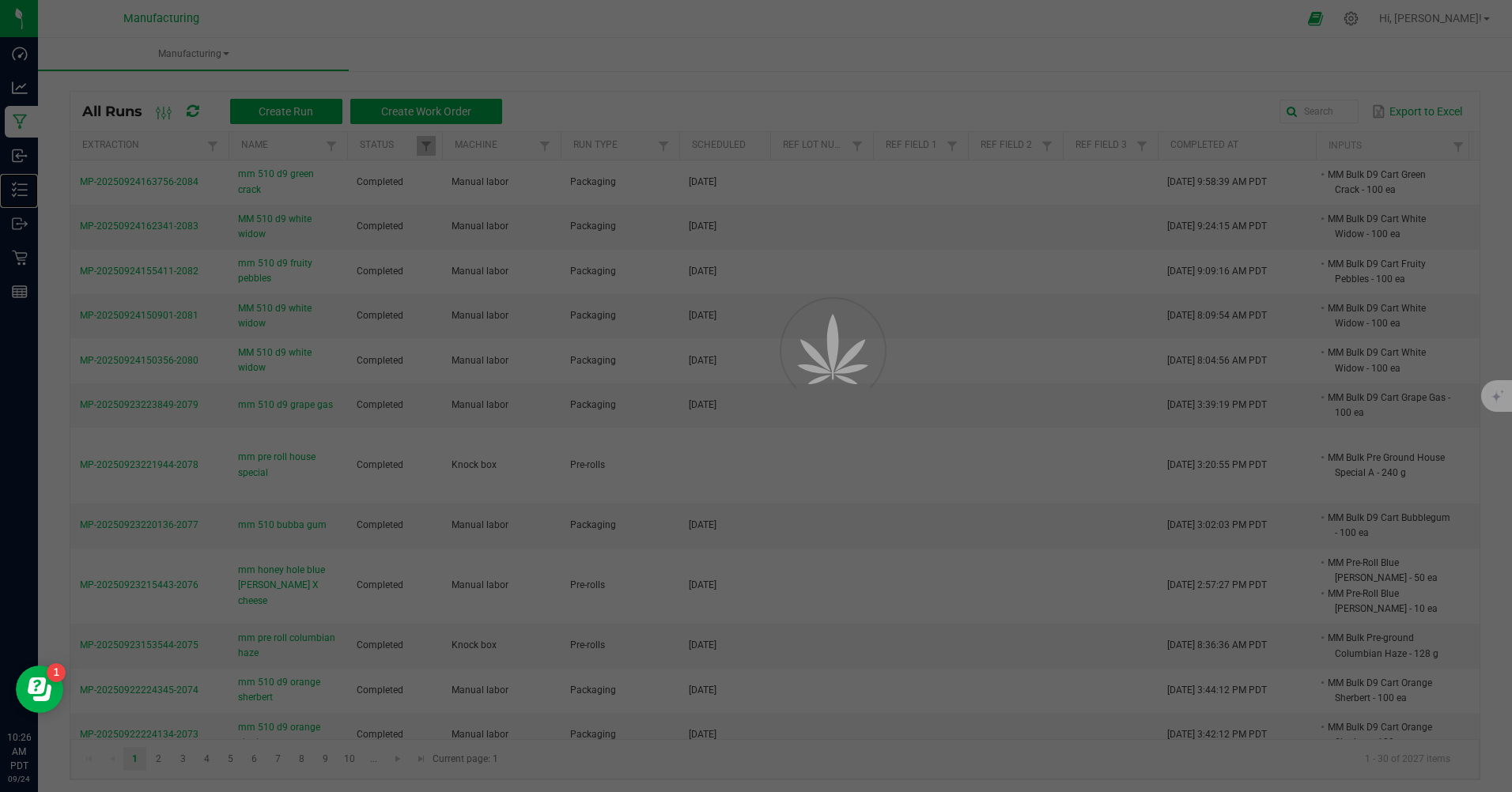
click at [38, 200] on div "Inventory" at bounding box center [21, 190] width 33 height 32
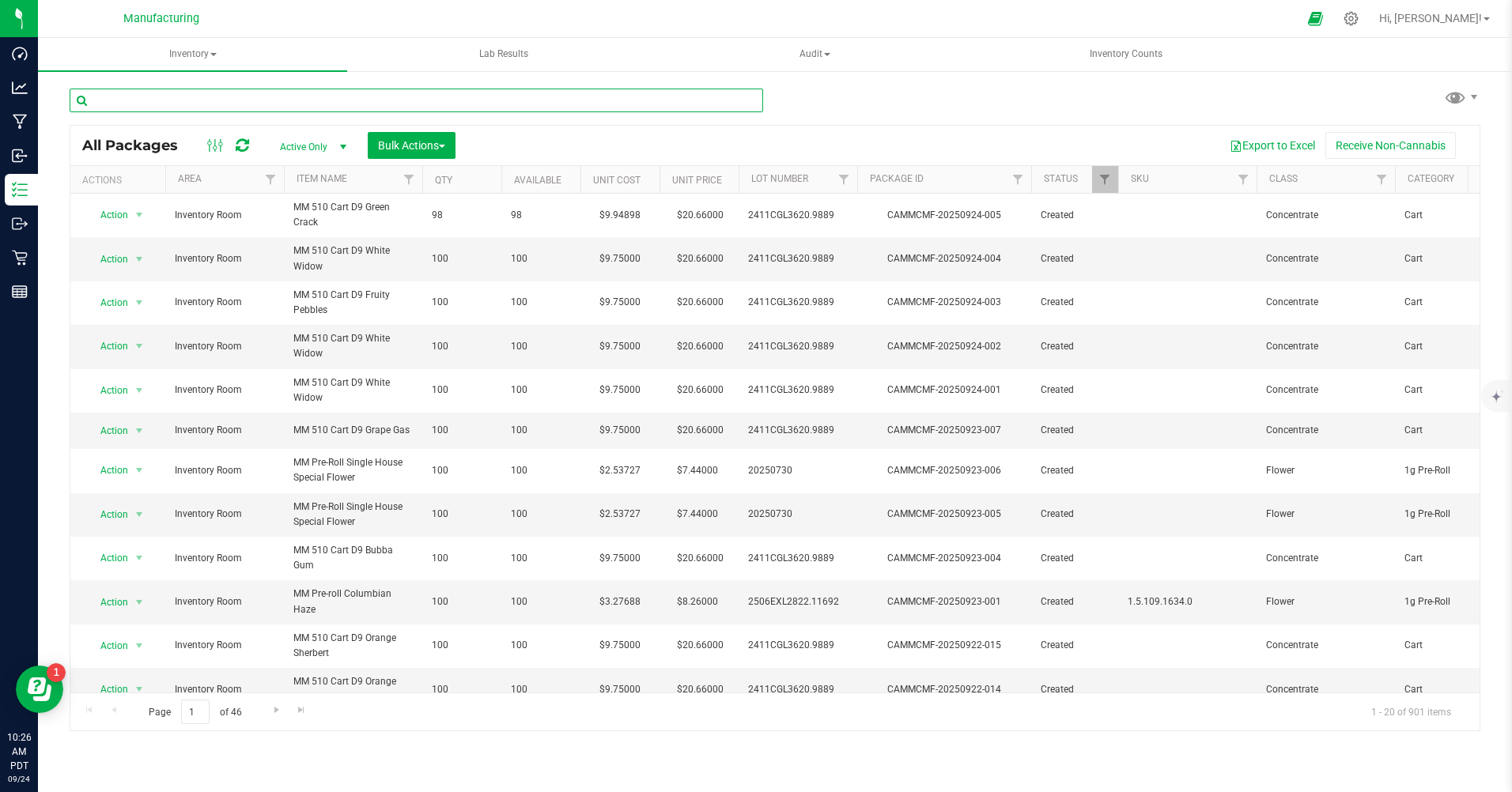
click at [241, 96] on input "text" at bounding box center [416, 100] width 693 height 24
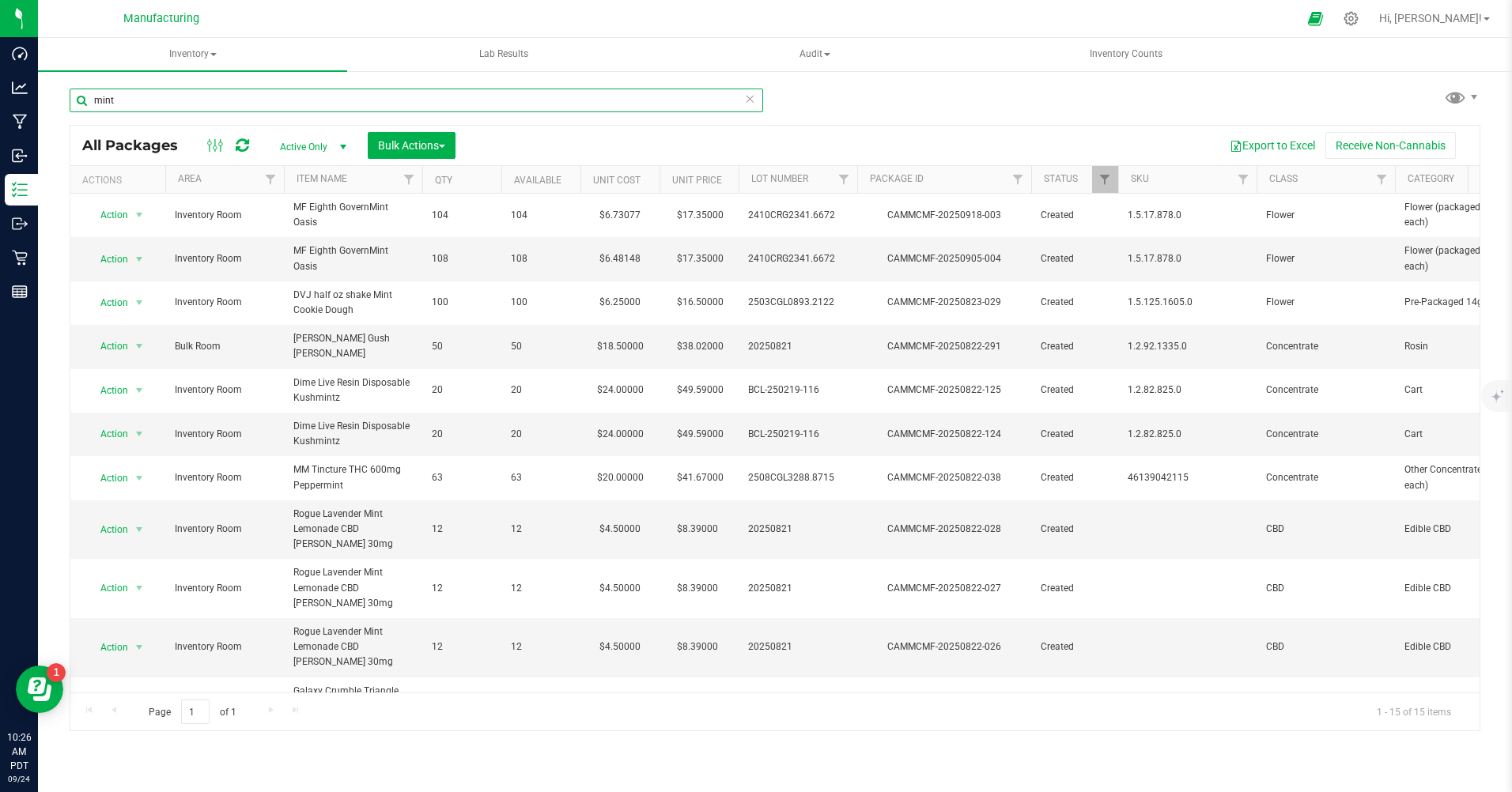
scroll to position [200, 0]
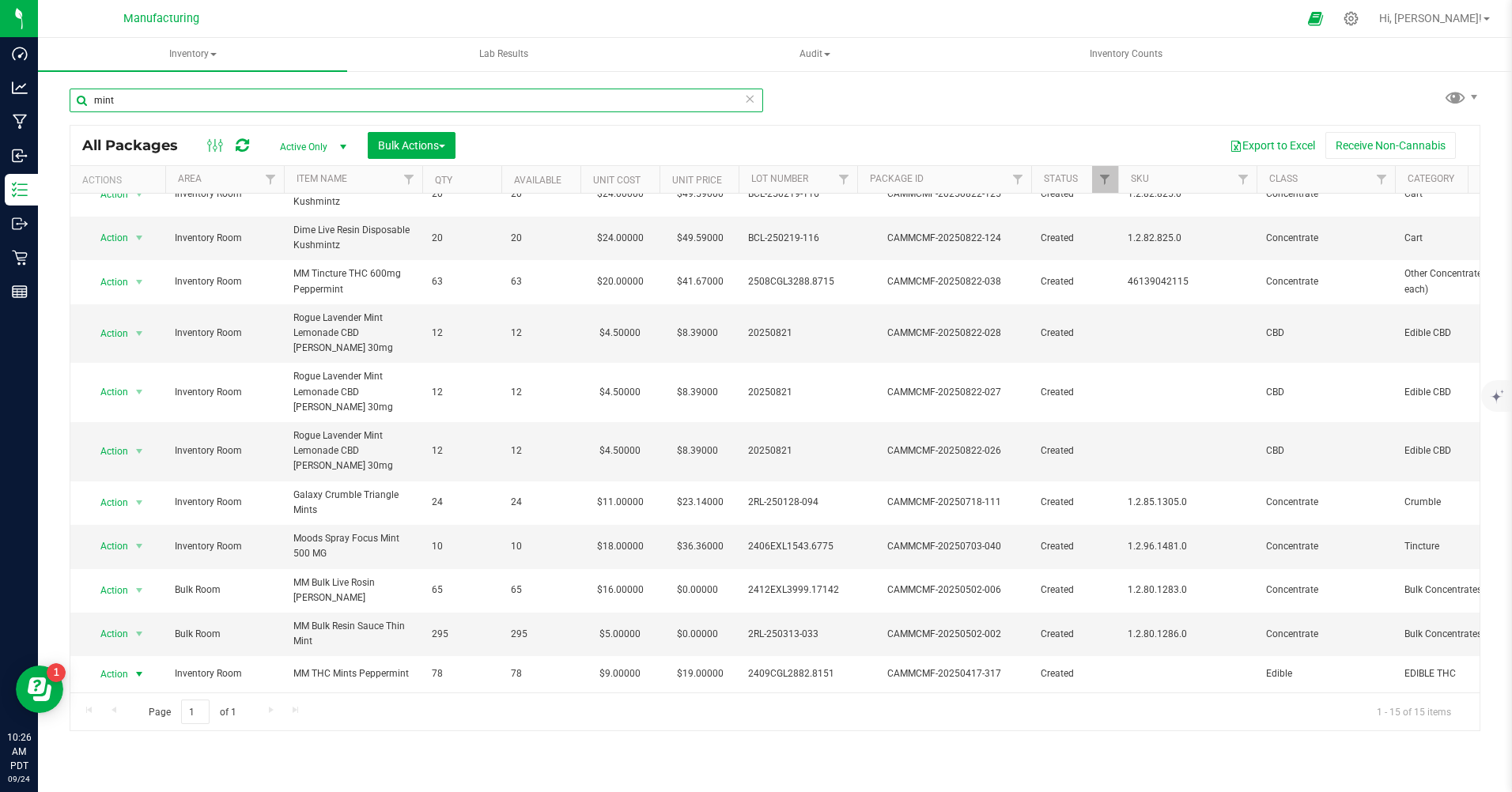
type input "mint"
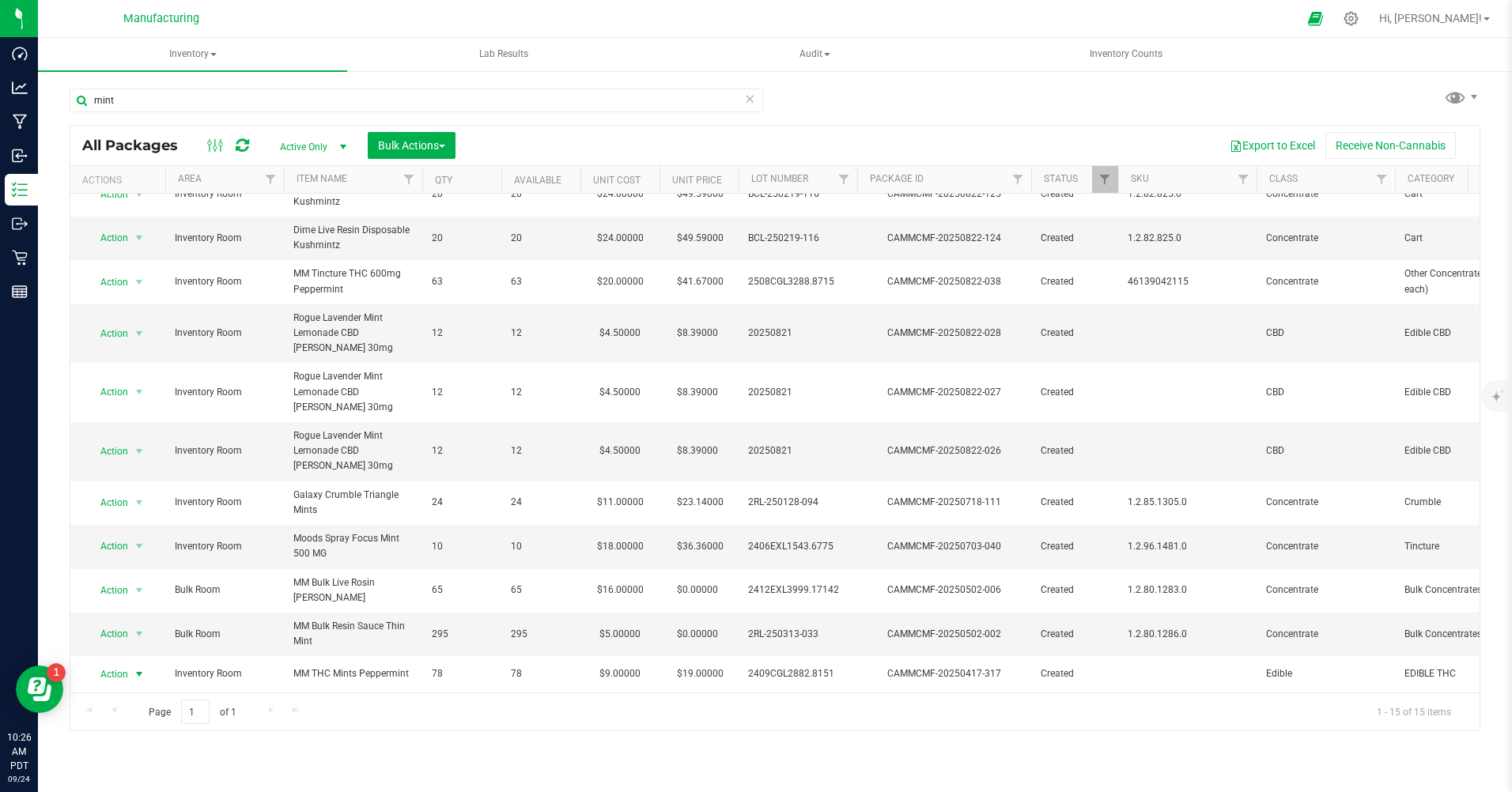
click at [107, 663] on span "Action" at bounding box center [107, 674] width 42 height 22
click at [114, 540] on li "Print package label" at bounding box center [138, 542] width 101 height 24
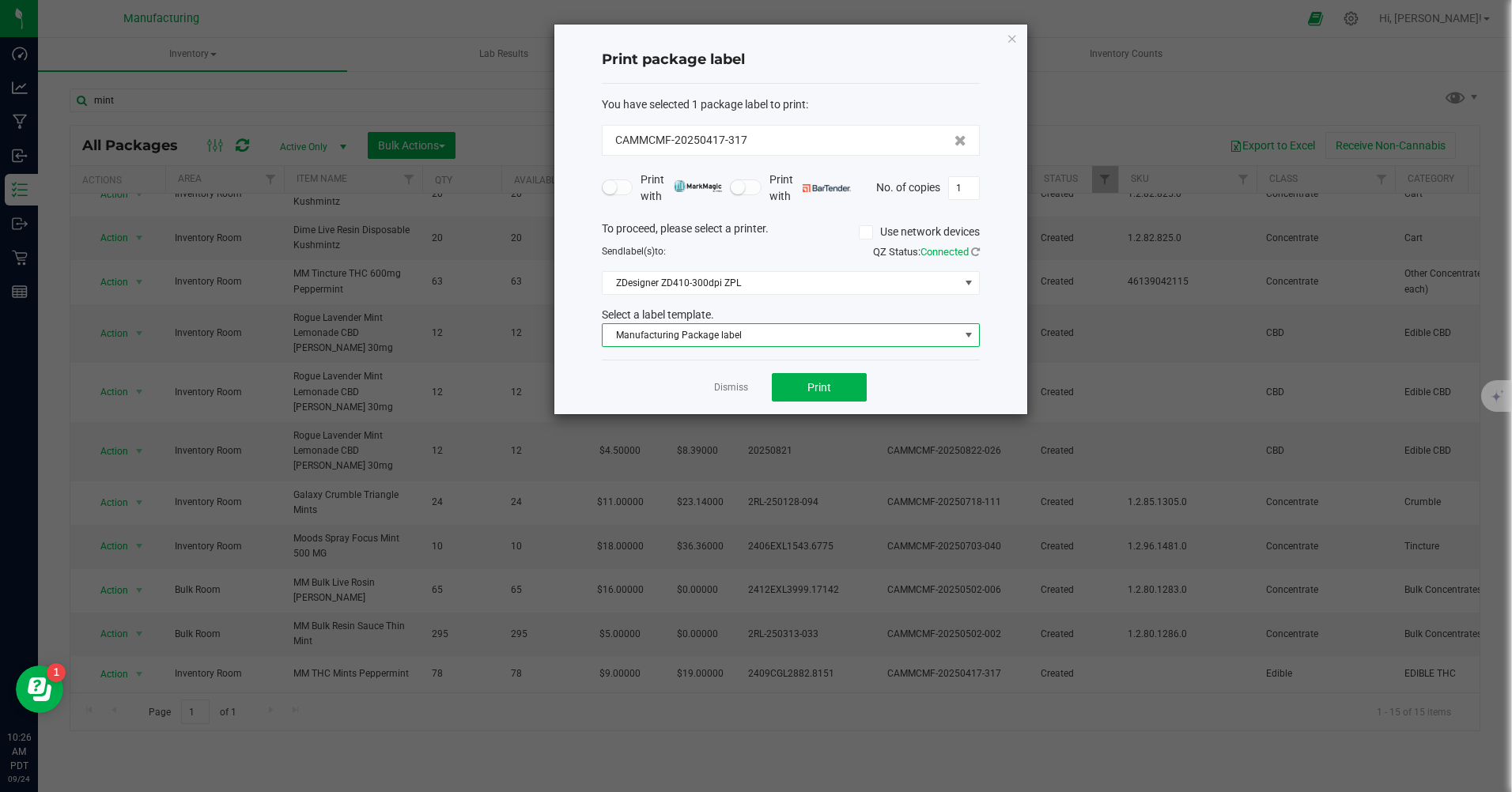
drag, startPoint x: 972, startPoint y: 337, endPoint x: 955, endPoint y: 320, distance: 24.0
click at [964, 330] on span at bounding box center [968, 335] width 13 height 13
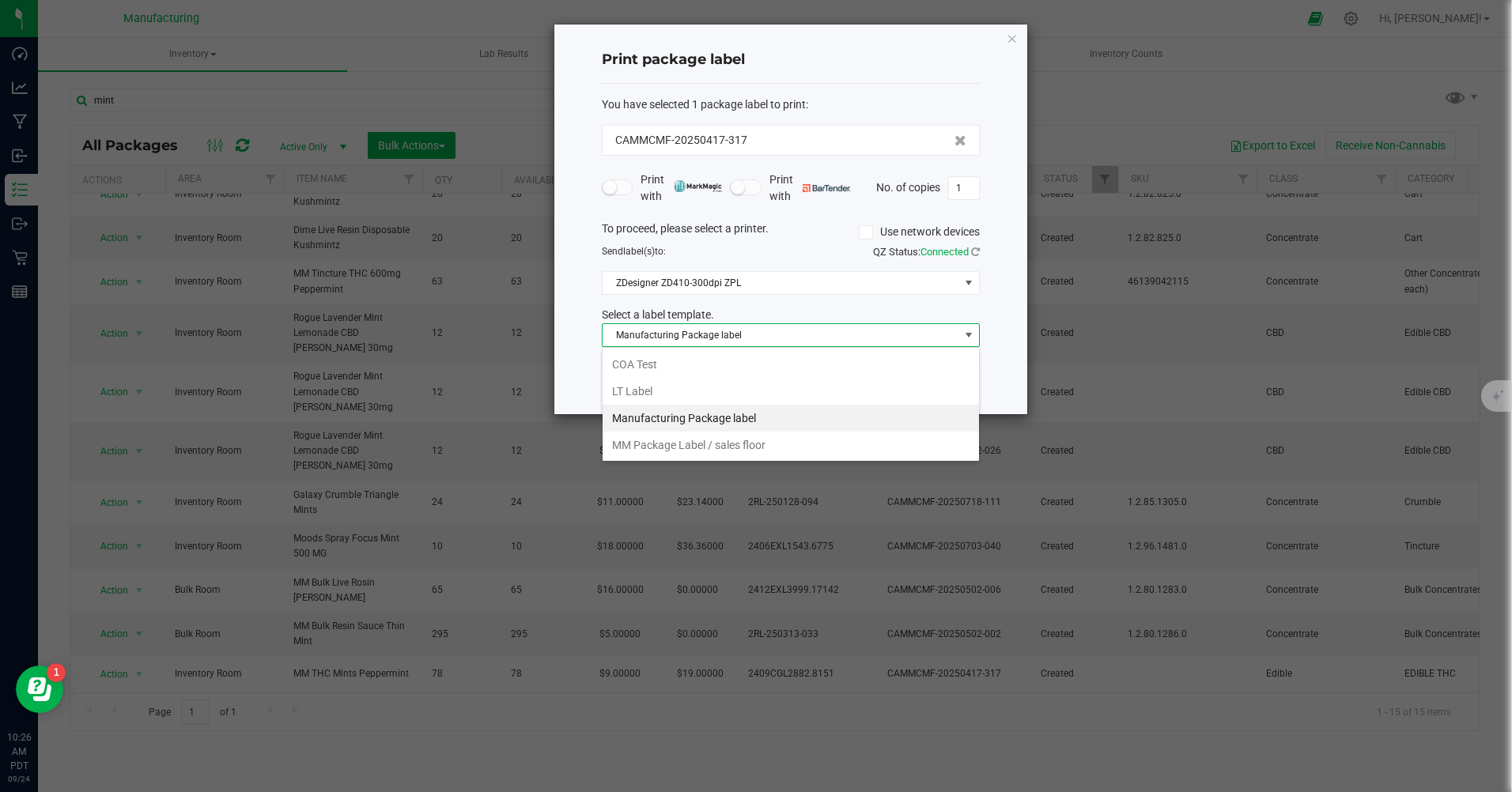
scroll to position [24, 378]
click at [654, 446] on li "MM Package Label / sales floor" at bounding box center [790, 444] width 376 height 27
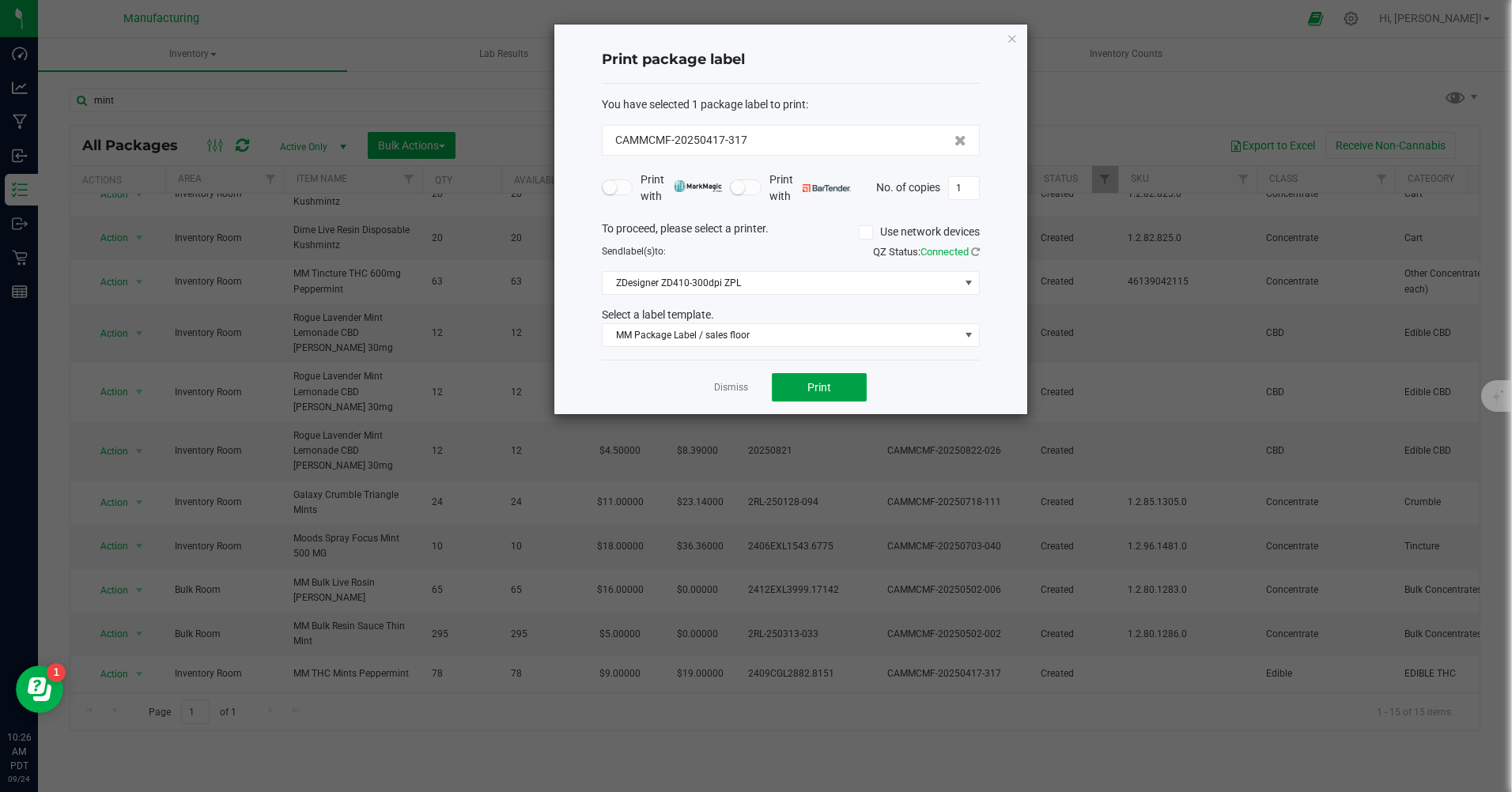
click at [819, 393] on span "Print" at bounding box center [819, 387] width 24 height 13
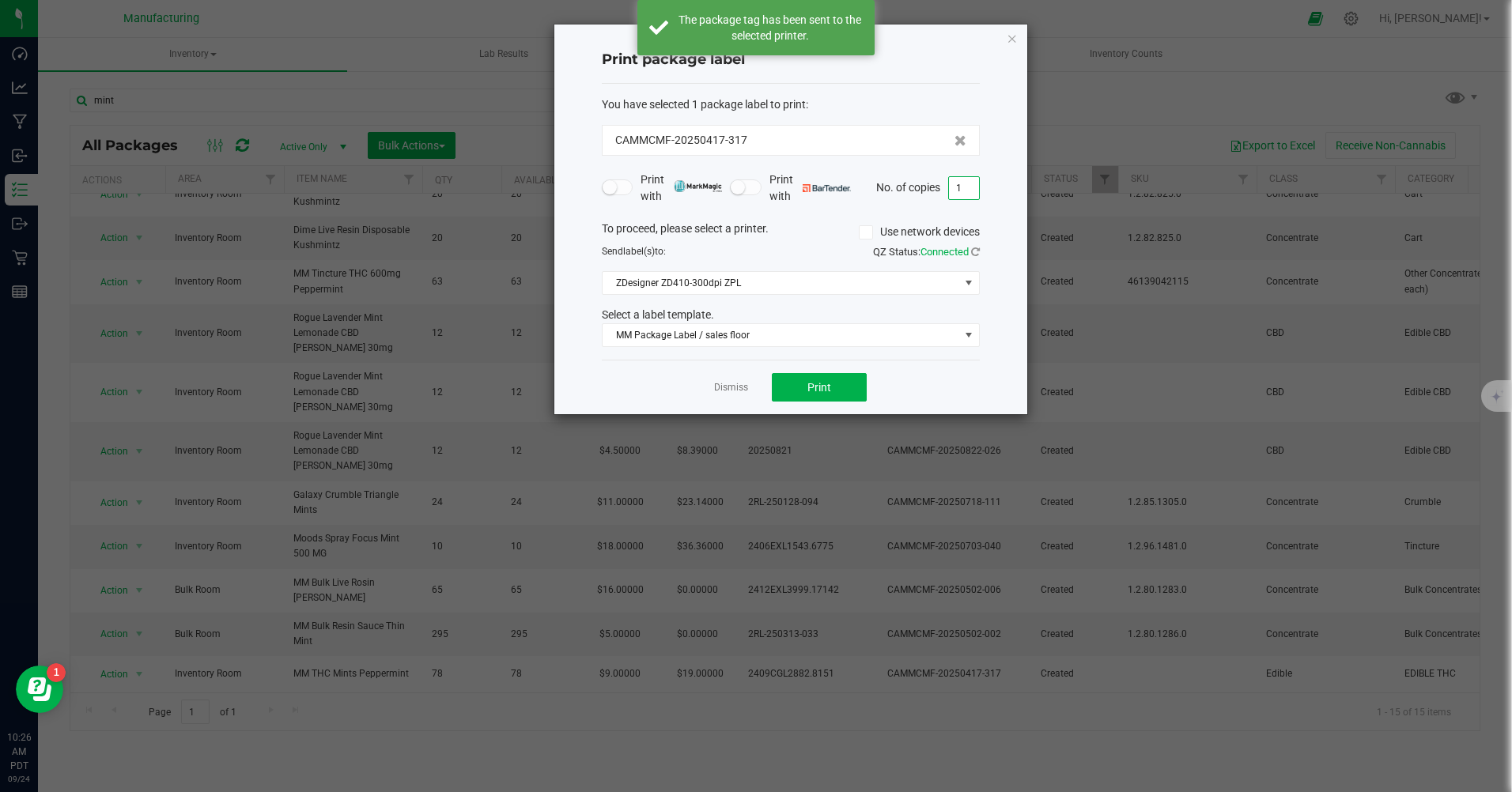
click at [958, 184] on input "1" at bounding box center [964, 188] width 30 height 22
type input "78"
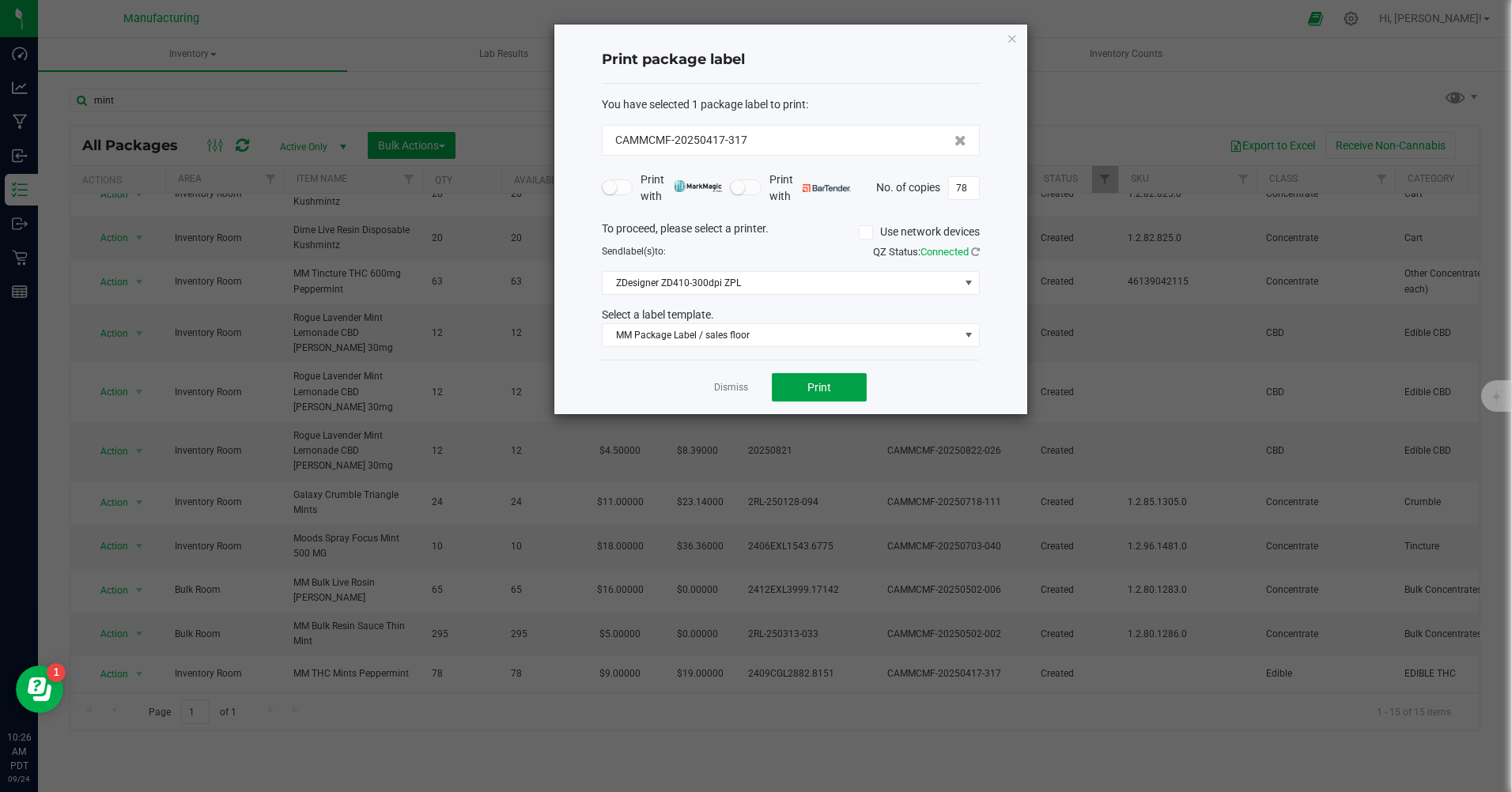
click at [832, 390] on button "Print" at bounding box center [819, 387] width 95 height 28
click at [745, 392] on link "Dismiss" at bounding box center [731, 387] width 34 height 14
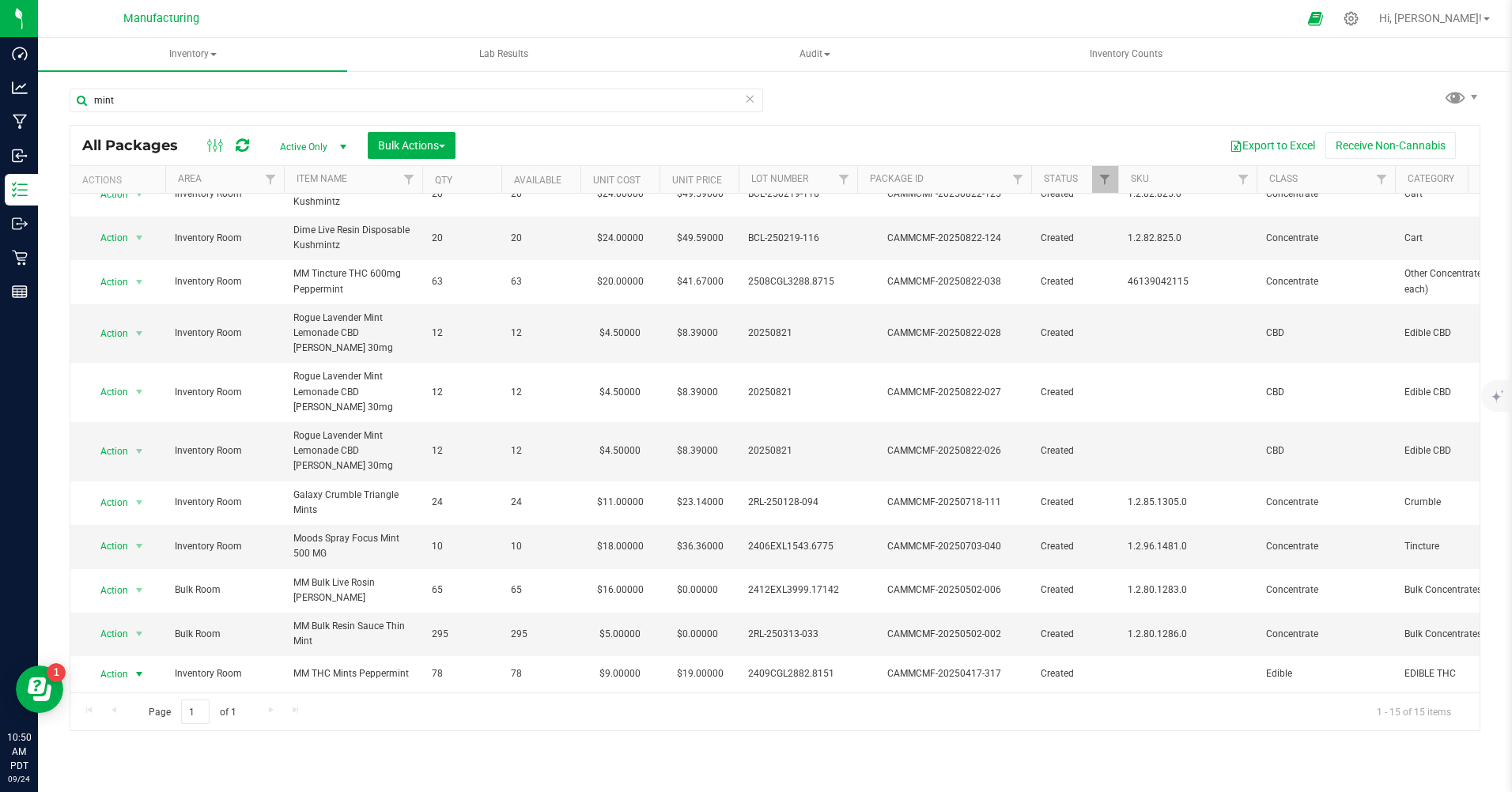
click at [1358, 15] on icon at bounding box center [1351, 19] width 15 height 15
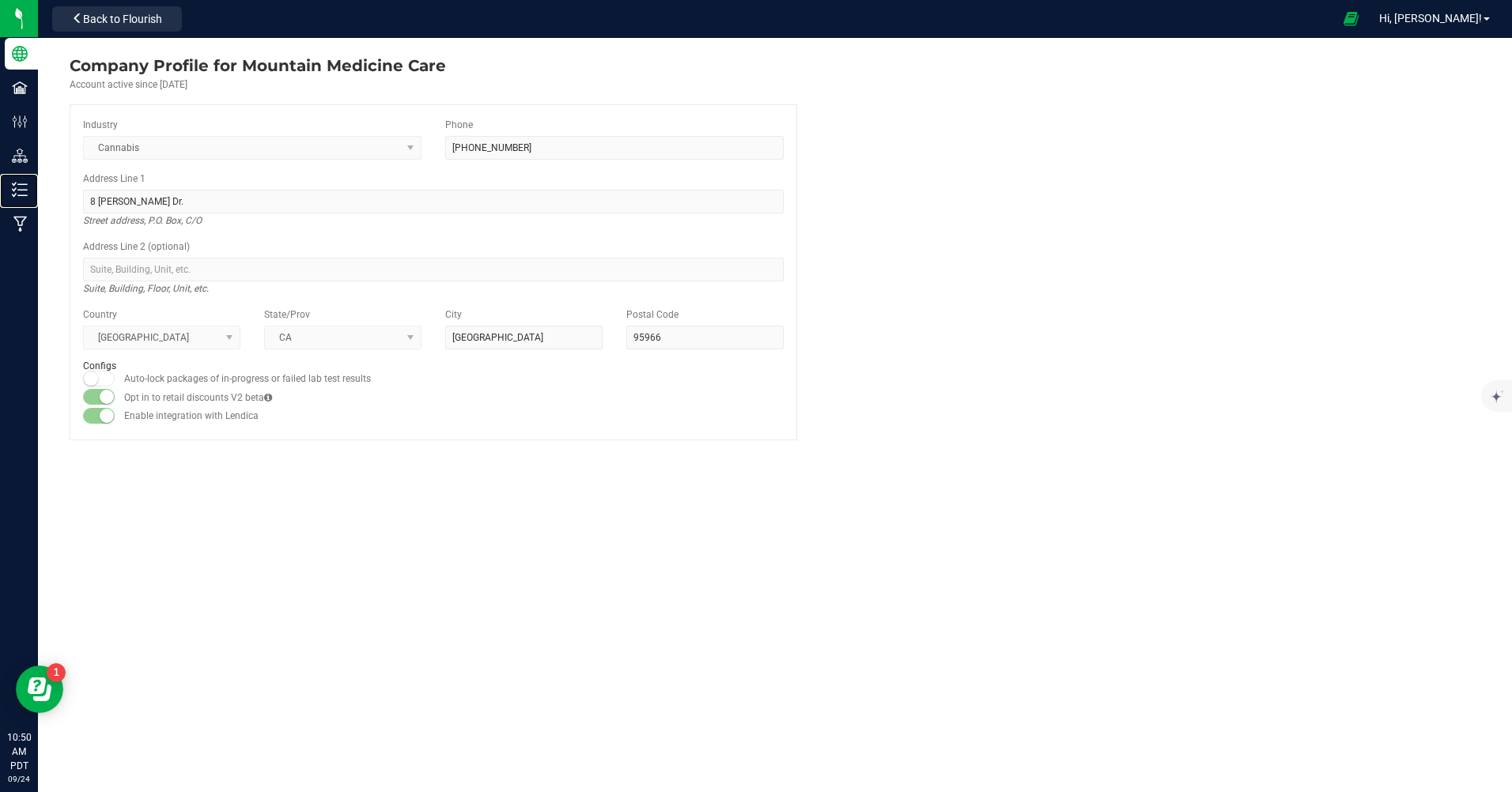
click at [3, 200] on link "Inventory" at bounding box center [19, 191] width 38 height 34
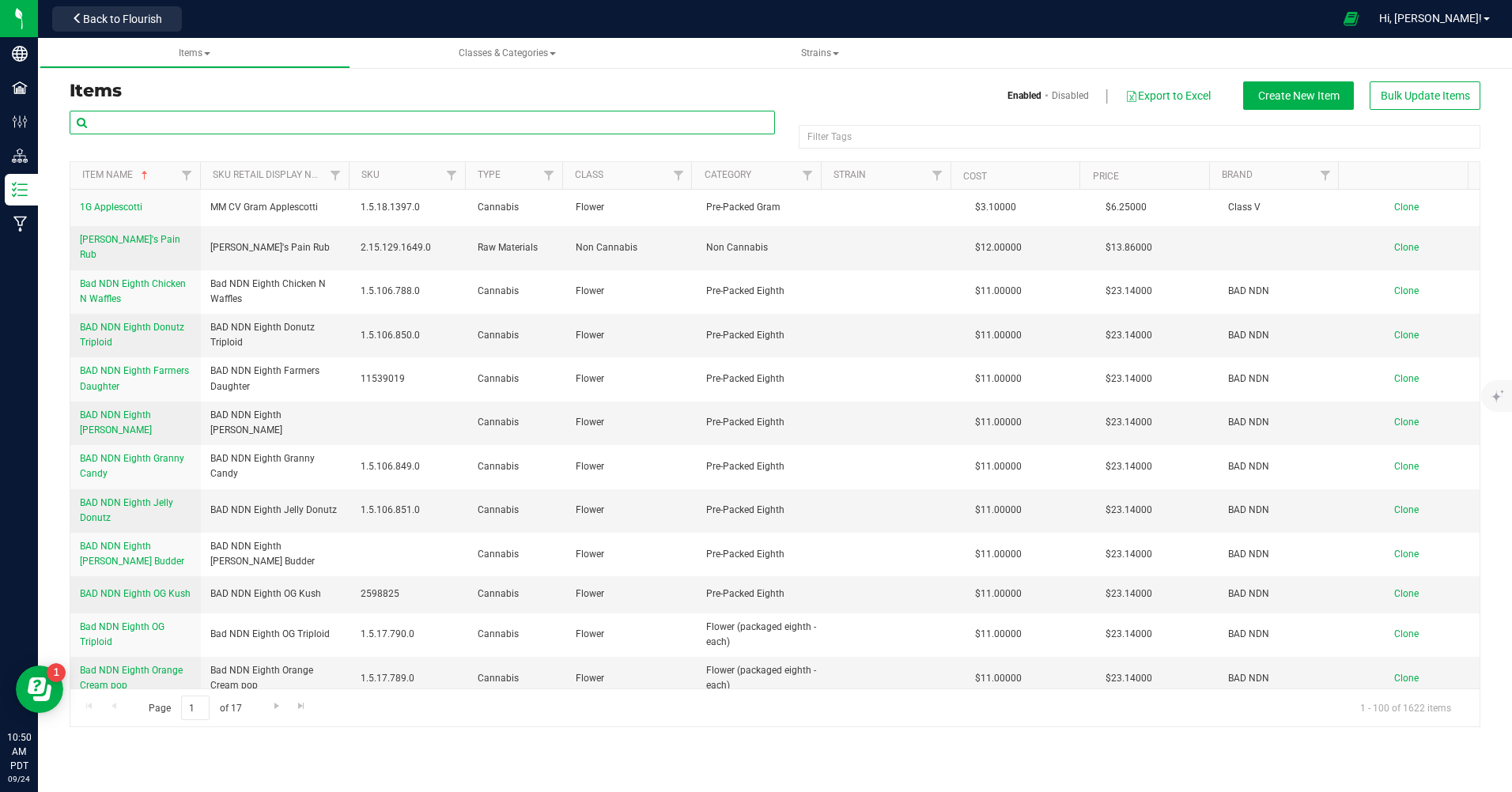
click at [240, 129] on input "text" at bounding box center [422, 122] width 706 height 24
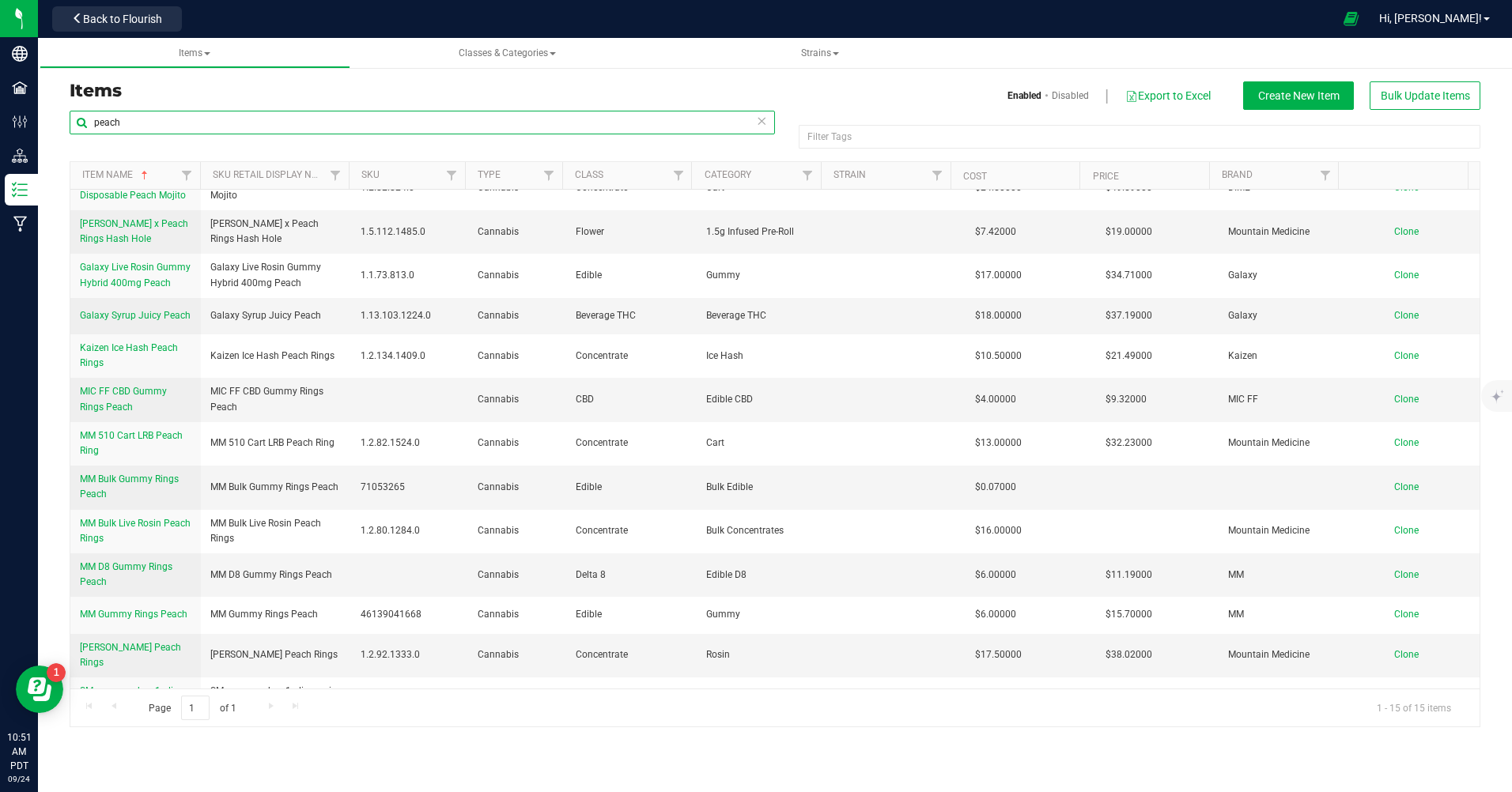
scroll to position [120, 0]
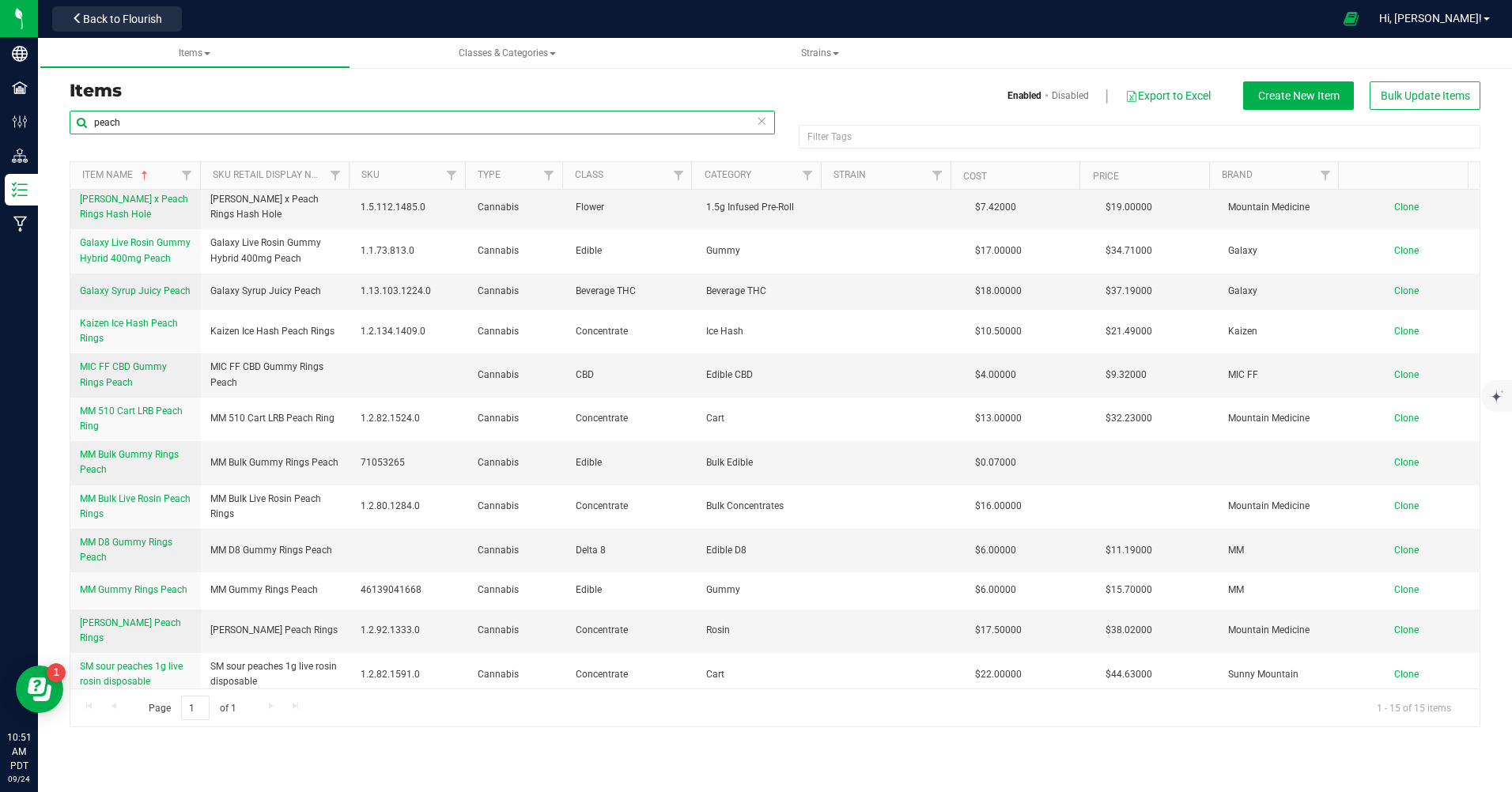
type input "peach"
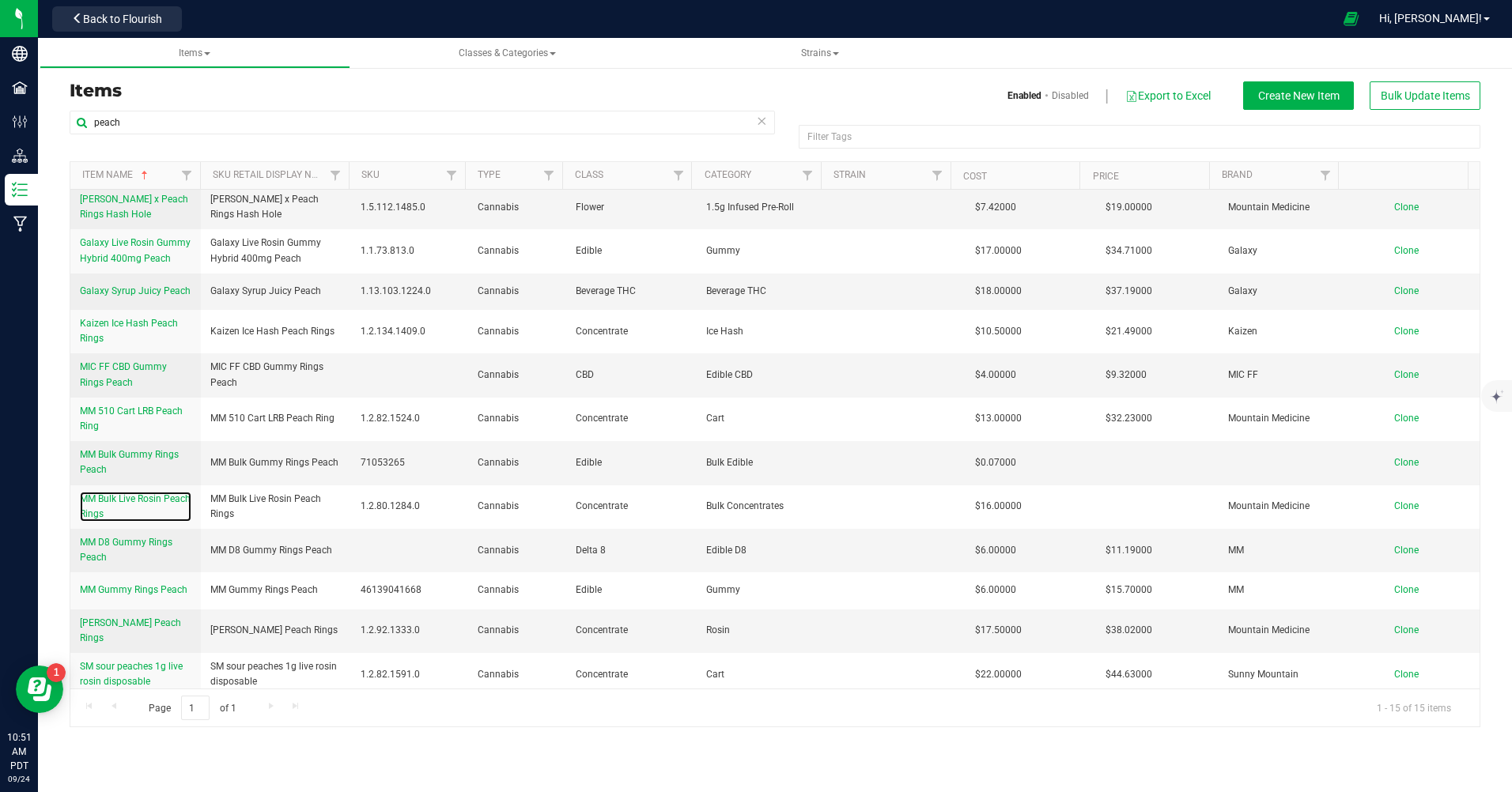
click at [150, 499] on span "MM Bulk Live Rosin Peach Rings" at bounding box center [135, 506] width 111 height 26
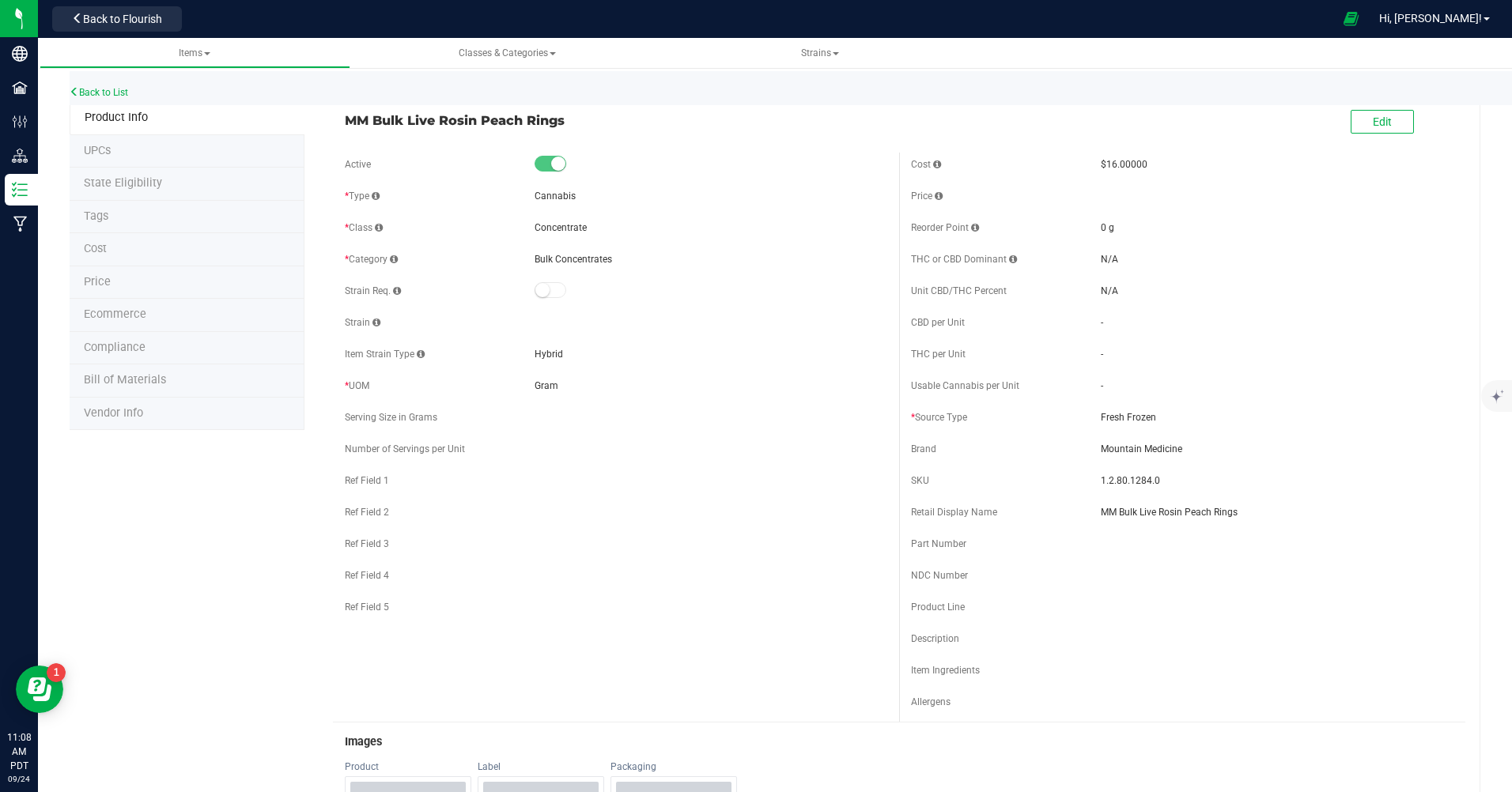
click at [115, 17] on span "Back to Flourish" at bounding box center [122, 20] width 79 height 13
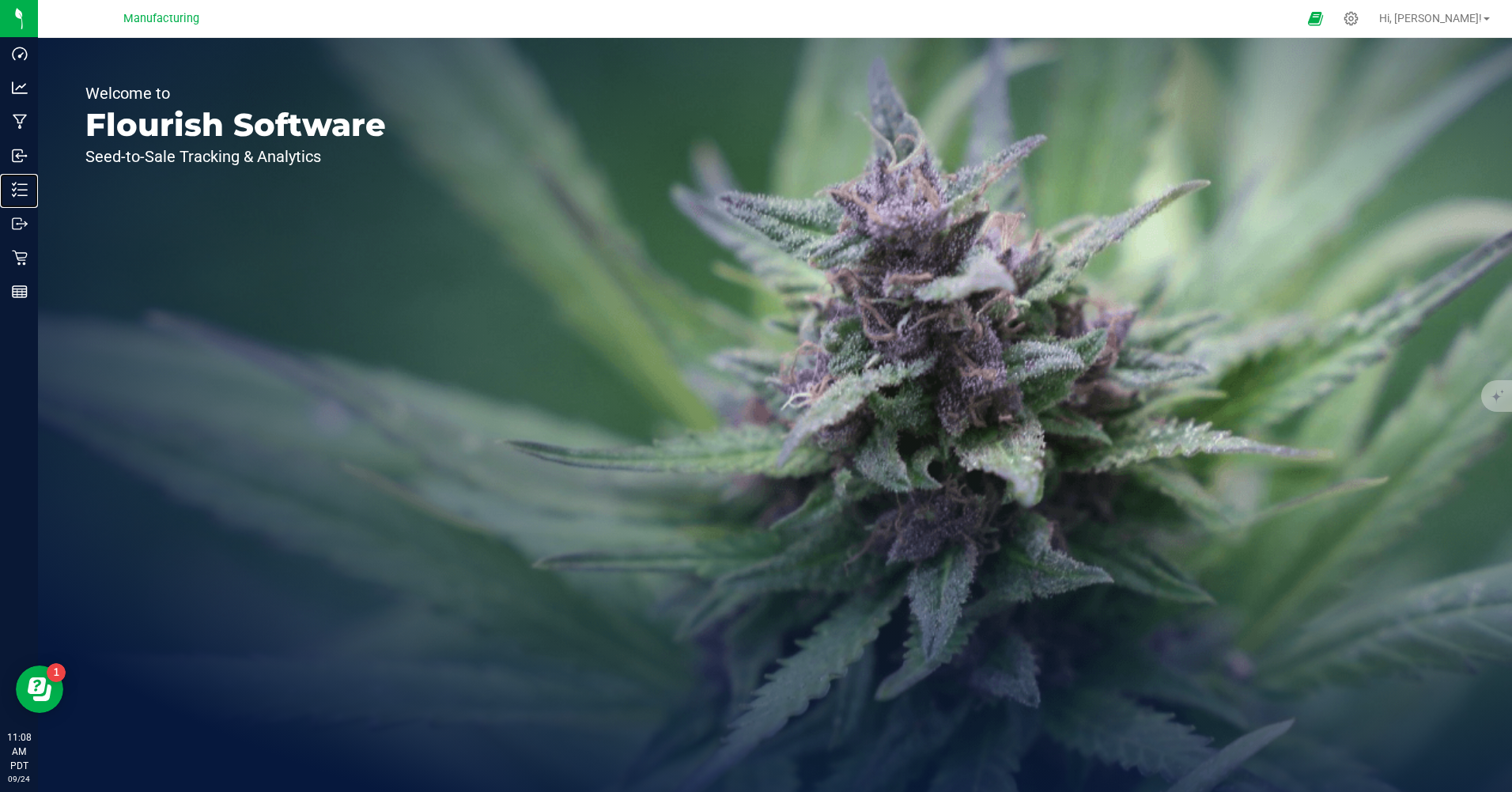
click at [0, 0] on p "Inventory" at bounding box center [0, 0] width 0 height 0
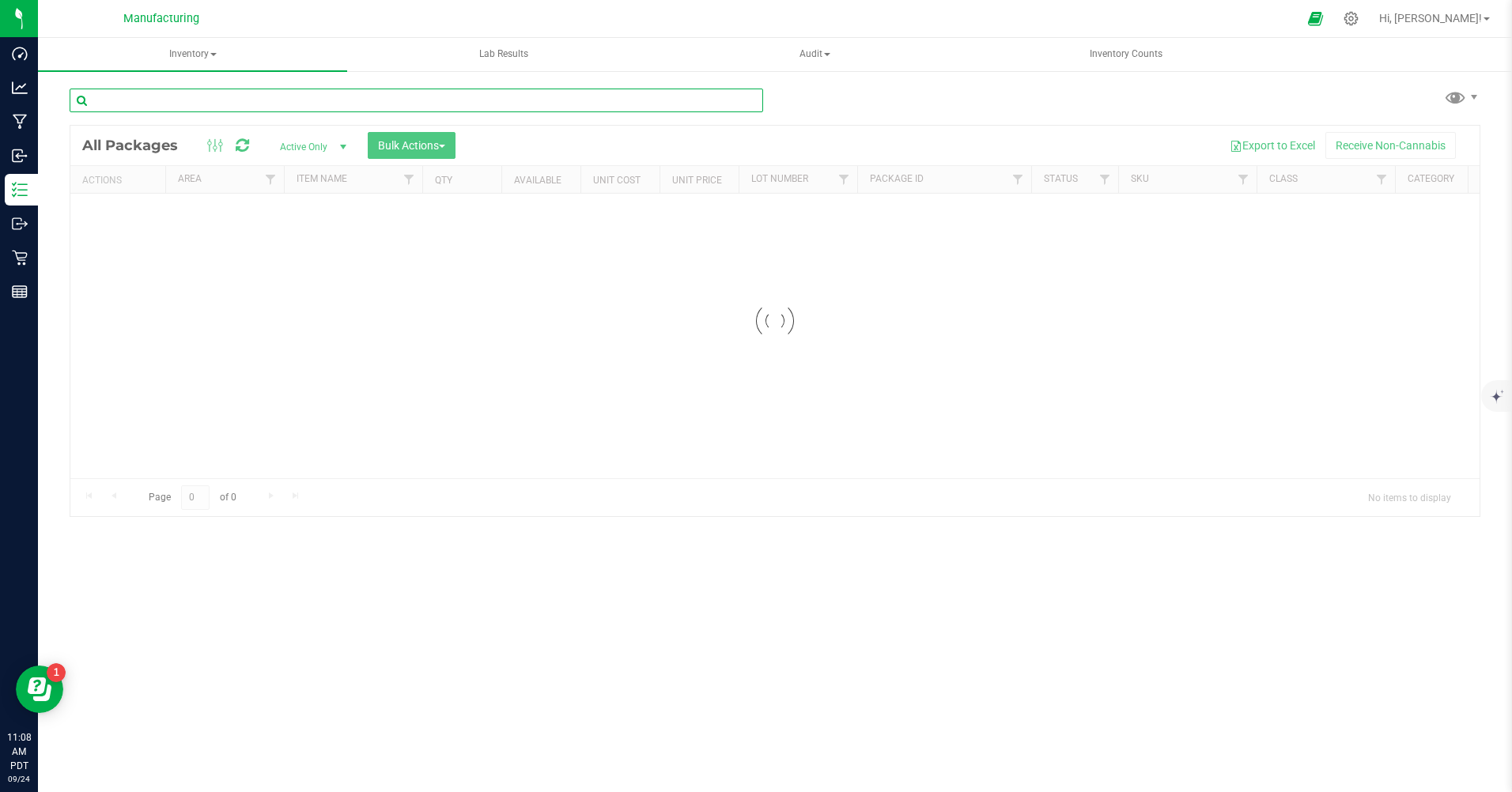
click at [146, 98] on input "text" at bounding box center [416, 100] width 693 height 24
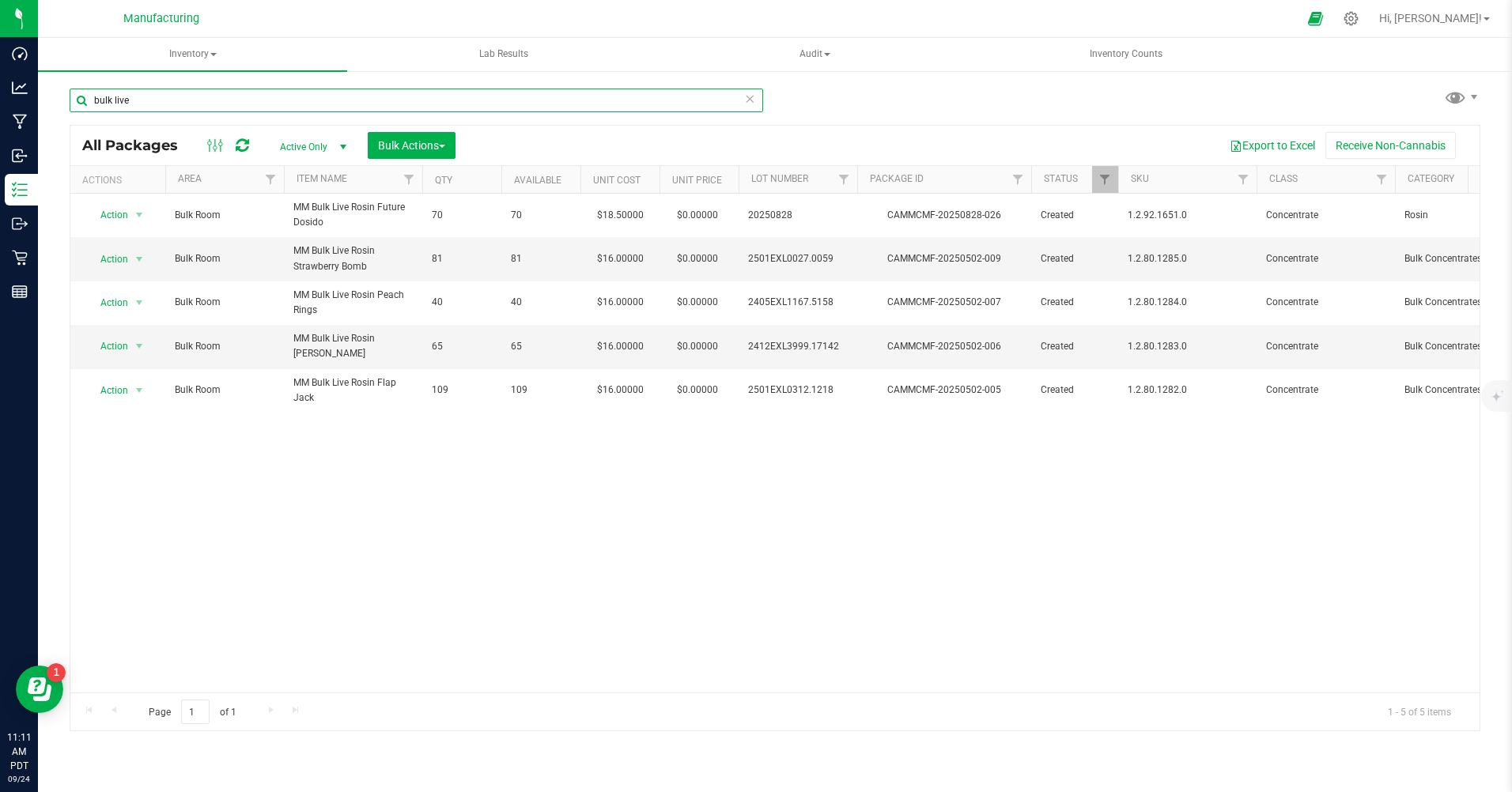
type input "bulk live"
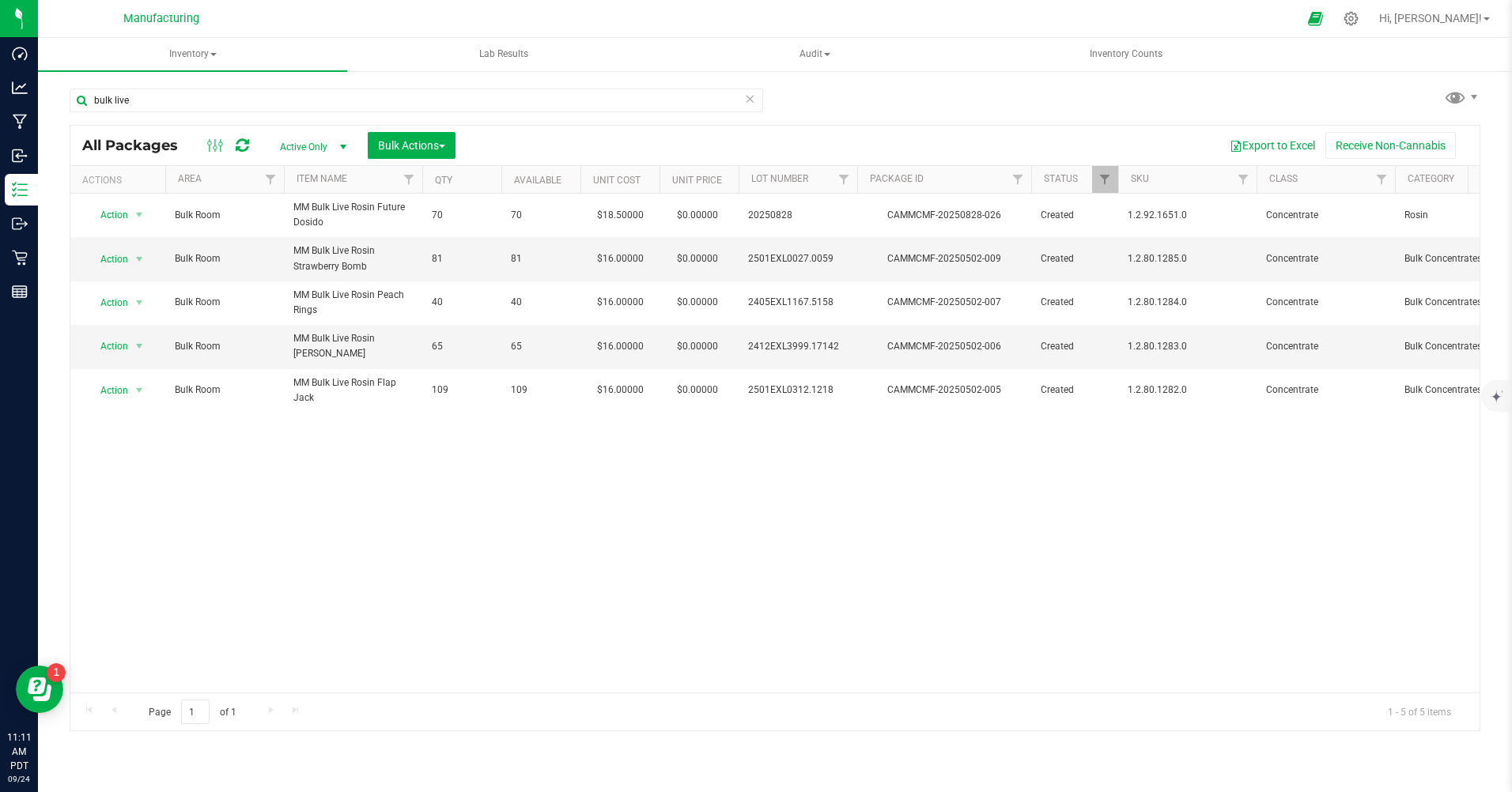
click at [260, 514] on div "Action Action Adjust qty Create package Edit attributes Global inventory Locate…" at bounding box center [774, 443] width 1409 height 499
click at [0, 0] on p "Manufacturing" at bounding box center [0, 0] width 0 height 0
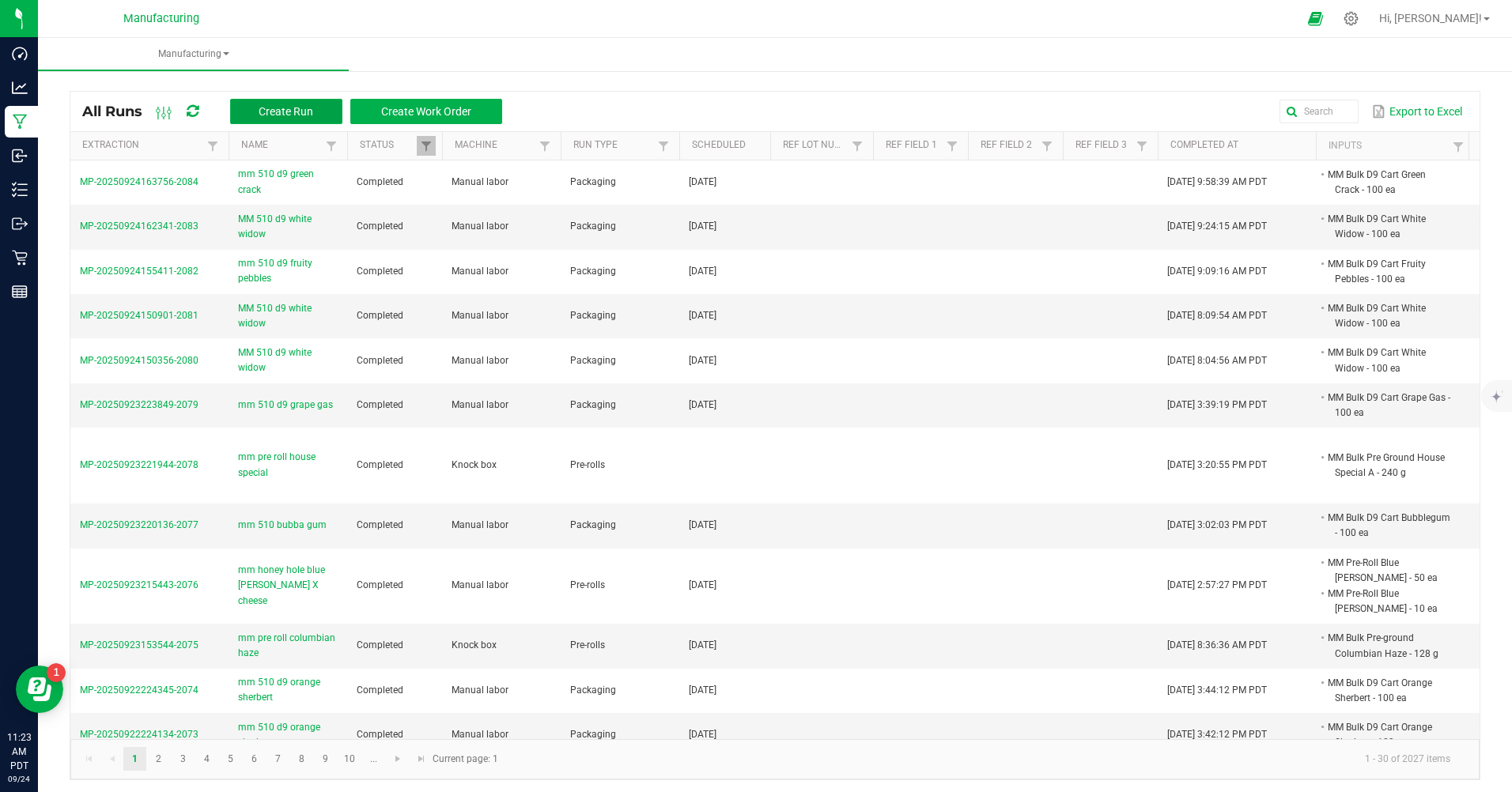
click at [300, 115] on span "Create Run" at bounding box center [286, 112] width 55 height 13
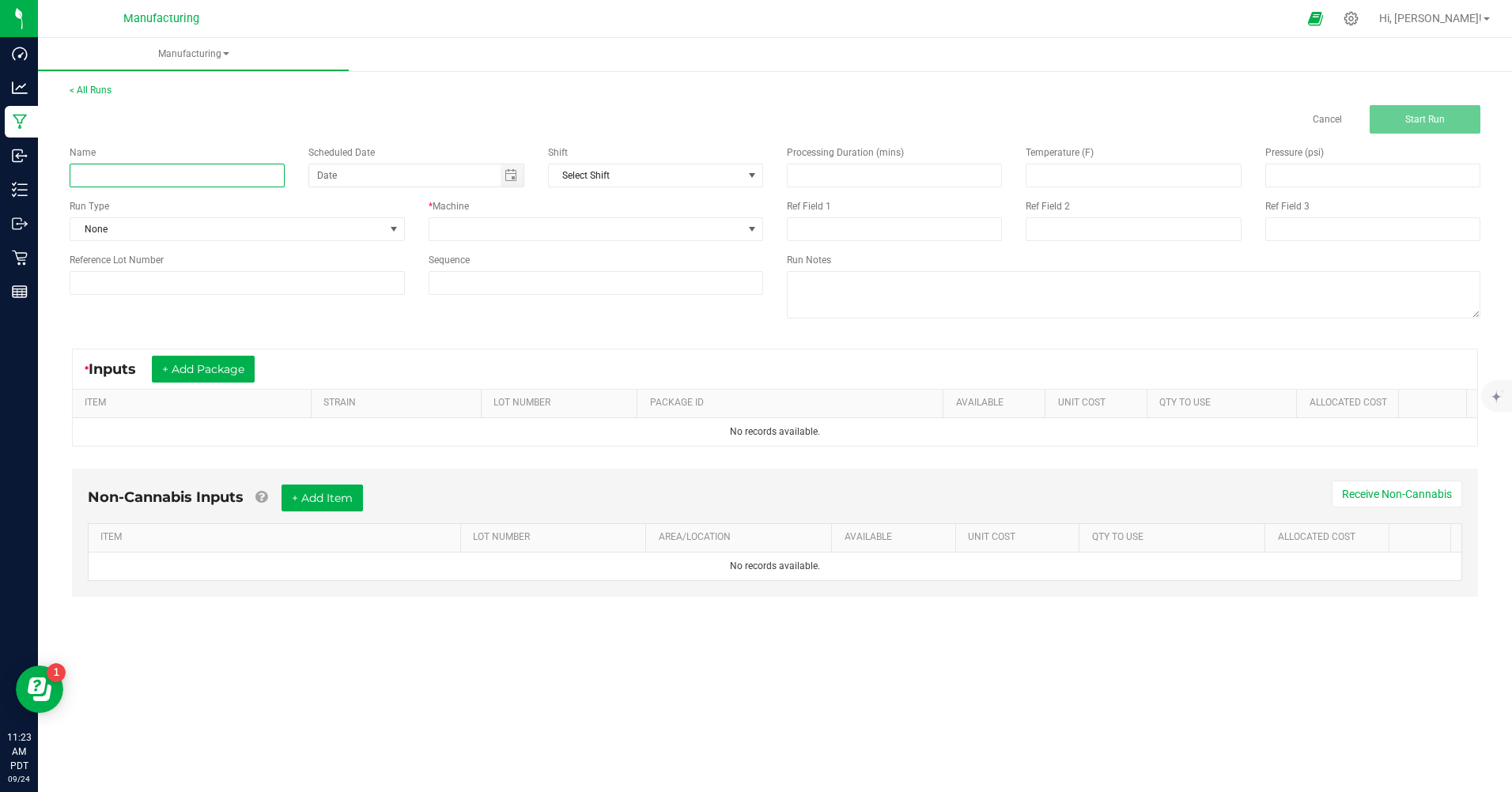
click at [246, 174] on input at bounding box center [177, 175] width 215 height 24
click at [508, 175] on span "Toggle calendar" at bounding box center [511, 176] width 13 height 13
type input "mm 510 d9 green crack"
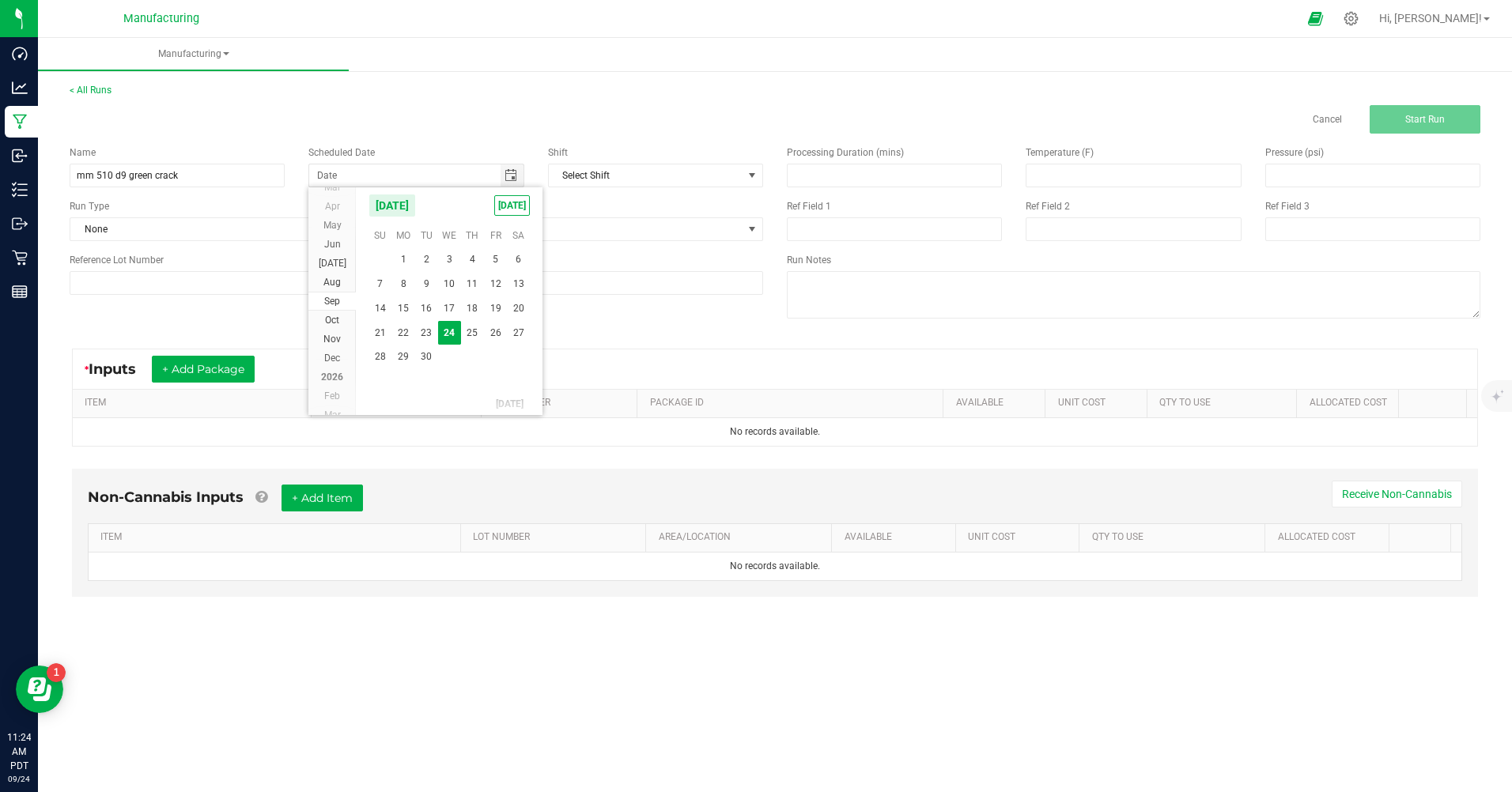
click at [509, 208] on span "[DATE]" at bounding box center [512, 205] width 36 height 20
type input "[DATE]"
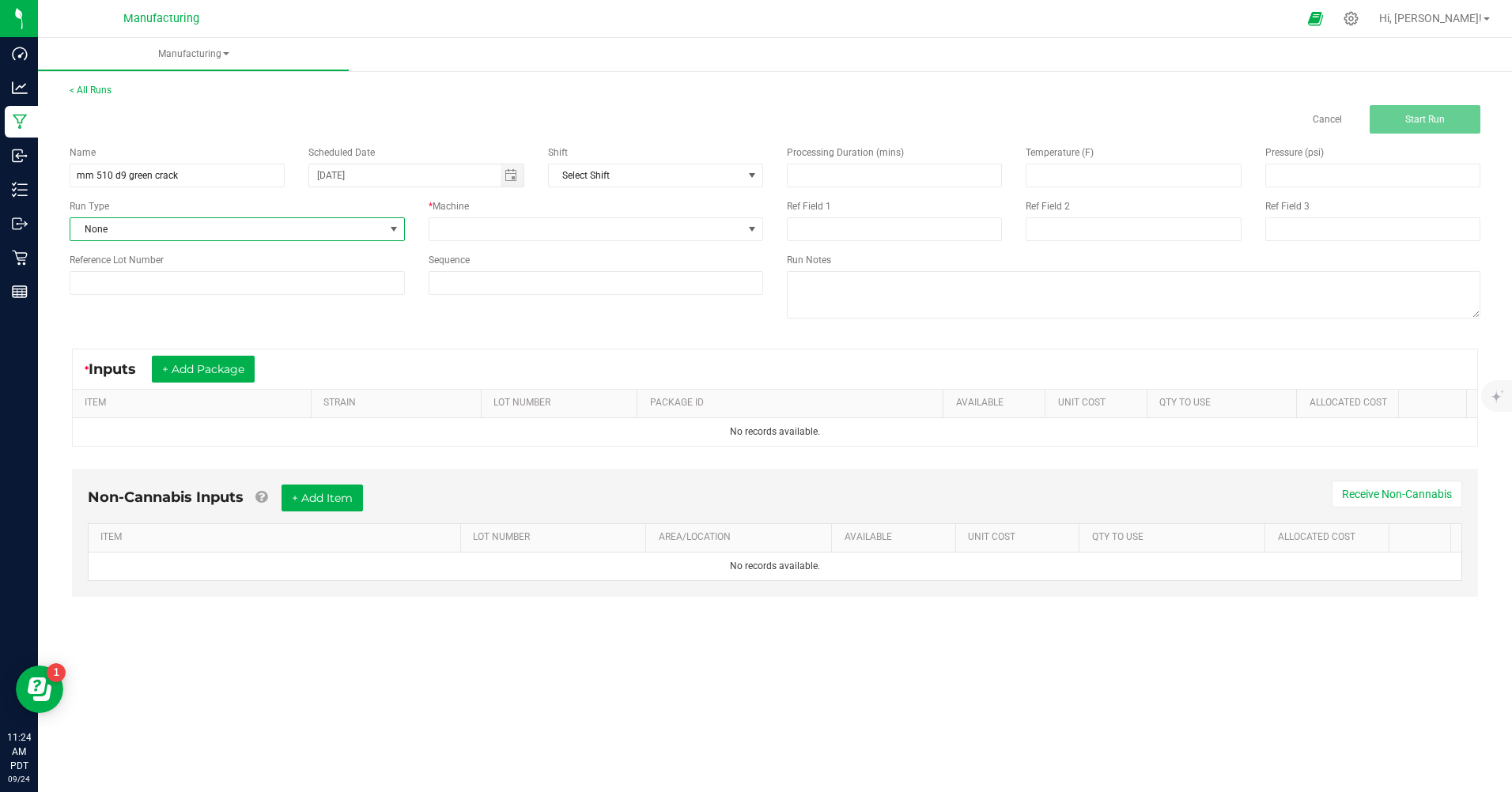
click at [394, 233] on span at bounding box center [394, 230] width 13 height 13
click at [117, 366] on span "Packaging" at bounding box center [103, 366] width 46 height 15
click at [758, 234] on span at bounding box center [752, 230] width 13 height 13
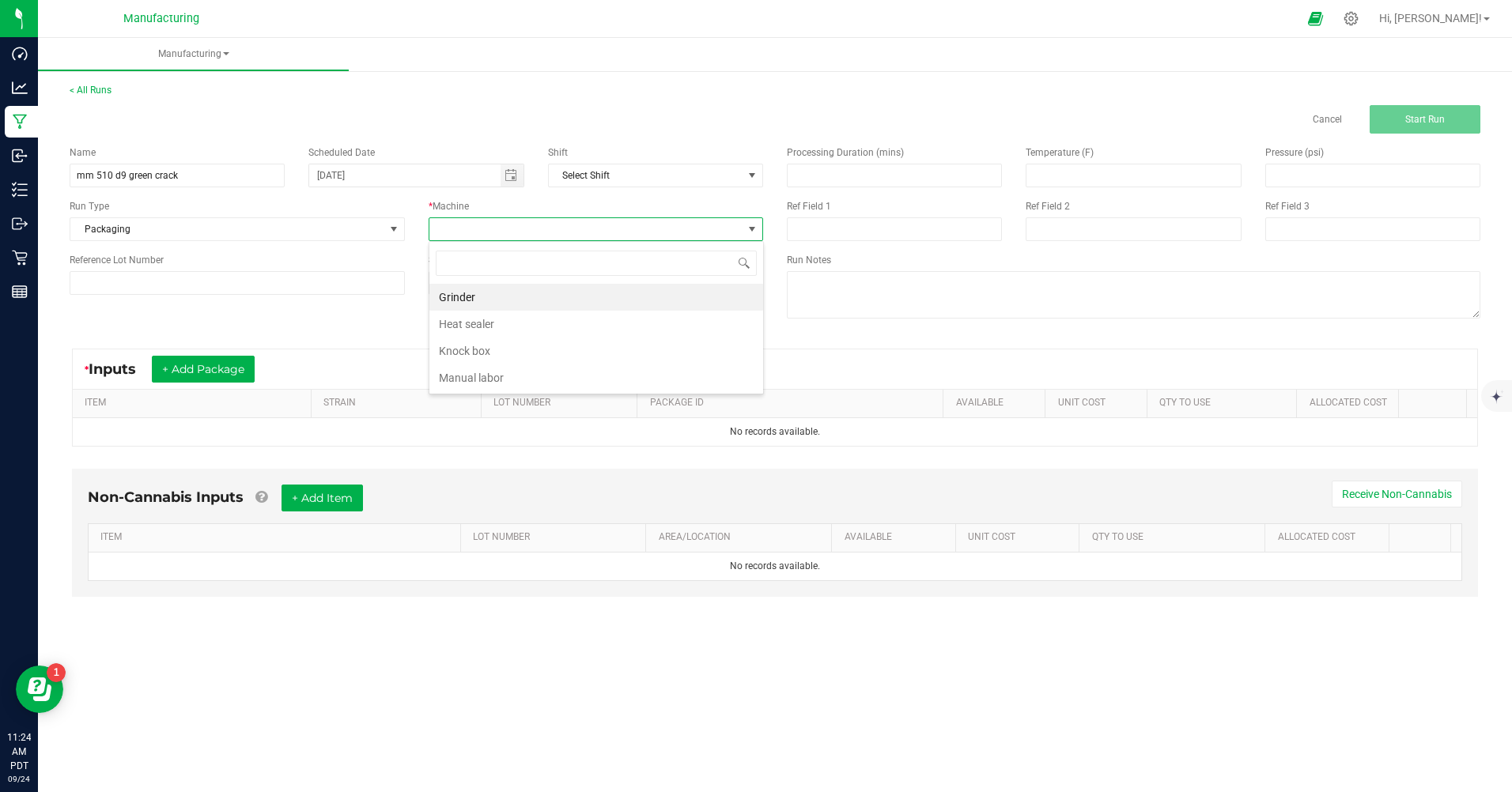
click at [487, 374] on li "Manual labor" at bounding box center [596, 378] width 334 height 27
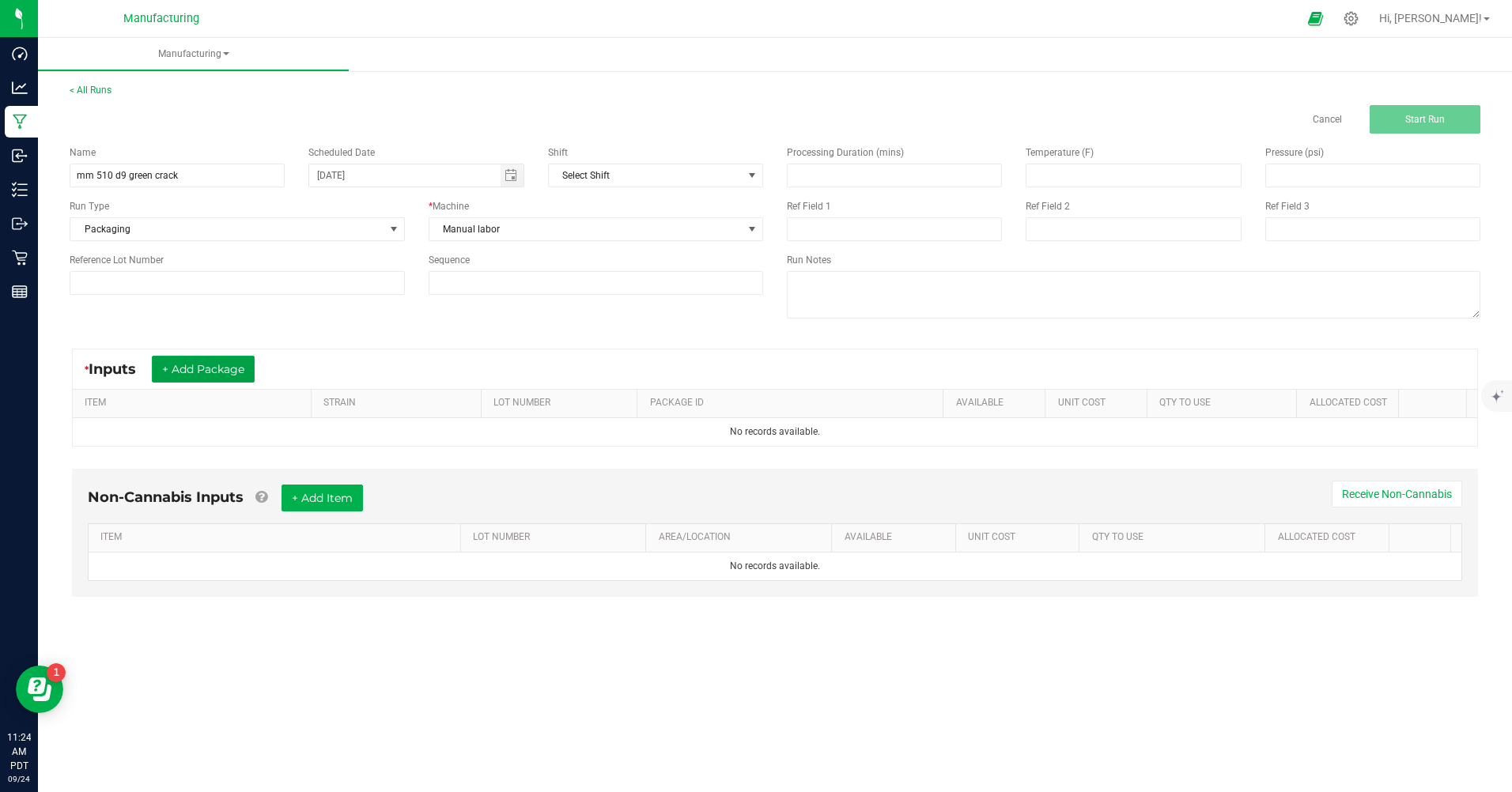
click at [241, 365] on button "+ Add Package" at bounding box center [203, 369] width 103 height 27
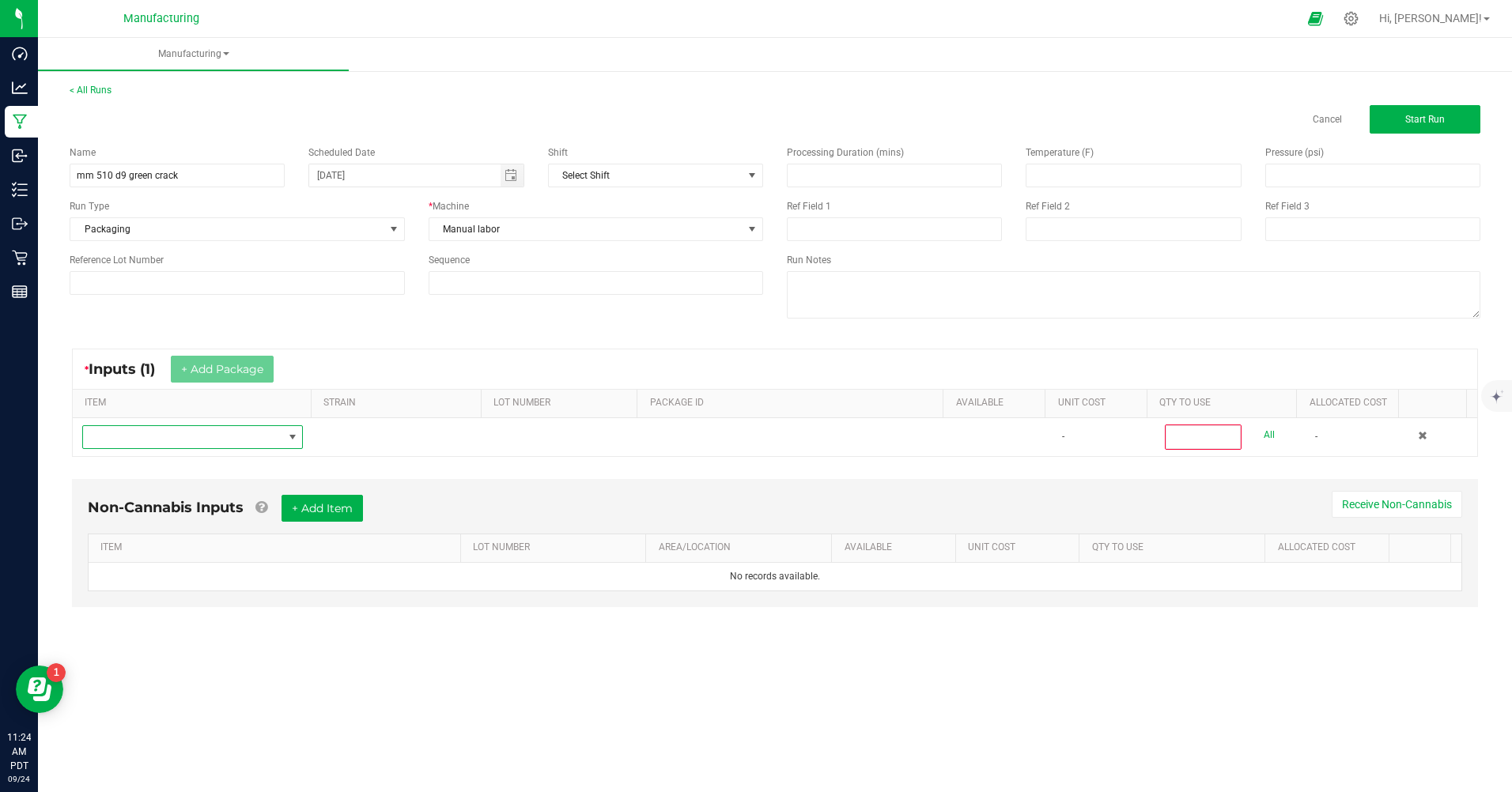
click at [227, 437] on span "NO DATA FOUND" at bounding box center [182, 437] width 199 height 22
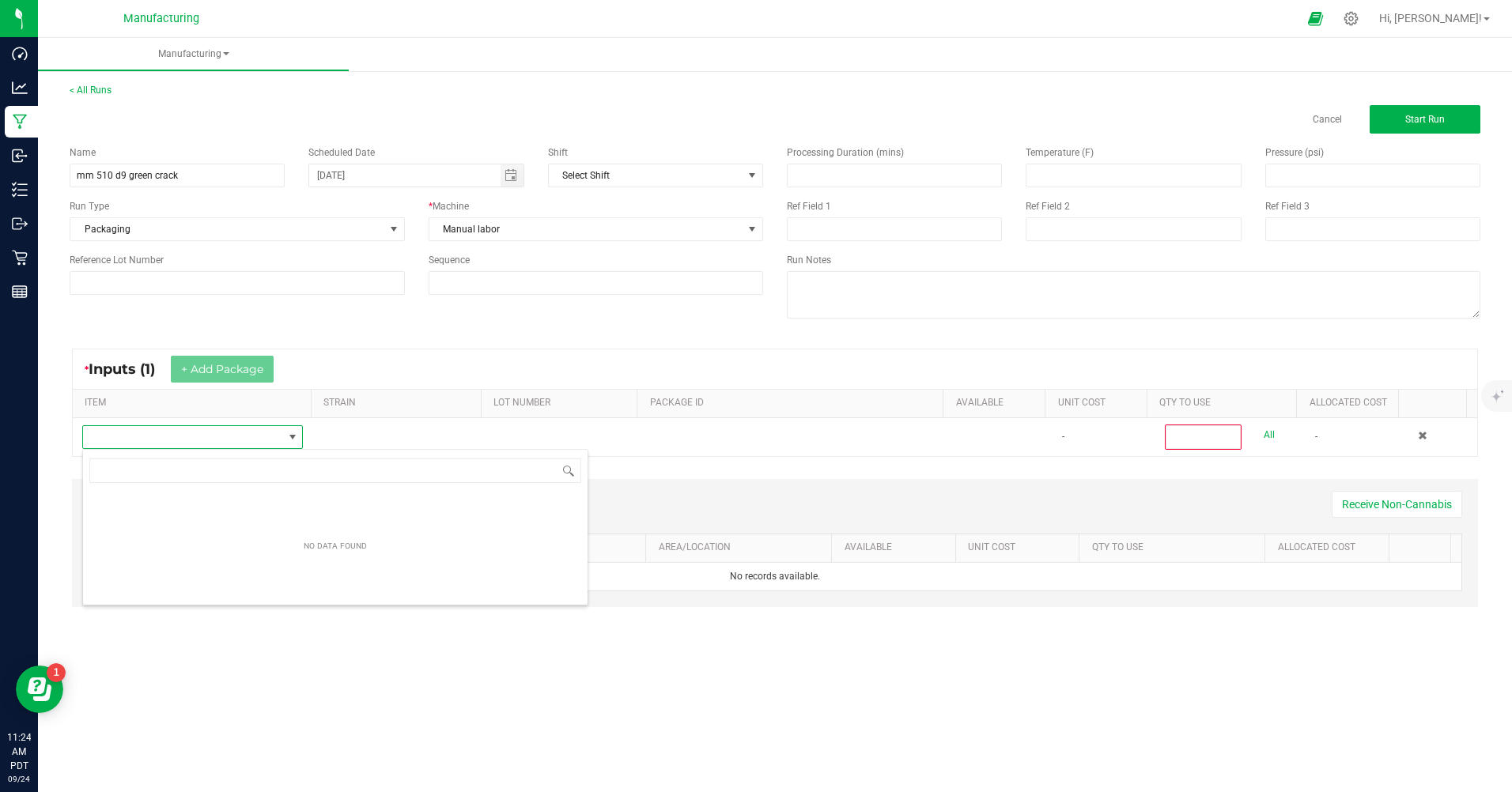
scroll to position [24, 219]
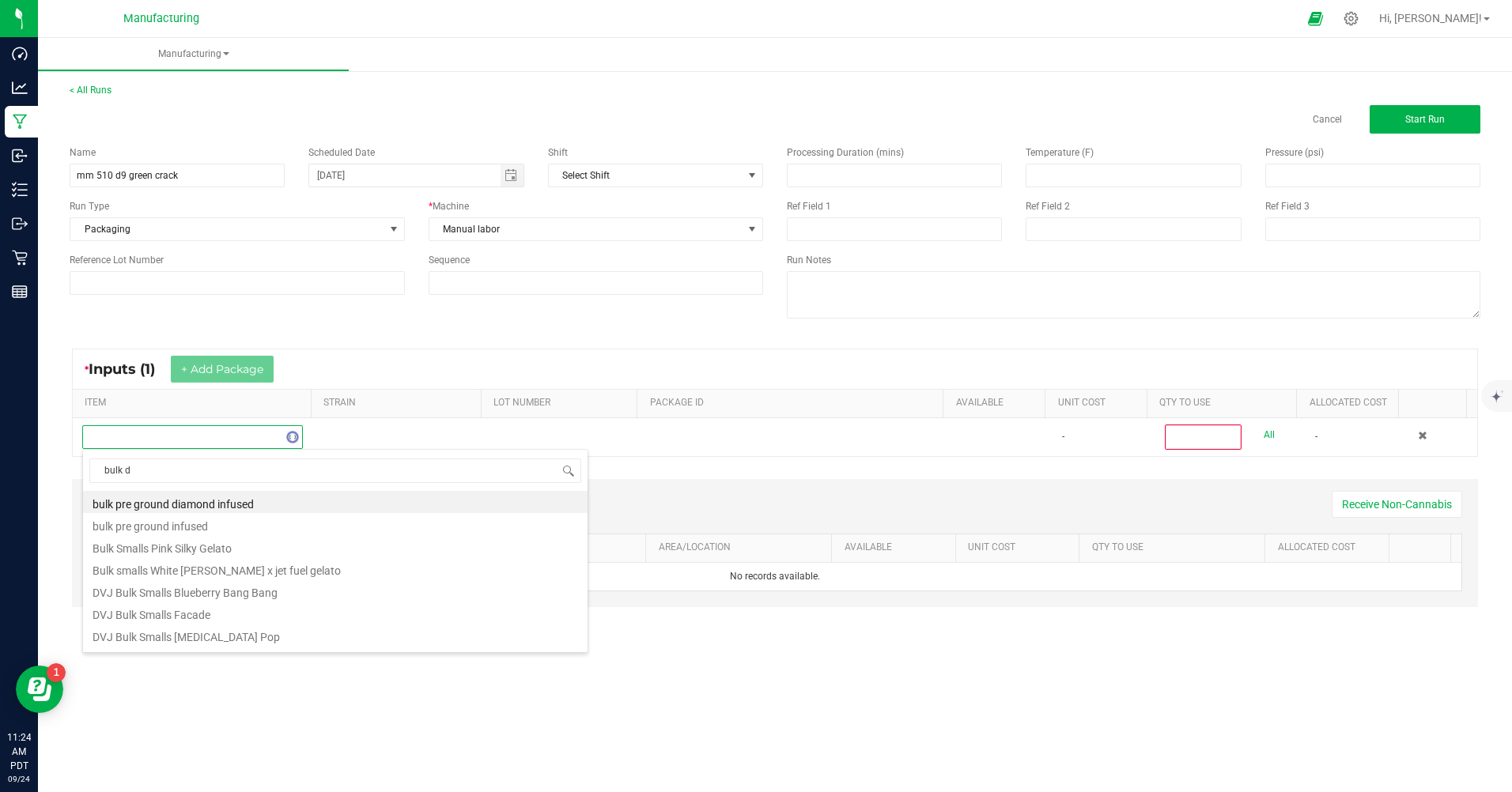
type input "bulk d9"
click at [183, 611] on li "MM Bulk D9 Cart Green Crack" at bounding box center [335, 612] width 505 height 22
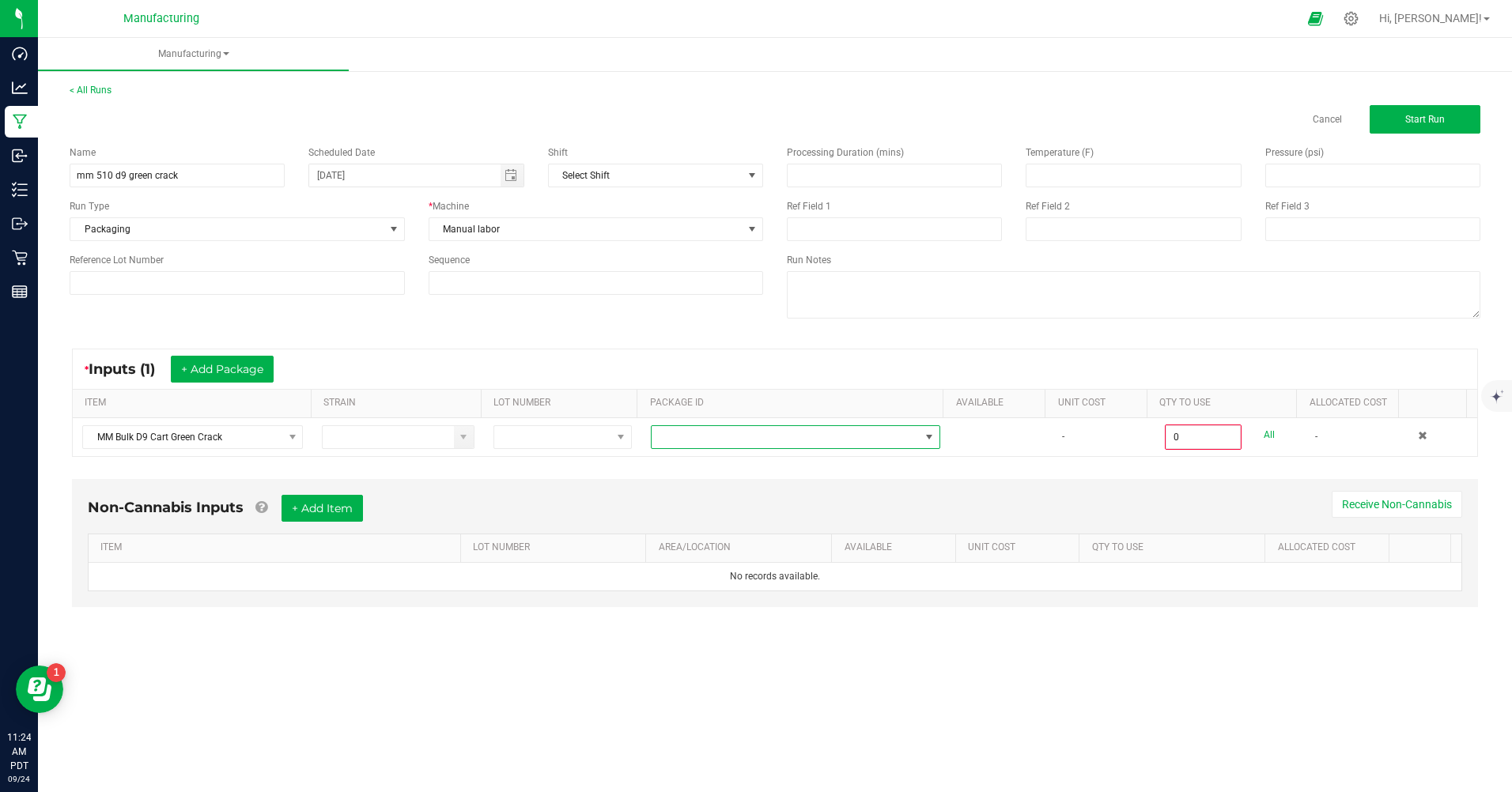
click at [931, 434] on span at bounding box center [929, 437] width 20 height 22
click at [768, 642] on li "CAMMCMF-20250822-167" at bounding box center [789, 638] width 286 height 27
click at [1264, 432] on link "All" at bounding box center [1269, 435] width 11 height 21
type input "100 ea"
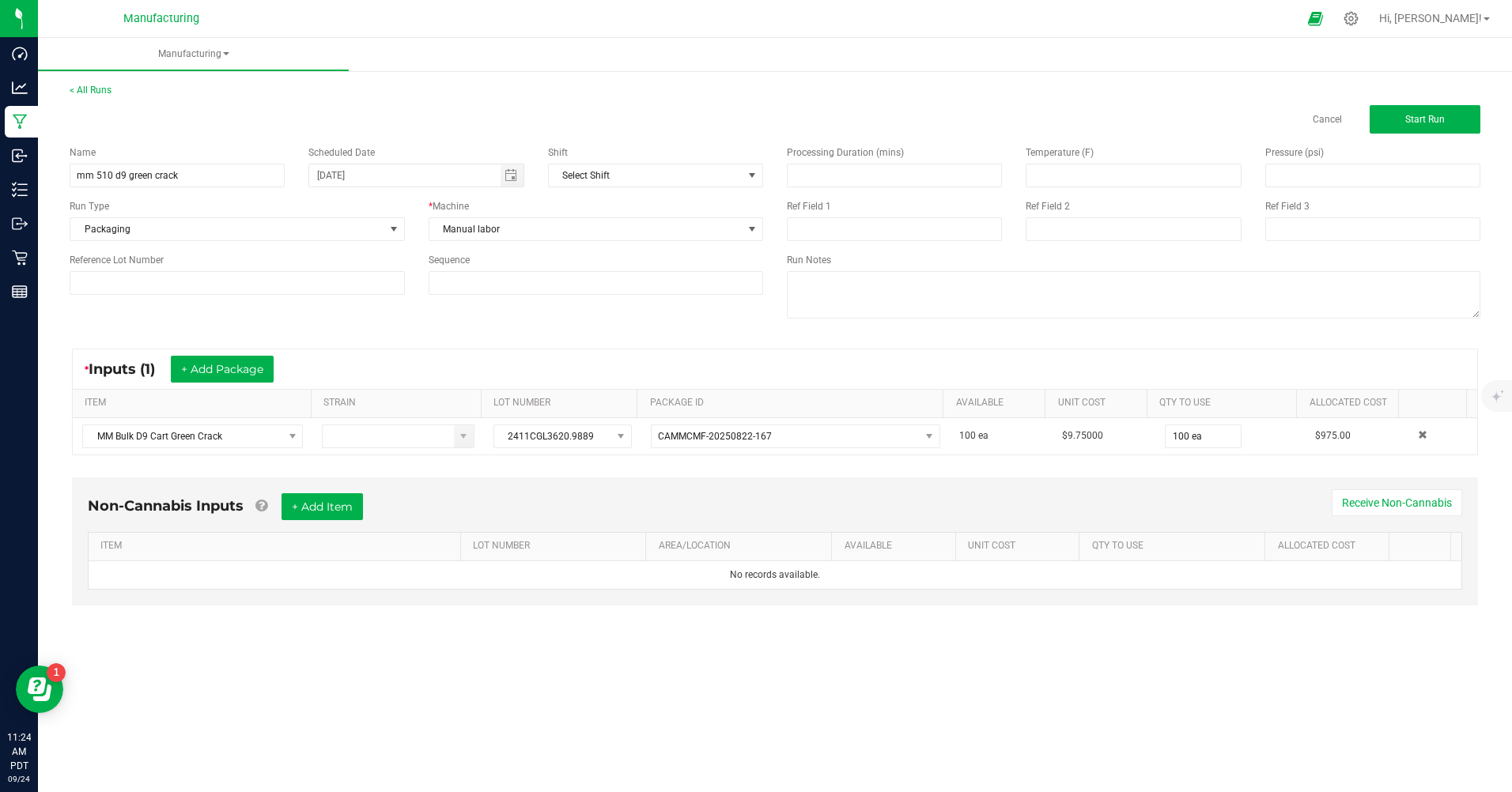
click at [1437, 134] on div "Processing Duration (mins) Temperature (F) Pressure (psi) Ref Field 1 Ref Field…" at bounding box center [1133, 234] width 717 height 201
click at [1440, 112] on button "Start Run" at bounding box center [1425, 119] width 111 height 28
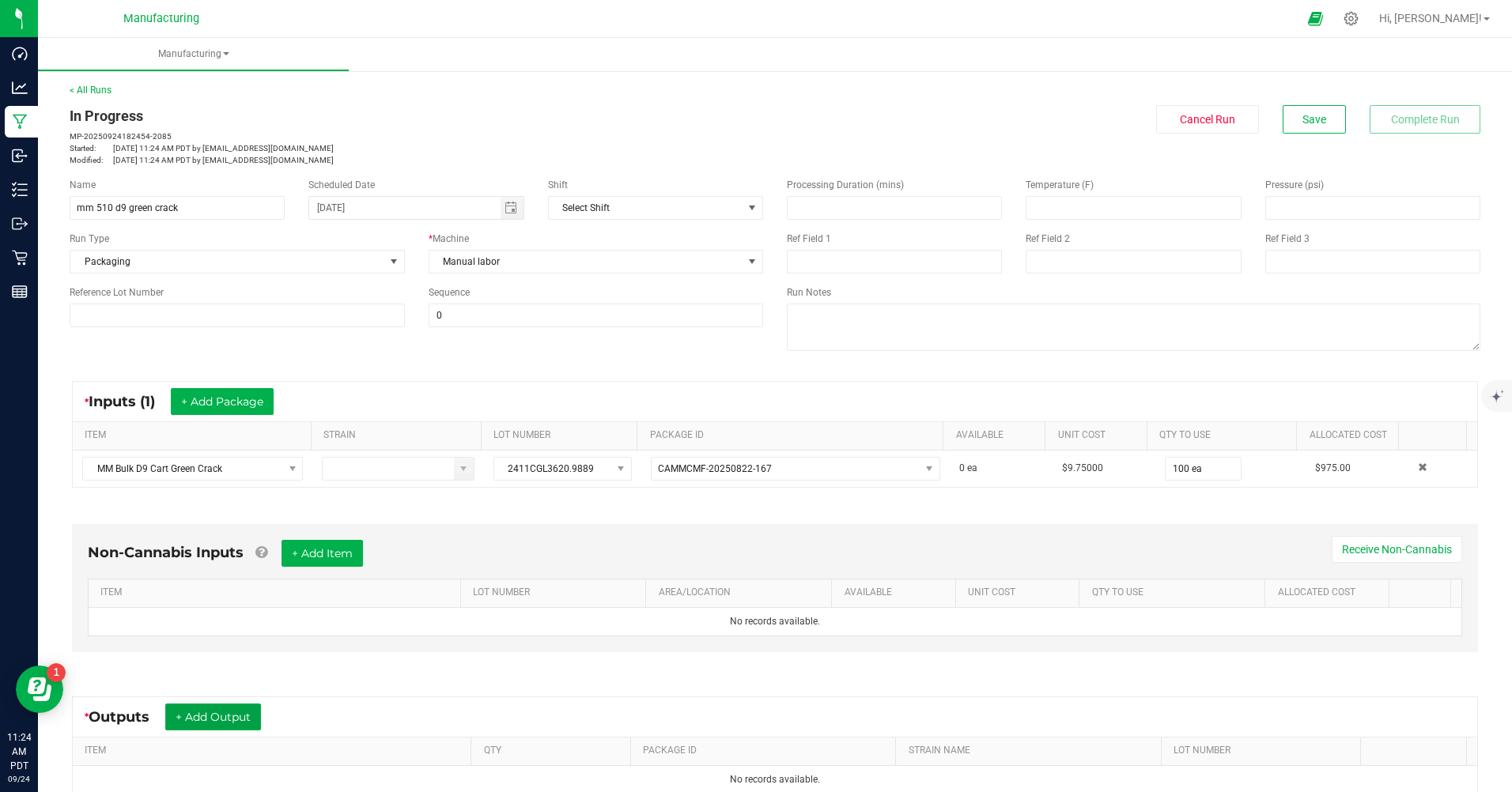
click at [224, 716] on button "+ Add Output" at bounding box center [213, 717] width 96 height 27
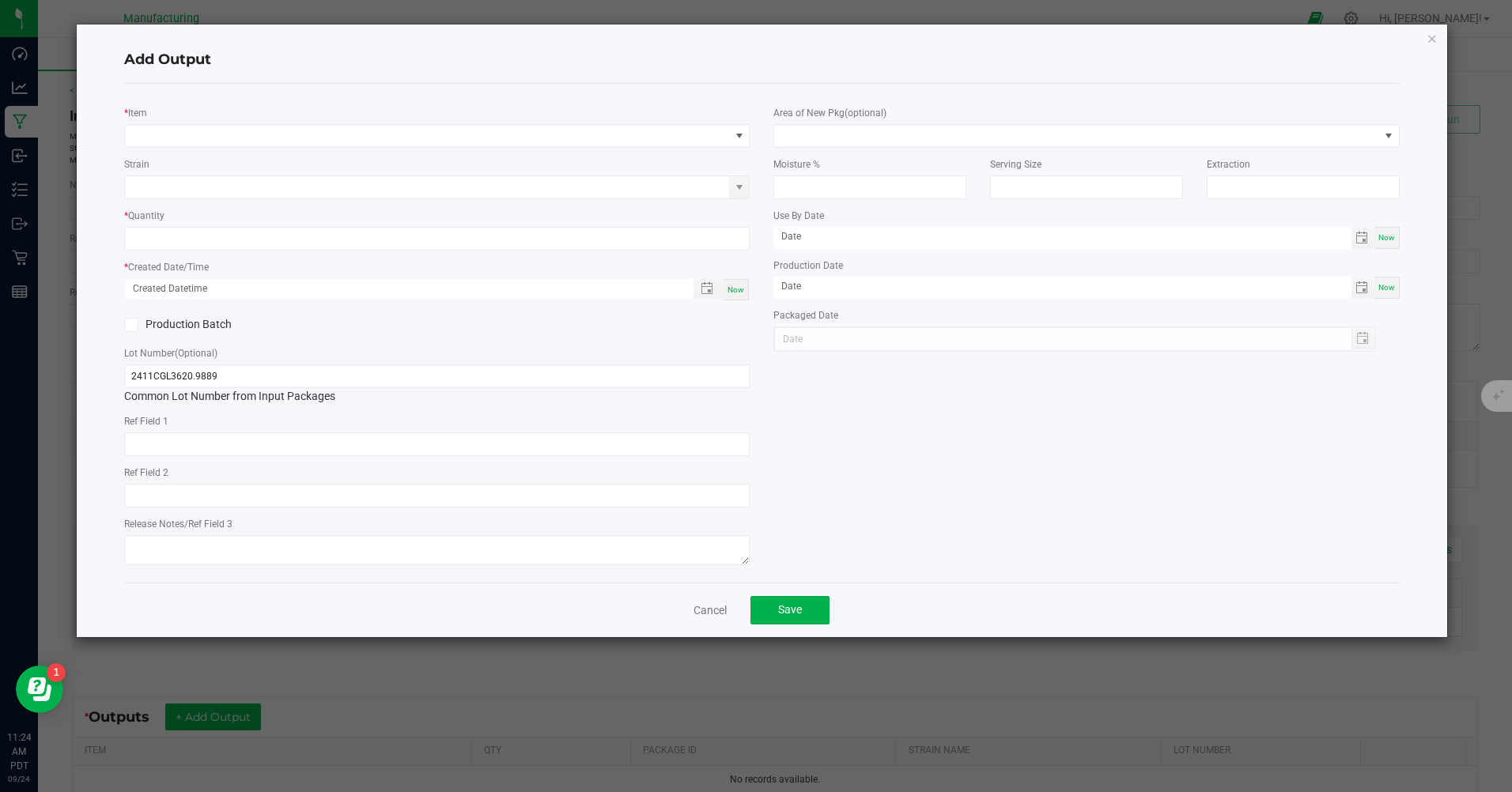
click at [570, 123] on div "* Item" at bounding box center [437, 125] width 625 height 43
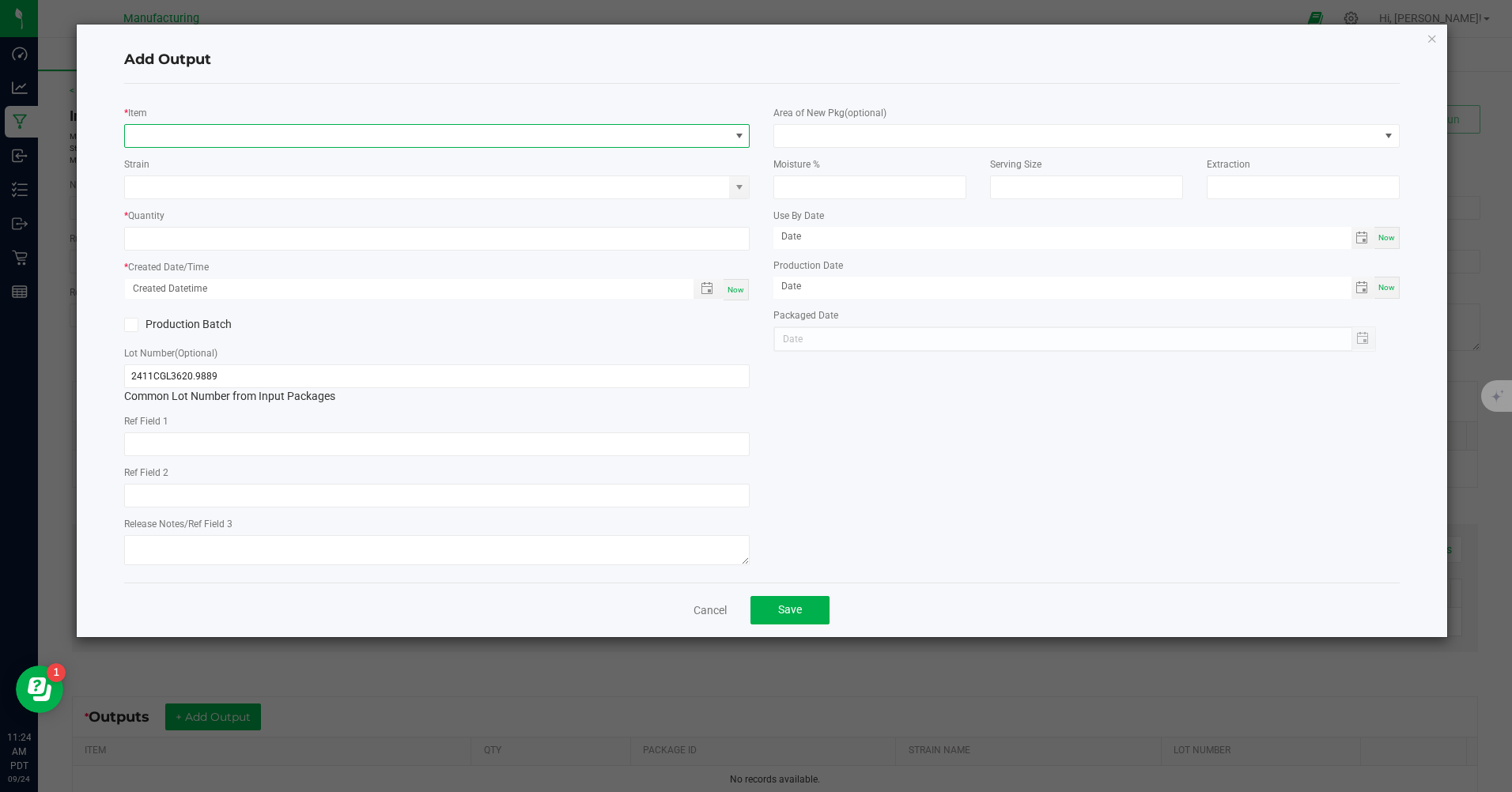
click at [580, 137] on span "NO DATA FOUND" at bounding box center [427, 136] width 604 height 22
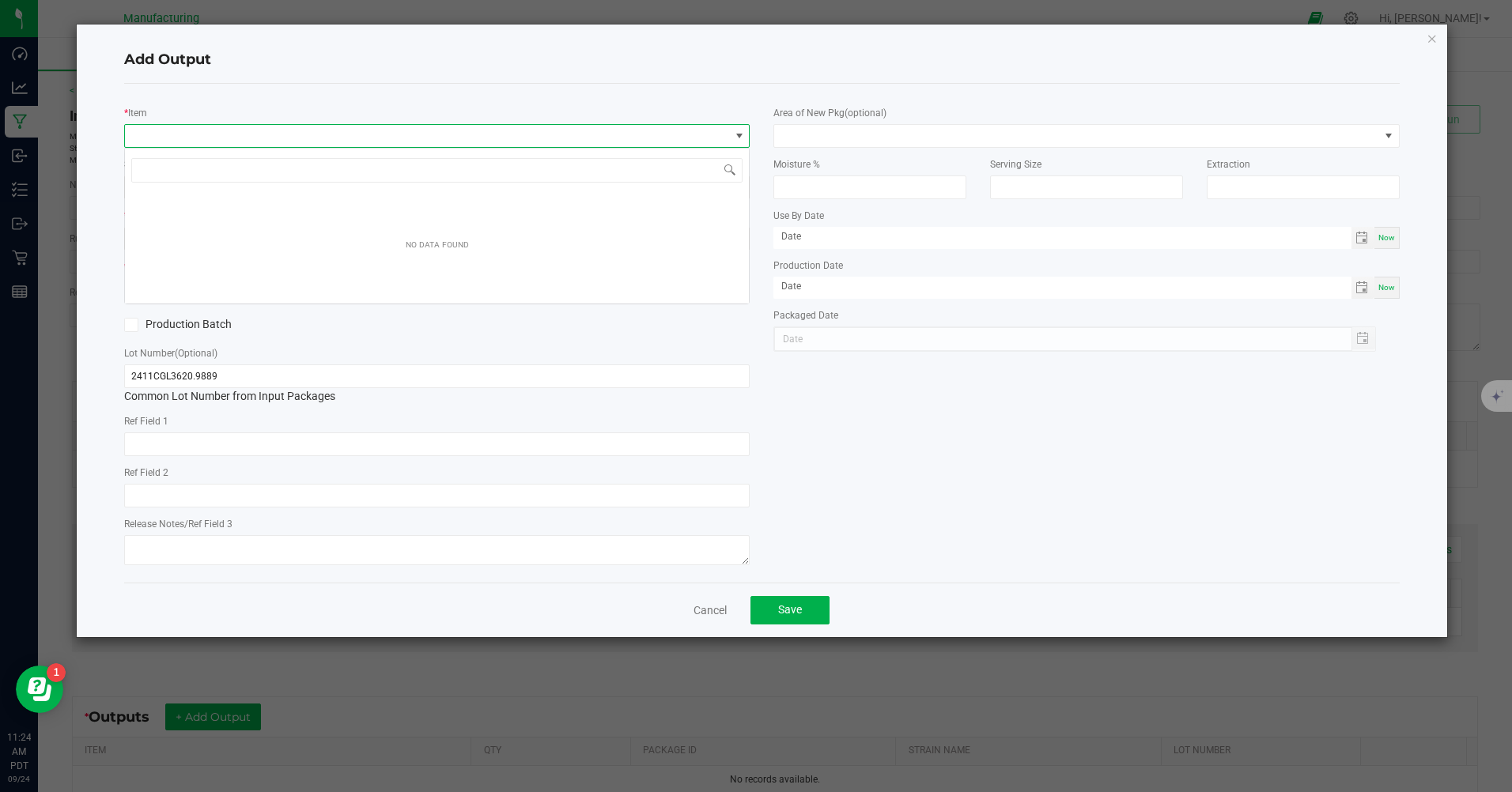
scroll to position [24, 625]
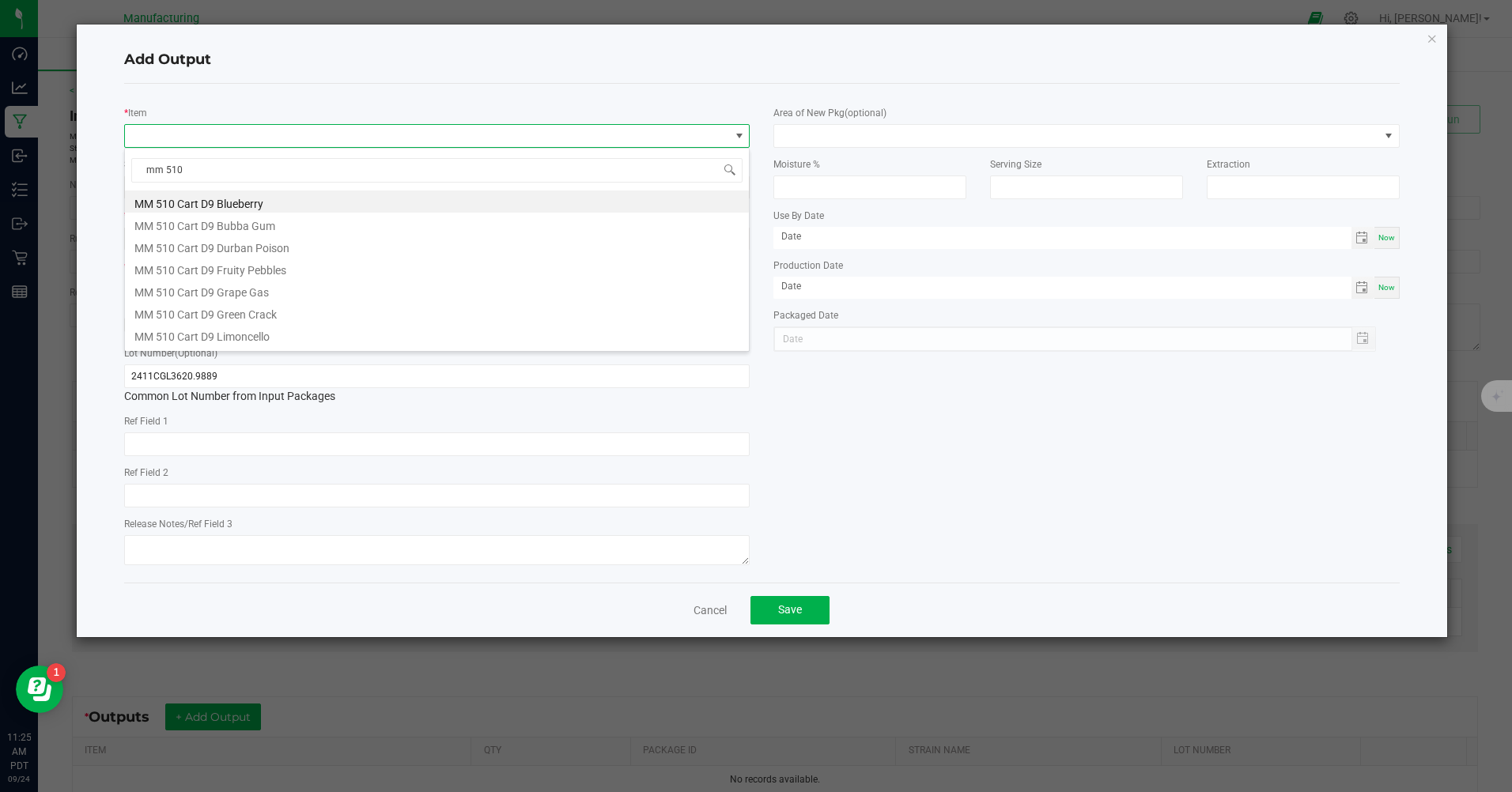
type input "mm 510"
click at [287, 231] on li "MM 510 Cart D9 Green Crack" at bounding box center [437, 233] width 624 height 22
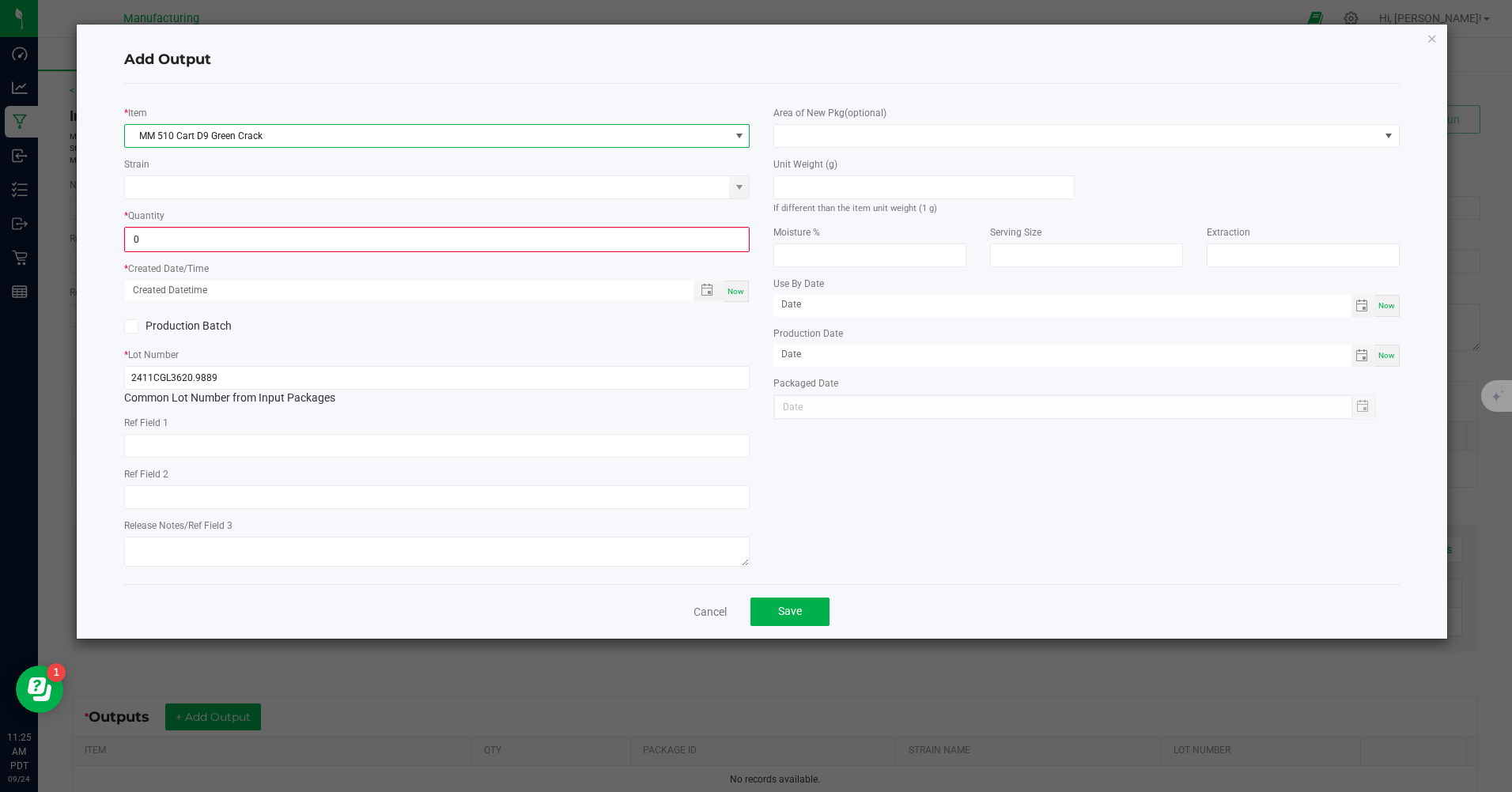
click at [287, 231] on input "0" at bounding box center [436, 239] width 623 height 22
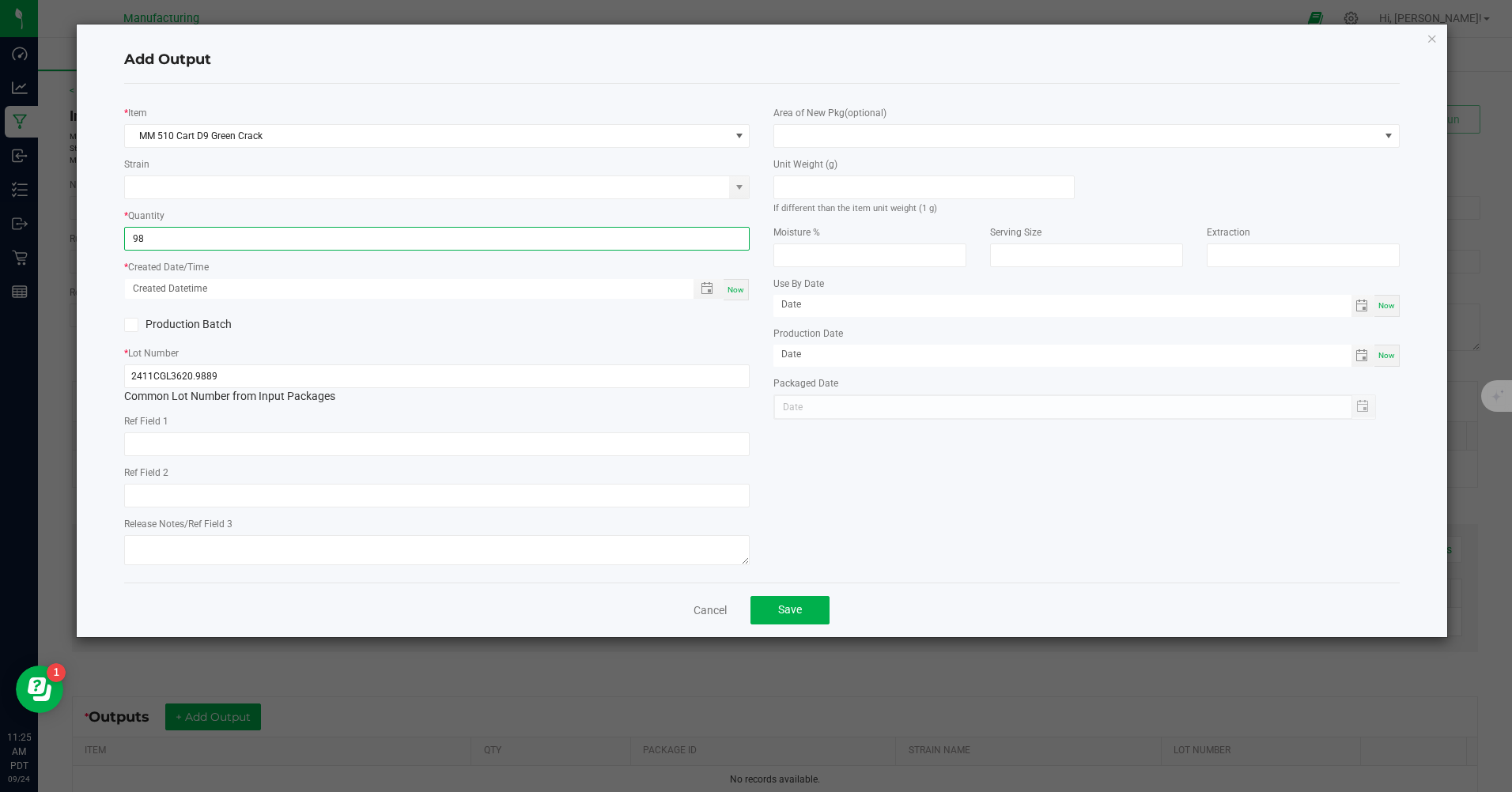
type input "98 ea"
click at [577, 341] on div "* Item MM 510 Cart D9 Green Crack Strain * Quantity 98 ea * Created Date/Time N…" at bounding box center [437, 334] width 649 height 474
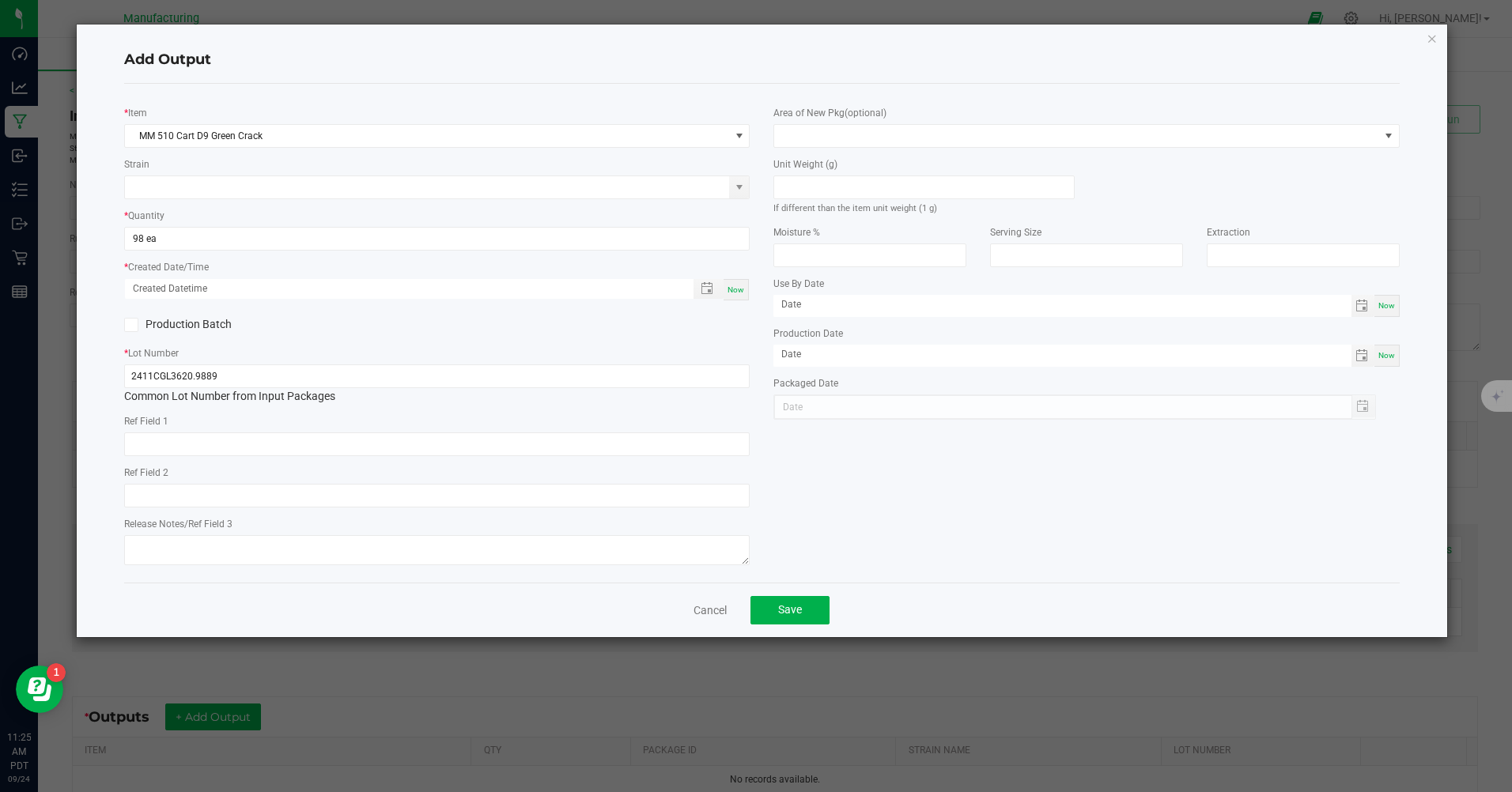
click at [741, 293] on span "Now" at bounding box center [736, 290] width 16 height 9
type input "09/24/2025 11:25 AM"
type input "[DATE]"
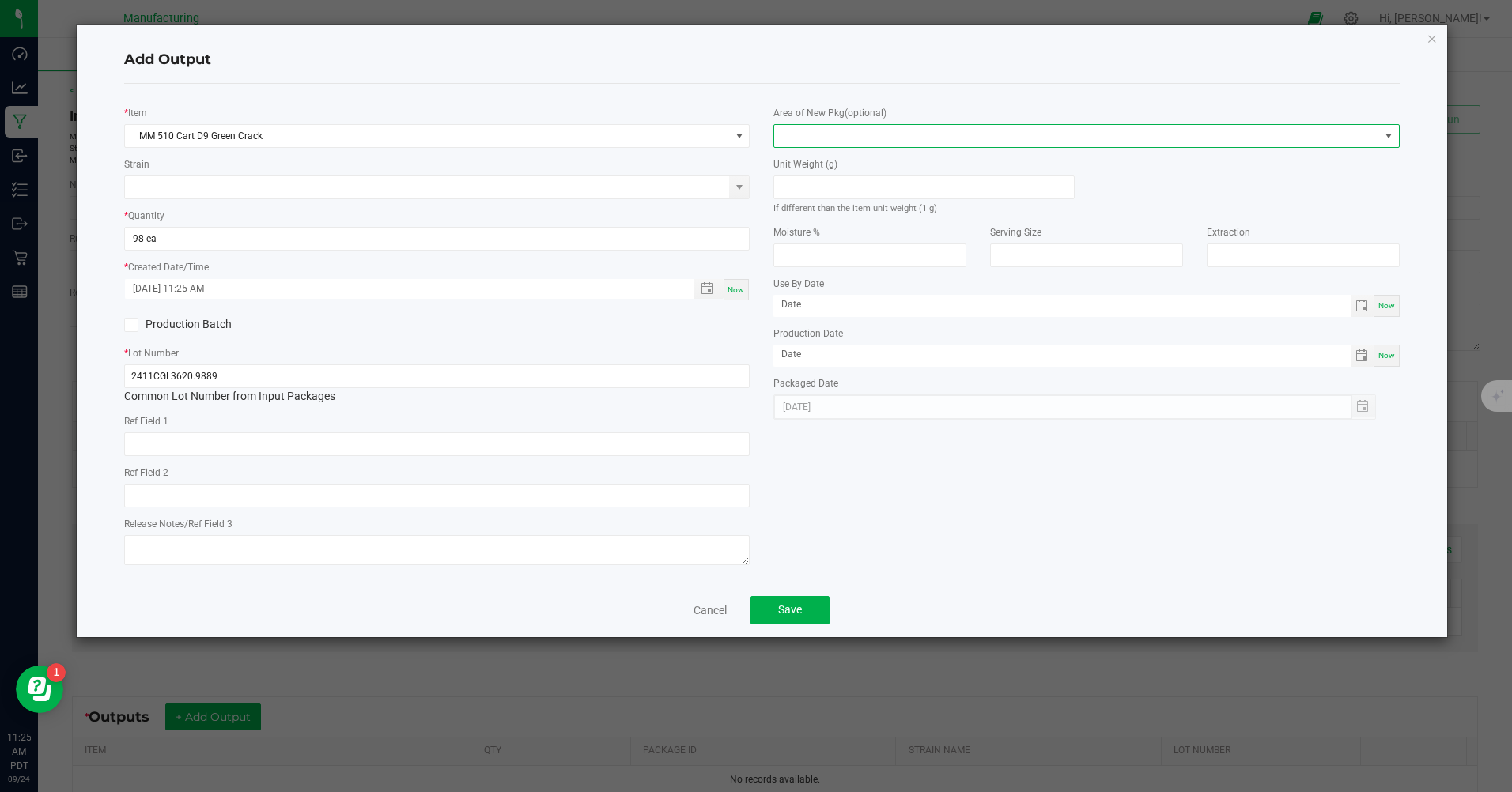
click at [959, 136] on span at bounding box center [1076, 136] width 604 height 22
click at [791, 340] on li "Inventory Room" at bounding box center [1086, 338] width 624 height 27
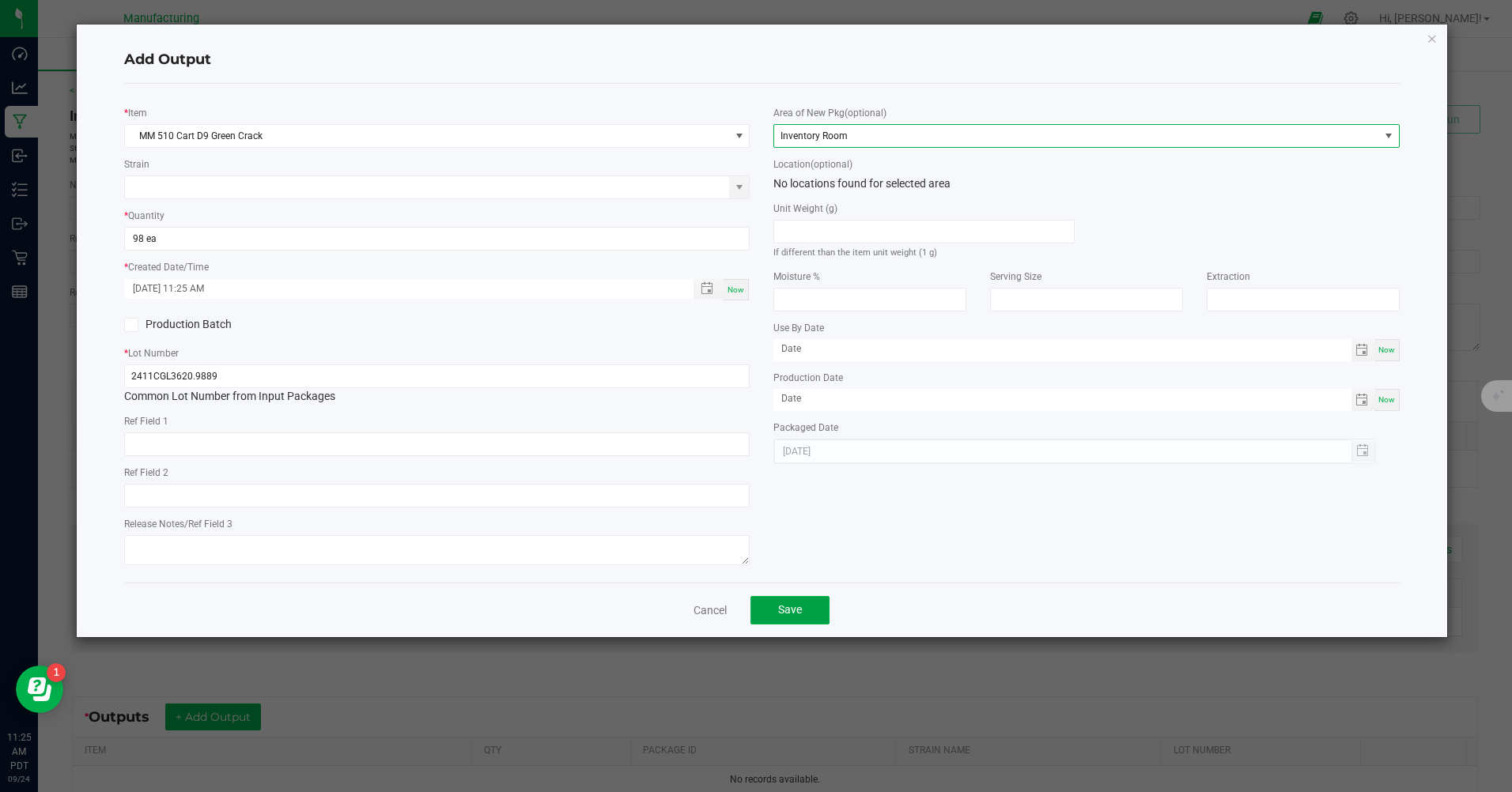
click at [814, 615] on button "Save" at bounding box center [789, 610] width 79 height 28
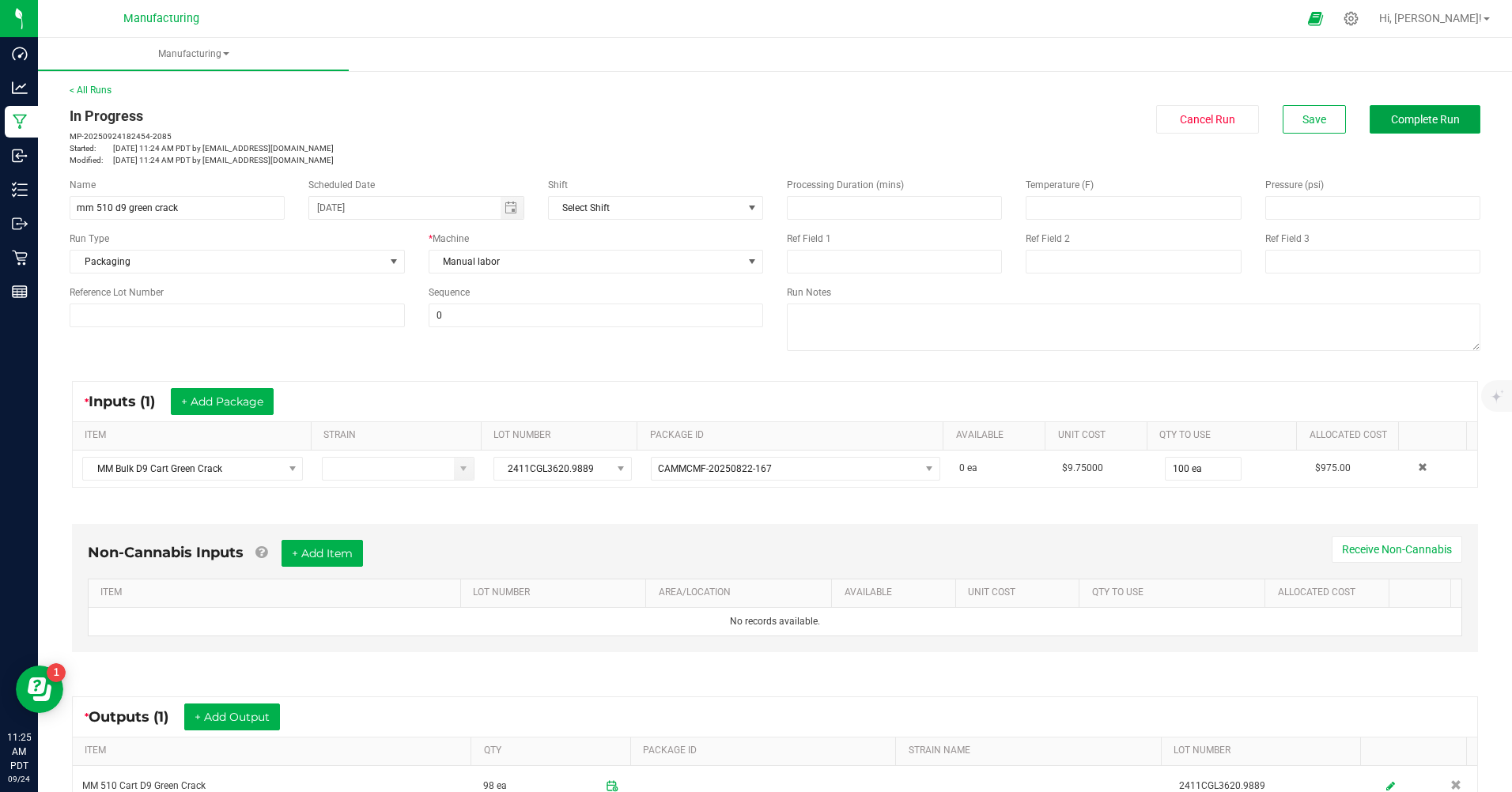
click at [1385, 108] on button "Complete Run" at bounding box center [1425, 119] width 111 height 28
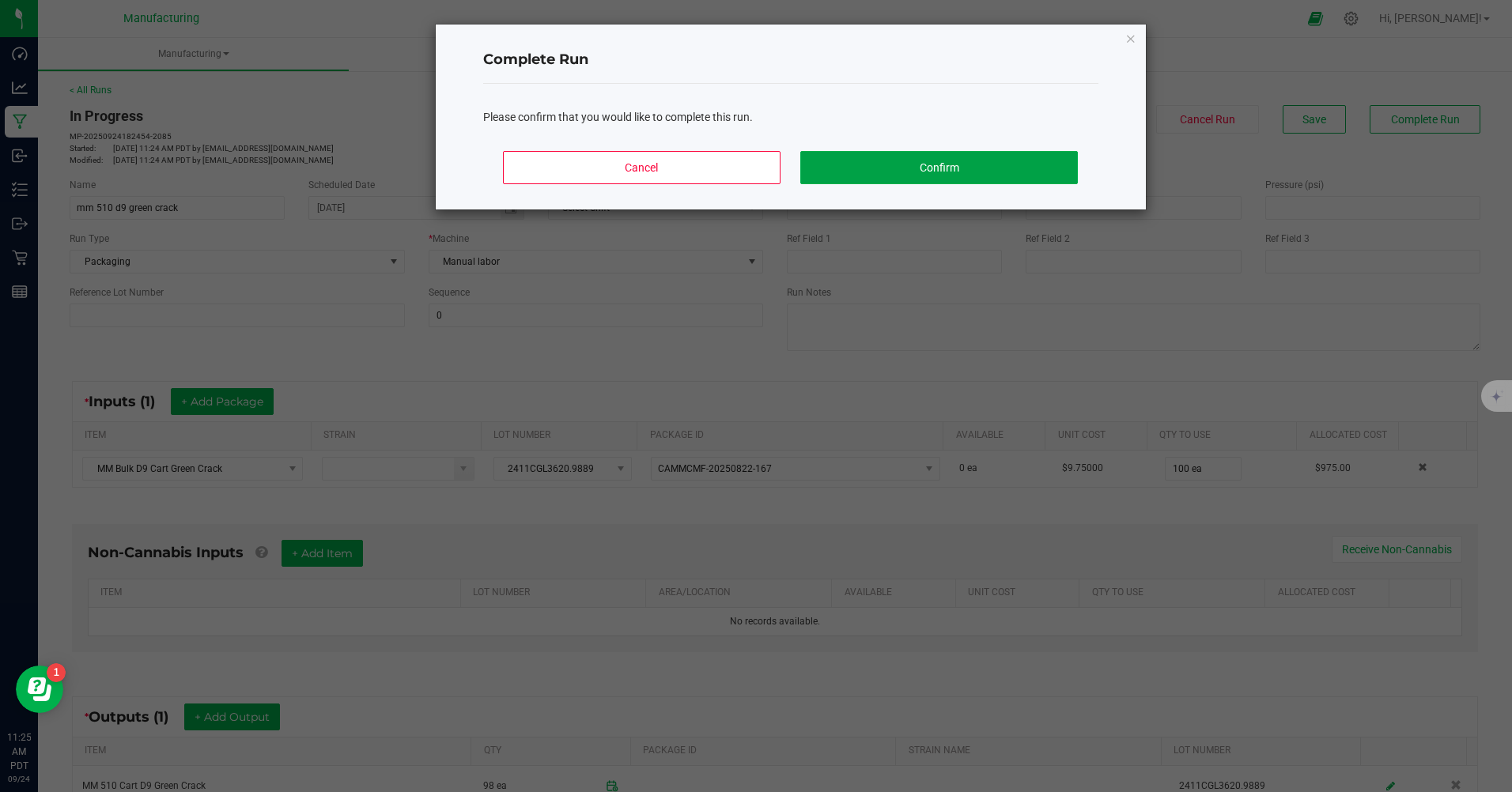
click at [1022, 170] on button "Confirm" at bounding box center [938, 168] width 277 height 33
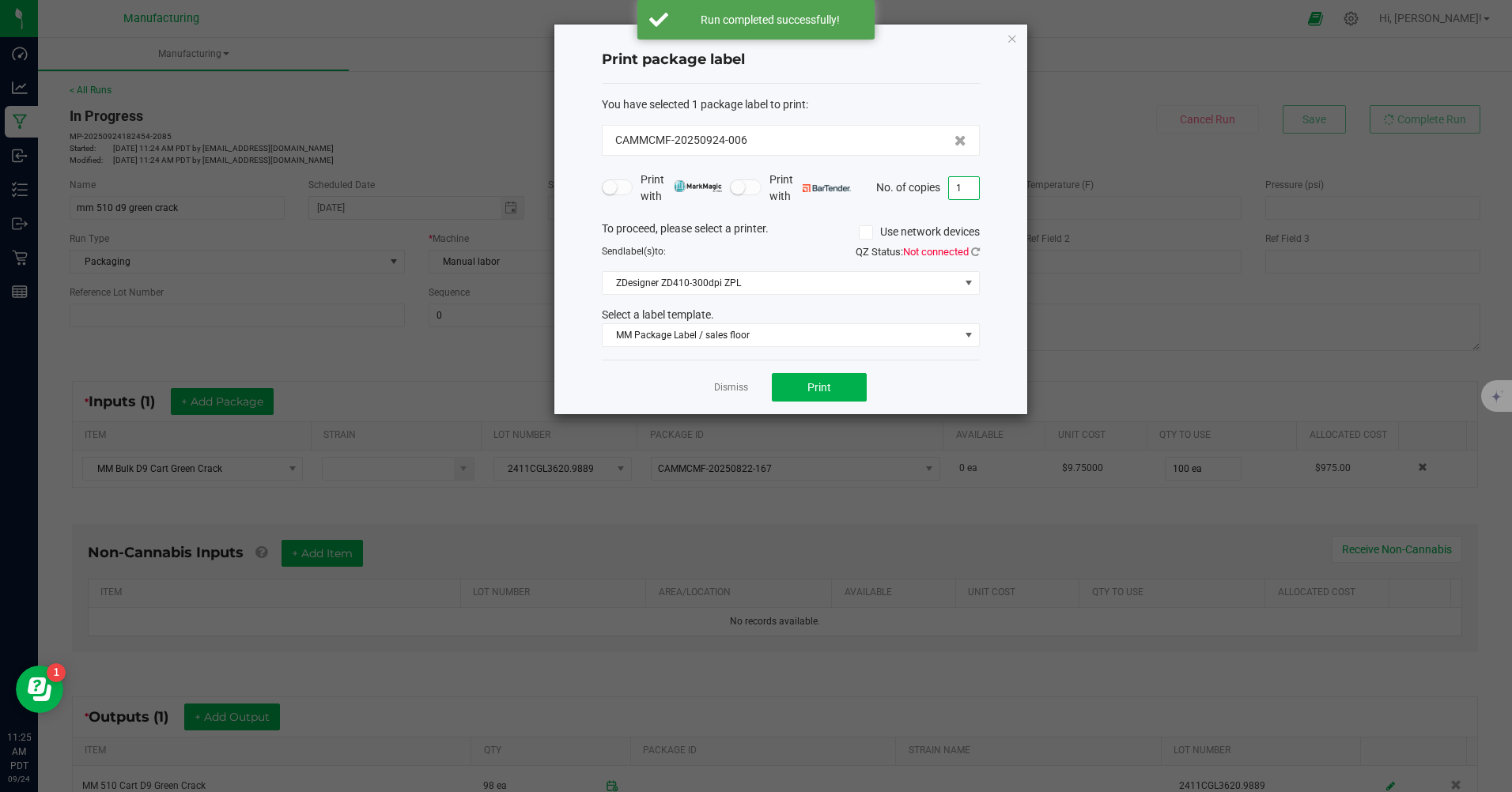
click at [967, 181] on input "1" at bounding box center [964, 188] width 30 height 22
click at [852, 383] on button "Print" at bounding box center [819, 387] width 95 height 28
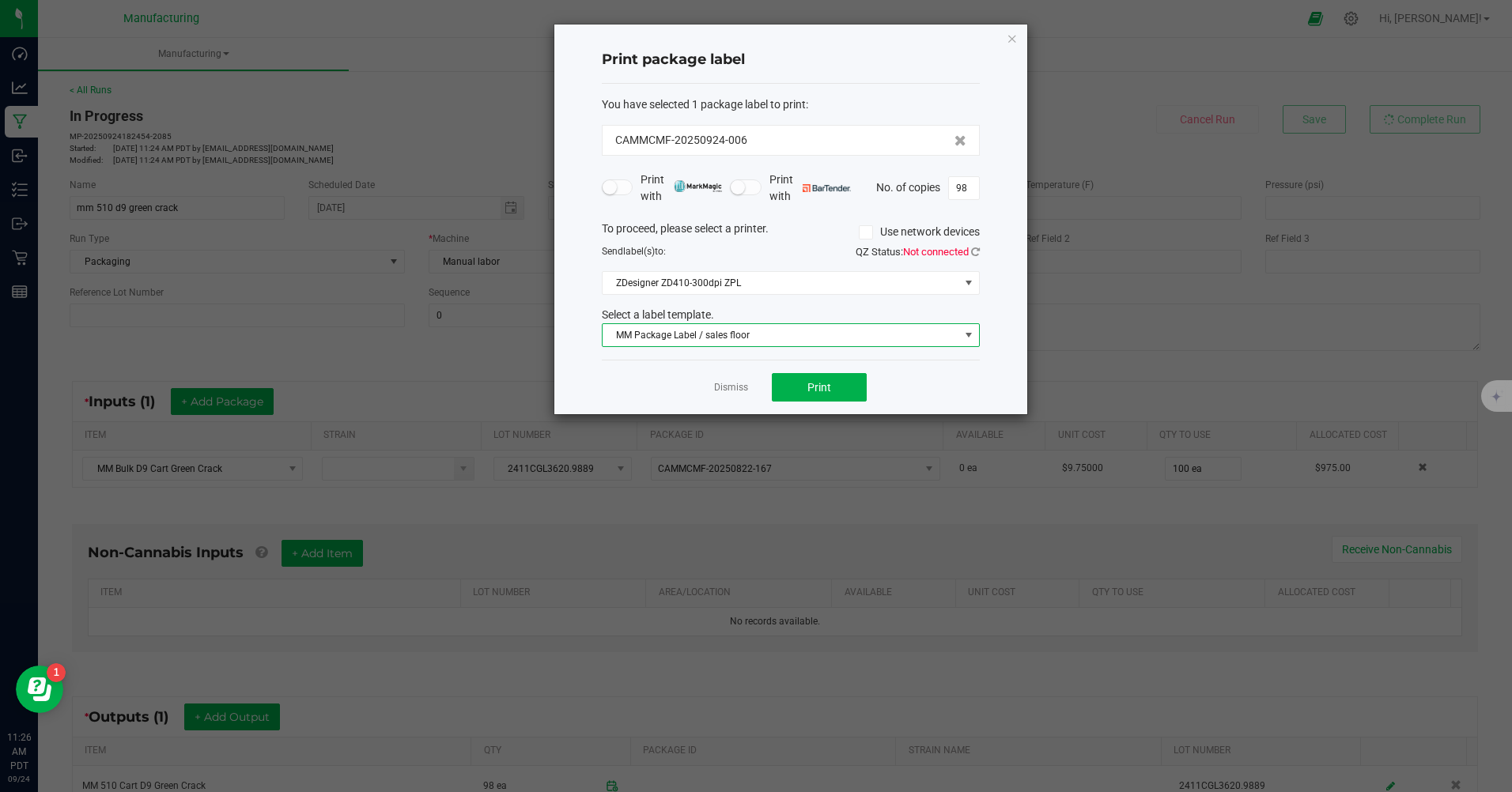
click at [881, 330] on span "MM Package Label / sales floor" at bounding box center [780, 335] width 356 height 22
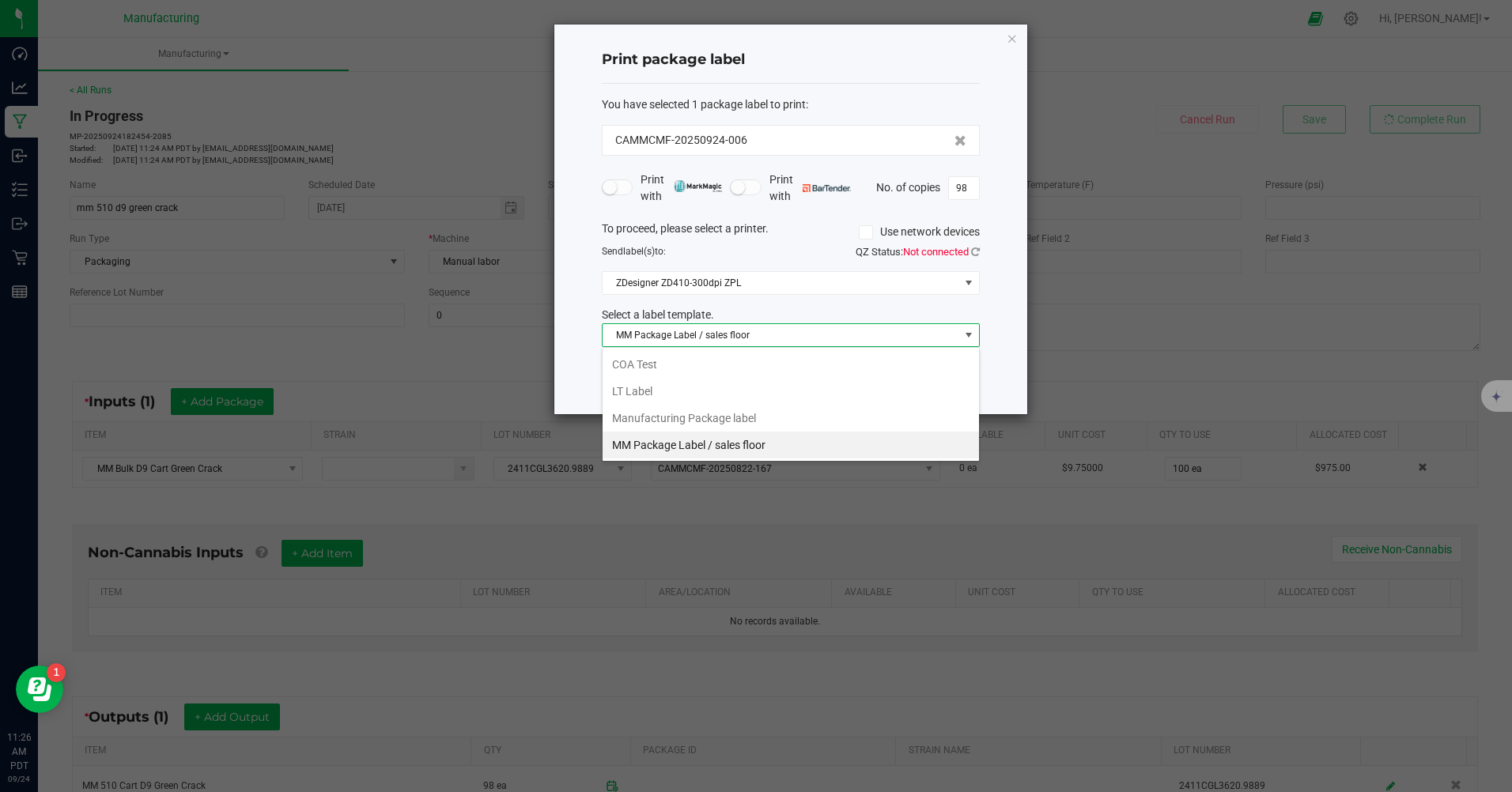
scroll to position [24, 378]
click at [668, 414] on li "Manufacturing Package label" at bounding box center [790, 418] width 376 height 27
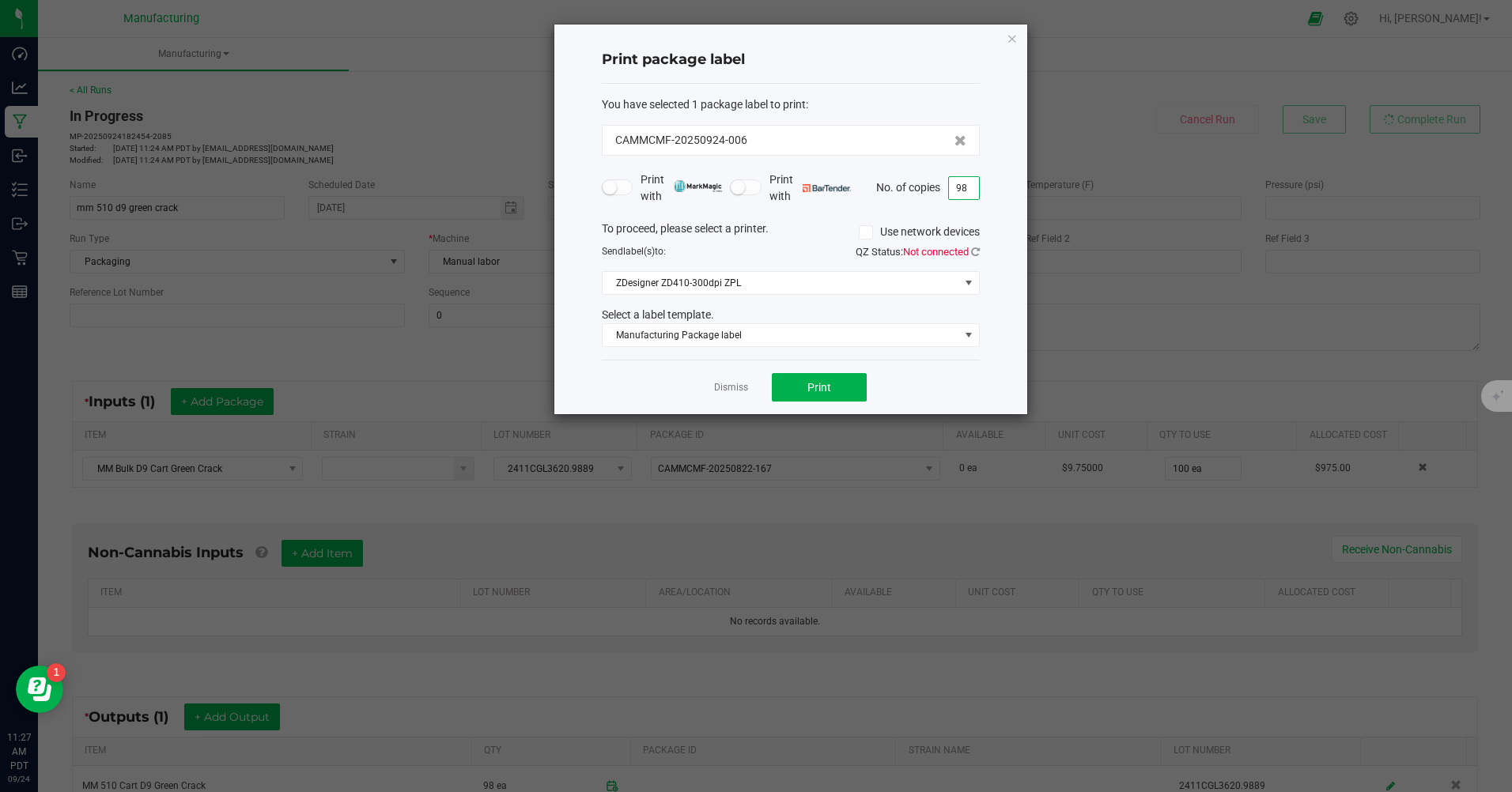
click at [975, 192] on input "98" at bounding box center [964, 188] width 30 height 22
type input "1"
click at [966, 379] on div "Dismiss Print" at bounding box center [790, 387] width 378 height 55
click at [815, 392] on span "Print" at bounding box center [819, 387] width 24 height 13
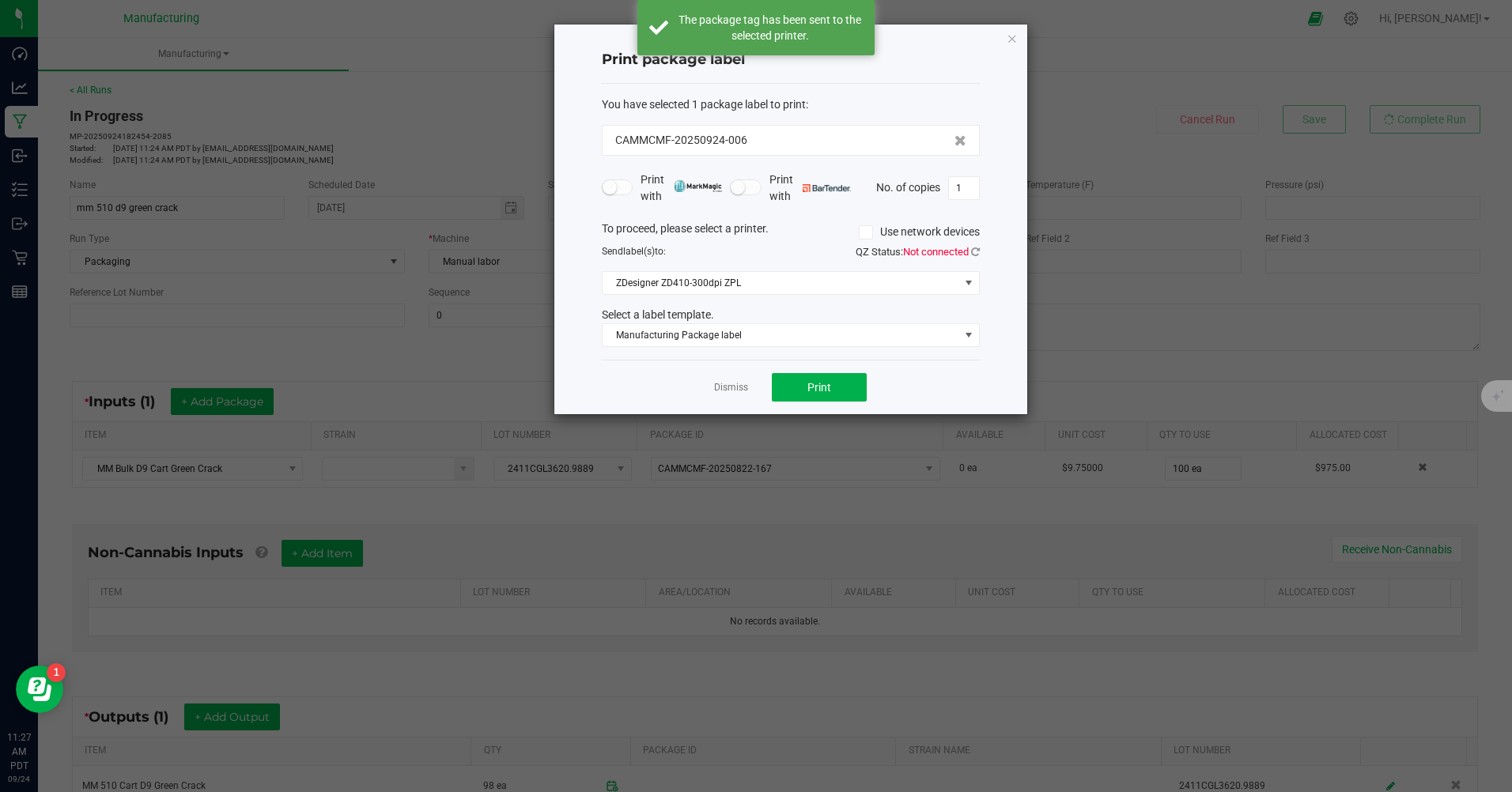
click at [735, 392] on link "Dismiss" at bounding box center [731, 387] width 34 height 14
